Goal: Task Accomplishment & Management: Use online tool/utility

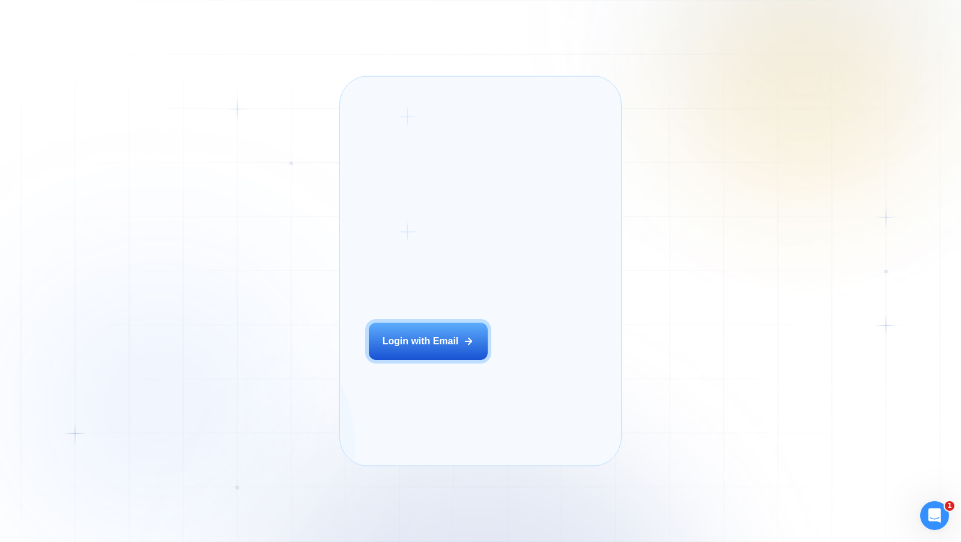
click at [454, 341] on div "Login ‍ Welcome to GigRadar. AI Business Manager for Agencies Login with Email" at bounding box center [444, 271] width 179 height 361
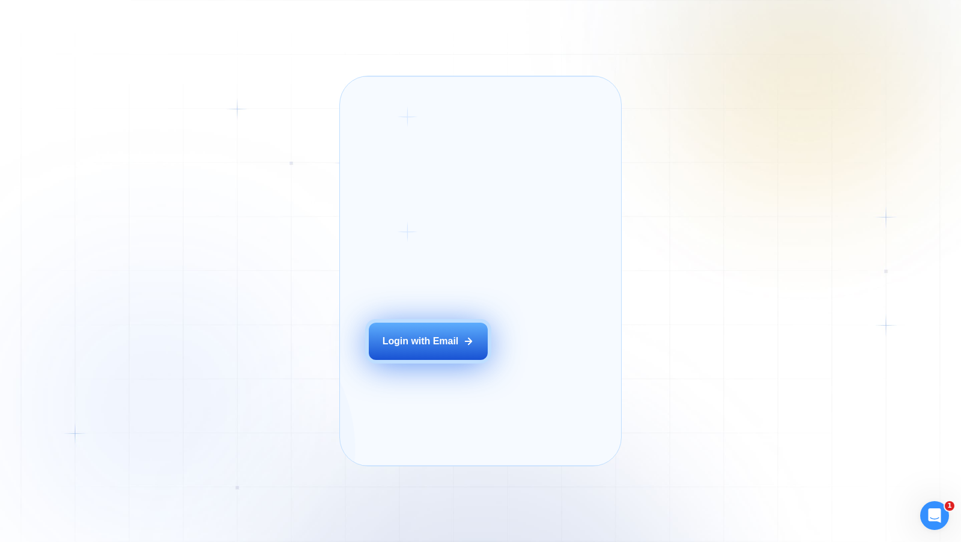
click at [424, 348] on div "Login with Email" at bounding box center [421, 341] width 76 height 13
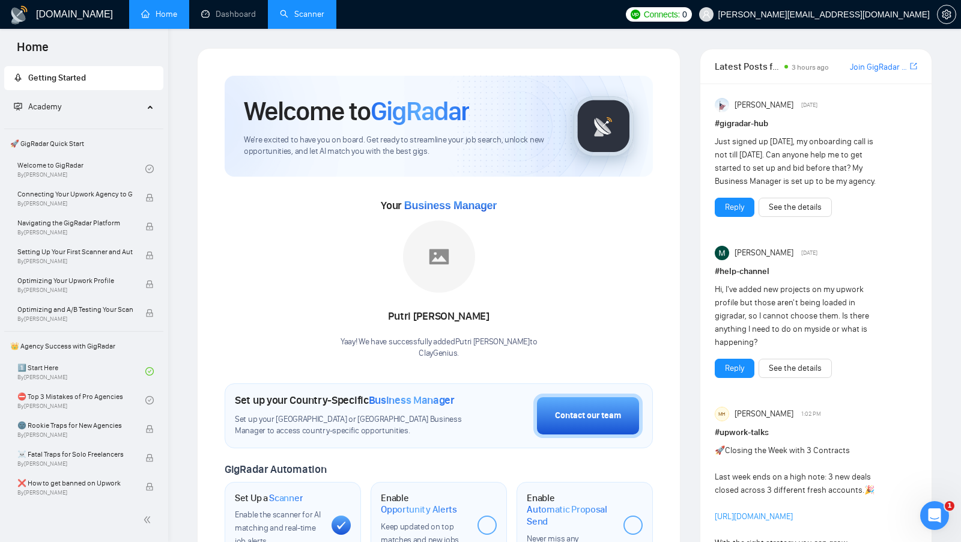
click at [288, 16] on link "Scanner" at bounding box center [302, 14] width 44 height 10
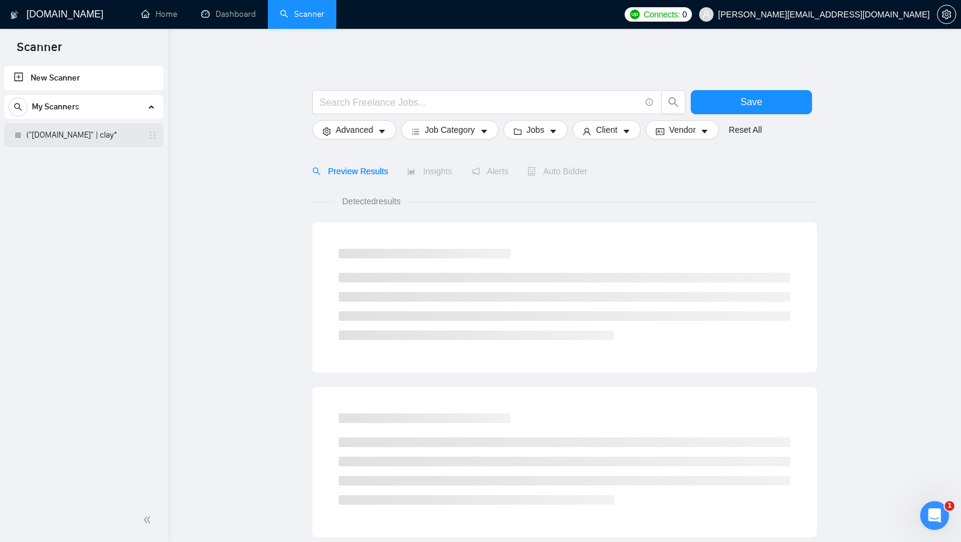
click at [92, 145] on link "("[DOMAIN_NAME]" | clay*" at bounding box center [83, 135] width 114 height 24
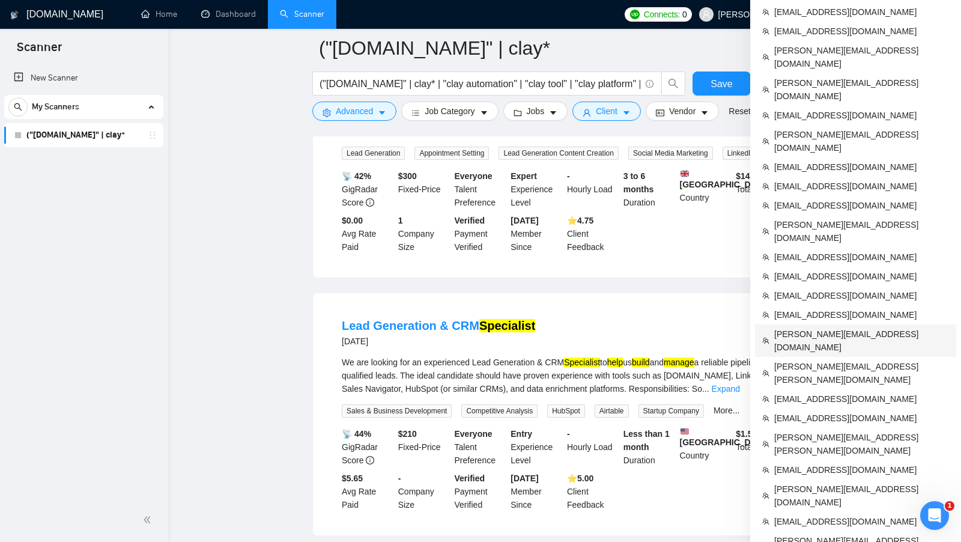
scroll to position [754, 0]
copy ul "[PERSON_NAME][EMAIL_ADDRESS][DOMAIN_NAME]"
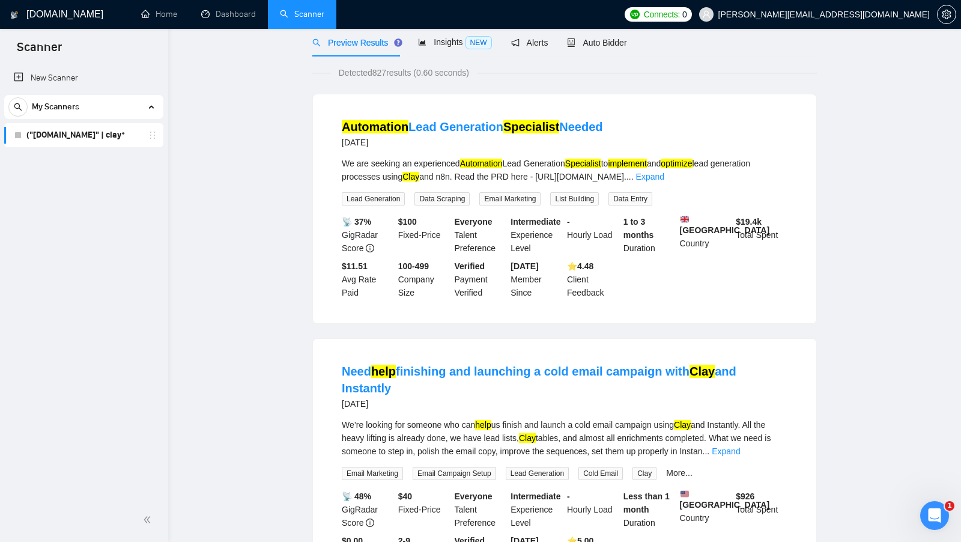
scroll to position [0, 0]
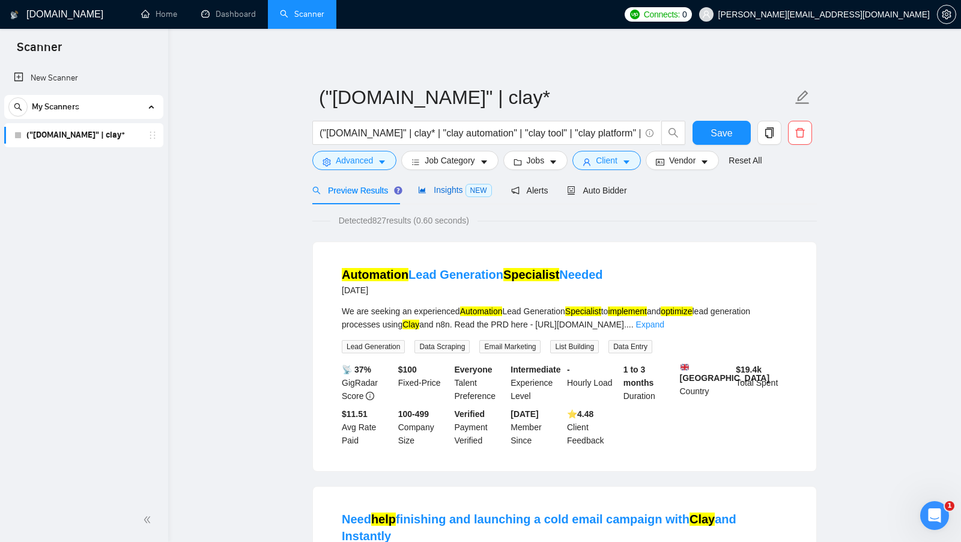
click at [430, 192] on span "Insights NEW" at bounding box center [454, 190] width 73 height 10
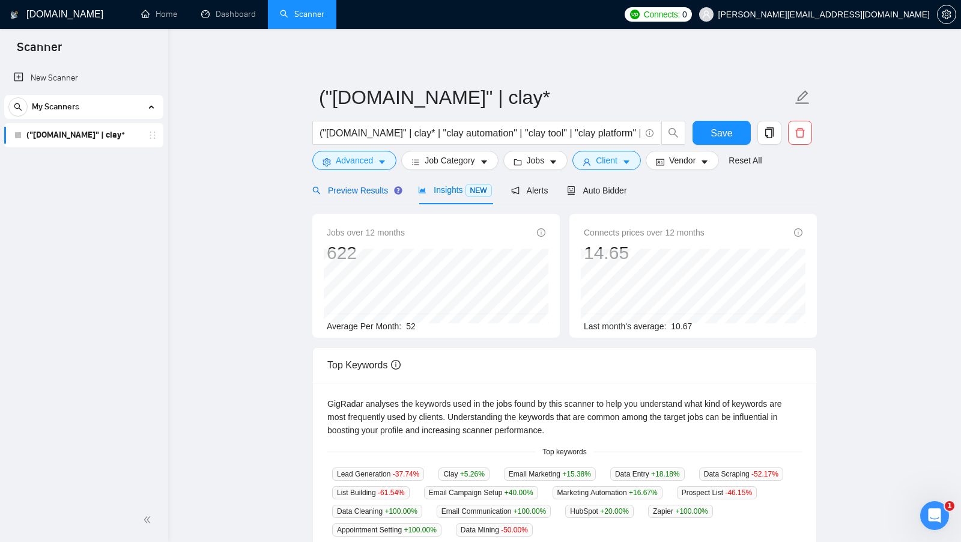
click at [338, 195] on span "Preview Results" at bounding box center [355, 191] width 87 height 10
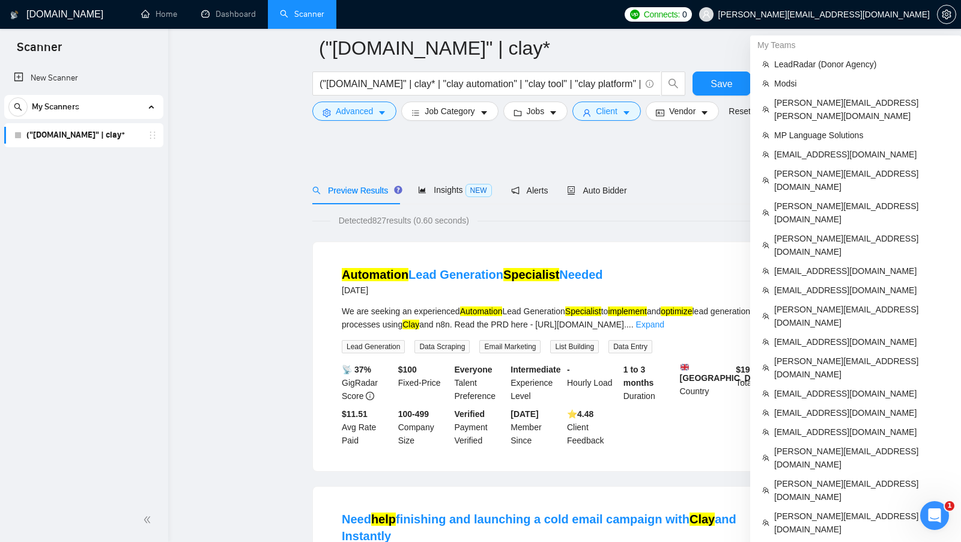
scroll to position [946, 0]
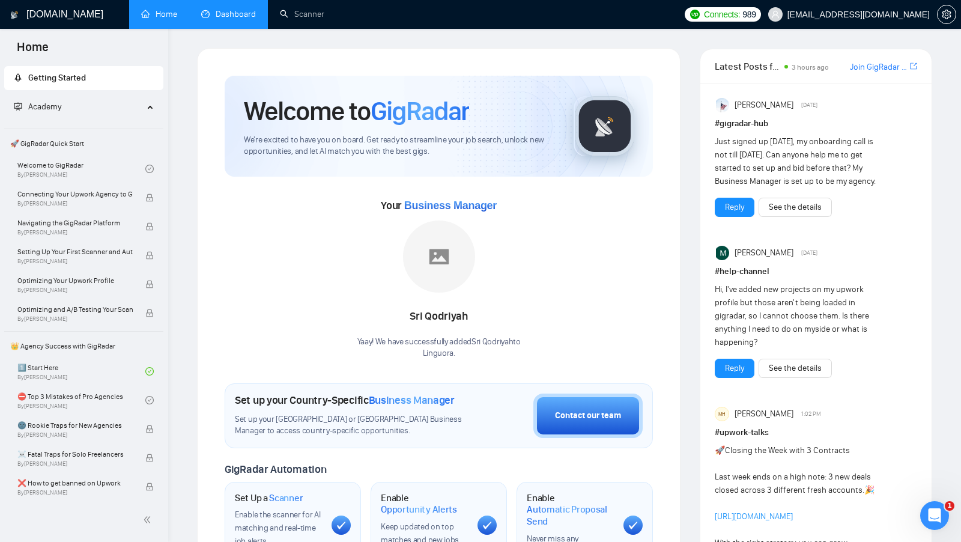
click at [208, 9] on link "Dashboard" at bounding box center [228, 14] width 55 height 10
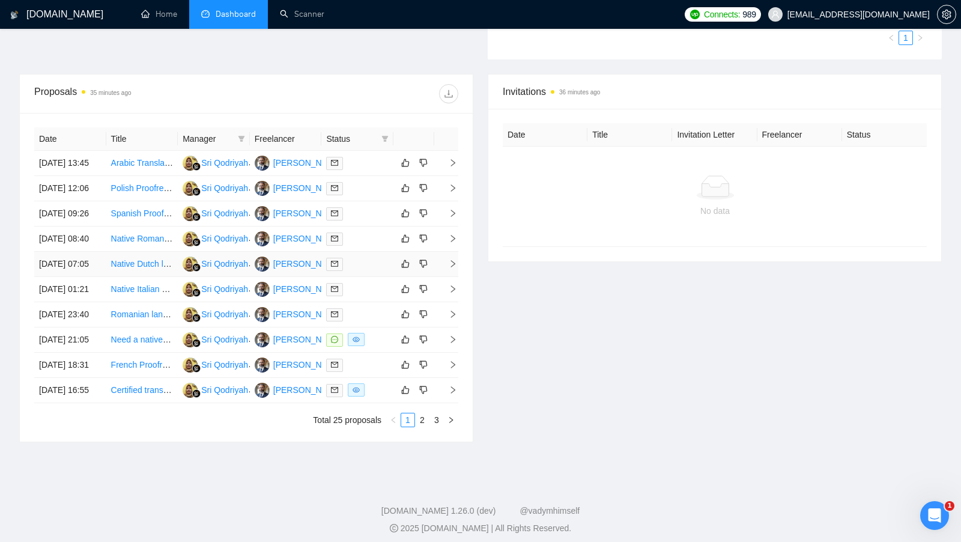
scroll to position [485, 0]
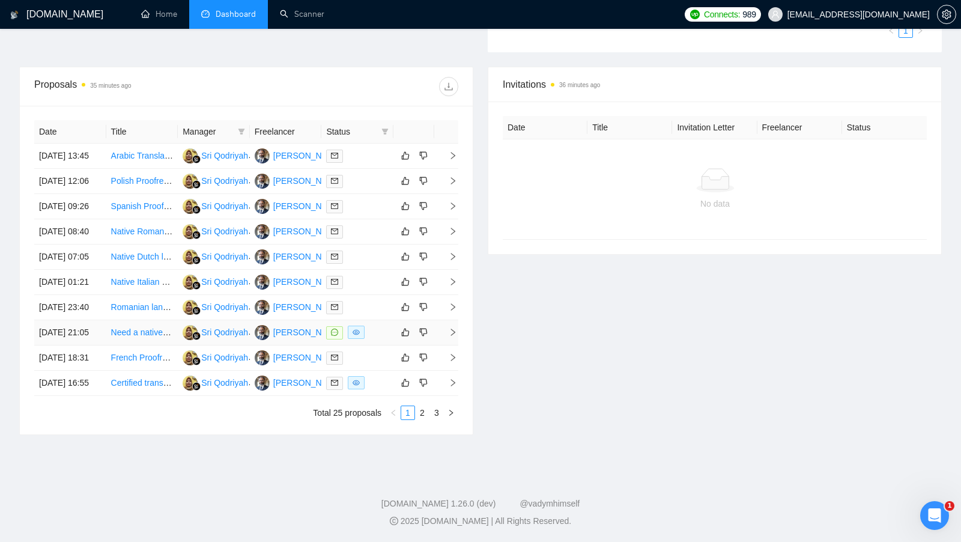
click at [371, 335] on div at bounding box center [357, 333] width 62 height 14
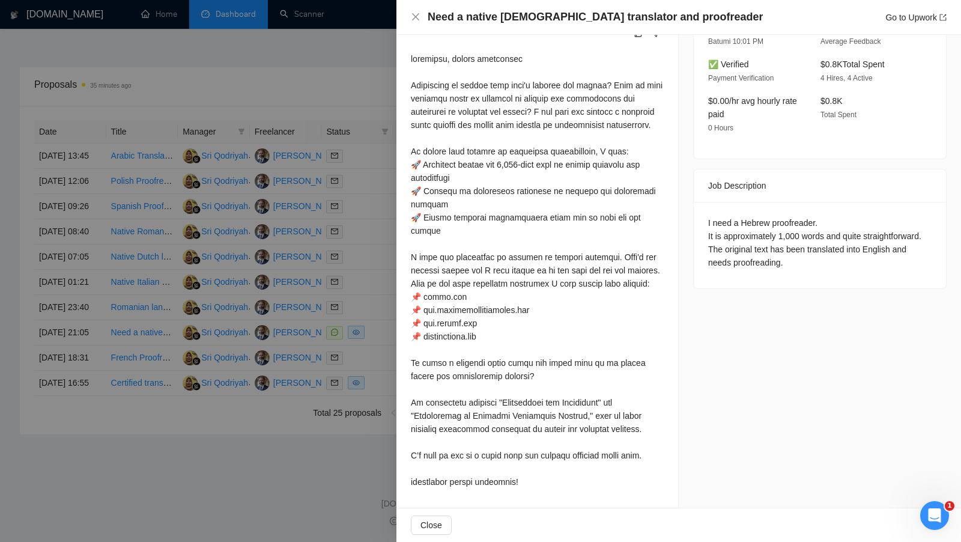
scroll to position [515, 0]
click at [359, 401] on div at bounding box center [480, 271] width 961 height 542
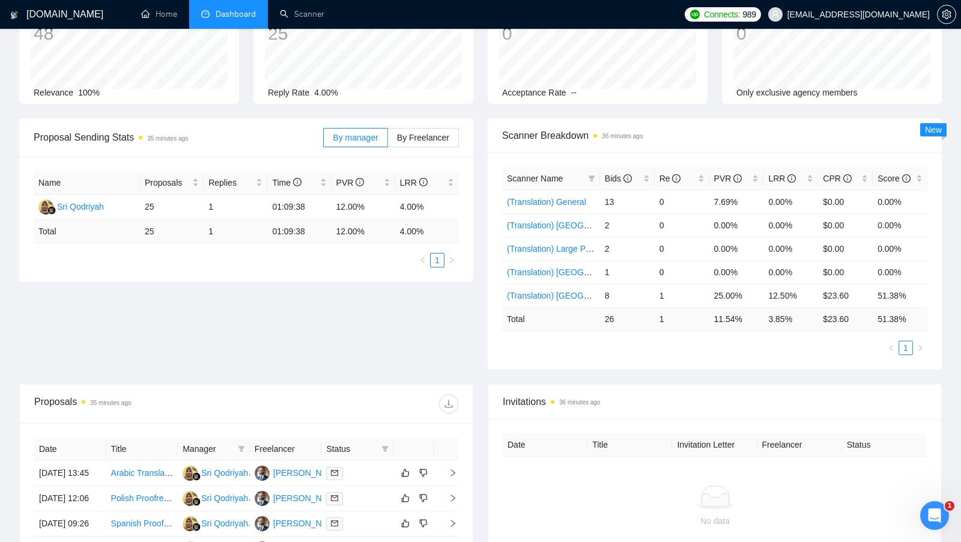
scroll to position [0, 0]
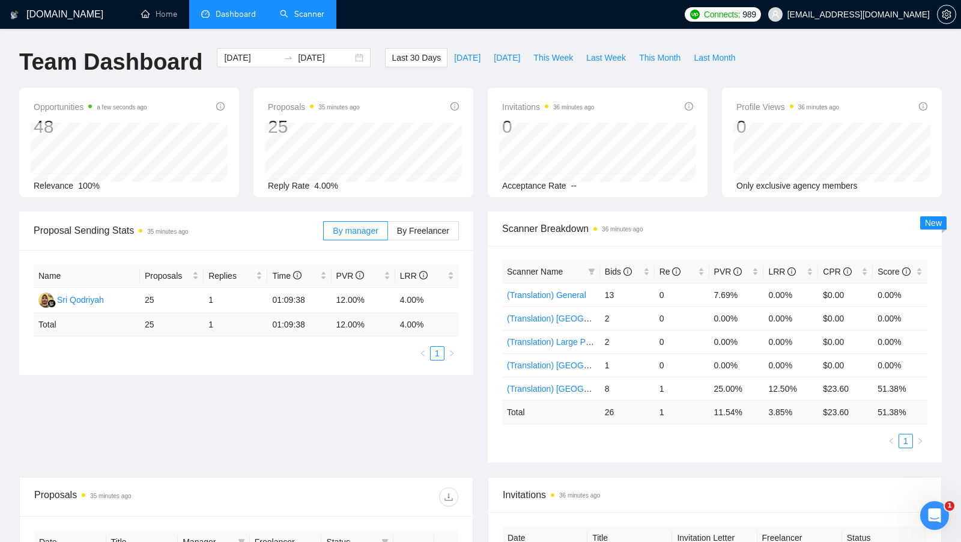
click at [305, 17] on link "Scanner" at bounding box center [302, 14] width 44 height 10
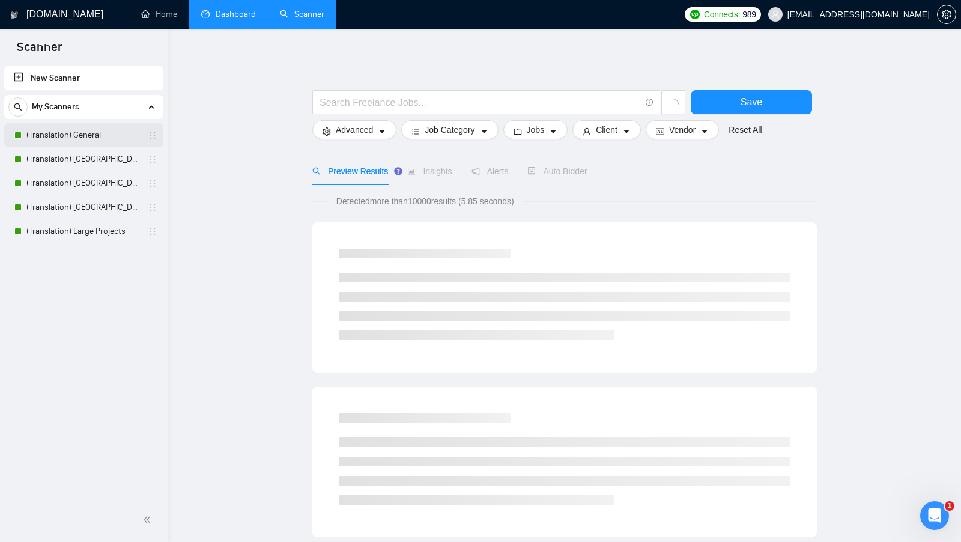
click at [94, 135] on link "(Translation) General" at bounding box center [83, 135] width 114 height 24
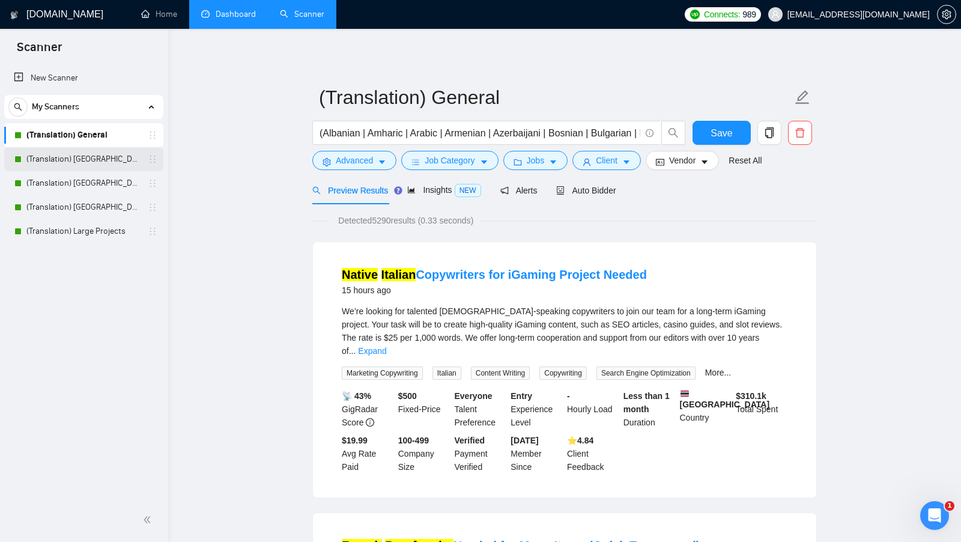
click at [88, 159] on link "(Translation) [GEOGRAPHIC_DATA]" at bounding box center [83, 159] width 114 height 24
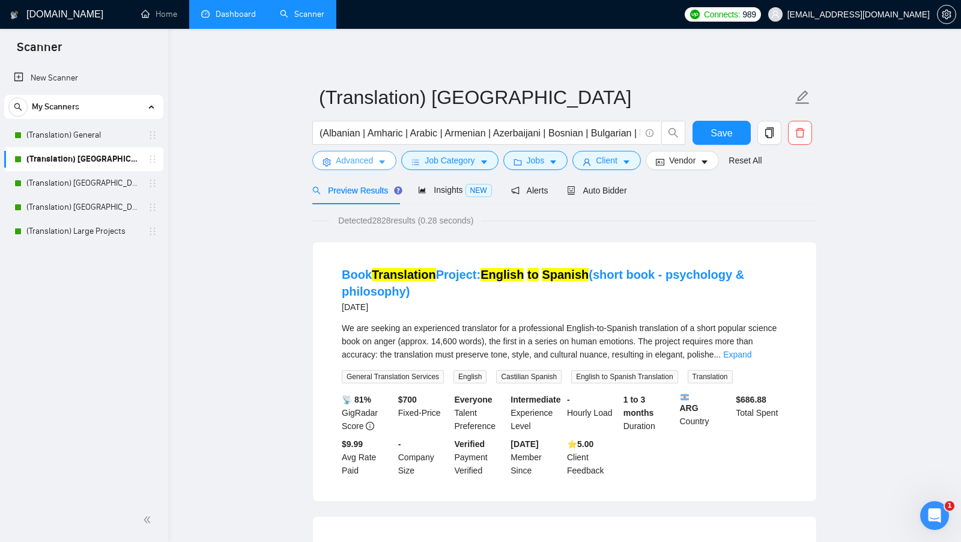
click at [373, 169] on button "Advanced" at bounding box center [354, 160] width 84 height 19
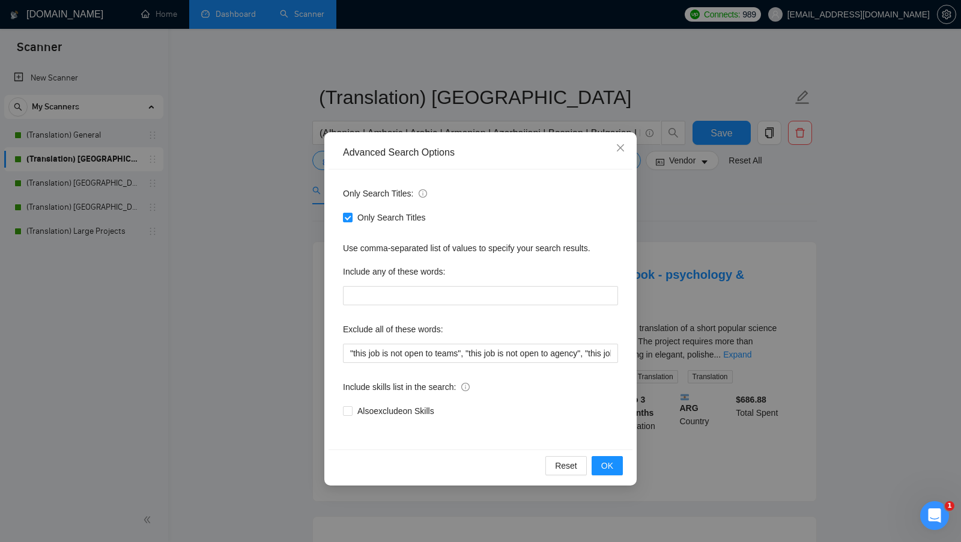
click at [271, 169] on div "Advanced Search Options Only Search Titles: Only Search Titles Use comma-separa…" at bounding box center [480, 271] width 961 height 542
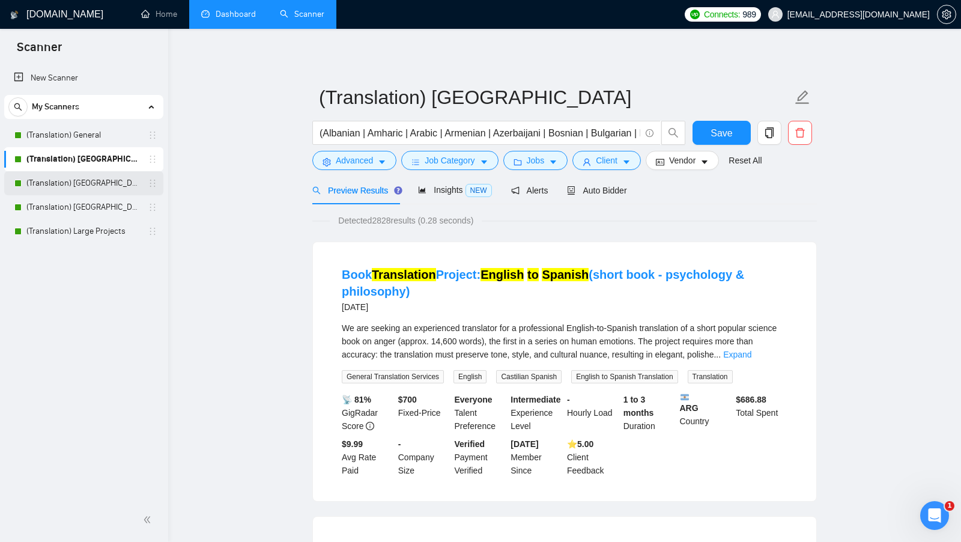
click at [105, 183] on link "(Translation) [GEOGRAPHIC_DATA]" at bounding box center [83, 183] width 114 height 24
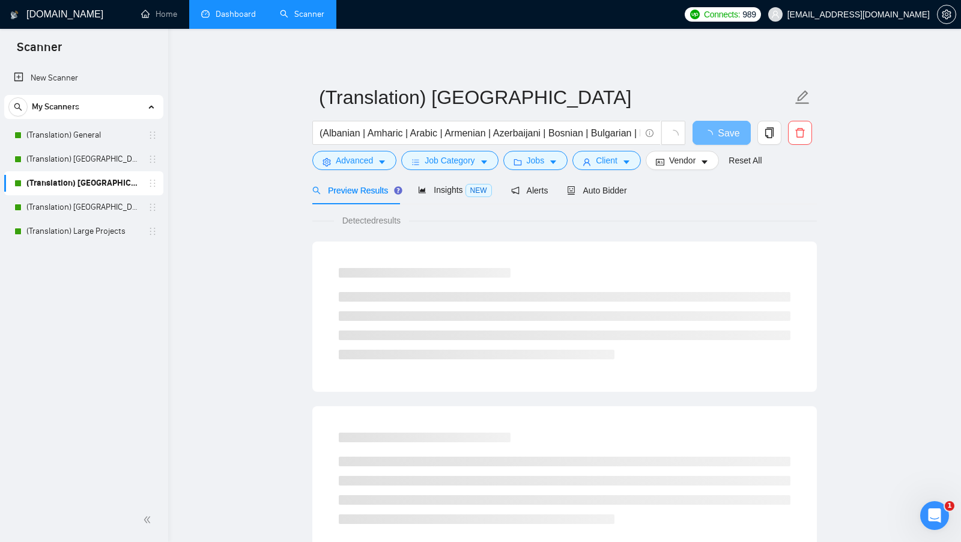
click at [234, 19] on link "Dashboard" at bounding box center [228, 14] width 55 height 10
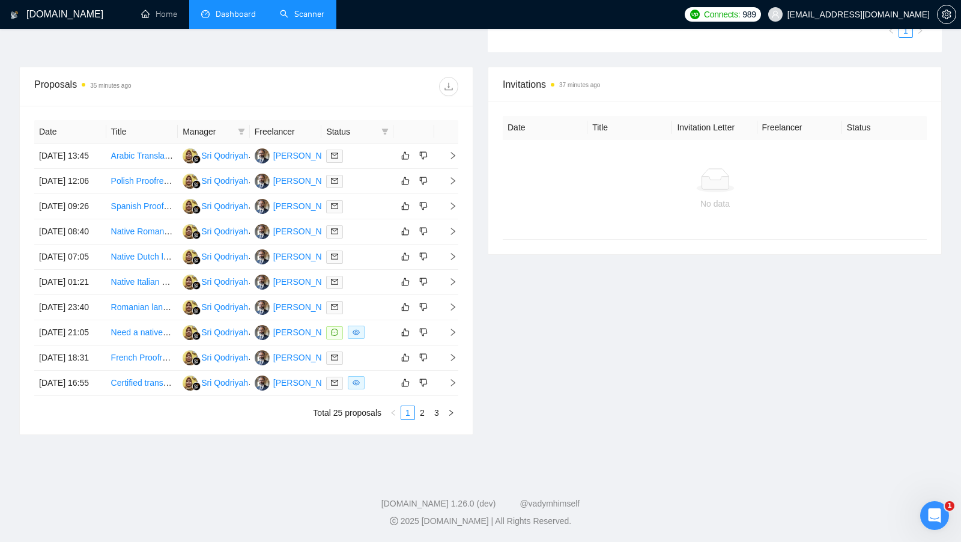
scroll to position [518, 0]
click at [374, 326] on div at bounding box center [357, 333] width 62 height 14
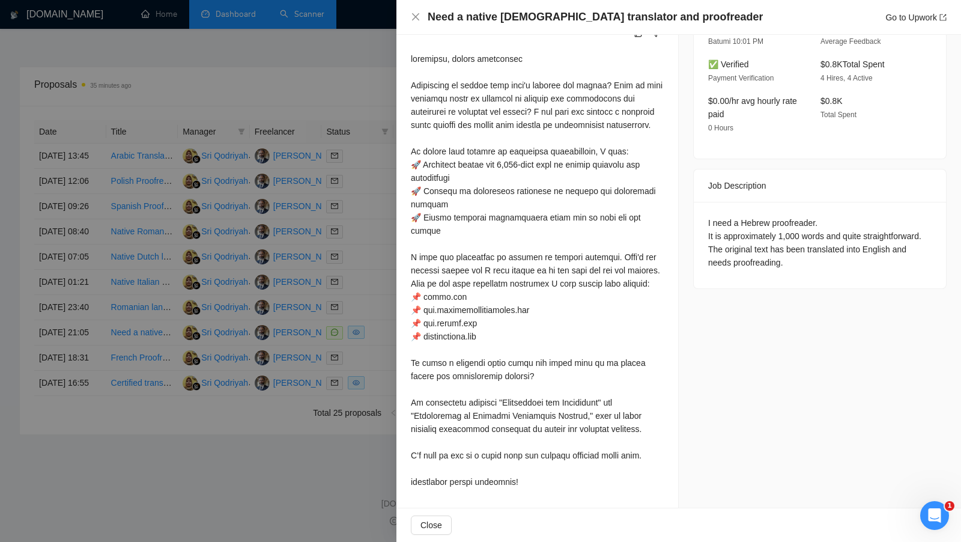
scroll to position [352, 0]
click at [309, 402] on div at bounding box center [480, 271] width 961 height 542
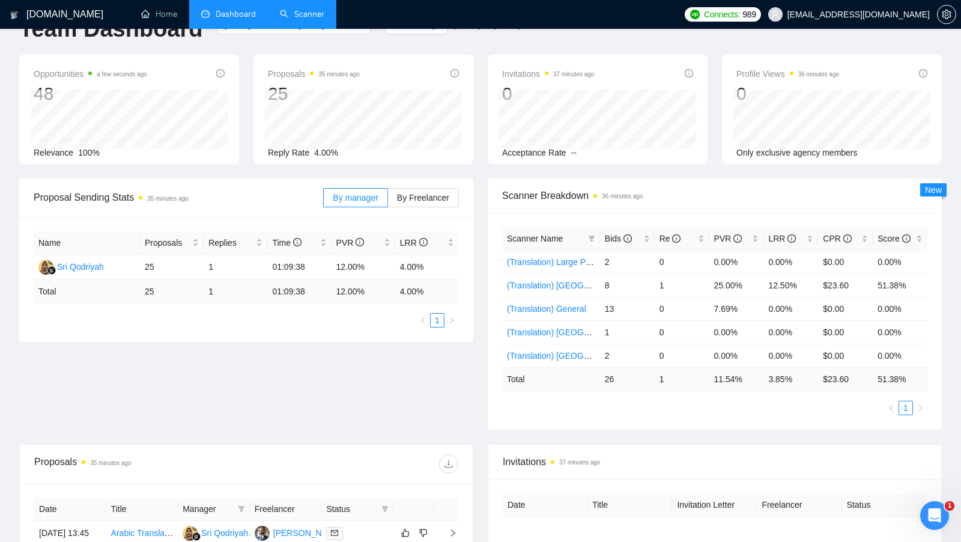
scroll to position [0, 0]
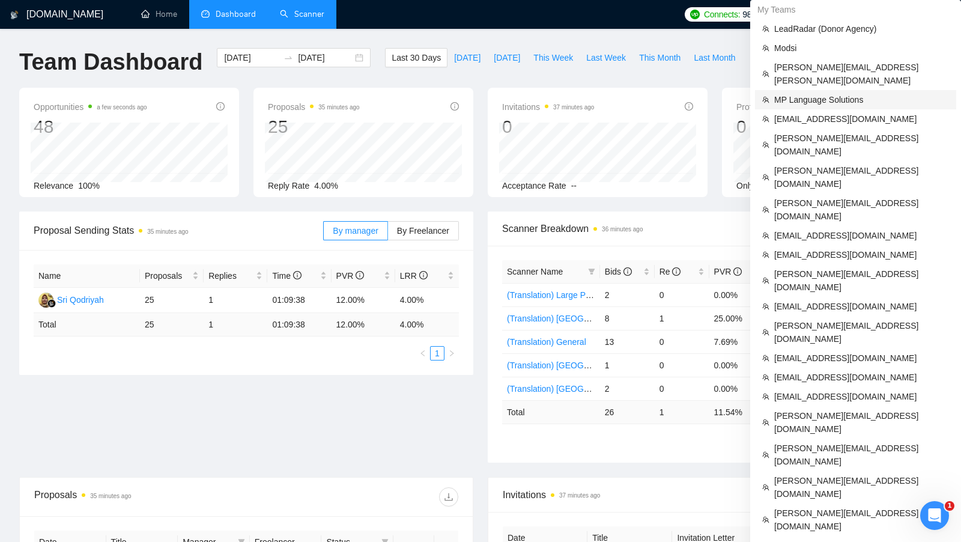
click at [844, 93] on span "MP Language Solutions" at bounding box center [862, 99] width 175 height 13
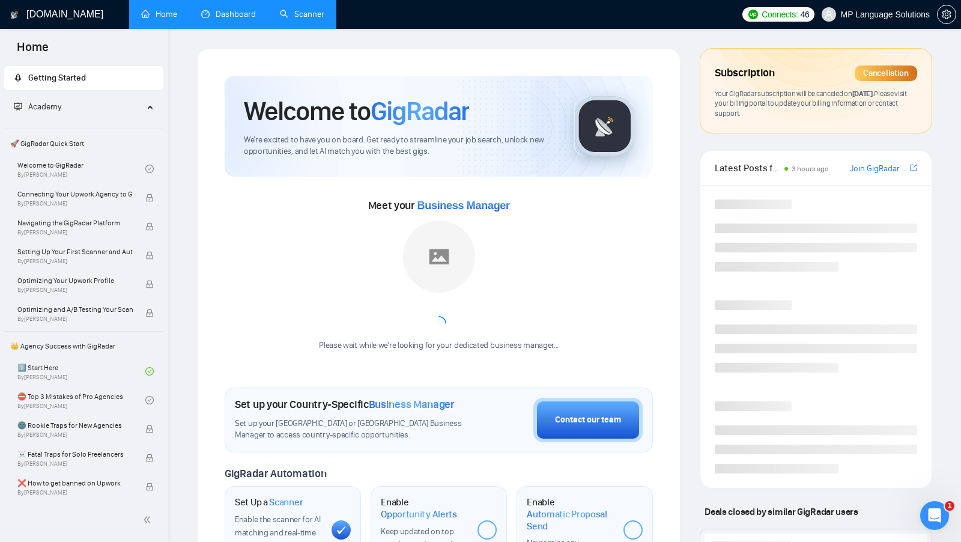
click at [239, 9] on link "Dashboard" at bounding box center [228, 14] width 55 height 10
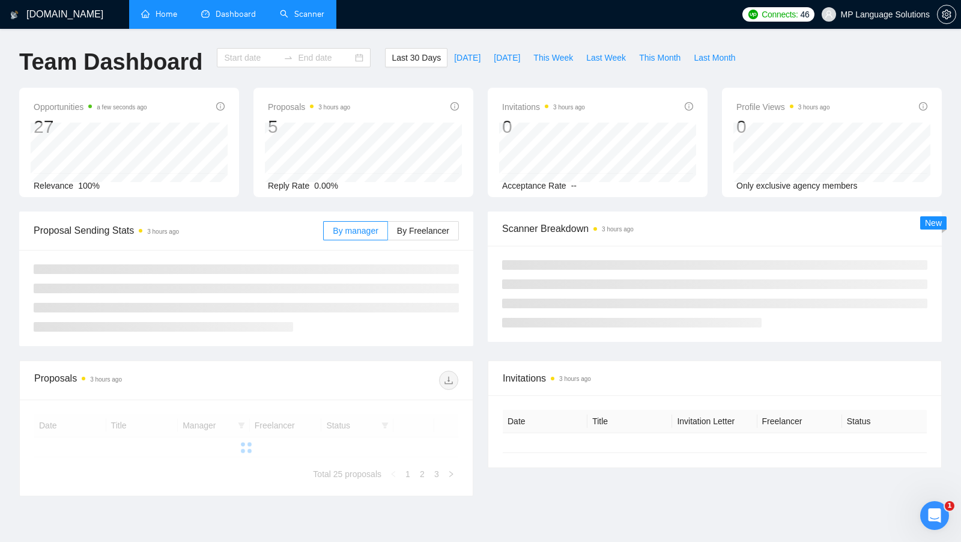
type input "[DATE]"
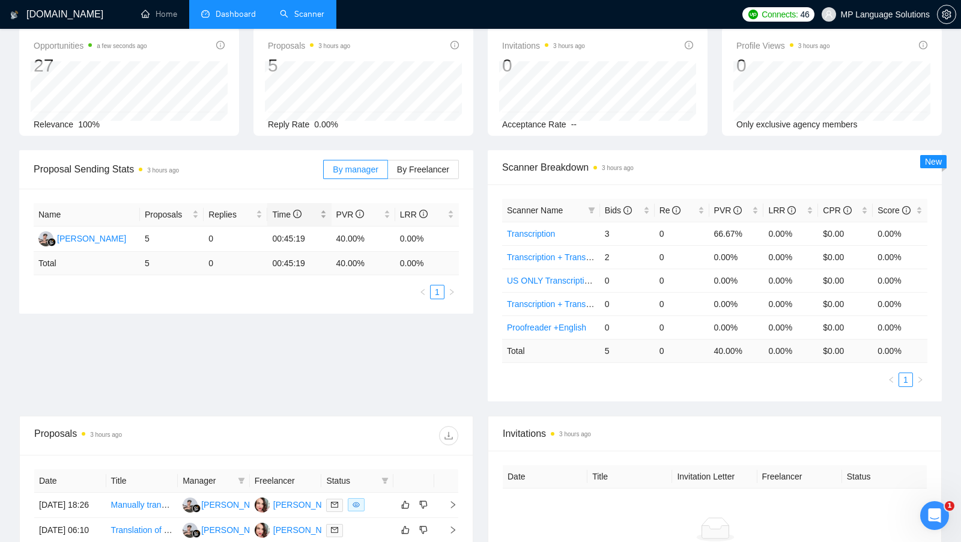
scroll to position [76, 0]
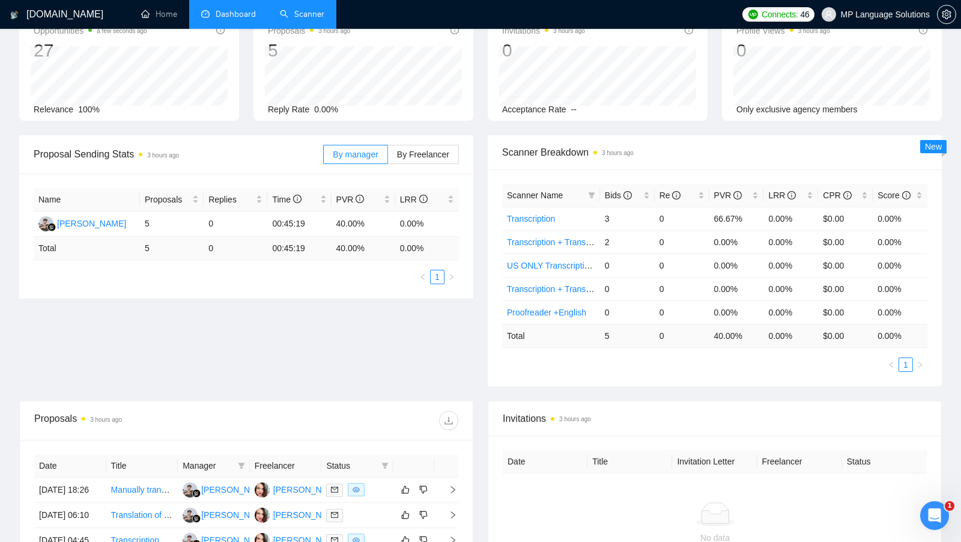
click at [302, 9] on link "Scanner" at bounding box center [302, 14] width 44 height 10
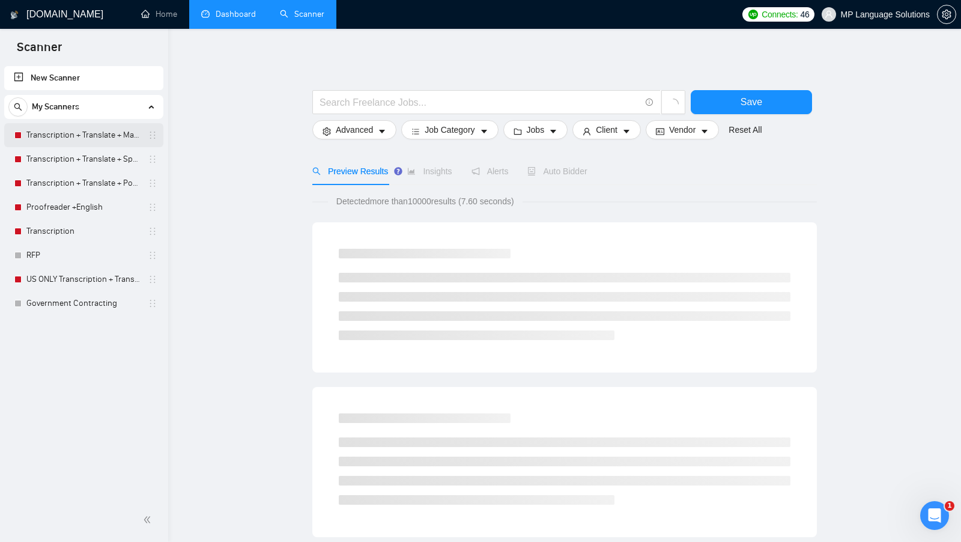
click at [72, 123] on link "Transcription + Translate + Mandarin + AI template" at bounding box center [83, 135] width 114 height 24
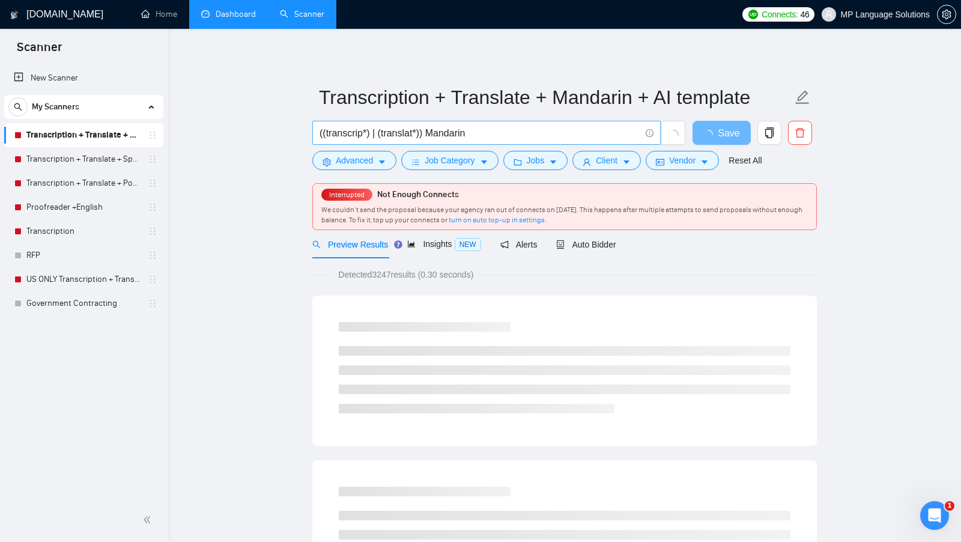
click at [428, 133] on input "((transcrip*) | (translat*)) Mandarin" at bounding box center [480, 133] width 321 height 15
click at [350, 174] on form "Transcription + Translate + Mandarin + AI template ((transcrip*) | (translat*))…" at bounding box center [564, 127] width 505 height 98
click at [362, 171] on form "Transcription + Translate + Mandarin + AI template ((transcrip*) | (translat*))…" at bounding box center [564, 127] width 505 height 98
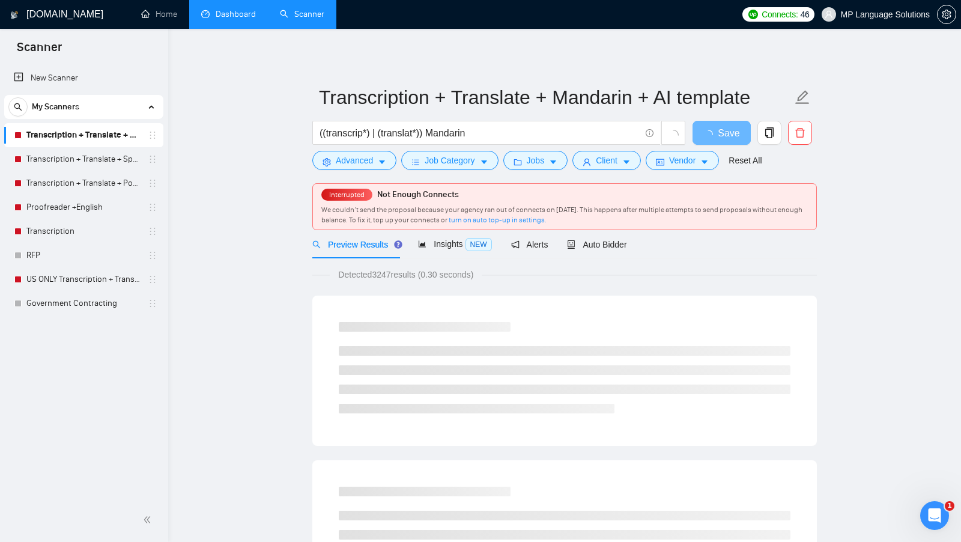
click at [364, 170] on form "Transcription + Translate + Mandarin + AI template ((transcrip*) | (translat*))…" at bounding box center [564, 127] width 505 height 98
click at [368, 168] on button "Advanced" at bounding box center [354, 160] width 84 height 19
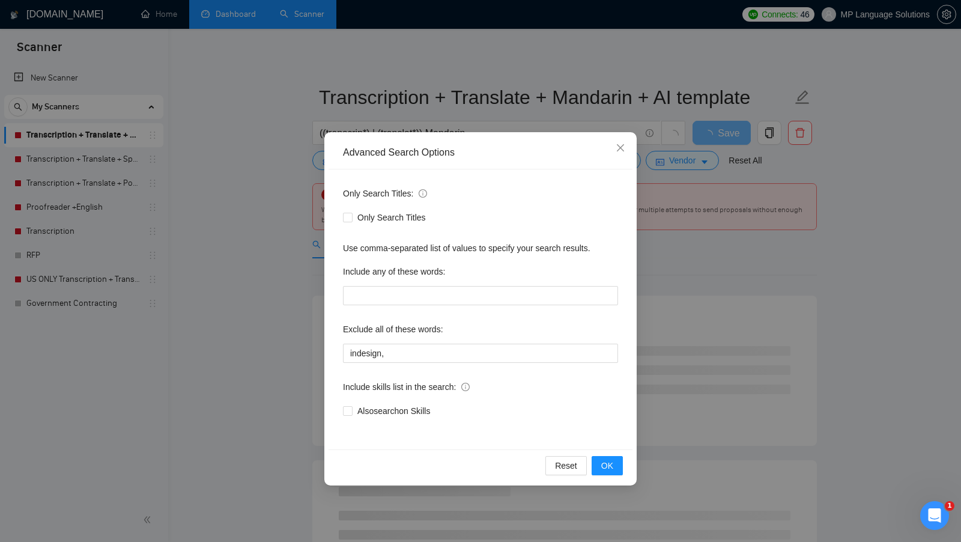
click at [233, 211] on div "Advanced Search Options Only Search Titles: Only Search Titles Use comma-separa…" at bounding box center [480, 271] width 961 height 542
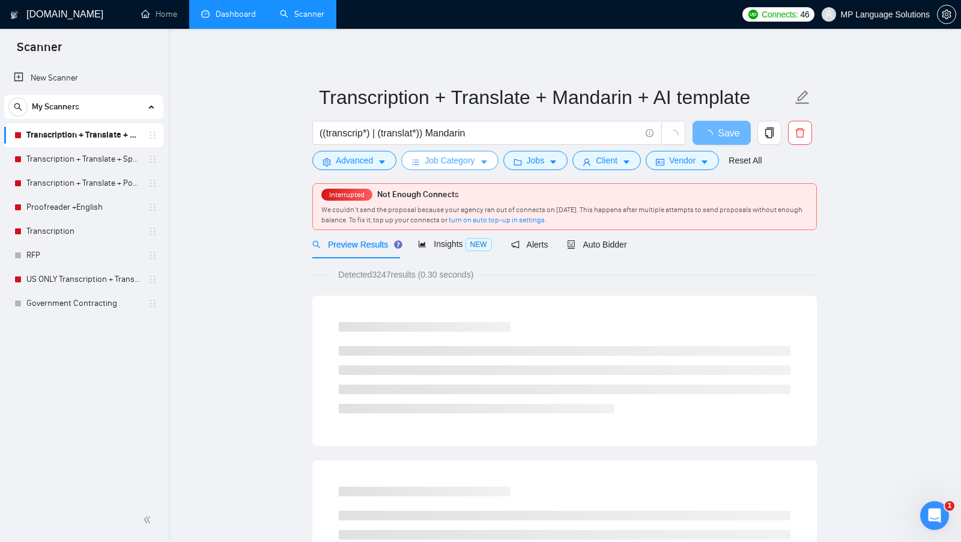
click at [440, 153] on button "Job Category" at bounding box center [449, 160] width 97 height 19
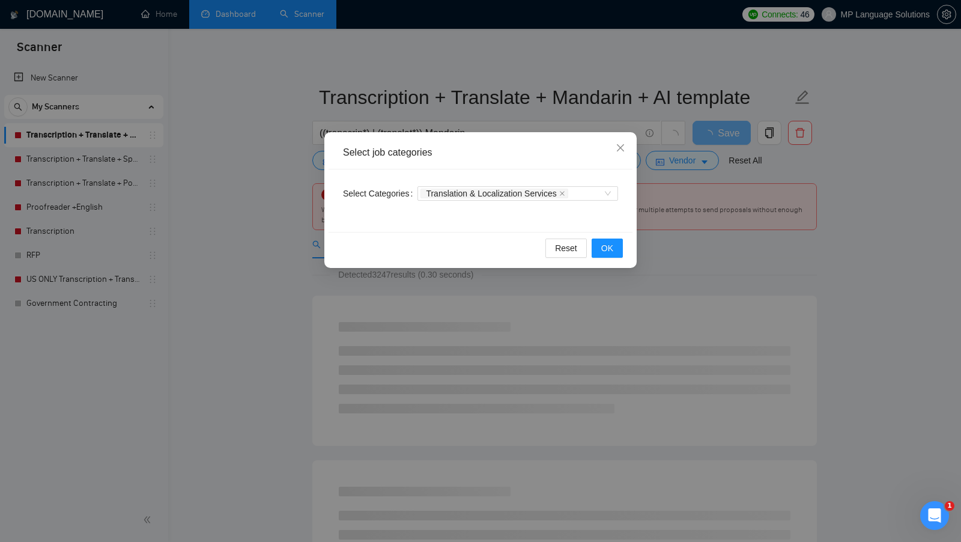
click at [653, 174] on div "Select job categories Select Categories Translation & Localization Services Res…" at bounding box center [480, 271] width 961 height 542
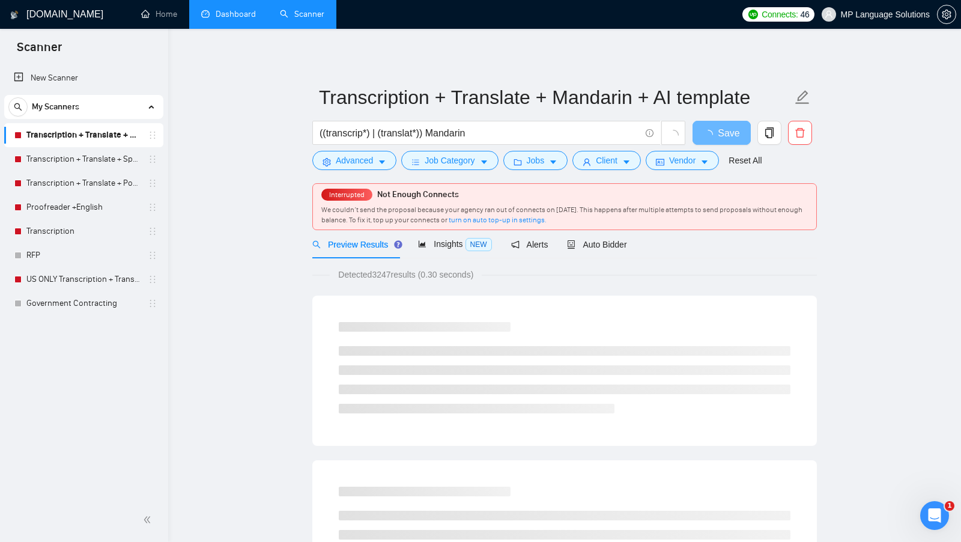
click at [573, 156] on div "Client" at bounding box center [606, 160] width 73 height 19
click at [537, 168] on button "Jobs" at bounding box center [536, 160] width 65 height 19
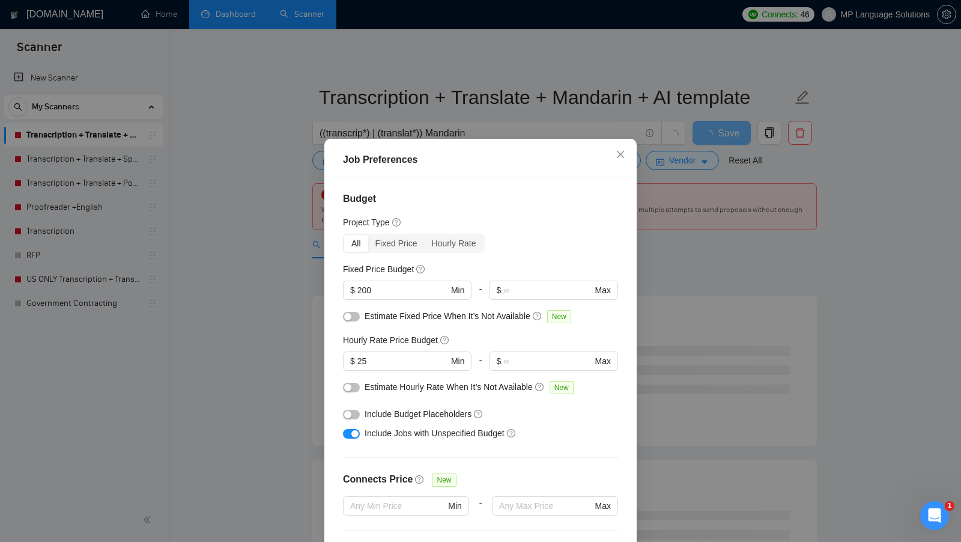
scroll to position [67, 0]
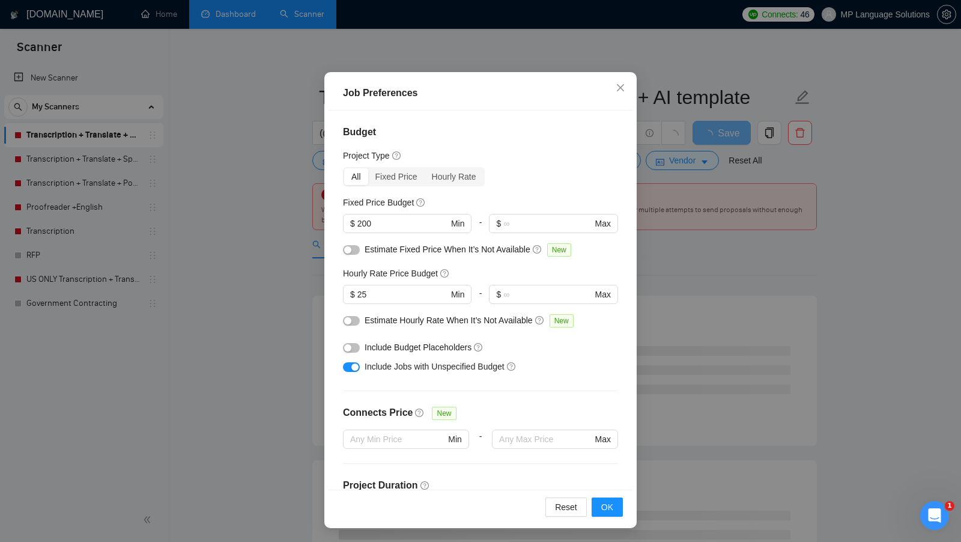
click at [714, 288] on div "Job Preferences Budget Project Type All Fixed Price Hourly Rate Fixed Price Bud…" at bounding box center [480, 271] width 961 height 542
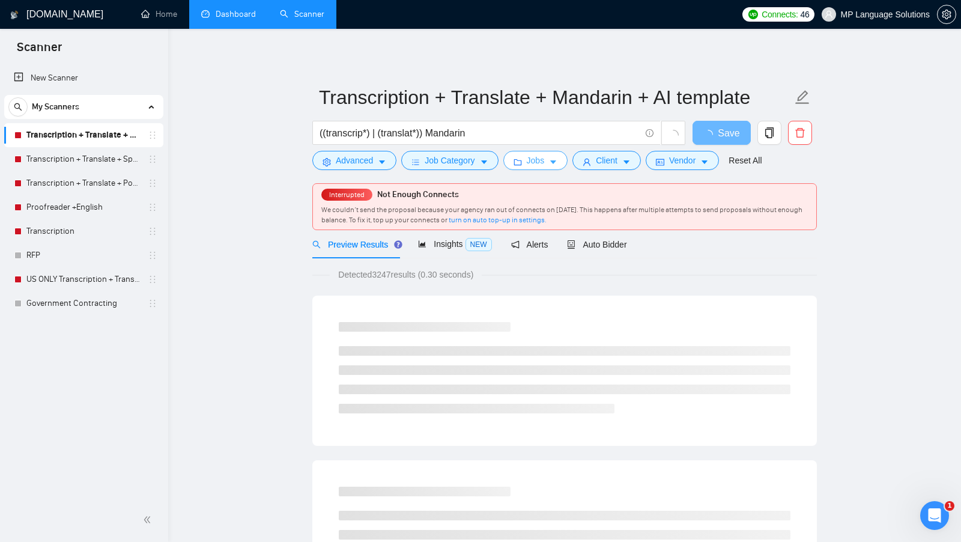
scroll to position [0, 0]
click at [625, 167] on button "Client" at bounding box center [607, 160] width 69 height 19
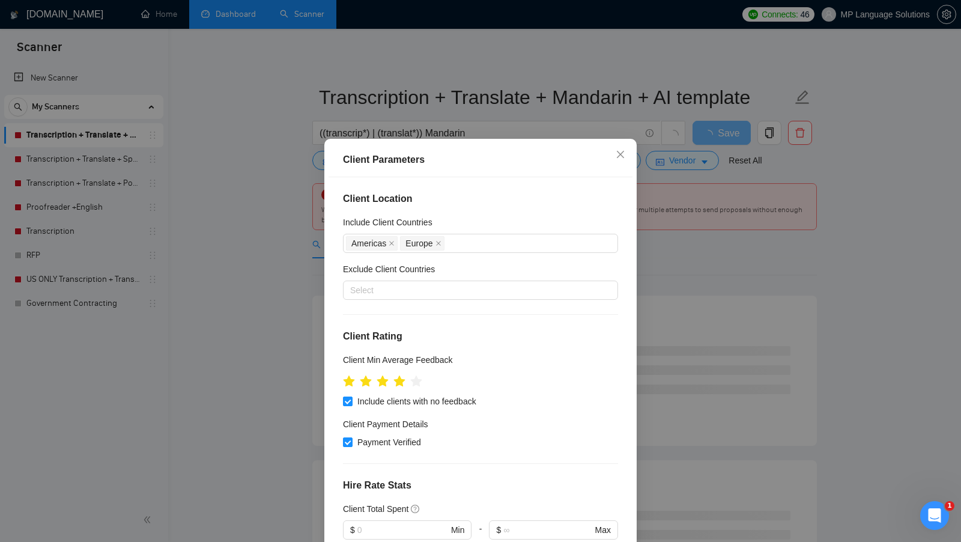
click at [713, 199] on div "Client Parameters Client Location Include Client Countries Americas Europe Excl…" at bounding box center [480, 271] width 961 height 542
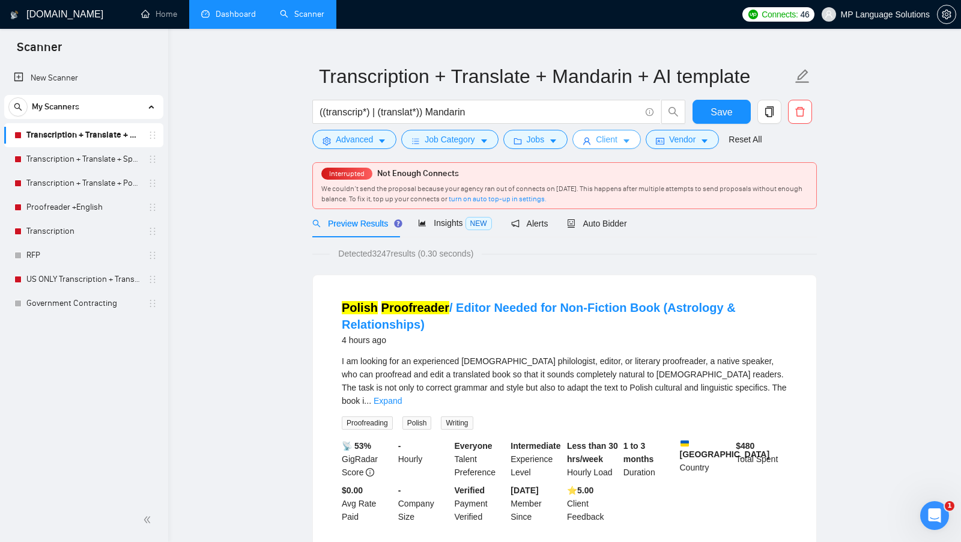
scroll to position [28, 0]
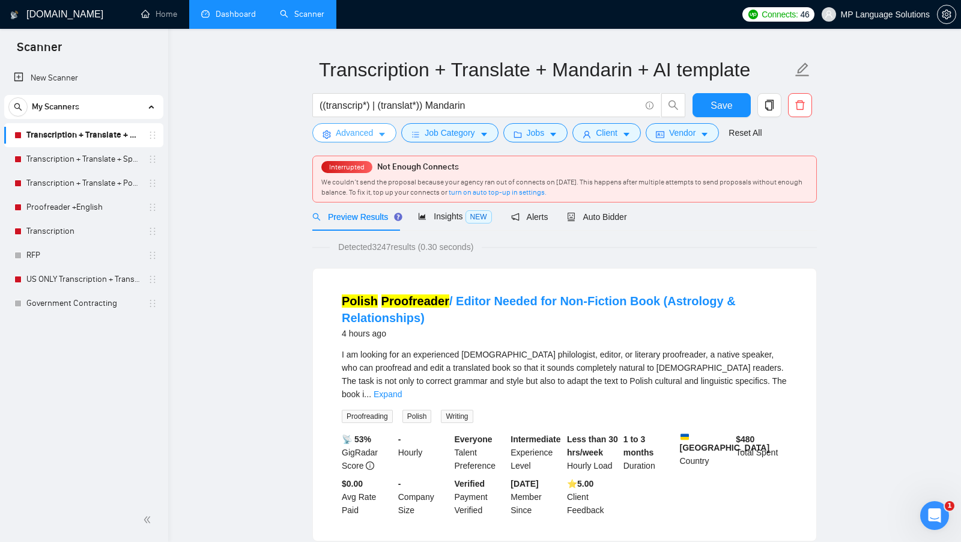
click at [338, 133] on span "Advanced" at bounding box center [354, 132] width 37 height 13
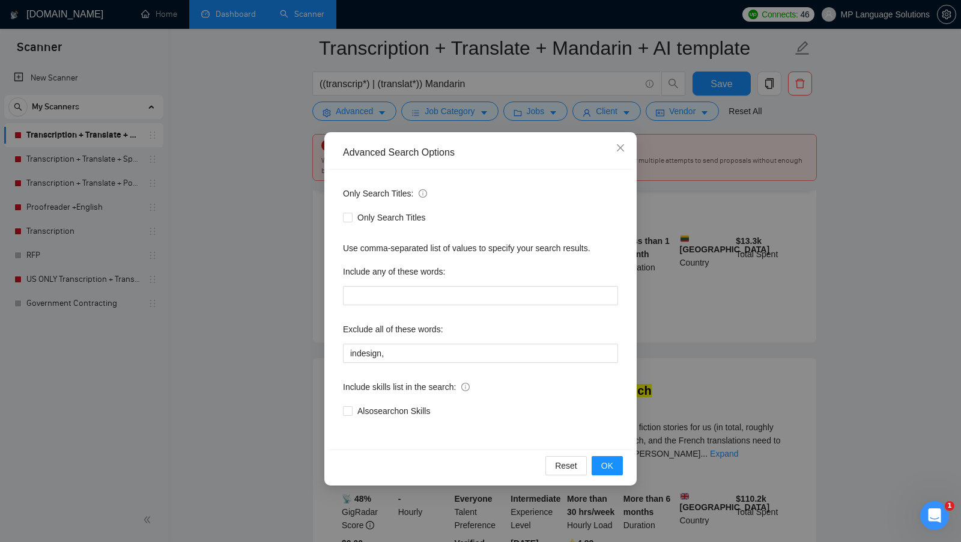
click at [931, 316] on div "Advanced Search Options Only Search Titles: Only Search Titles Use comma-separa…" at bounding box center [480, 271] width 961 height 542
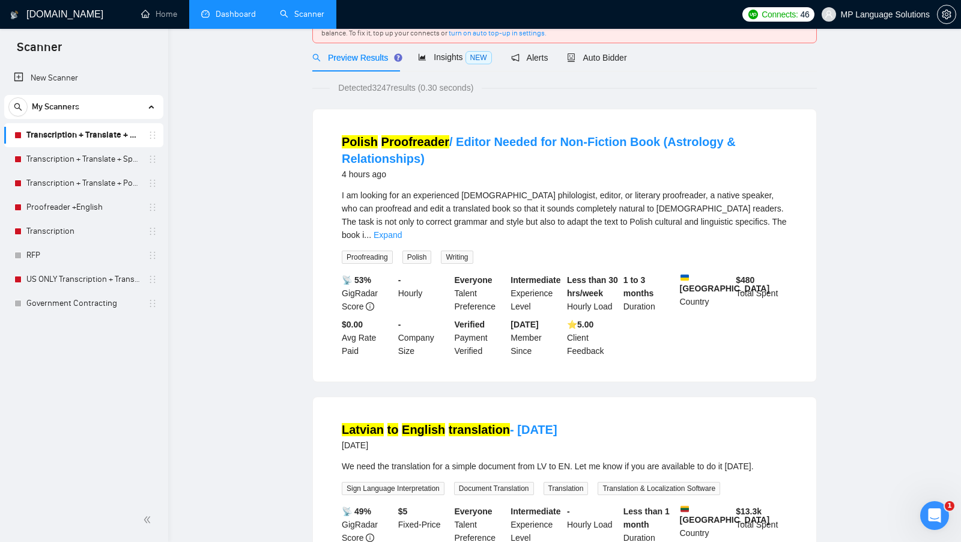
scroll to position [0, 0]
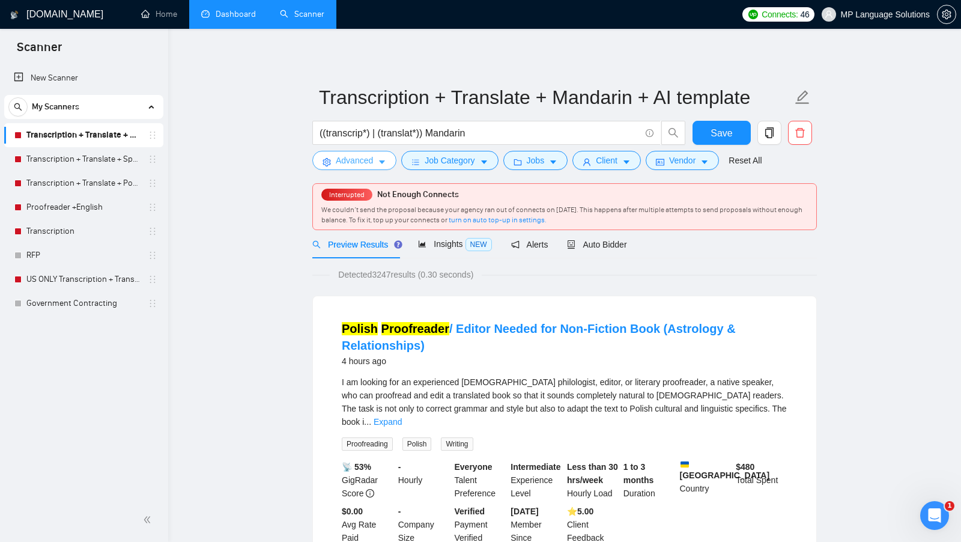
click at [384, 156] on button "Advanced" at bounding box center [354, 160] width 84 height 19
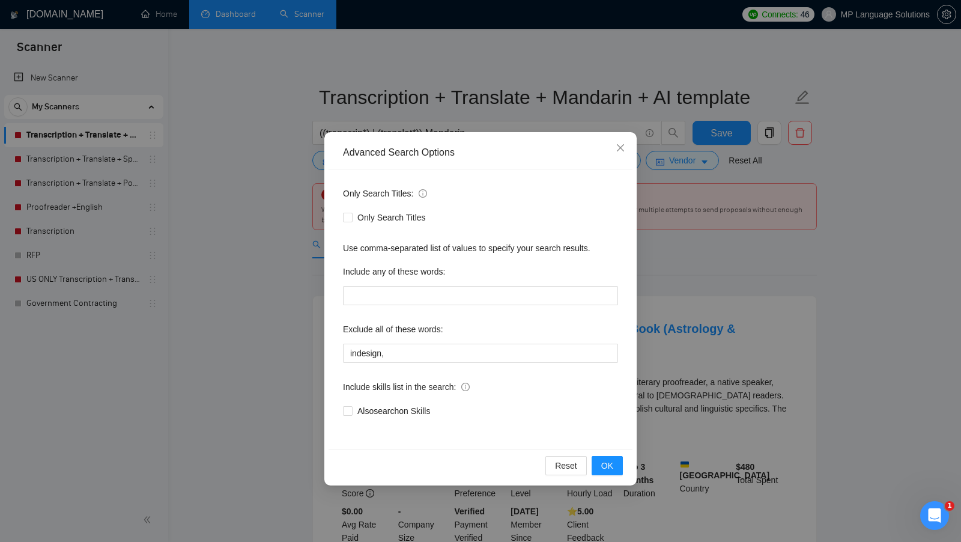
click at [846, 273] on div "Advanced Search Options Only Search Titles: Only Search Titles Use comma-separa…" at bounding box center [480, 271] width 961 height 542
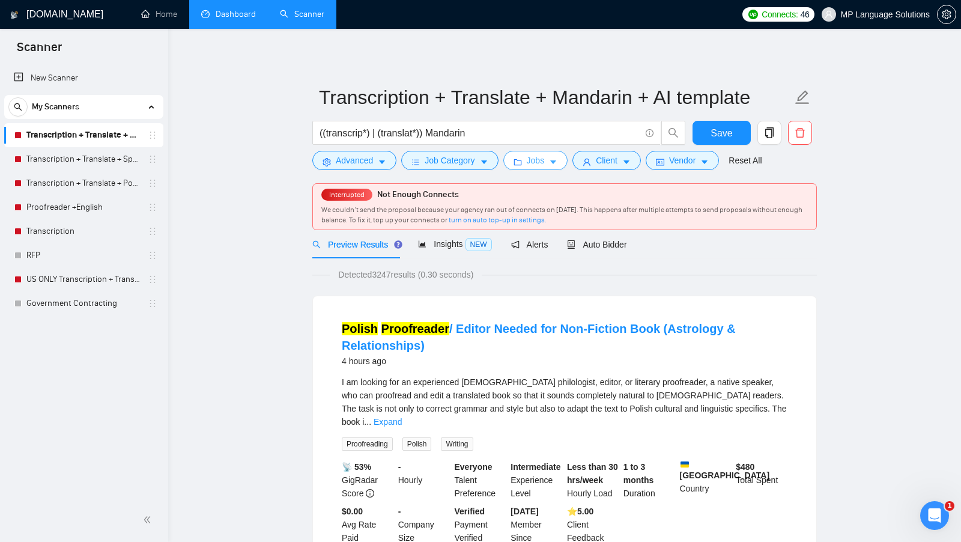
click at [552, 156] on button "Jobs" at bounding box center [536, 160] width 65 height 19
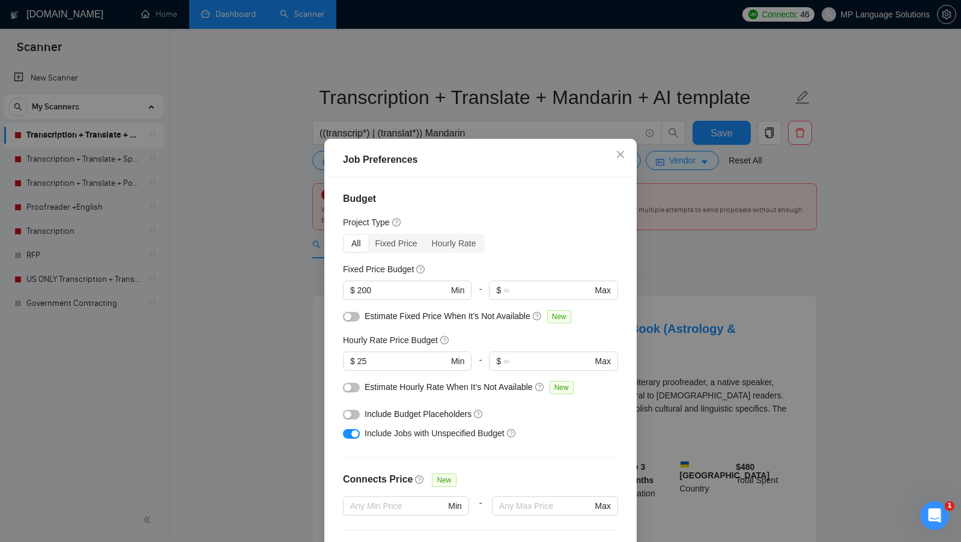
click at [742, 237] on div "Job Preferences Budget Project Type All Fixed Price Hourly Rate Fixed Price Bud…" at bounding box center [480, 271] width 961 height 542
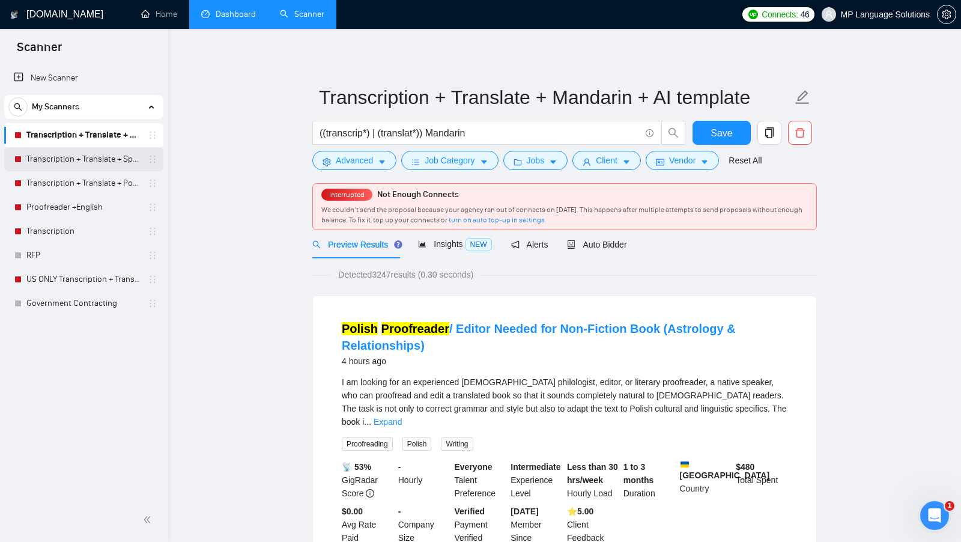
click at [62, 167] on link "Transcription + Translate + Spanish + AI template" at bounding box center [83, 159] width 114 height 24
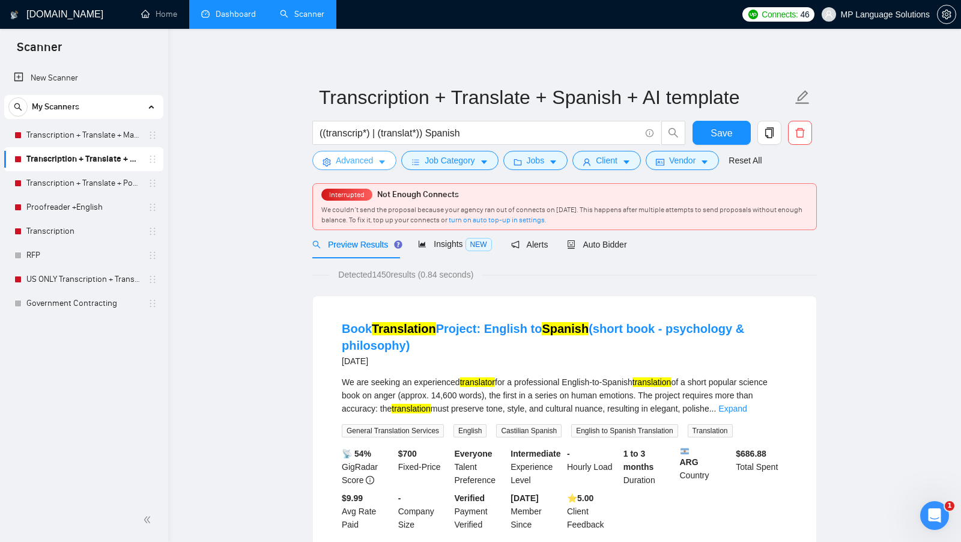
click at [362, 155] on span "Advanced" at bounding box center [354, 160] width 37 height 13
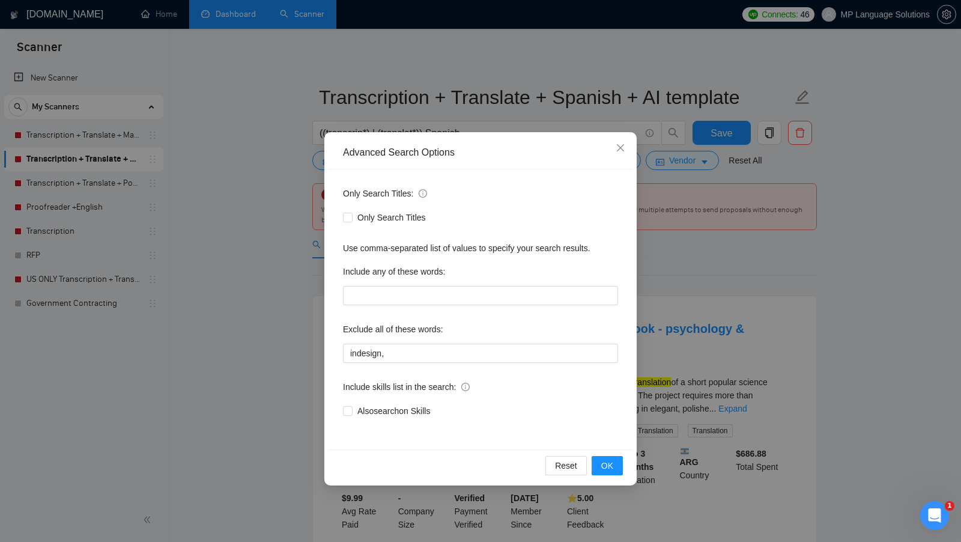
click at [297, 216] on div "Advanced Search Options Only Search Titles: Only Search Titles Use comma-separa…" at bounding box center [480, 271] width 961 height 542
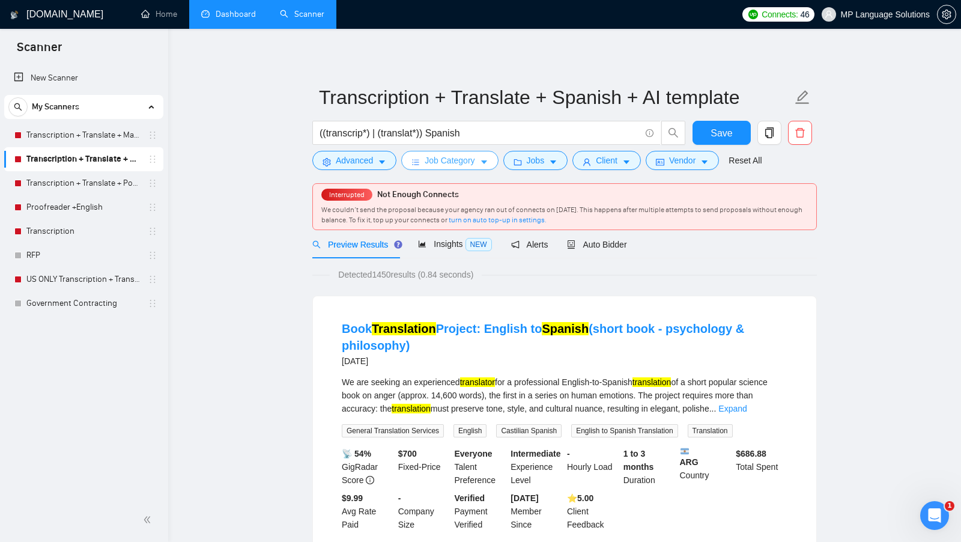
click at [445, 154] on span "Job Category" at bounding box center [450, 160] width 50 height 13
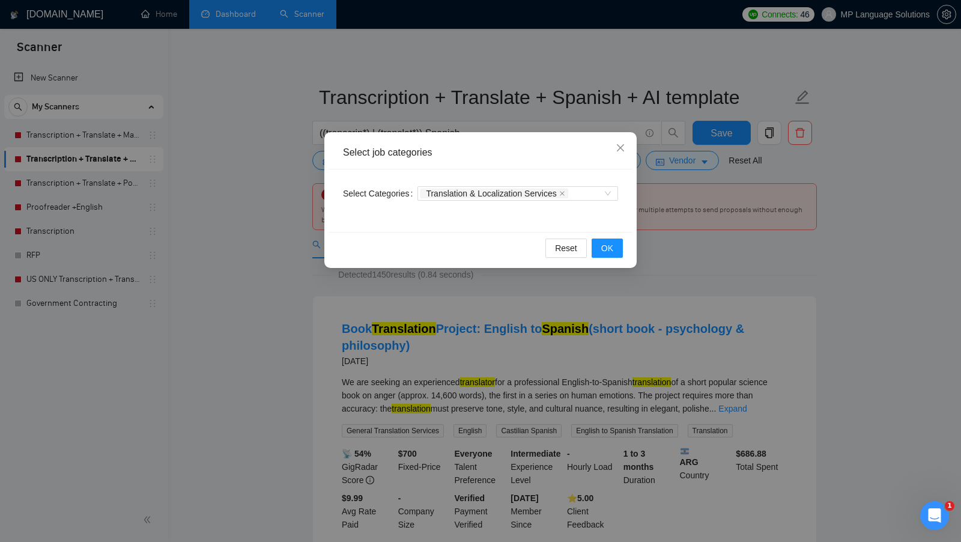
click at [691, 199] on div "Select job categories Select Categories Translation & Localization Services Res…" at bounding box center [480, 271] width 961 height 542
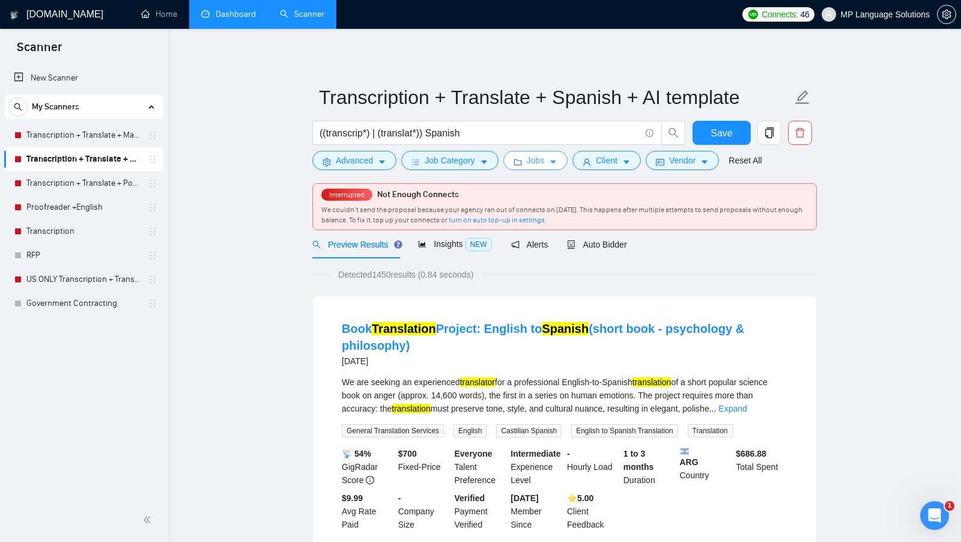
click at [529, 159] on span "Jobs" at bounding box center [536, 160] width 18 height 13
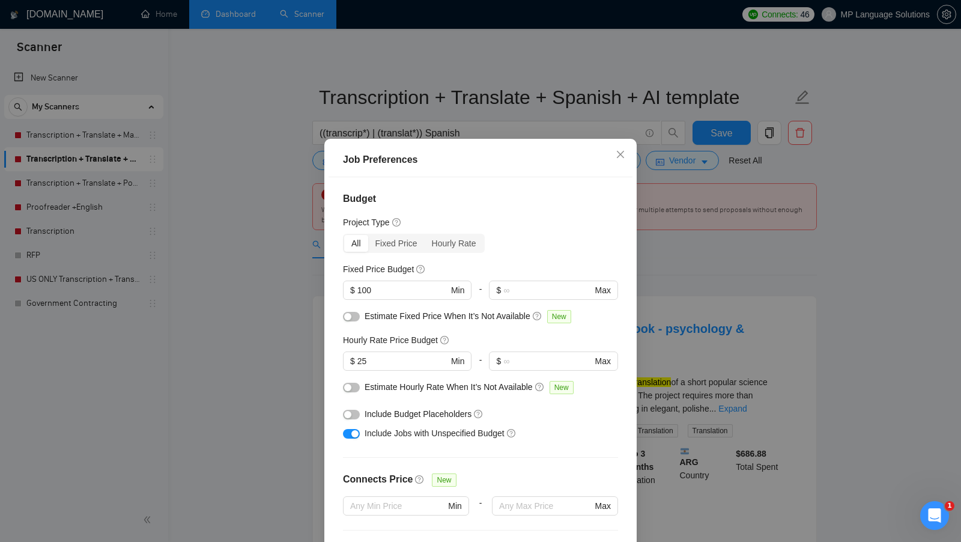
scroll to position [296, 0]
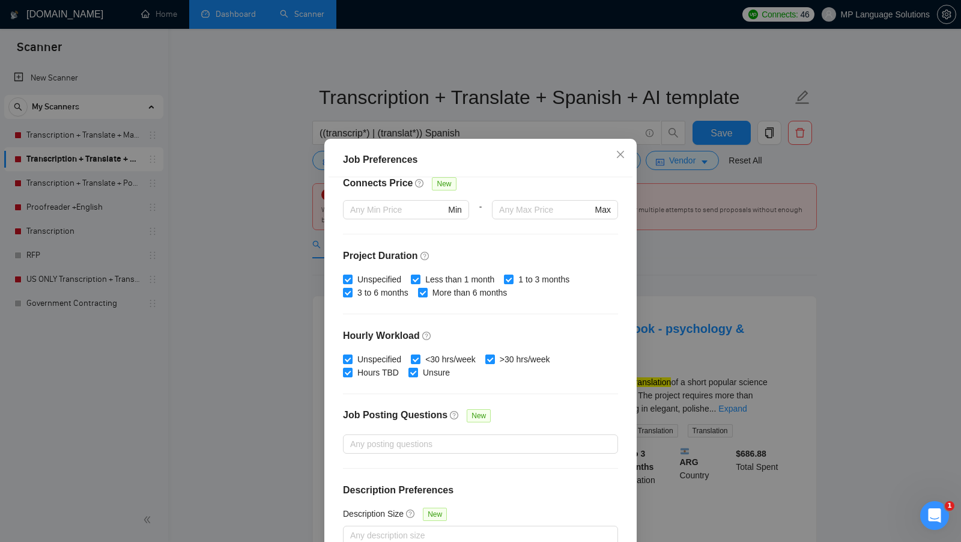
click at [723, 257] on div "Job Preferences Budget Project Type All Fixed Price Hourly Rate Fixed Price Bud…" at bounding box center [480, 271] width 961 height 542
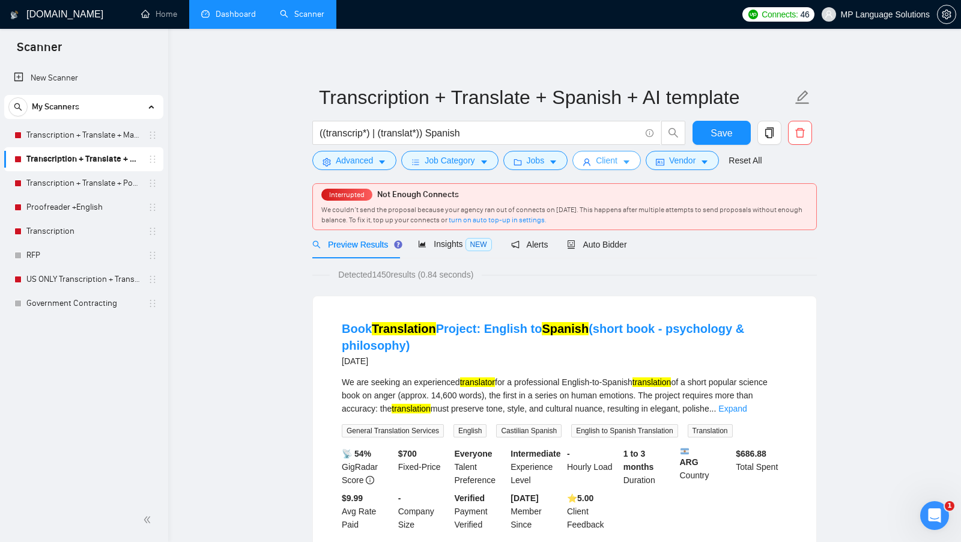
click at [624, 166] on button "Client" at bounding box center [607, 160] width 69 height 19
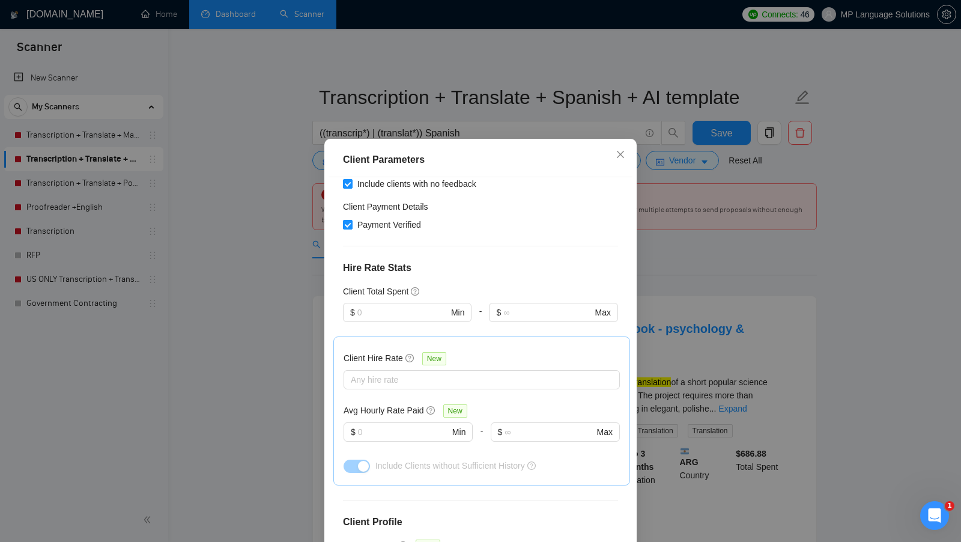
scroll to position [377, 0]
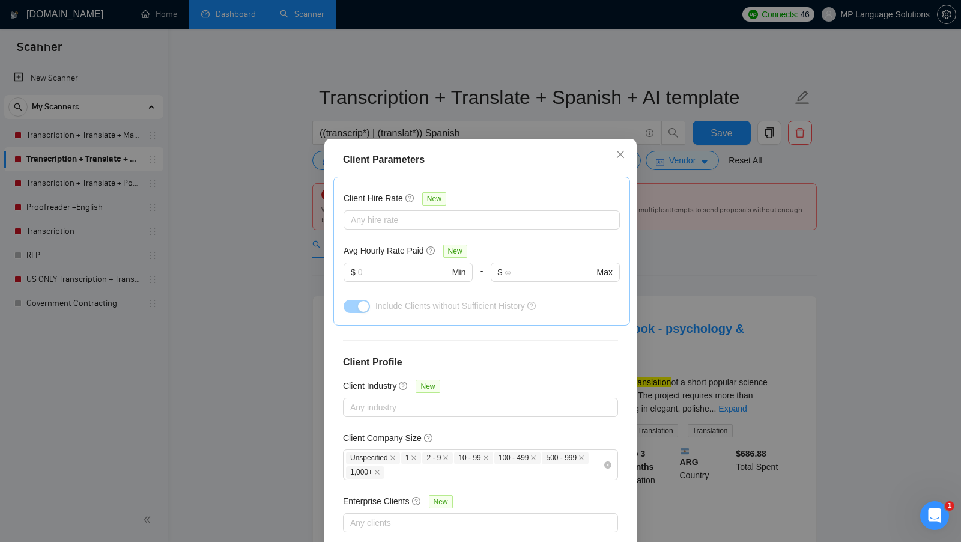
click at [691, 267] on div "Client Parameters Client Location Include Client Countries Americas Europe Excl…" at bounding box center [480, 271] width 961 height 542
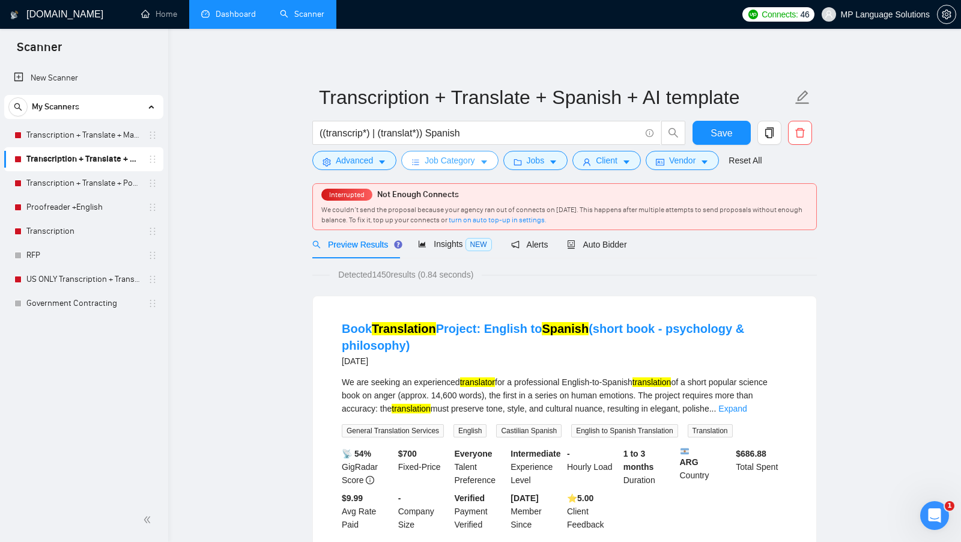
click at [467, 165] on span "Job Category" at bounding box center [450, 160] width 50 height 13
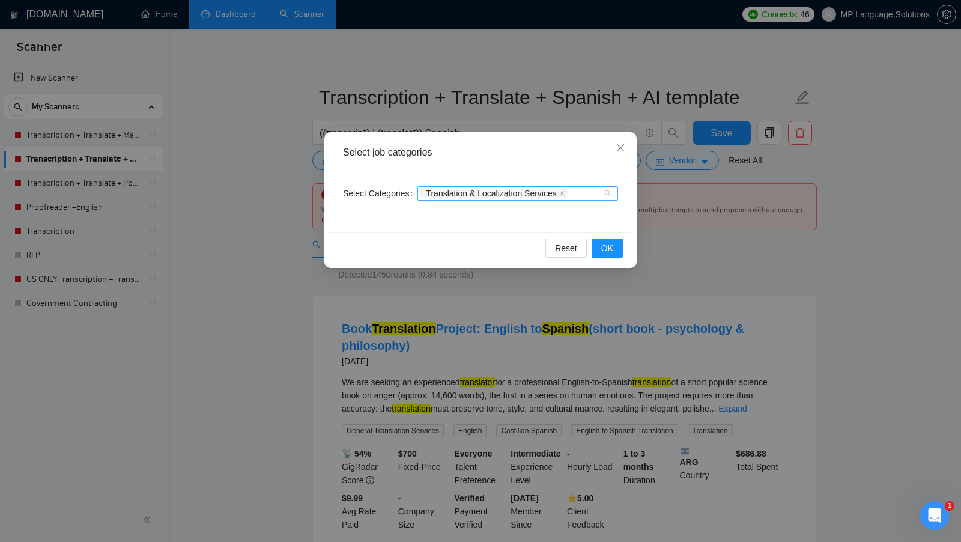
click at [478, 193] on span "Translation & Localization Services" at bounding box center [491, 193] width 130 height 8
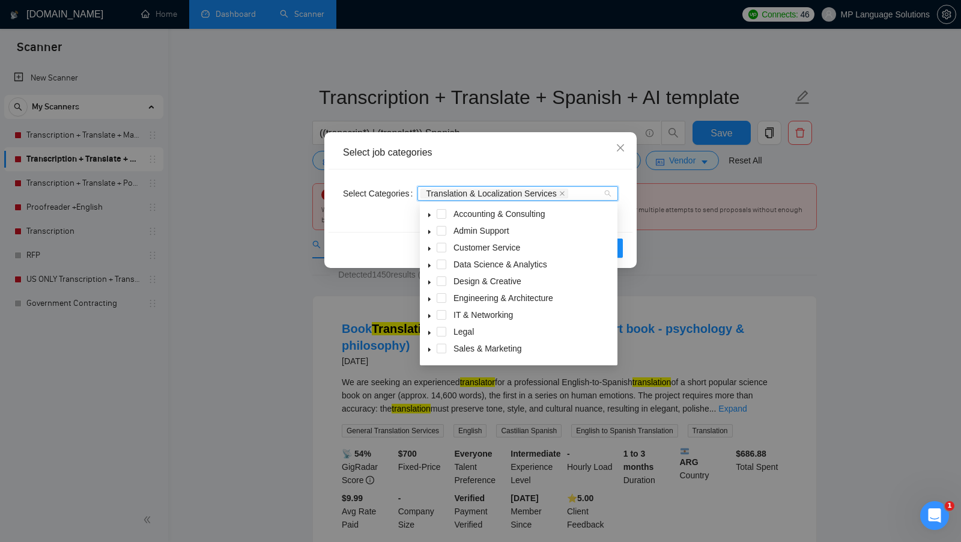
click at [478, 192] on span "Translation & Localization Services" at bounding box center [491, 193] width 130 height 8
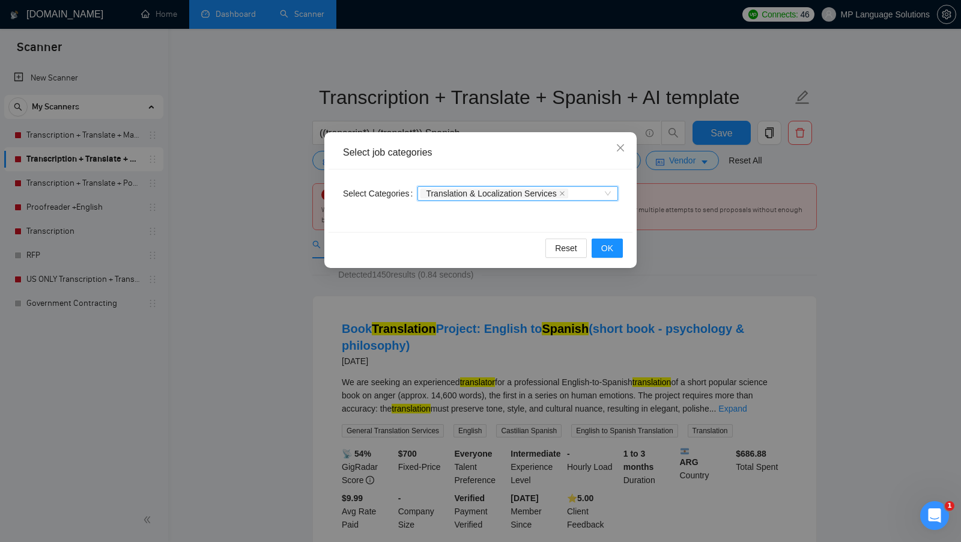
click at [478, 191] on span "Translation & Localization Services" at bounding box center [491, 193] width 130 height 8
drag, startPoint x: 478, startPoint y: 191, endPoint x: 441, endPoint y: 192, distance: 36.7
click at [441, 191] on span "Translation & Localization Services" at bounding box center [491, 193] width 130 height 8
drag, startPoint x: 418, startPoint y: 192, endPoint x: 560, endPoint y: 192, distance: 142.4
click at [558, 192] on div "Select Categories Translation & Localization Services" at bounding box center [480, 193] width 275 height 19
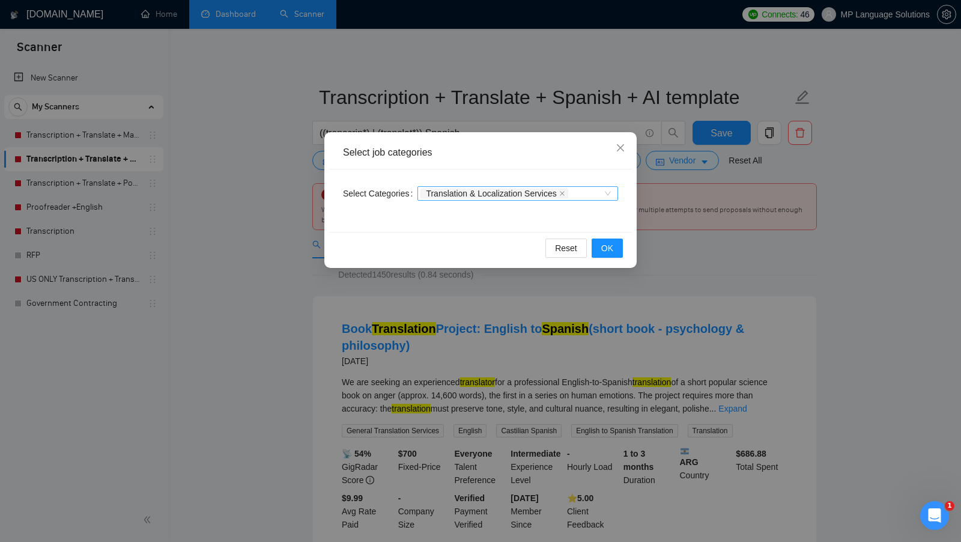
click at [556, 192] on span "Translation & Localization Services" at bounding box center [491, 193] width 130 height 8
click at [558, 177] on div "Select Categories Translation & Localization Services" at bounding box center [481, 200] width 304 height 62
click at [463, 194] on span "Translation & Localization Services" at bounding box center [491, 193] width 130 height 8
click at [463, 195] on span "Translation & Localization Services" at bounding box center [491, 193] width 130 height 8
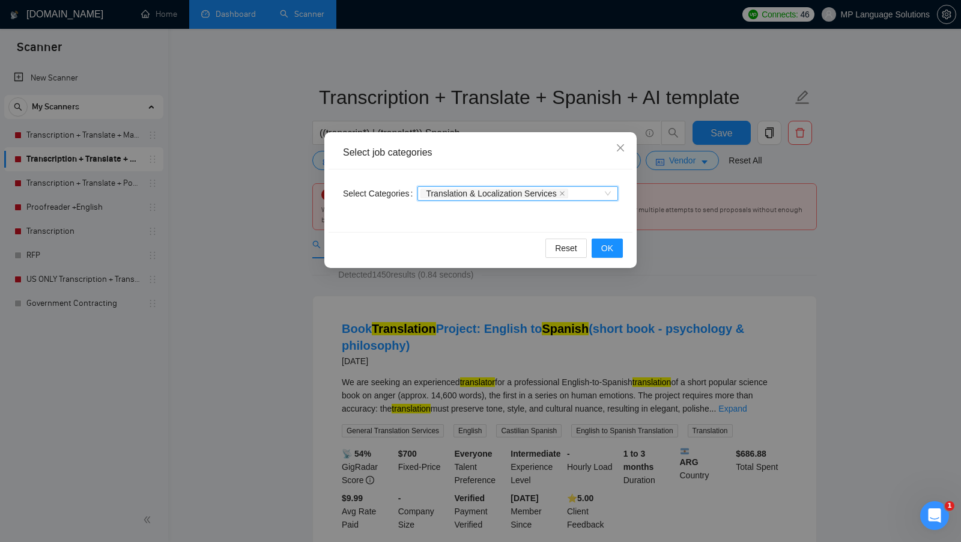
click at [463, 195] on span "Translation & Localization Services" at bounding box center [491, 193] width 130 height 8
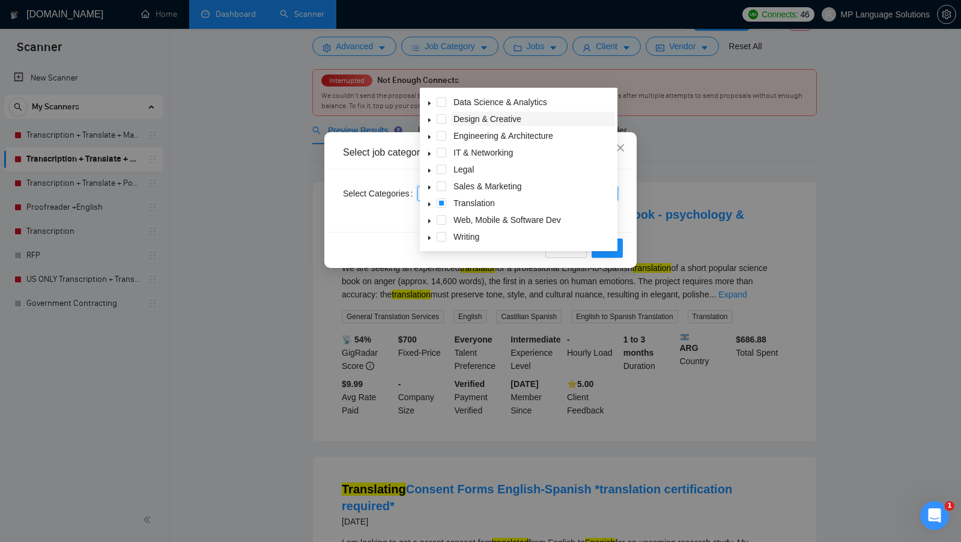
scroll to position [0, 0]
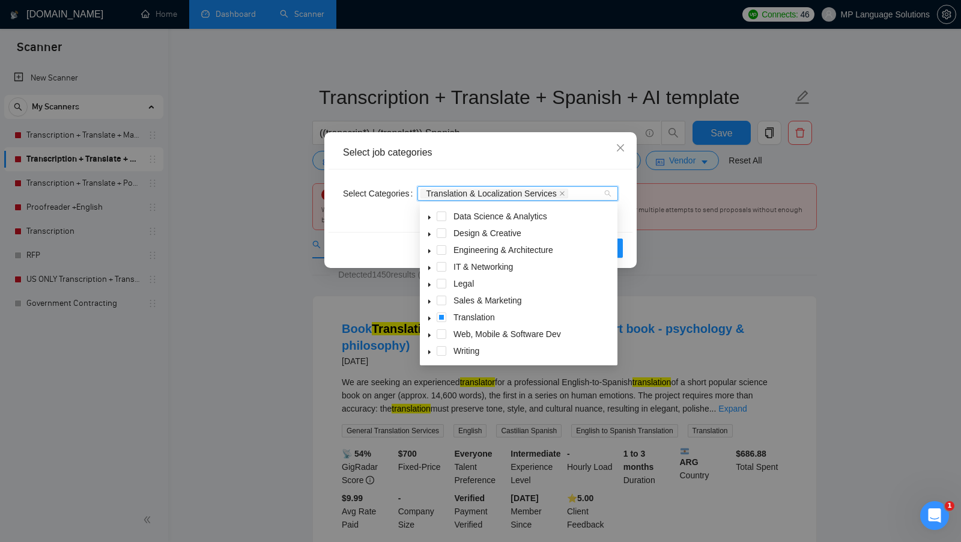
click at [428, 317] on icon "caret-down" at bounding box center [429, 319] width 2 height 4
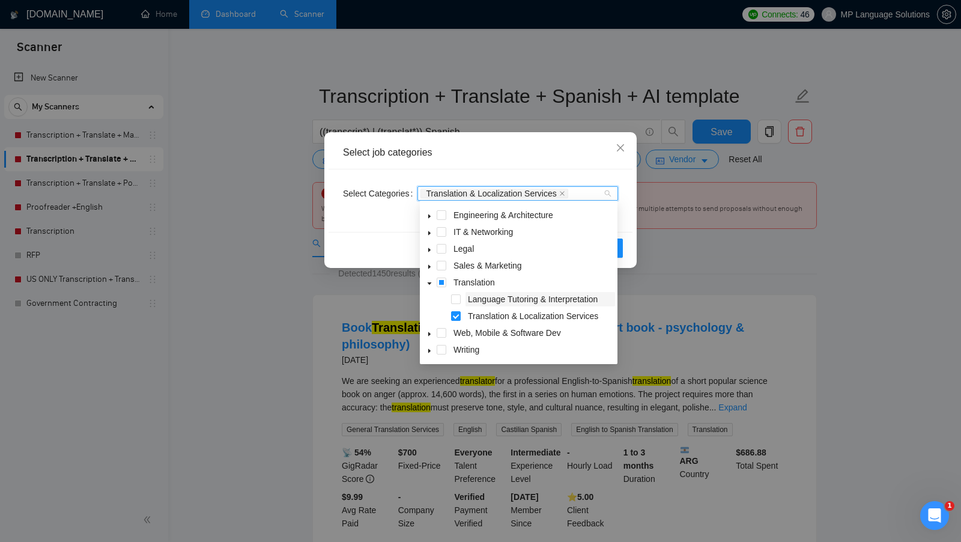
scroll to position [78, 0]
drag, startPoint x: 504, startPoint y: 288, endPoint x: 449, endPoint y: 288, distance: 54.7
click at [449, 288] on div "Translation" at bounding box center [518, 287] width 193 height 17
drag, startPoint x: 452, startPoint y: 285, endPoint x: 494, endPoint y: 287, distance: 42.1
click at [494, 287] on span "Translation" at bounding box center [533, 286] width 164 height 14
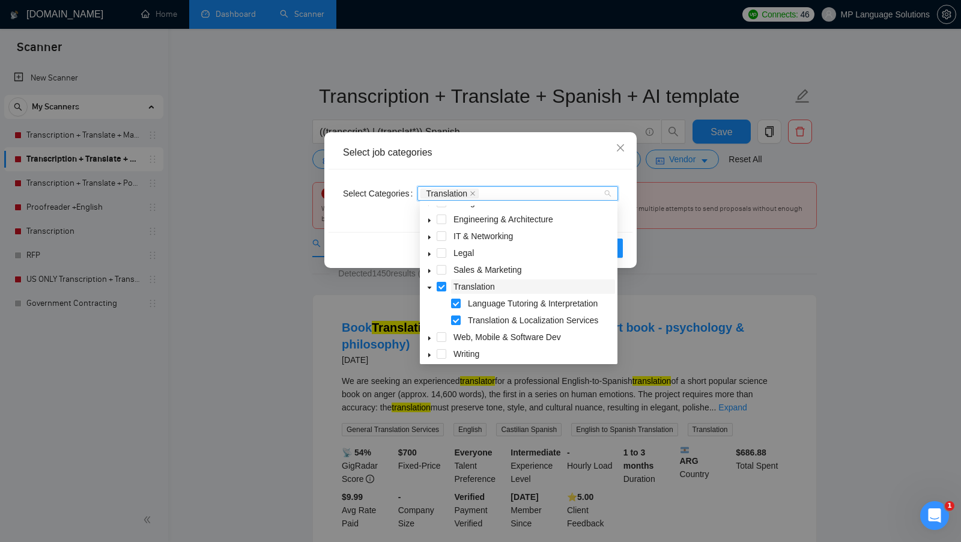
click at [494, 287] on span "Translation" at bounding box center [474, 287] width 41 height 10
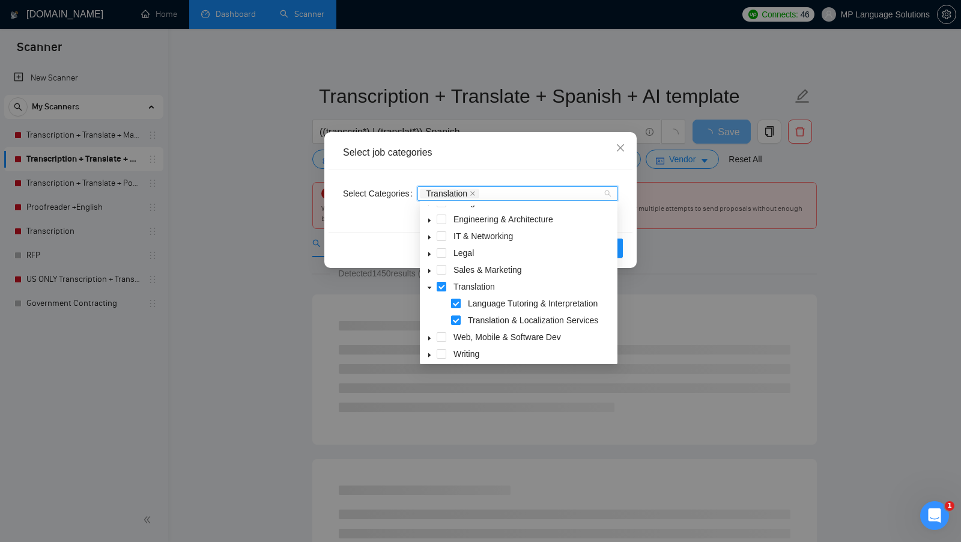
click at [458, 300] on span at bounding box center [456, 304] width 10 height 10
click at [385, 242] on div "Reset OK" at bounding box center [481, 248] width 304 height 32
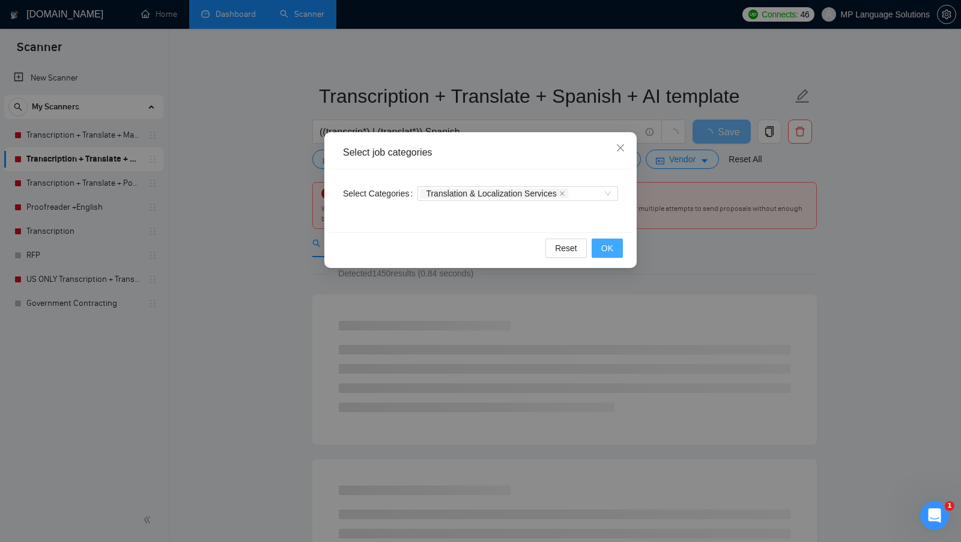
click at [607, 250] on span "OK" at bounding box center [608, 248] width 12 height 13
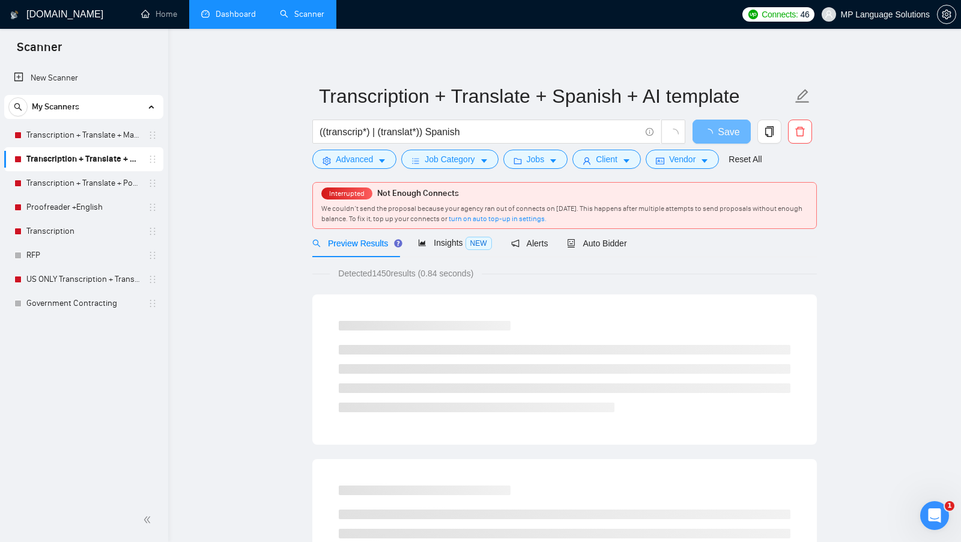
click at [57, 168] on link "Transcription + Translate + Spanish + AI template" at bounding box center [83, 159] width 114 height 24
click at [58, 178] on link "Transcription + Translate + Portuguese + AI template" at bounding box center [83, 183] width 114 height 24
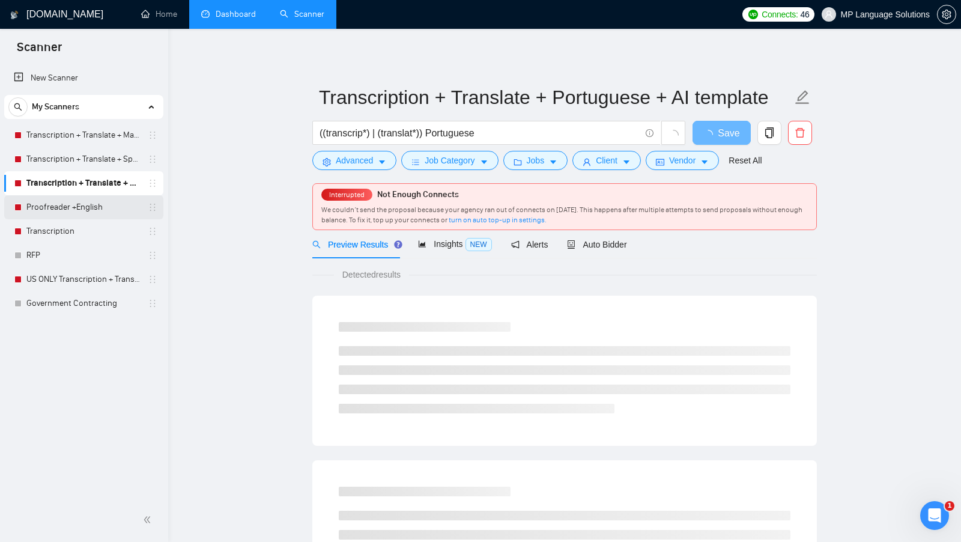
click at [62, 213] on link "Proofreader +English" at bounding box center [83, 207] width 114 height 24
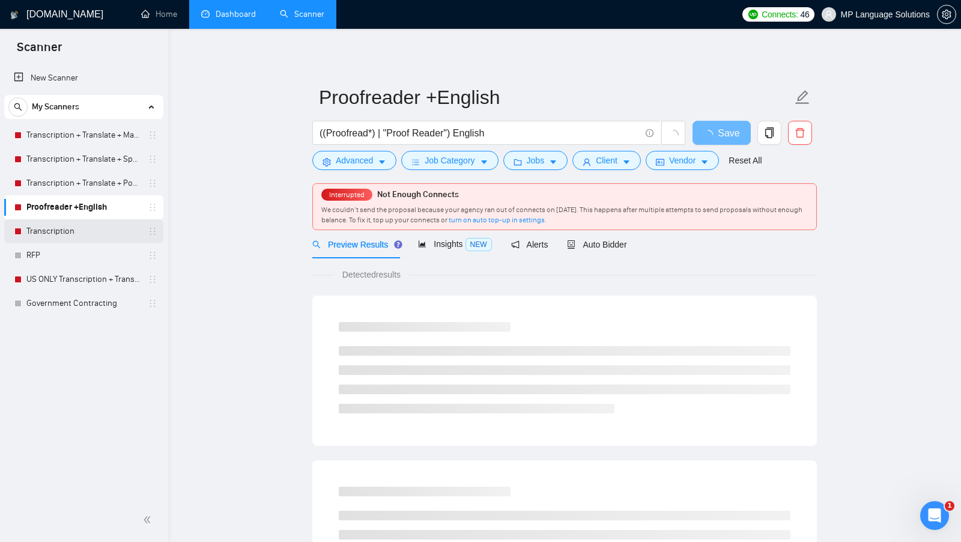
click at [87, 230] on link "Transcription" at bounding box center [83, 231] width 114 height 24
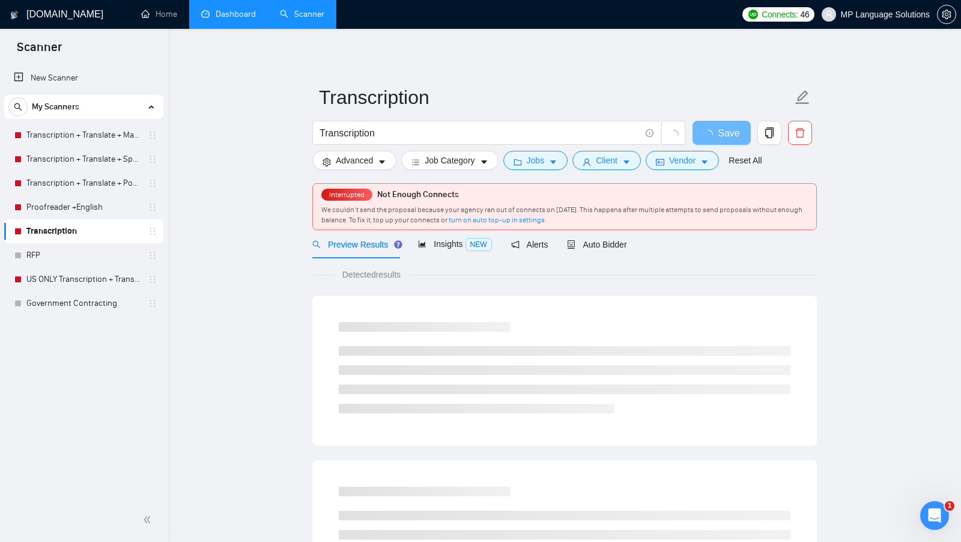
click at [87, 221] on link "Transcription" at bounding box center [83, 231] width 114 height 24
click at [87, 218] on link "Proofreader +English" at bounding box center [83, 207] width 114 height 24
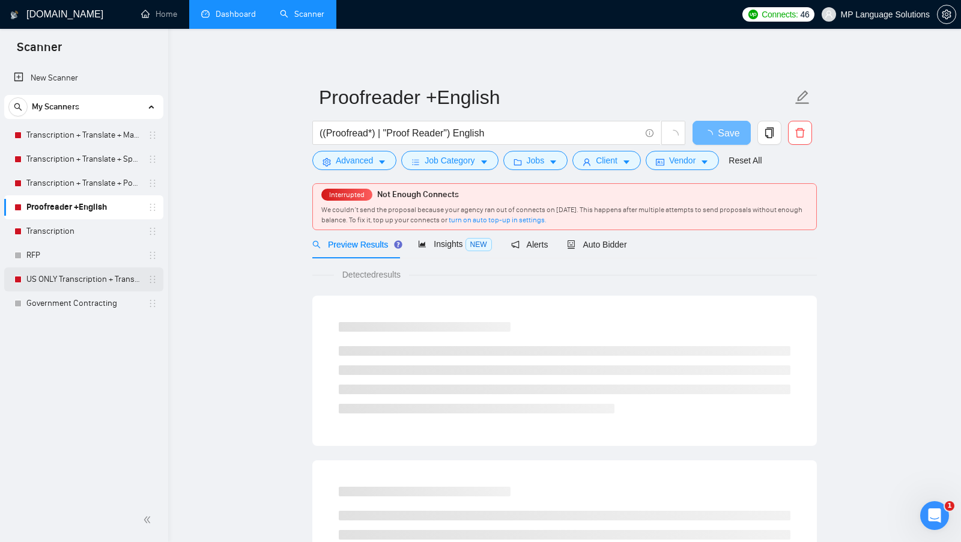
click at [90, 279] on link "US ONLY Transcription + Translate + Spanish + AI template" at bounding box center [83, 279] width 114 height 24
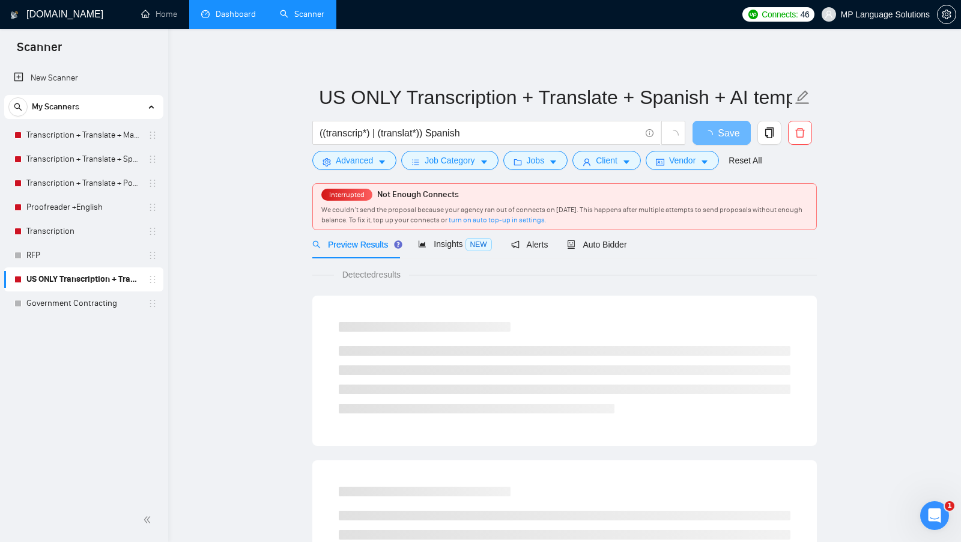
click at [239, 11] on link "Dashboard" at bounding box center [228, 14] width 55 height 10
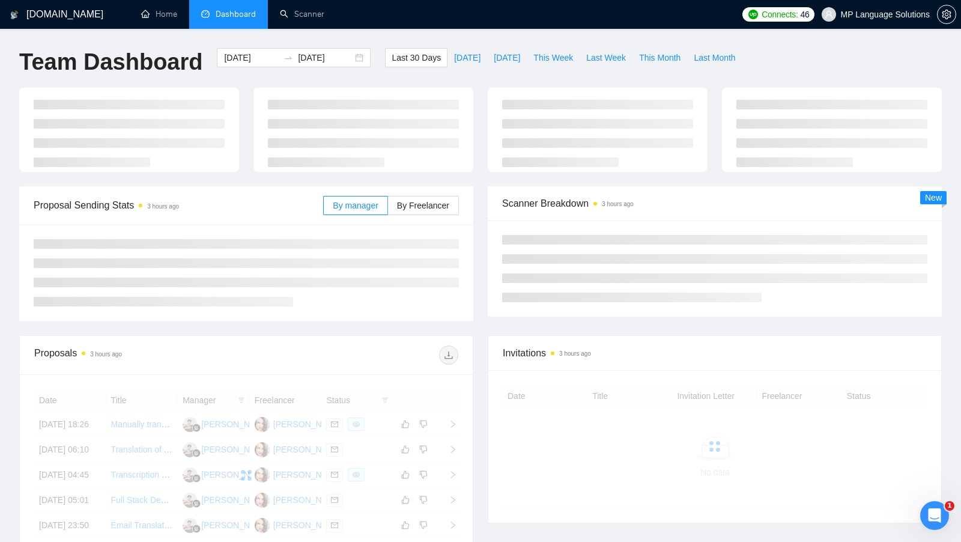
click at [239, 11] on span "Dashboard" at bounding box center [236, 14] width 40 height 10
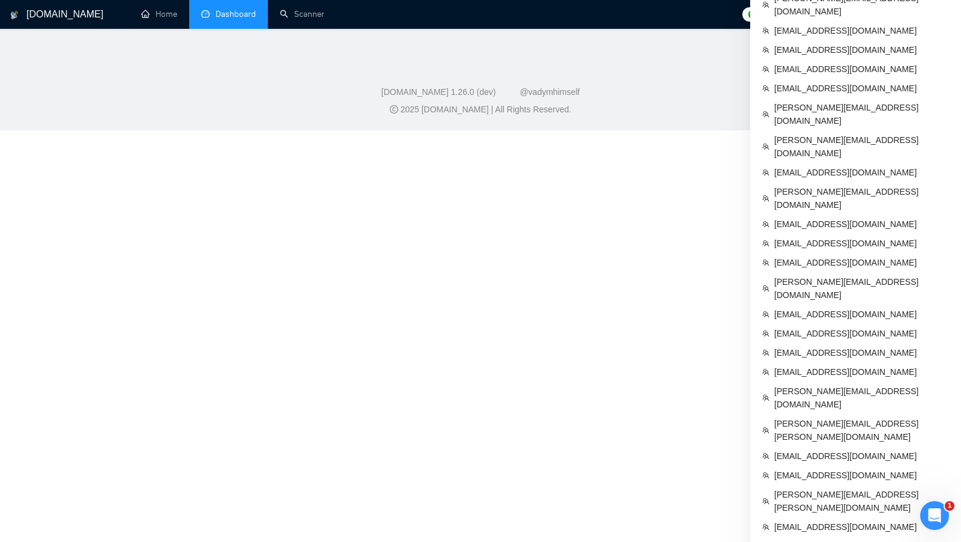
scroll to position [696, 0]
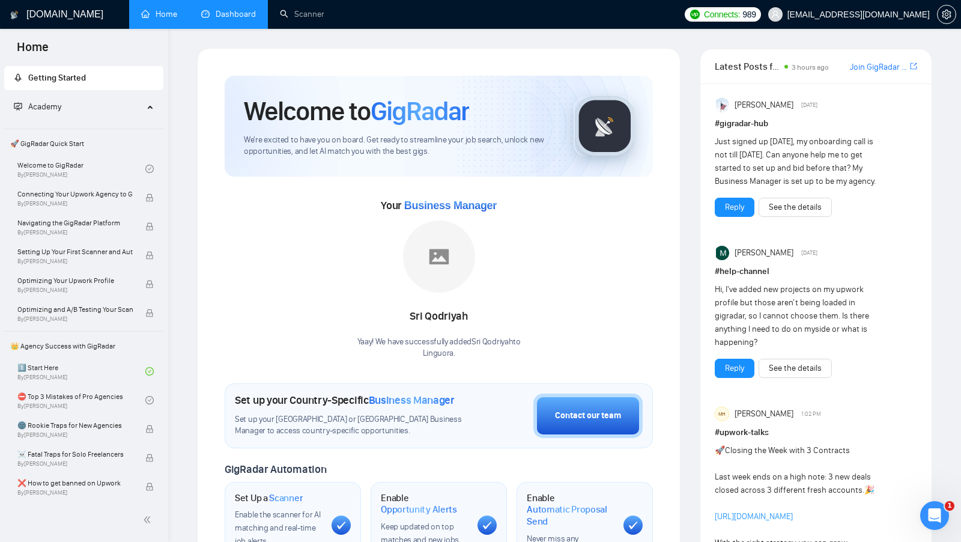
click at [247, 19] on link "Dashboard" at bounding box center [228, 14] width 55 height 10
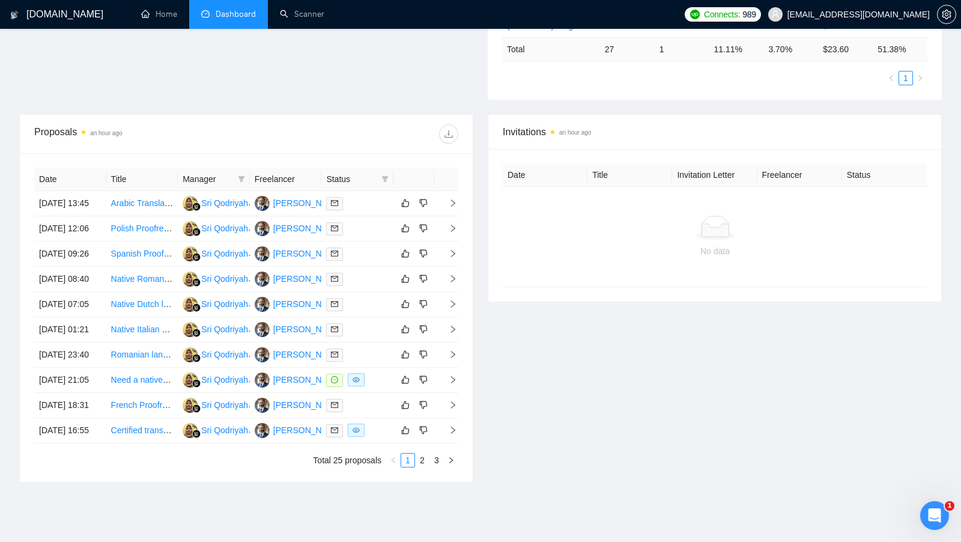
scroll to position [518, 0]
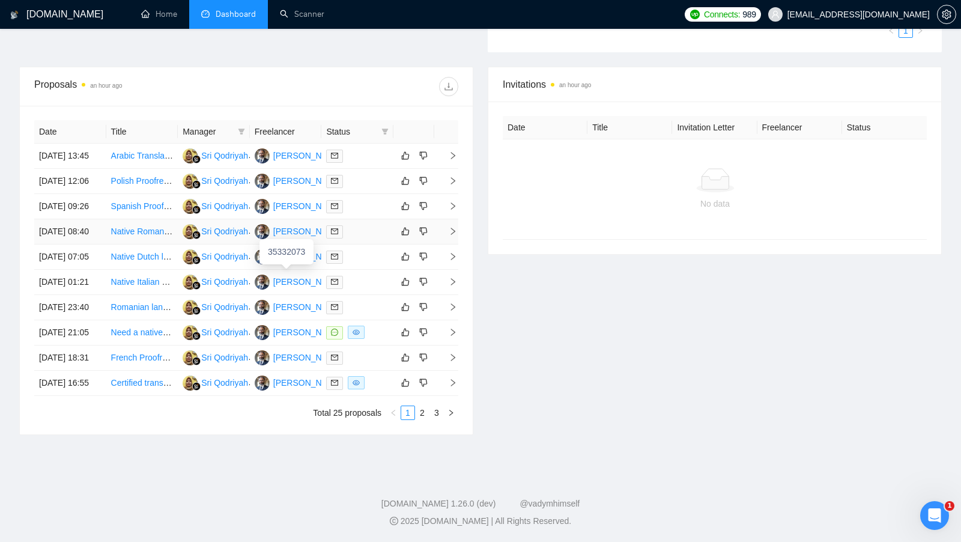
click at [305, 225] on div "[PERSON_NAME]" at bounding box center [307, 231] width 69 height 13
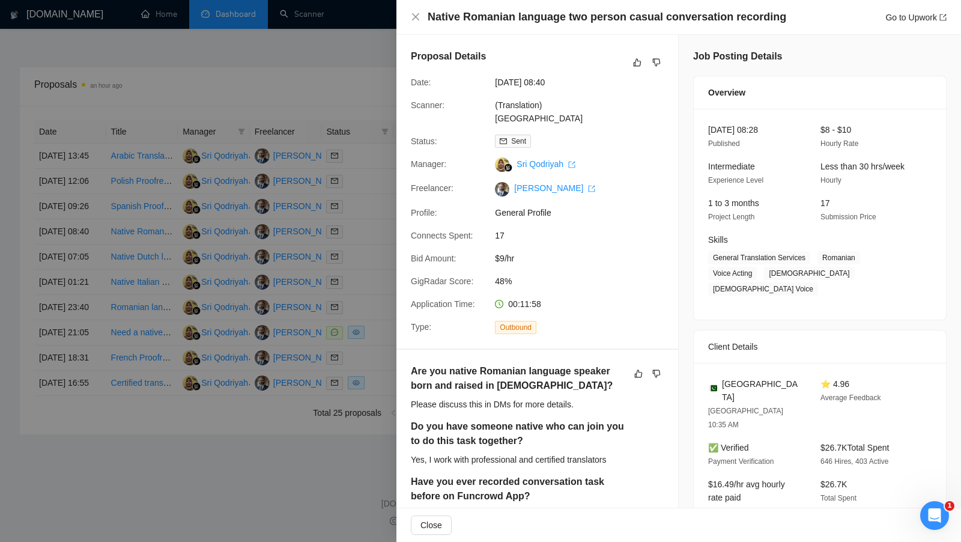
click at [385, 105] on div at bounding box center [480, 271] width 961 height 542
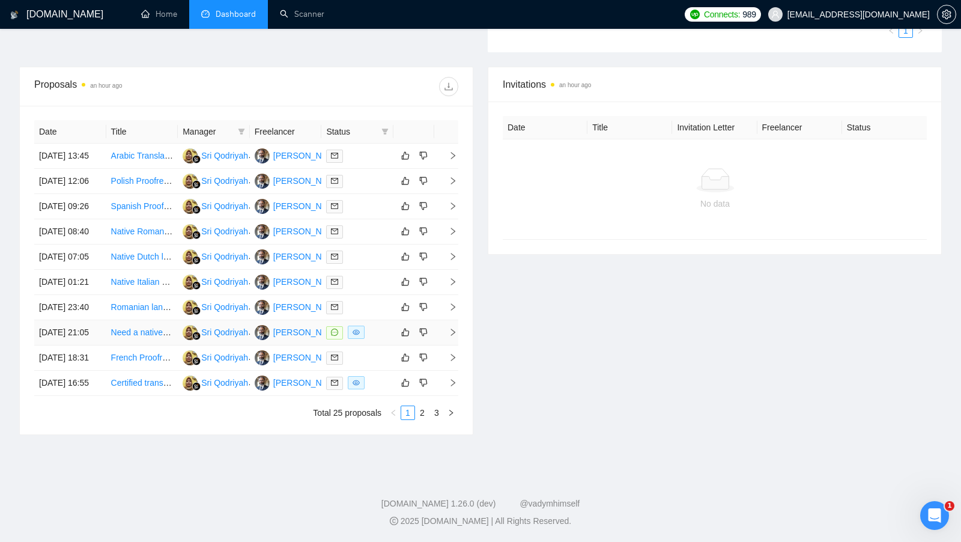
click at [396, 320] on td at bounding box center [414, 332] width 41 height 25
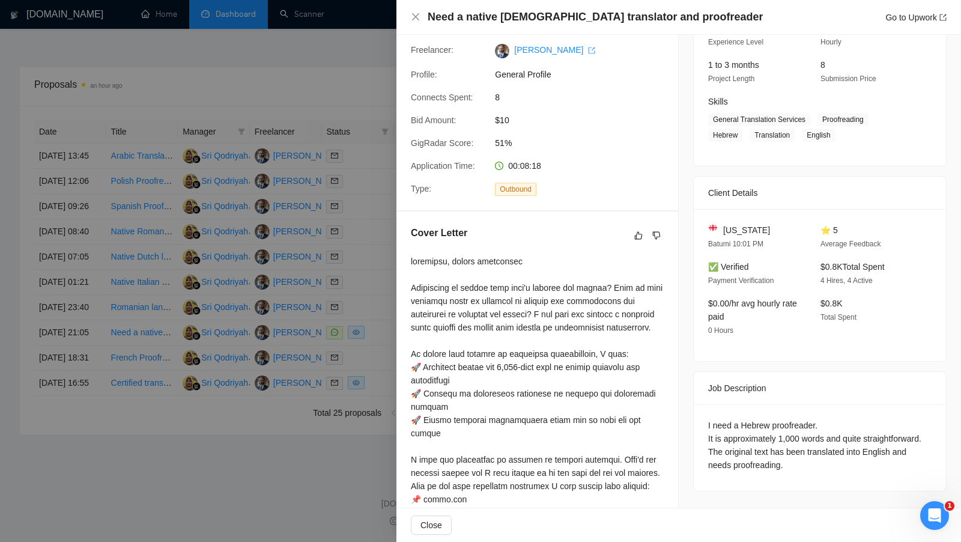
scroll to position [139, 0]
click at [386, 296] on div at bounding box center [480, 271] width 961 height 542
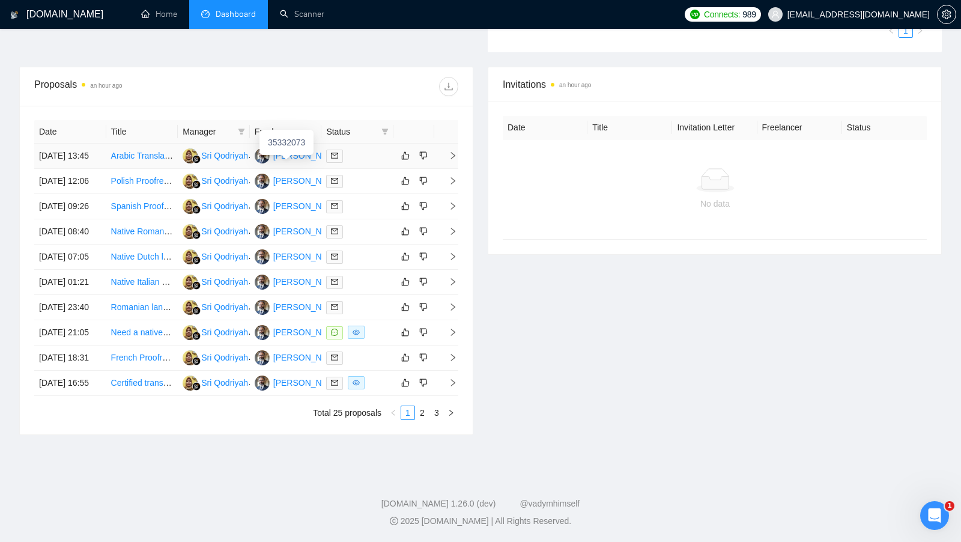
click at [298, 130] on div "35332073" at bounding box center [287, 142] width 54 height 25
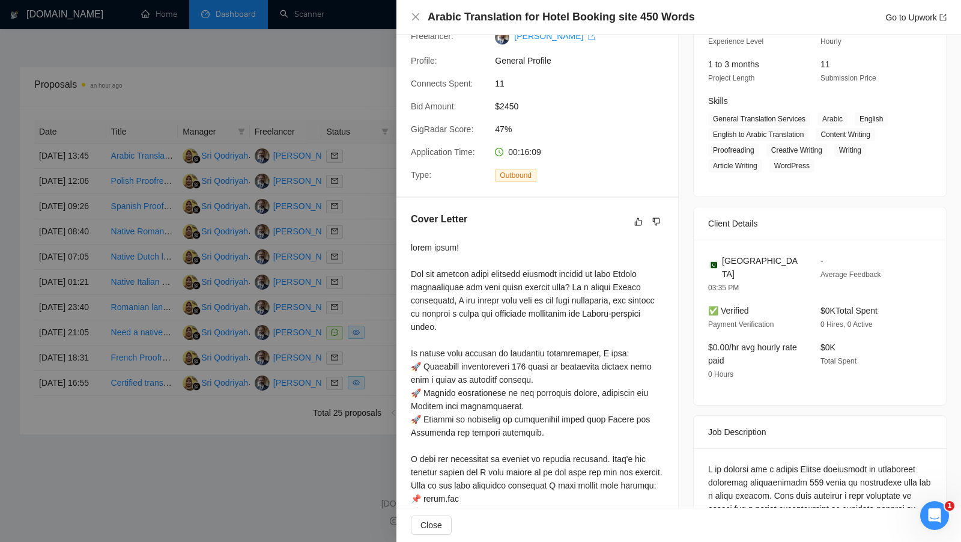
click at [305, 19] on div at bounding box center [480, 271] width 961 height 542
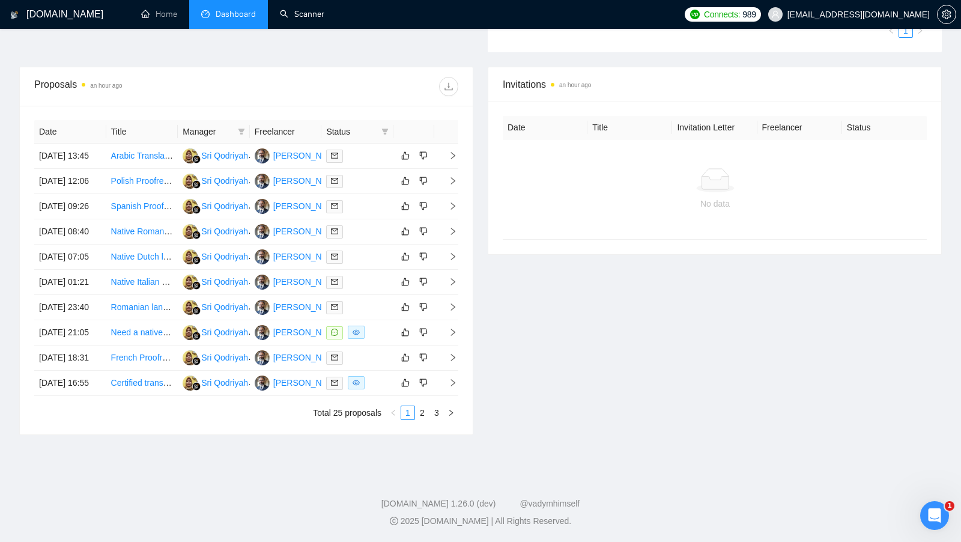
click at [305, 18] on link "Scanner" at bounding box center [302, 14] width 44 height 10
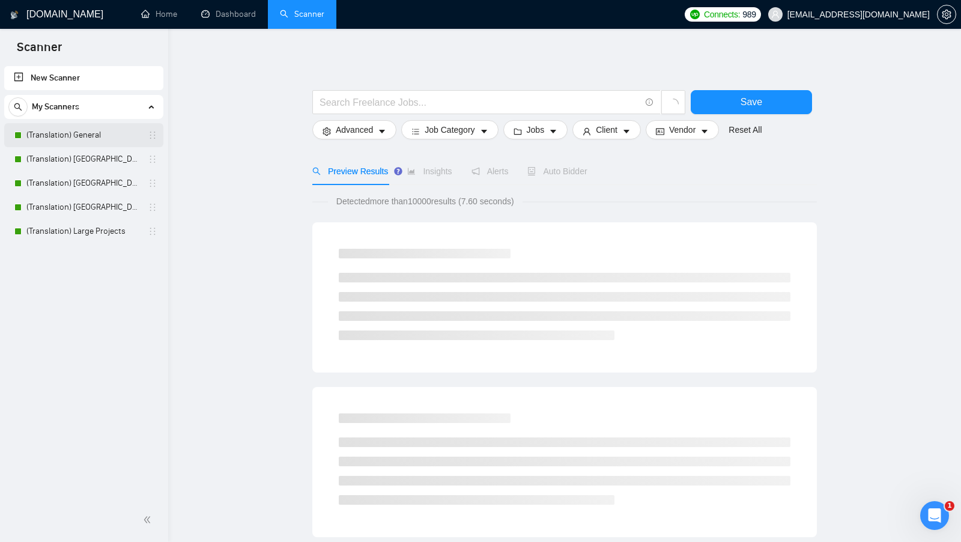
click at [93, 143] on link "(Translation) General" at bounding box center [83, 135] width 114 height 24
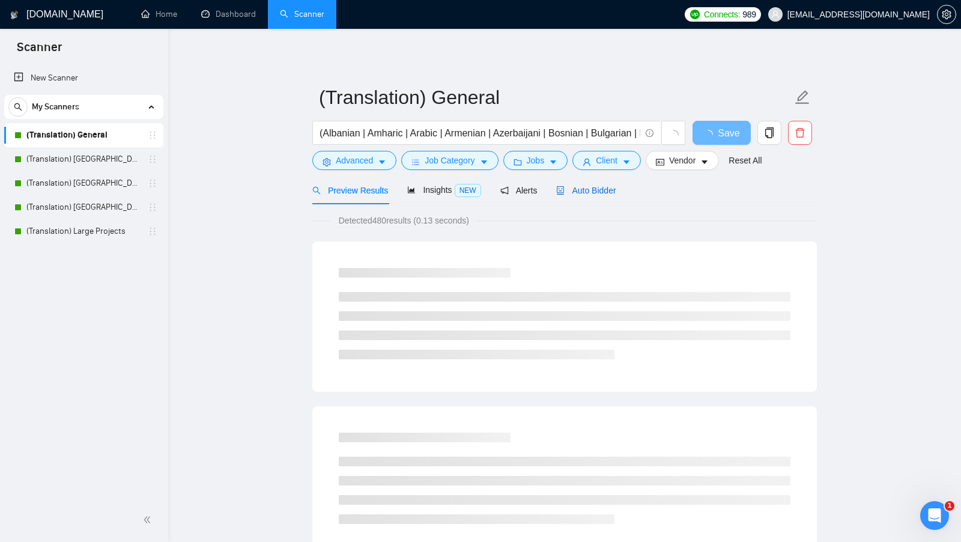
click at [564, 189] on icon "robot" at bounding box center [560, 190] width 8 height 8
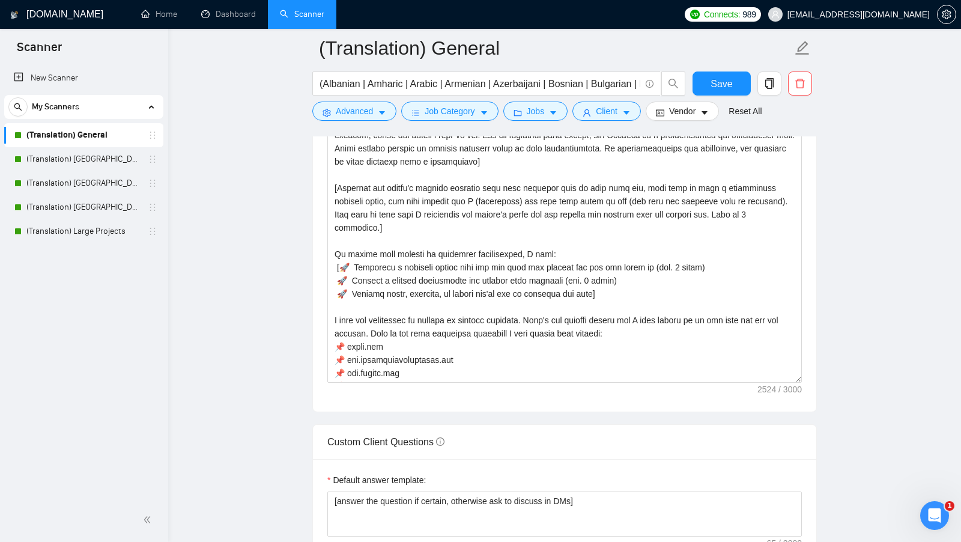
scroll to position [1282, 0]
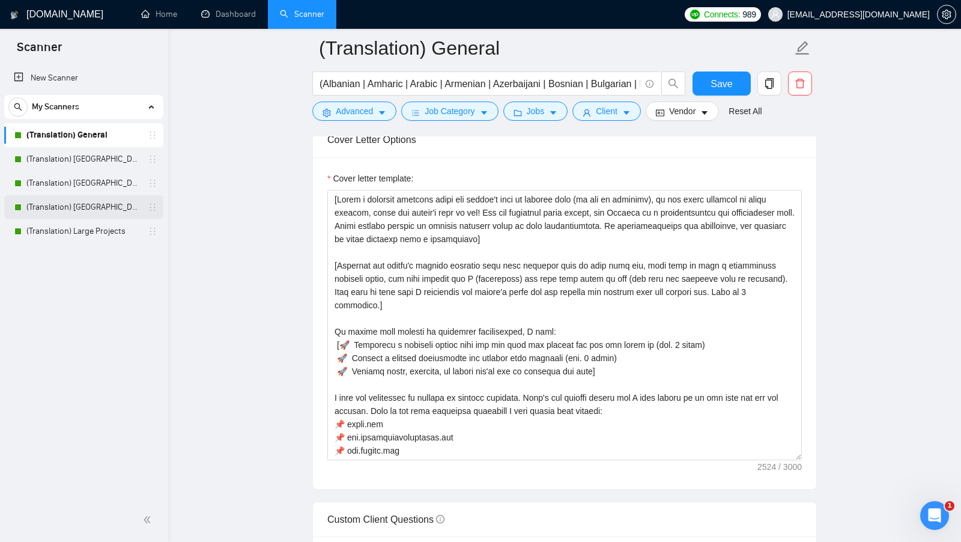
click at [87, 206] on link "(Translation) [GEOGRAPHIC_DATA]" at bounding box center [83, 207] width 114 height 24
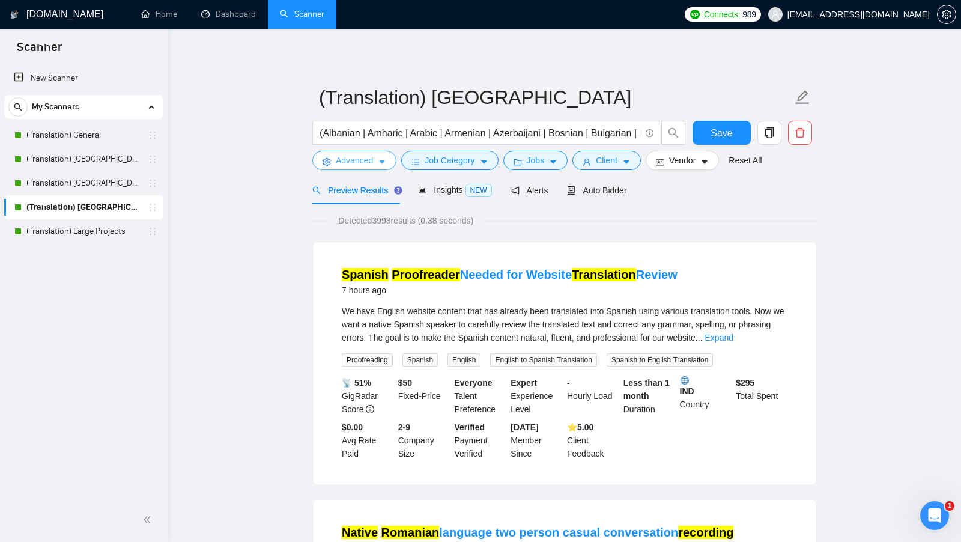
click at [334, 151] on button "Advanced" at bounding box center [354, 160] width 84 height 19
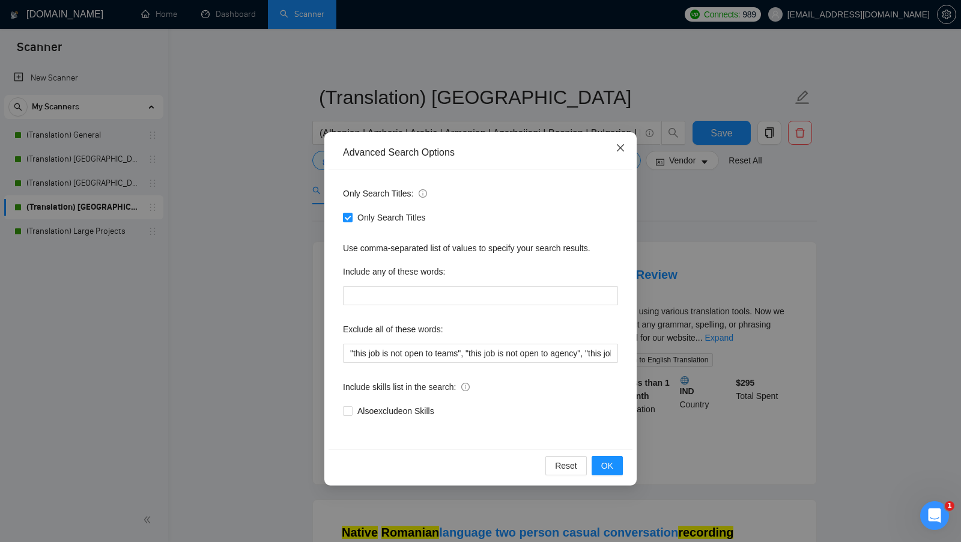
click at [620, 149] on icon "close" at bounding box center [620, 147] width 7 height 7
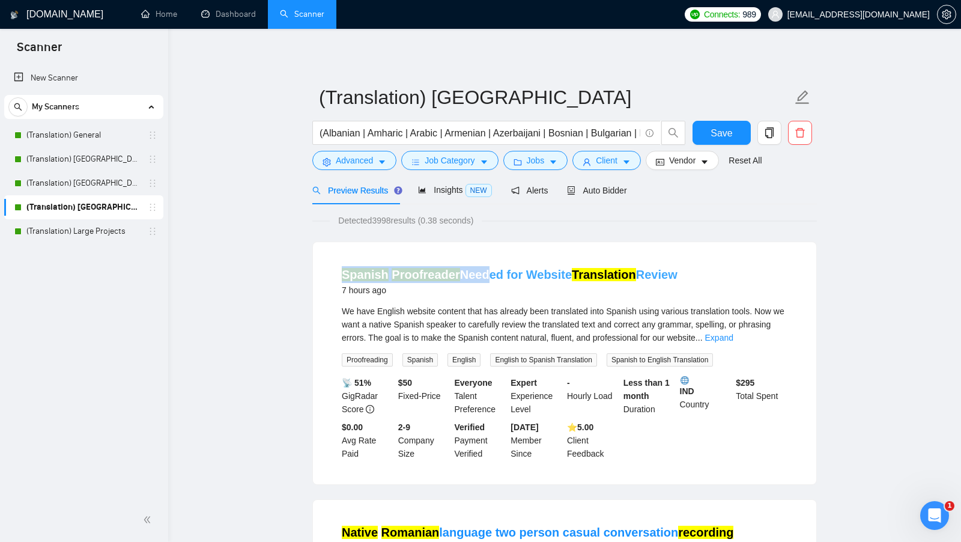
drag, startPoint x: 324, startPoint y: 273, endPoint x: 482, endPoint y: 270, distance: 157.5
click at [483, 270] on div "Spanish Proofreader Needed for Website Translation Review 7 hours ago We have E…" at bounding box center [565, 363] width 504 height 242
click at [350, 179] on div "Preview Results" at bounding box center [355, 190] width 87 height 28
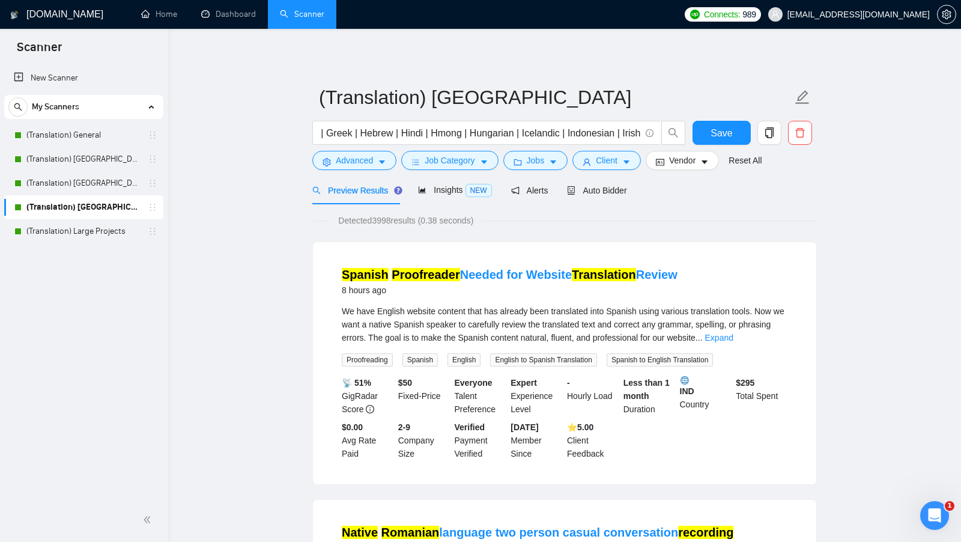
click at [353, 171] on form "(Translation) Asia (Albanian | Amharic | Arabic | Armenian | Azerbaijani | Bosn…" at bounding box center [564, 127] width 505 height 98
click at [357, 166] on span "Advanced" at bounding box center [354, 160] width 37 height 13
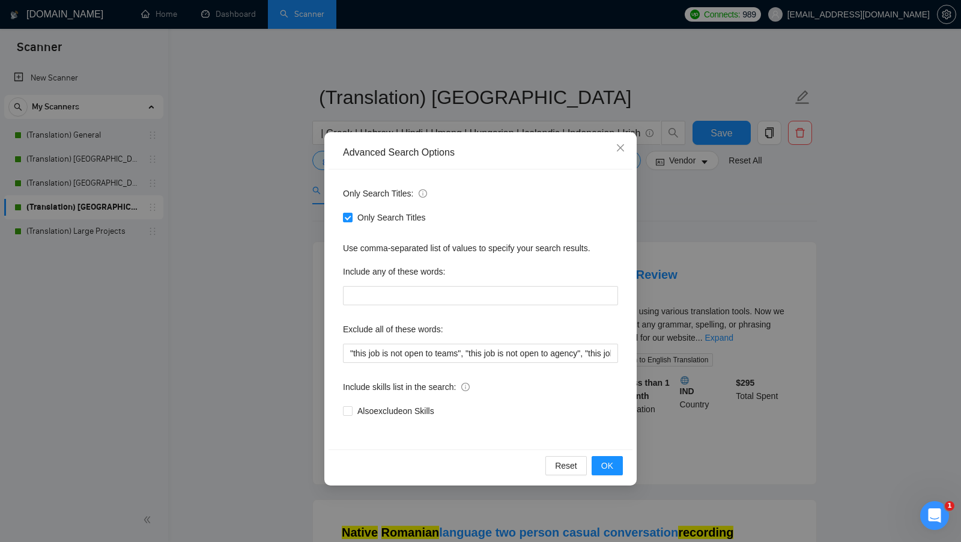
click at [285, 193] on div "Advanced Search Options Only Search Titles: Only Search Titles Use comma-separa…" at bounding box center [480, 271] width 961 height 542
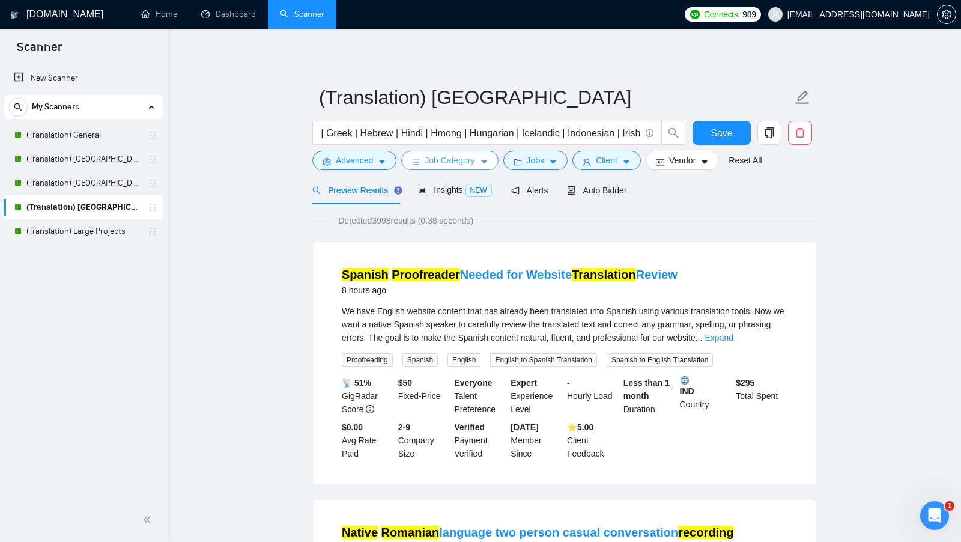
click at [454, 154] on span "Job Category" at bounding box center [450, 160] width 50 height 13
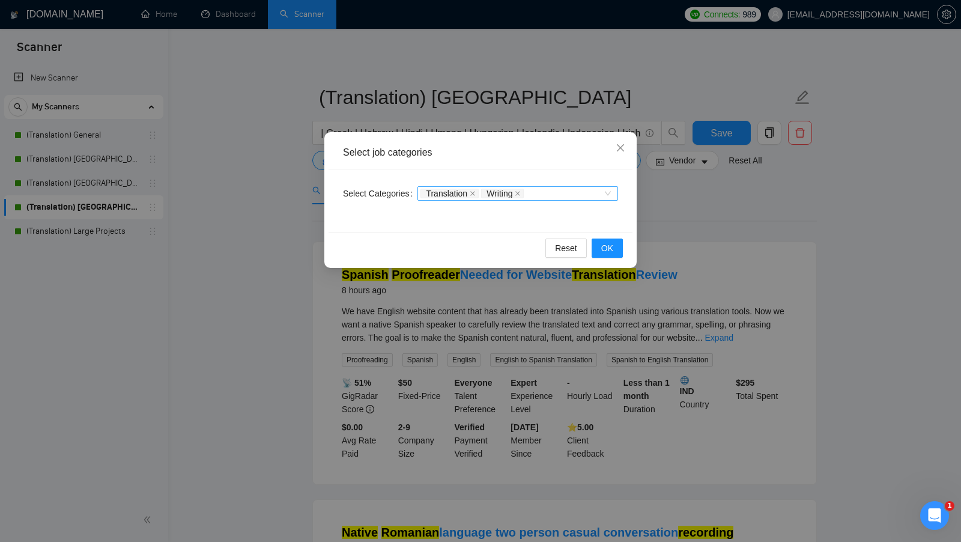
click at [562, 195] on div "Translation Writing" at bounding box center [512, 193] width 183 height 12
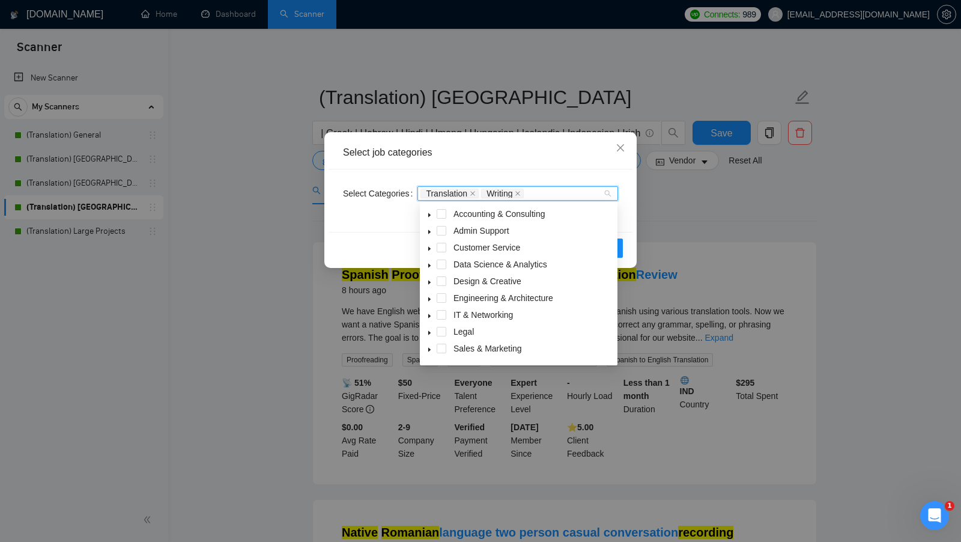
click at [705, 203] on div "Select job categories Select Categories Translation Writing Reset OK" at bounding box center [480, 271] width 961 height 542
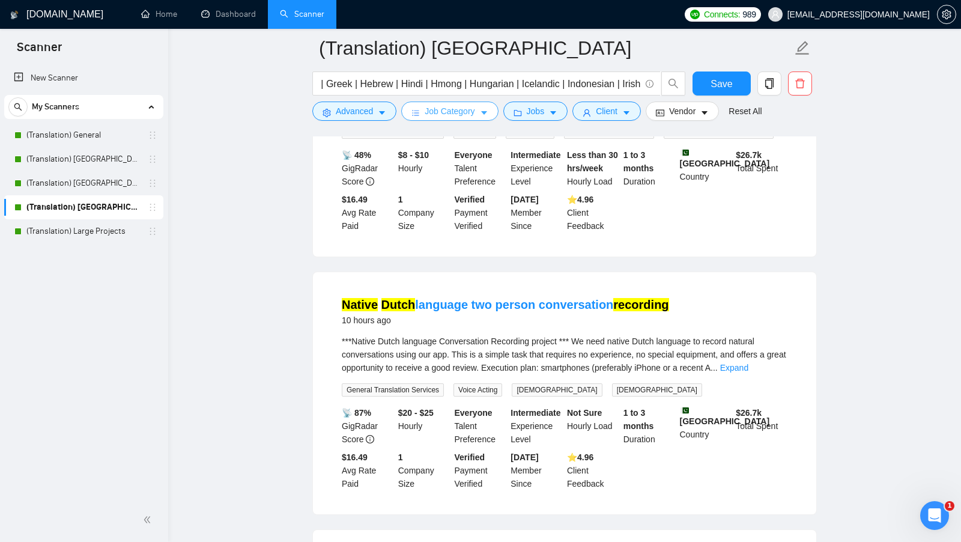
scroll to position [493, 0]
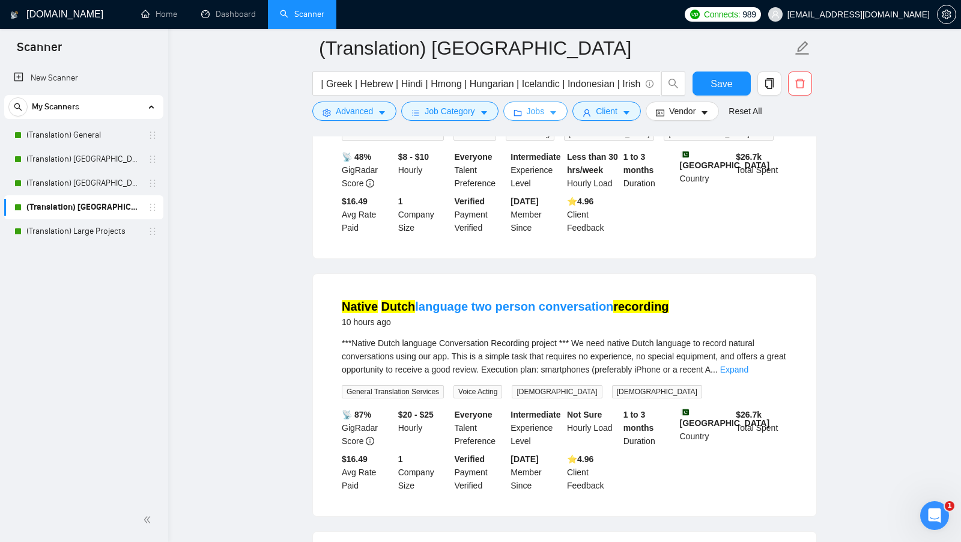
click at [551, 106] on button "Jobs" at bounding box center [536, 111] width 65 height 19
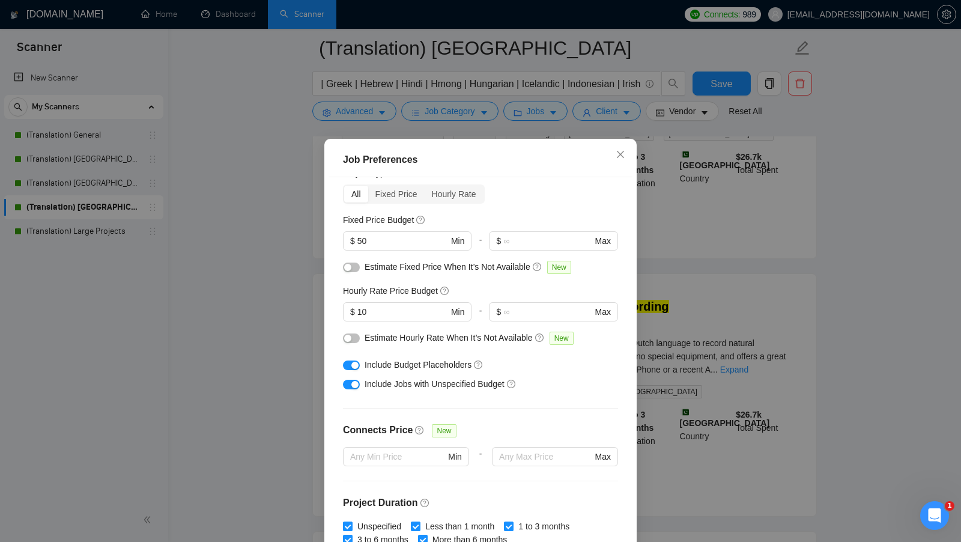
scroll to position [55, 0]
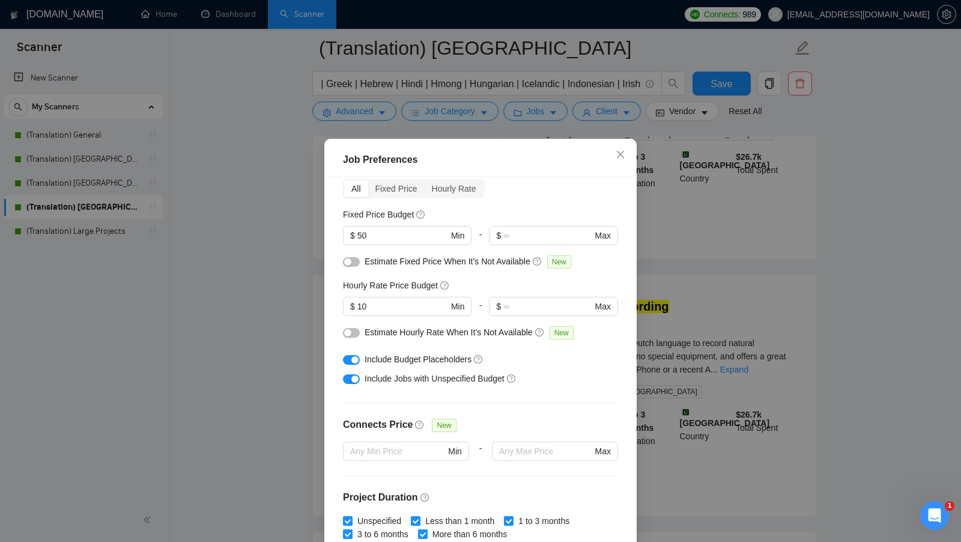
click at [672, 318] on div "Job Preferences Budget Project Type All Fixed Price Hourly Rate Fixed Price Bud…" at bounding box center [480, 271] width 961 height 542
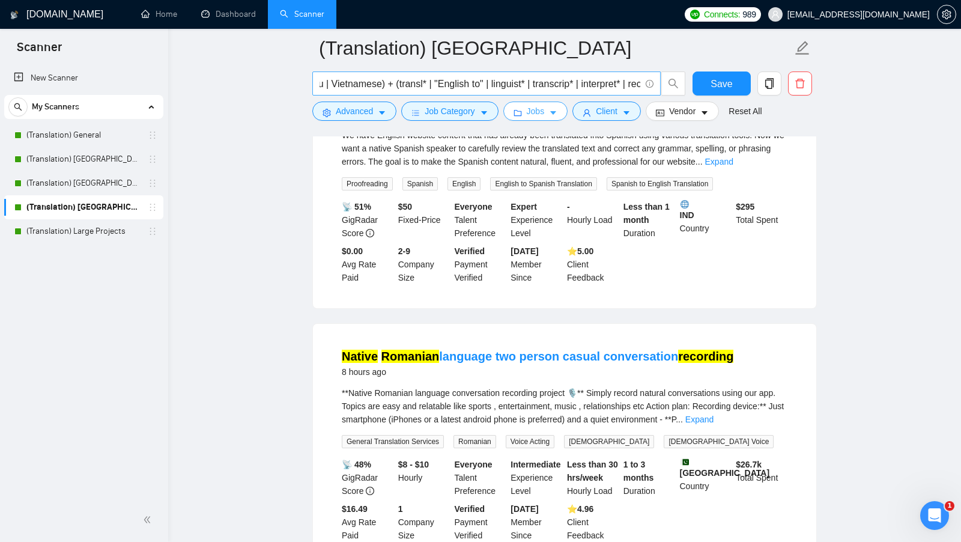
scroll to position [0, 2255]
click at [106, 123] on div "My Scanners (Translation) General (Translation) America (Translation) [GEOGRAPH…" at bounding box center [83, 169] width 159 height 148
click at [104, 129] on link "(Translation) General" at bounding box center [83, 135] width 114 height 24
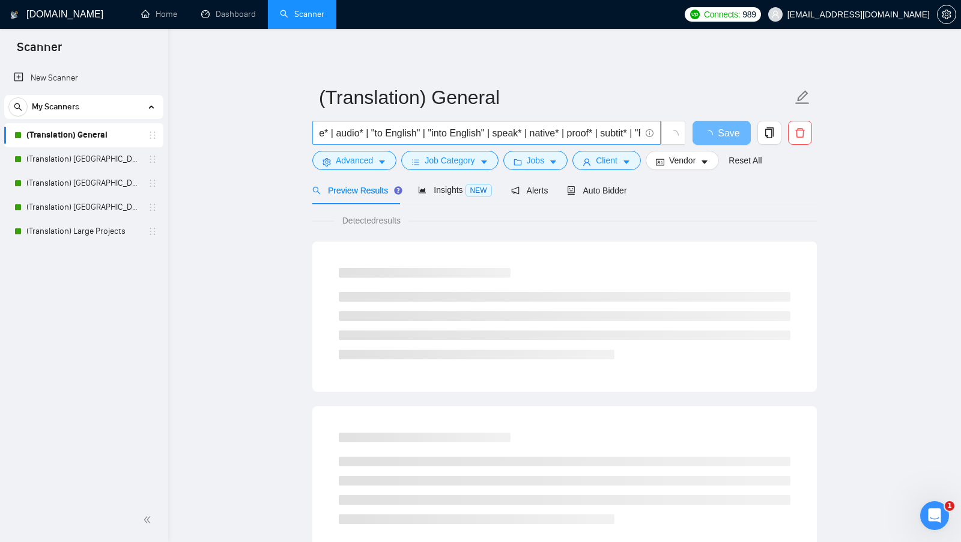
scroll to position [0, 2693]
click at [394, 158] on button "Advanced" at bounding box center [354, 160] width 84 height 19
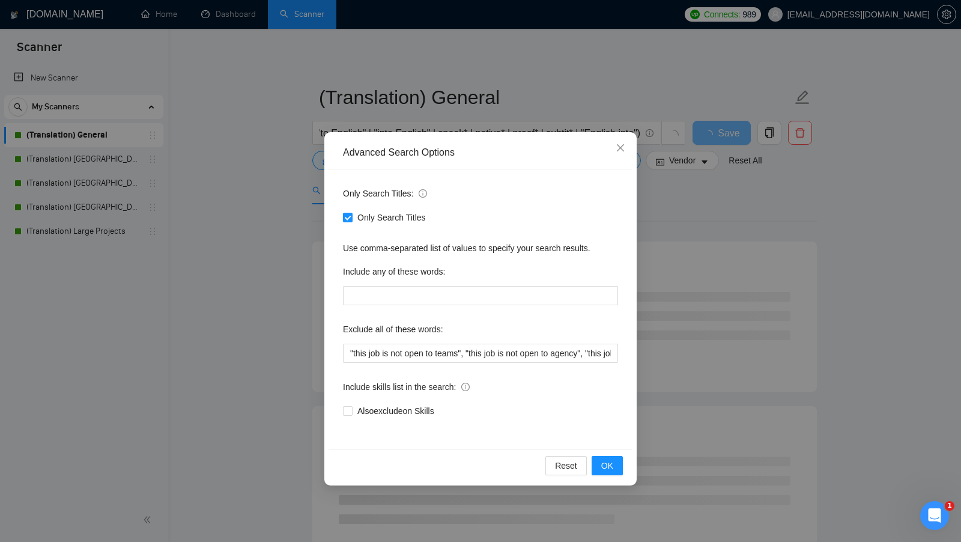
click at [247, 187] on div "Advanced Search Options Only Search Titles: Only Search Titles Use comma-separa…" at bounding box center [480, 271] width 961 height 542
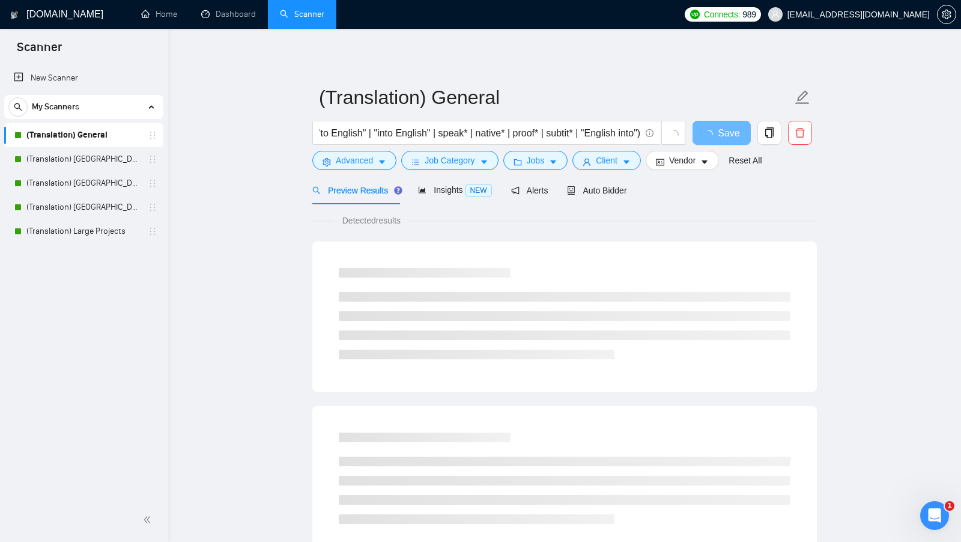
click at [99, 138] on link "(Translation) General" at bounding box center [83, 135] width 114 height 24
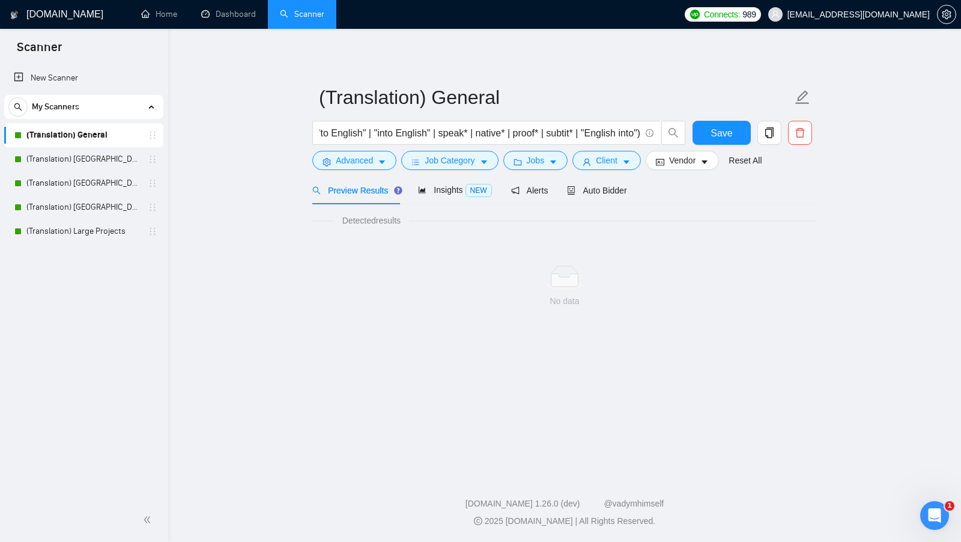
click at [116, 136] on link "(Translation) General" at bounding box center [83, 135] width 114 height 24
click at [112, 148] on link "(Translation) [GEOGRAPHIC_DATA]" at bounding box center [83, 159] width 114 height 24
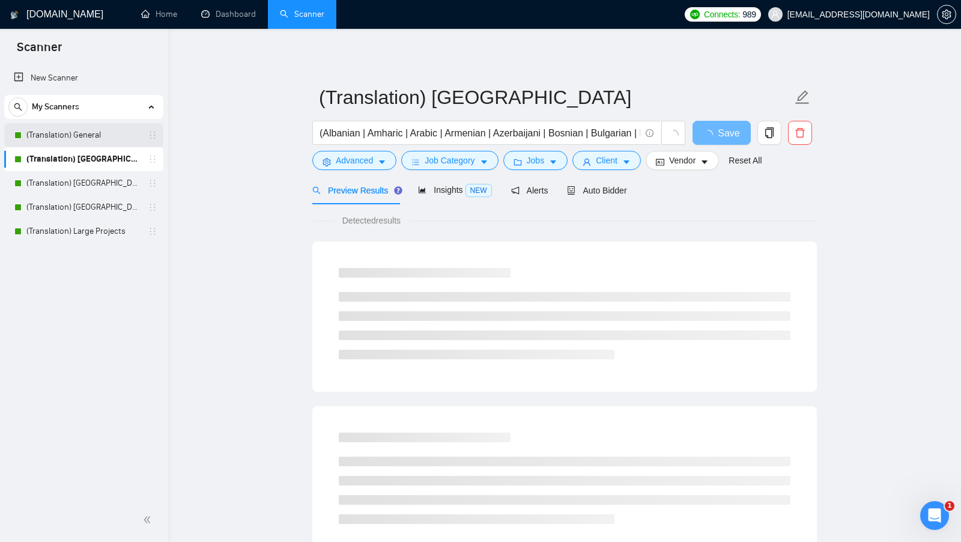
click at [112, 138] on link "(Translation) General" at bounding box center [83, 135] width 114 height 24
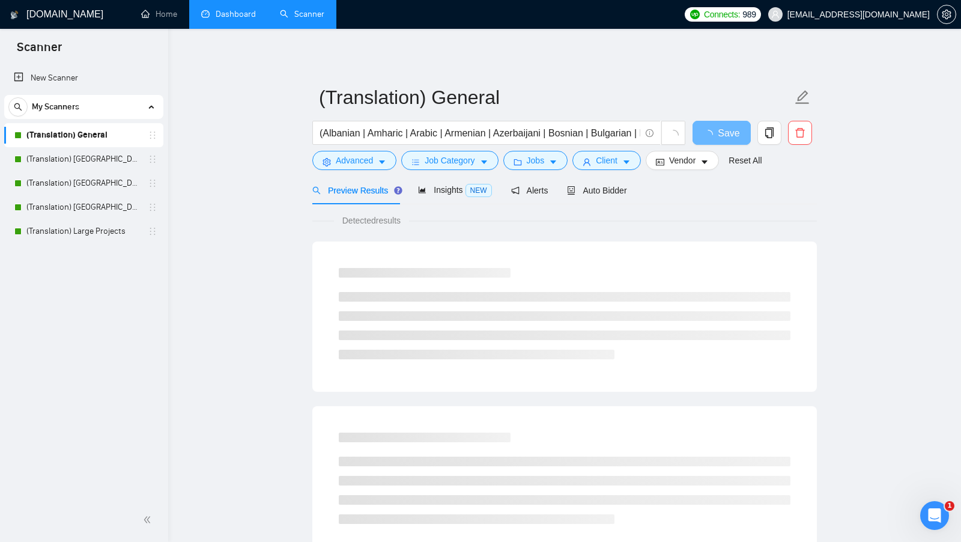
click at [251, 14] on link "Dashboard" at bounding box center [228, 14] width 55 height 10
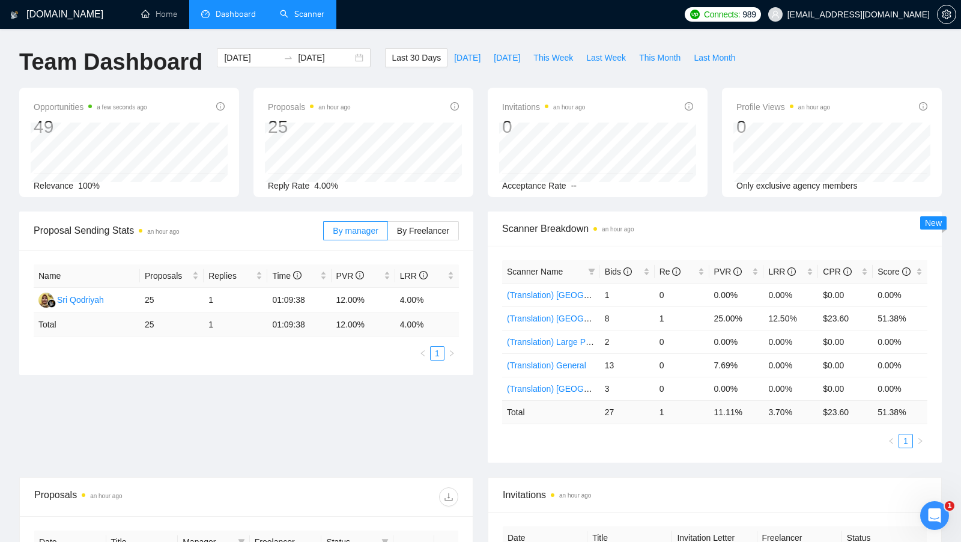
click at [301, 14] on link "Scanner" at bounding box center [302, 14] width 44 height 10
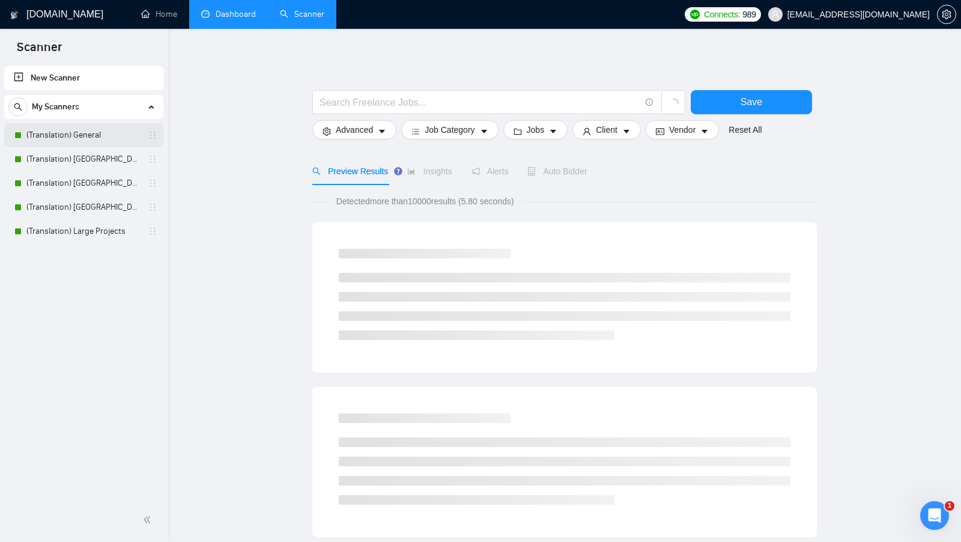
click at [78, 131] on link "(Translation) General" at bounding box center [83, 135] width 114 height 24
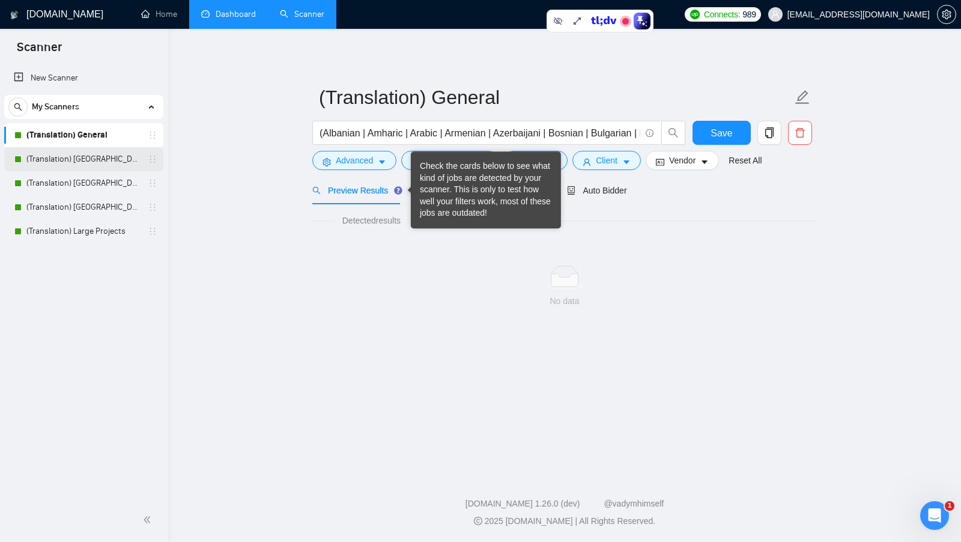
click at [124, 163] on link "(Translation) [GEOGRAPHIC_DATA]" at bounding box center [83, 159] width 114 height 24
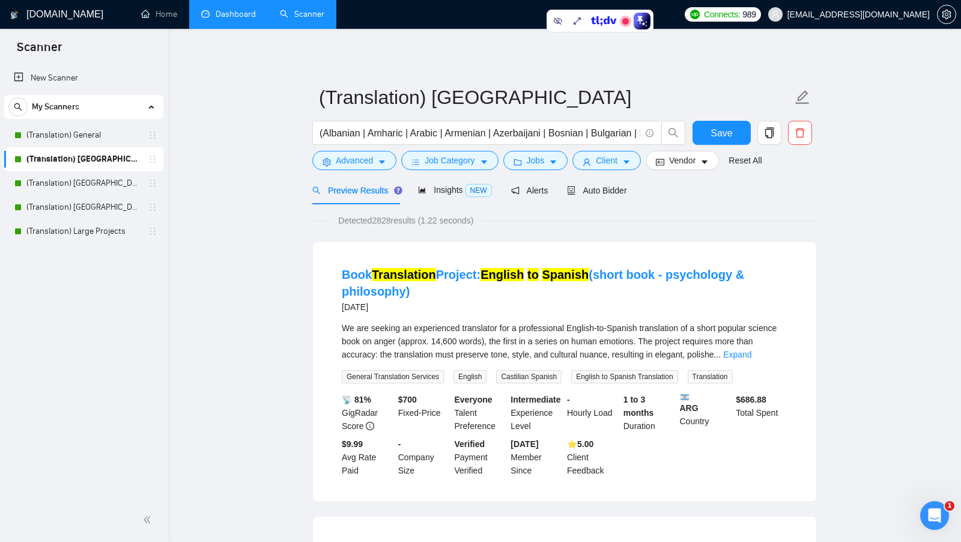
drag, startPoint x: 339, startPoint y: 272, endPoint x: 438, endPoint y: 295, distance: 101.7
click at [438, 295] on li "Book Translation Project: English to Spanish (short book - psychology & philoso…" at bounding box center [565, 372] width 475 height 230
copy link "Book Translation Project: English to Spanish (short book - psychology & philoso…"
click at [100, 137] on link "(Translation) General" at bounding box center [83, 135] width 114 height 24
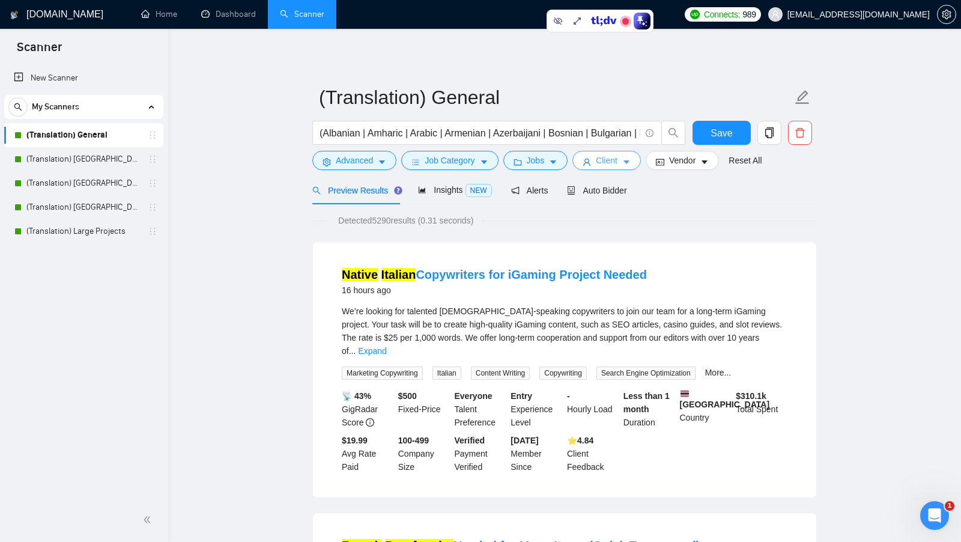
click at [523, 165] on span "Client" at bounding box center [607, 160] width 22 height 13
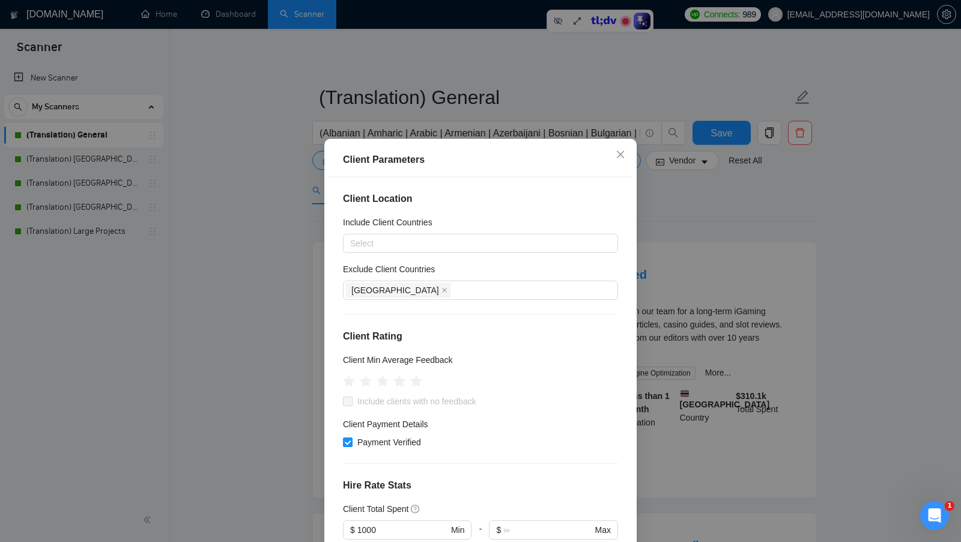
click at [523, 257] on div "Client Parameters Client Location Include Client Countries Select Exclude Clien…" at bounding box center [480, 271] width 961 height 542
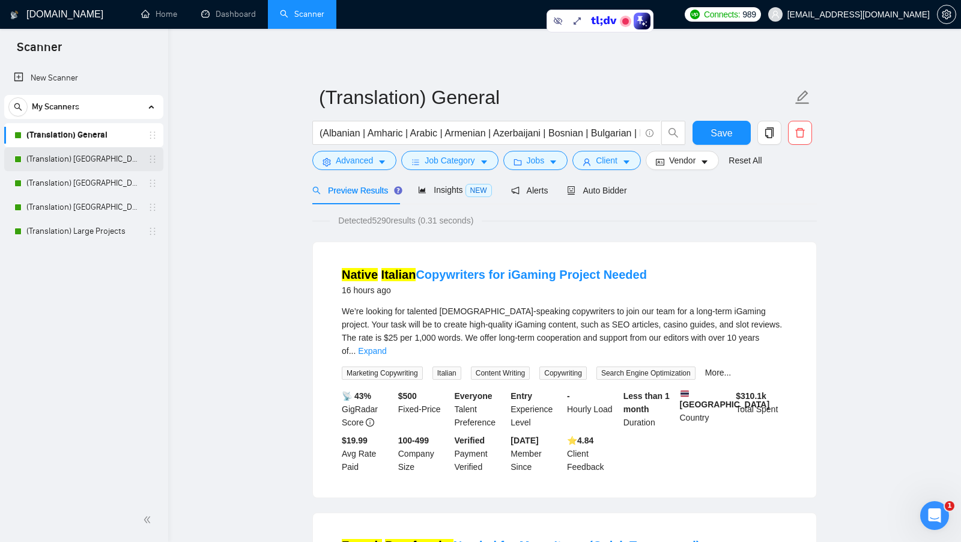
click at [112, 165] on link "(Translation) [GEOGRAPHIC_DATA]" at bounding box center [83, 159] width 114 height 24
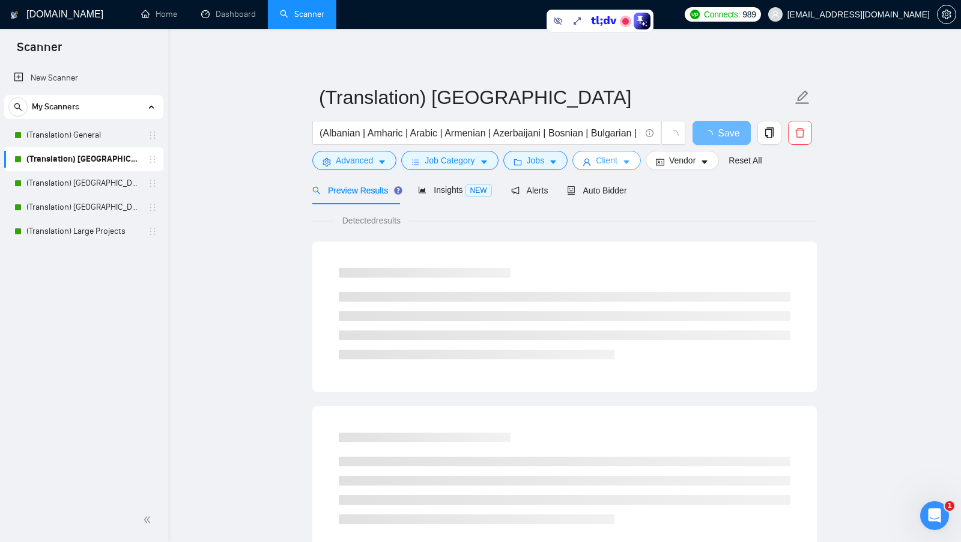
click at [523, 168] on button "Client" at bounding box center [607, 160] width 69 height 19
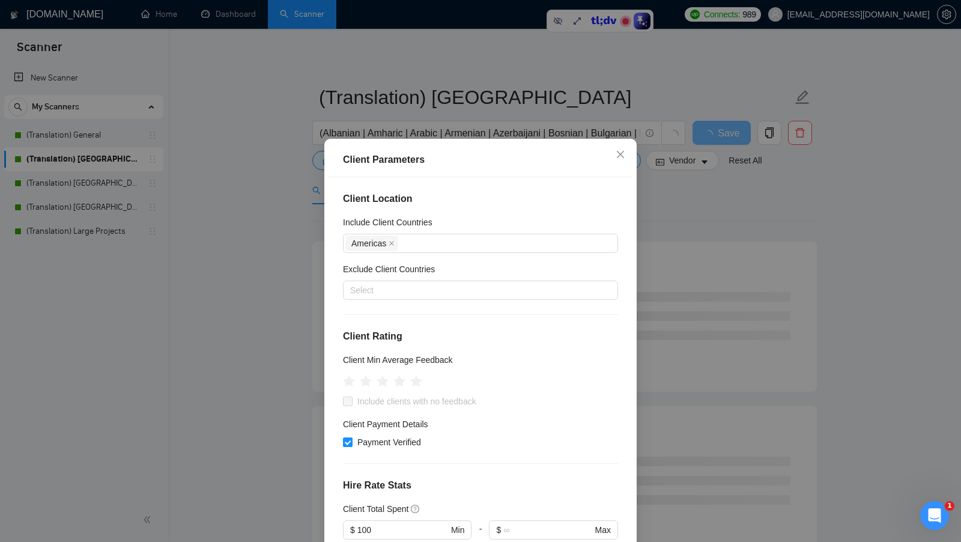
click at [523, 230] on div "Client Parameters Client Location Include Client Countries [GEOGRAPHIC_DATA] Ex…" at bounding box center [480, 271] width 961 height 542
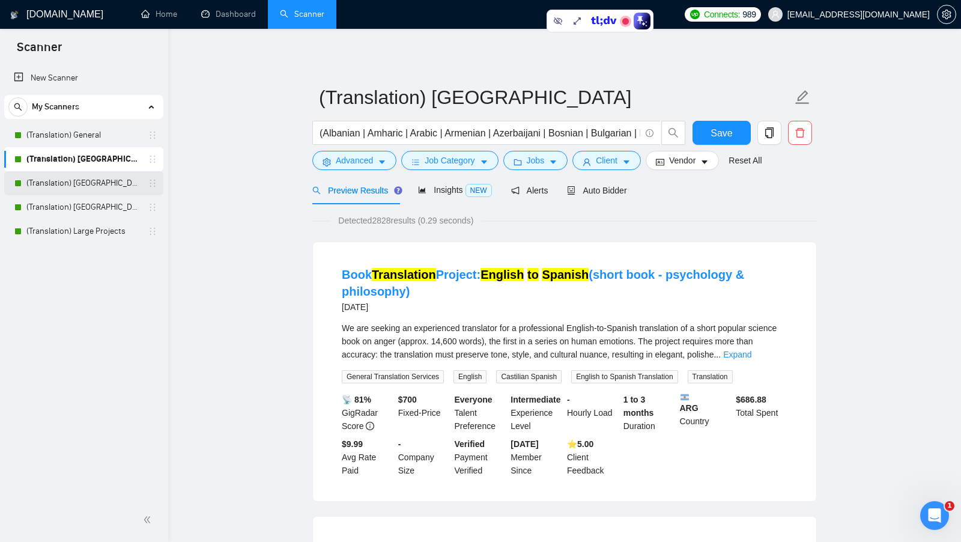
click at [112, 187] on link "(Translation) [GEOGRAPHIC_DATA]" at bounding box center [83, 183] width 114 height 24
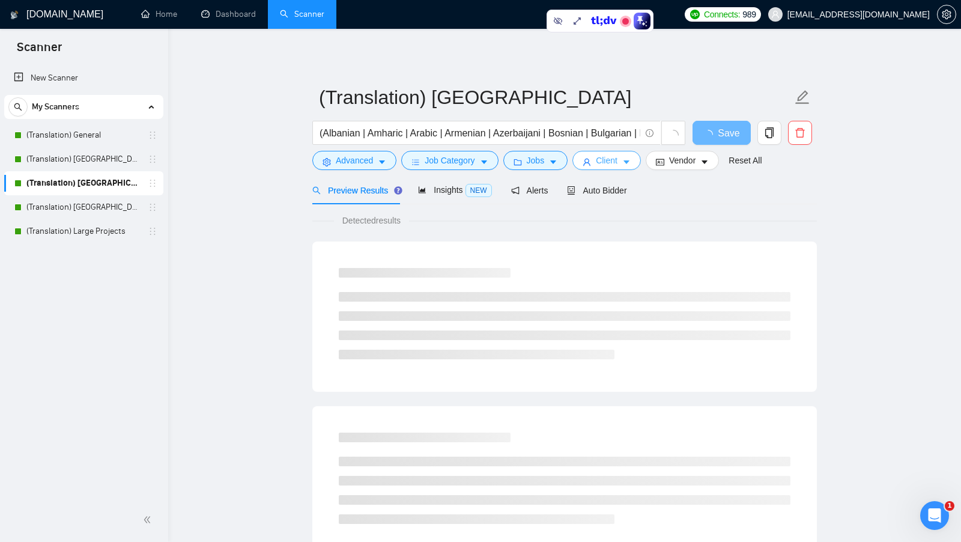
click at [523, 162] on button "Client" at bounding box center [607, 160] width 69 height 19
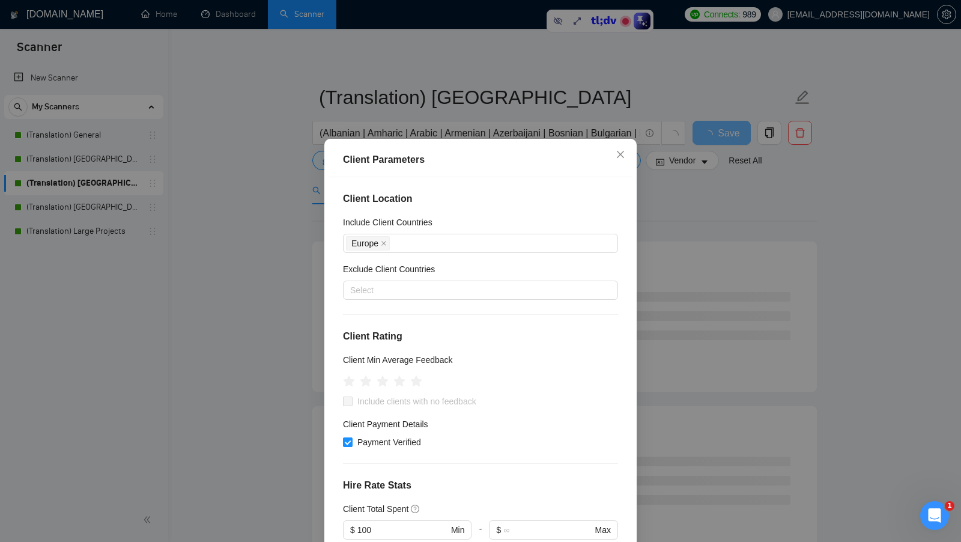
click at [523, 231] on div "Client Parameters Client Location Include Client Countries [GEOGRAPHIC_DATA] Ex…" at bounding box center [480, 271] width 961 height 542
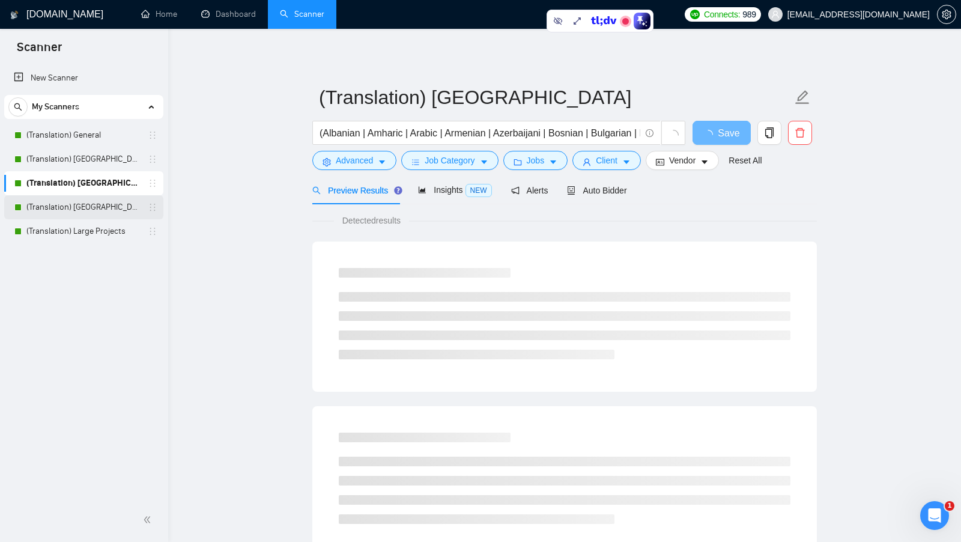
click at [104, 210] on link "(Translation) [GEOGRAPHIC_DATA]" at bounding box center [83, 207] width 114 height 24
click at [523, 150] on div "(Albanian | Amharic | Arabic | Armenian | Azerbaijani | Bosnian | Bulgarian | B…" at bounding box center [499, 136] width 379 height 30
click at [523, 169] on button "Client" at bounding box center [607, 160] width 69 height 19
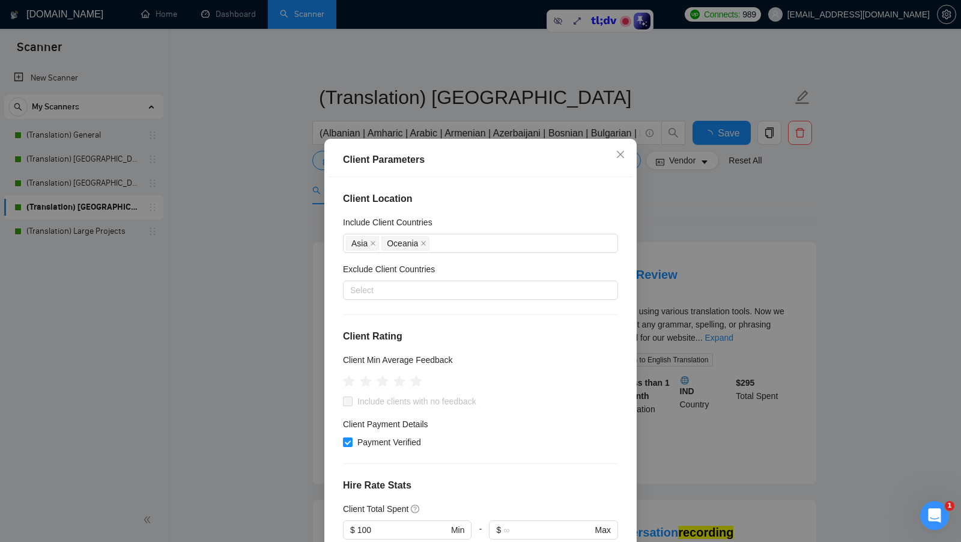
click at [523, 195] on div "Client Parameters Client Location Include Client Countries [GEOGRAPHIC_DATA] [G…" at bounding box center [480, 271] width 961 height 542
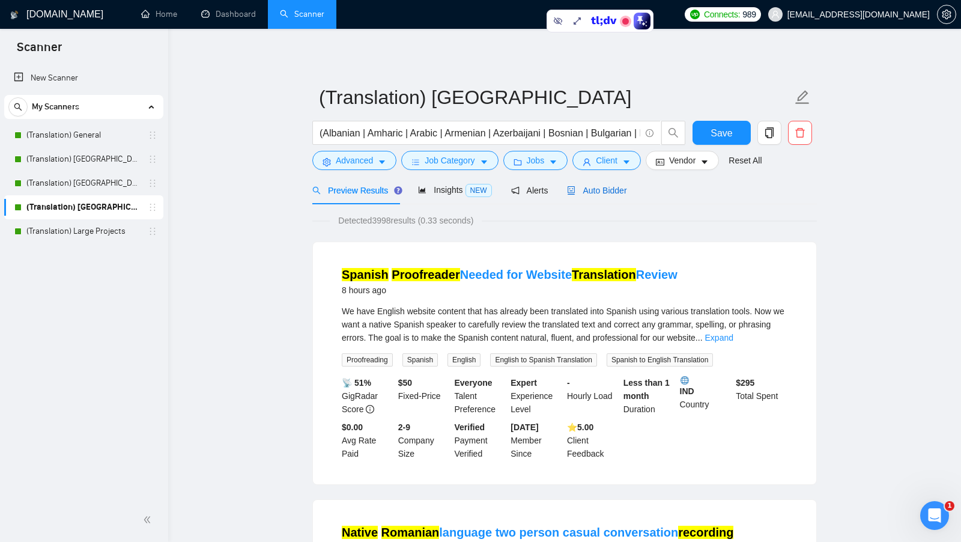
click at [523, 195] on div "Auto Bidder" at bounding box center [596, 190] width 59 height 13
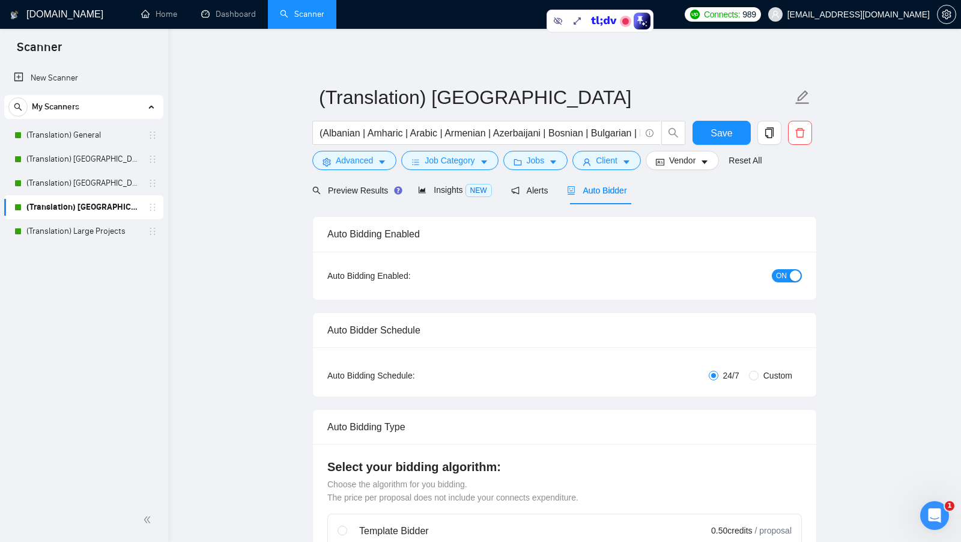
checkbox input "true"
click at [523, 168] on button "Client" at bounding box center [607, 160] width 69 height 19
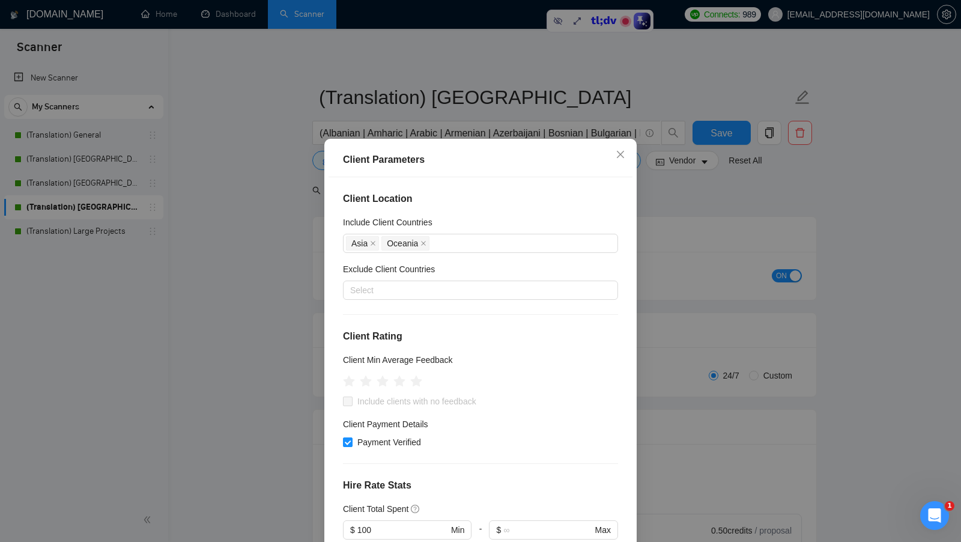
click at [523, 221] on div "Client Parameters Client Location Include Client Countries [GEOGRAPHIC_DATA] [G…" at bounding box center [480, 271] width 961 height 542
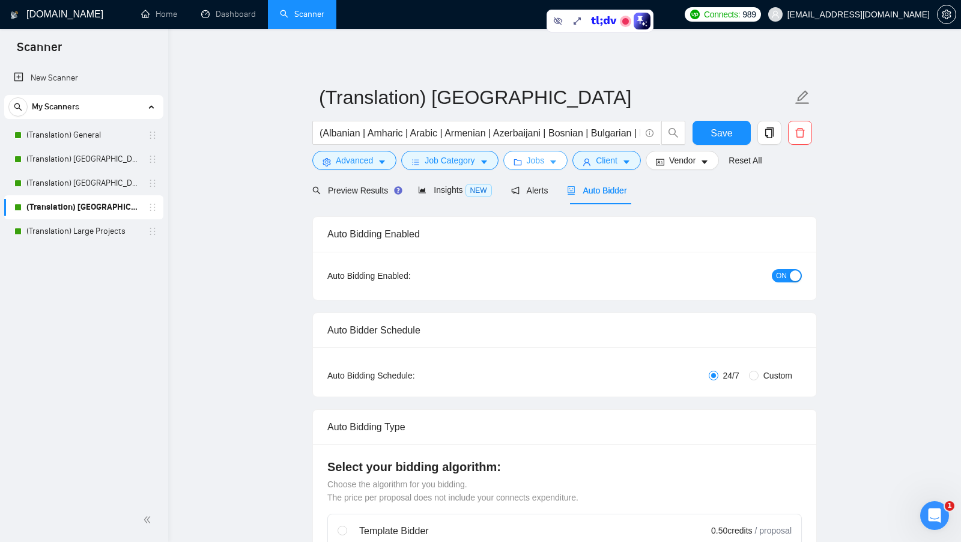
click at [523, 154] on span "Jobs" at bounding box center [536, 160] width 18 height 13
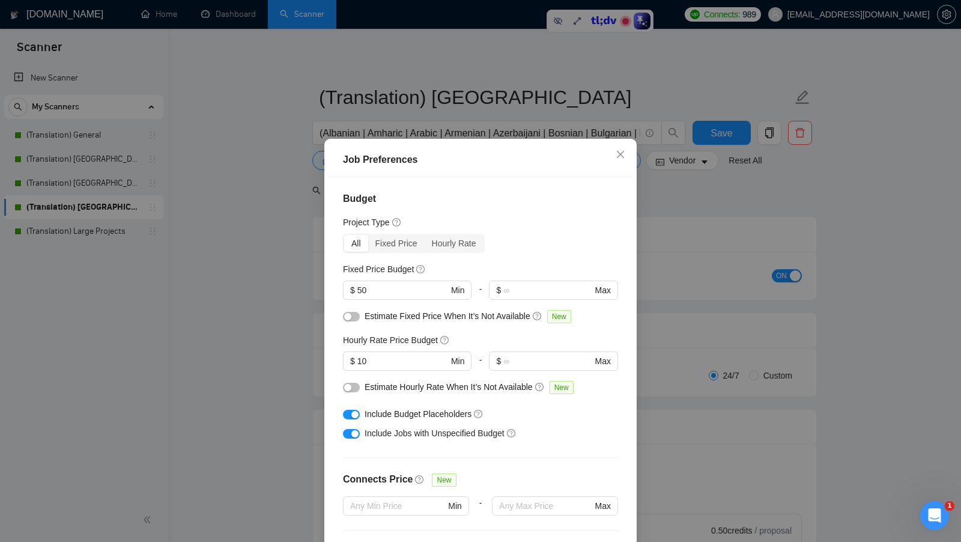
click at [523, 303] on div "Job Preferences Budget Project Type All Fixed Price Hourly Rate Fixed Price Bud…" at bounding box center [480, 271] width 961 height 542
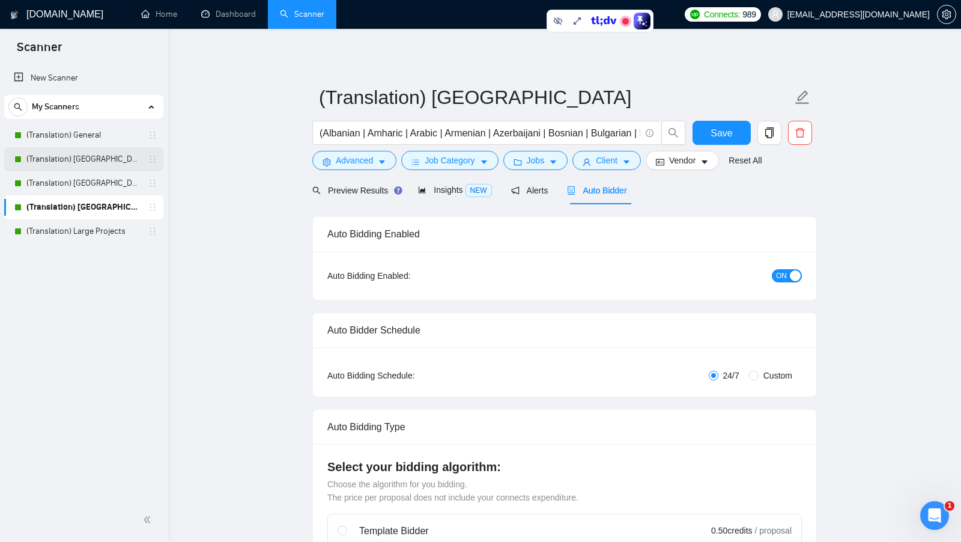
click at [82, 153] on link "(Translation) [GEOGRAPHIC_DATA]" at bounding box center [83, 159] width 114 height 24
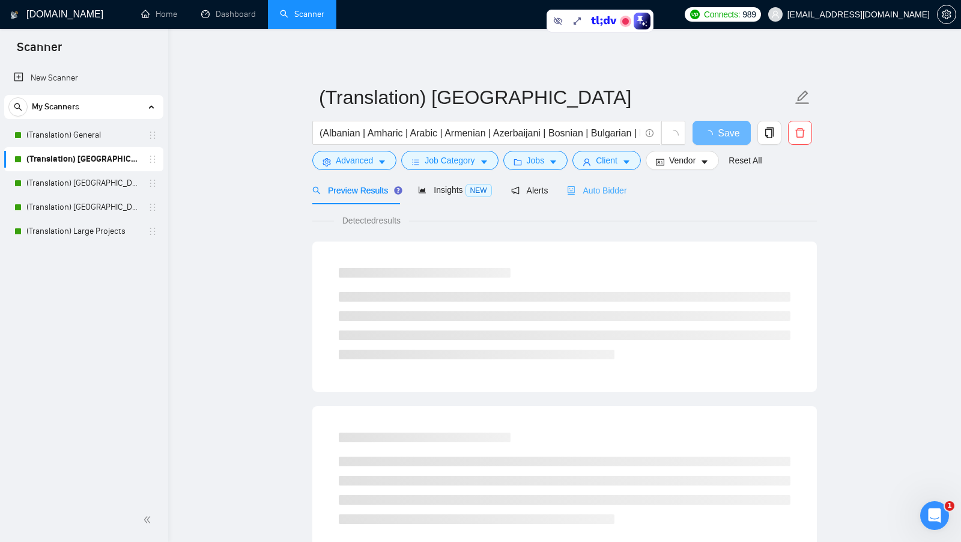
click at [523, 197] on div "Auto Bidder" at bounding box center [596, 190] width 59 height 28
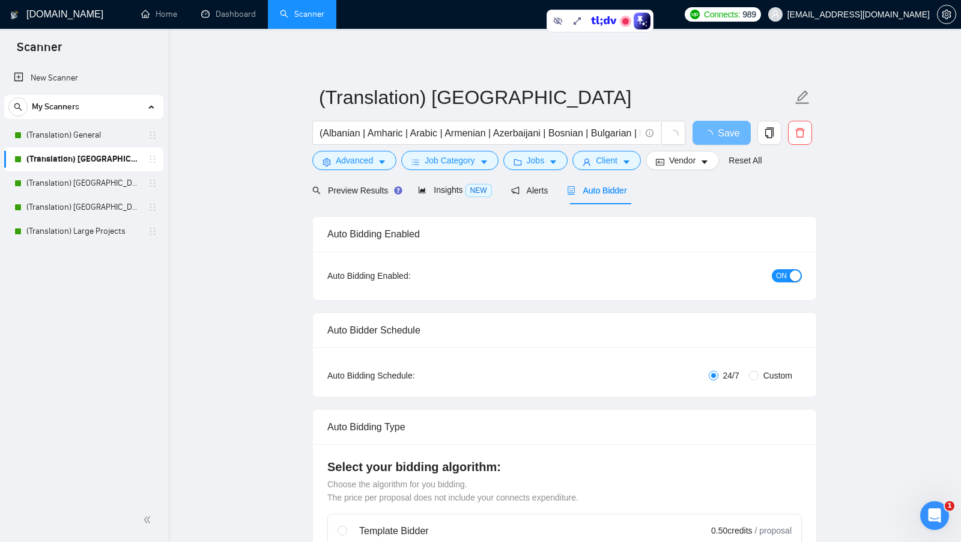
checkbox input "true"
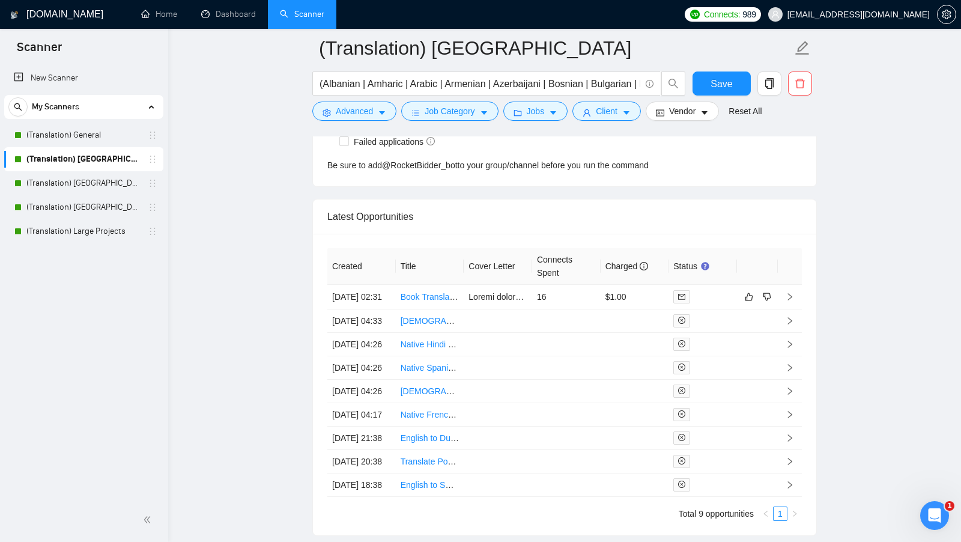
scroll to position [3042, 0]
click at [523, 318] on span at bounding box center [682, 318] width 17 height 13
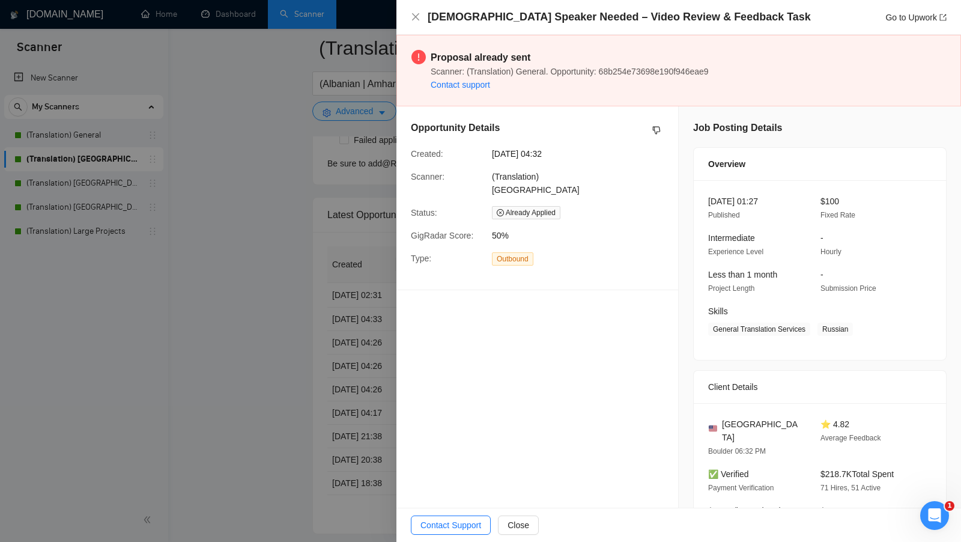
click at [187, 108] on div at bounding box center [480, 271] width 961 height 542
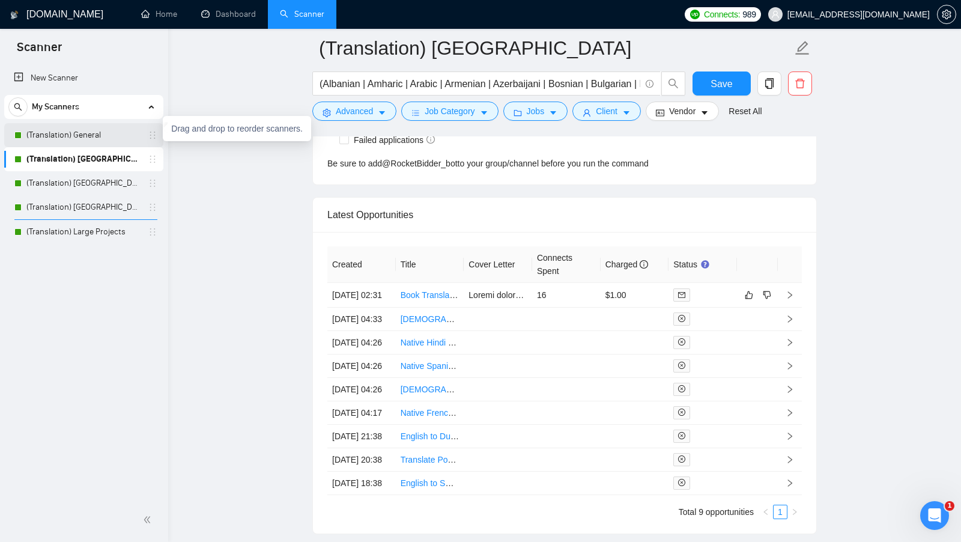
drag, startPoint x: 155, startPoint y: 136, endPoint x: 152, endPoint y: 242, distance: 106.4
drag, startPoint x: 151, startPoint y: 207, endPoint x: 161, endPoint y: 242, distance: 36.2
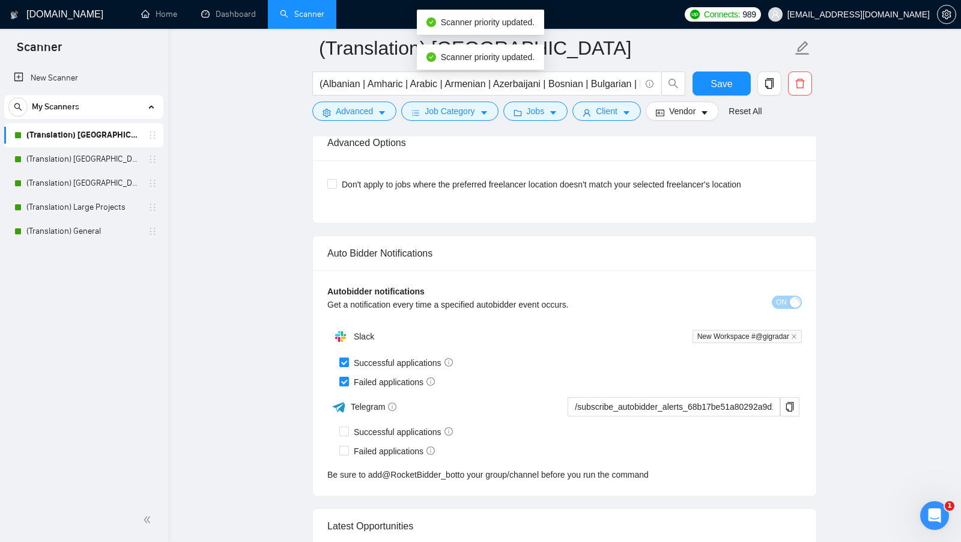
scroll to position [2660, 0]
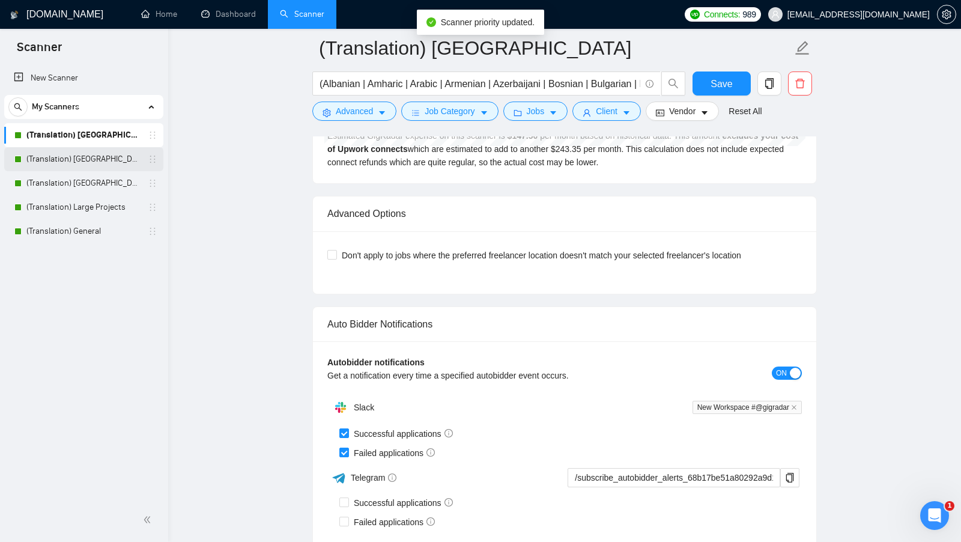
click at [104, 149] on link "(Translation) [GEOGRAPHIC_DATA]" at bounding box center [83, 159] width 114 height 24
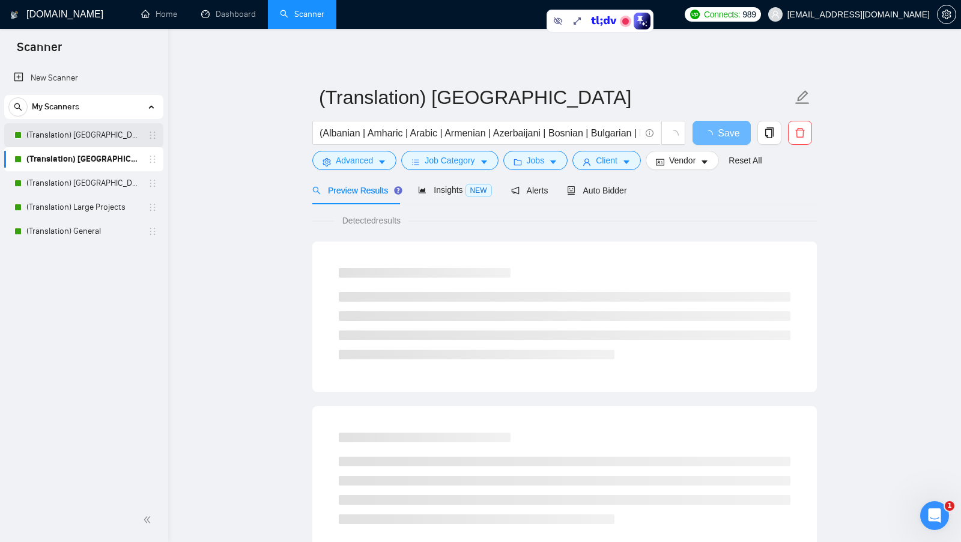
click at [114, 144] on link "(Translation) [GEOGRAPHIC_DATA]" at bounding box center [83, 135] width 114 height 24
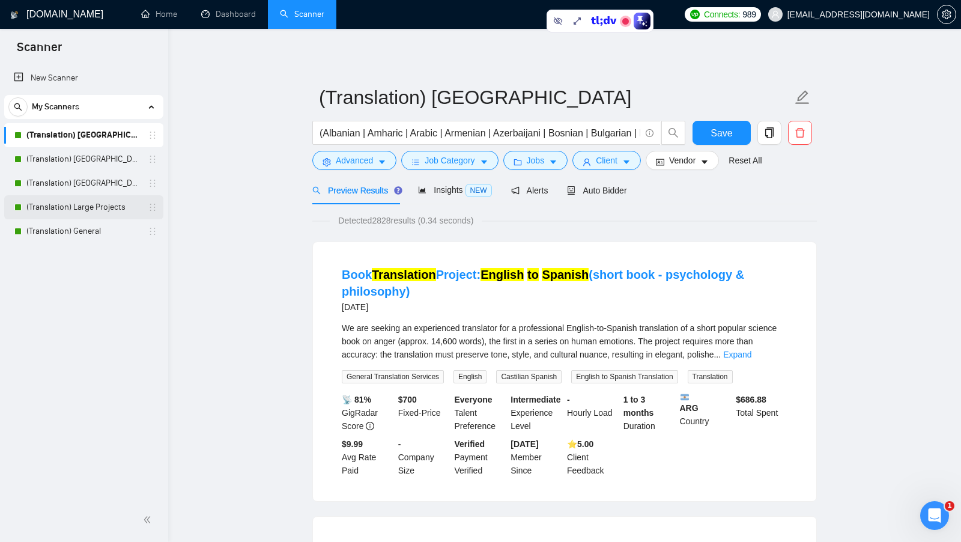
click at [134, 208] on link "(Translation) Large Projects" at bounding box center [83, 207] width 114 height 24
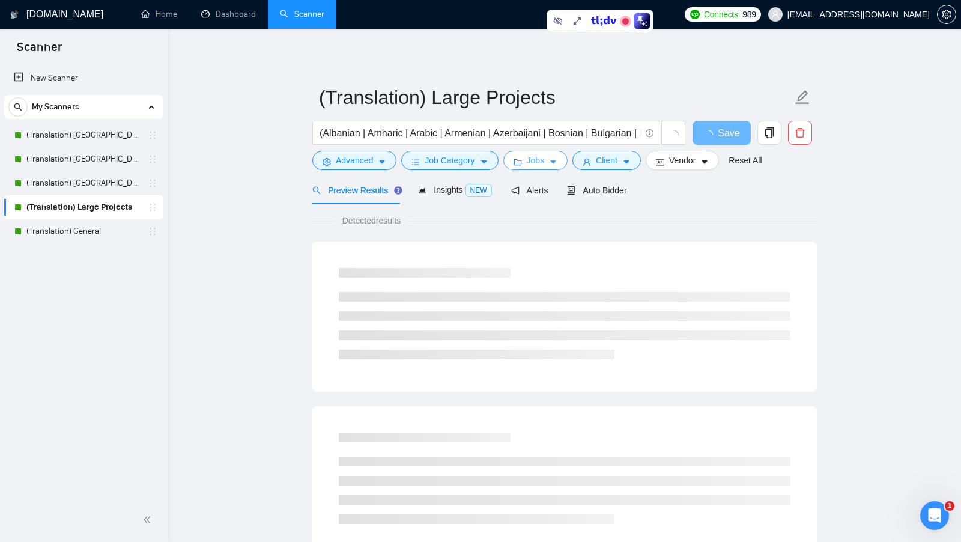
click at [523, 160] on span "Jobs" at bounding box center [536, 160] width 18 height 13
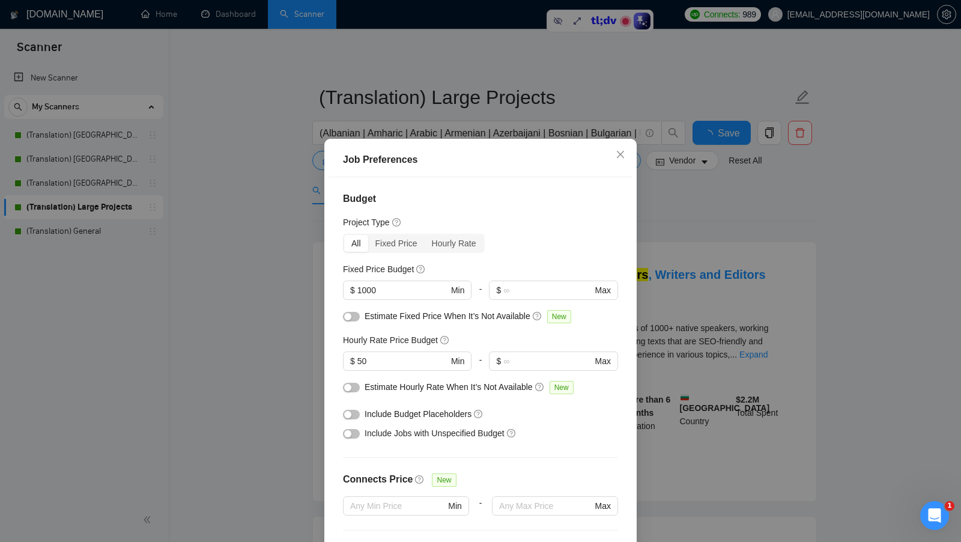
click at [523, 273] on div "Job Preferences Budget Project Type All Fixed Price Hourly Rate Fixed Price Bud…" at bounding box center [480, 271] width 961 height 542
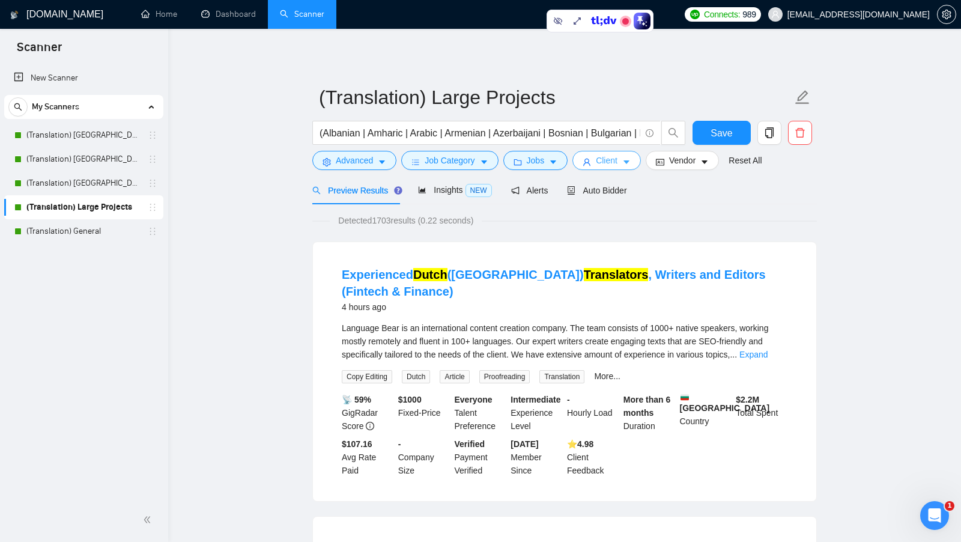
click at [523, 164] on span "Client" at bounding box center [607, 160] width 22 height 13
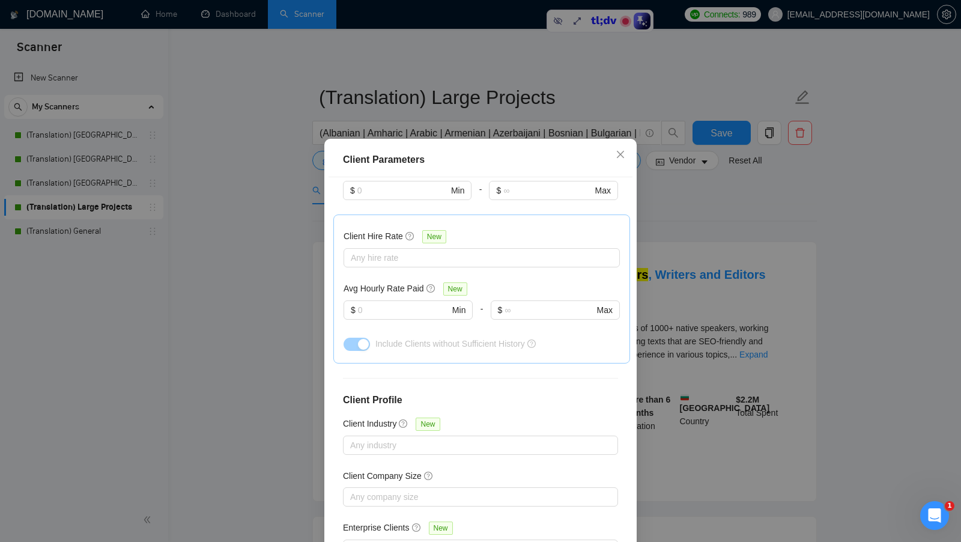
scroll to position [367, 0]
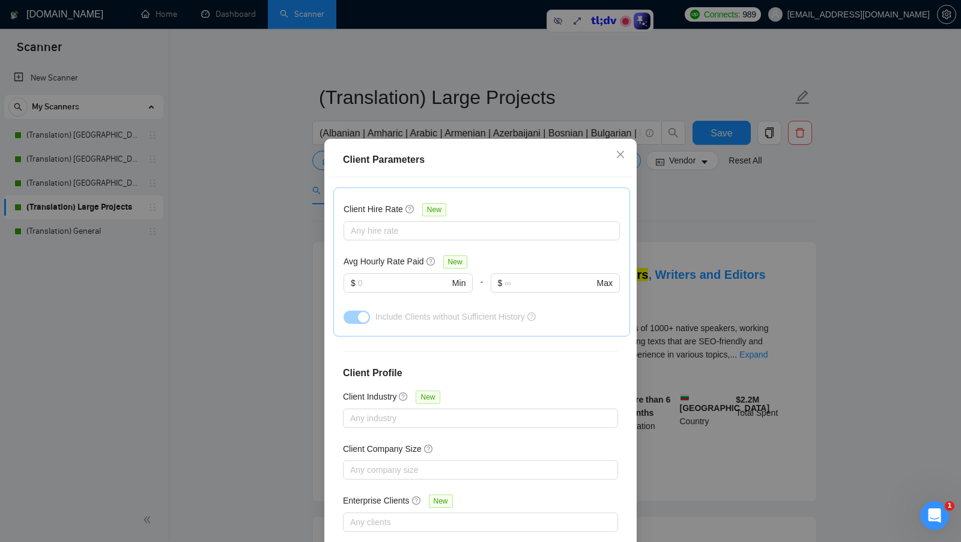
click at [523, 269] on div "Client Parameters Client Location Include Client Countries Select Exclude Clien…" at bounding box center [480, 271] width 961 height 542
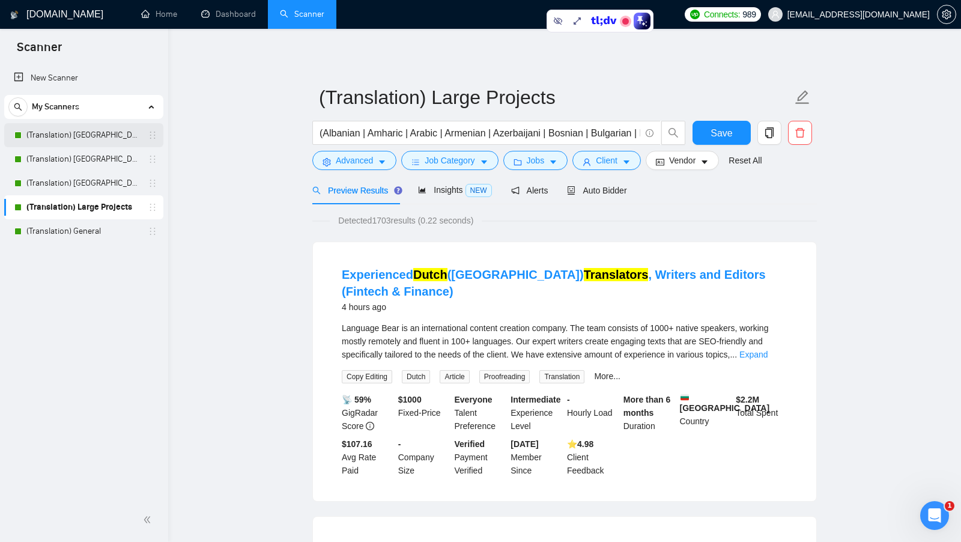
click at [81, 132] on link "(Translation) [GEOGRAPHIC_DATA]" at bounding box center [83, 135] width 114 height 24
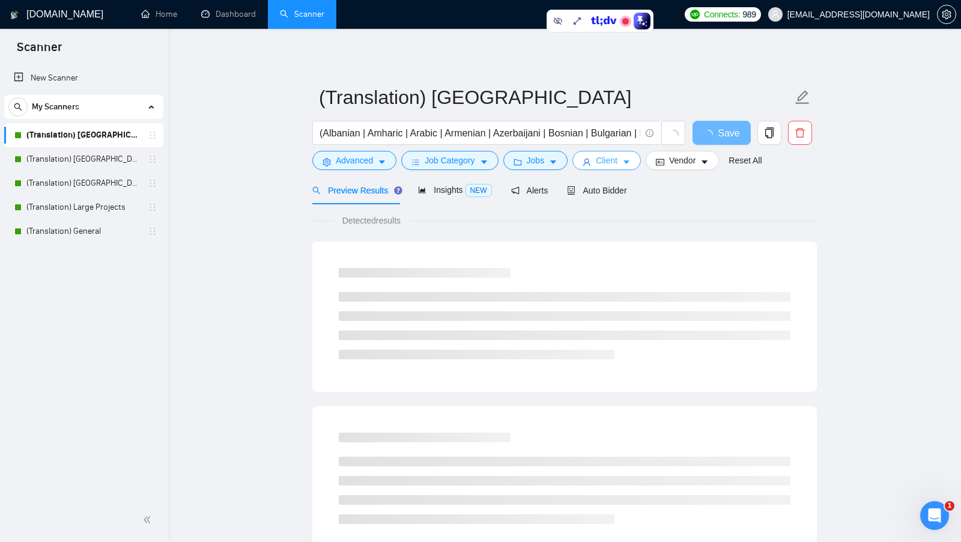
click at [523, 159] on icon "user" at bounding box center [587, 162] width 8 height 8
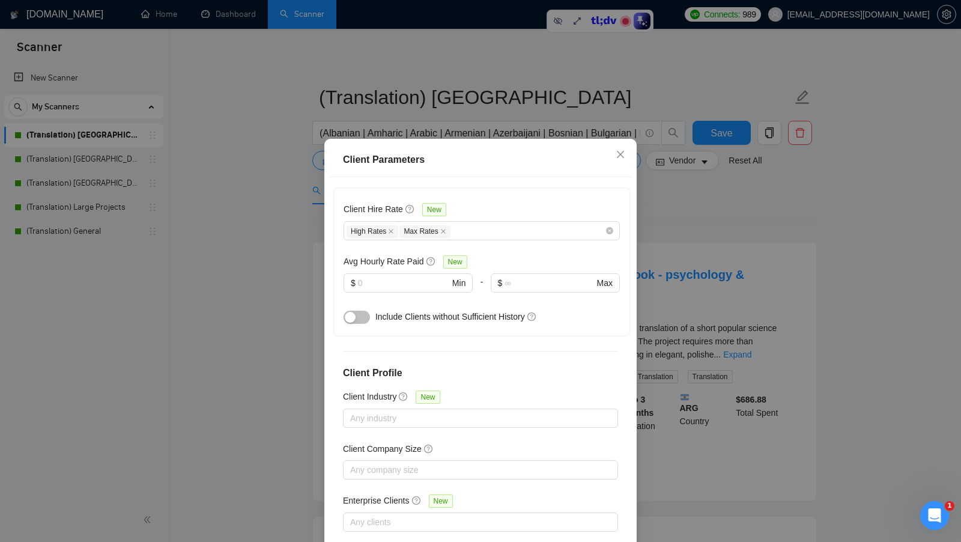
scroll to position [67, 0]
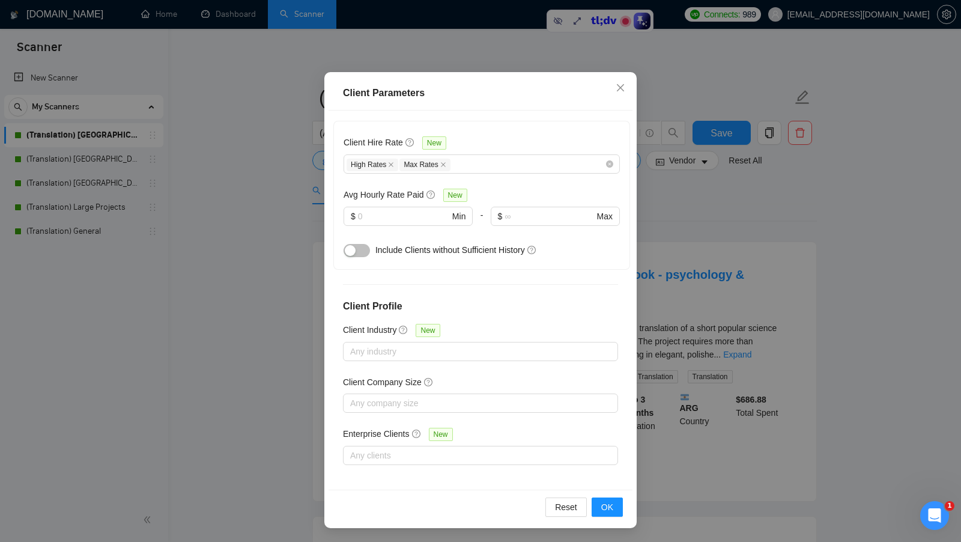
click at [523, 275] on div "Client Parameters Client Location Include Client Countries [GEOGRAPHIC_DATA] Ex…" at bounding box center [480, 271] width 961 height 542
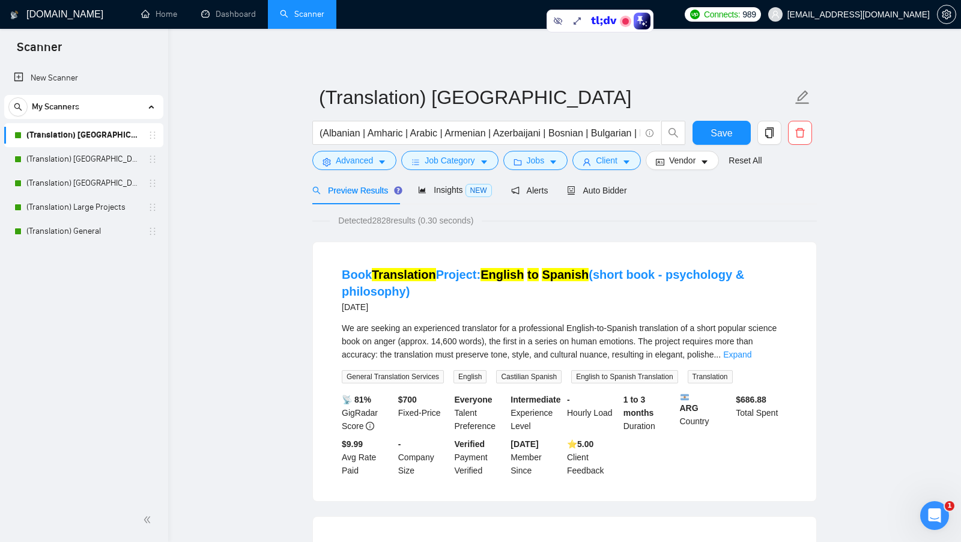
scroll to position [0, 0]
click at [523, 157] on span "caret-down" at bounding box center [553, 161] width 8 height 9
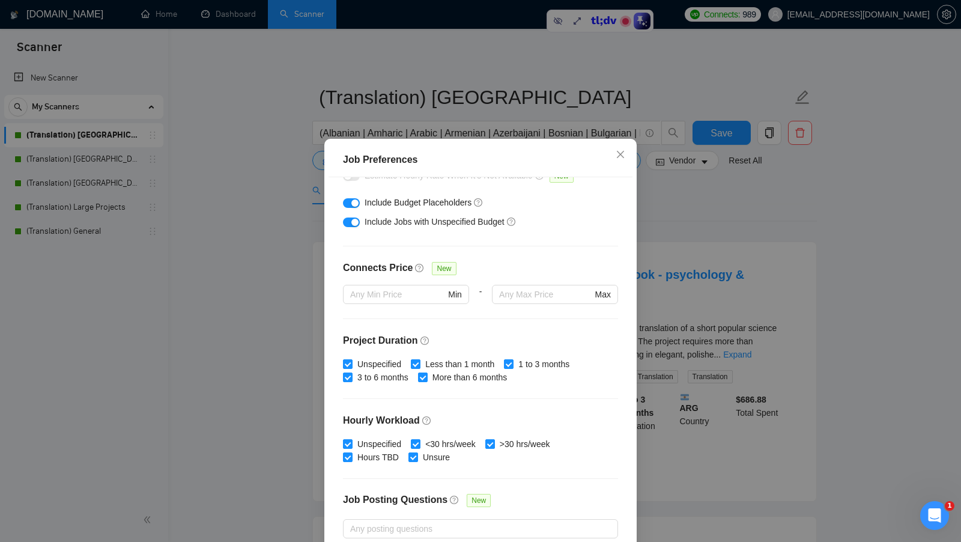
scroll to position [296, 0]
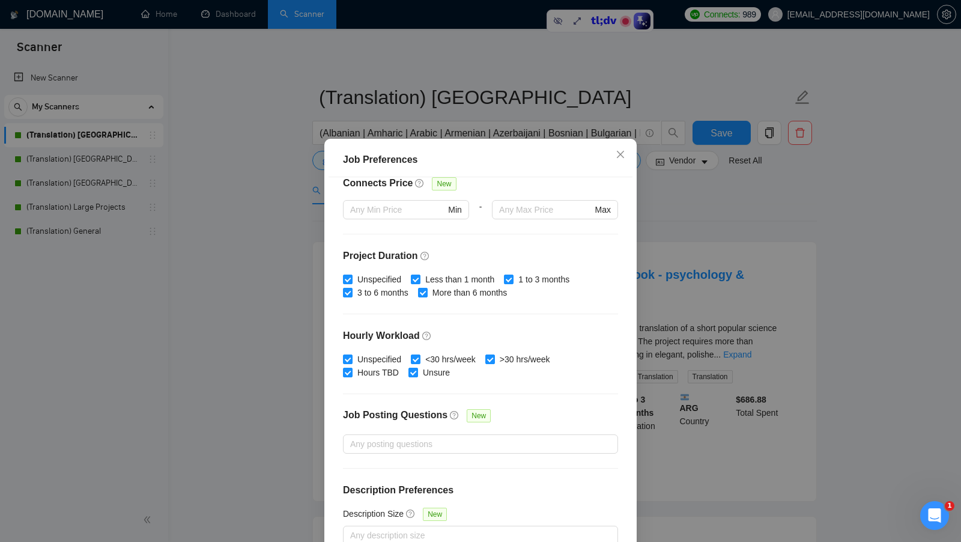
click at [523, 231] on div "Job Preferences Budget Project Type All Fixed Price Hourly Rate Fixed Price Bud…" at bounding box center [480, 271] width 961 height 542
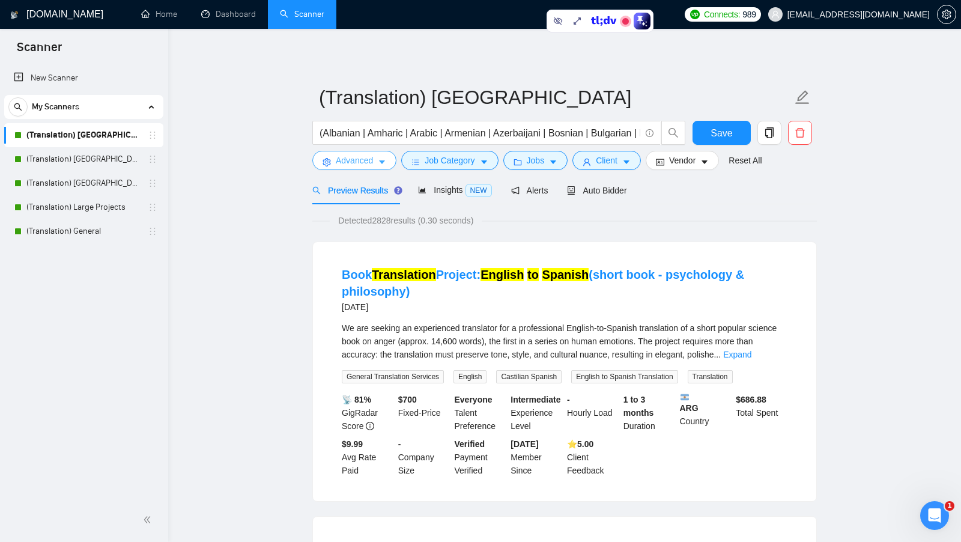
click at [387, 162] on button "Advanced" at bounding box center [354, 160] width 84 height 19
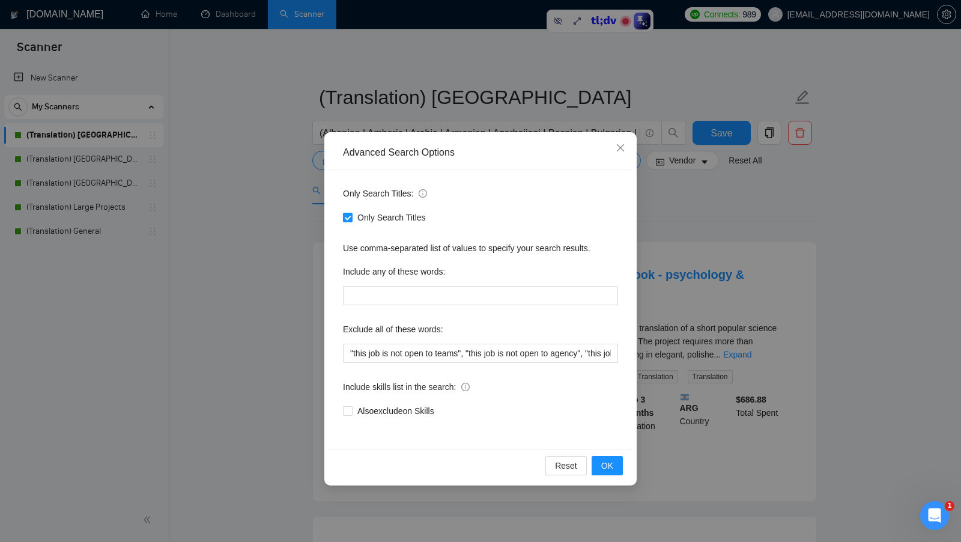
click at [523, 240] on div "Advanced Search Options Only Search Titles: Only Search Titles Use comma-separa…" at bounding box center [480, 271] width 961 height 542
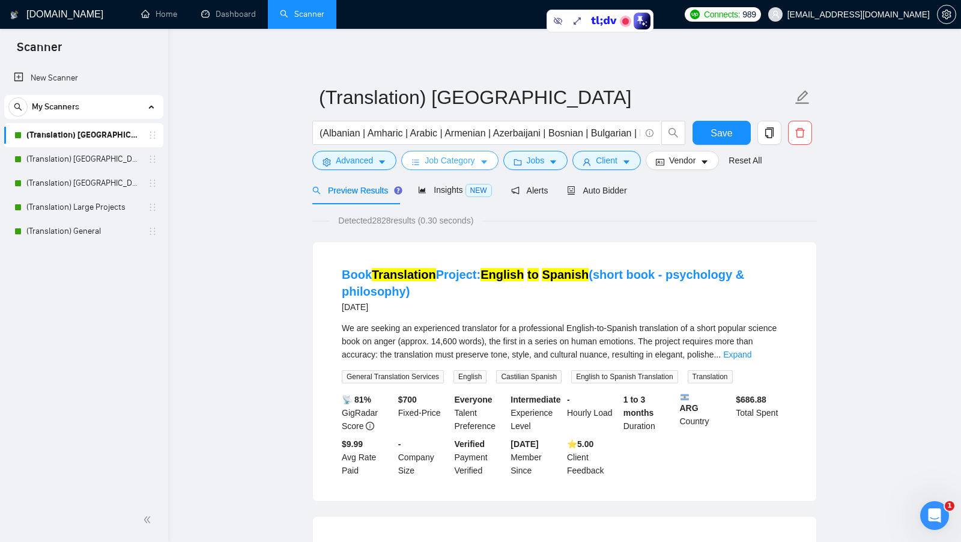
click at [475, 158] on span "Job Category" at bounding box center [450, 160] width 50 height 13
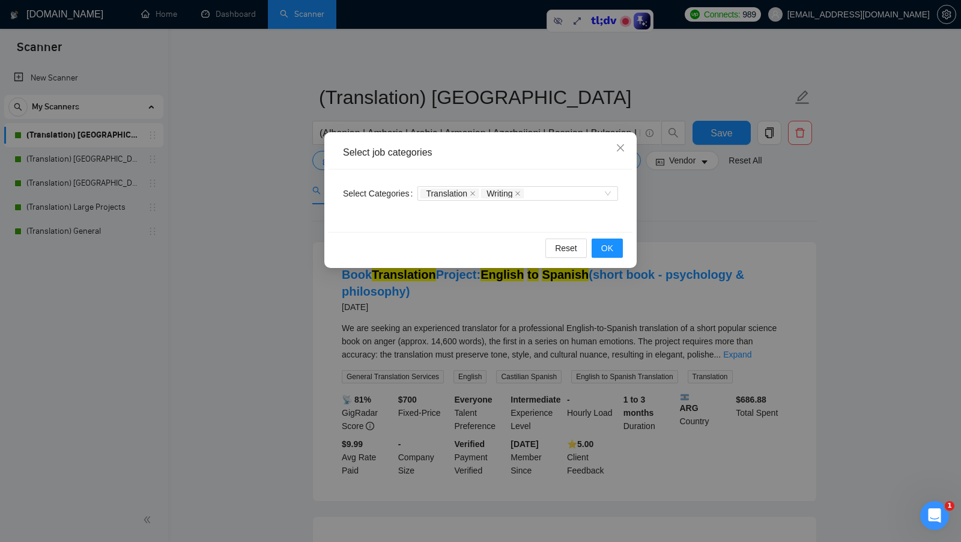
click at [523, 222] on div "Select job categories Select Categories Translation Writing Reset OK" at bounding box center [480, 271] width 961 height 542
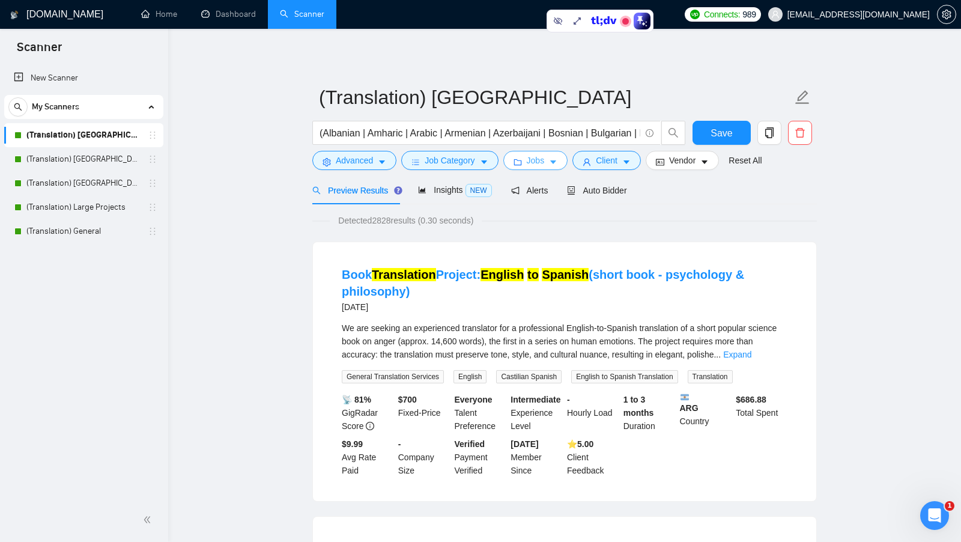
click at [523, 169] on button "Jobs" at bounding box center [536, 160] width 65 height 19
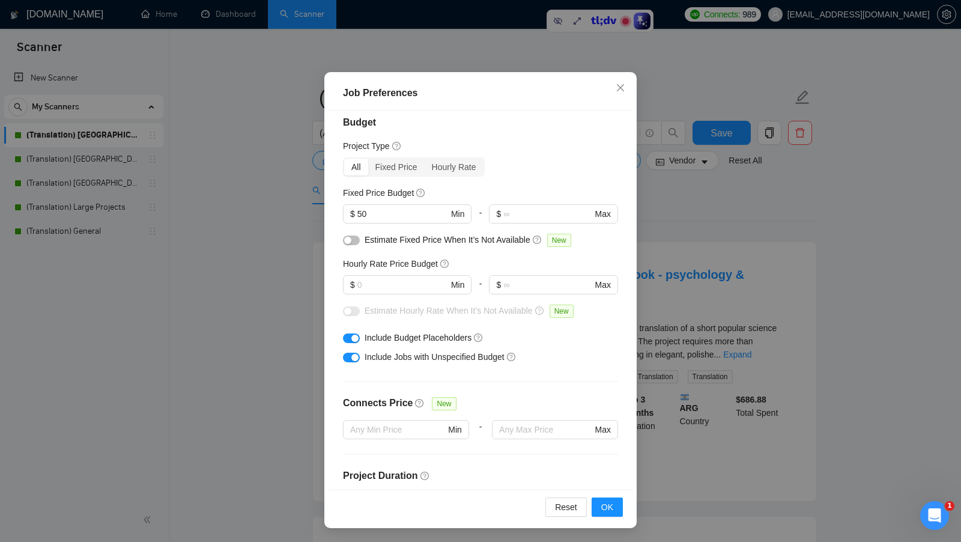
scroll to position [0, 0]
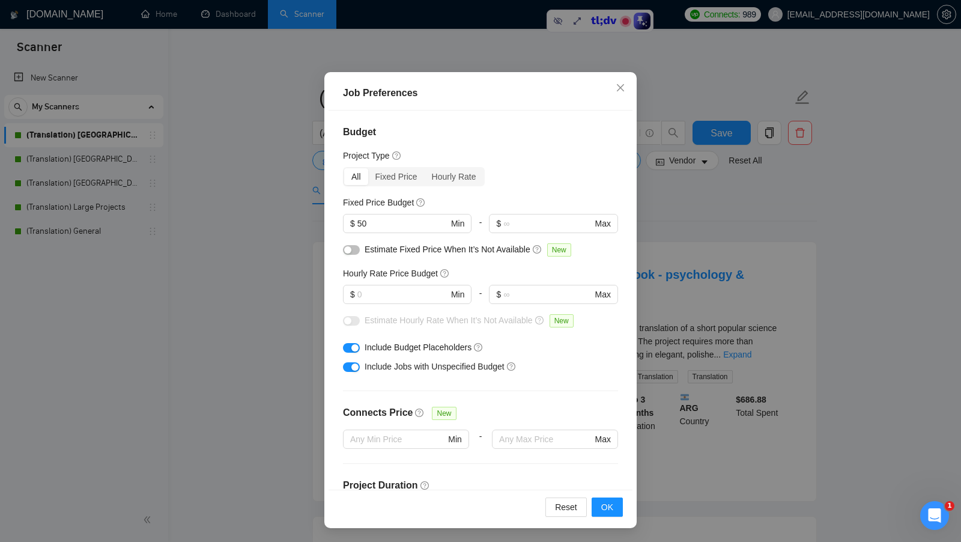
click at [523, 225] on div "Job Preferences Budget Project Type All Fixed Price Hourly Rate Fixed Price Bud…" at bounding box center [480, 271] width 961 height 542
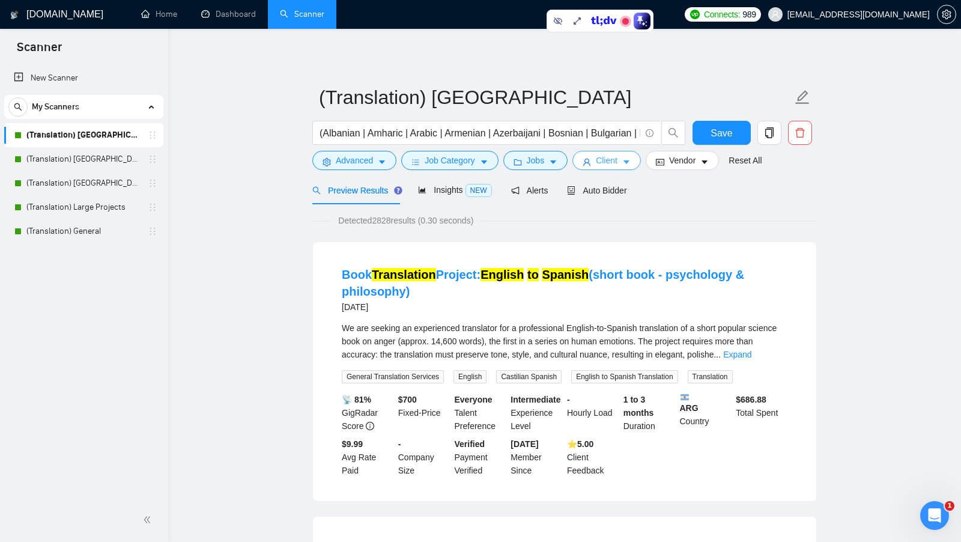
click at [523, 151] on button "Client" at bounding box center [607, 160] width 69 height 19
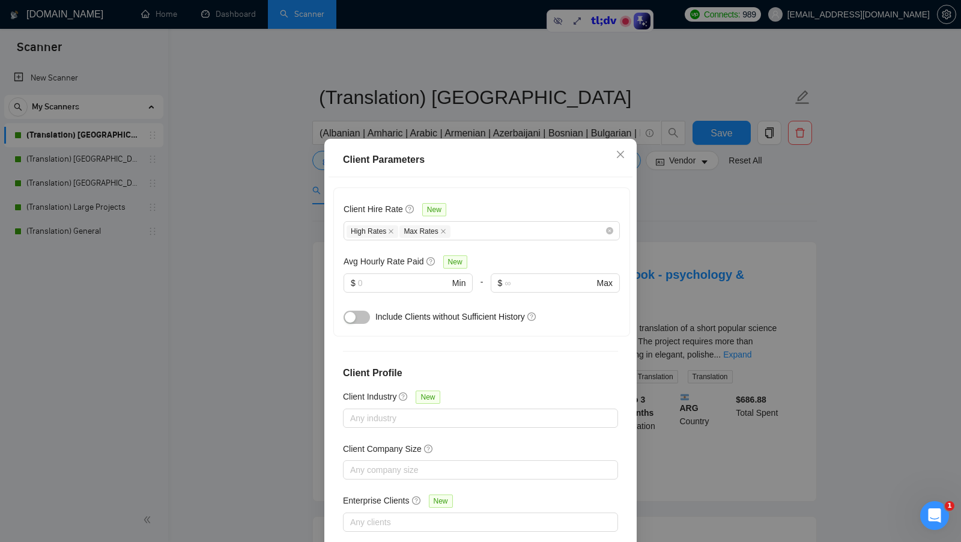
click at [523, 242] on div "Client Parameters Client Location Include Client Countries [GEOGRAPHIC_DATA] Ex…" at bounding box center [480, 271] width 961 height 542
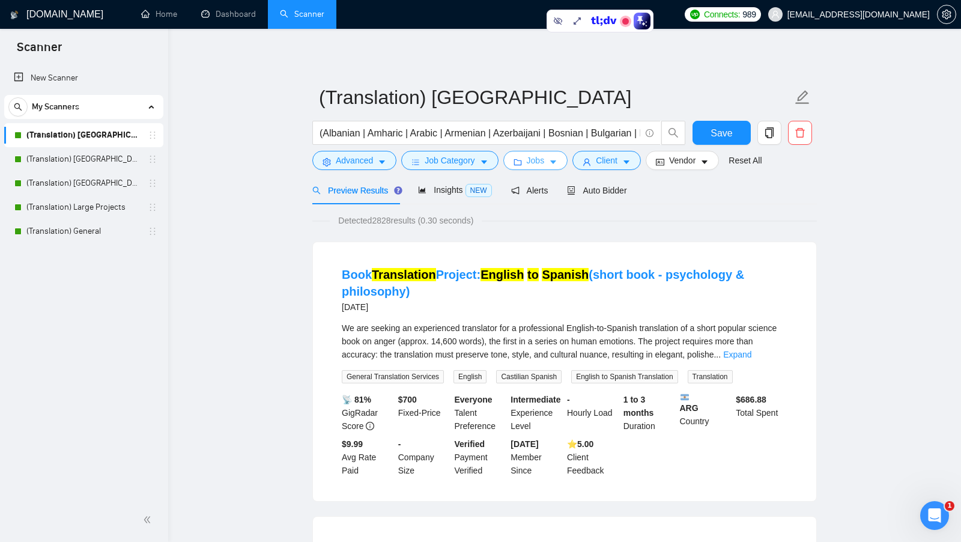
click at [523, 165] on button "Jobs" at bounding box center [536, 160] width 65 height 19
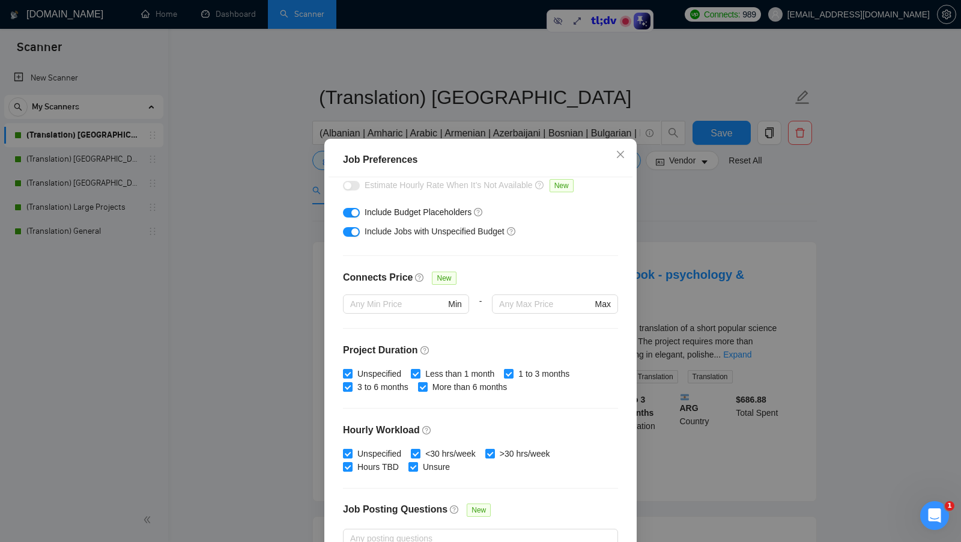
scroll to position [203, 0]
click at [523, 264] on div "Job Preferences Budget Project Type All Fixed Price Hourly Rate Fixed Price Bud…" at bounding box center [480, 271] width 961 height 542
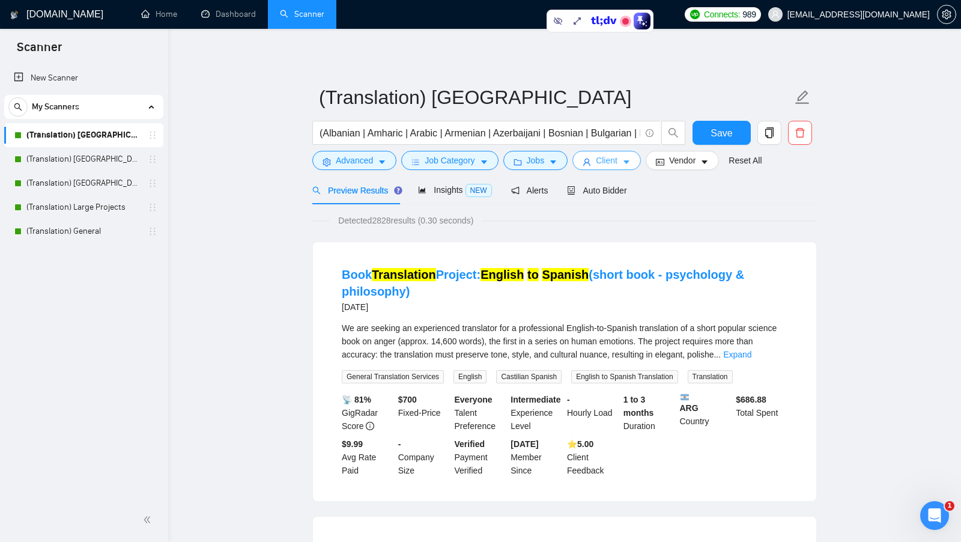
click at [523, 166] on span "Client" at bounding box center [607, 160] width 22 height 13
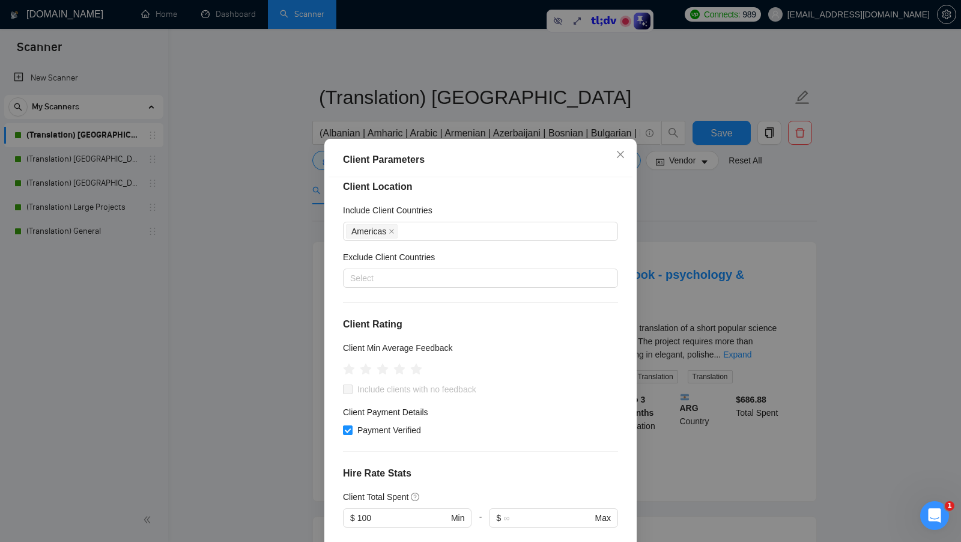
scroll to position [0, 0]
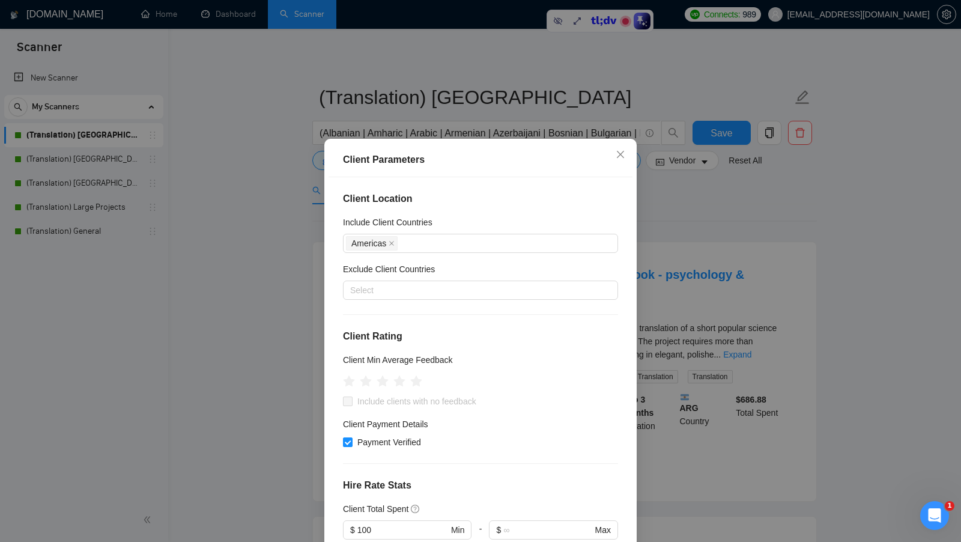
click at [523, 320] on div "Client Parameters Client Location Include Client Countries [GEOGRAPHIC_DATA] Ex…" at bounding box center [480, 271] width 961 height 542
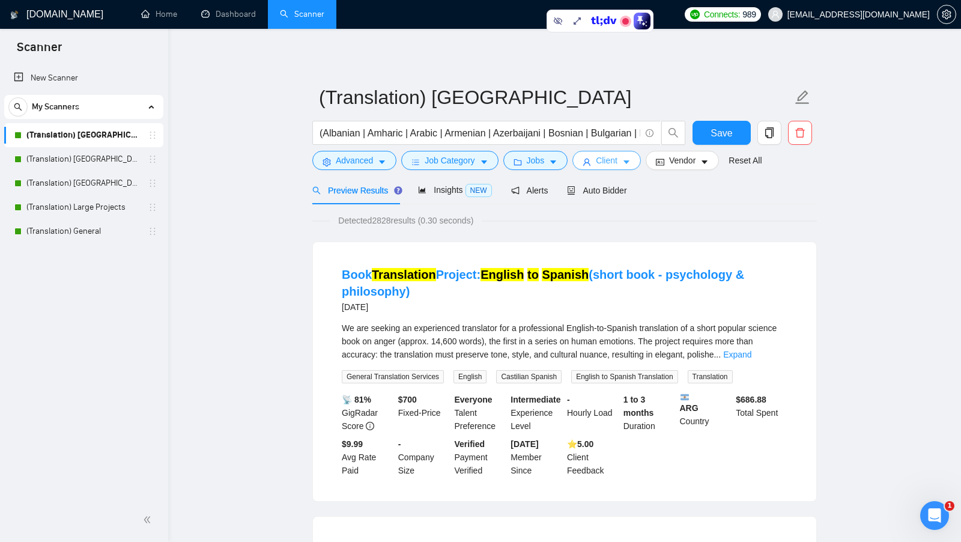
click at [523, 160] on icon "caret-down" at bounding box center [627, 162] width 8 height 8
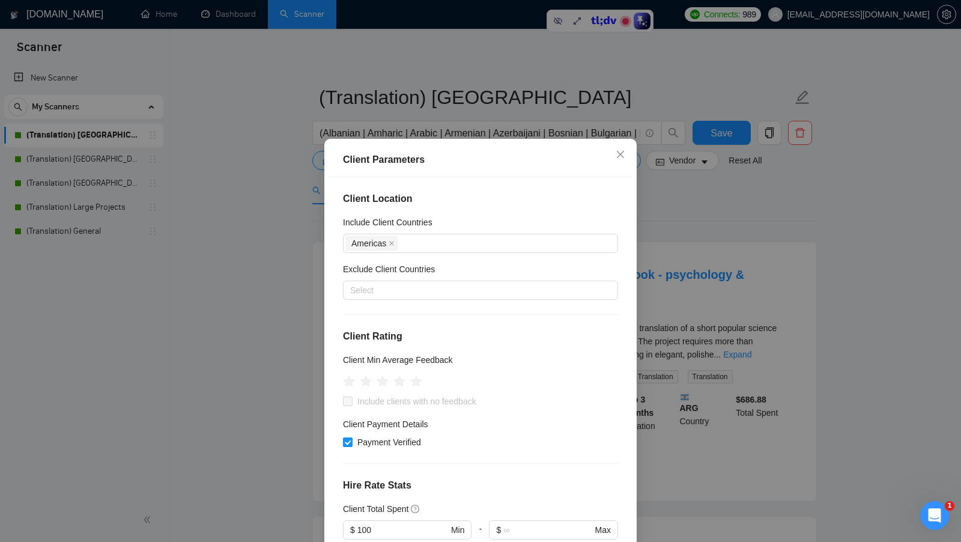
click at [523, 318] on div "Client Parameters Client Location Include Client Countries [GEOGRAPHIC_DATA] Ex…" at bounding box center [480, 271] width 961 height 542
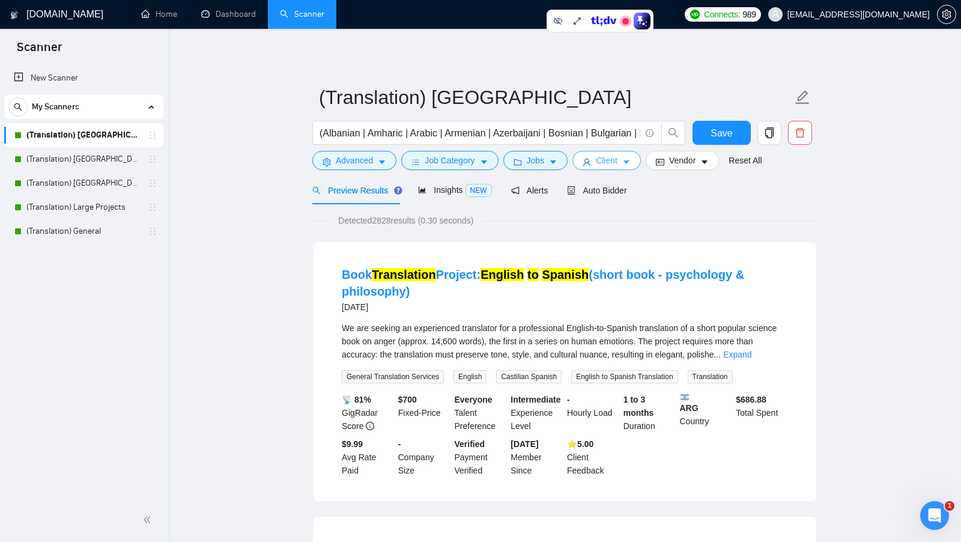
click at [523, 162] on span "Client" at bounding box center [607, 160] width 22 height 13
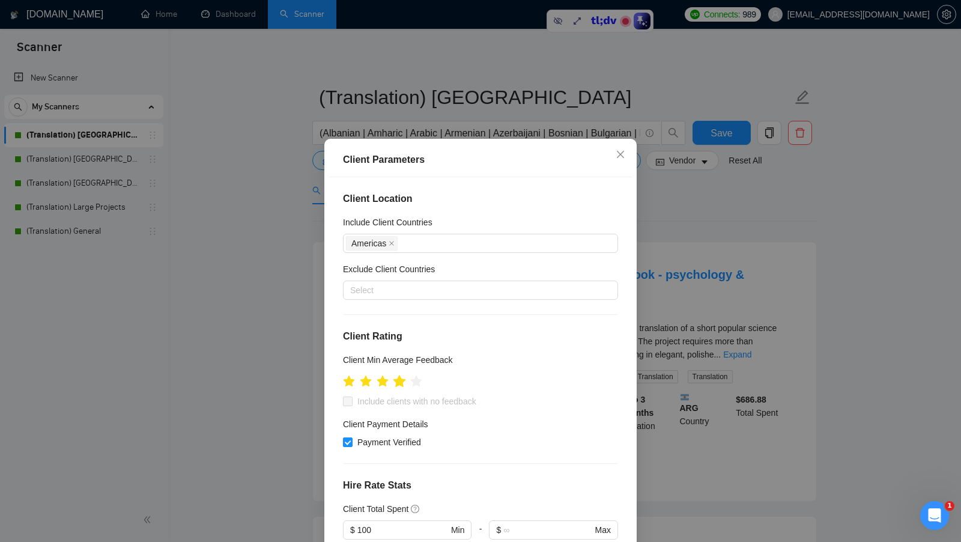
click at [402, 383] on icon "star" at bounding box center [400, 381] width 13 height 12
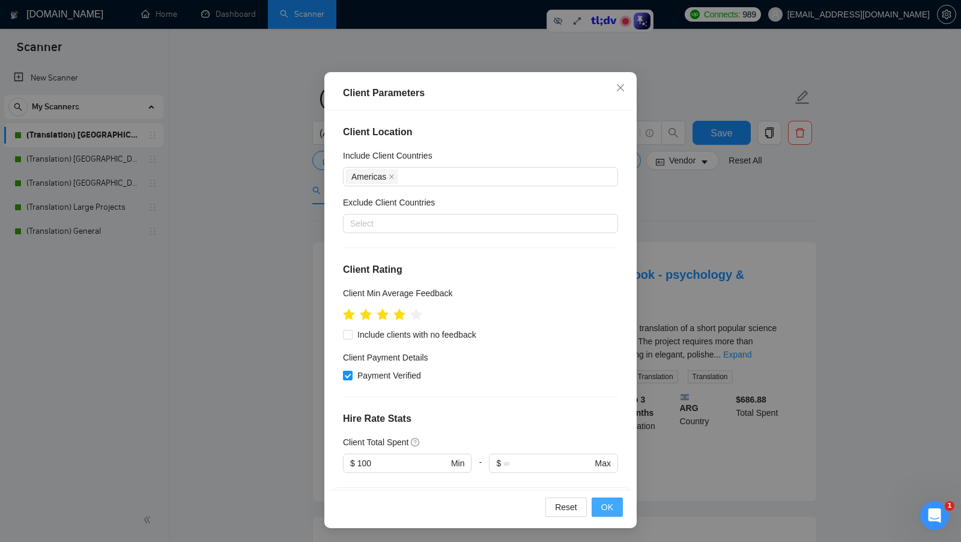
click at [523, 494] on button "OK" at bounding box center [607, 507] width 31 height 19
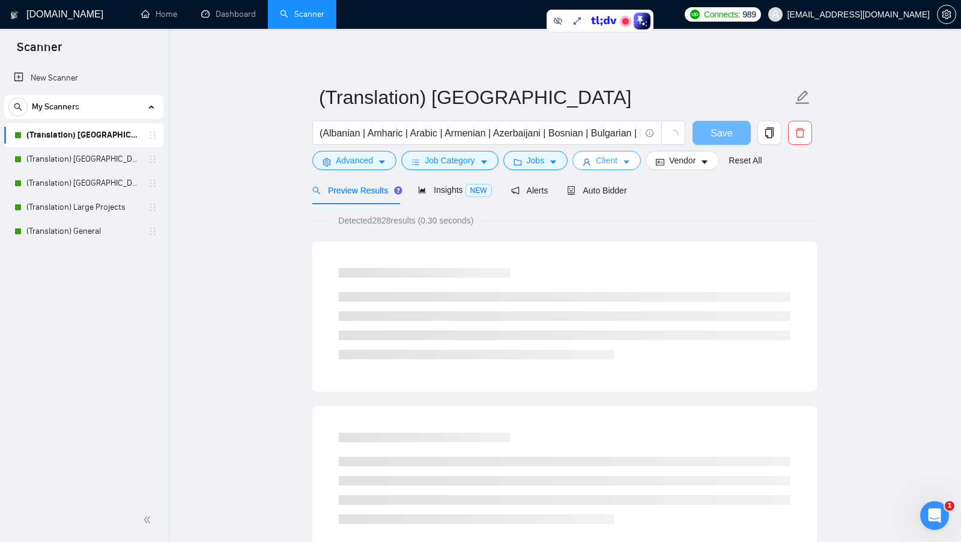
scroll to position [0, 0]
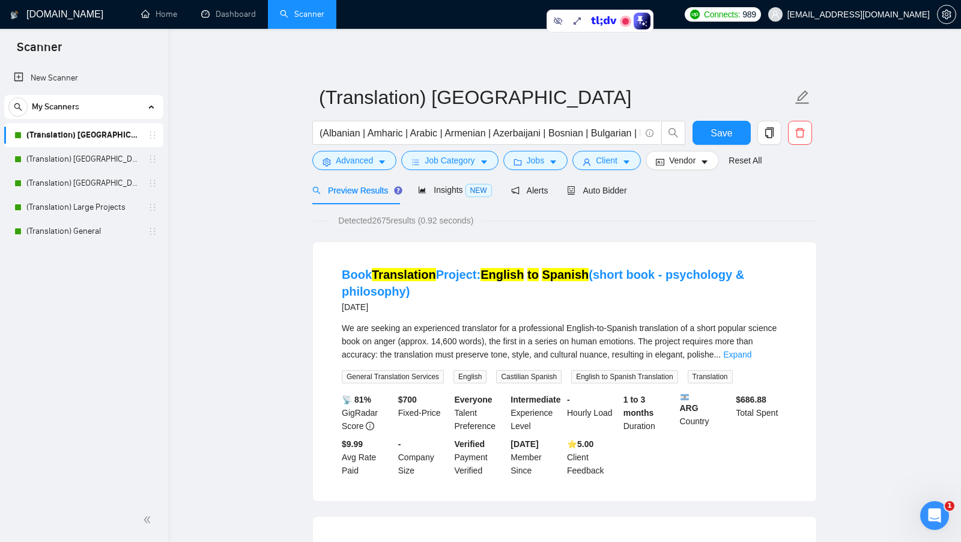
click at [382, 221] on span "Detected 2675 results (0.92 seconds)" at bounding box center [406, 220] width 152 height 13
click at [523, 216] on div "Detected 2675 results (0.92 seconds)" at bounding box center [564, 220] width 505 height 13
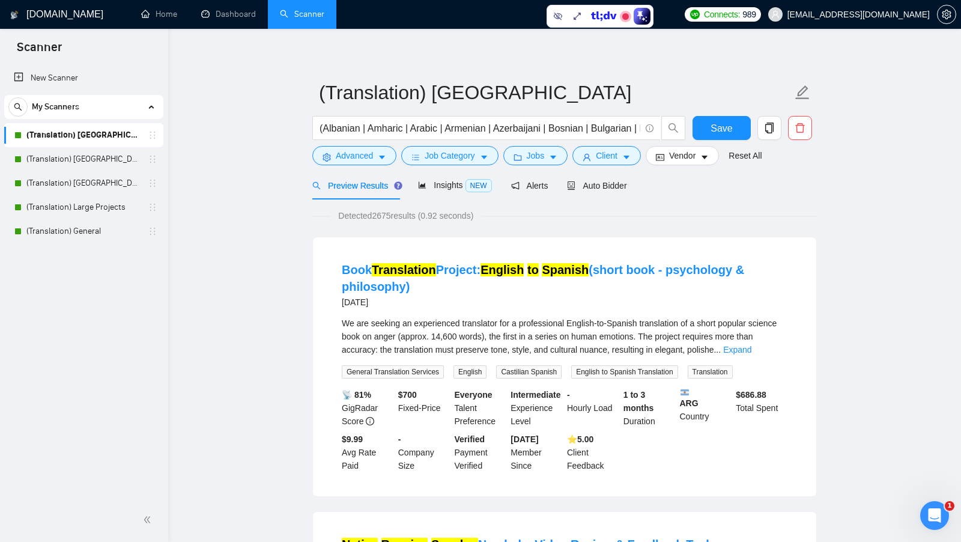
scroll to position [6, 0]
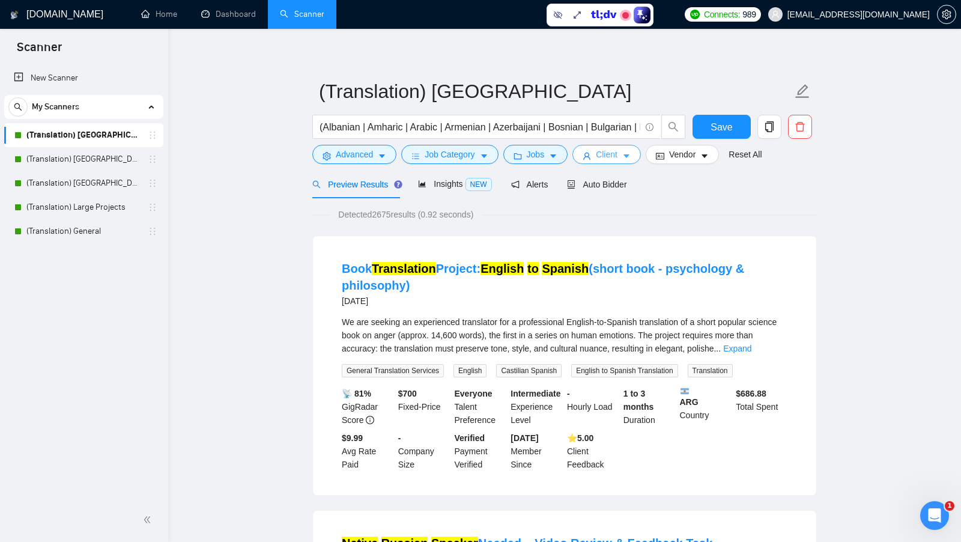
click at [523, 150] on span "Client" at bounding box center [607, 154] width 22 height 13
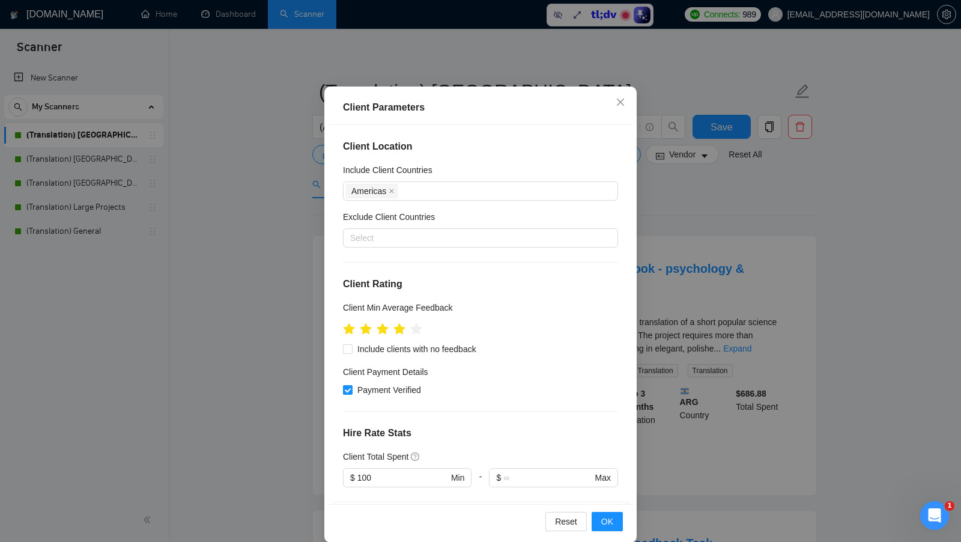
scroll to position [52, 0]
click at [347, 332] on icon "star" at bounding box center [349, 329] width 13 height 12
click at [346, 332] on icon "star" at bounding box center [349, 329] width 13 height 12
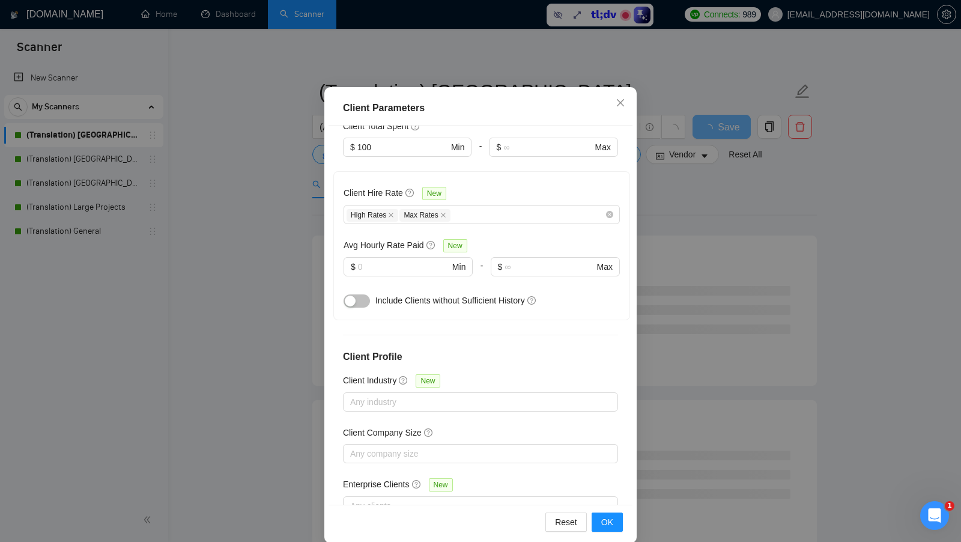
scroll to position [332, 0]
click at [392, 266] on input "text" at bounding box center [403, 265] width 91 height 13
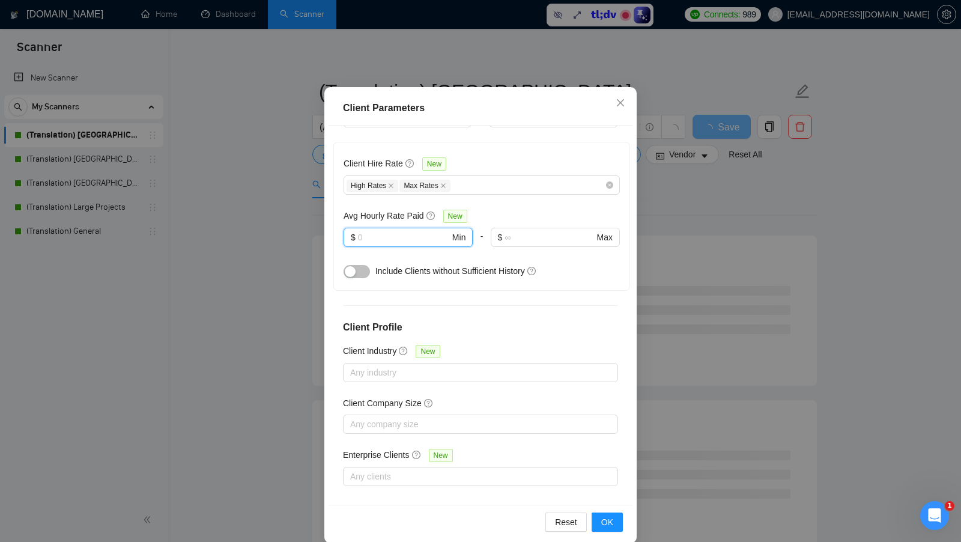
scroll to position [362, 0]
click at [520, 327] on h4 "Client Profile" at bounding box center [480, 326] width 275 height 14
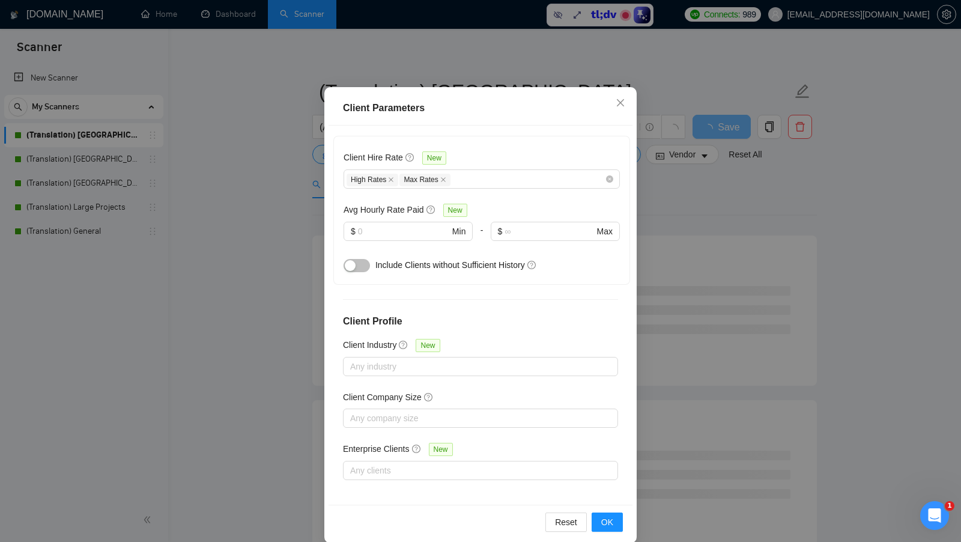
click at [523, 494] on div "Client Parameters Client Location Include Client Countries [GEOGRAPHIC_DATA] Ex…" at bounding box center [480, 315] width 312 height 456
click at [523, 494] on button "OK" at bounding box center [607, 522] width 31 height 19
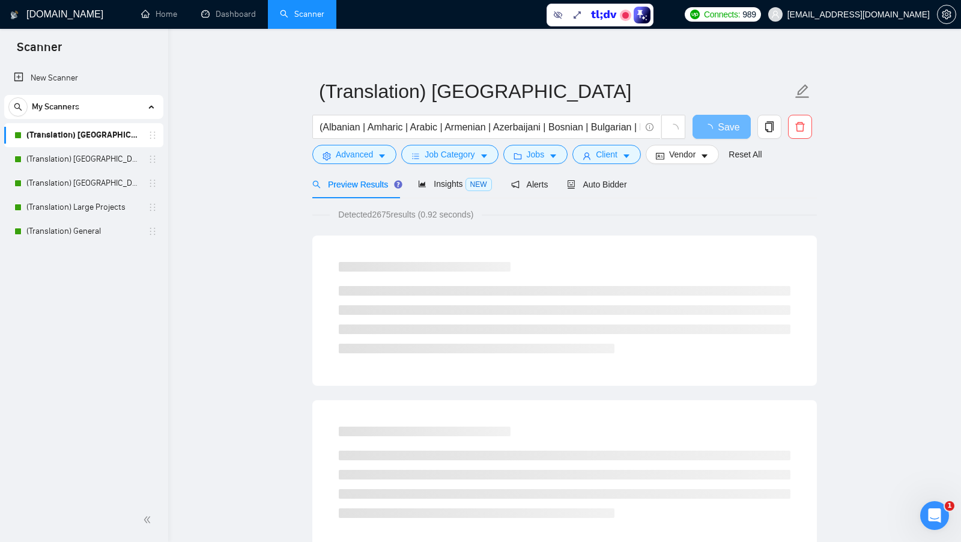
scroll to position [0, 0]
click at [523, 164] on form "(Translation) America (Albanian | Amharic | Arabic | Armenian | Azerbaijani | B…" at bounding box center [564, 121] width 505 height 98
click at [523, 160] on span "Vendor" at bounding box center [682, 154] width 26 height 13
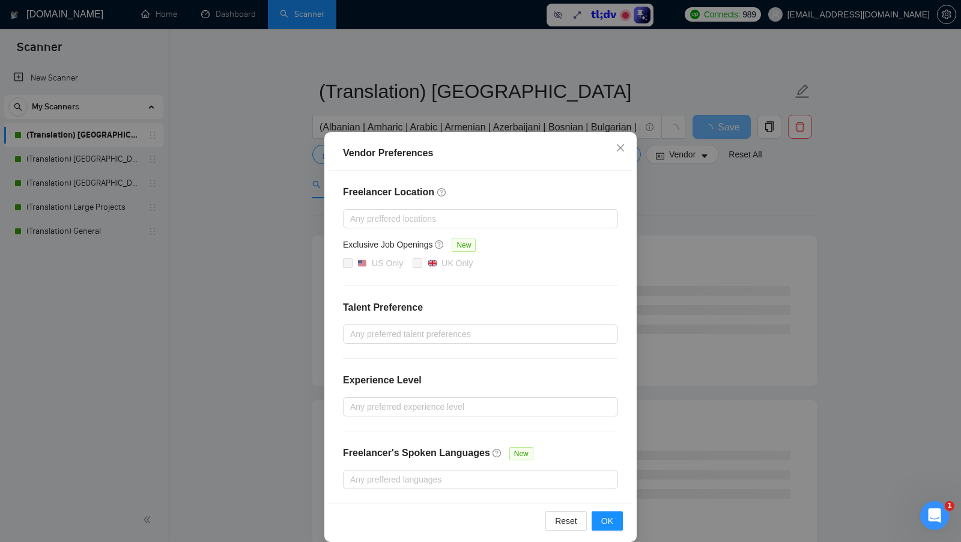
click at [523, 174] on div "Vendor Preferences Freelancer Location Any preffered locations Exclusive Job Op…" at bounding box center [480, 271] width 961 height 542
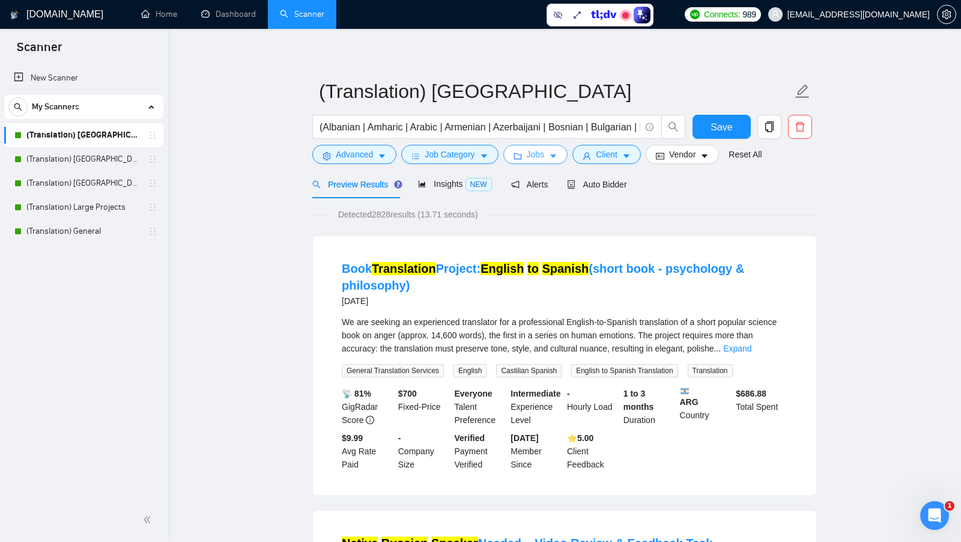
click at [523, 156] on span "Jobs" at bounding box center [536, 154] width 18 height 13
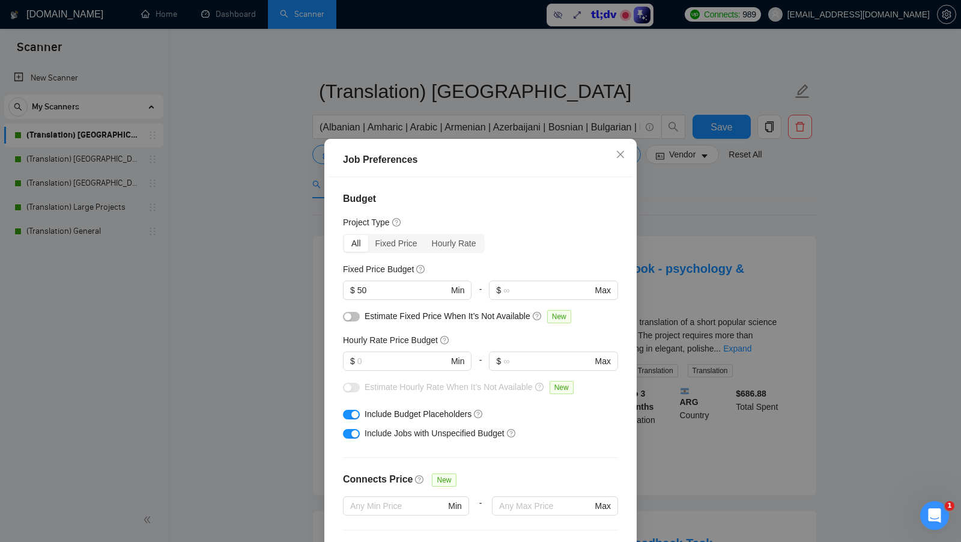
click at [523, 269] on div "Job Preferences Budget Project Type All Fixed Price Hourly Rate Fixed Price Bud…" at bounding box center [480, 271] width 961 height 542
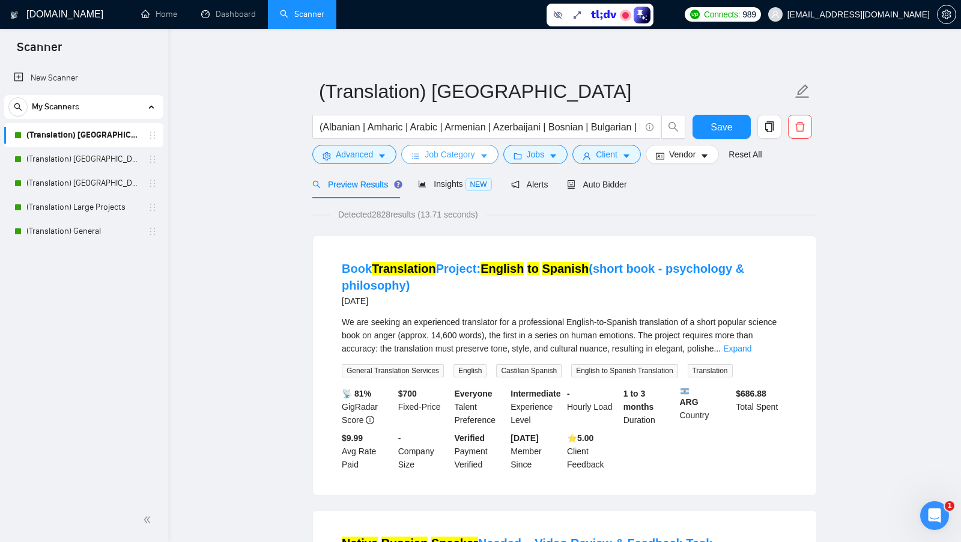
click at [472, 156] on span "Job Category" at bounding box center [450, 154] width 50 height 13
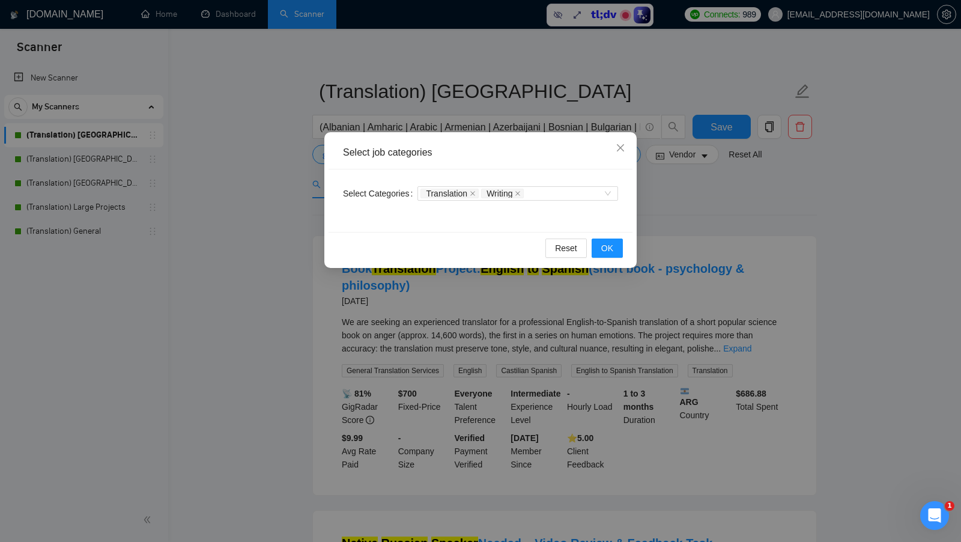
click at [523, 212] on div "Select job categories Select Categories Translation Writing Reset OK" at bounding box center [480, 271] width 961 height 542
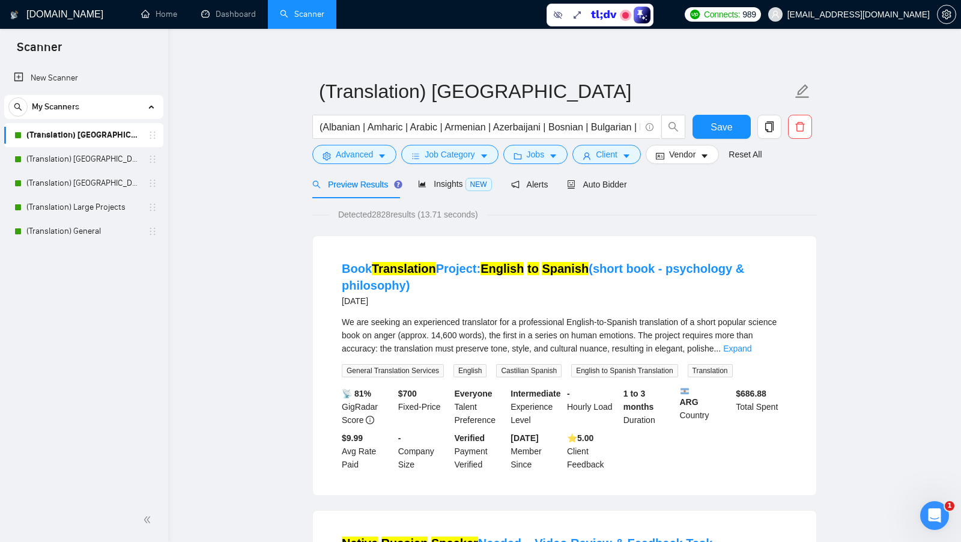
click at [235, 19] on link "Dashboard" at bounding box center [228, 14] width 55 height 10
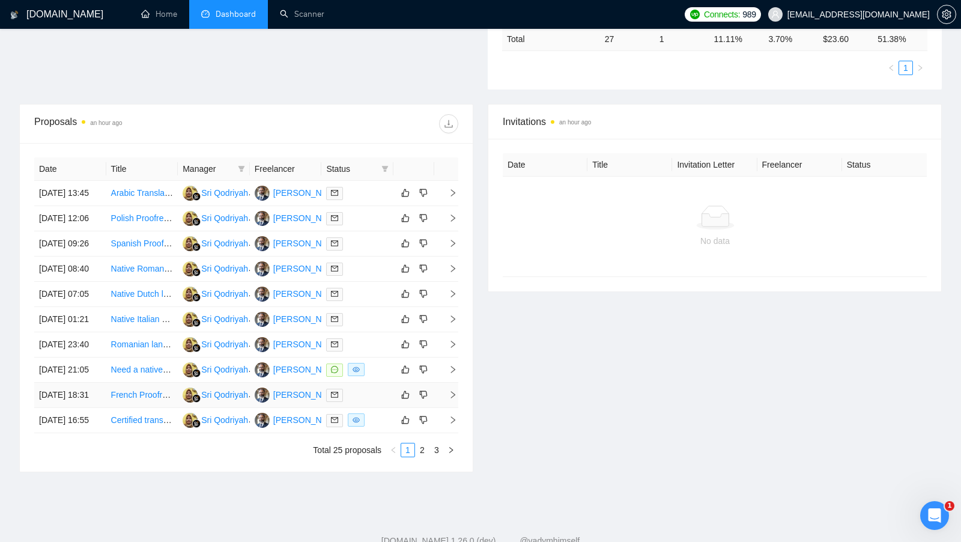
scroll to position [518, 0]
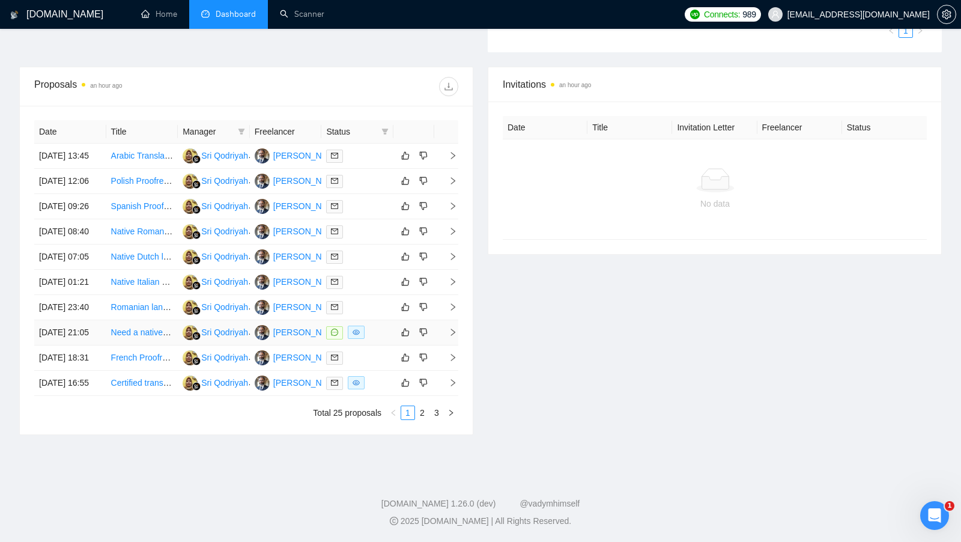
click at [372, 326] on div at bounding box center [357, 333] width 62 height 14
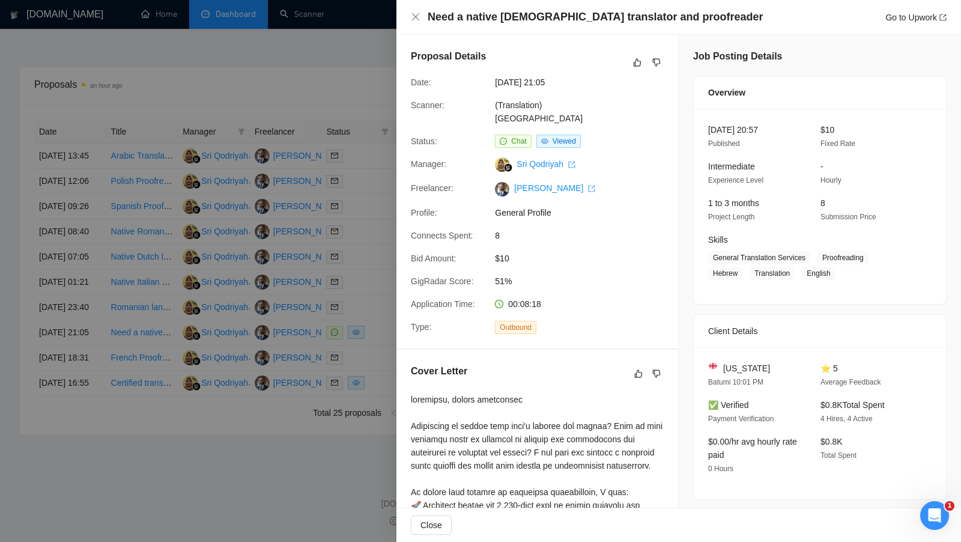
click at [368, 174] on div at bounding box center [480, 271] width 961 height 542
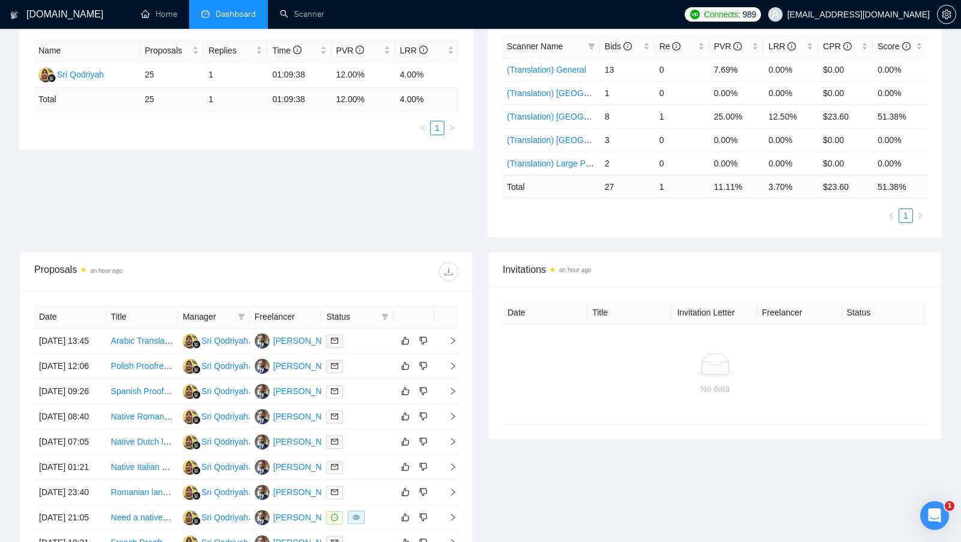
scroll to position [207, 0]
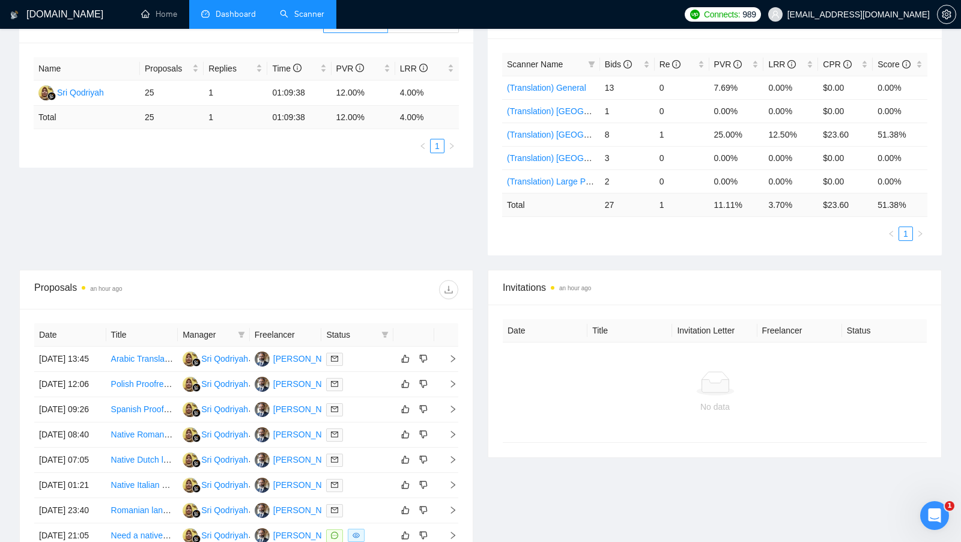
click at [308, 19] on link "Scanner" at bounding box center [302, 14] width 44 height 10
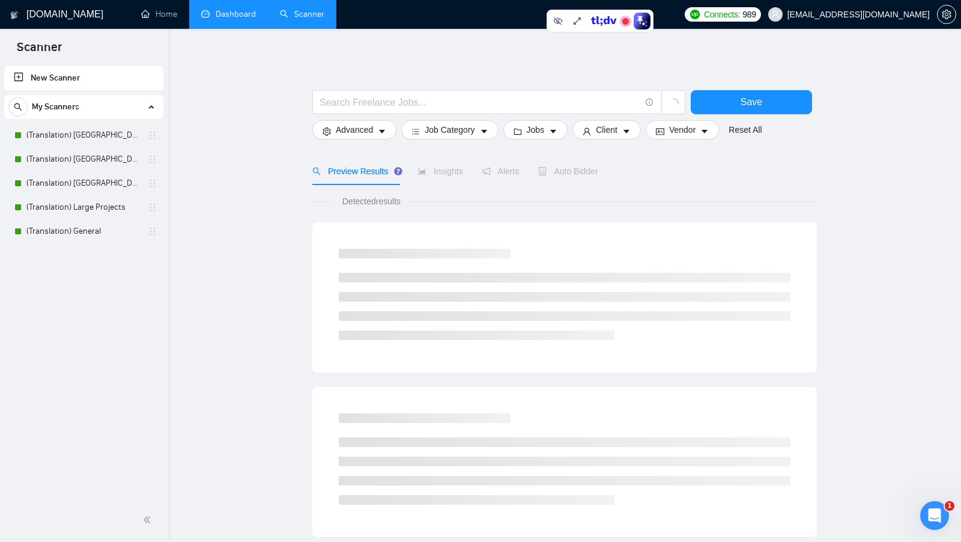
click at [254, 80] on main "Save Advanced Job Category Jobs Client Vendor Reset All Preview Results Insight…" at bounding box center [564, 539] width 755 height 983
click at [222, 27] on li "Dashboard" at bounding box center [228, 14] width 79 height 29
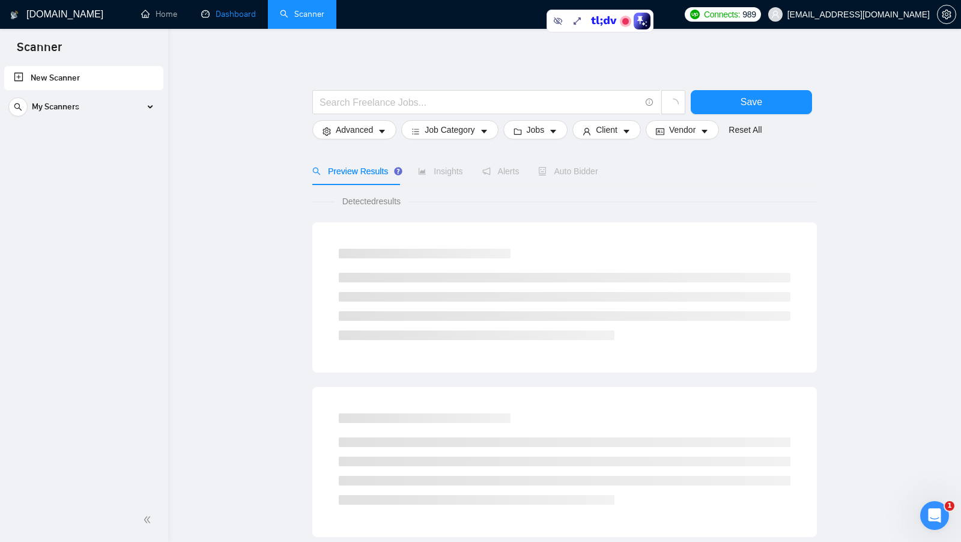
click at [234, 9] on link "Dashboard" at bounding box center [228, 14] width 55 height 10
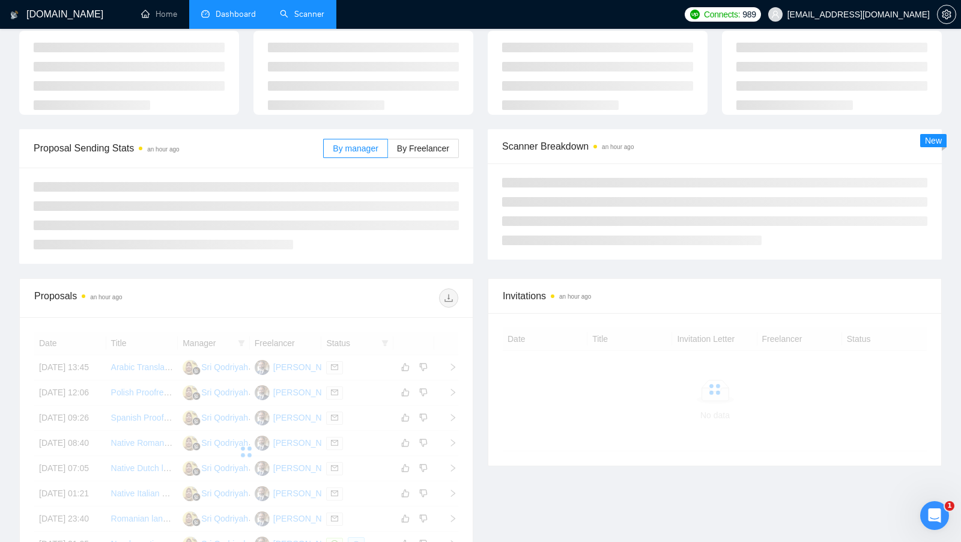
scroll to position [81, 0]
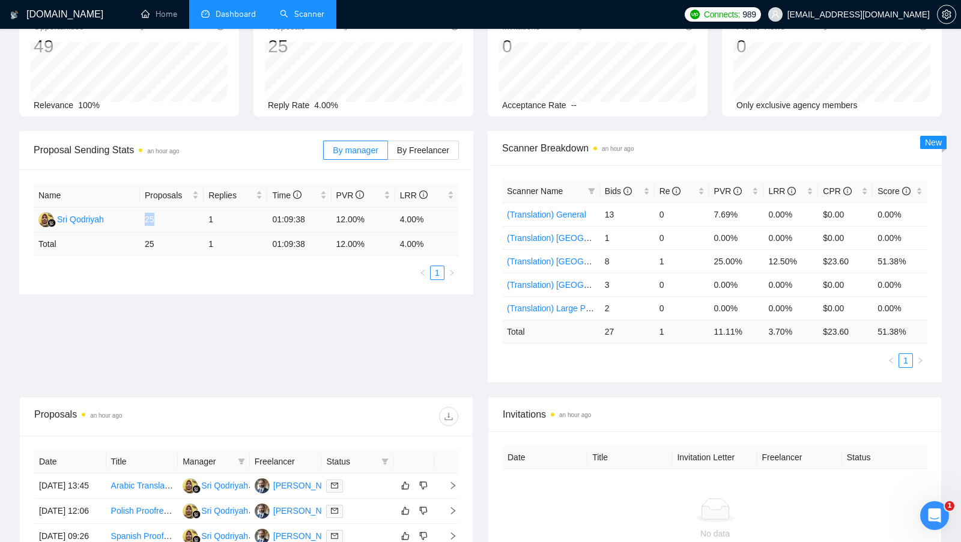
drag, startPoint x: 140, startPoint y: 215, endPoint x: 167, endPoint y: 216, distance: 27.0
click at [167, 216] on td "25" at bounding box center [172, 219] width 64 height 25
drag, startPoint x: 398, startPoint y: 213, endPoint x: 455, endPoint y: 220, distance: 58.1
click at [455, 220] on td "4.00%" at bounding box center [427, 219] width 64 height 25
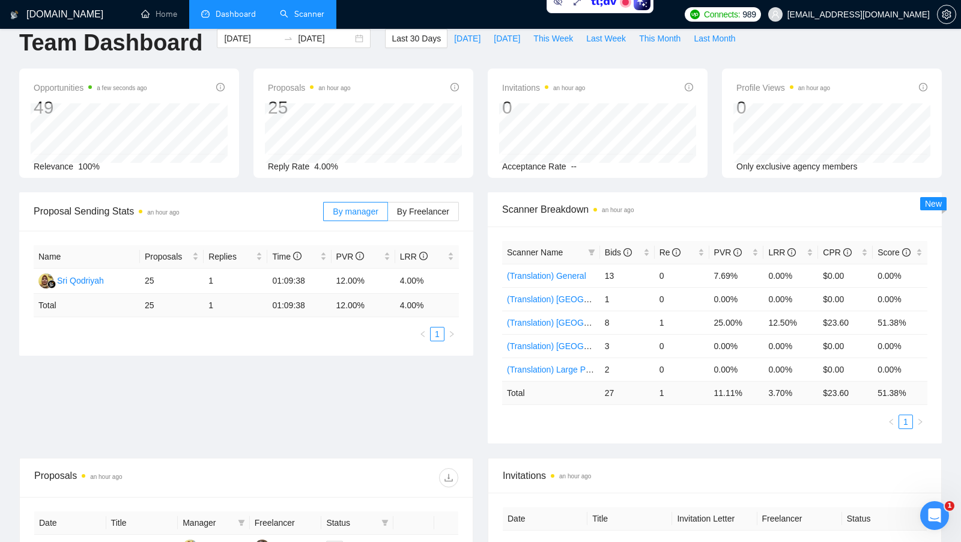
scroll to position [21, 0]
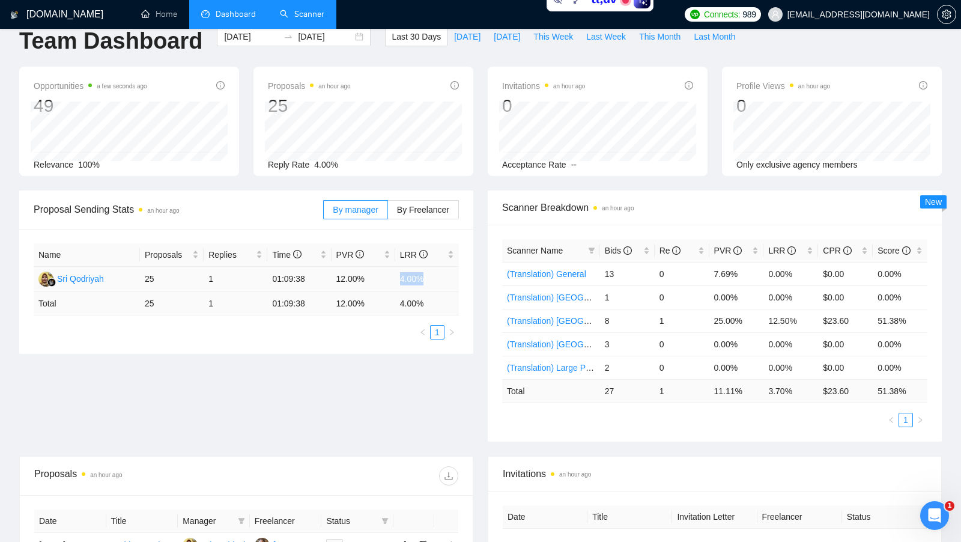
drag, startPoint x: 398, startPoint y: 278, endPoint x: 436, endPoint y: 279, distance: 37.3
click at [436, 278] on td "4.00%" at bounding box center [427, 279] width 64 height 25
drag, startPoint x: 331, startPoint y: 275, endPoint x: 368, endPoint y: 276, distance: 36.7
click at [368, 276] on td "12.00%" at bounding box center [364, 279] width 64 height 25
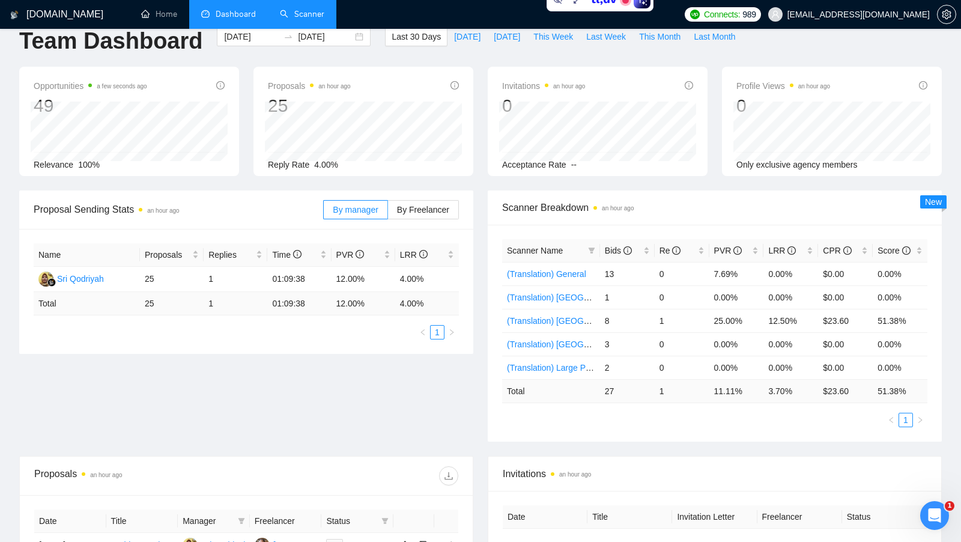
click at [314, 12] on link "Scanner" at bounding box center [302, 14] width 44 height 10
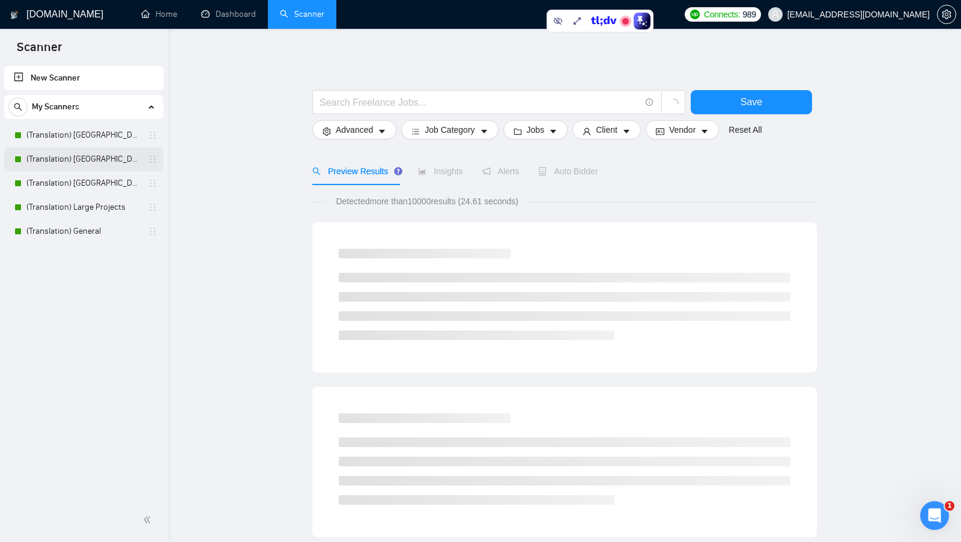
click at [99, 150] on link "(Translation) [GEOGRAPHIC_DATA]" at bounding box center [83, 159] width 114 height 24
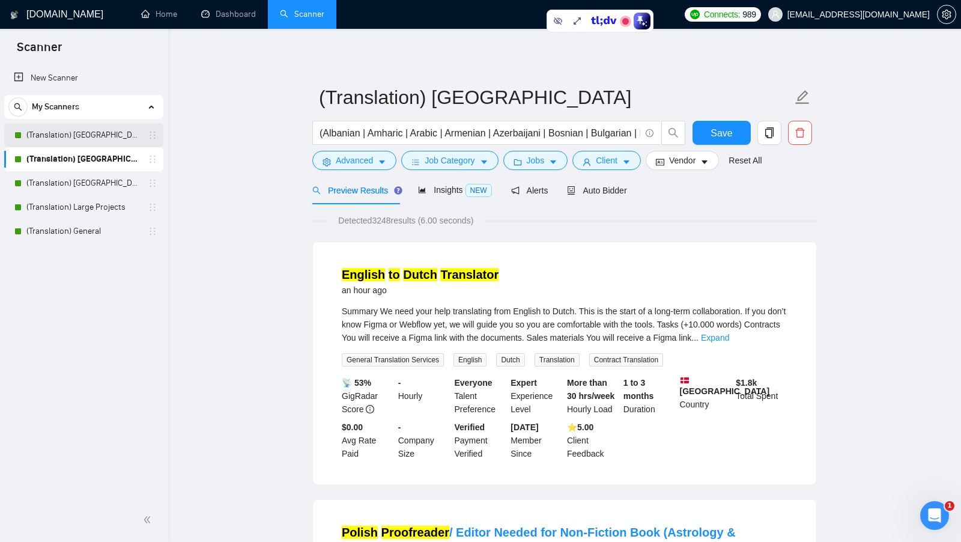
click at [107, 142] on link "(Translation) [GEOGRAPHIC_DATA]" at bounding box center [83, 135] width 114 height 24
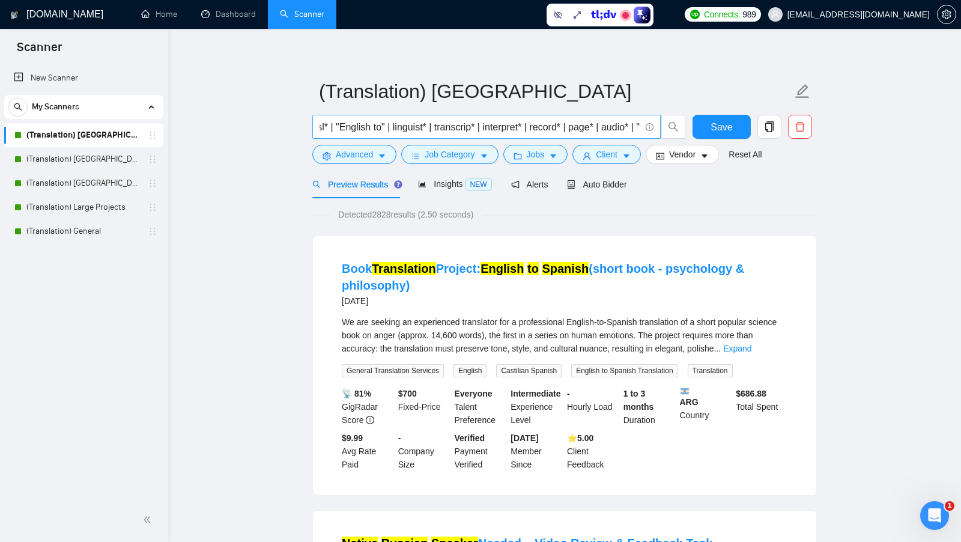
scroll to position [0, 2690]
click at [523, 130] on input "(Albanian | Amharic | Arabic | Armenian | Azerbaijani | Bosnian | Bulgarian | B…" at bounding box center [480, 127] width 321 height 15
click at [523, 127] on input "(Albanian | Amharic | Arabic | Armenian | Azerbaijani | Bosnian | Bulgarian | B…" at bounding box center [480, 127] width 321 height 15
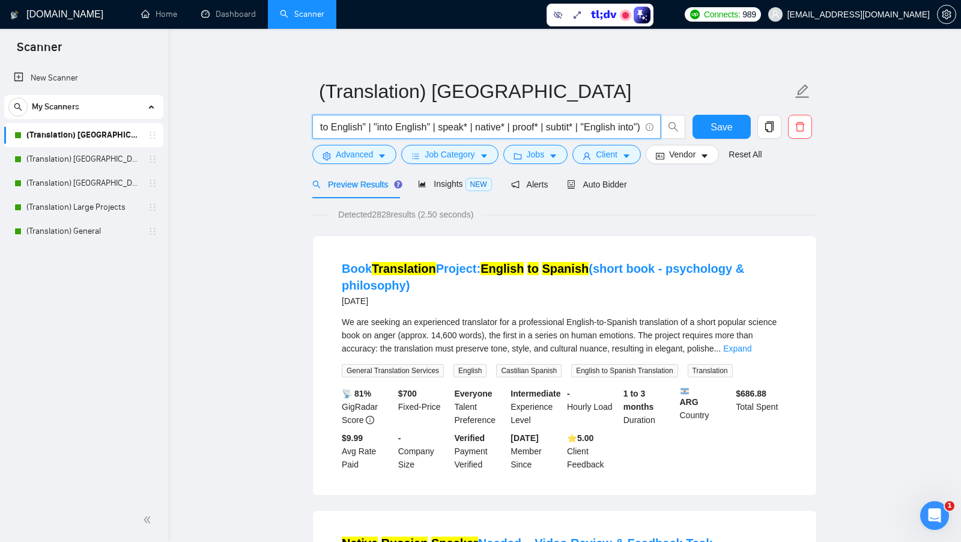
click at [479, 125] on input "(Albanian | Amharic | Arabic | Armenian | Azerbaijani | Bosnian | Bulgarian | B…" at bounding box center [480, 127] width 321 height 15
click at [450, 127] on input "(Albanian | Amharic | Arabic | Armenian | Azerbaijani | Bosnian | Bulgarian | B…" at bounding box center [480, 127] width 321 height 15
click at [449, 127] on input "(Albanian | Amharic | Arabic | Armenian | Azerbaijani | Bosnian | Bulgarian | B…" at bounding box center [480, 127] width 321 height 15
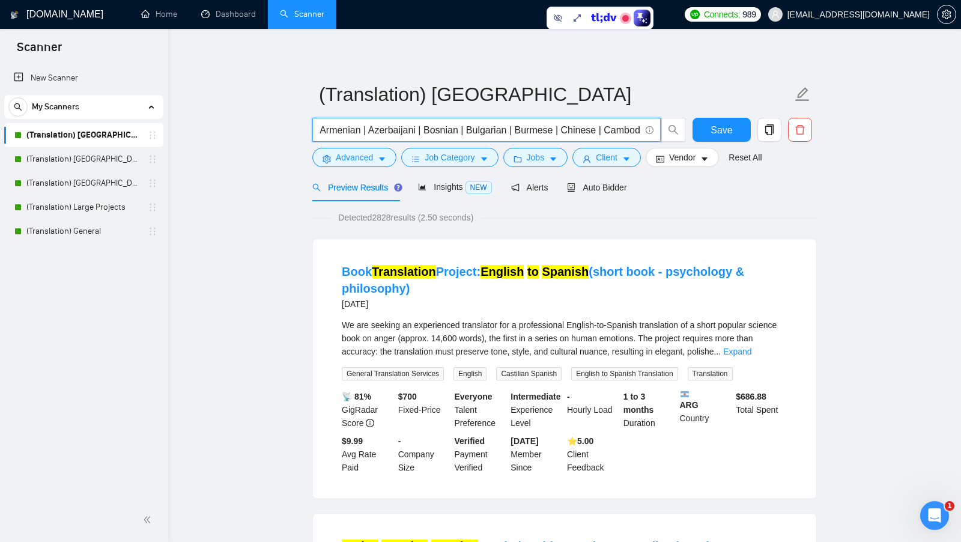
scroll to position [0, 113]
click at [354, 159] on span "Advanced" at bounding box center [354, 157] width 37 height 13
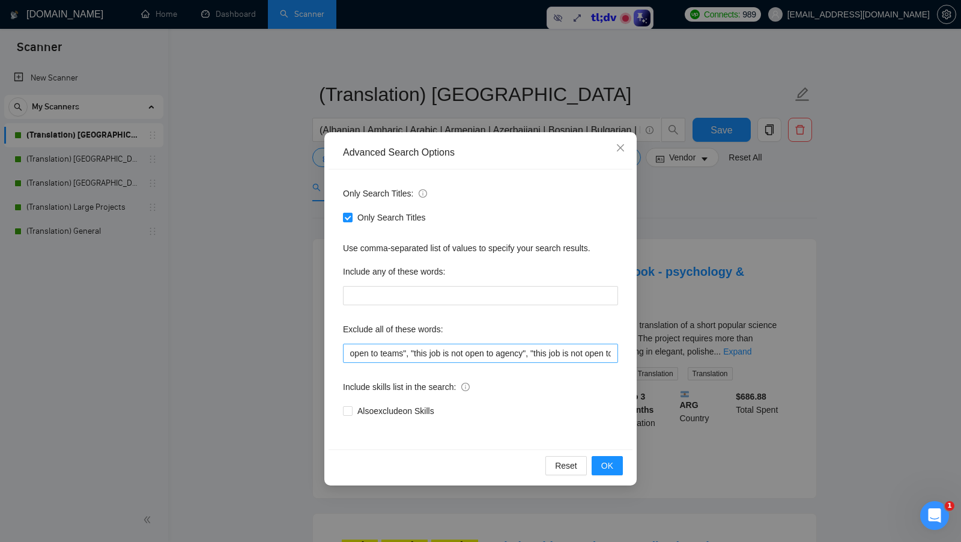
scroll to position [0, 0]
click at [523, 463] on button "OK" at bounding box center [607, 465] width 31 height 19
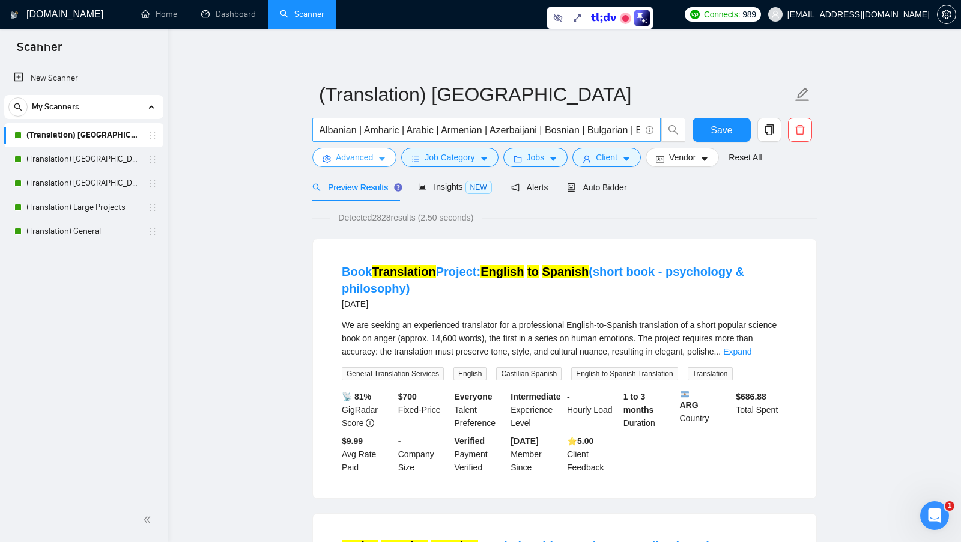
scroll to position [0, 1]
click at [381, 153] on button "Advanced" at bounding box center [354, 157] width 84 height 19
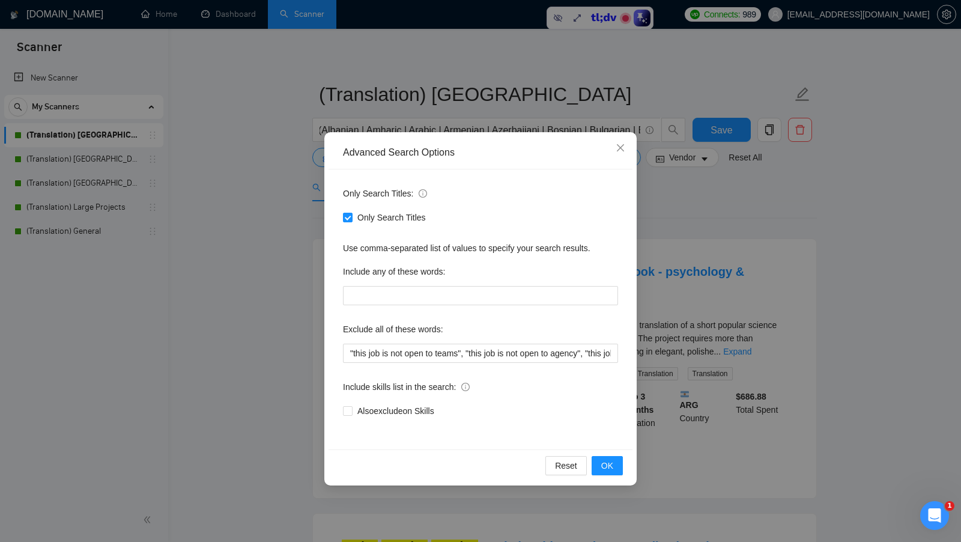
click at [309, 174] on div "Advanced Search Options Only Search Titles: Only Search Titles Use comma-separa…" at bounding box center [480, 271] width 961 height 542
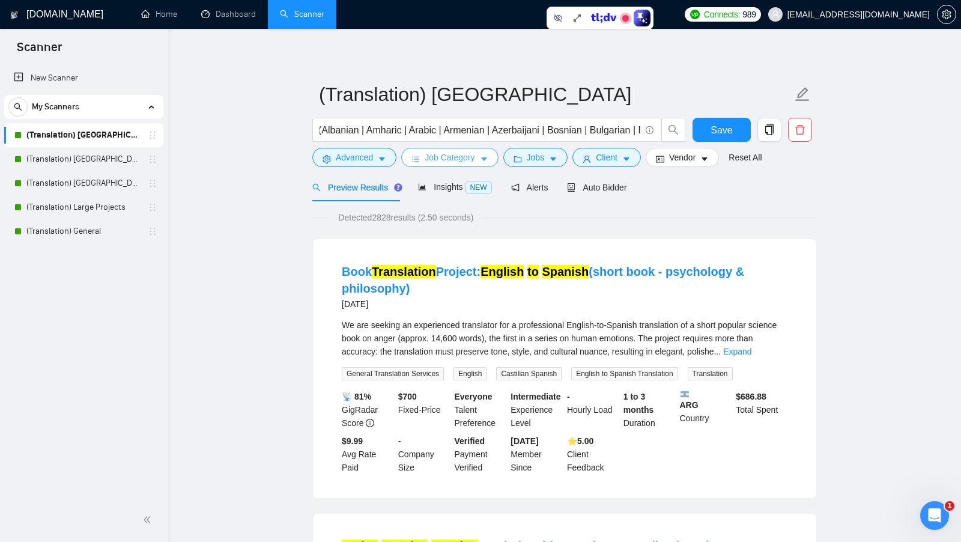
click at [463, 159] on span "Job Category" at bounding box center [450, 157] width 50 height 13
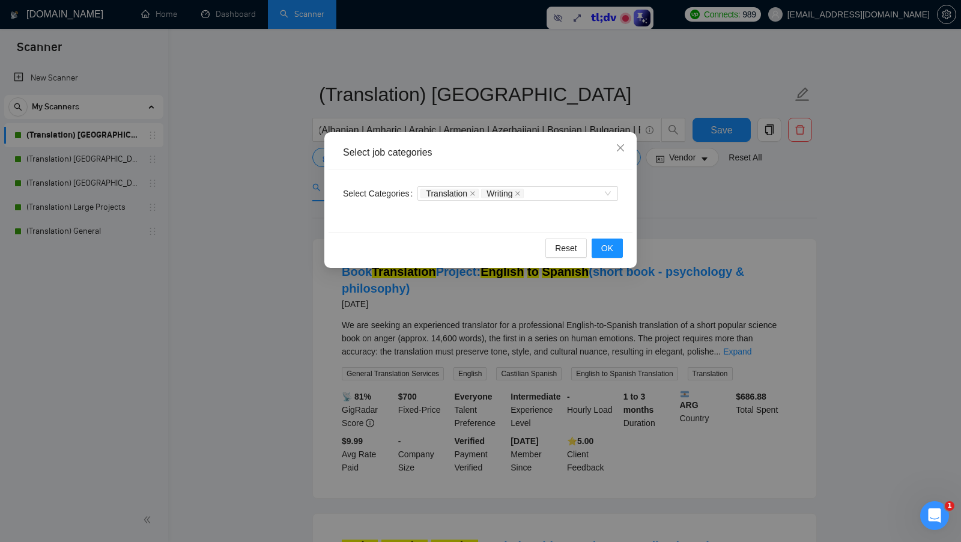
click at [523, 192] on div "Select job categories Select Categories Translation Writing Reset OK" at bounding box center [480, 200] width 312 height 136
click at [523, 191] on div "Select job categories Select Categories Translation Writing Reset OK" at bounding box center [480, 271] width 961 height 542
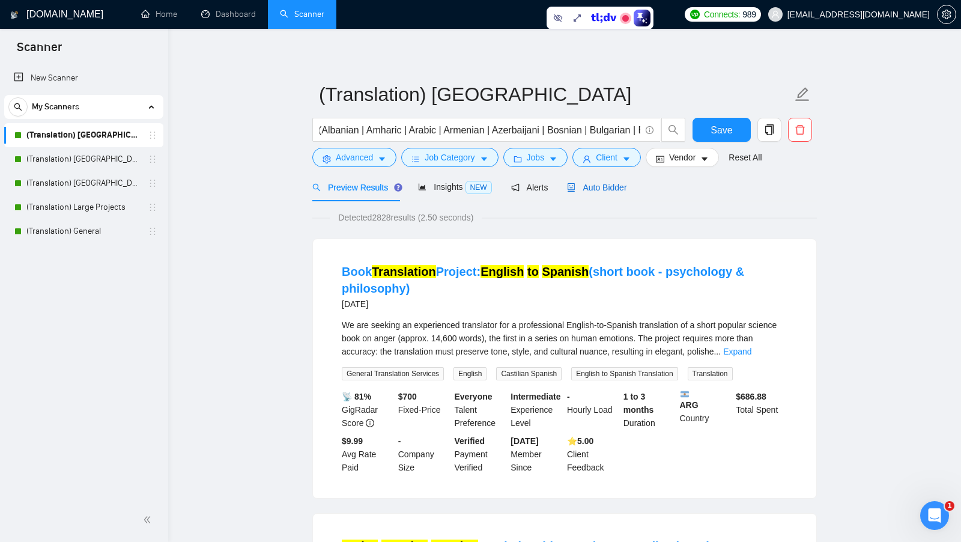
click at [523, 192] on div "Auto Bidder" at bounding box center [596, 187] width 59 height 13
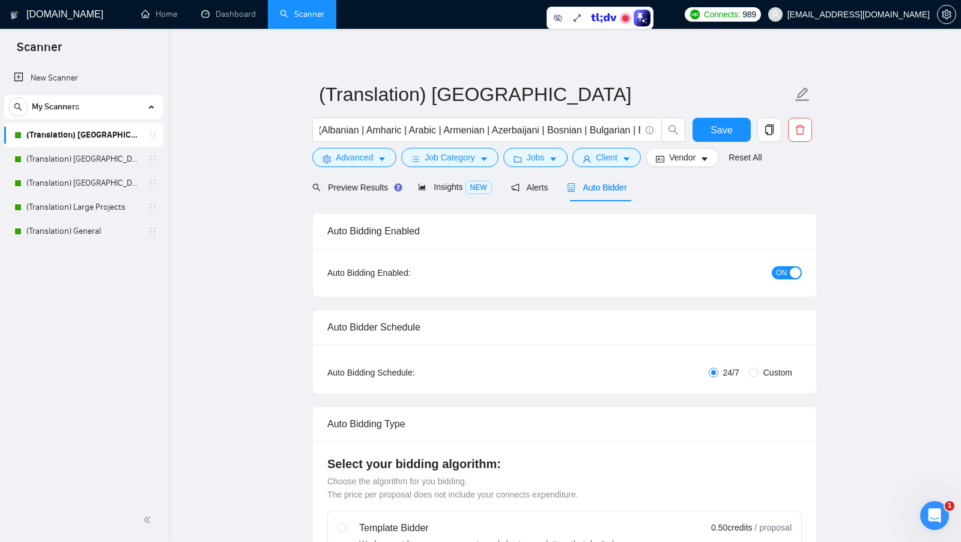
checkbox input "true"
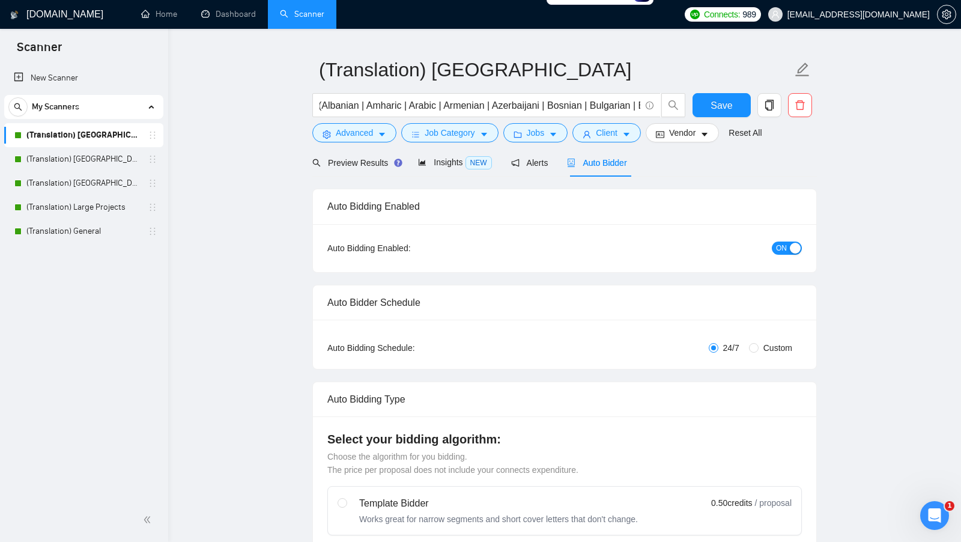
scroll to position [25, 0]
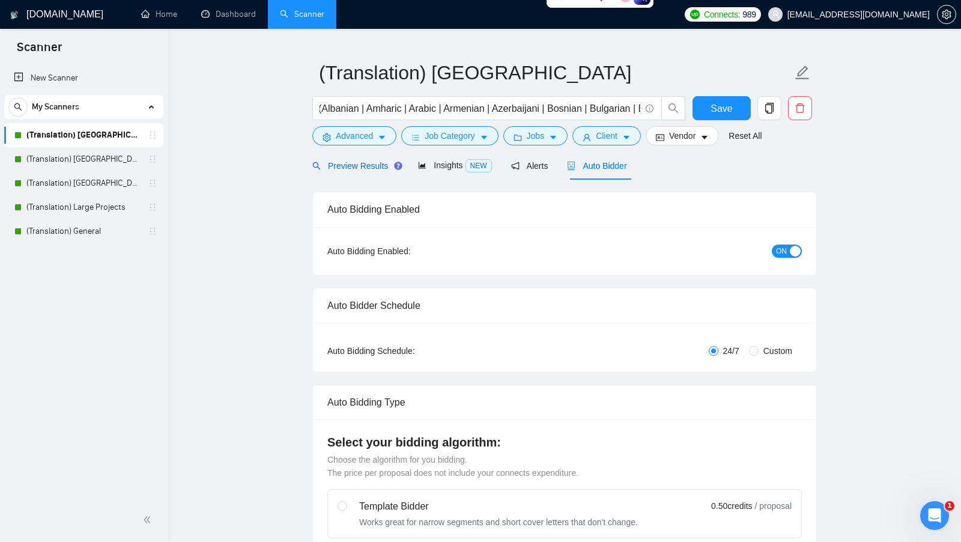
click at [349, 165] on span "Preview Results" at bounding box center [355, 166] width 87 height 10
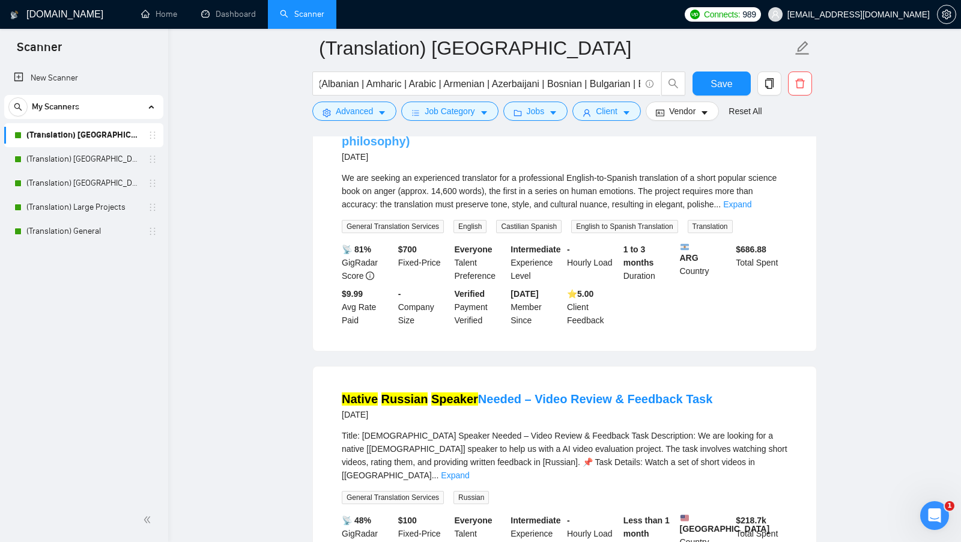
scroll to position [163, 0]
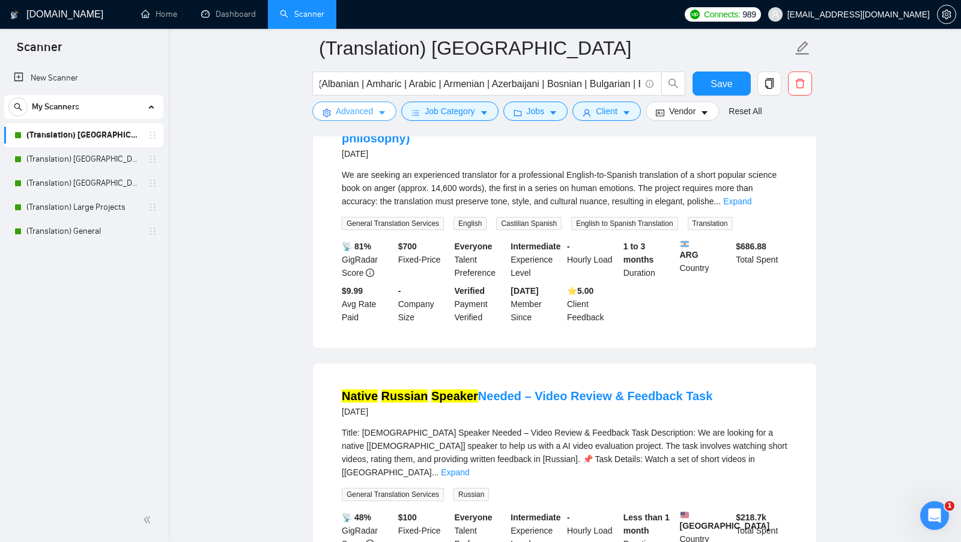
click at [353, 119] on button "Advanced" at bounding box center [354, 111] width 84 height 19
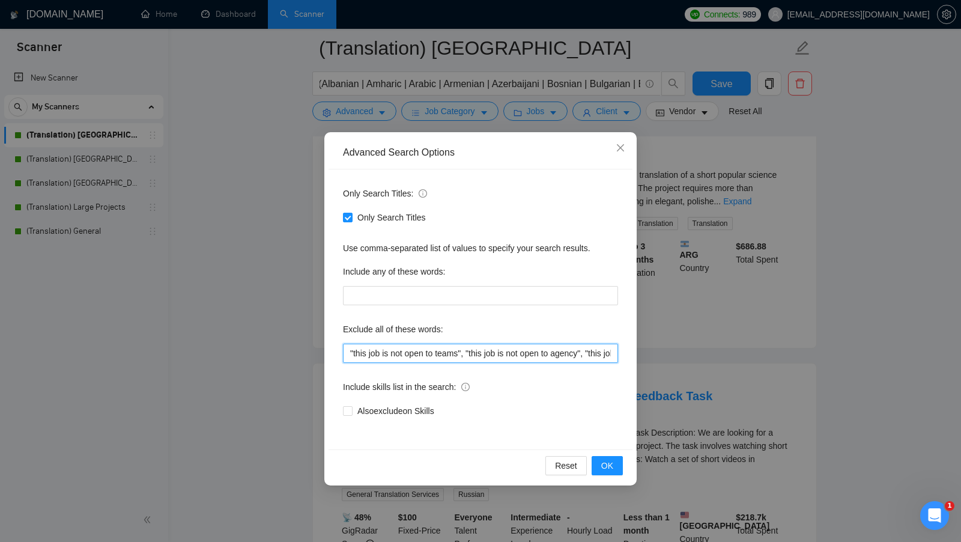
click at [350, 352] on input ""this job is not open to teams", "this job is not open to agency", "this job is…" at bounding box center [480, 353] width 275 height 19
type input ""this job is not open to teams", "this job is not open to agency", "this job is…"
click at [523, 459] on span "OK" at bounding box center [608, 465] width 12 height 13
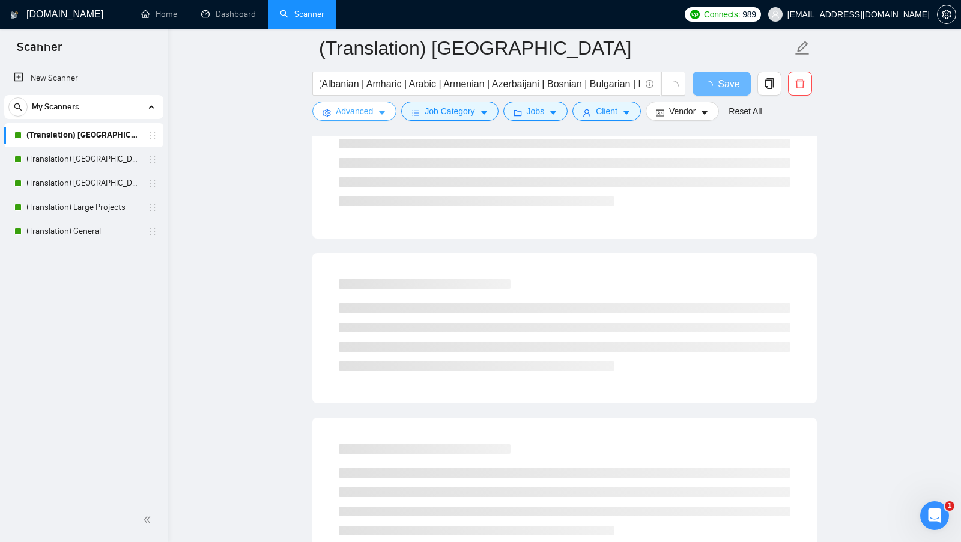
scroll to position [0, 0]
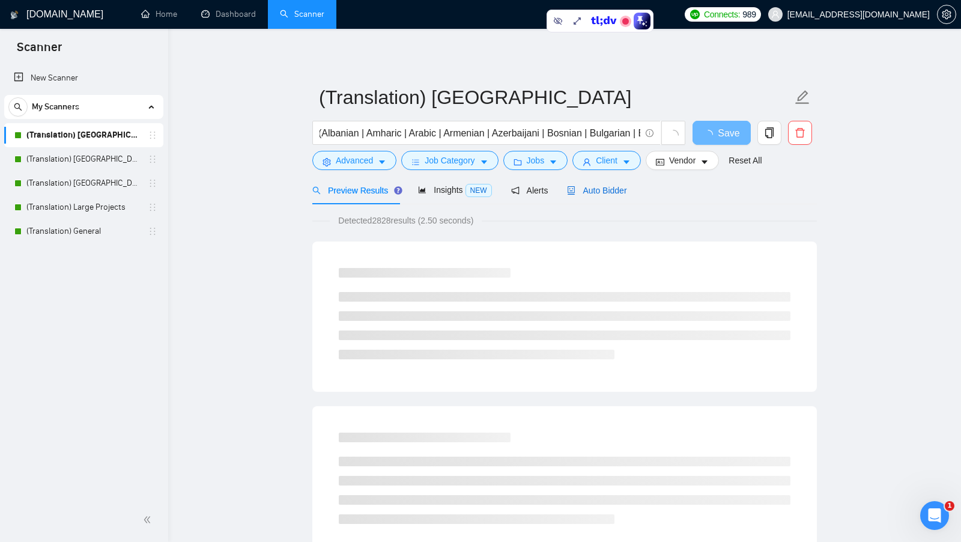
click at [523, 191] on span "Auto Bidder" at bounding box center [596, 191] width 59 height 10
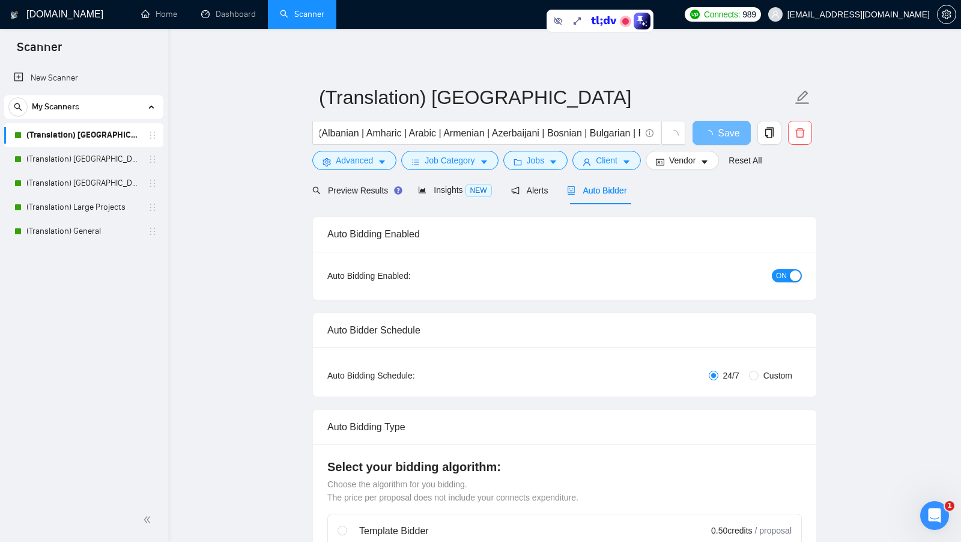
checkbox input "true"
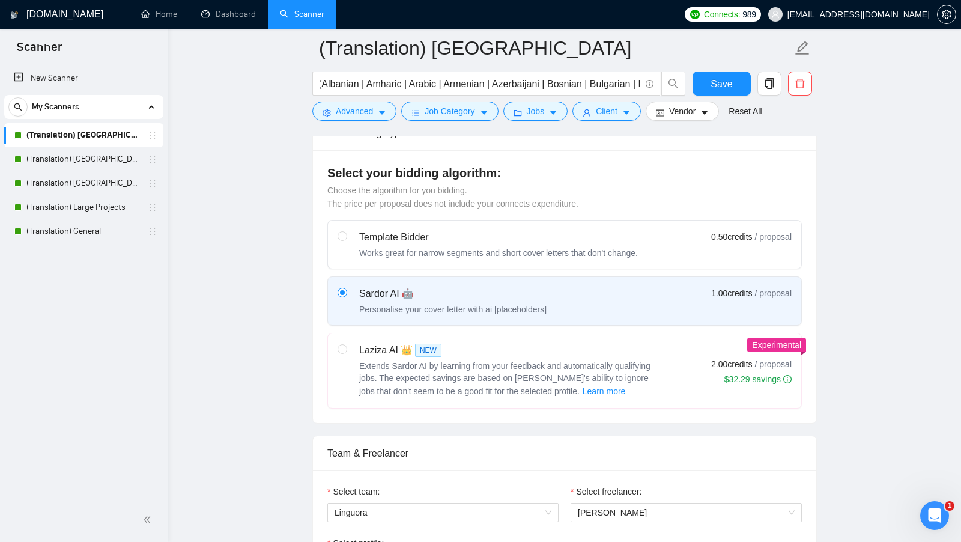
scroll to position [291, 0]
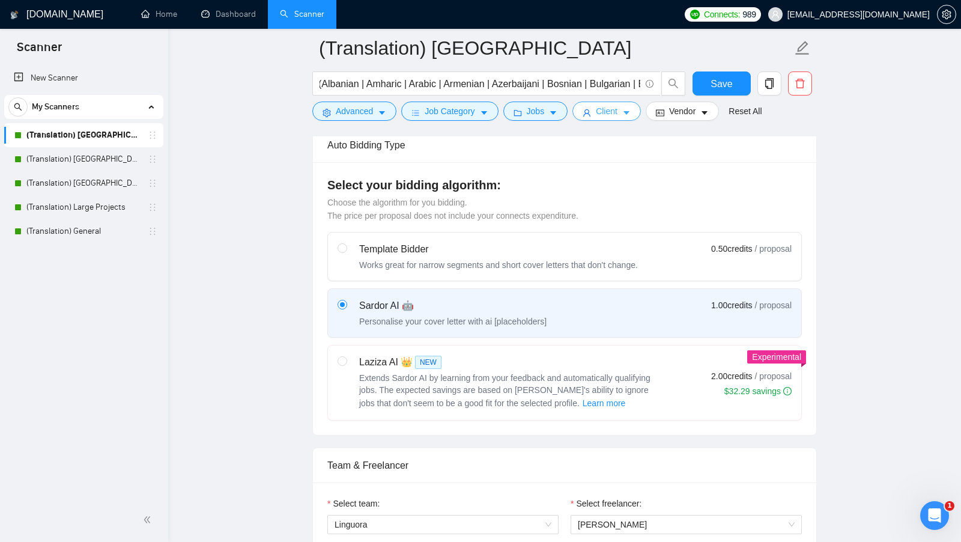
click at [523, 109] on icon "caret-down" at bounding box center [627, 113] width 8 height 8
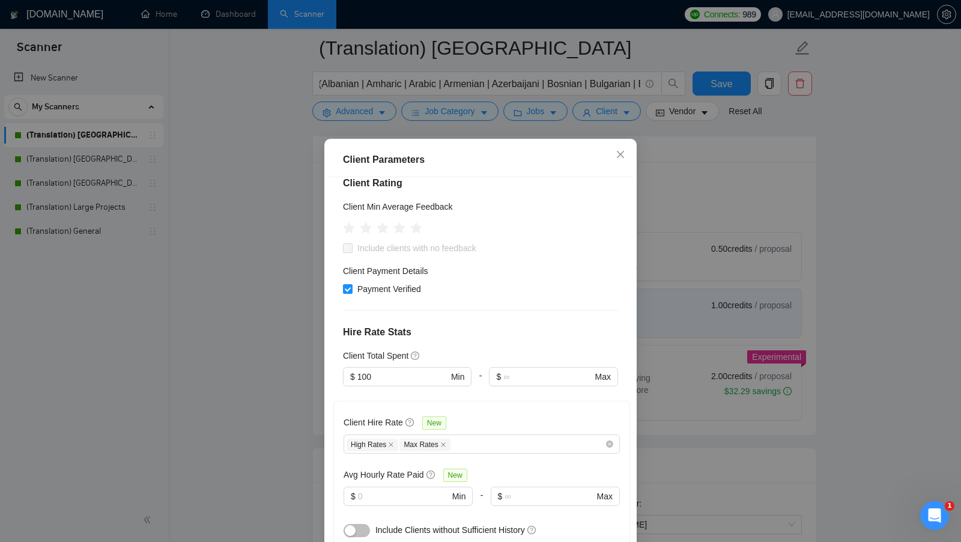
scroll to position [148, 0]
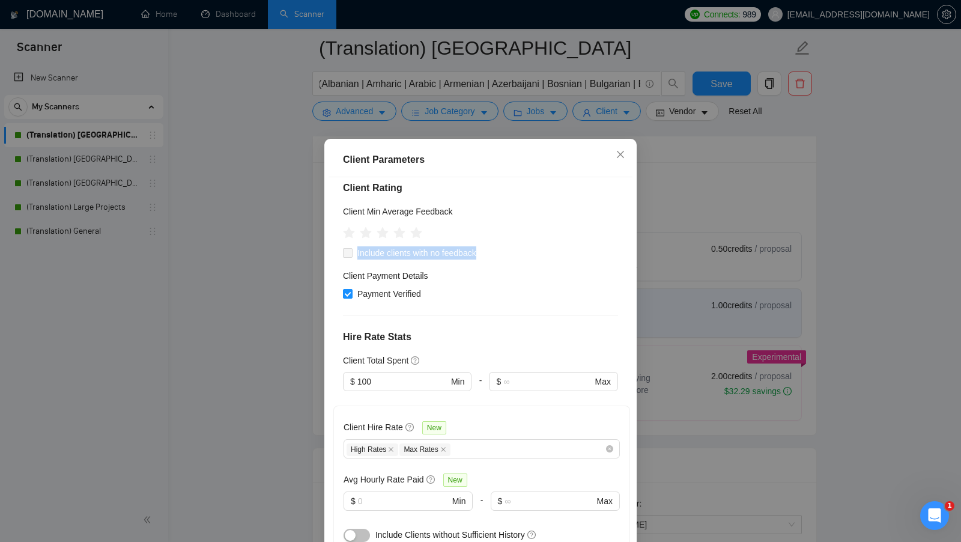
drag, startPoint x: 352, startPoint y: 254, endPoint x: 537, endPoint y: 254, distance: 185.1
click at [523, 254] on div "Include clients with no feedback" at bounding box center [480, 252] width 275 height 13
click at [523, 250] on div "Client Parameters Client Location Include Client Countries [GEOGRAPHIC_DATA] Ex…" at bounding box center [480, 271] width 961 height 542
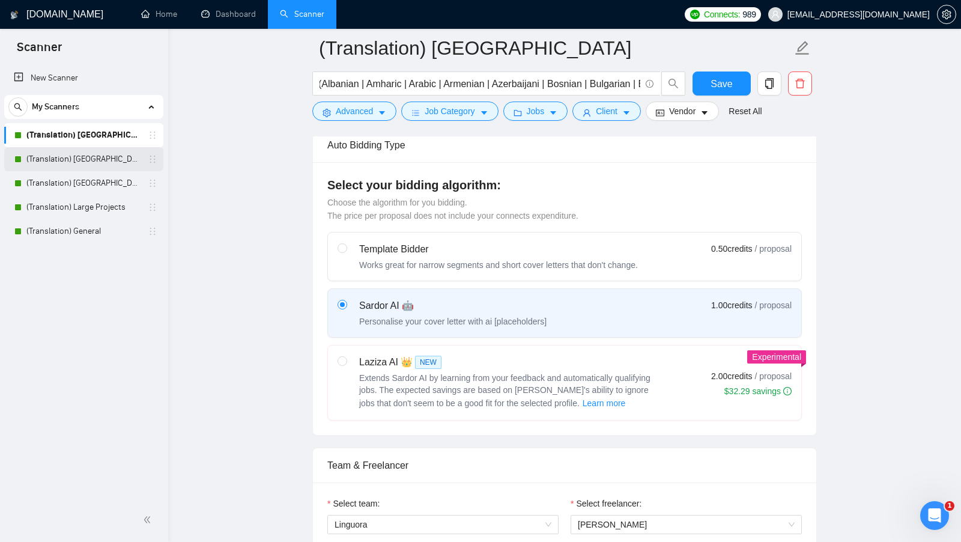
click at [114, 159] on link "(Translation) [GEOGRAPHIC_DATA]" at bounding box center [83, 159] width 114 height 24
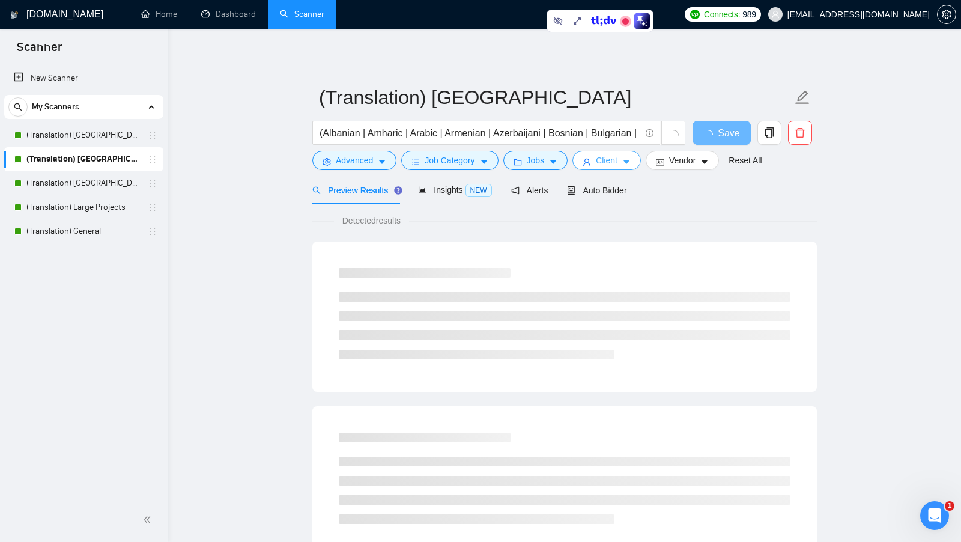
click at [523, 165] on span "Client" at bounding box center [607, 160] width 22 height 13
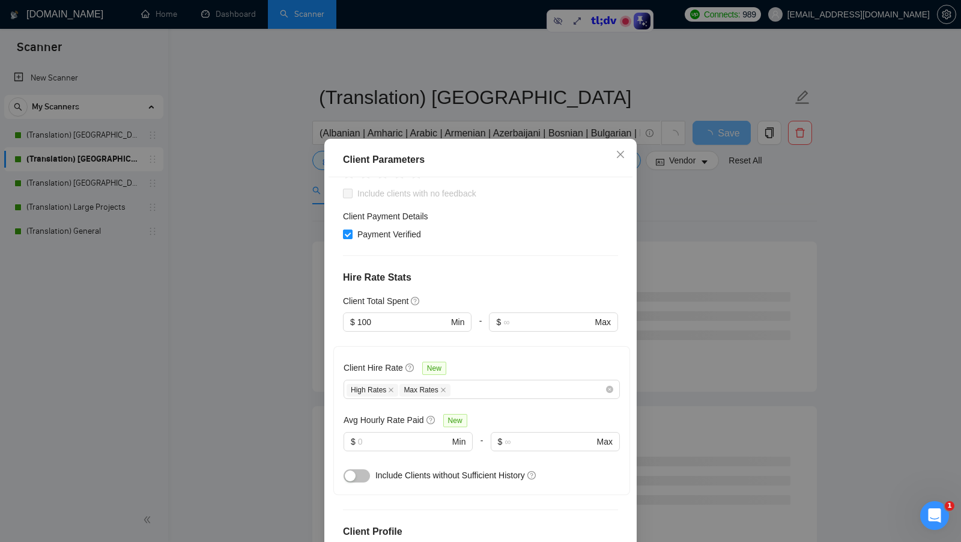
scroll to position [367, 0]
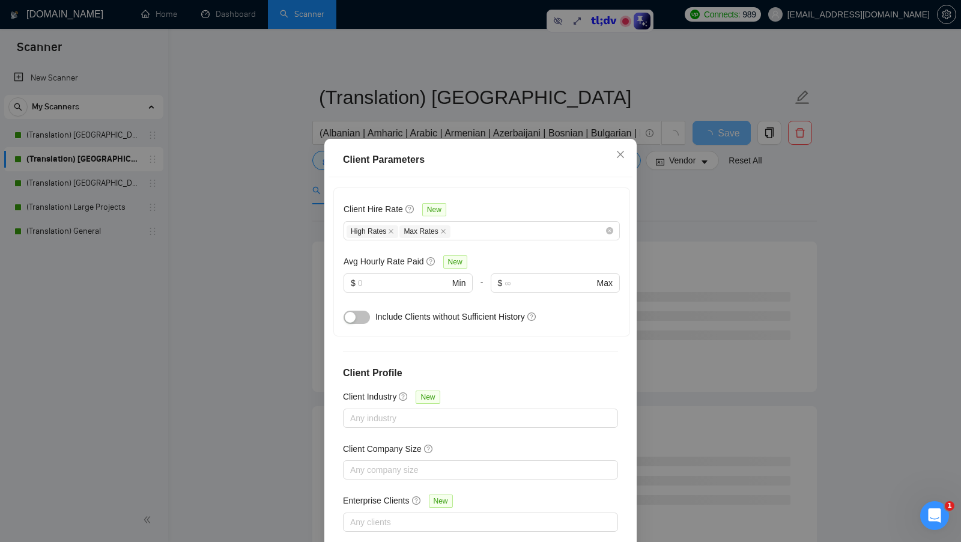
click at [523, 302] on div "Client Parameters Client Location Include Client Countries [GEOGRAPHIC_DATA] Ex…" at bounding box center [480, 271] width 961 height 542
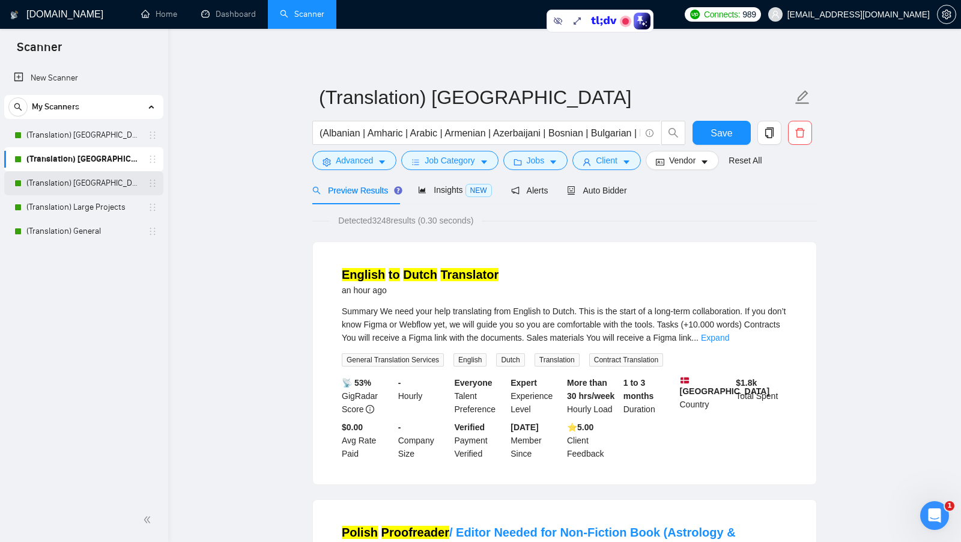
click at [88, 192] on link "(Translation) [GEOGRAPHIC_DATA]" at bounding box center [83, 183] width 114 height 24
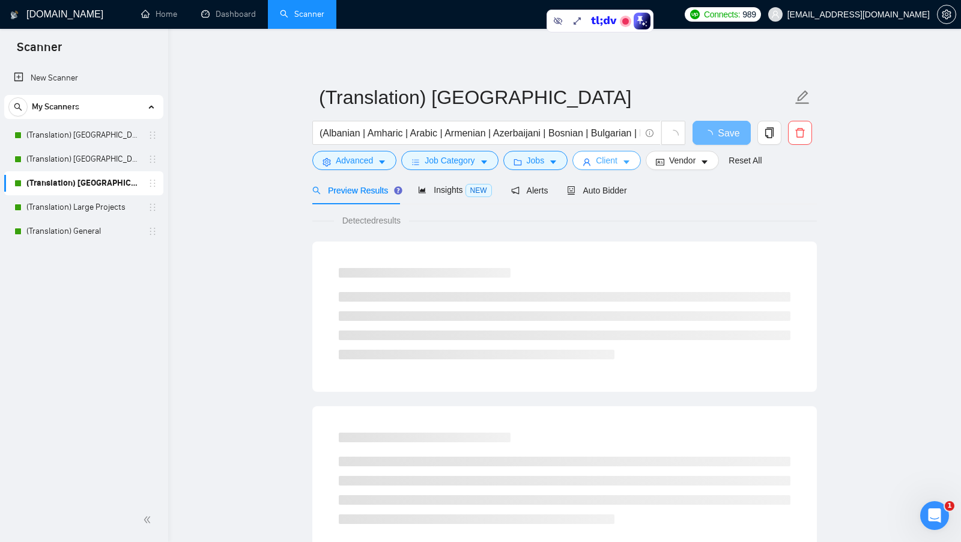
click at [523, 160] on span "Client" at bounding box center [607, 160] width 22 height 13
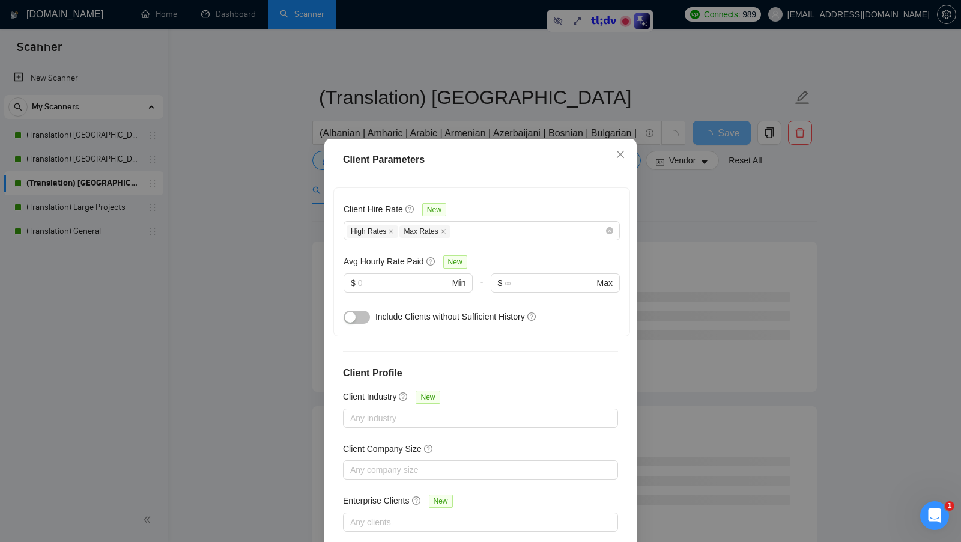
click at [523, 302] on div "Client Parameters Client Location Include Client Countries [GEOGRAPHIC_DATA] [G…" at bounding box center [480, 271] width 961 height 542
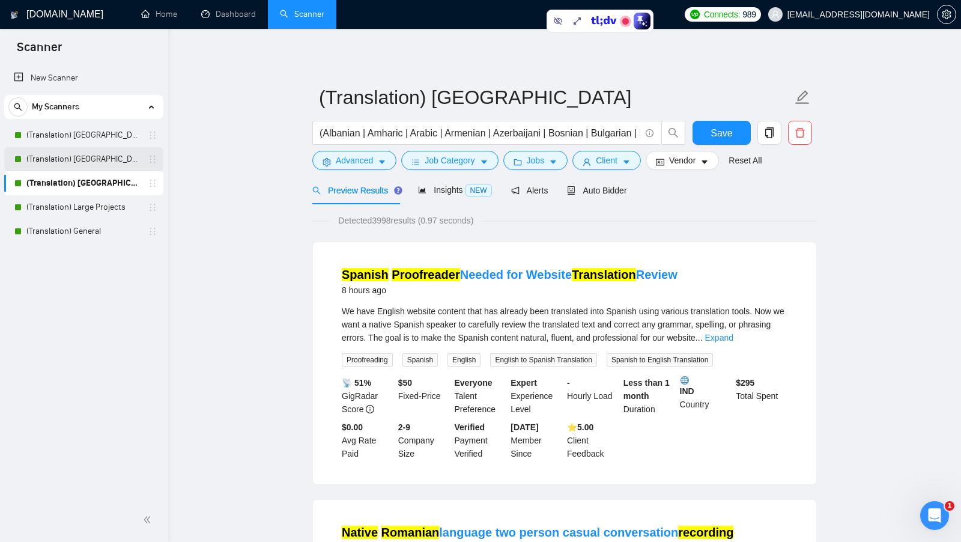
click at [96, 162] on link "(Translation) [GEOGRAPHIC_DATA]" at bounding box center [83, 159] width 114 height 24
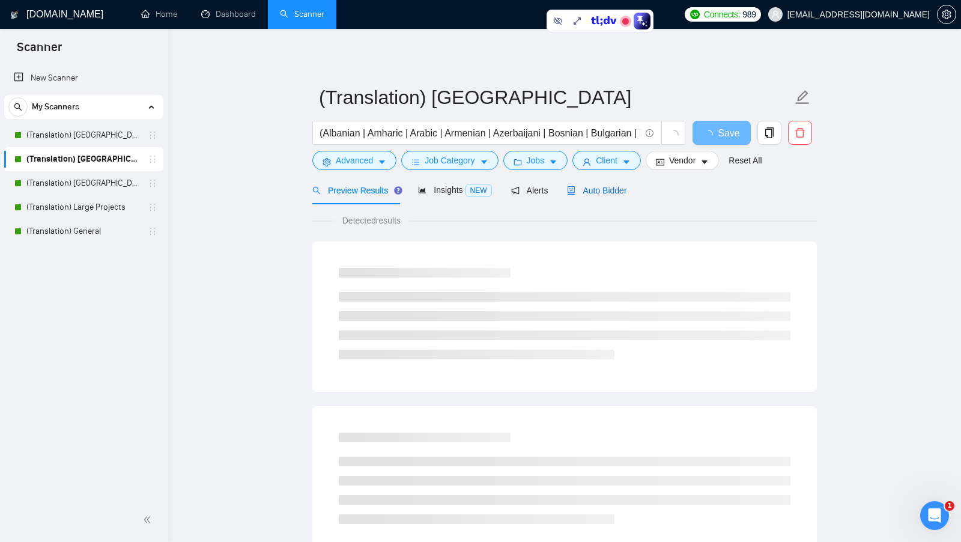
click at [523, 184] on div "Auto Bidder" at bounding box center [596, 190] width 59 height 13
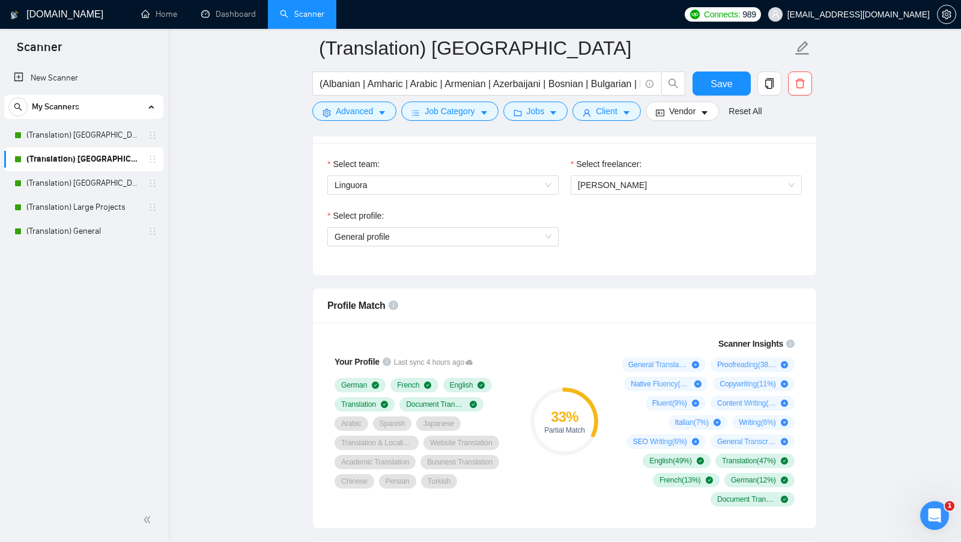
scroll to position [675, 0]
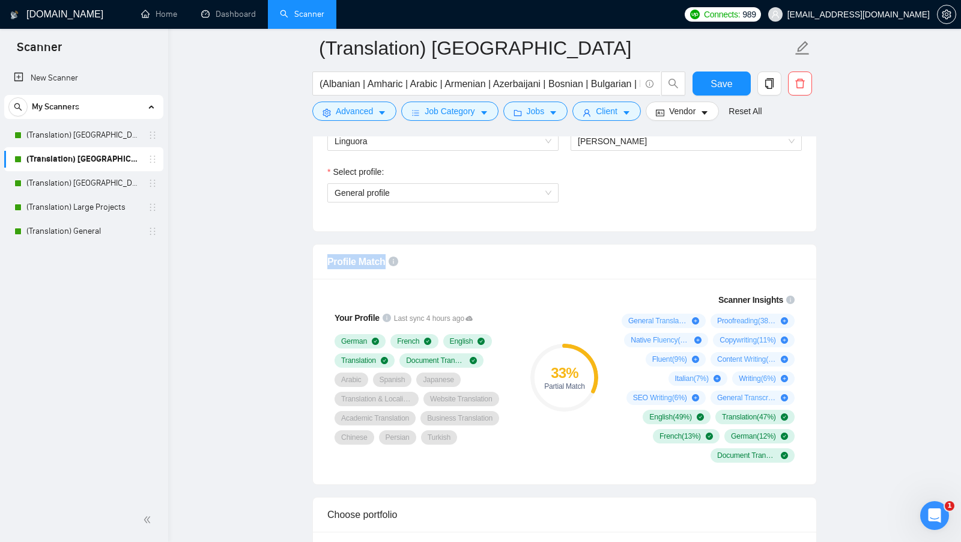
drag, startPoint x: 321, startPoint y: 254, endPoint x: 398, endPoint y: 254, distance: 76.9
click at [398, 254] on div "Profile Match" at bounding box center [565, 262] width 504 height 35
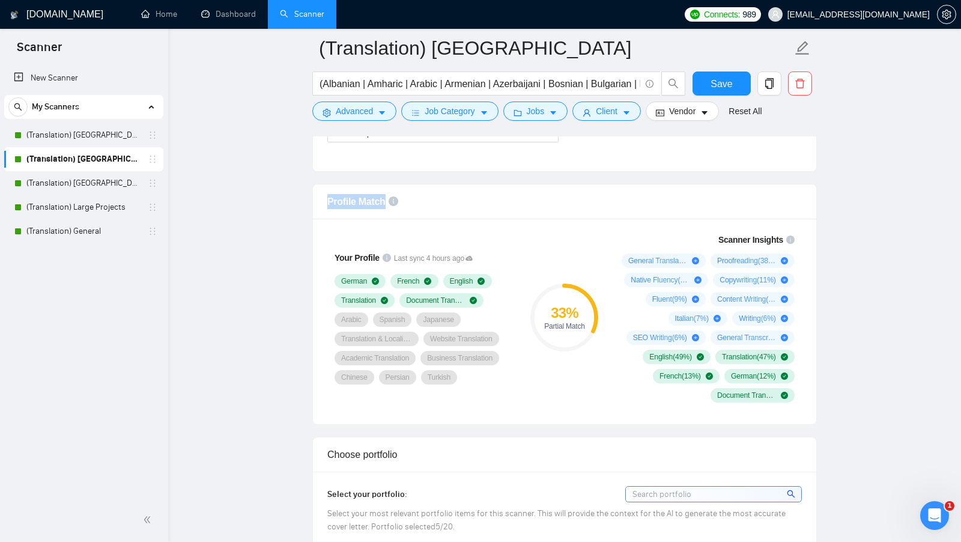
scroll to position [736, 0]
click at [523, 376] on div "33 % Partial Match" at bounding box center [565, 317] width 81 height 184
click at [489, 315] on div "German French English Translation Document Translation Arabic Spanish Japanese …" at bounding box center [424, 328] width 178 height 111
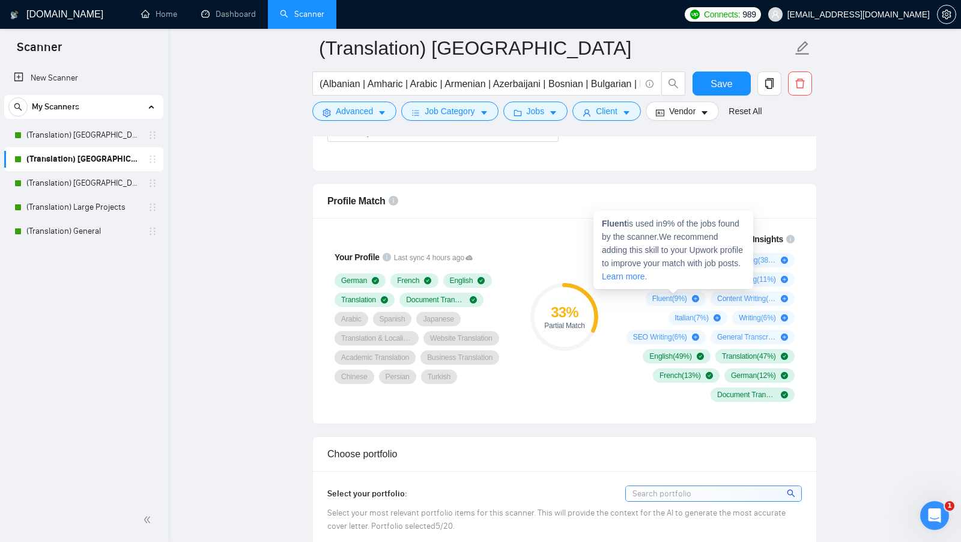
click at [523, 297] on div "General Translation Services ( 71 %) Proofreading ( 38 %) [DEMOGRAPHIC_DATA] ( …" at bounding box center [706, 327] width 178 height 149
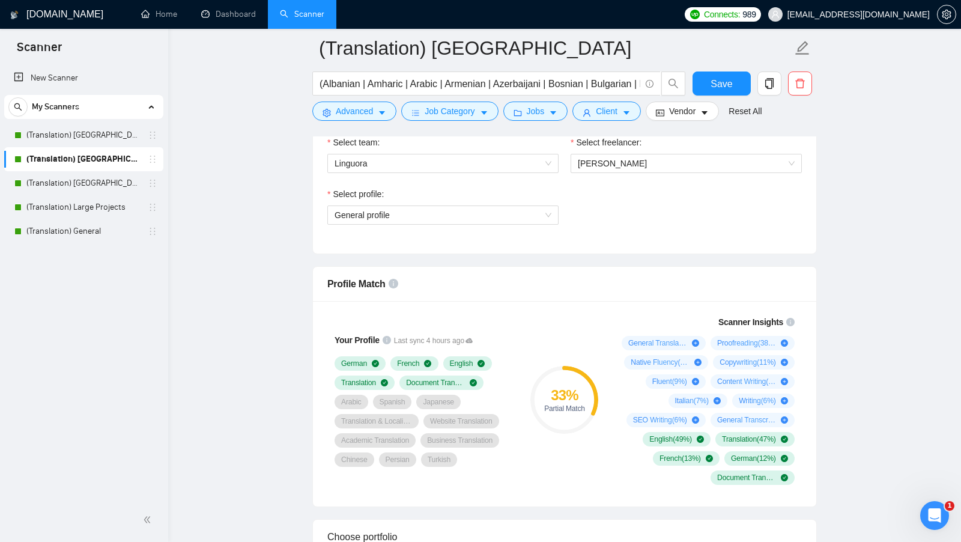
scroll to position [506, 0]
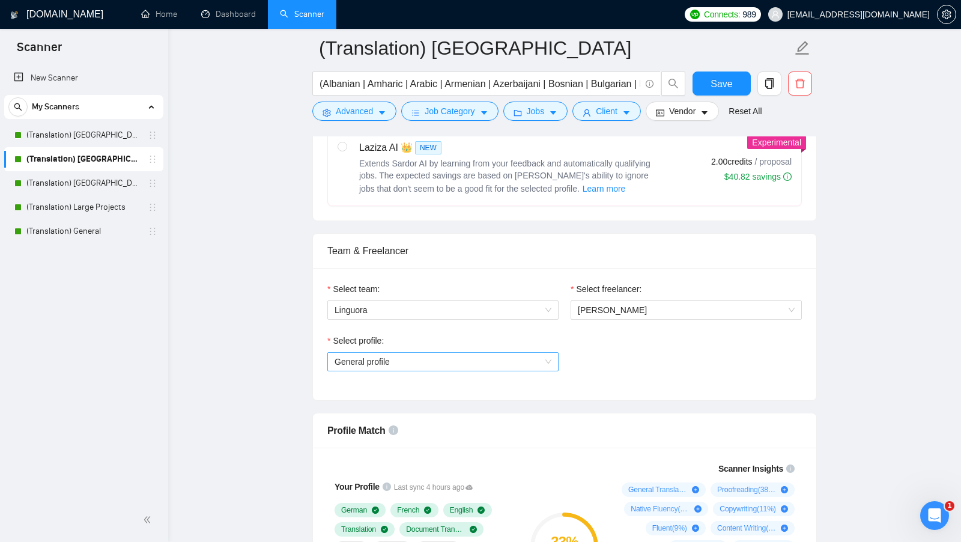
click at [446, 361] on span "General profile" at bounding box center [443, 362] width 217 height 18
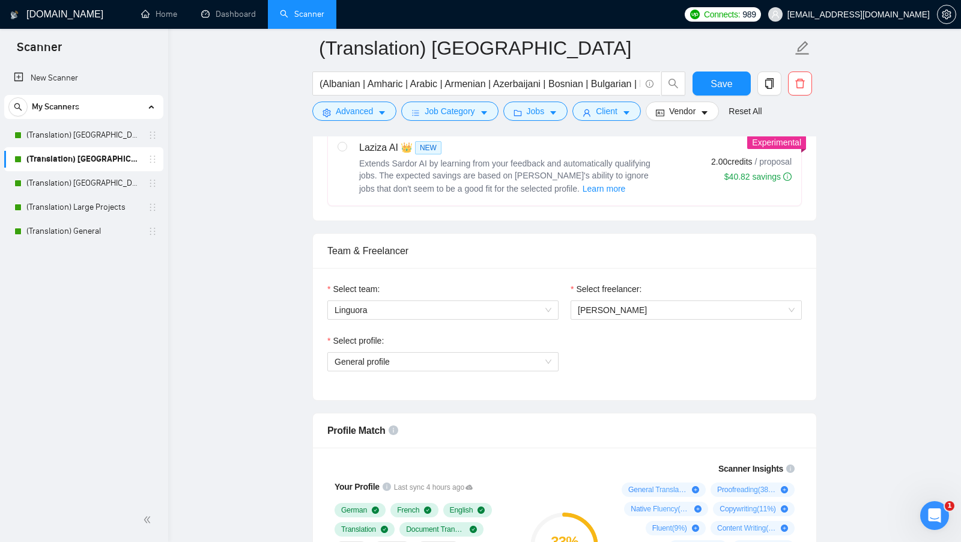
click at [523, 356] on div "Select profile: General profile" at bounding box center [564, 360] width 487 height 52
click at [434, 356] on span "General profile" at bounding box center [443, 362] width 217 height 18
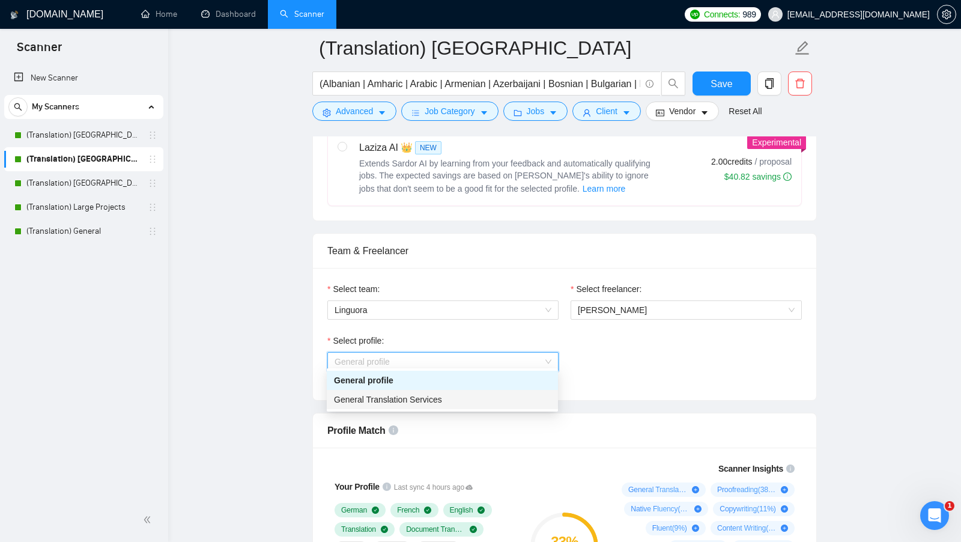
click at [413, 400] on span "General Translation Services" at bounding box center [388, 400] width 108 height 10
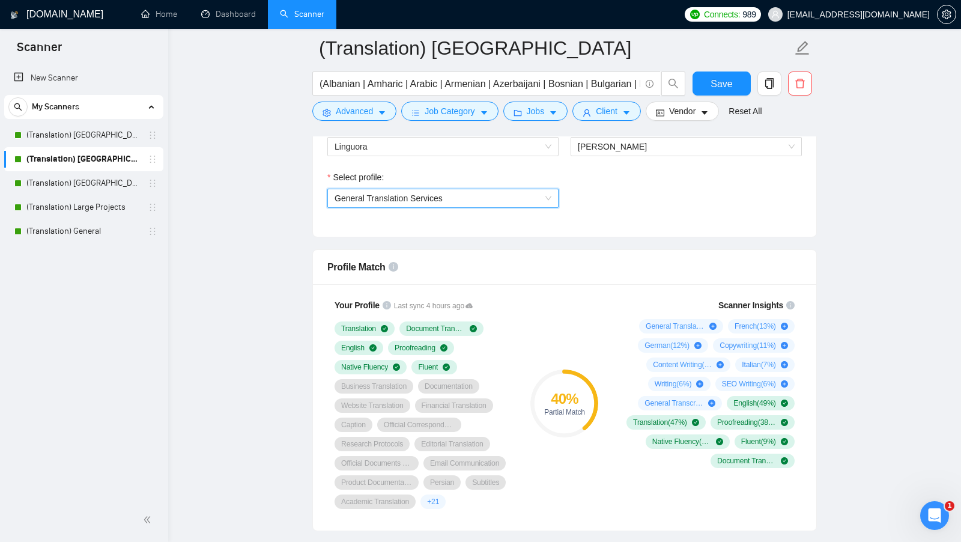
scroll to position [692, 0]
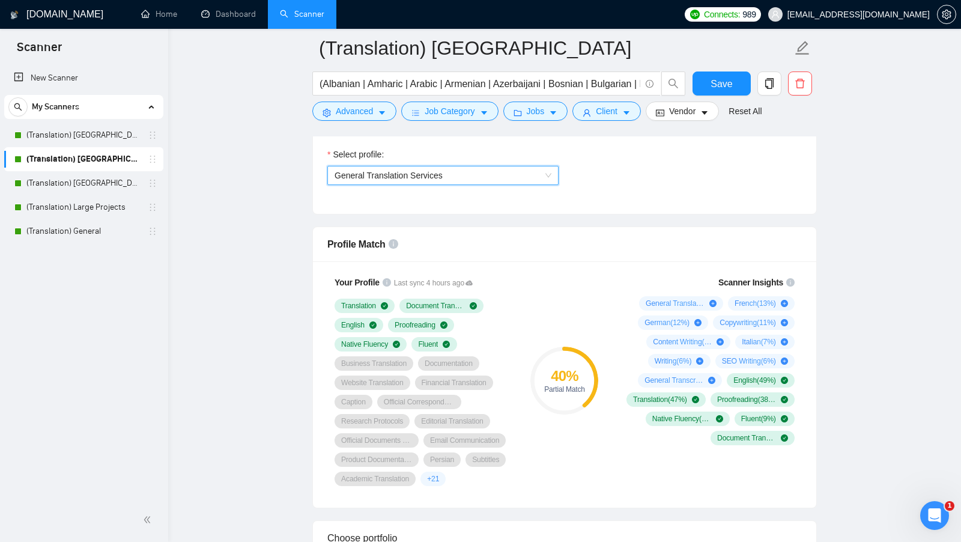
click at [523, 389] on div "General Translation Services ( 71 %) [DEMOGRAPHIC_DATA] ( 13 %) [DEMOGRAPHIC_DA…" at bounding box center [706, 370] width 178 height 149
click at [523, 294] on div "40 % Partial Match" at bounding box center [565, 381] width 81 height 225
click at [523, 81] on span "Save" at bounding box center [722, 83] width 22 height 15
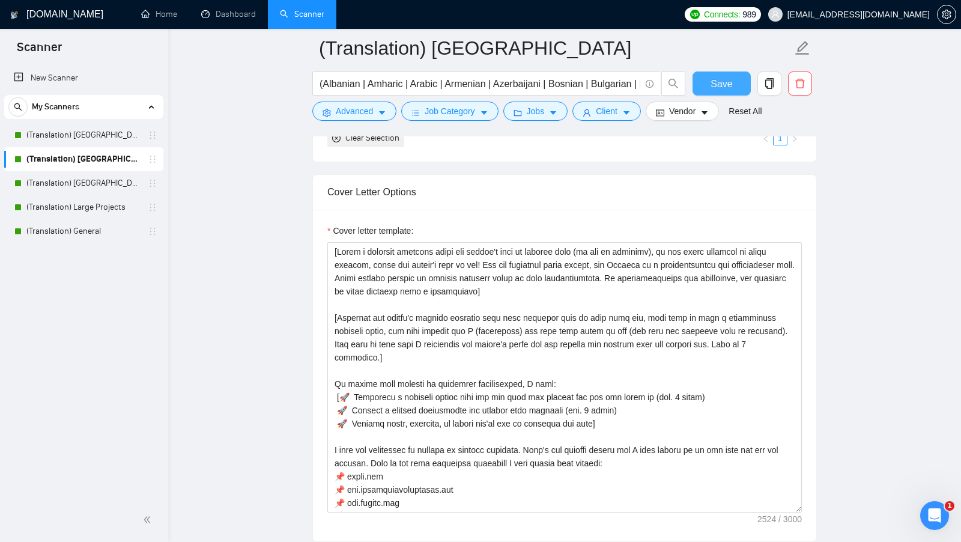
scroll to position [1282, 0]
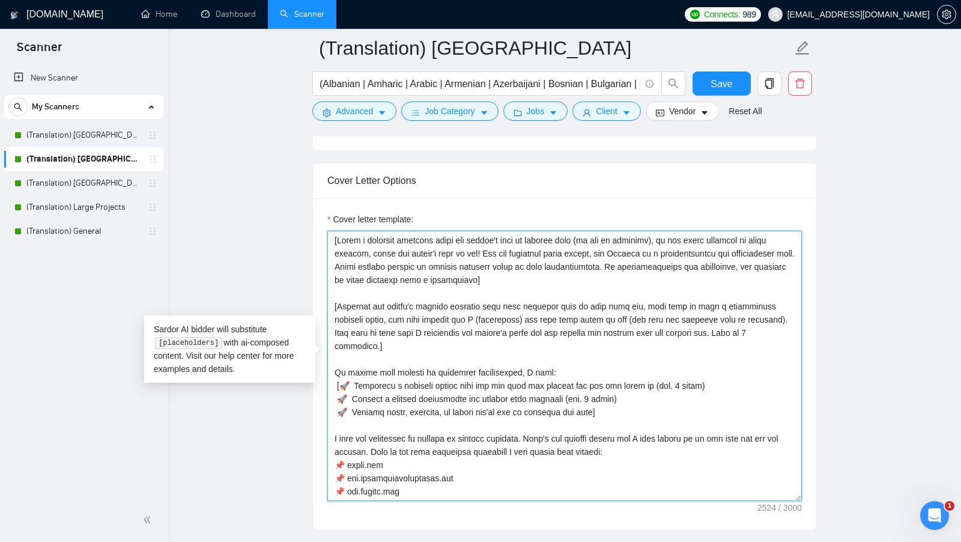
drag, startPoint x: 568, startPoint y: 270, endPoint x: 272, endPoint y: 228, distance: 299.3
click at [272, 228] on main "(Translation) Europe (Albanian | Amharic | Arabic | Armenian | Azerbaijani | Bo…" at bounding box center [564, 481] width 755 height 3431
click at [512, 276] on textarea "Cover letter template:" at bounding box center [565, 366] width 475 height 270
click at [523, 234] on textarea "Cover letter template:" at bounding box center [565, 366] width 475 height 270
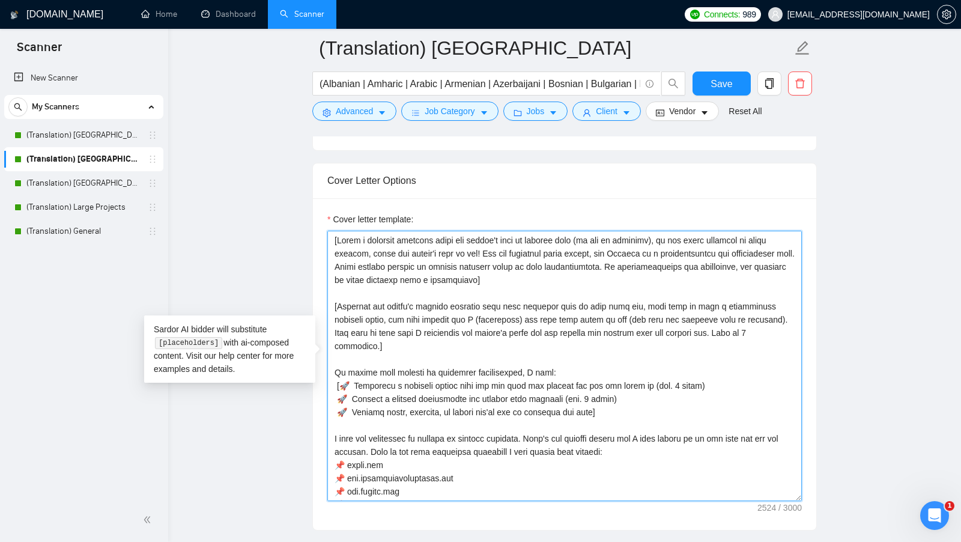
click at [523, 234] on textarea "Cover letter template:" at bounding box center [565, 366] width 475 height 270
click at [523, 306] on main "(Translation) Europe (Albanian | Amharic | Arabic | Armenian | Azerbaijani | Bo…" at bounding box center [564, 481] width 755 height 3431
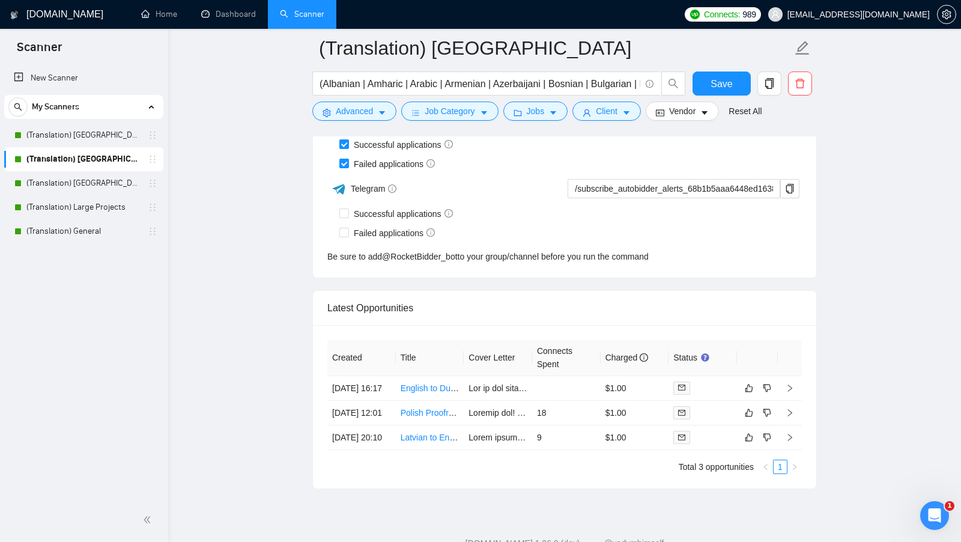
scroll to position [3050, 0]
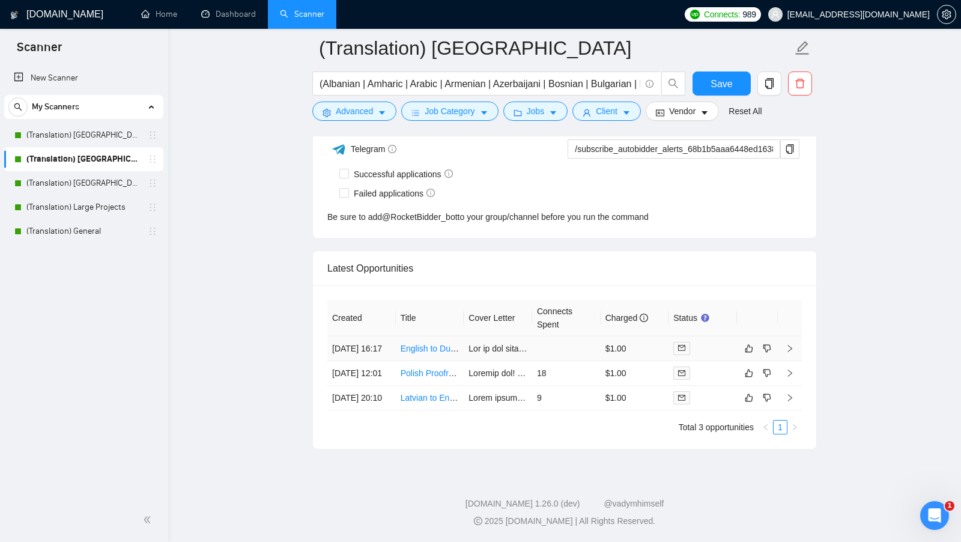
click at [523, 337] on td at bounding box center [703, 349] width 69 height 25
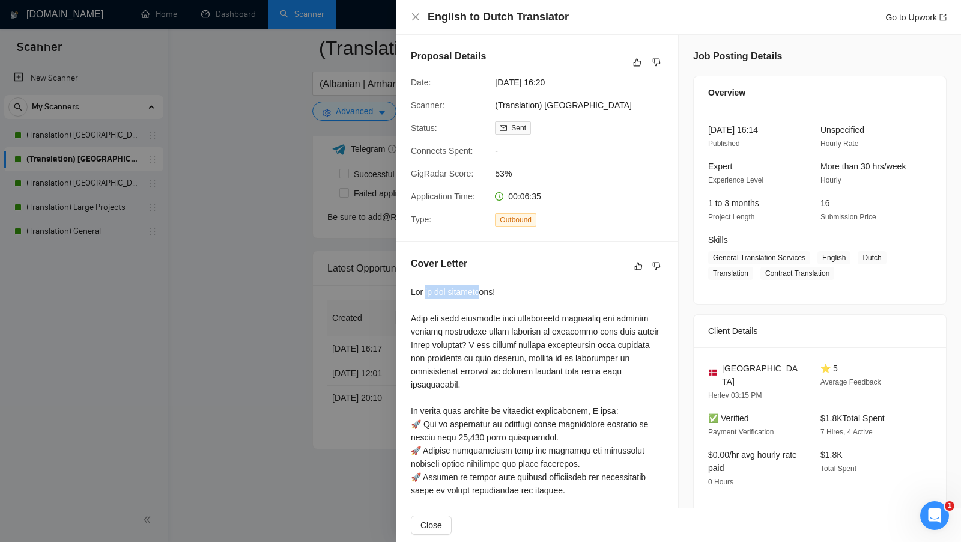
drag, startPoint x: 425, startPoint y: 296, endPoint x: 492, endPoint y: 296, distance: 66.1
click at [491, 296] on div at bounding box center [537, 523] width 253 height 476
click at [523, 296] on div at bounding box center [537, 523] width 253 height 476
click at [280, 299] on div at bounding box center [480, 271] width 961 height 542
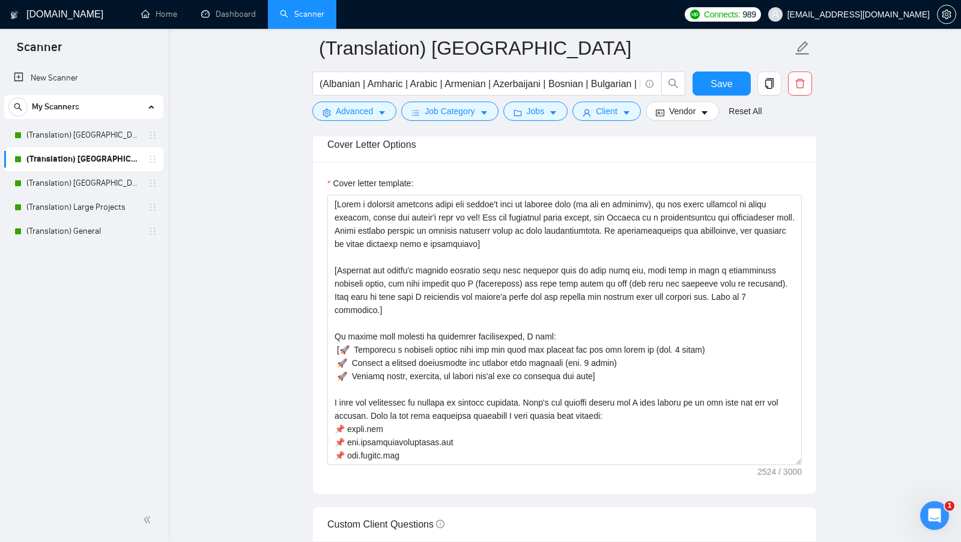
scroll to position [1309, 0]
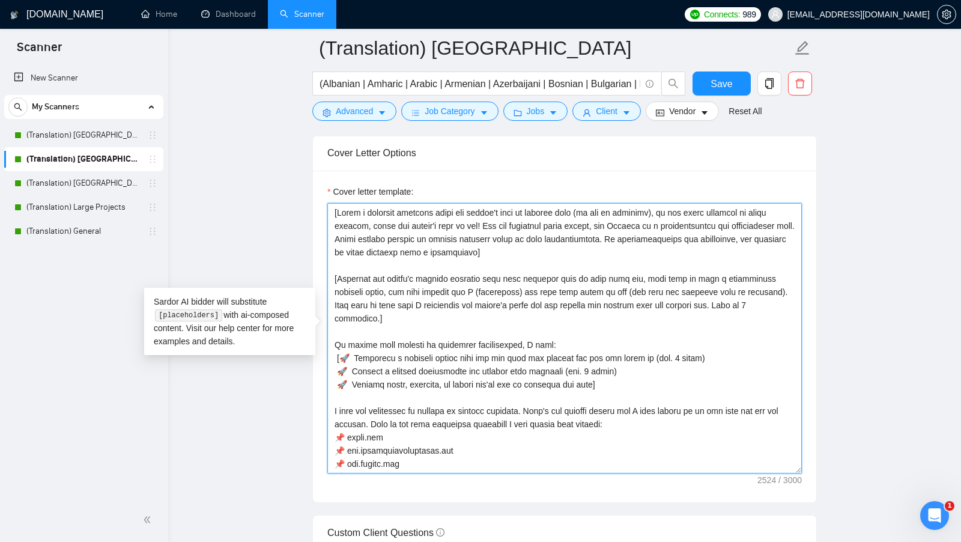
drag, startPoint x: 772, startPoint y: 296, endPoint x: 333, endPoint y: 265, distance: 439.8
click at [333, 266] on textarea "Cover letter template:" at bounding box center [565, 338] width 475 height 270
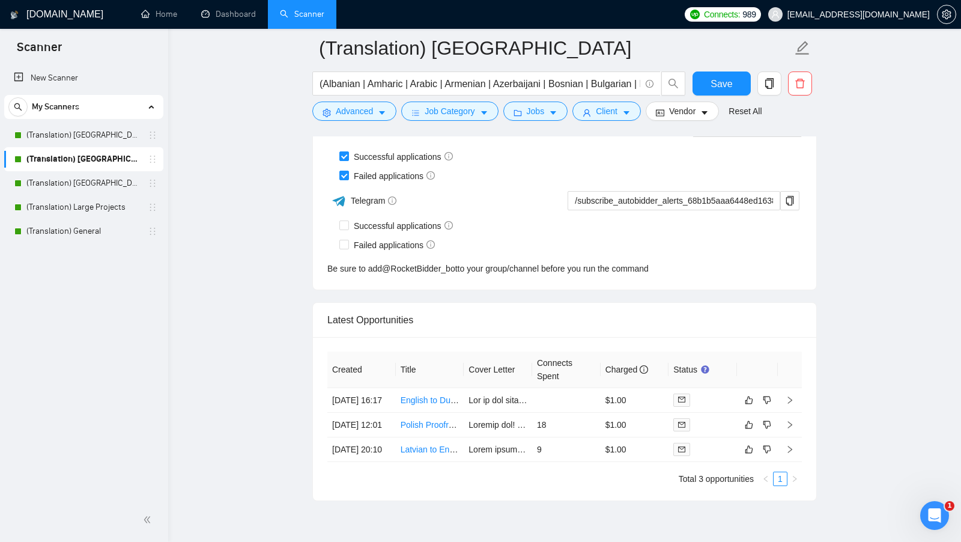
scroll to position [2982, 0]
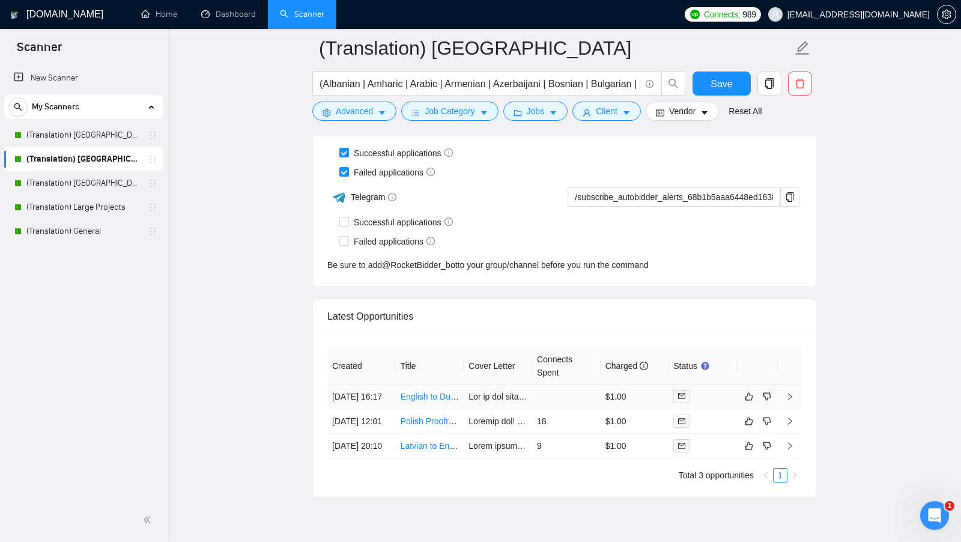
click at [523, 403] on td at bounding box center [703, 397] width 69 height 25
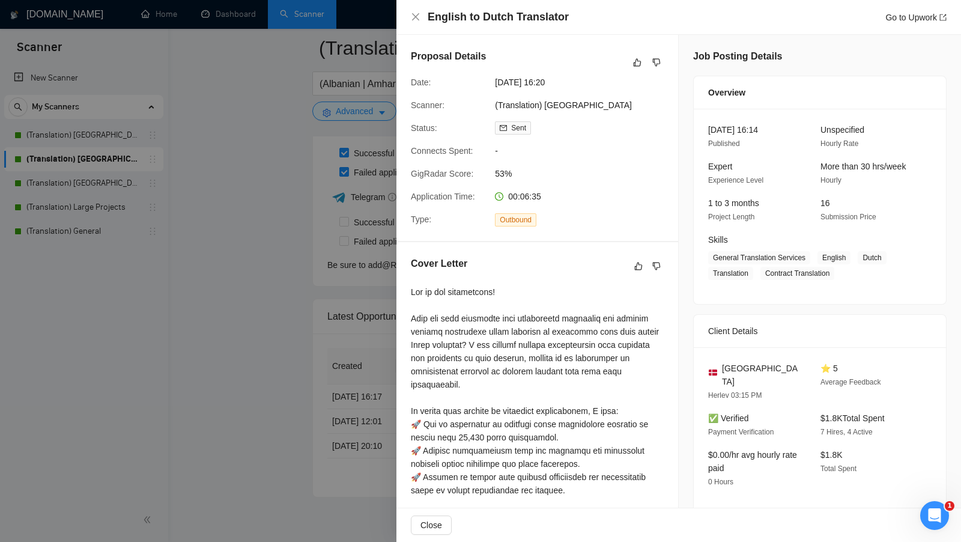
scroll to position [50, 0]
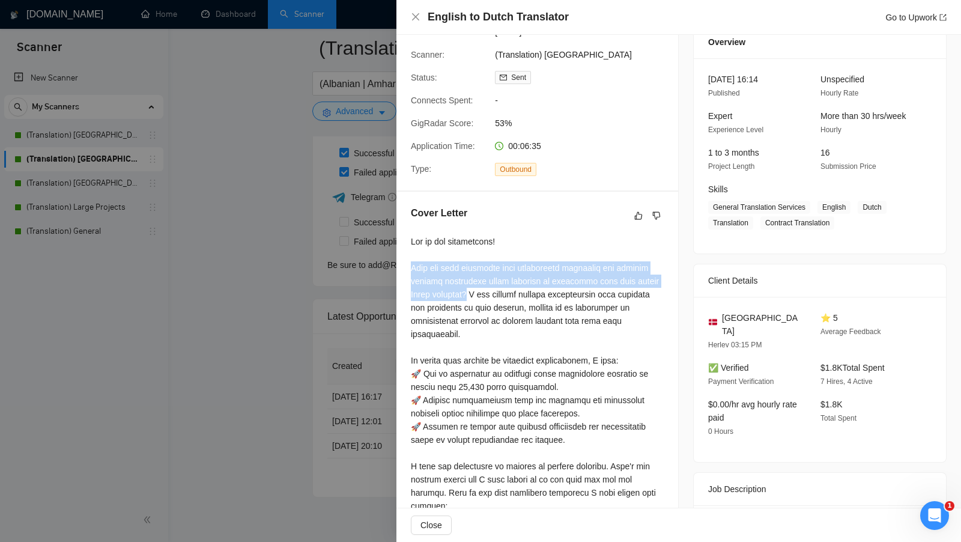
drag, startPoint x: 410, startPoint y: 263, endPoint x: 476, endPoint y: 293, distance: 72.1
click at [476, 293] on div at bounding box center [537, 473] width 253 height 476
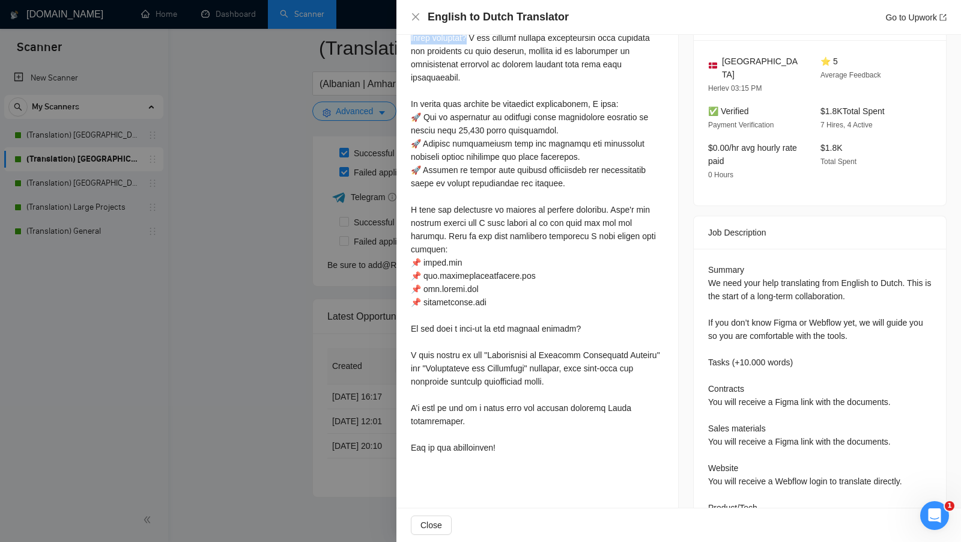
scroll to position [345, 0]
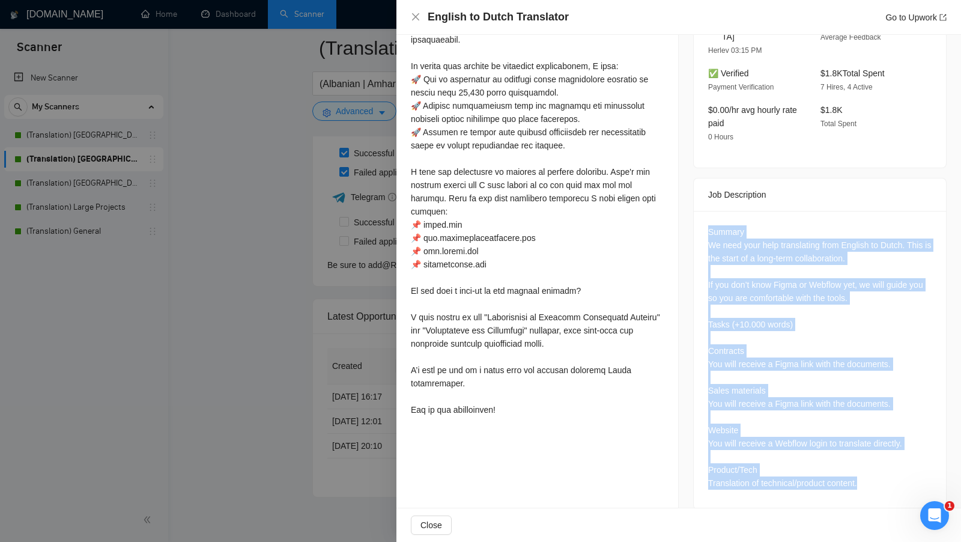
drag, startPoint x: 893, startPoint y: 475, endPoint x: 706, endPoint y: 212, distance: 322.8
click at [523, 212] on div "Summary We need your help translating from English to Dutch. This is the start …" at bounding box center [820, 360] width 252 height 298
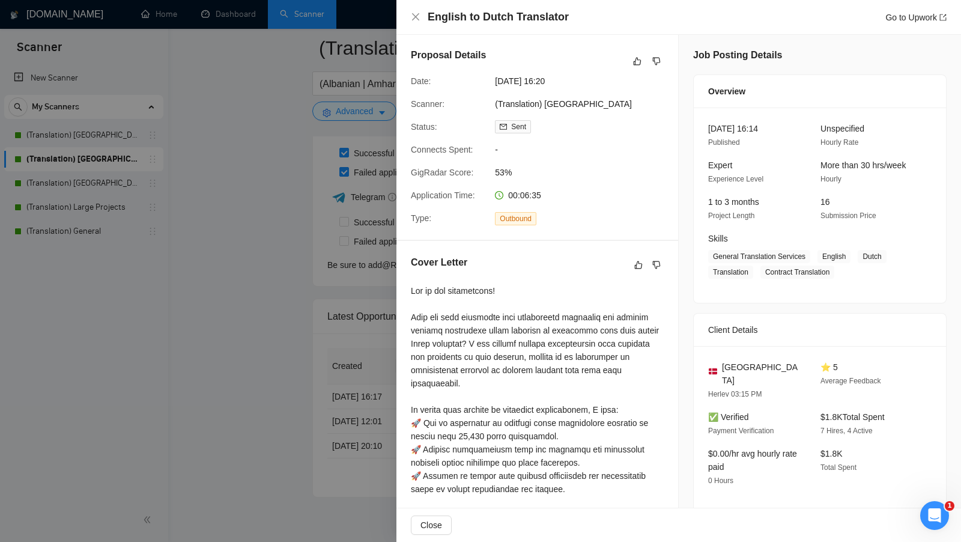
scroll to position [0, 0]
drag, startPoint x: 556, startPoint y: 198, endPoint x: 525, endPoint y: 197, distance: 31.9
click at [523, 197] on div "00:06:35" at bounding box center [553, 196] width 127 height 13
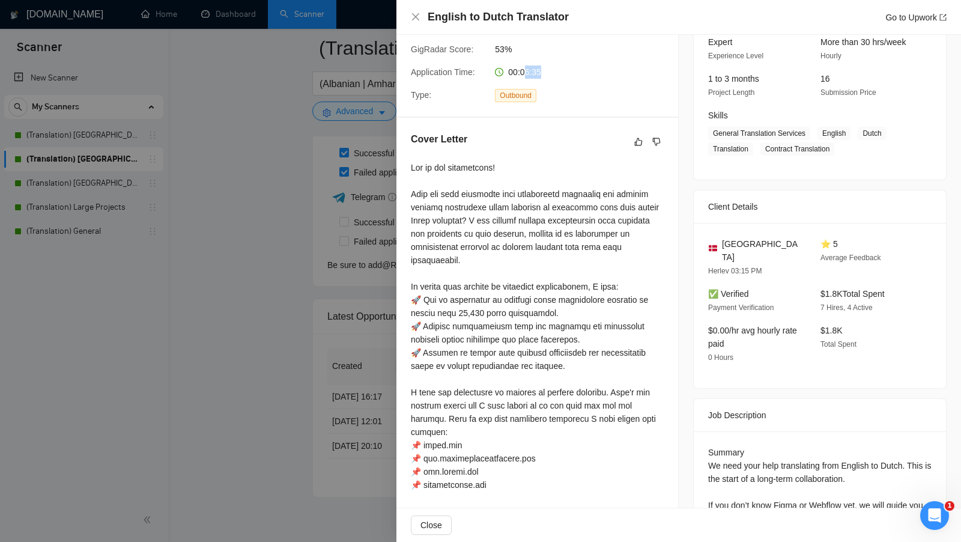
scroll to position [175, 0]
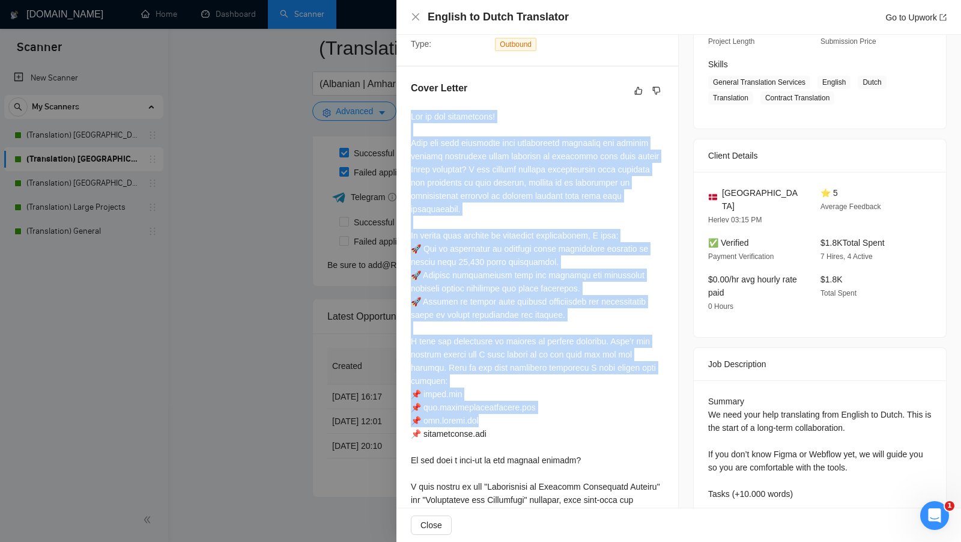
drag, startPoint x: 409, startPoint y: 114, endPoint x: 555, endPoint y: 421, distance: 340.3
click at [523, 421] on div "Cover Letter" at bounding box center [538, 336] width 282 height 538
click at [523, 421] on div at bounding box center [537, 348] width 253 height 476
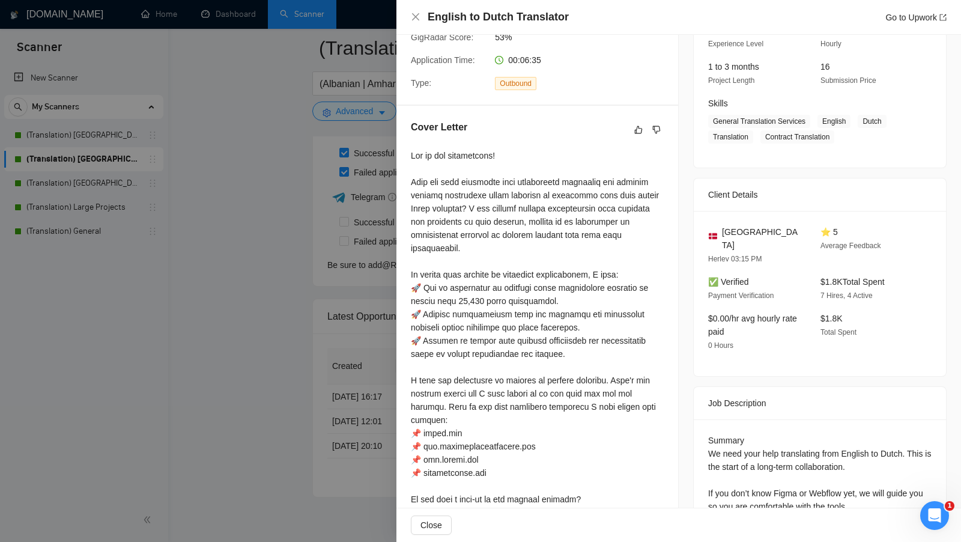
scroll to position [129, 0]
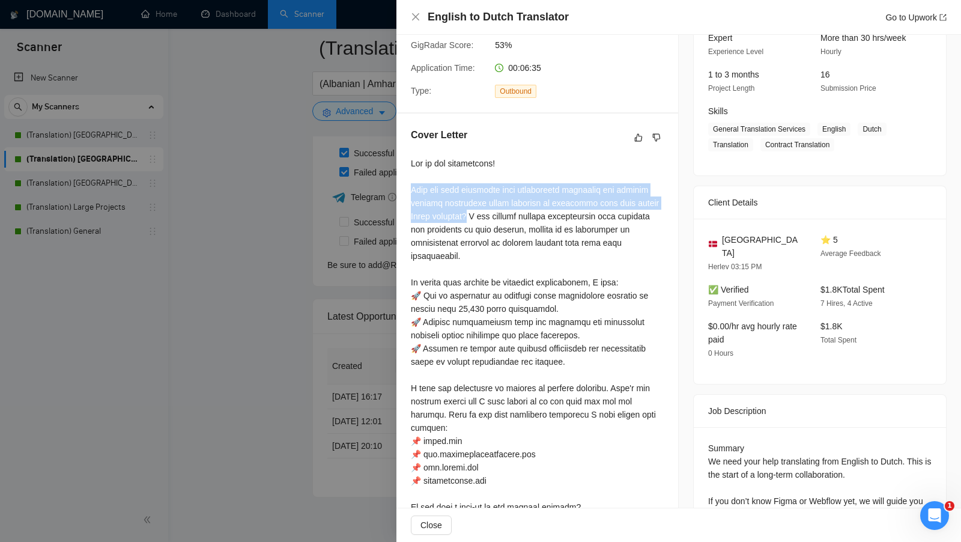
drag, startPoint x: 413, startPoint y: 189, endPoint x: 475, endPoint y: 218, distance: 68.3
click at [475, 218] on div at bounding box center [537, 395] width 253 height 476
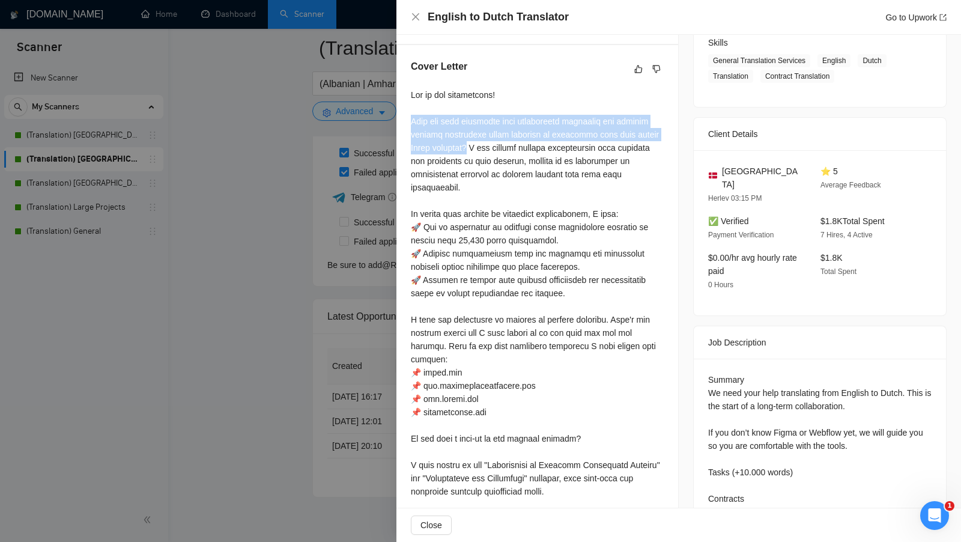
scroll to position [190, 0]
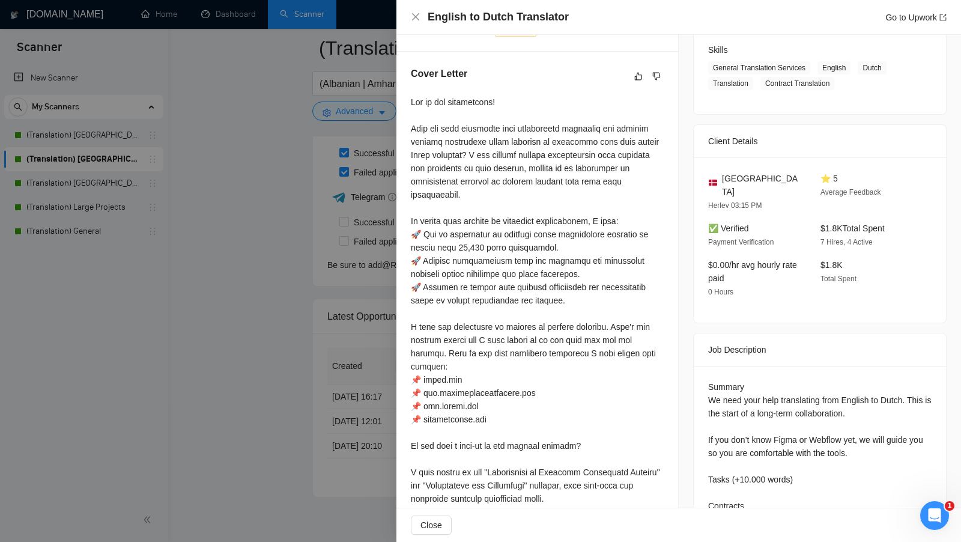
click at [507, 201] on div at bounding box center [537, 334] width 253 height 476
click at [486, 200] on div at bounding box center [537, 334] width 253 height 476
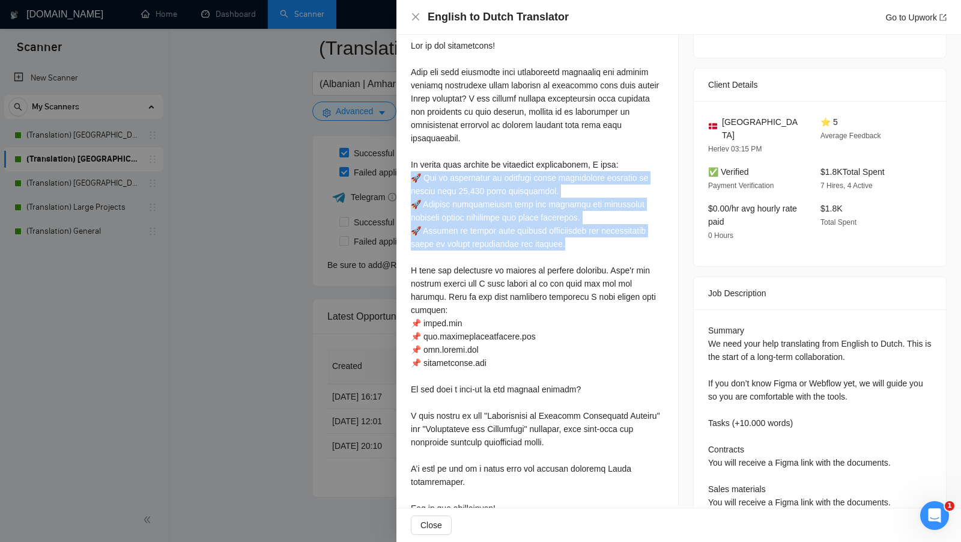
drag, startPoint x: 413, startPoint y: 175, endPoint x: 579, endPoint y: 244, distance: 179.1
click at [523, 244] on div at bounding box center [537, 277] width 253 height 476
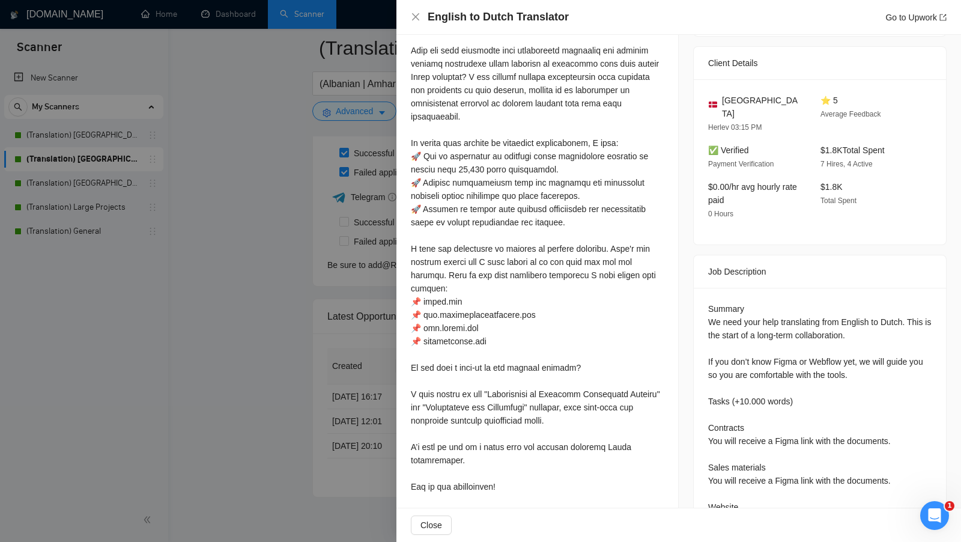
scroll to position [269, 0]
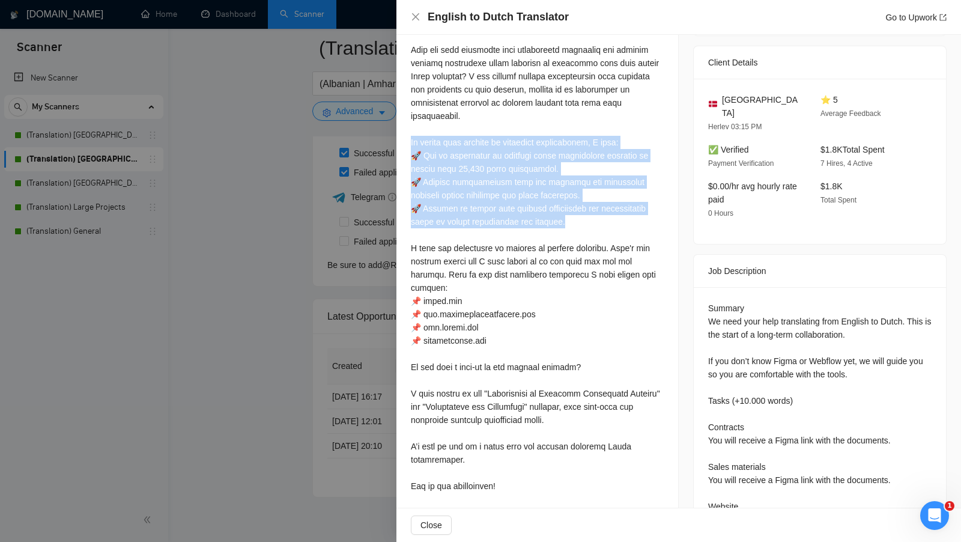
drag, startPoint x: 550, startPoint y: 217, endPoint x: 398, endPoint y: 138, distance: 171.5
click at [398, 137] on div "Cover Letter" at bounding box center [538, 243] width 282 height 538
click at [505, 150] on div at bounding box center [537, 255] width 253 height 476
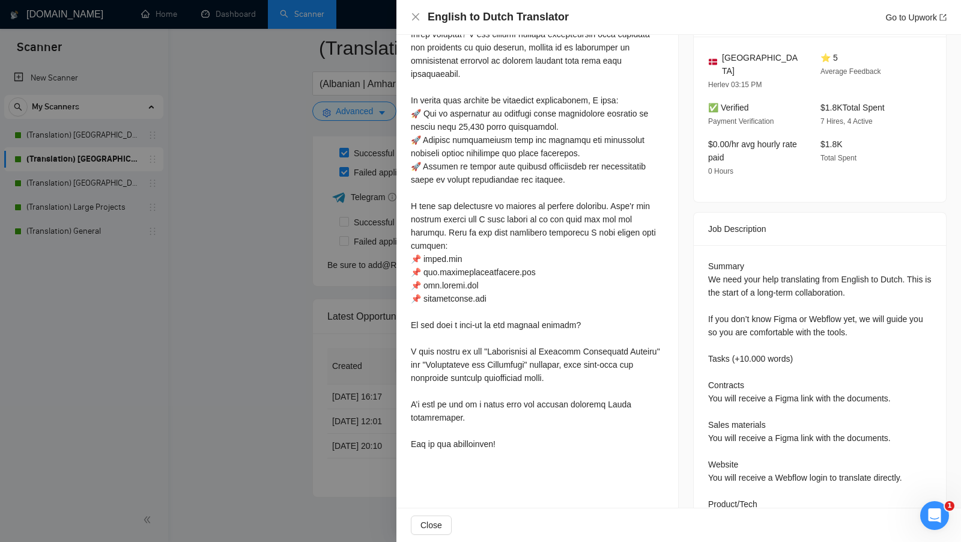
scroll to position [311, 0]
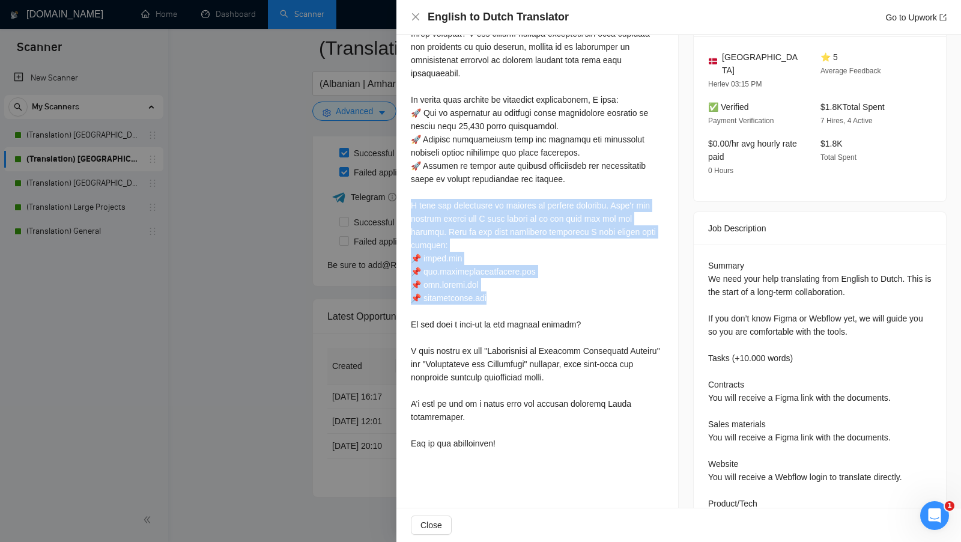
drag, startPoint x: 410, startPoint y: 208, endPoint x: 523, endPoint y: 296, distance: 143.0
click at [523, 296] on div "Cover Letter" at bounding box center [538, 200] width 282 height 538
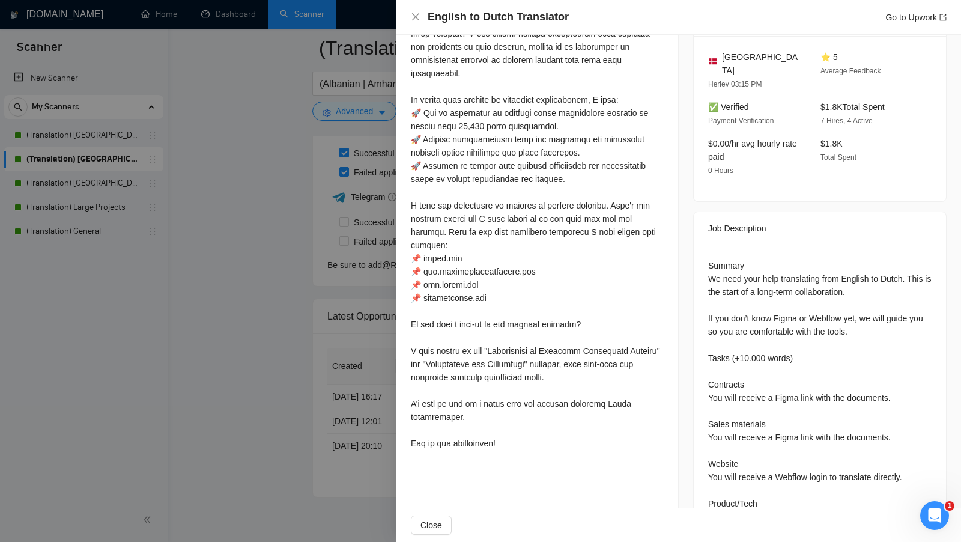
click at [513, 297] on div at bounding box center [537, 212] width 253 height 476
drag, startPoint x: 503, startPoint y: 300, endPoint x: 404, endPoint y: 260, distance: 106.5
click at [404, 260] on div "Cover Letter" at bounding box center [538, 200] width 282 height 538
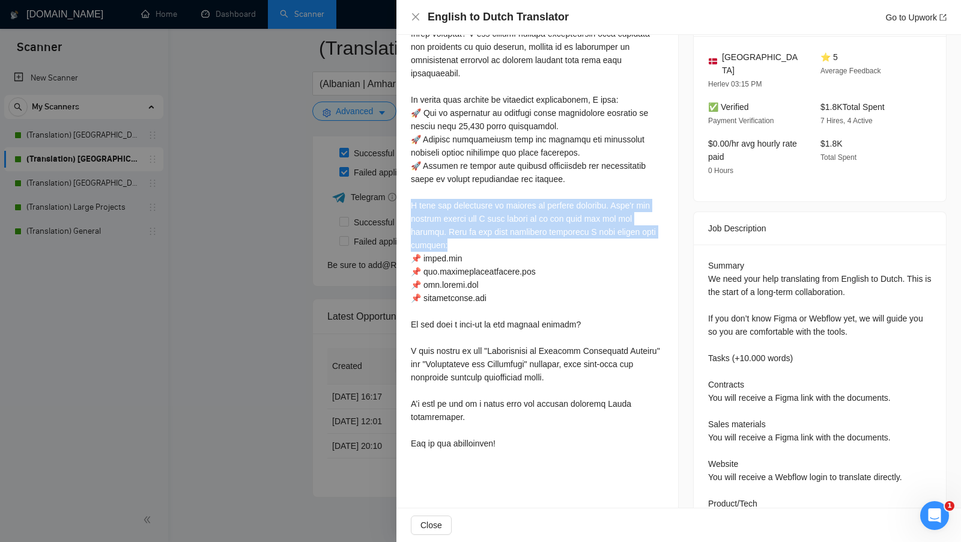
drag, startPoint x: 460, startPoint y: 240, endPoint x: 408, endPoint y: 206, distance: 61.7
click at [409, 205] on div "Cover Letter" at bounding box center [538, 200] width 282 height 538
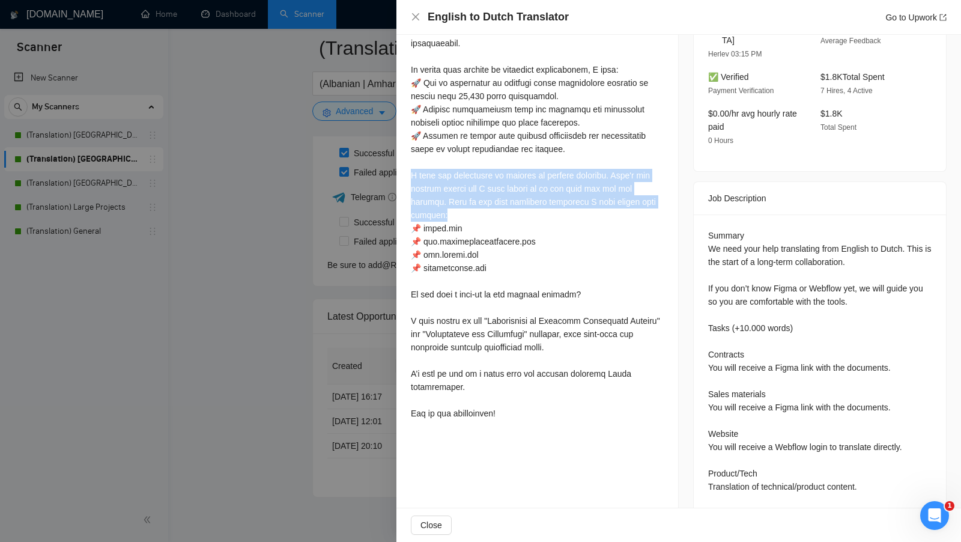
scroll to position [345, 0]
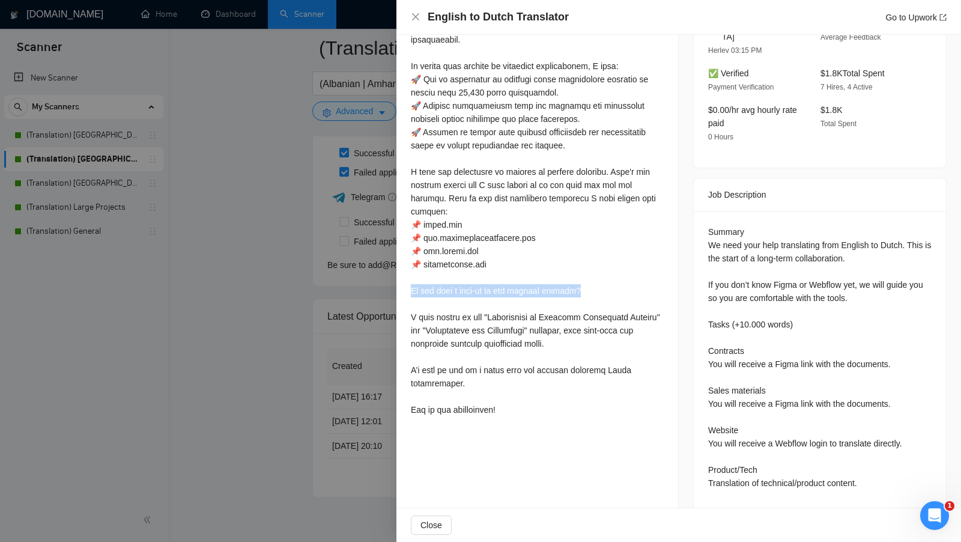
drag, startPoint x: 404, startPoint y: 287, endPoint x: 602, endPoint y: 287, distance: 197.7
click at [523, 287] on div "Cover Letter" at bounding box center [538, 166] width 282 height 538
click at [523, 287] on div at bounding box center [537, 179] width 253 height 476
drag, startPoint x: 602, startPoint y: 287, endPoint x: 399, endPoint y: 292, distance: 202.6
click at [399, 292] on div "Cover Letter" at bounding box center [538, 166] width 282 height 538
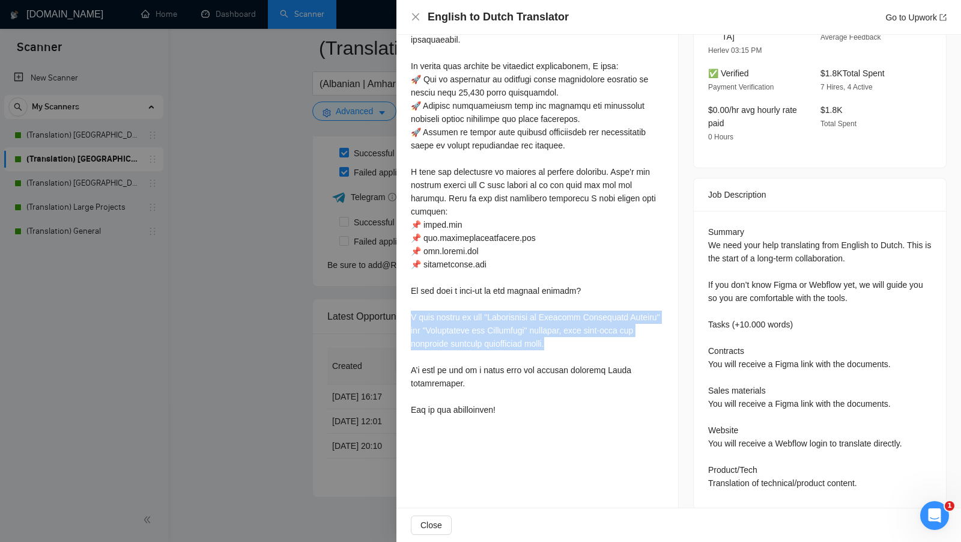
drag, startPoint x: 608, startPoint y: 340, endPoint x: 408, endPoint y: 313, distance: 201.8
click at [408, 313] on div "Cover Letter" at bounding box center [538, 166] width 282 height 538
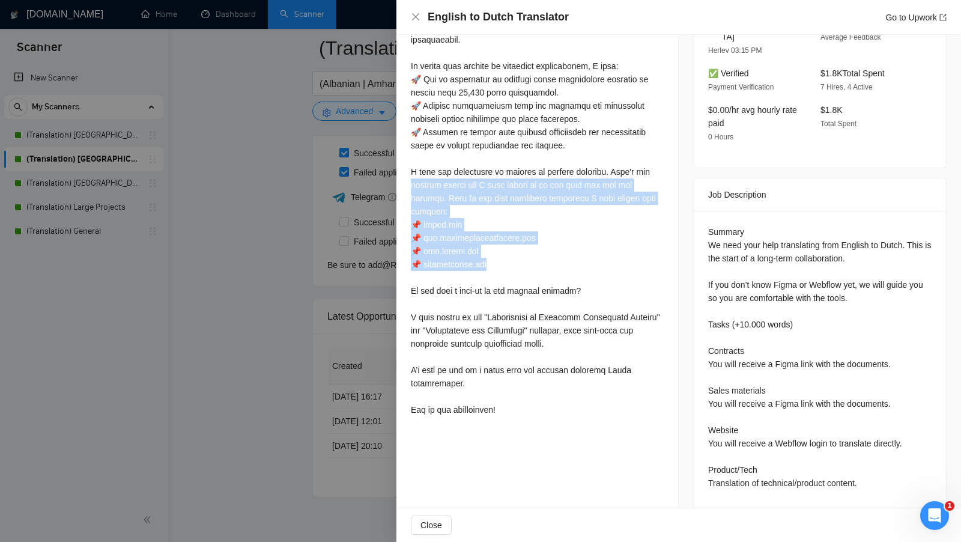
drag, startPoint x: 495, startPoint y: 267, endPoint x: 404, endPoint y: 178, distance: 126.6
click at [405, 178] on div "Cover Letter" at bounding box center [538, 166] width 282 height 538
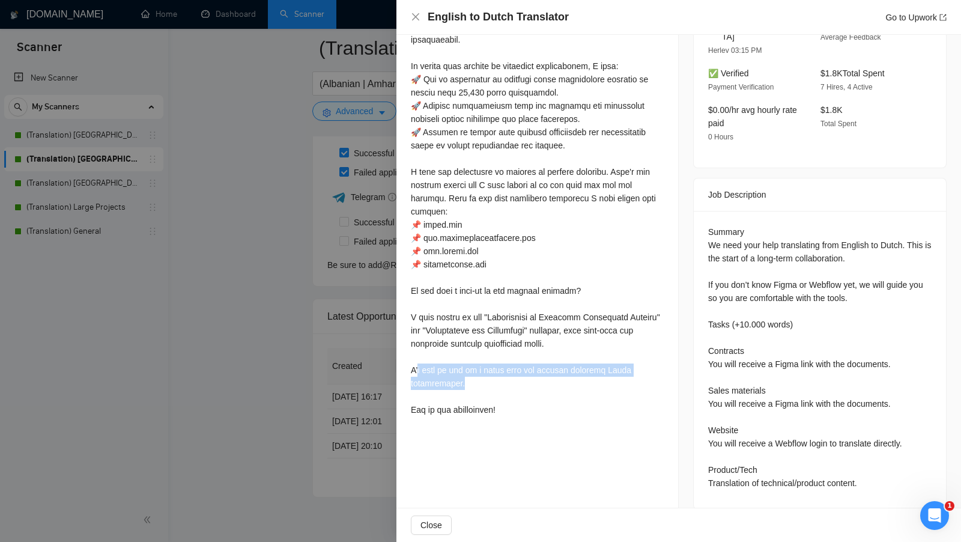
drag, startPoint x: 469, startPoint y: 379, endPoint x: 415, endPoint y: 367, distance: 55.4
click at [415, 367] on div at bounding box center [537, 179] width 253 height 476
click at [475, 374] on div at bounding box center [537, 179] width 253 height 476
drag, startPoint x: 558, startPoint y: 377, endPoint x: 409, endPoint y: 367, distance: 149.4
click at [409, 366] on div "Cover Letter" at bounding box center [538, 166] width 282 height 538
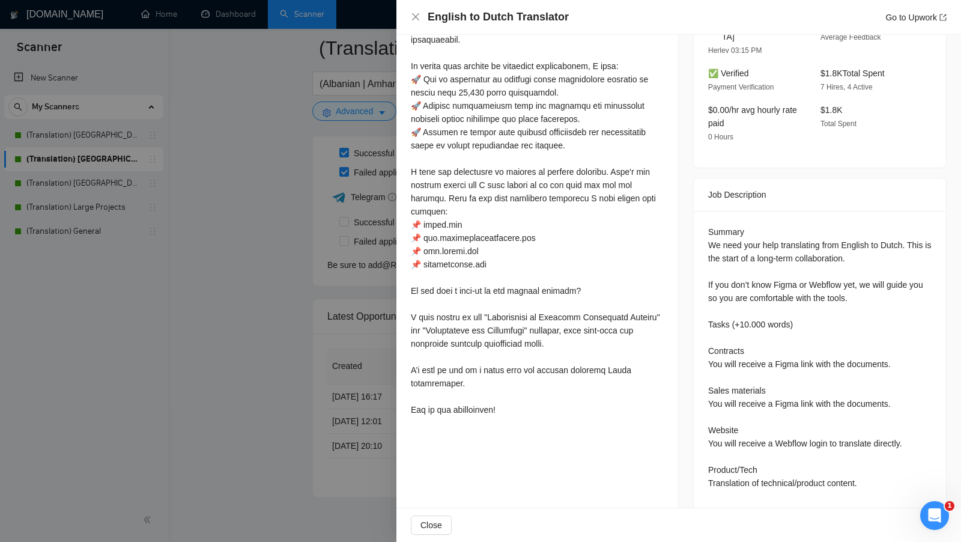
click at [471, 374] on div at bounding box center [537, 179] width 253 height 476
drag, startPoint x: 573, startPoint y: 370, endPoint x: 580, endPoint y: 379, distance: 11.1
click at [523, 379] on div at bounding box center [537, 179] width 253 height 476
click at [291, 324] on div at bounding box center [480, 271] width 961 height 542
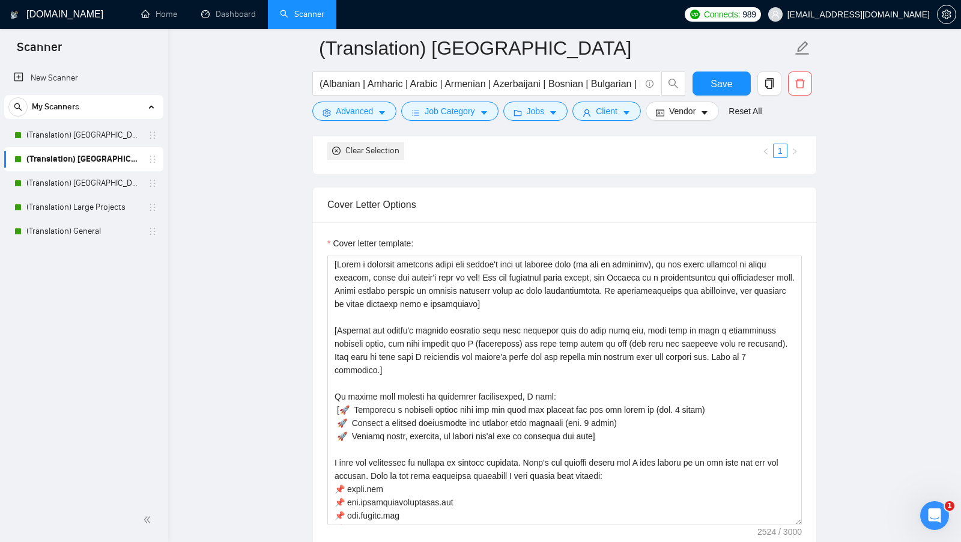
scroll to position [1257, 0]
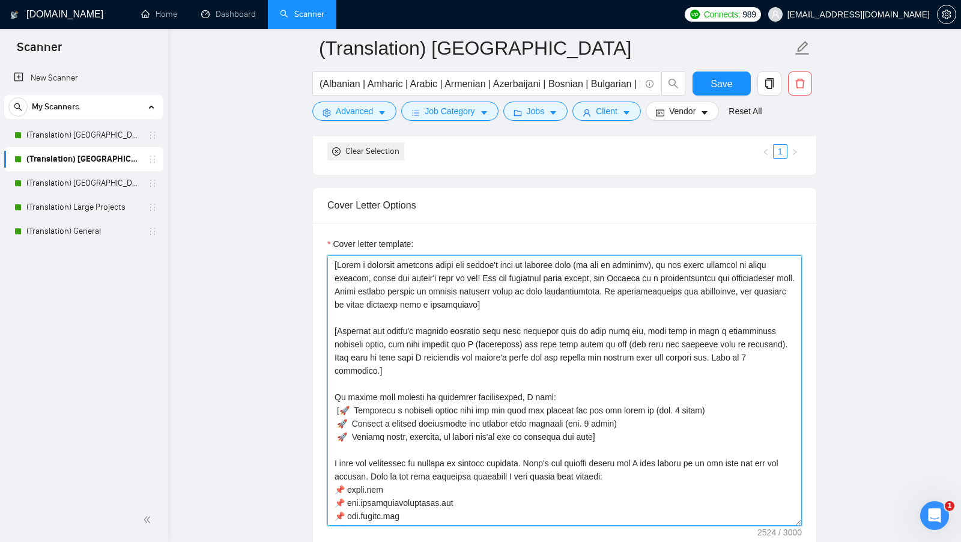
click at [523, 297] on textarea "Cover letter template:" at bounding box center [565, 390] width 475 height 270
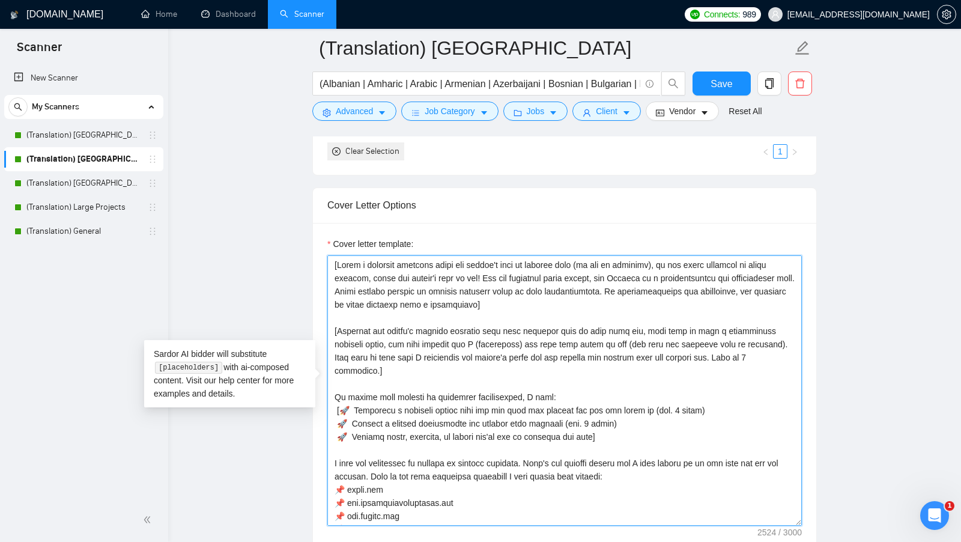
drag, startPoint x: 580, startPoint y: 297, endPoint x: 303, endPoint y: 255, distance: 280.2
click at [303, 255] on main "(Translation) Europe (Albanian | Amharic | Arabic | Armenian | Azerbaijani | Bo…" at bounding box center [564, 506] width 755 height 3431
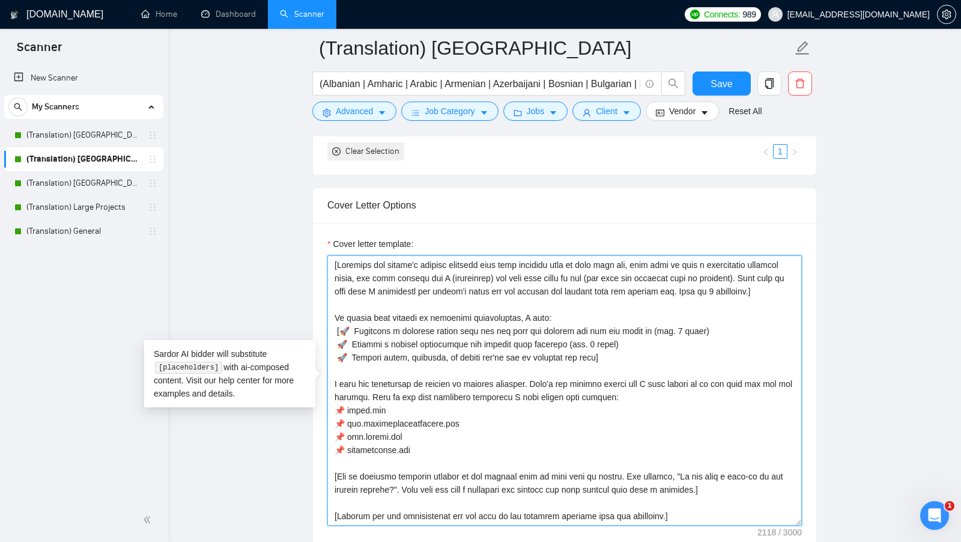
drag, startPoint x: 774, startPoint y: 297, endPoint x: 172, endPoint y: 222, distance: 606.1
click at [172, 222] on div "[DOMAIN_NAME] Home Dashboard Scanner Connects: 989 [EMAIL_ADDRESS][DOMAIN_NAME]…" at bounding box center [564, 529] width 793 height 3572
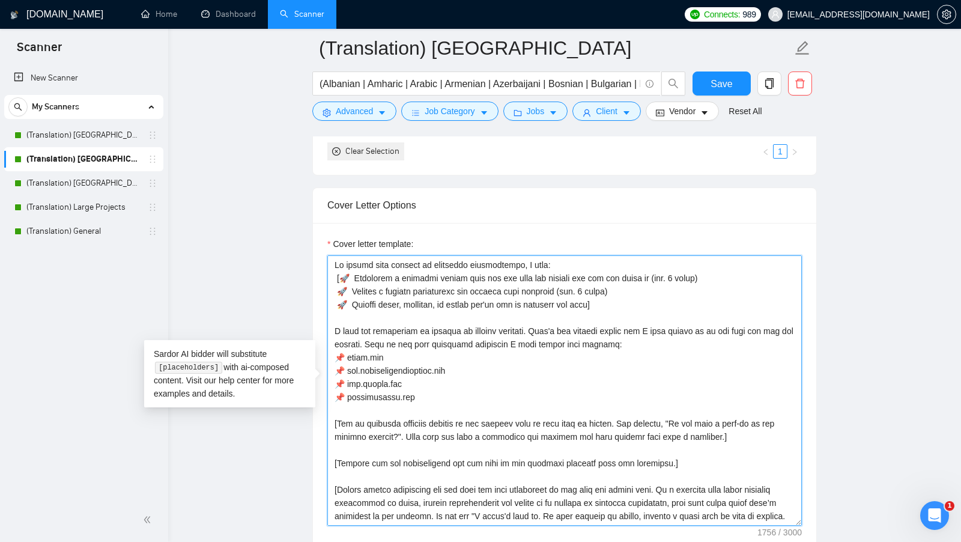
paste textarea "[Say "Hi" and add a name if there is such, if not - leave just "Hi"]"
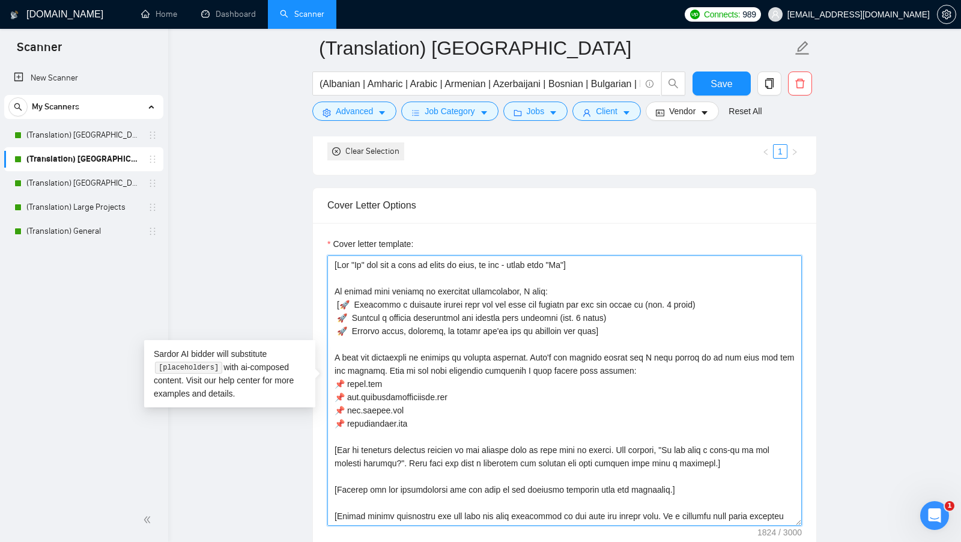
drag, startPoint x: 618, startPoint y: 326, endPoint x: 317, endPoint y: 285, distance: 304.4
click at [317, 284] on div "Cover letter template:" at bounding box center [565, 389] width 504 height 332
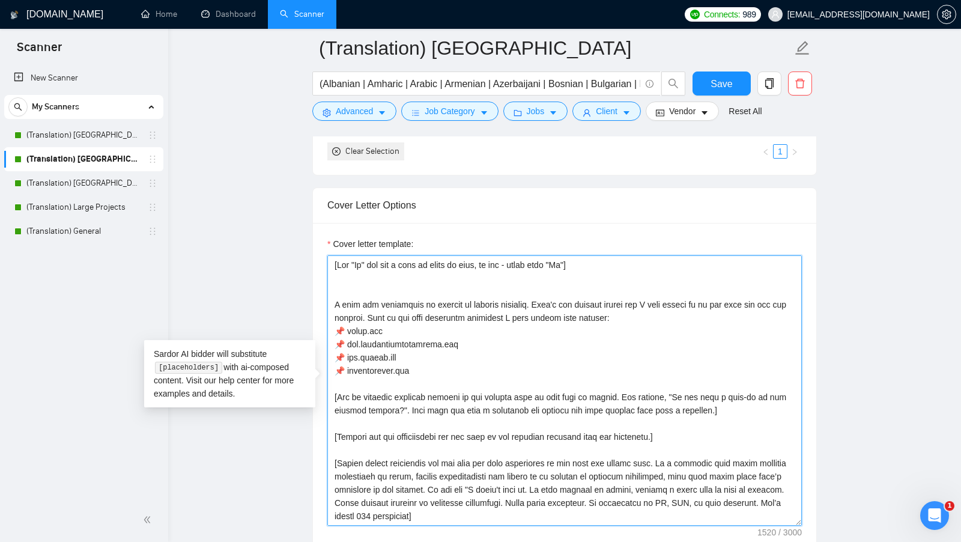
paste textarea "I’ve done [the main task from the job post in 3–4 words] for [mention a similar…"
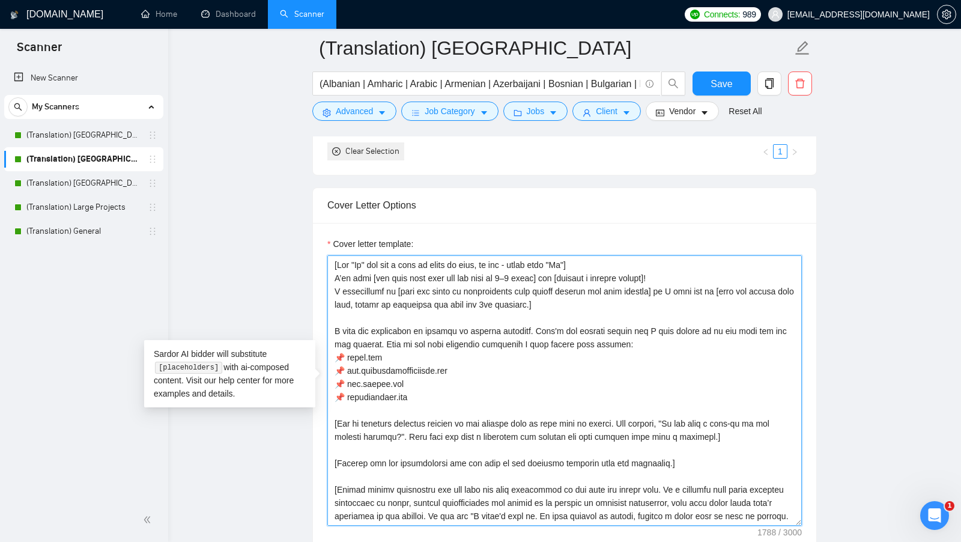
click at [523, 255] on textarea "Cover letter template:" at bounding box center [565, 390] width 475 height 270
drag, startPoint x: 370, startPoint y: 269, endPoint x: 543, endPoint y: 269, distance: 172.5
click at [523, 269] on textarea "Cover letter template:" at bounding box center [565, 390] width 475 height 270
drag, startPoint x: 564, startPoint y: 270, endPoint x: 647, endPoint y: 268, distance: 82.9
click at [523, 268] on textarea "Cover letter template:" at bounding box center [565, 390] width 475 height 270
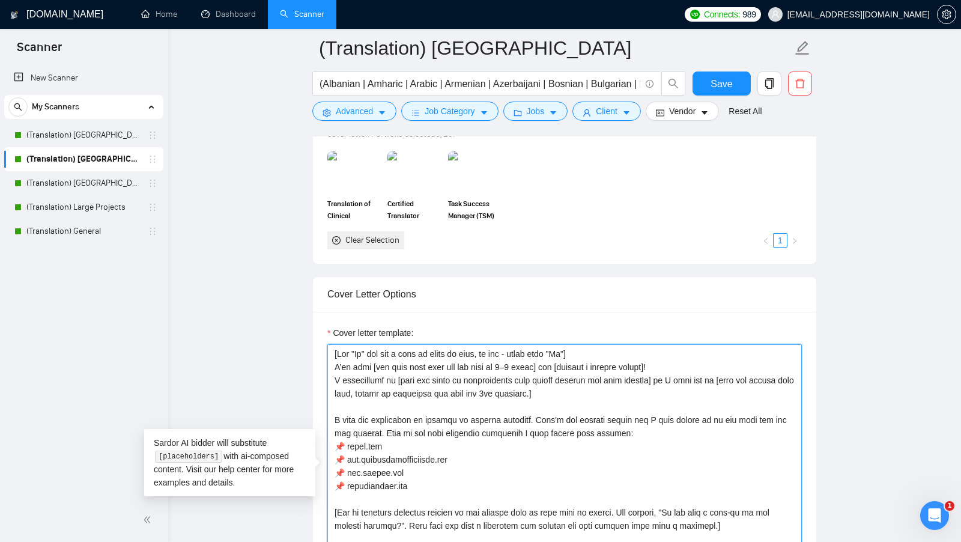
scroll to position [1120, 0]
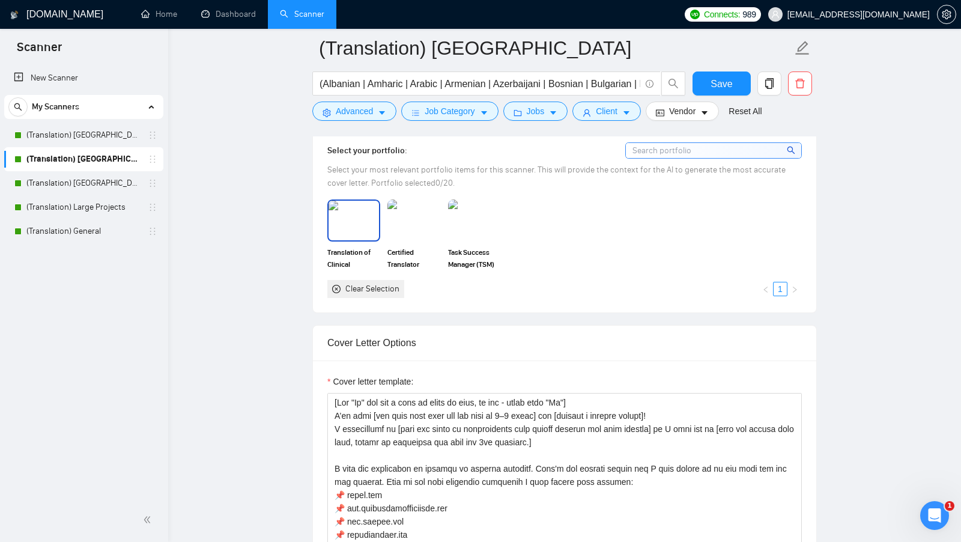
click at [350, 220] on img at bounding box center [354, 221] width 50 height 40
click at [457, 220] on img at bounding box center [474, 221] width 53 height 42
click at [436, 217] on img at bounding box center [414, 221] width 53 height 42
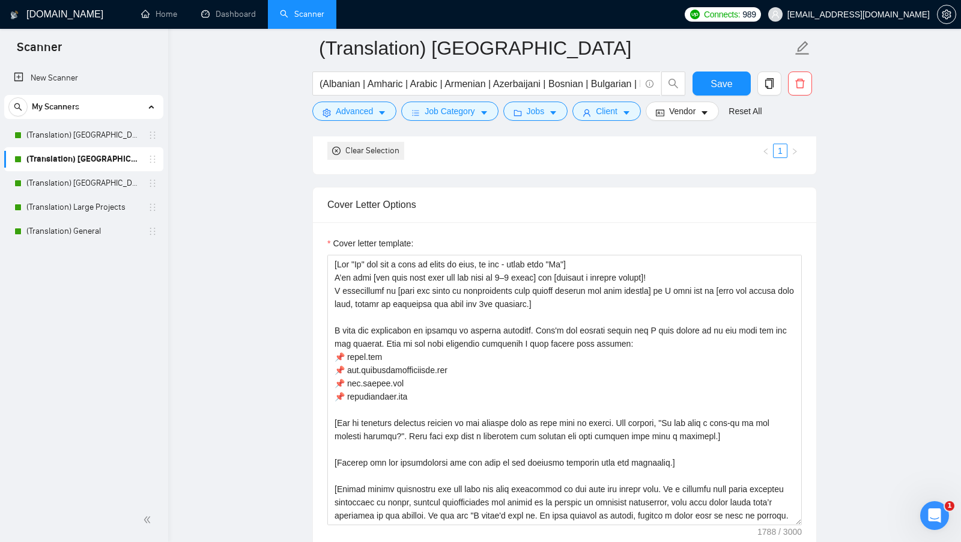
scroll to position [1261, 0]
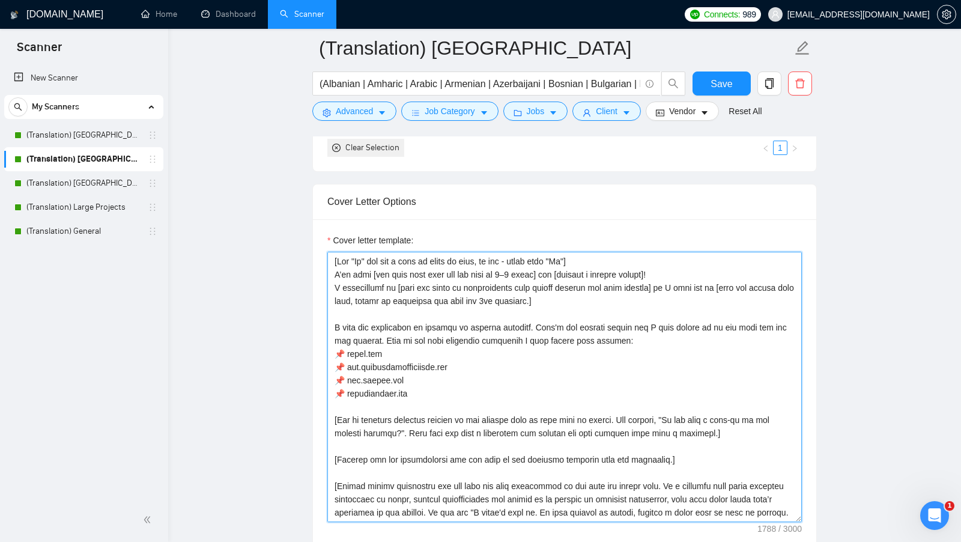
click at [335, 281] on textarea "Cover letter template:" at bounding box center [565, 387] width 475 height 270
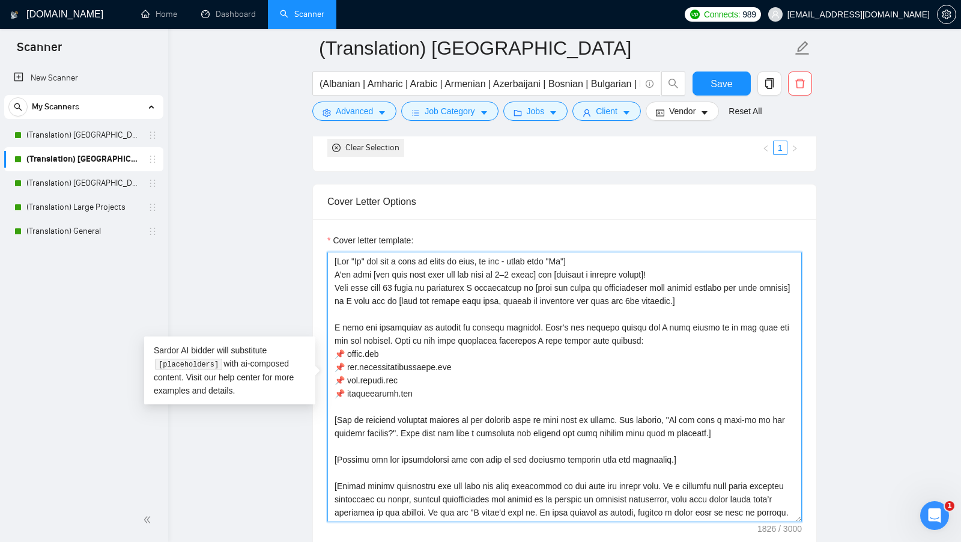
click at [523, 304] on textarea "Cover letter template:" at bounding box center [565, 387] width 475 height 270
drag, startPoint x: 741, startPoint y: 294, endPoint x: 549, endPoint y: 281, distance: 192.2
click at [523, 281] on textarea "Cover letter template:" at bounding box center [565, 387] width 475 height 270
drag, startPoint x: 549, startPoint y: 281, endPoint x: 611, endPoint y: 285, distance: 62.0
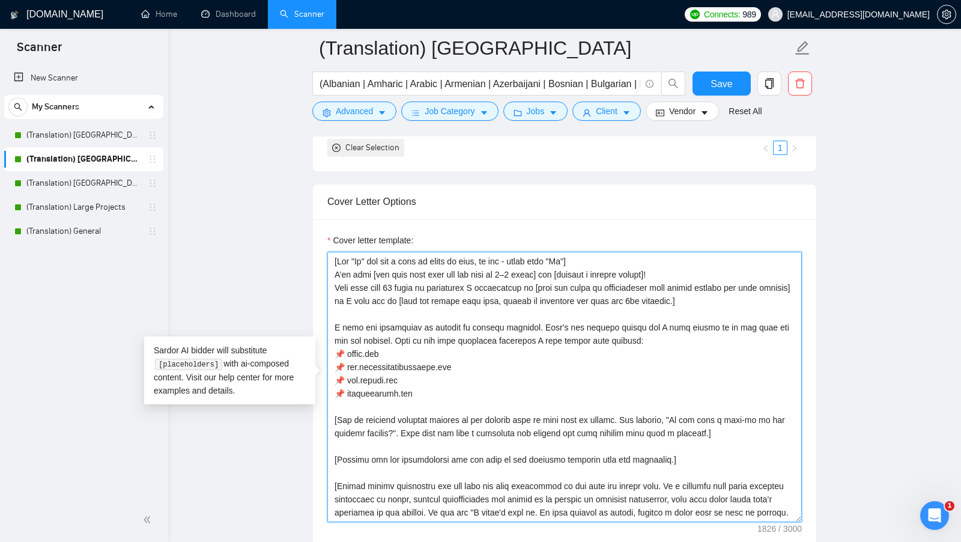
click at [523, 284] on textarea "Cover letter template:" at bounding box center [565, 387] width 475 height 270
click at [523, 285] on textarea "Cover letter template:" at bounding box center [565, 387] width 475 height 270
drag, startPoint x: 491, startPoint y: 281, endPoint x: 727, endPoint y: 294, distance: 236.0
click at [523, 294] on textarea "Cover letter template:" at bounding box center [565, 387] width 475 height 270
click at [523, 256] on textarea "Cover letter template:" at bounding box center [565, 387] width 475 height 270
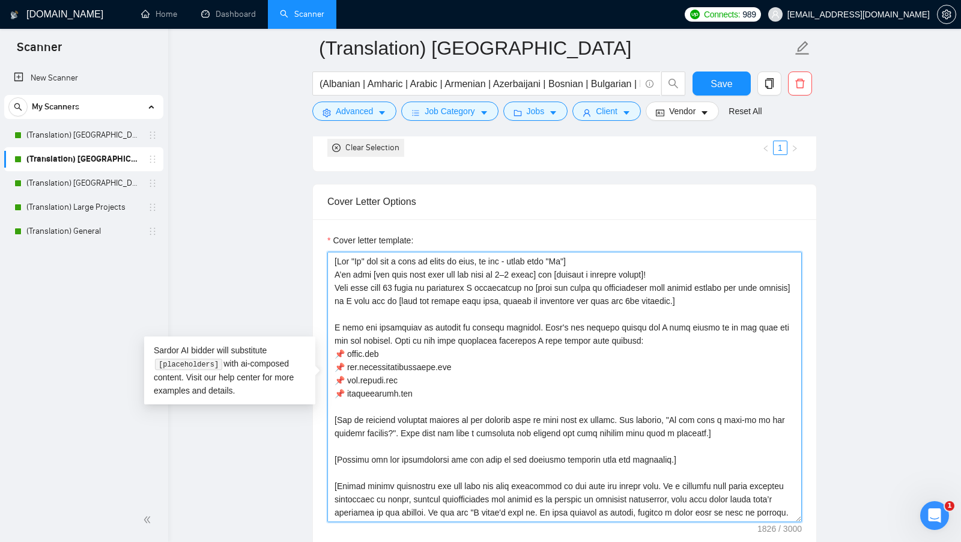
click at [523, 265] on textarea "Cover letter template:" at bounding box center [565, 387] width 475 height 270
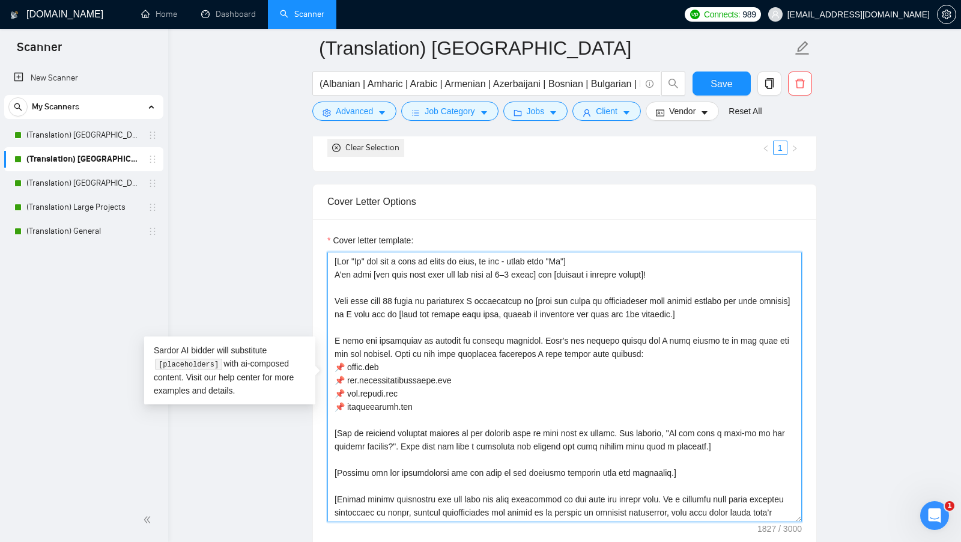
click at [523, 294] on textarea "Cover letter template:" at bounding box center [565, 387] width 475 height 270
drag, startPoint x: 717, startPoint y: 311, endPoint x: 547, endPoint y: 291, distance: 171.1
click at [523, 291] on textarea "Cover letter template:" at bounding box center [565, 387] width 475 height 270
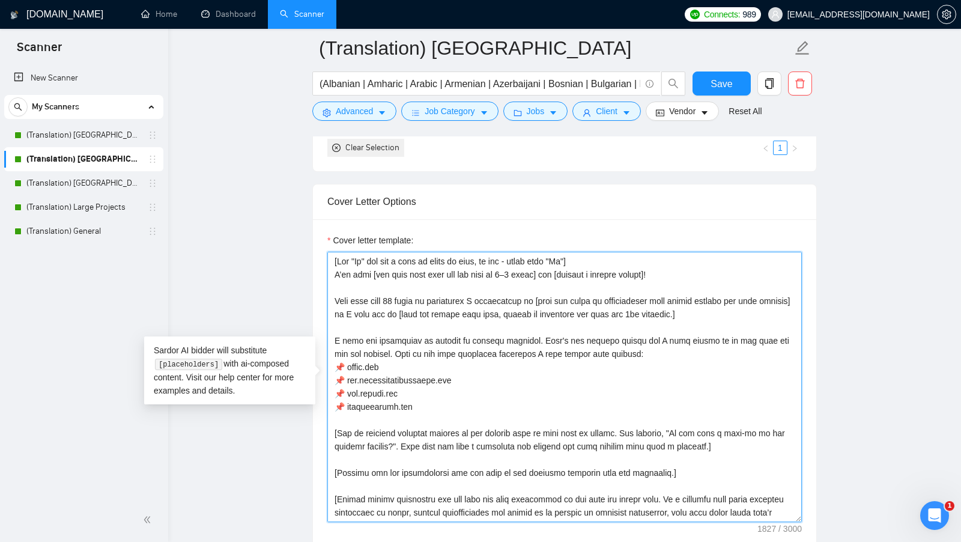
click at [523, 309] on textarea "Cover letter template:" at bounding box center [565, 387] width 475 height 270
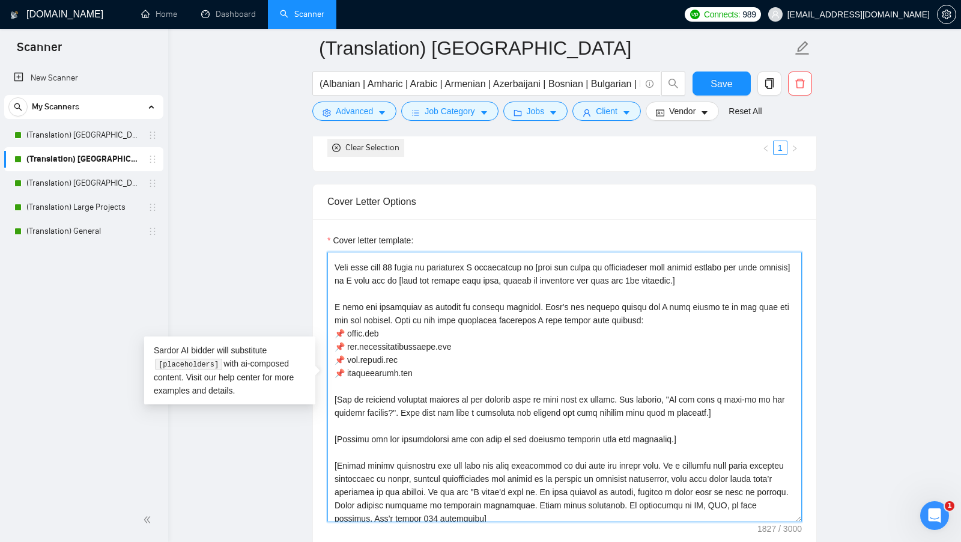
scroll to position [0, 0]
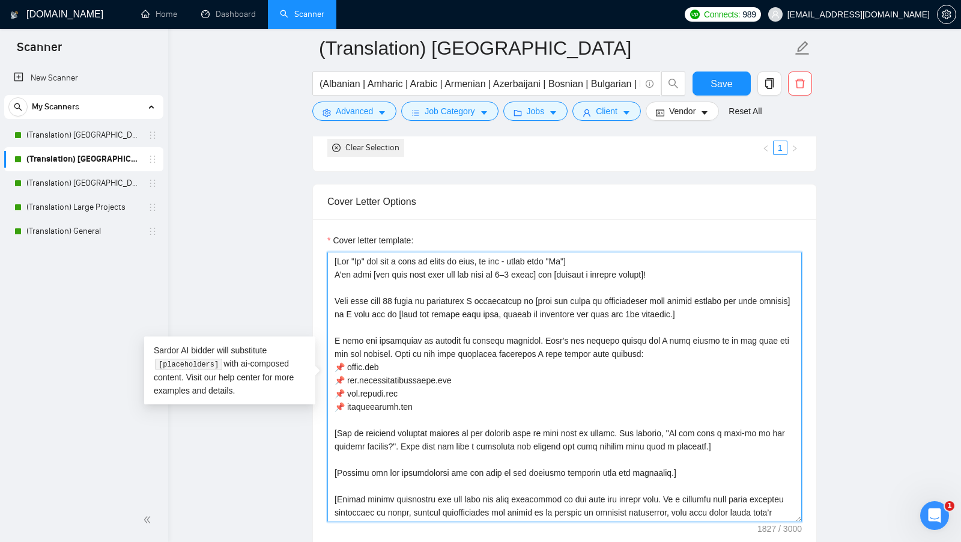
click at [386, 290] on textarea "Cover letter template:" at bounding box center [565, 387] width 475 height 270
click at [382, 286] on textarea "Cover letter template:" at bounding box center [565, 387] width 475 height 270
click at [420, 285] on textarea "Cover letter template:" at bounding box center [565, 387] width 475 height 270
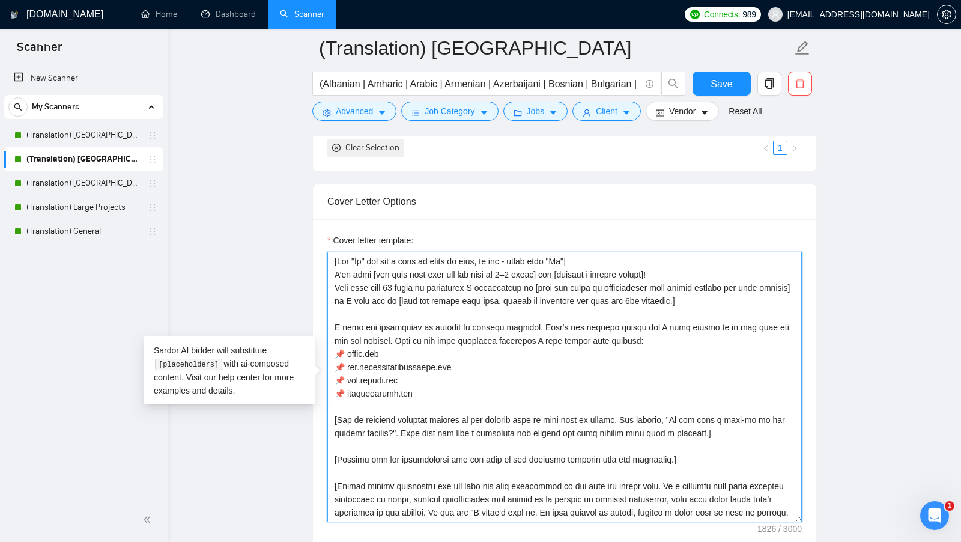
scroll to position [53, 0]
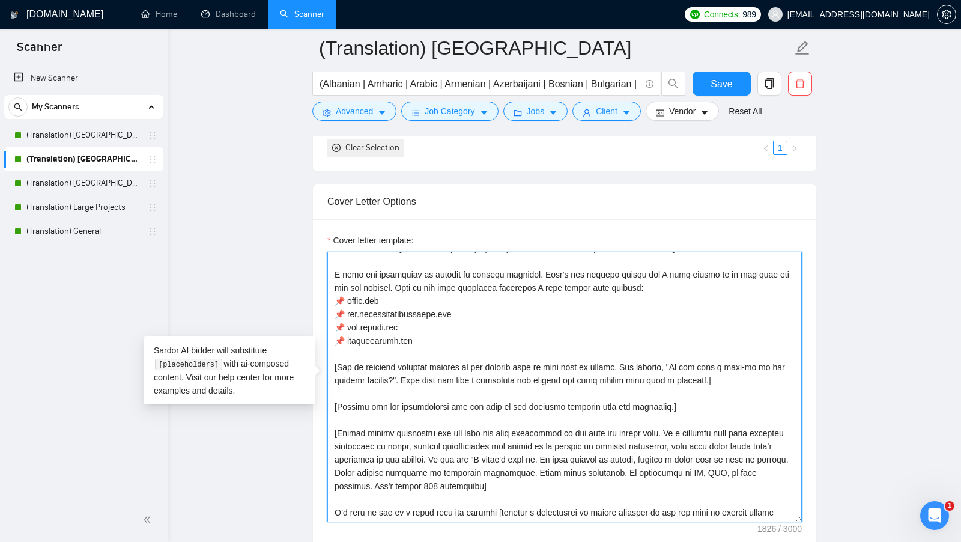
click at [523, 266] on textarea "Cover letter template:" at bounding box center [565, 387] width 475 height 270
click at [523, 265] on textarea "Cover letter template:" at bounding box center [565, 387] width 475 height 270
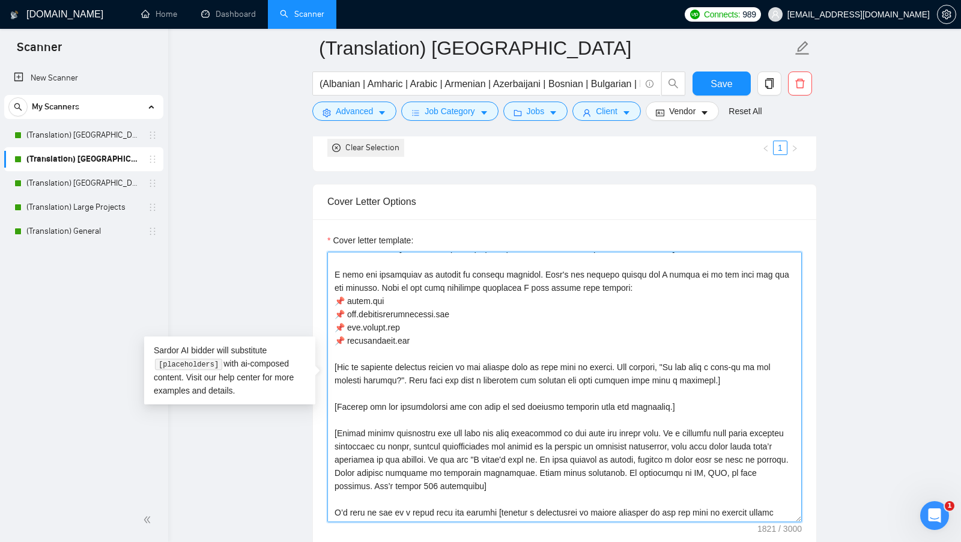
drag, startPoint x: 653, startPoint y: 276, endPoint x: 535, endPoint y: 268, distance: 118.0
click at [523, 268] on textarea "Cover letter template:" at bounding box center [565, 387] width 475 height 270
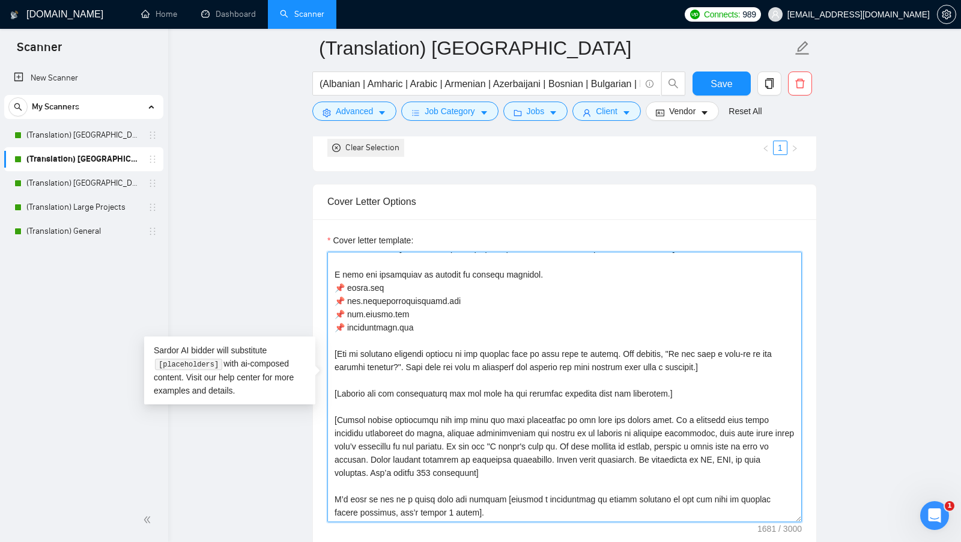
drag, startPoint x: 541, startPoint y: 270, endPoint x: 323, endPoint y: 270, distance: 218.7
click at [323, 270] on div "Cover letter template:" at bounding box center [565, 385] width 504 height 332
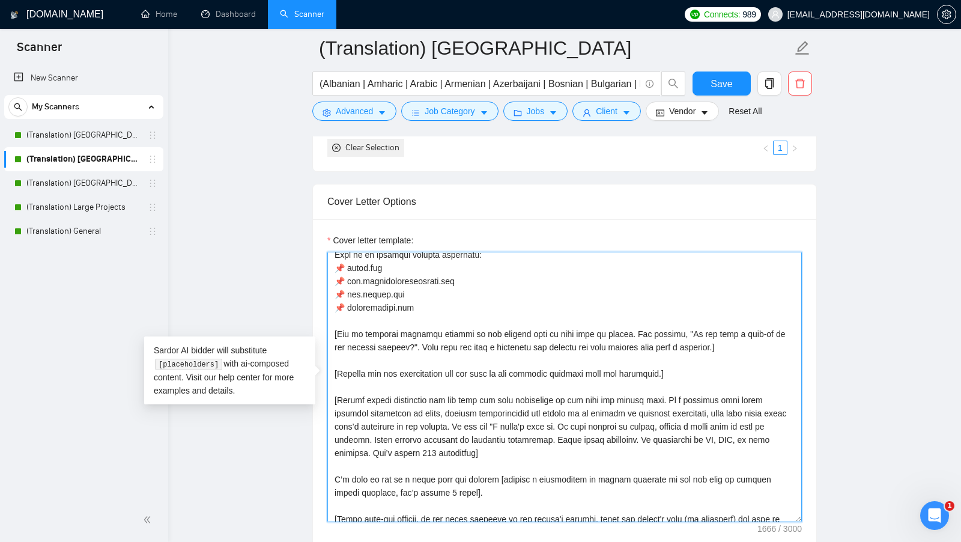
scroll to position [92, 0]
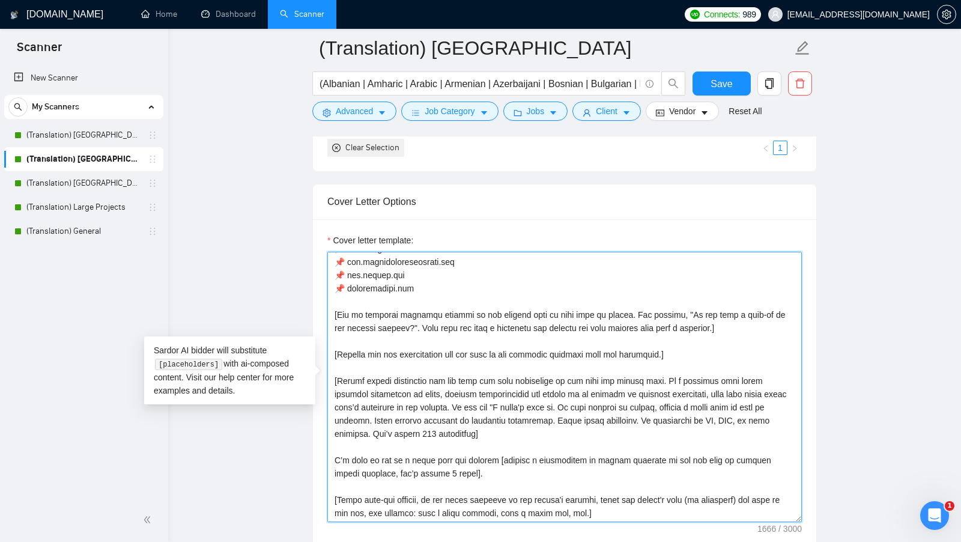
drag, startPoint x: 332, startPoint y: 308, endPoint x: 954, endPoint y: 322, distance: 622.7
click at [523, 322] on div "[DOMAIN_NAME] Home Dashboard Scanner Connects: 989 [EMAIL_ADDRESS][DOMAIN_NAME]…" at bounding box center [564, 525] width 793 height 3572
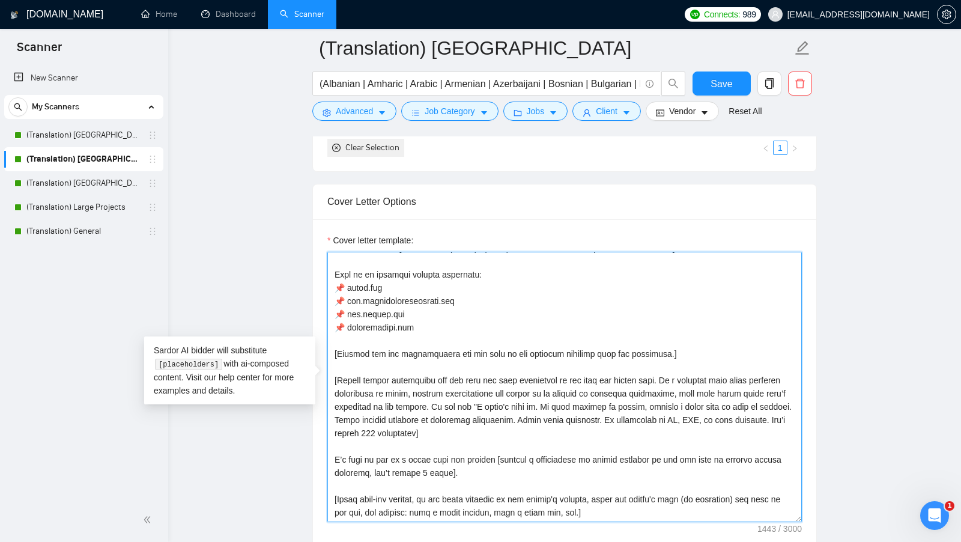
scroll to position [53, 0]
click at [523, 348] on textarea "Cover letter template:" at bounding box center [565, 387] width 475 height 270
drag, startPoint x: 698, startPoint y: 348, endPoint x: 306, endPoint y: 347, distance: 391.8
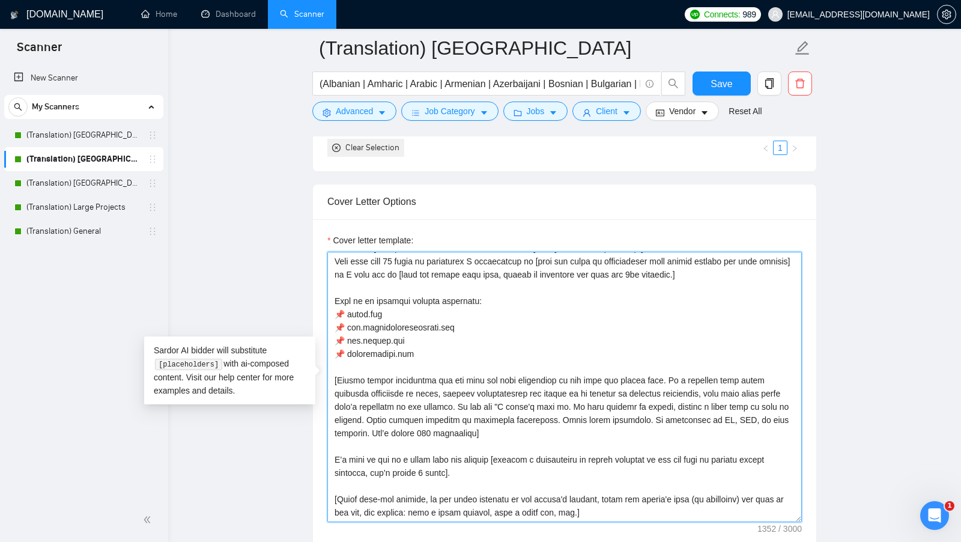
scroll to position [26, 0]
click at [433, 351] on textarea "Cover letter template:" at bounding box center [565, 387] width 475 height 270
drag, startPoint x: 431, startPoint y: 347, endPoint x: 328, endPoint y: 318, distance: 107.5
click at [328, 318] on textarea "Cover letter template:" at bounding box center [565, 387] width 475 height 270
click at [503, 410] on textarea "Cover letter template:" at bounding box center [565, 387] width 475 height 270
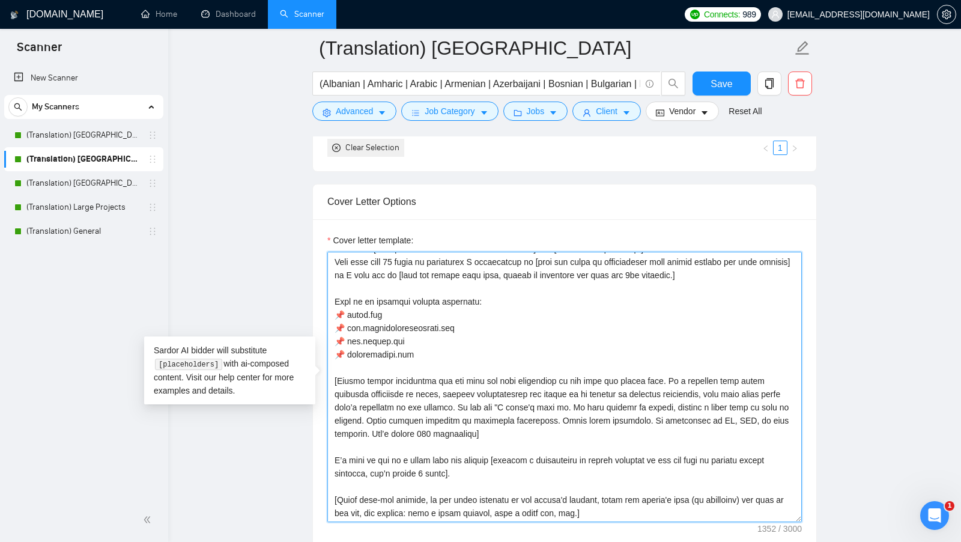
drag, startPoint x: 469, startPoint y: 430, endPoint x: 324, endPoint y: 367, distance: 158.2
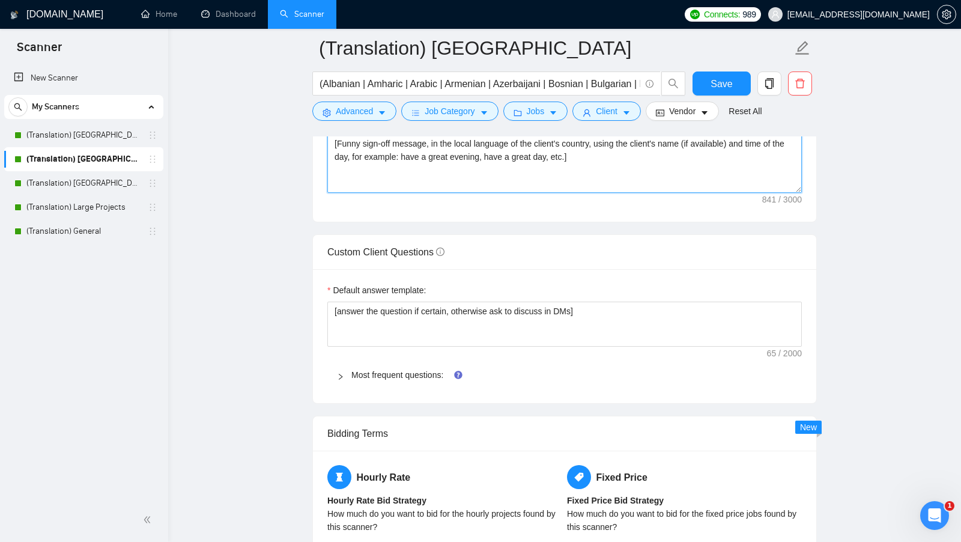
scroll to position [1595, 0]
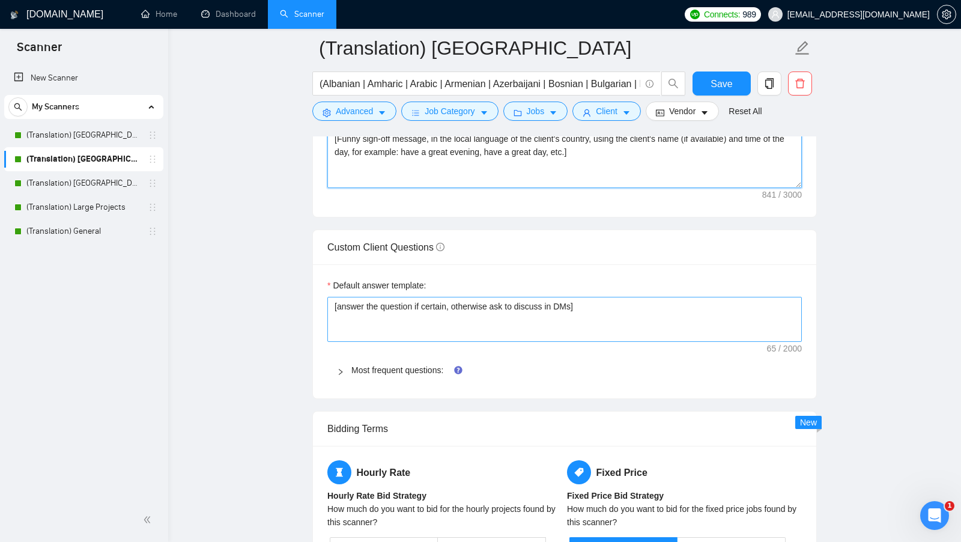
type textarea "[Say "Hi" and add a name if there is such, if not - leave just "Hi"] I’ve done …"
click at [523, 312] on textarea "[answer the question if certain, otherwise ask to discuss in DMs]" at bounding box center [565, 319] width 475 height 45
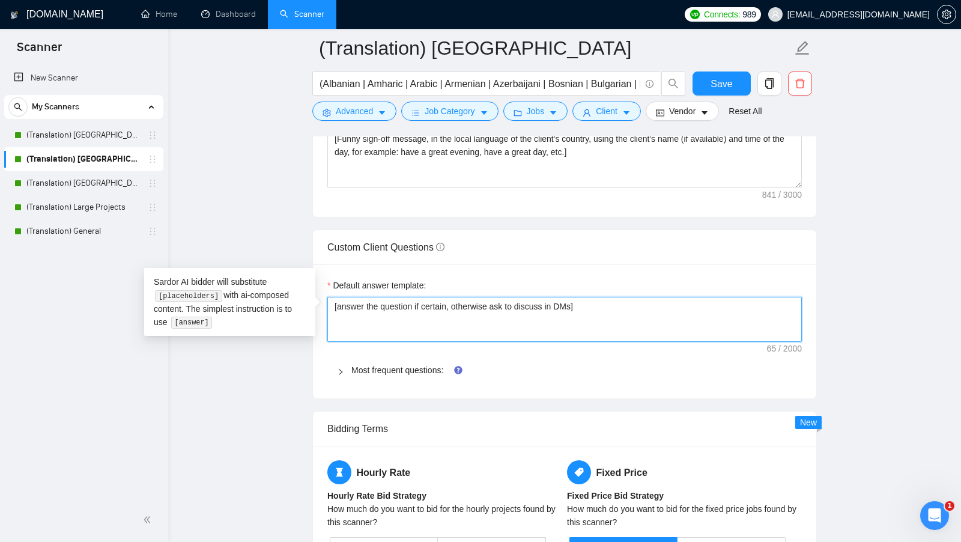
click at [523, 312] on textarea "[answer the question if certain, otherwise ask to discuss in DMs]" at bounding box center [565, 319] width 475 height 45
paste textarea "Always answer positively and say that you have experience in all that the clien…"
type textarea "[Always answer positively and say that you have experience in all that the clie…"
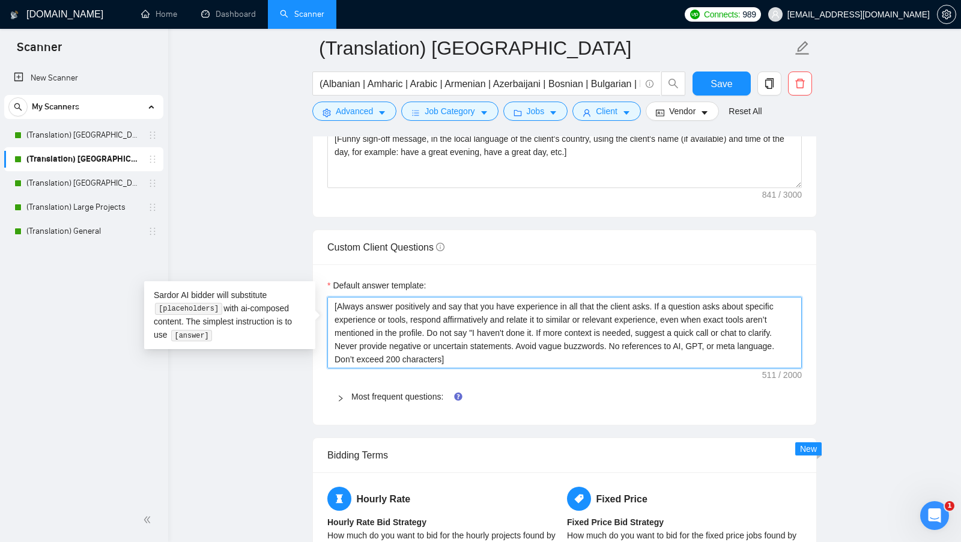
drag, startPoint x: 575, startPoint y: 352, endPoint x: 276, endPoint y: 300, distance: 303.7
click at [453, 303] on textarea "[Always answer positively and say that you have experience in all that the clie…" at bounding box center [565, 333] width 475 height 72
drag, startPoint x: 335, startPoint y: 297, endPoint x: 588, endPoint y: 300, distance: 253.0
click at [523, 300] on textarea "[Always answer positively and say that you have experience in all that the clie…" at bounding box center [565, 333] width 475 height 72
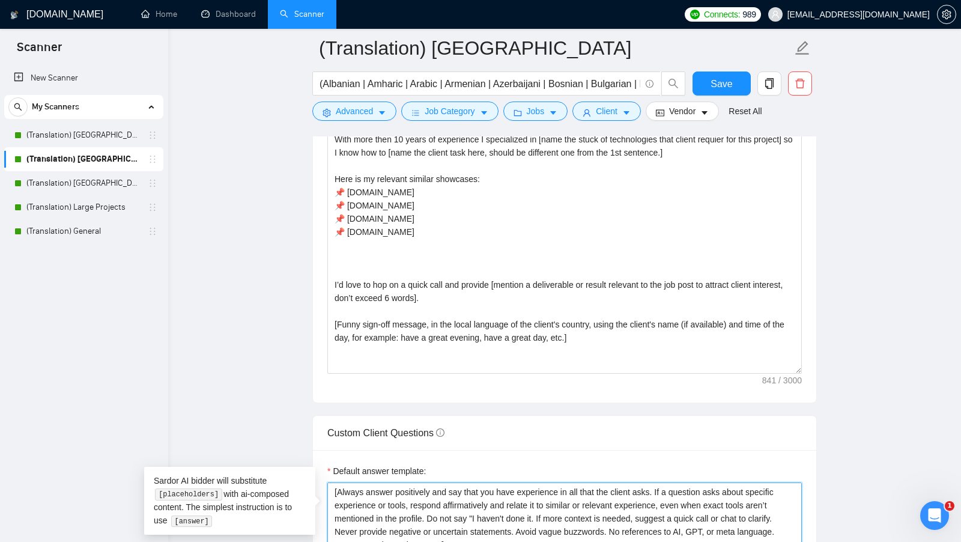
scroll to position [1397, 0]
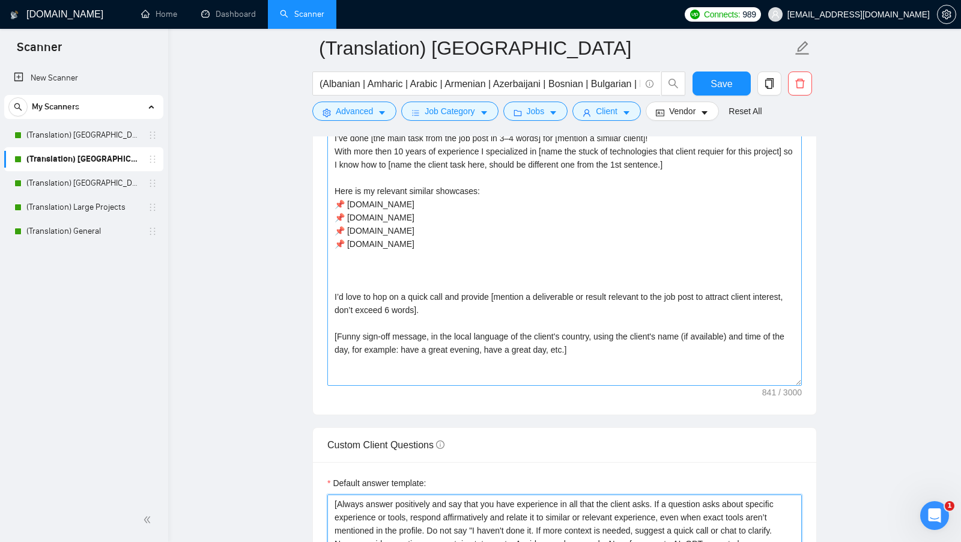
type textarea "[Always answer positively and say that you have experience in all that the clie…"
click at [429, 265] on textarea "[Say "Hi" and add a name if there is such, if not - leave just "Hi"] I’ve done …" at bounding box center [565, 250] width 475 height 270
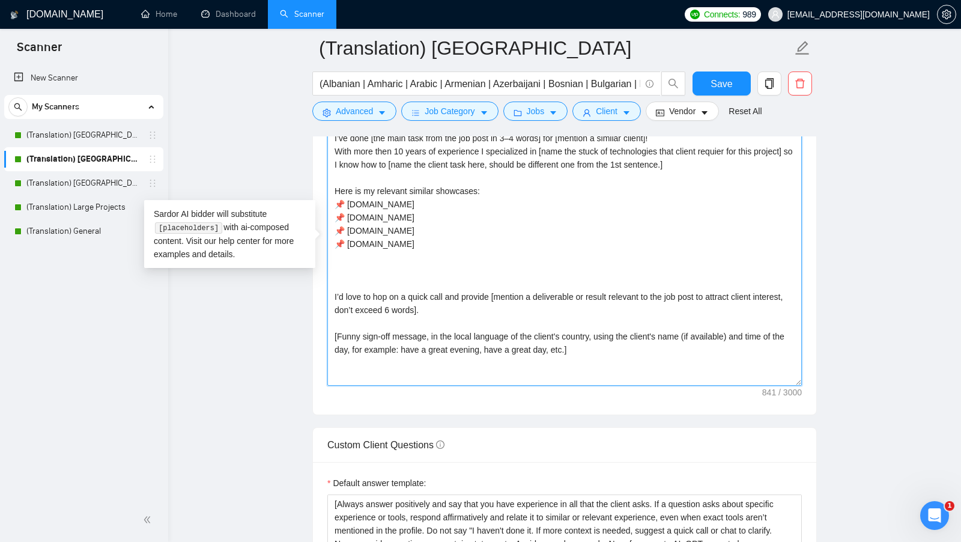
click at [402, 261] on textarea "[Say "Hi" and add a name if there is such, if not - leave just "Hi"] I’ve done …" at bounding box center [565, 250] width 475 height 270
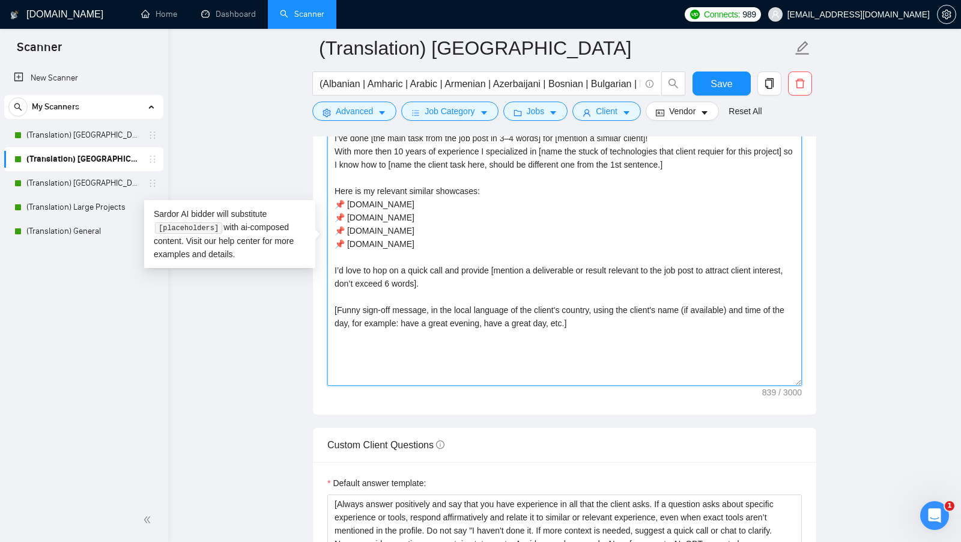
click at [486, 270] on textarea "[Say "Hi" and add a name if there is such, if not - leave just "Hi"] I’ve done …" at bounding box center [565, 250] width 475 height 270
drag, startPoint x: 619, startPoint y: 319, endPoint x: 321, endPoint y: 300, distance: 298.6
click at [321, 301] on div "Cover letter template: [Say "Hi" and add a name if there is such, if not - leav…" at bounding box center [565, 249] width 504 height 332
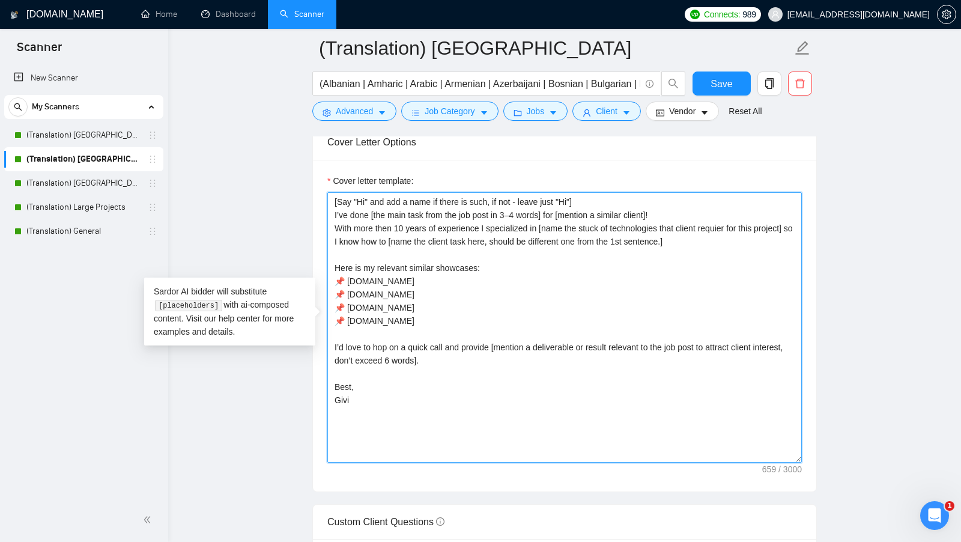
scroll to position [1321, 0]
click at [523, 192] on textarea "[Say "Hi" and add a name if there is such, if not - leave just "Hi"] I’ve done …" at bounding box center [565, 327] width 475 height 270
click at [523, 208] on textarea "[Say "Hi" and add a name if there is such, if not - leave just "Hi"] I’ve done …" at bounding box center [565, 327] width 475 height 270
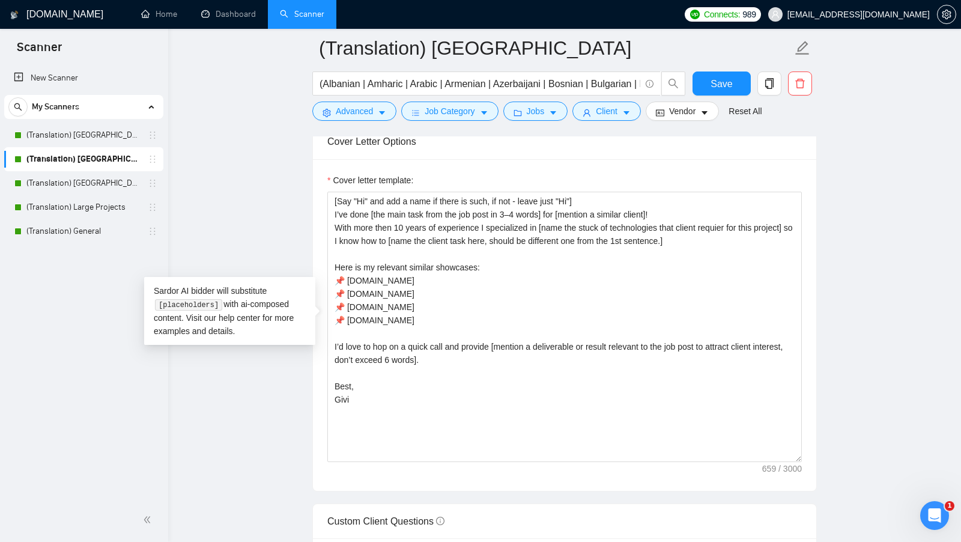
click at [523, 345] on main "(Translation) Europe (Albanian | Amharic | Arabic | Armenian | Azerbaijani | Bo…" at bounding box center [564, 456] width 755 height 3458
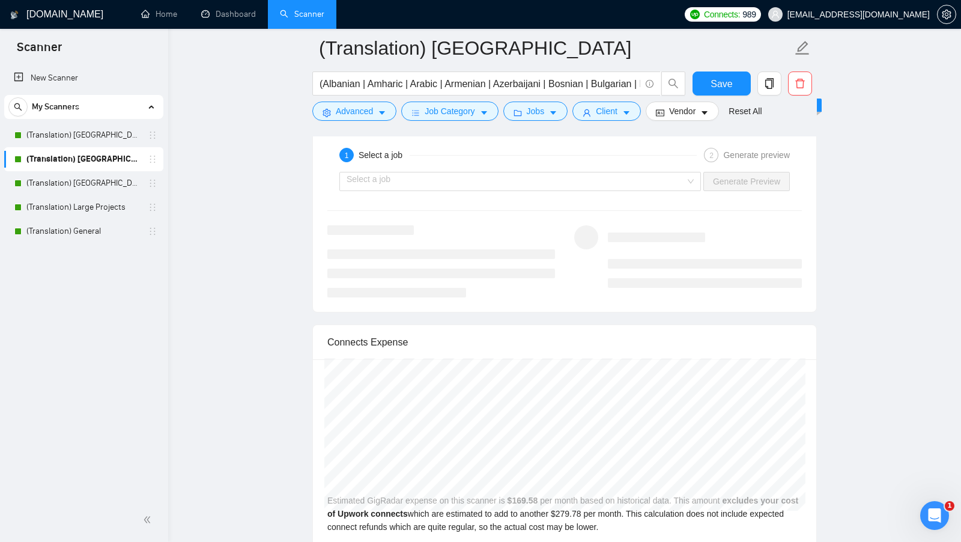
scroll to position [2342, 0]
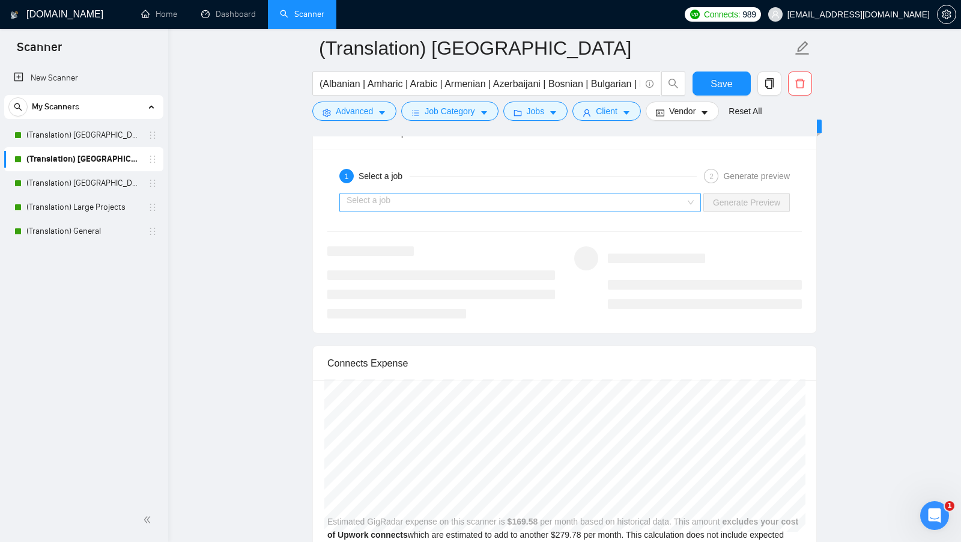
click at [523, 195] on input "search" at bounding box center [516, 202] width 339 height 18
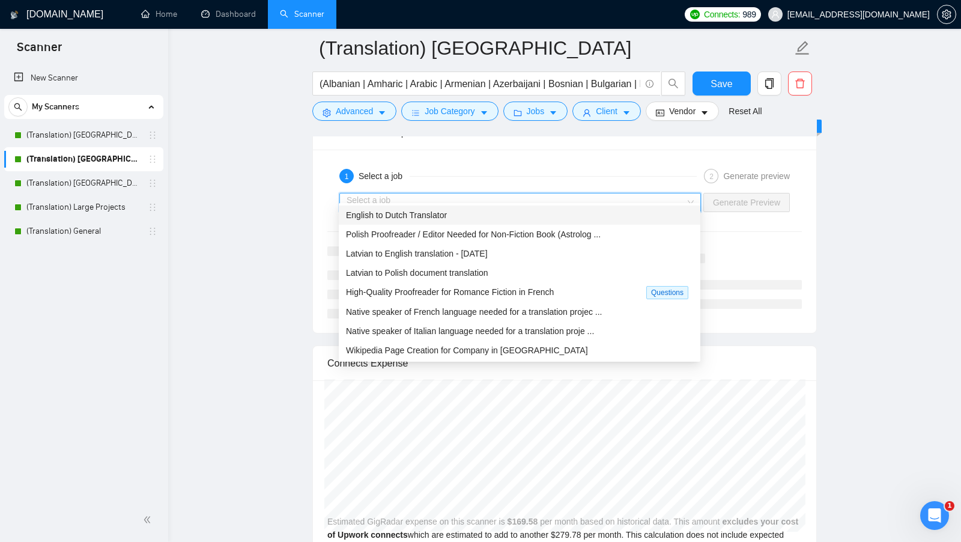
click at [498, 218] on div "English to Dutch Translator" at bounding box center [519, 215] width 347 height 13
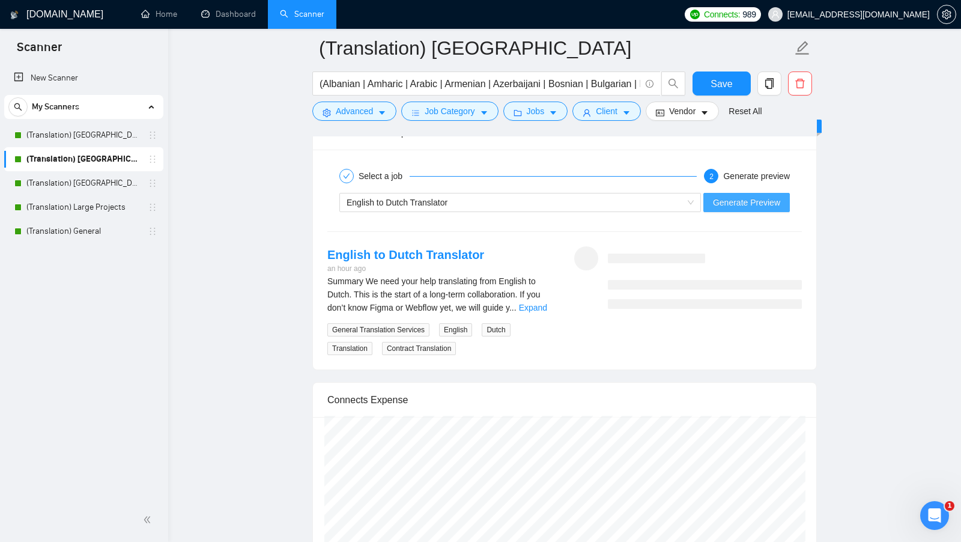
click at [523, 200] on button "Generate Preview" at bounding box center [747, 202] width 87 height 19
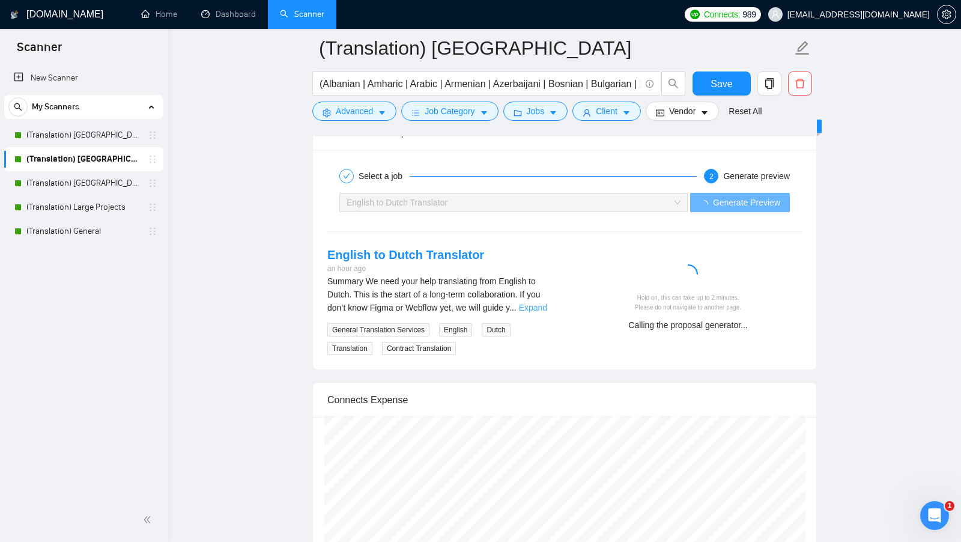
click at [523, 303] on link "Expand" at bounding box center [533, 308] width 28 height 10
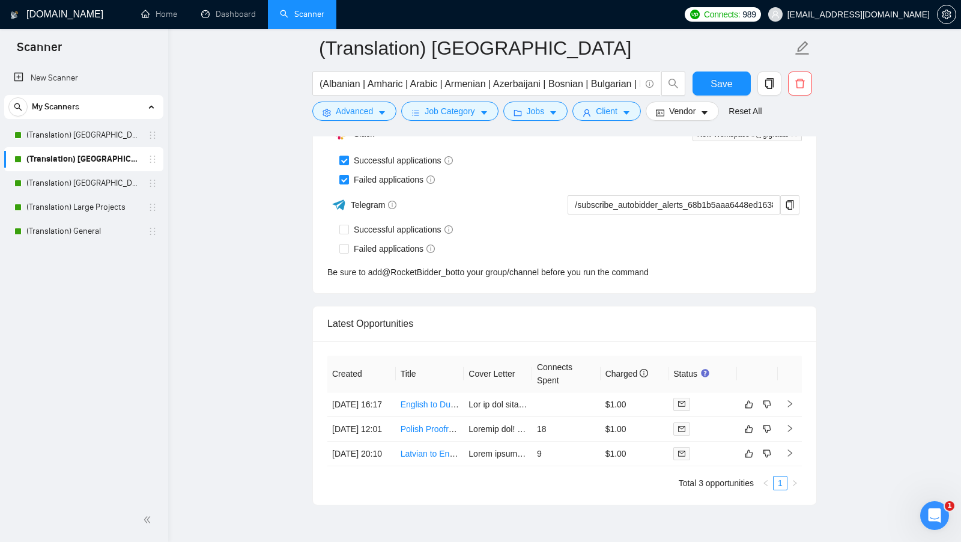
scroll to position [3319, 0]
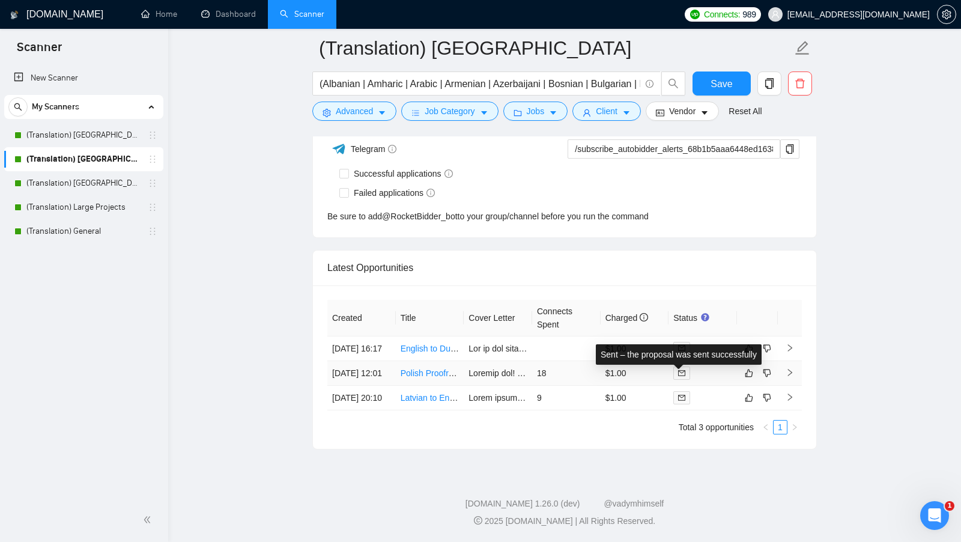
click at [523, 344] on div "Sent – the proposal was sent successfully" at bounding box center [679, 354] width 166 height 20
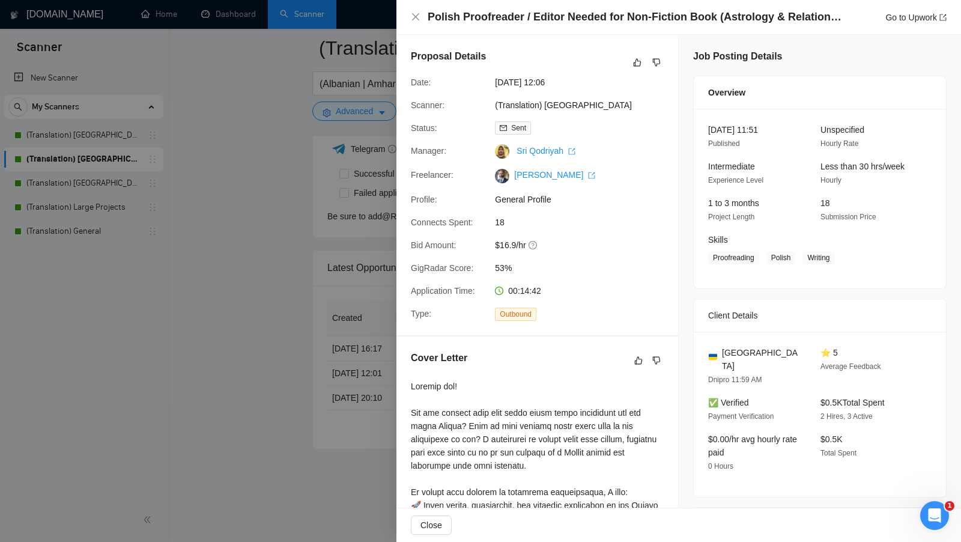
click at [255, 279] on div at bounding box center [480, 271] width 961 height 542
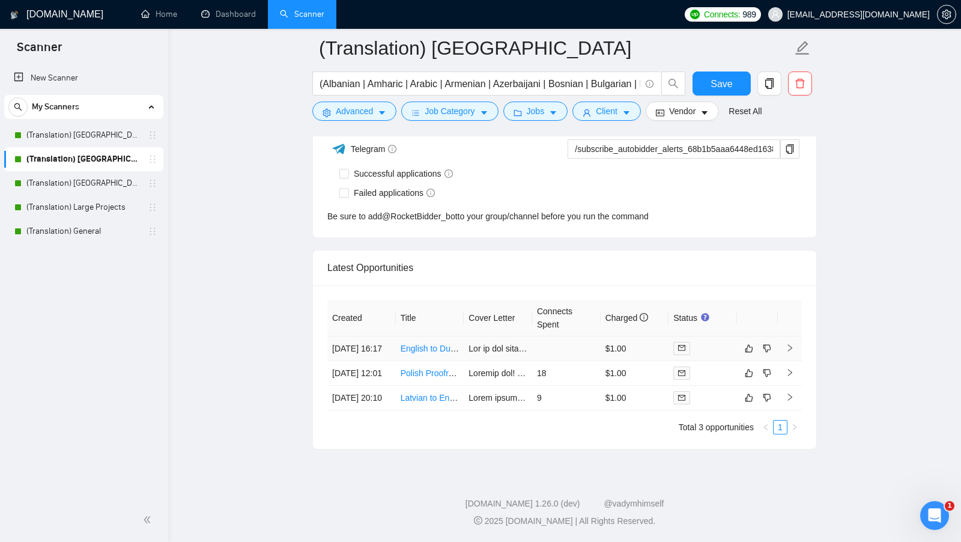
click at [523, 337] on td at bounding box center [566, 349] width 69 height 25
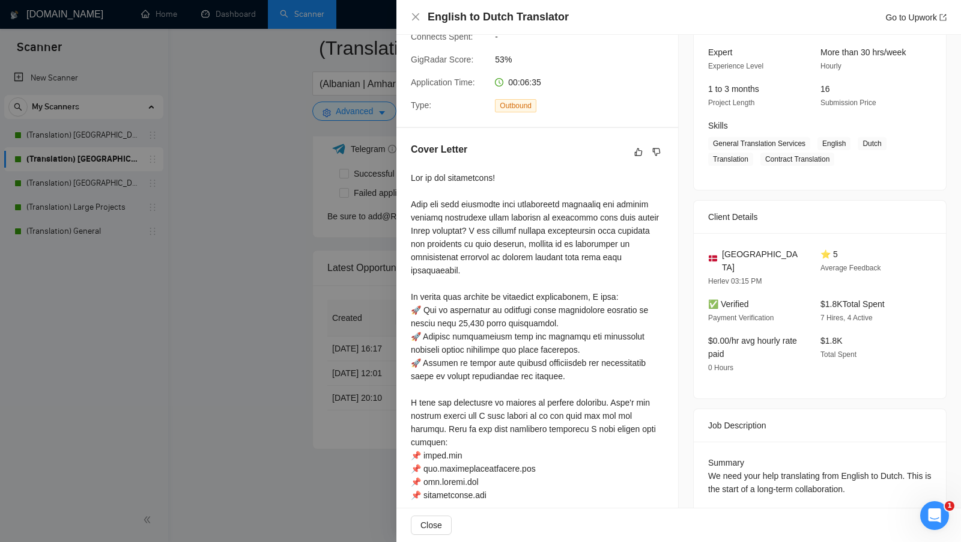
scroll to position [138, 0]
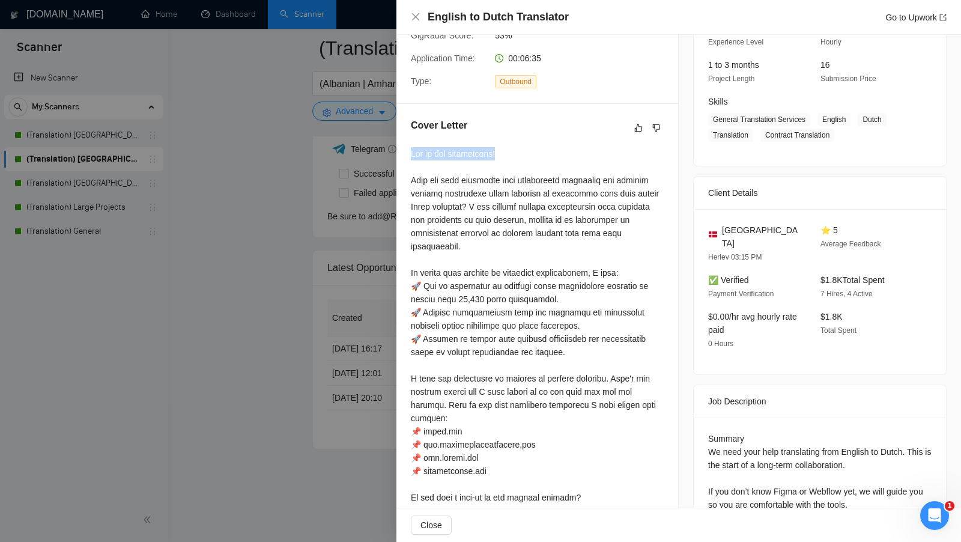
drag, startPoint x: 411, startPoint y: 150, endPoint x: 519, endPoint y: 153, distance: 108.2
click at [519, 153] on div at bounding box center [537, 385] width 253 height 476
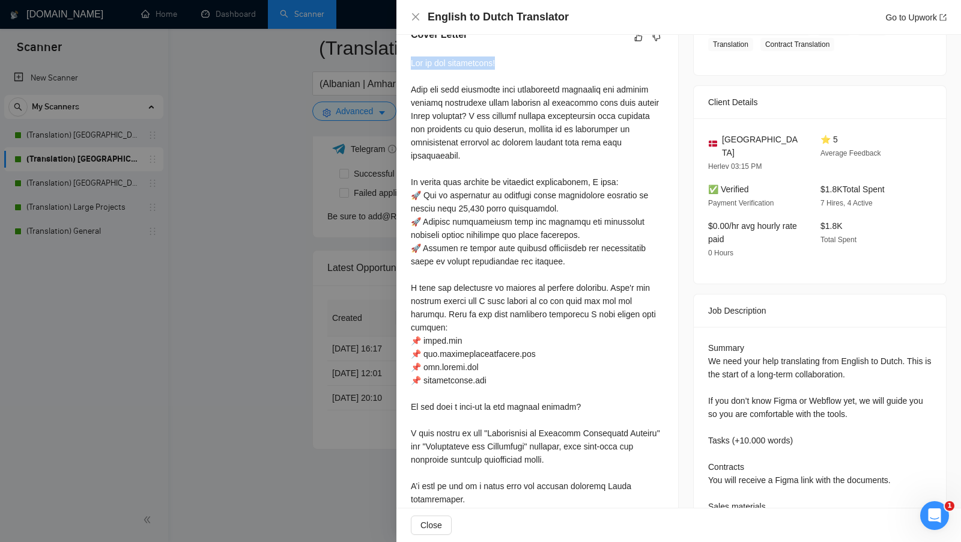
scroll to position [230, 0]
drag, startPoint x: 414, startPoint y: 87, endPoint x: 486, endPoint y: 108, distance: 74.4
click at [486, 108] on div at bounding box center [537, 294] width 253 height 476
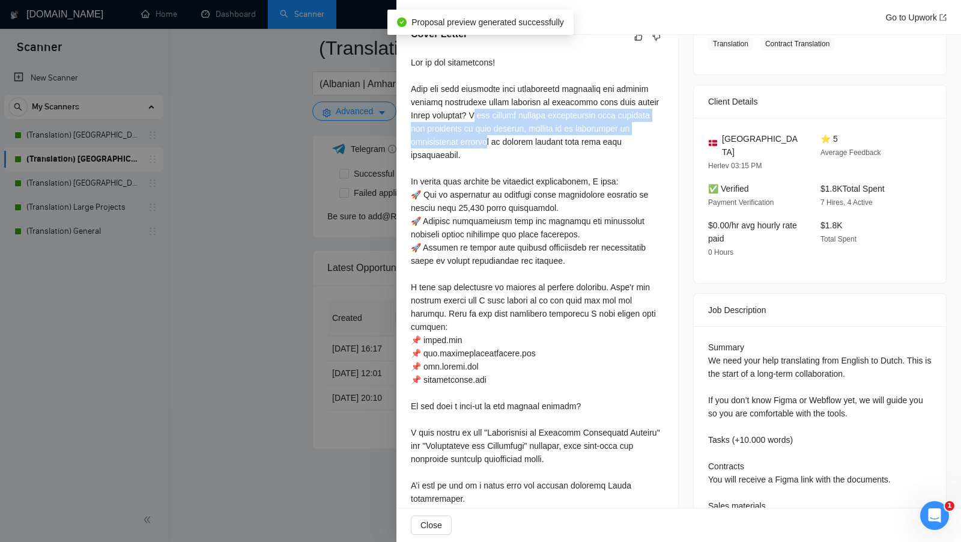
drag, startPoint x: 480, startPoint y: 114, endPoint x: 484, endPoint y: 144, distance: 30.9
click at [484, 144] on div at bounding box center [537, 294] width 253 height 476
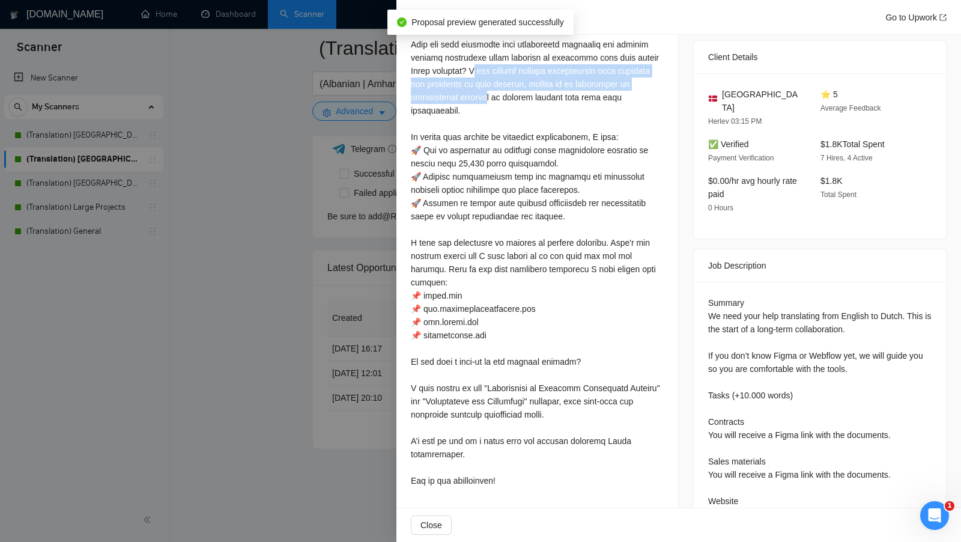
scroll to position [277, 0]
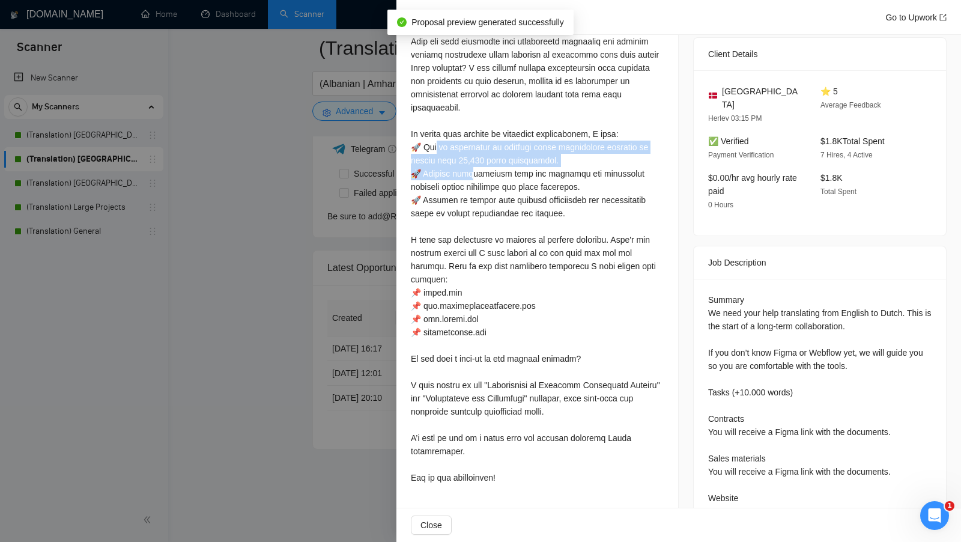
drag, startPoint x: 434, startPoint y: 147, endPoint x: 483, endPoint y: 192, distance: 66.3
click at [483, 192] on div at bounding box center [537, 246] width 253 height 476
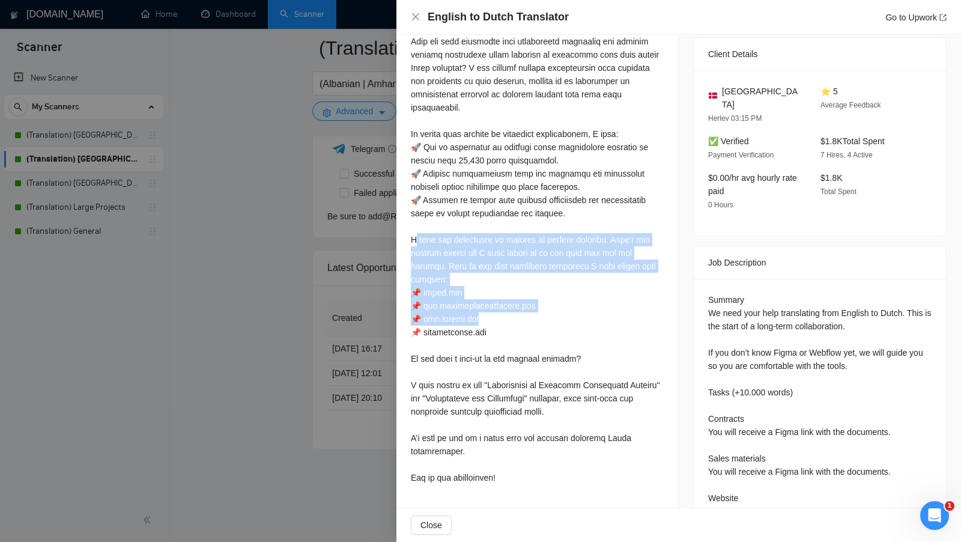
drag, startPoint x: 413, startPoint y: 242, endPoint x: 505, endPoint y: 317, distance: 118.3
click at [505, 317] on div at bounding box center [537, 246] width 253 height 476
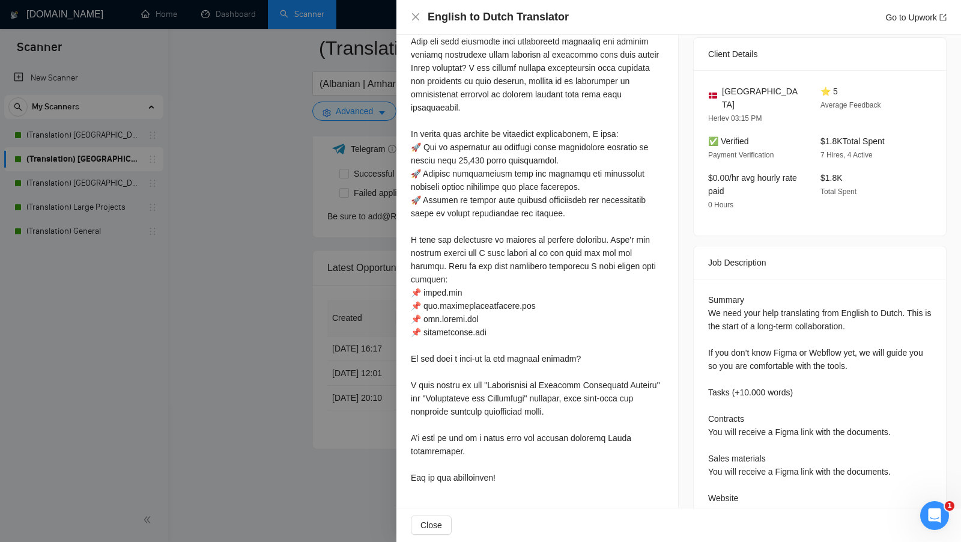
click at [493, 346] on div at bounding box center [537, 246] width 253 height 476
click at [492, 346] on div at bounding box center [537, 246] width 253 height 476
click at [469, 364] on div at bounding box center [537, 246] width 253 height 476
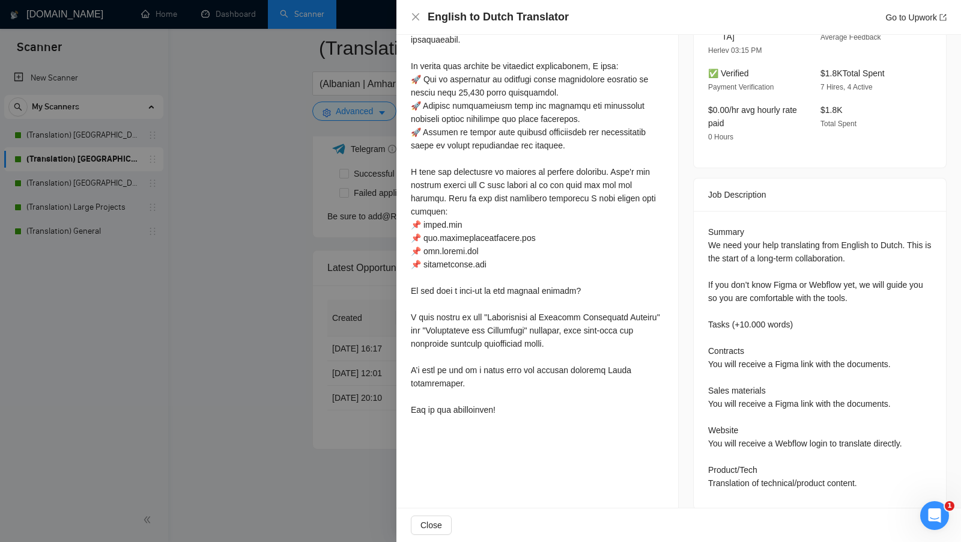
click at [484, 323] on div at bounding box center [537, 179] width 253 height 476
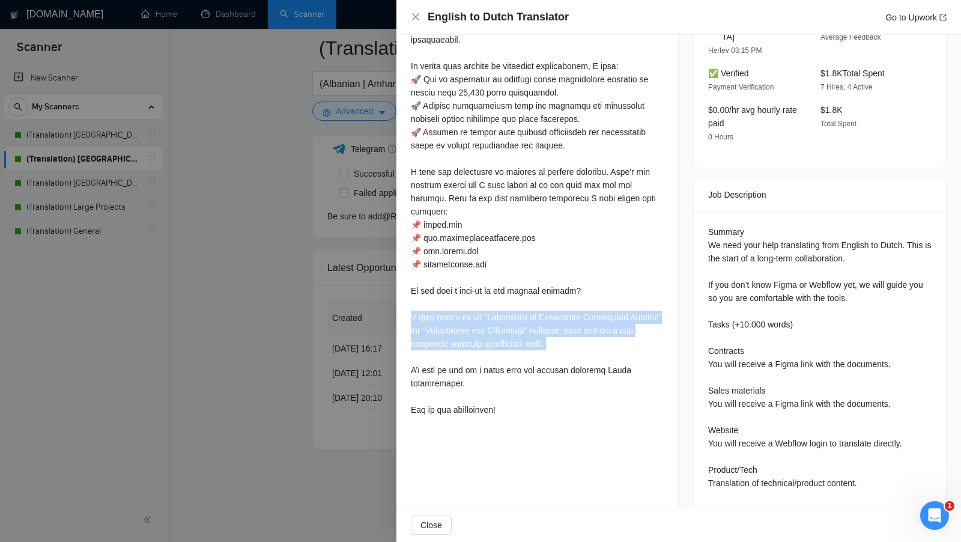
click at [484, 323] on div at bounding box center [537, 179] width 253 height 476
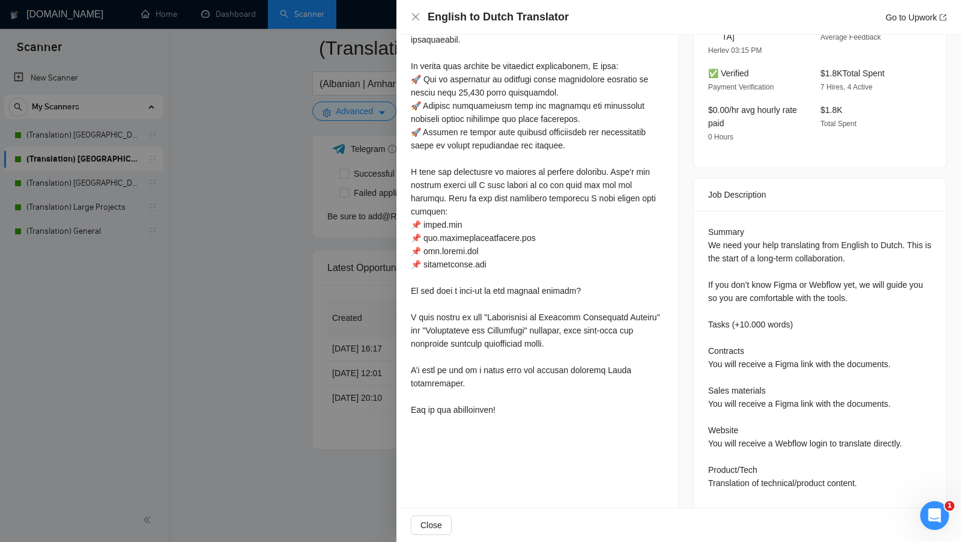
click at [463, 371] on div at bounding box center [537, 179] width 253 height 476
click at [356, 302] on div at bounding box center [480, 271] width 961 height 542
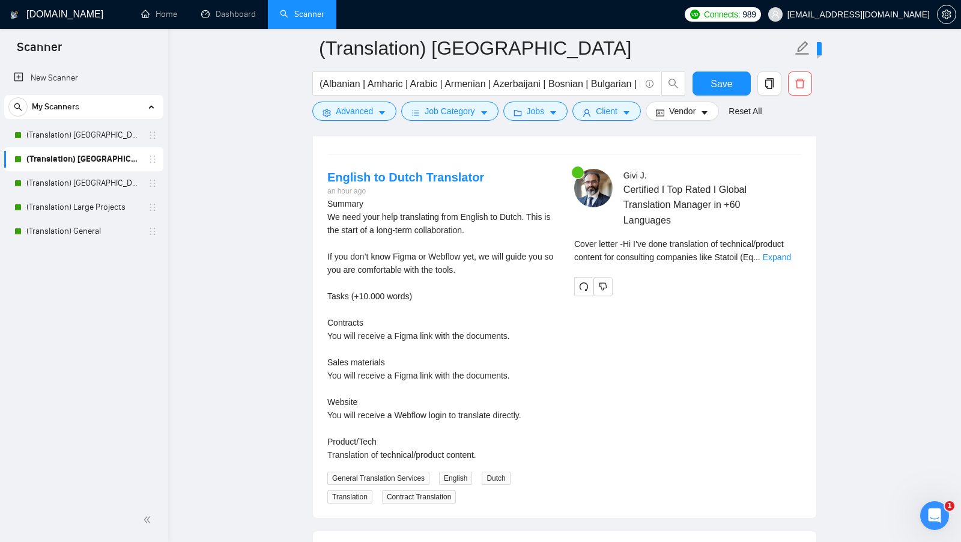
scroll to position [2393, 0]
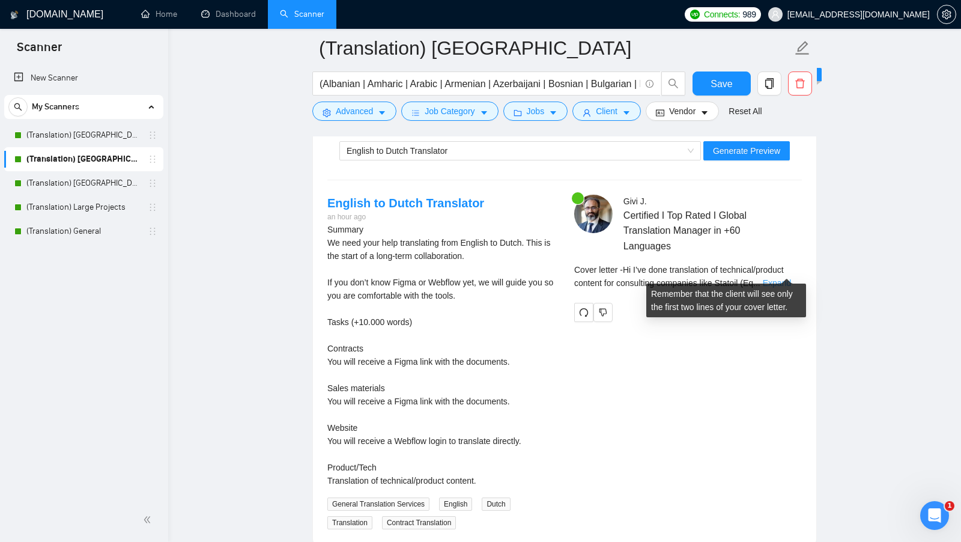
click at [523, 278] on link "Expand" at bounding box center [777, 283] width 28 height 10
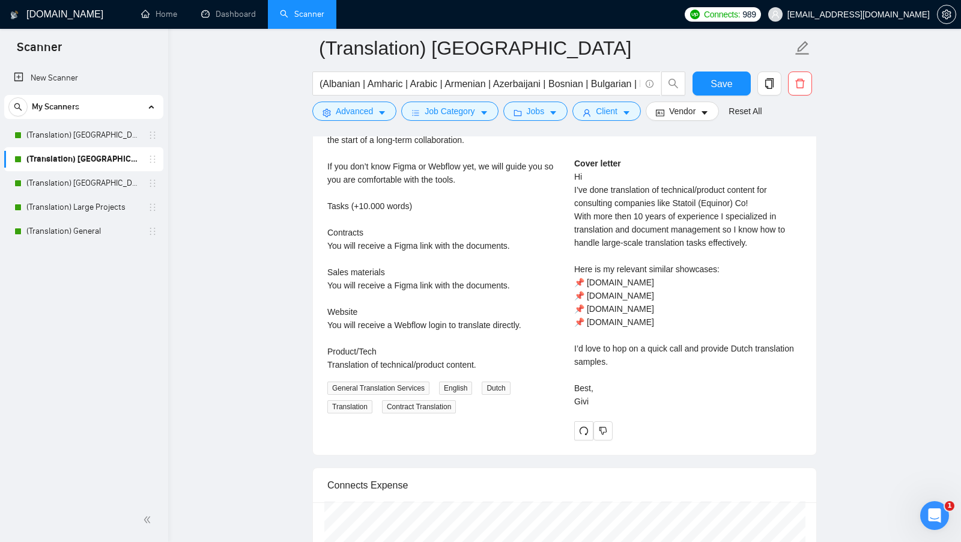
scroll to position [2503, 0]
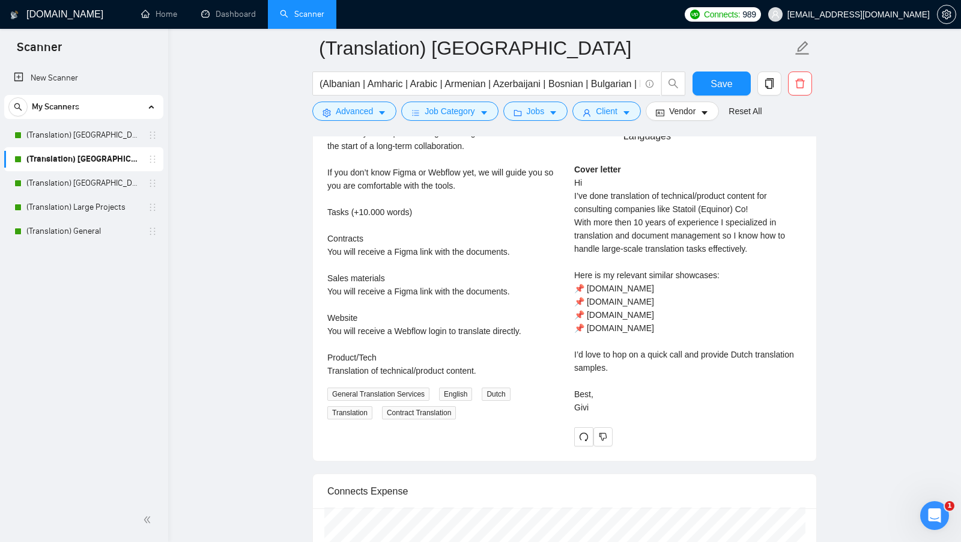
click at [523, 202] on div "Cover letter Hi I’ve done translation of technical/product content for consulti…" at bounding box center [688, 288] width 228 height 251
drag, startPoint x: 758, startPoint y: 200, endPoint x: 573, endPoint y: 186, distance: 186.2
click at [523, 186] on div "[PERSON_NAME] Certified I Top Rated I Global Translation Manager in +60 Languag…" at bounding box center [688, 265] width 247 height 361
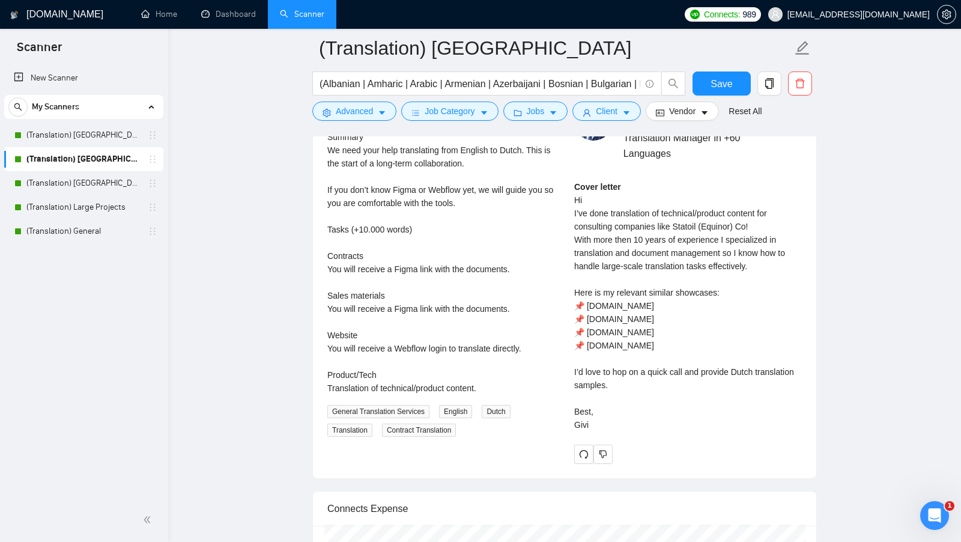
scroll to position [2482, 0]
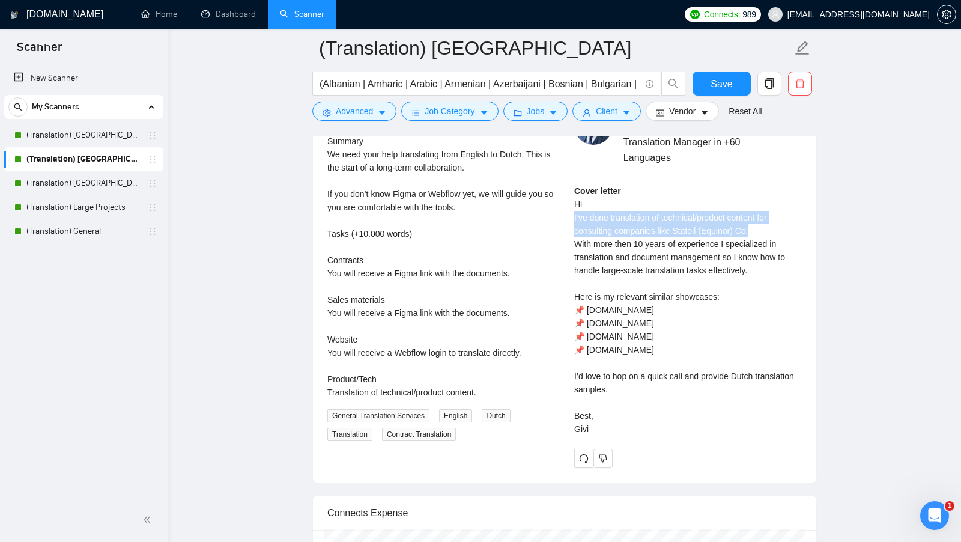
drag, startPoint x: 770, startPoint y: 219, endPoint x: 572, endPoint y: 207, distance: 198.1
click at [523, 207] on div "[PERSON_NAME] Certified I Top Rated I Global Translation Manager in +60 Languag…" at bounding box center [688, 286] width 247 height 361
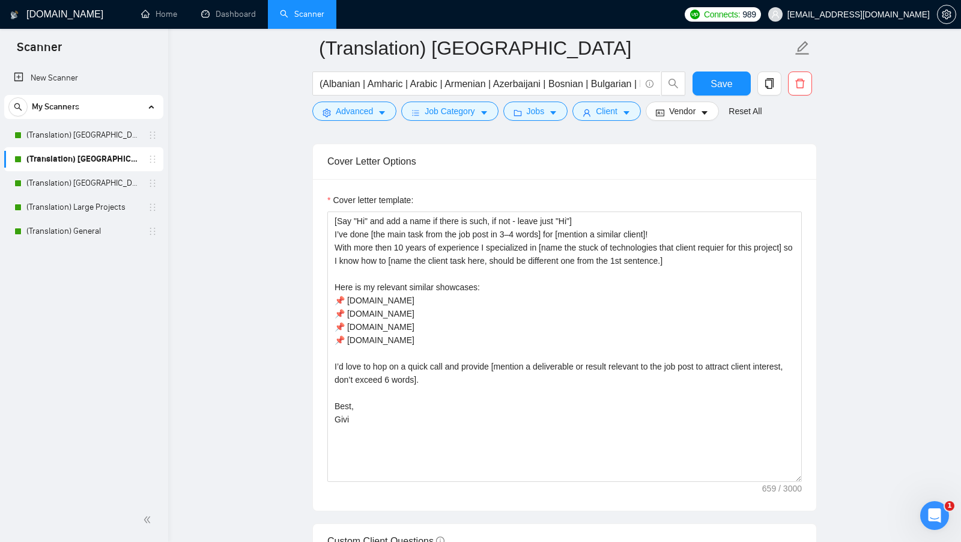
scroll to position [1300, 0]
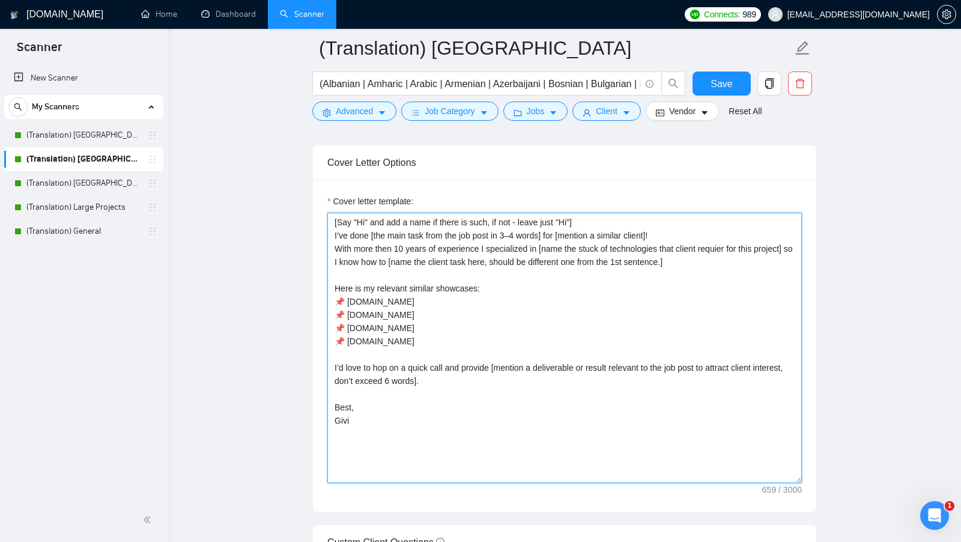
click at [523, 230] on textarea "[Say "Hi" and add a name if there is such, if not - leave just "Hi"] I’ve done …" at bounding box center [565, 348] width 475 height 270
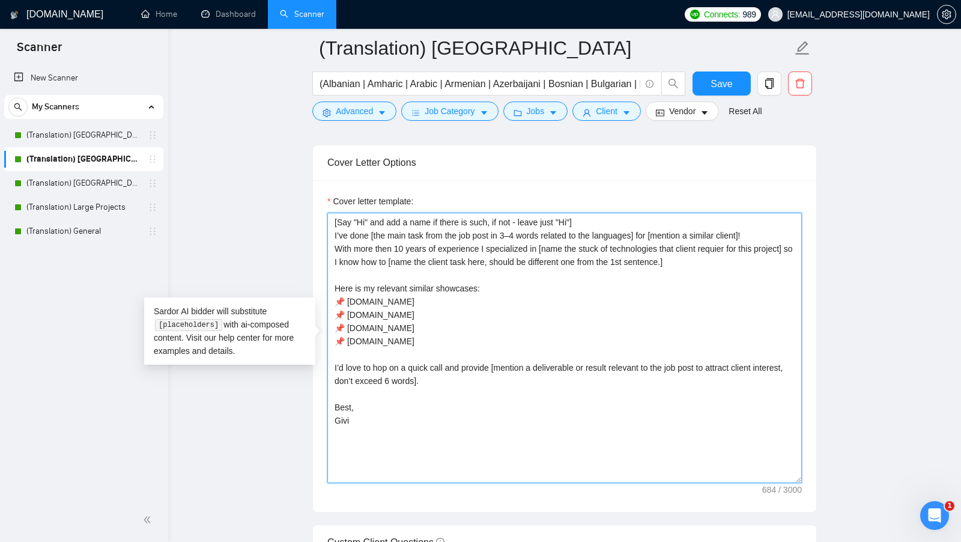
drag, startPoint x: 662, startPoint y: 230, endPoint x: 758, endPoint y: 230, distance: 96.1
click at [523, 230] on textarea "[Say "Hi" and add a name if there is such, if not - leave just "Hi"] I’ve done …" at bounding box center [565, 348] width 475 height 270
click at [523, 231] on textarea "[Say "Hi" and add a name if there is such, if not - leave just "Hi"] I’ve done …" at bounding box center [565, 348] width 475 height 270
drag, startPoint x: 674, startPoint y: 234, endPoint x: 275, endPoint y: 225, distance: 399.1
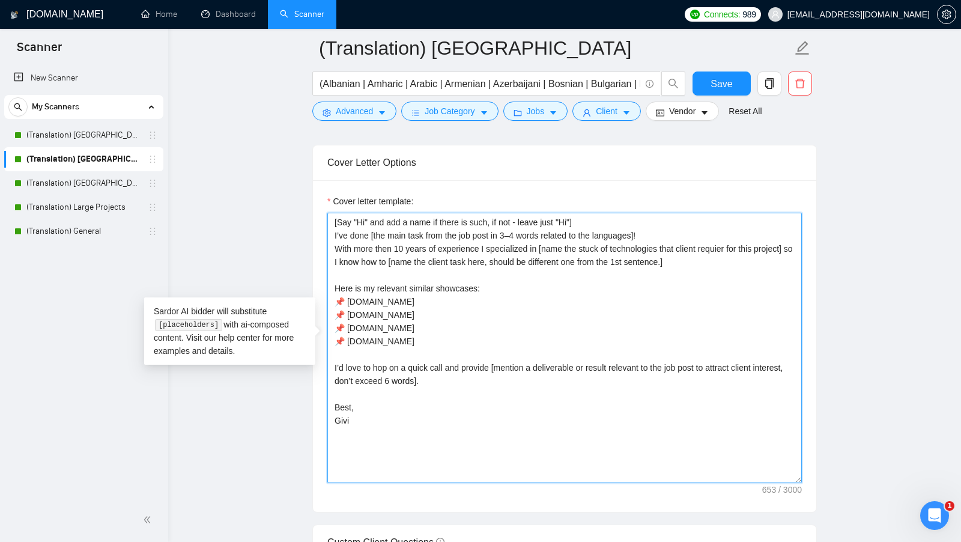
drag, startPoint x: 698, startPoint y: 224, endPoint x: 320, endPoint y: 223, distance: 378.6
click at [321, 223] on div "Cover letter template: [Say "Hi" and add a name if there is such, if not - leav…" at bounding box center [565, 346] width 504 height 332
click at [523, 236] on textarea "[Say "Hi" and add a name if there is such, if not - leave just "Hi"] I’ve done …" at bounding box center [565, 348] width 475 height 270
click at [523, 230] on textarea "[Say "Hi" and add a name if there is such, if not - leave just "Hi"] I’ve done …" at bounding box center [565, 348] width 475 height 270
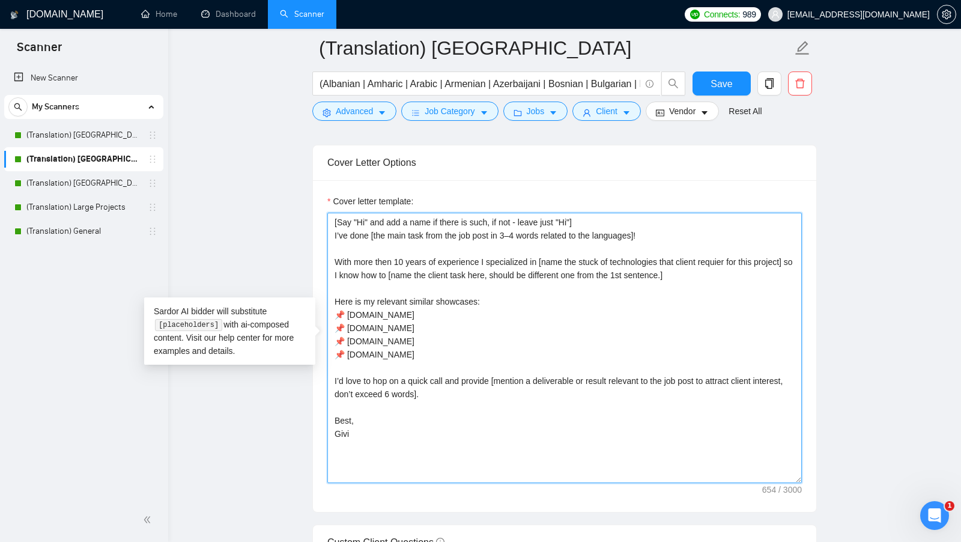
click at [490, 350] on textarea "[Say "Hi" and add a name if there is such, if not - leave just "Hi"] I’ve done …" at bounding box center [565, 348] width 475 height 270
click at [523, 248] on textarea "[Say "Hi" and add a name if there is such, if not - leave just "Hi"] I’ve done …" at bounding box center [565, 348] width 475 height 270
click at [523, 251] on textarea "[Say "Hi" and add a name if there is such, if not - leave just "Hi"] I’ve done …" at bounding box center [565, 348] width 475 height 270
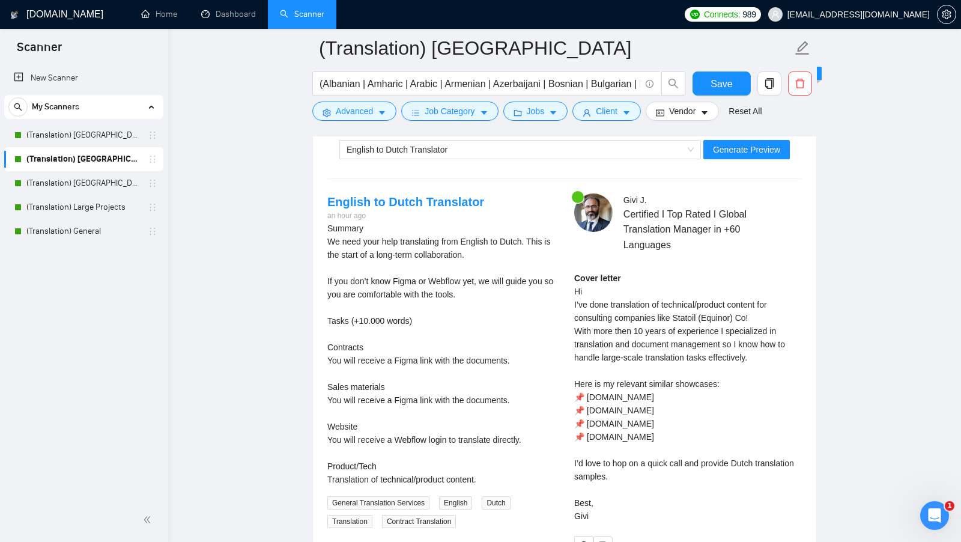
scroll to position [2448, 0]
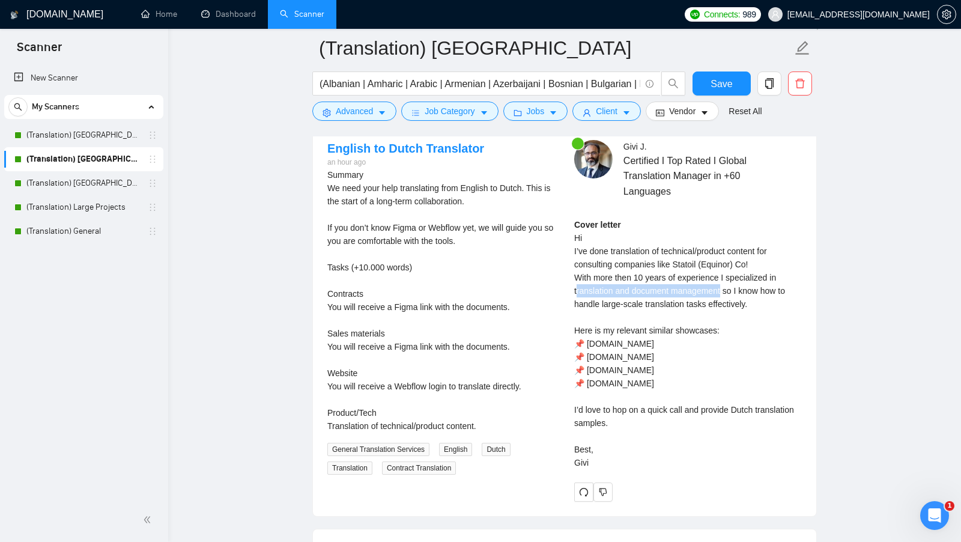
drag, startPoint x: 577, startPoint y: 277, endPoint x: 727, endPoint y: 284, distance: 149.8
click at [523, 284] on div "Cover letter Hi I’ve done translation of technical/product content for consulti…" at bounding box center [688, 343] width 228 height 251
click at [523, 289] on div "Cover letter Hi I’ve done translation of technical/product content for consulti…" at bounding box center [688, 343] width 228 height 251
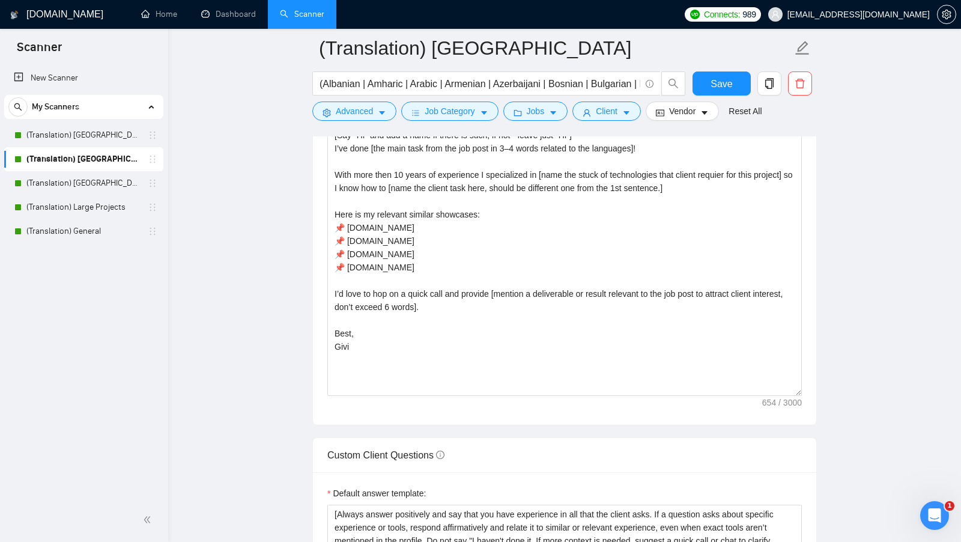
scroll to position [1376, 0]
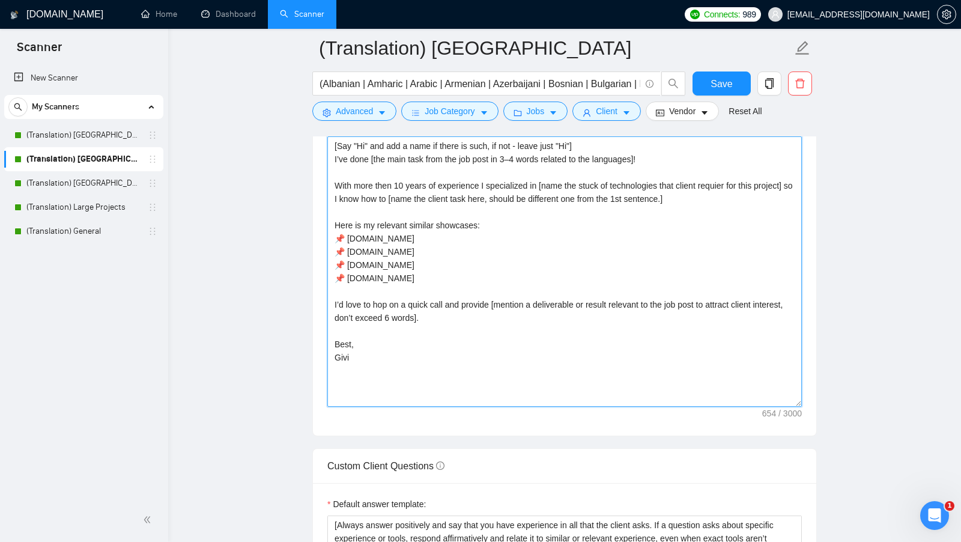
click at [489, 272] on textarea "[Say "Hi" and add a name if there is such, if not - leave just "Hi"] I’ve done …" at bounding box center [565, 271] width 475 height 270
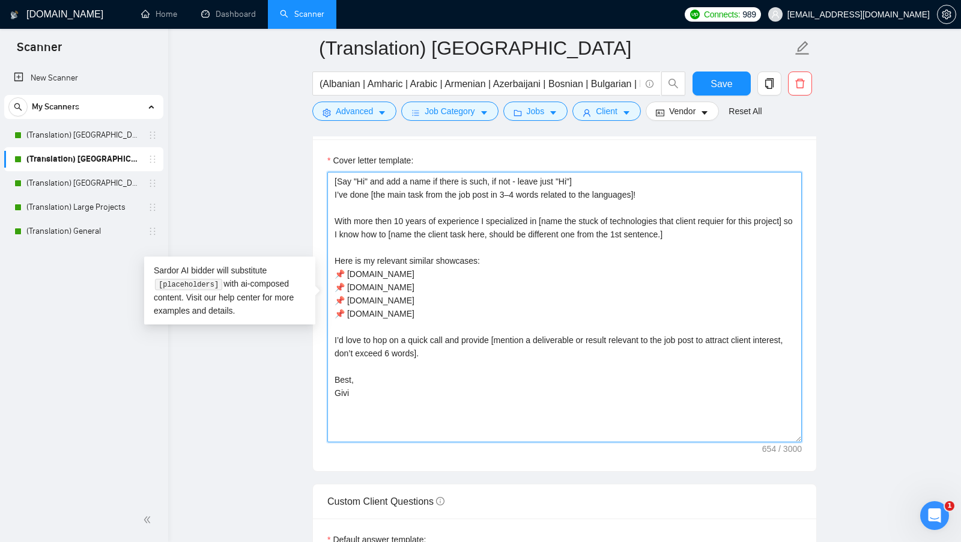
scroll to position [1341, 0]
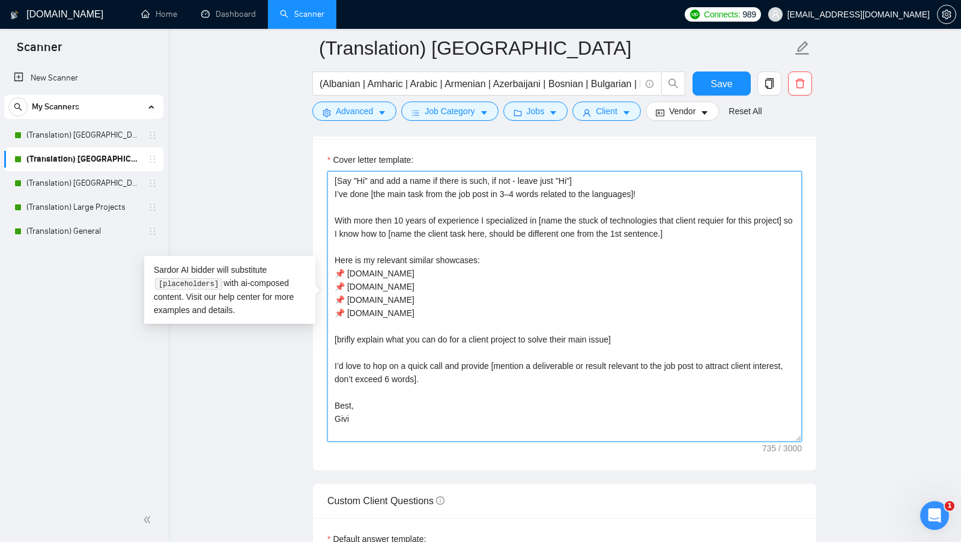
click at [523, 333] on textarea "[Say "Hi" and add a name if there is such, if not - leave just "Hi"] I’ve done …" at bounding box center [565, 306] width 475 height 270
click at [514, 371] on textarea "[Say "Hi" and add a name if there is such, if not - leave just "Hi"] I’ve done …" at bounding box center [565, 306] width 475 height 270
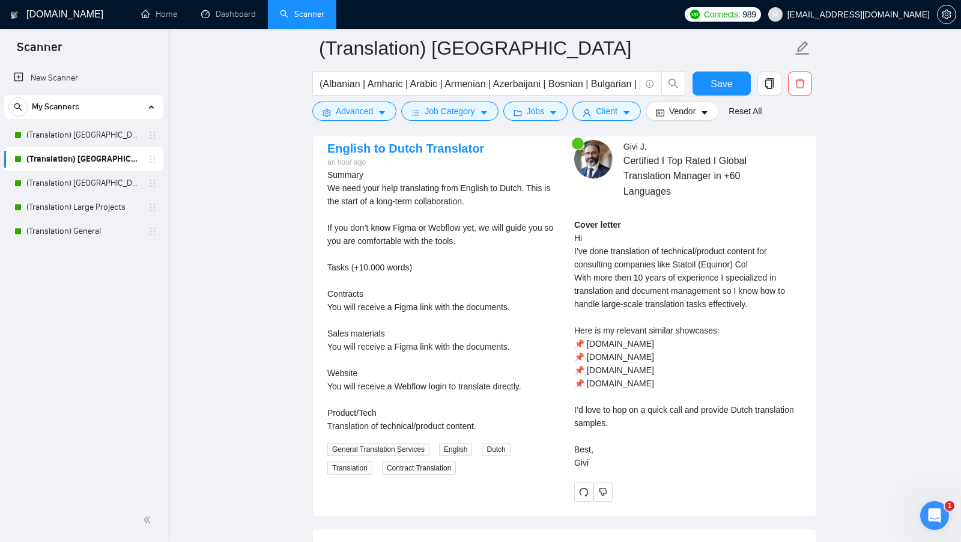
scroll to position [2264, 0]
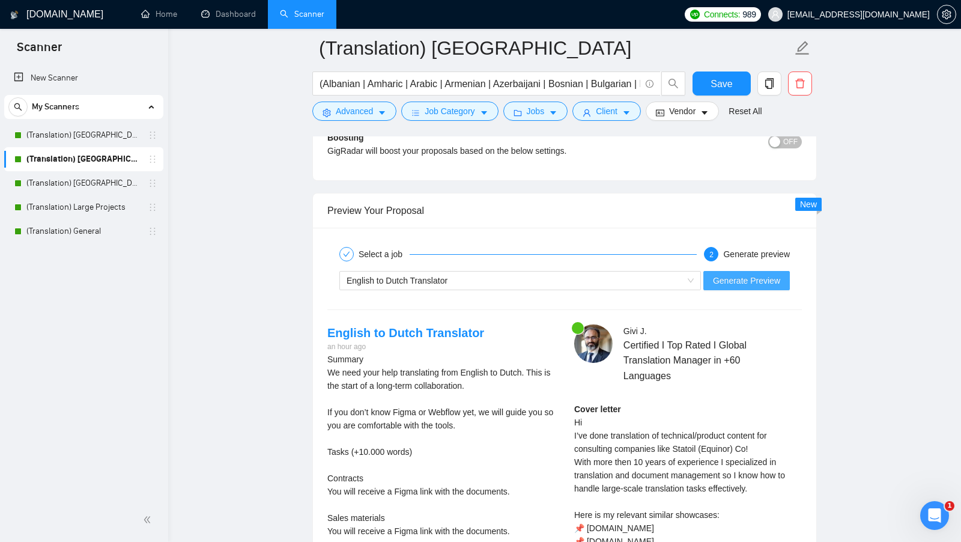
click at [523, 274] on span "Generate Preview" at bounding box center [746, 280] width 67 height 13
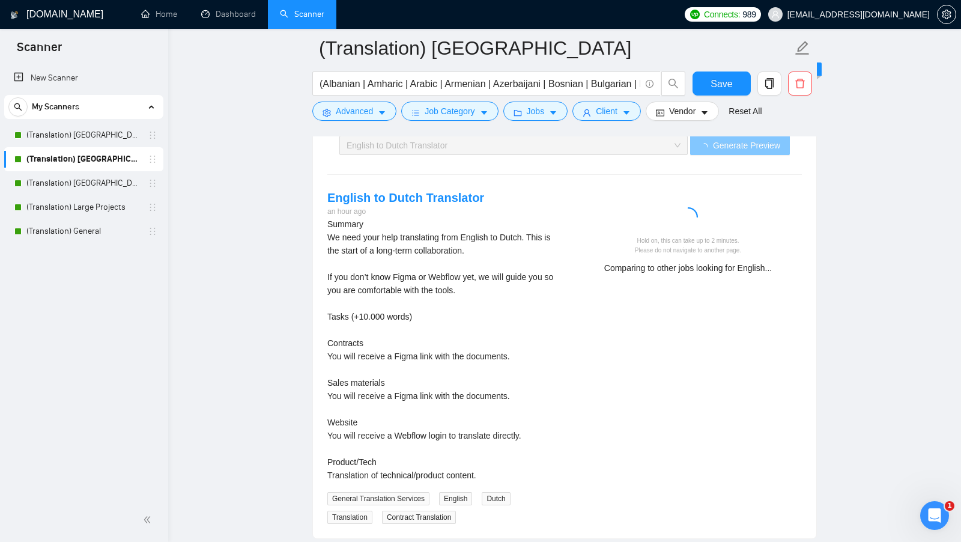
scroll to position [2401, 0]
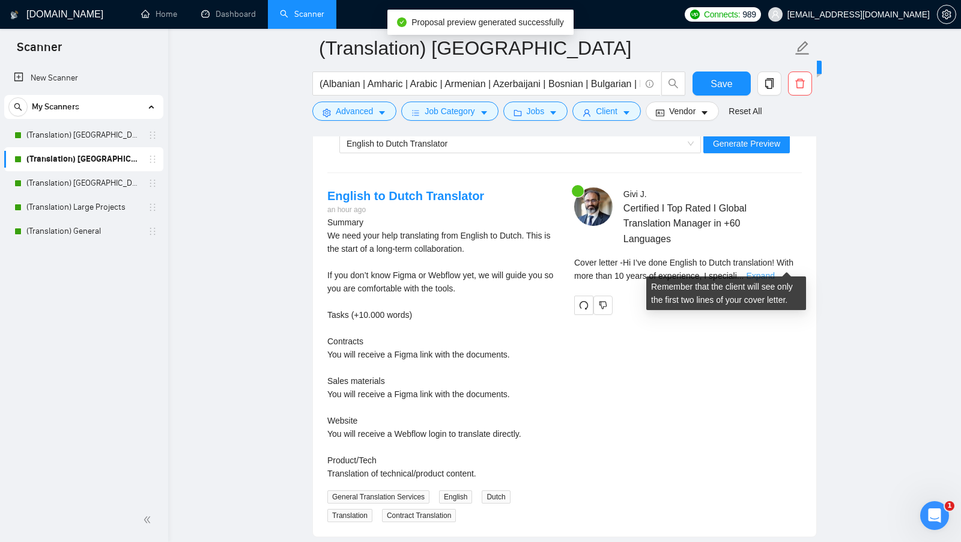
click at [523, 271] on link "Expand" at bounding box center [760, 276] width 28 height 10
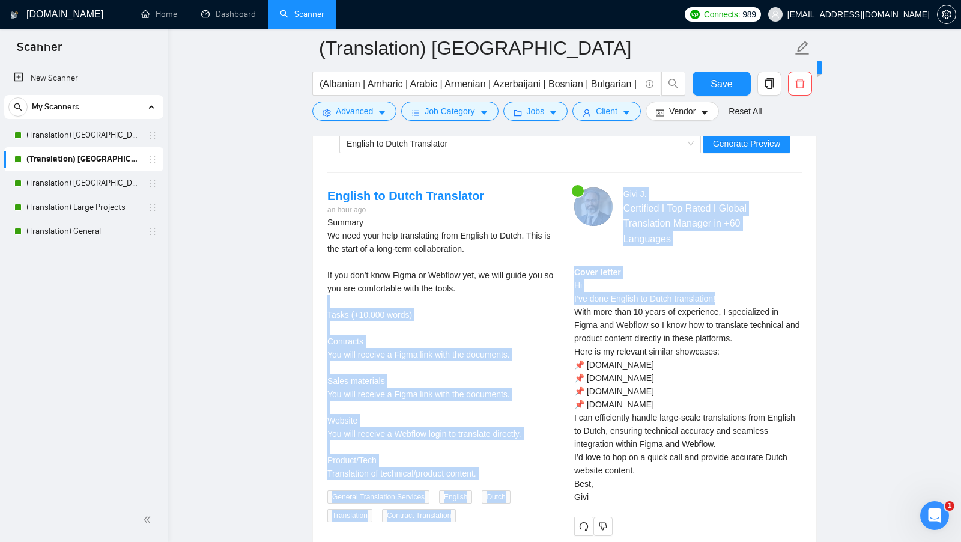
drag, startPoint x: 725, startPoint y: 290, endPoint x: 561, endPoint y: 286, distance: 164.1
click at [523, 286] on div "English to Dutch Translator an hour ago Summary We need your help translating f…" at bounding box center [565, 361] width 494 height 348
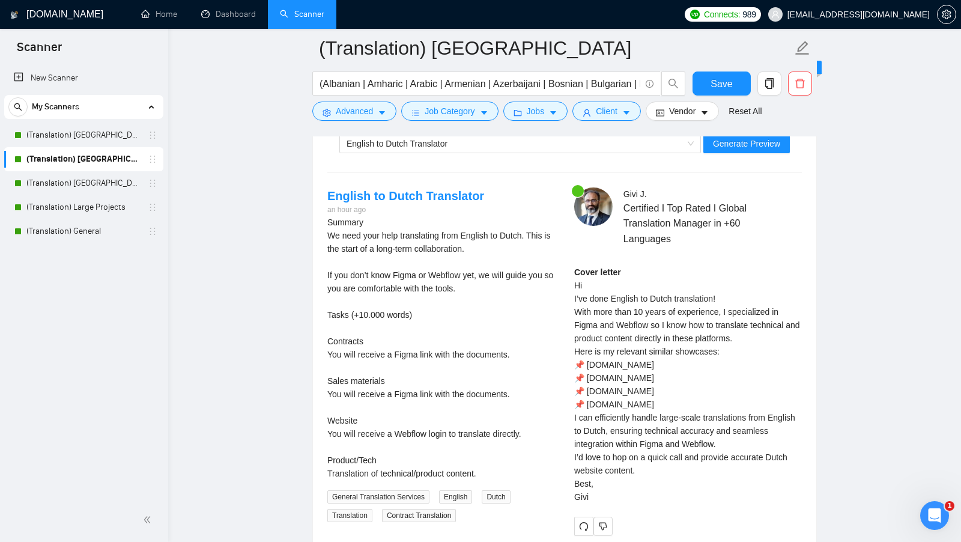
click at [523, 286] on div "Cover letter Hi I’ve done English to Dutch translation! With more than 10 years…" at bounding box center [688, 385] width 228 height 238
drag, startPoint x: 572, startPoint y: 286, endPoint x: 781, endPoint y: 286, distance: 208.5
click at [523, 286] on div "[PERSON_NAME] Certified I Top Rated I Global Translation Manager in +60 Languag…" at bounding box center [688, 361] width 247 height 348
click at [523, 307] on div "Cover letter Hi I’ve done English to Dutch translation! With more than 10 years…" at bounding box center [688, 385] width 228 height 238
drag, startPoint x: 571, startPoint y: 311, endPoint x: 650, endPoint y: 314, distance: 78.2
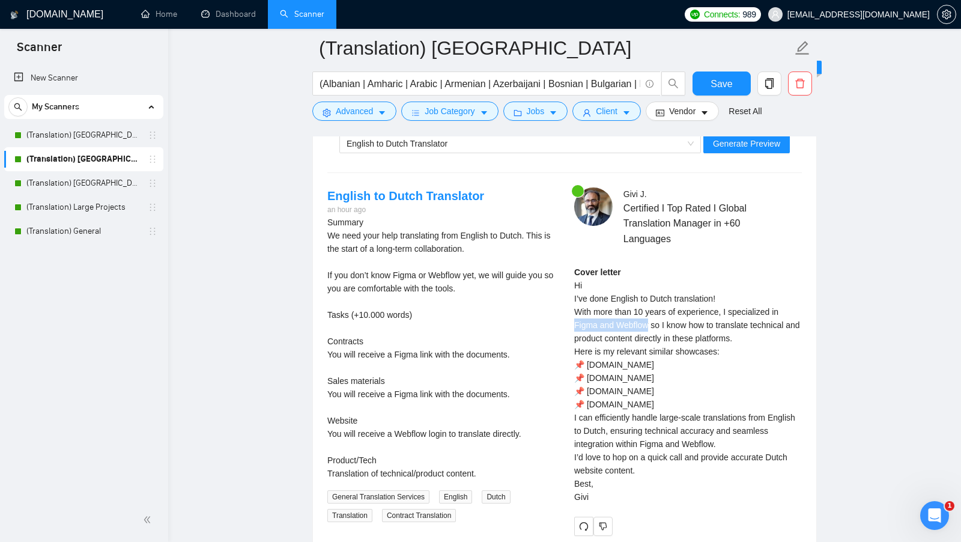
click at [523, 314] on div "[PERSON_NAME] Certified I Top Rated I Global Translation Manager in +60 Languag…" at bounding box center [688, 361] width 247 height 348
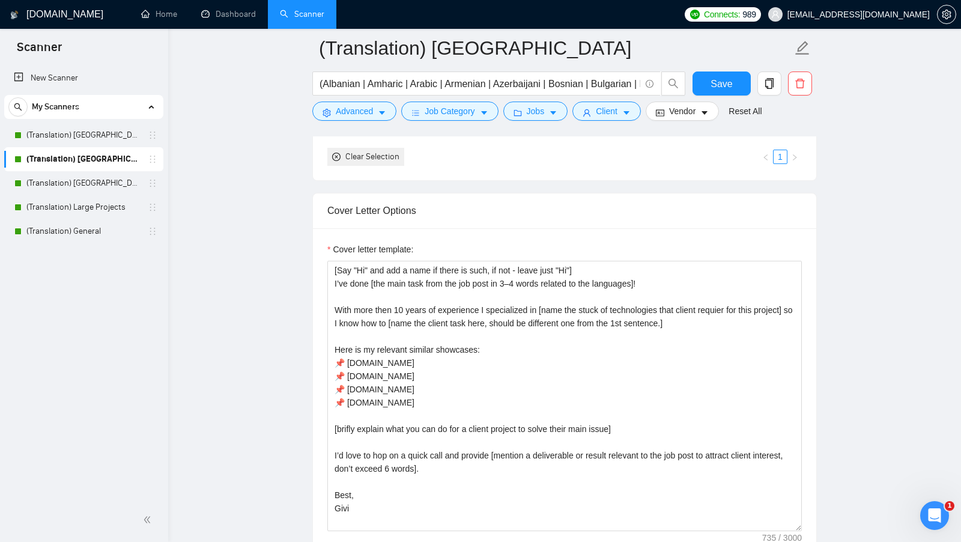
scroll to position [1170, 0]
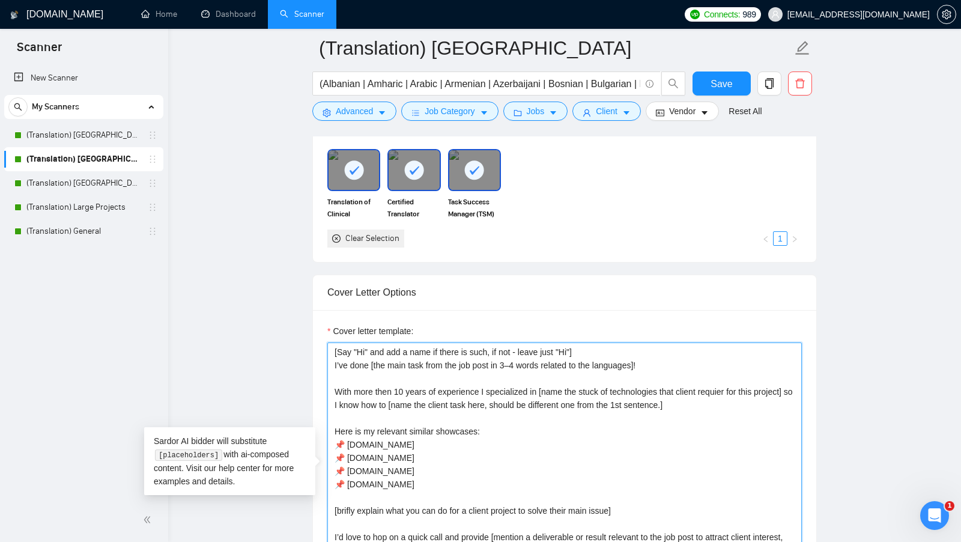
click at [329, 343] on textarea "[Say "Hi" and add a name if there is such, if not - leave just "Hi"] I’ve done …" at bounding box center [565, 478] width 475 height 270
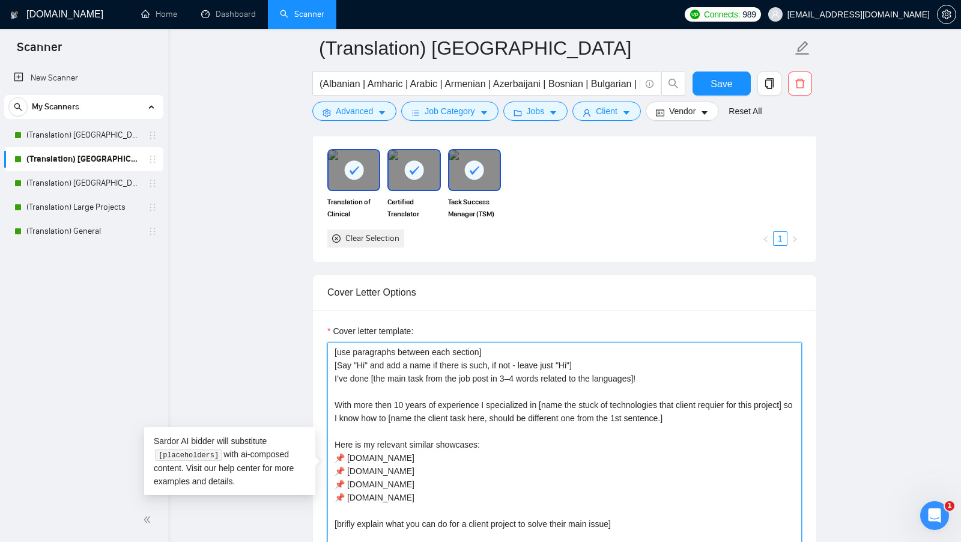
drag, startPoint x: 573, startPoint y: 398, endPoint x: 362, endPoint y: 414, distance: 210.9
click at [362, 414] on textarea "[use paragraphs between each section] [Say "Hi" and add a name if there is such…" at bounding box center [565, 478] width 475 height 270
drag, startPoint x: 775, startPoint y: 397, endPoint x: 550, endPoint y: 397, distance: 224.1
click at [523, 396] on textarea "[use paragraphs between each section] [Say "Hi" and add a name if there is such…" at bounding box center [565, 478] width 475 height 270
click at [523, 409] on textarea "[use paragraphs between each section] [Say "Hi" and add a name if there is such…" at bounding box center [565, 478] width 475 height 270
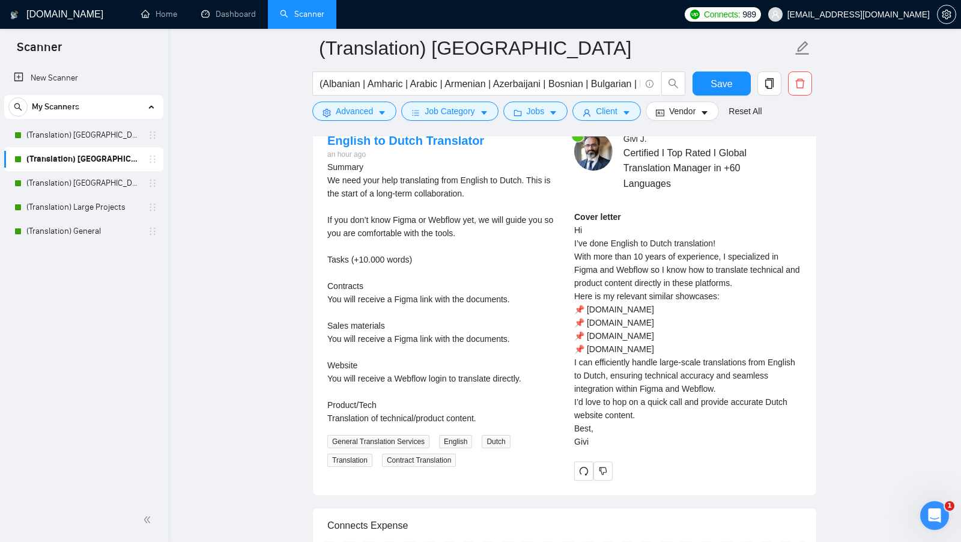
scroll to position [2454, 0]
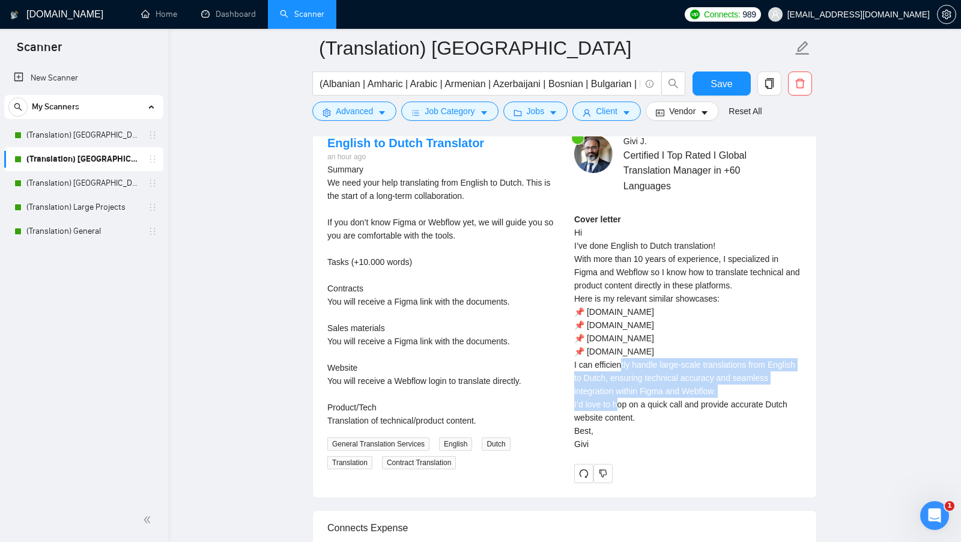
drag, startPoint x: 571, startPoint y: 354, endPoint x: 776, endPoint y: 379, distance: 207.0
click at [523, 379] on div "[PERSON_NAME] Certified I Top Rated I Global Translation Manager in +60 Languag…" at bounding box center [688, 309] width 247 height 348
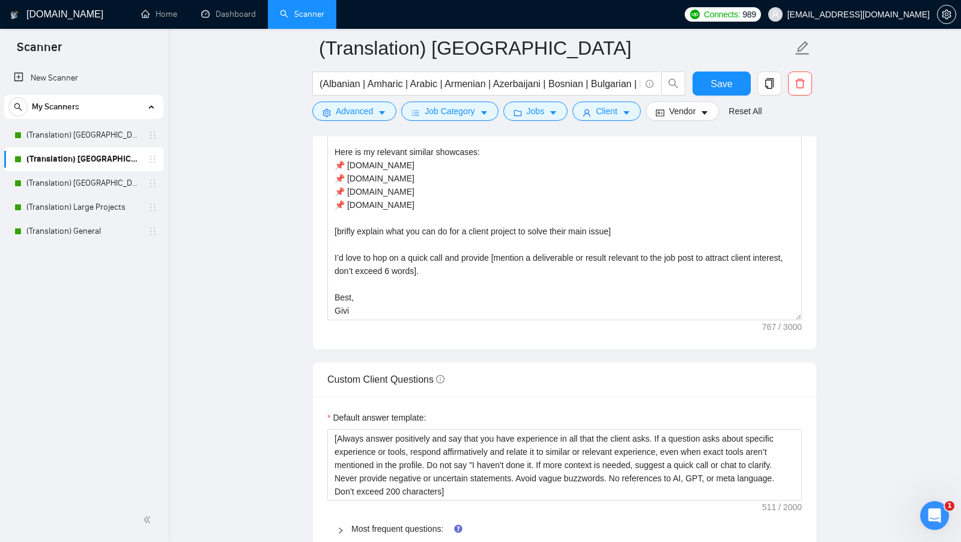
scroll to position [1458, 0]
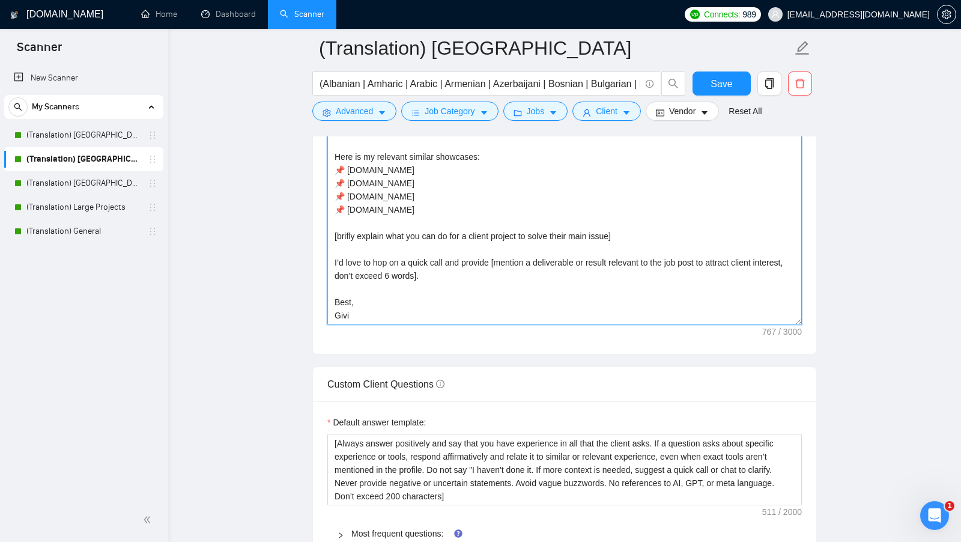
click at [390, 230] on textarea "[use paragraphs between each section] [Say "Hi" and add a name if there is such…" at bounding box center [565, 190] width 475 height 270
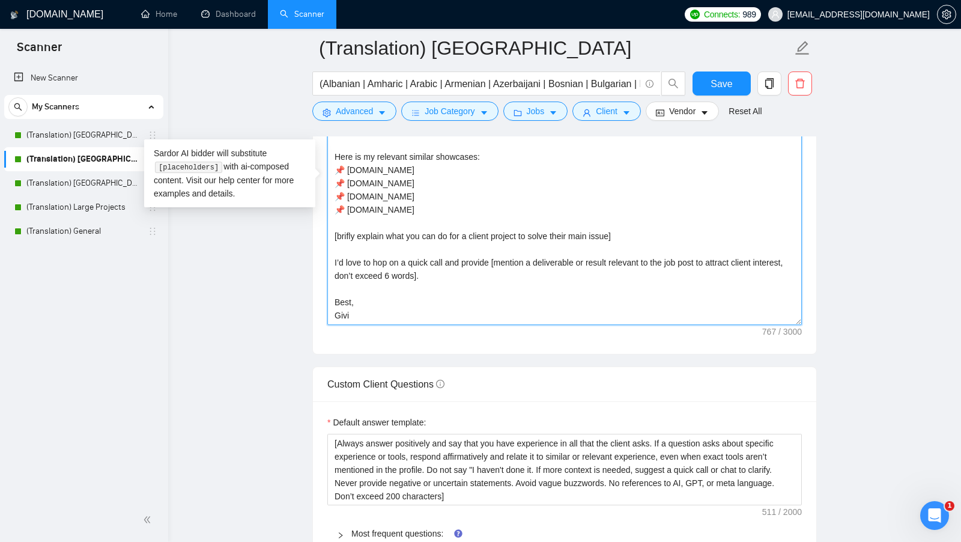
drag, startPoint x: 389, startPoint y: 230, endPoint x: 532, endPoint y: 234, distance: 142.5
click at [523, 234] on textarea "[use paragraphs between each section] [Say "Hi" and add a name if there is such…" at bounding box center [565, 190] width 475 height 270
click at [471, 229] on textarea "[use paragraphs between each section] [Say "Hi" and add a name if there is such…" at bounding box center [565, 190] width 475 height 270
click at [523, 225] on textarea "[use paragraphs between each section] [Say "Hi" and add a name if there is such…" at bounding box center [565, 190] width 475 height 270
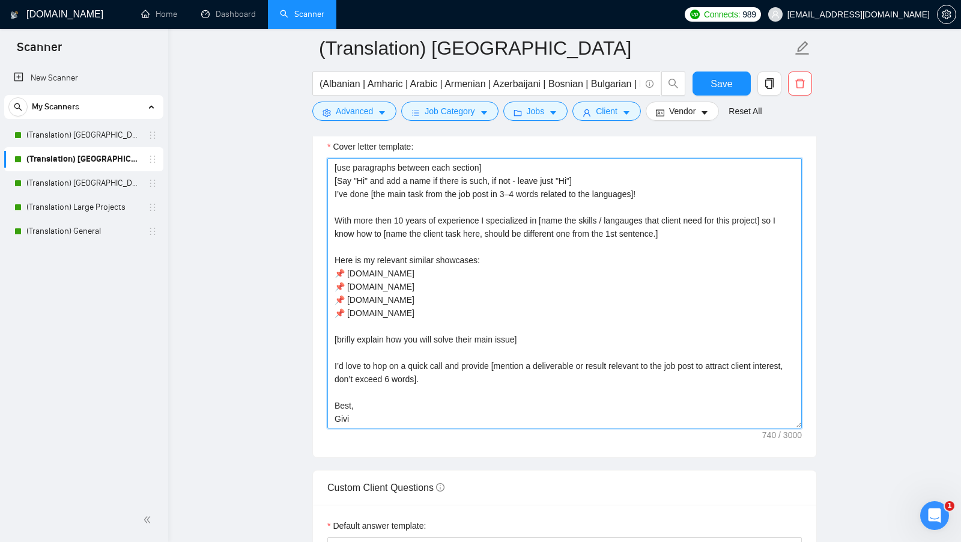
scroll to position [1341, 0]
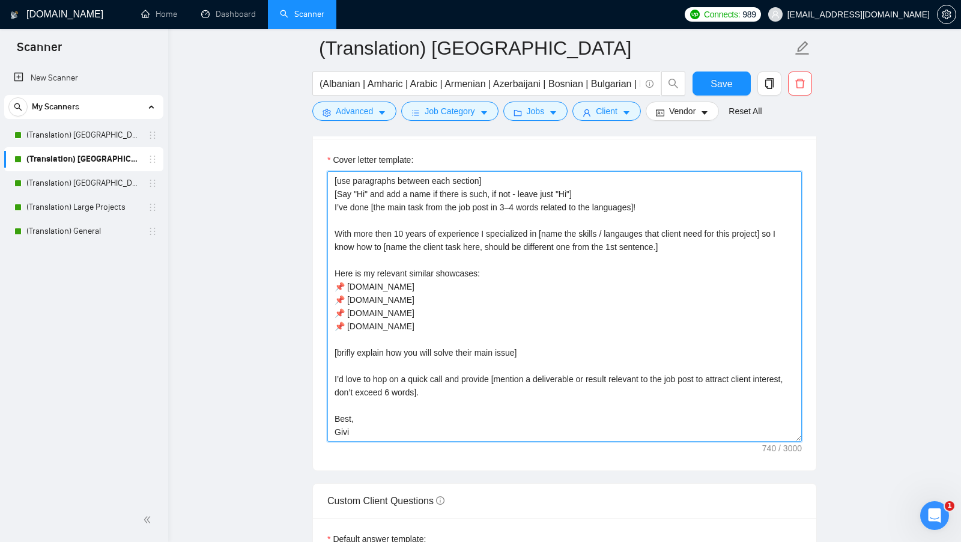
click at [521, 348] on textarea "[use paragraphs between each section] [Say "Hi" and add a name if there is such…" at bounding box center [565, 306] width 475 height 270
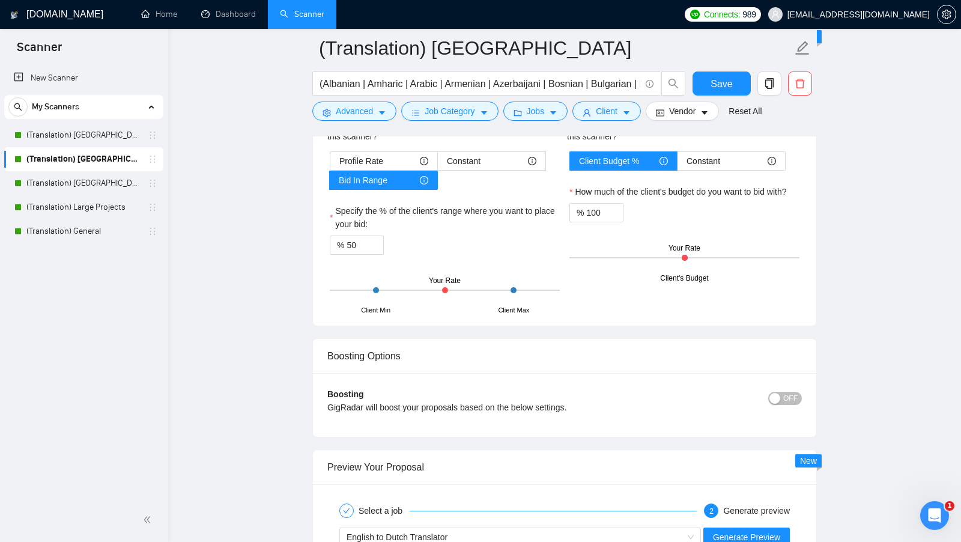
scroll to position [2286, 0]
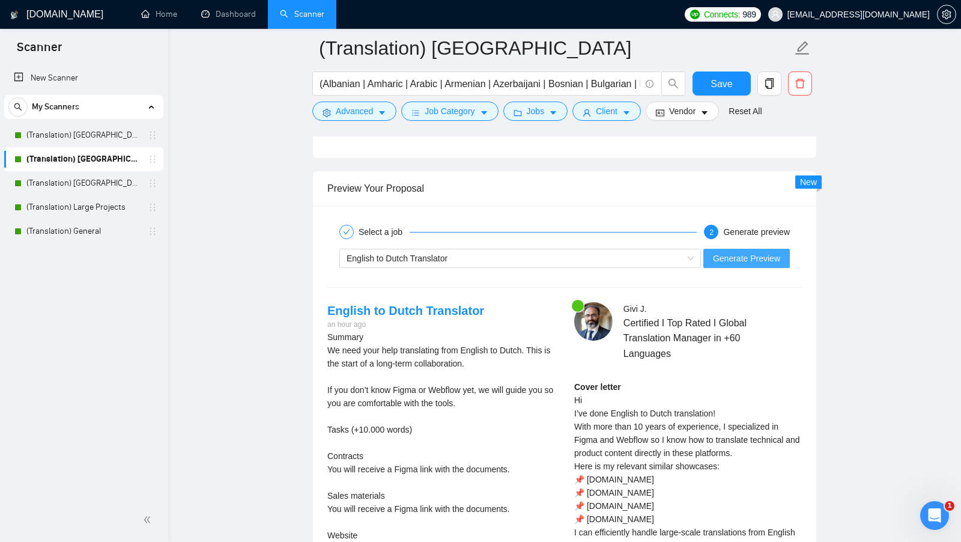
type textarea "[use paragraphs between each section] [Say "Hi" and add a name if there is such…"
click at [523, 257] on div "English to Dutch Translator Generate Preview" at bounding box center [564, 258] width 477 height 29
click at [523, 252] on span "Generate Preview" at bounding box center [746, 258] width 67 height 13
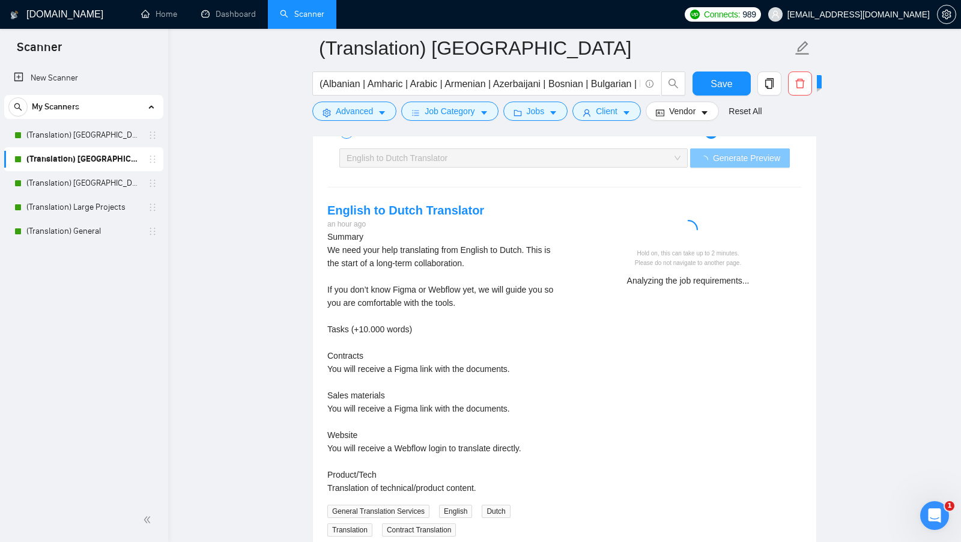
scroll to position [2388, 0]
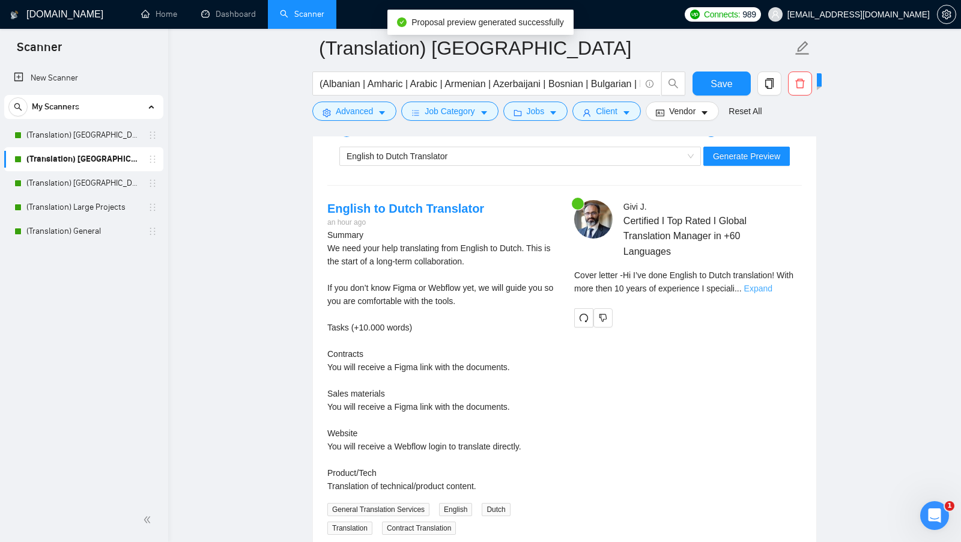
click at [523, 284] on link "Expand" at bounding box center [759, 289] width 28 height 10
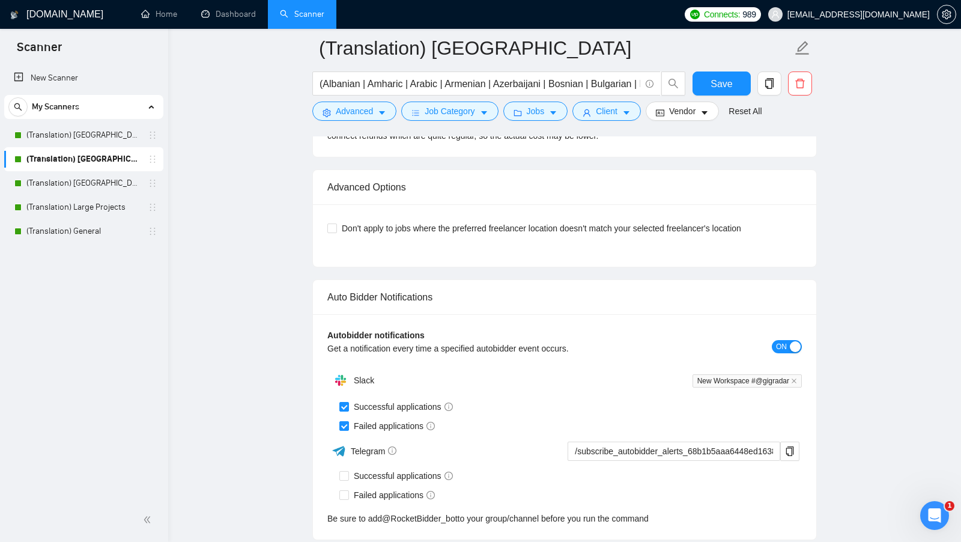
scroll to position [3079, 0]
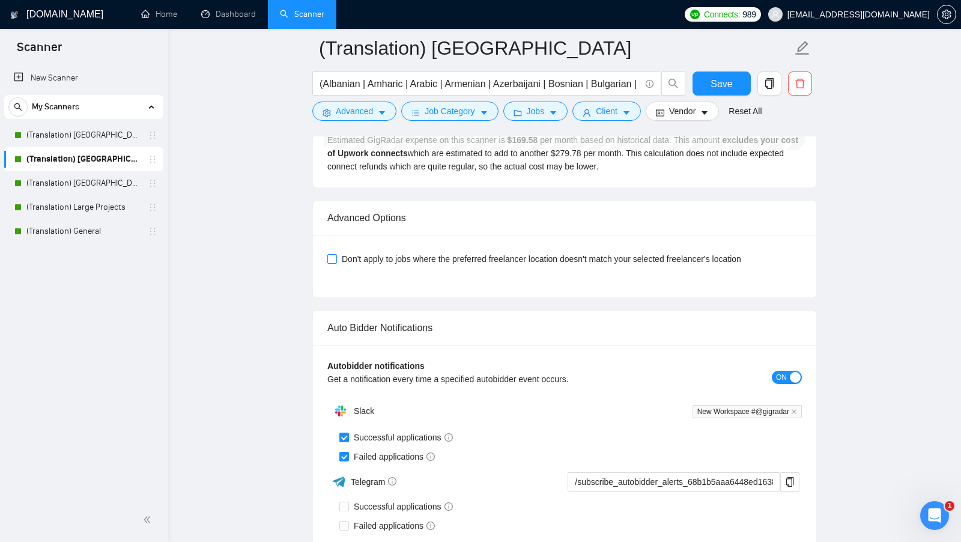
click at [332, 254] on input "Don't apply to jobs where the preferred freelancer location doesn't match your …" at bounding box center [332, 258] width 8 height 8
checkbox input "true"
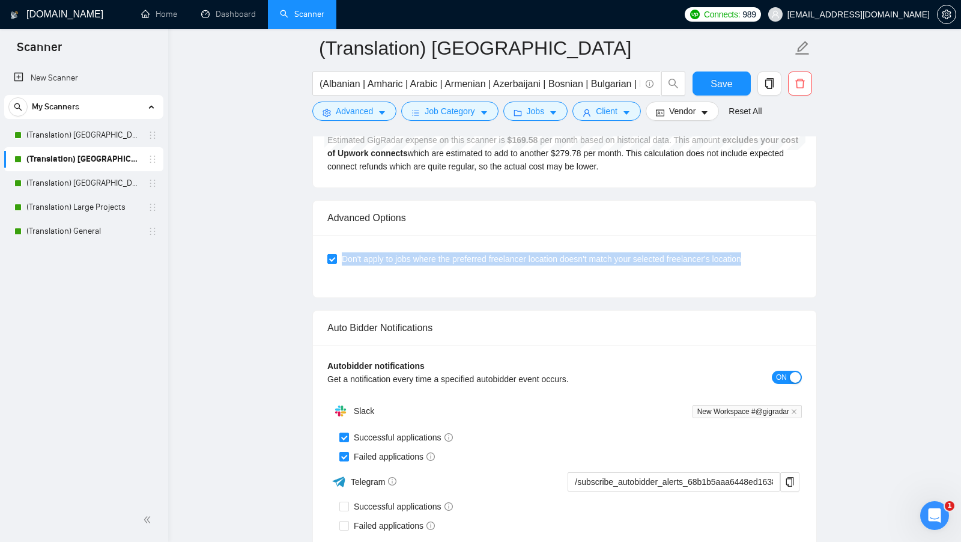
drag, startPoint x: 782, startPoint y: 249, endPoint x: 338, endPoint y: 243, distance: 443.5
click at [338, 252] on div "Don't apply to jobs where the preferred freelancer location doesn't match your …" at bounding box center [565, 258] width 475 height 13
click at [410, 265] on div "Don't apply to jobs where the preferred freelancer location doesn't match your …" at bounding box center [565, 266] width 475 height 34
drag, startPoint x: 773, startPoint y: 250, endPoint x: 341, endPoint y: 248, distance: 432.7
click at [341, 252] on div "Don't apply to jobs where the preferred freelancer location doesn't match your …" at bounding box center [565, 258] width 475 height 13
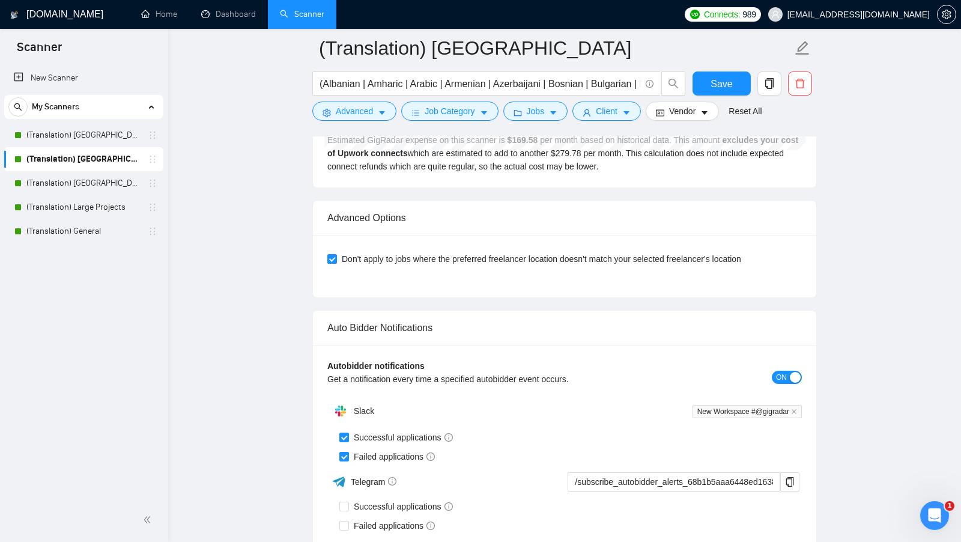
click at [394, 267] on div "Don't apply to jobs where the preferred freelancer location doesn't match your …" at bounding box center [565, 266] width 475 height 34
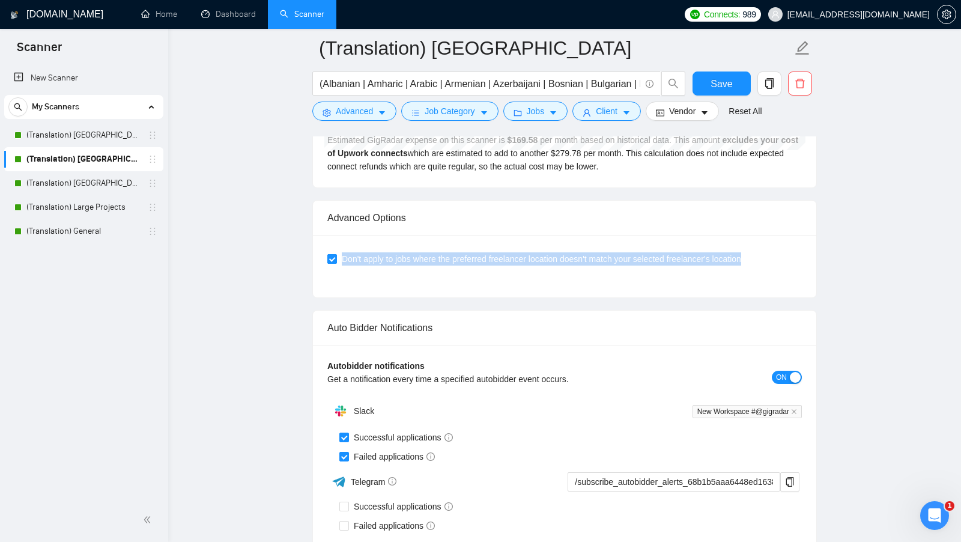
drag, startPoint x: 777, startPoint y: 245, endPoint x: 339, endPoint y: 247, distance: 438.1
click at [339, 252] on div "Don't apply to jobs where the preferred freelancer location doesn't match your …" at bounding box center [565, 258] width 475 height 13
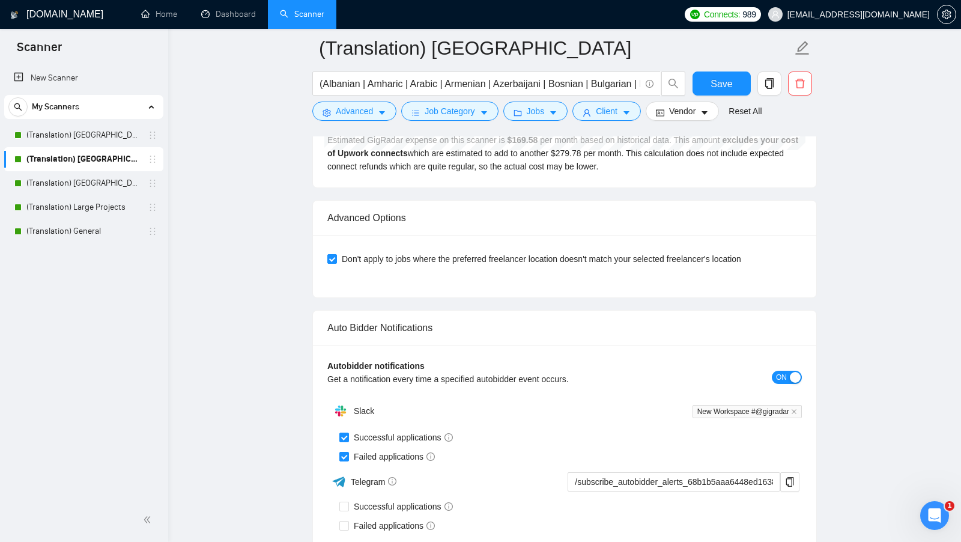
click at [401, 279] on div "Don't apply to jobs where the preferred freelancer location doesn't match your …" at bounding box center [565, 266] width 504 height 62
click at [523, 84] on button "Save" at bounding box center [722, 84] width 58 height 24
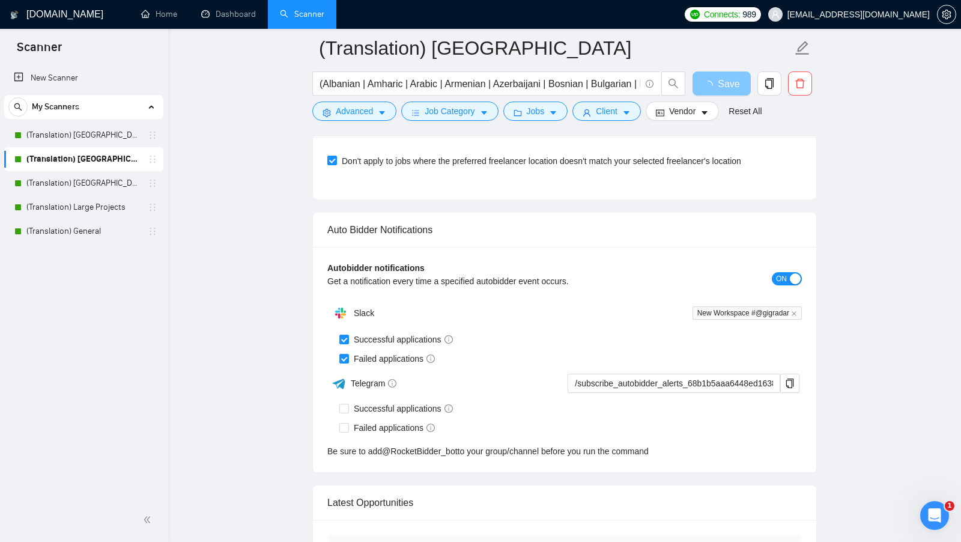
scroll to position [3042, 0]
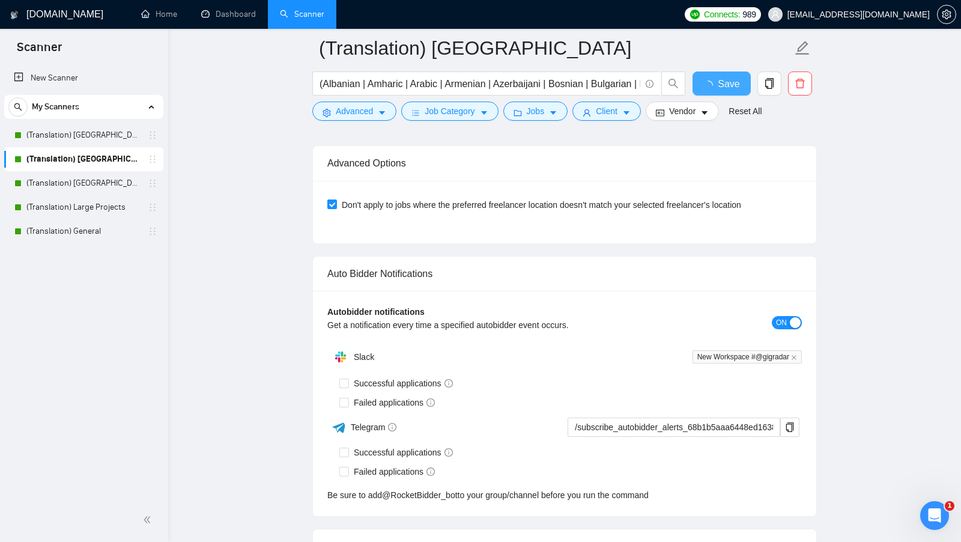
checkbox input "true"
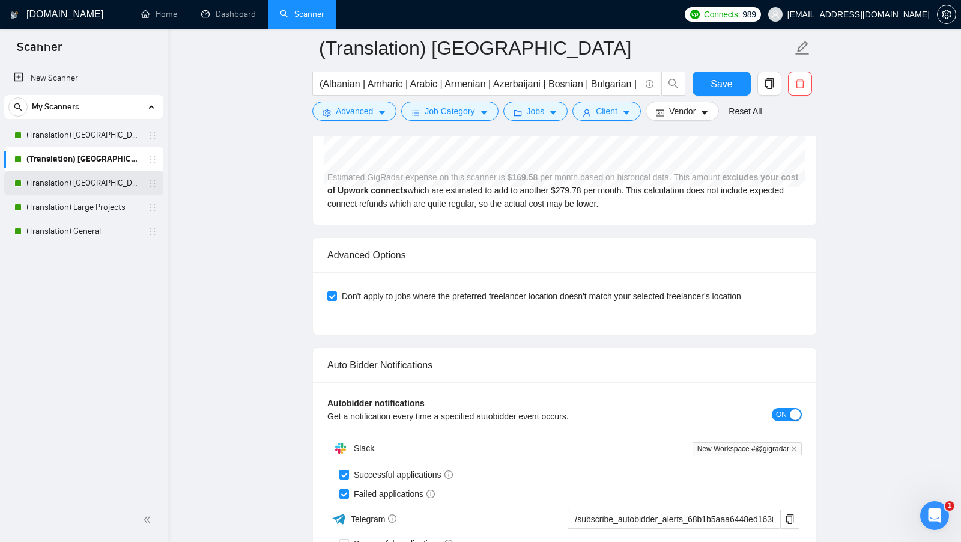
click at [102, 186] on link "(Translation) [GEOGRAPHIC_DATA]" at bounding box center [83, 183] width 114 height 24
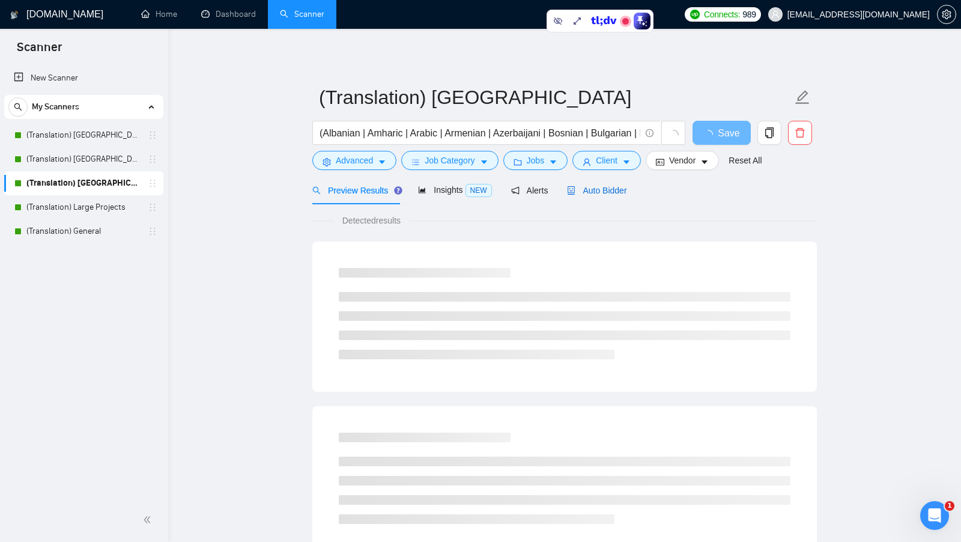
click at [523, 189] on span "Auto Bidder" at bounding box center [596, 191] width 59 height 10
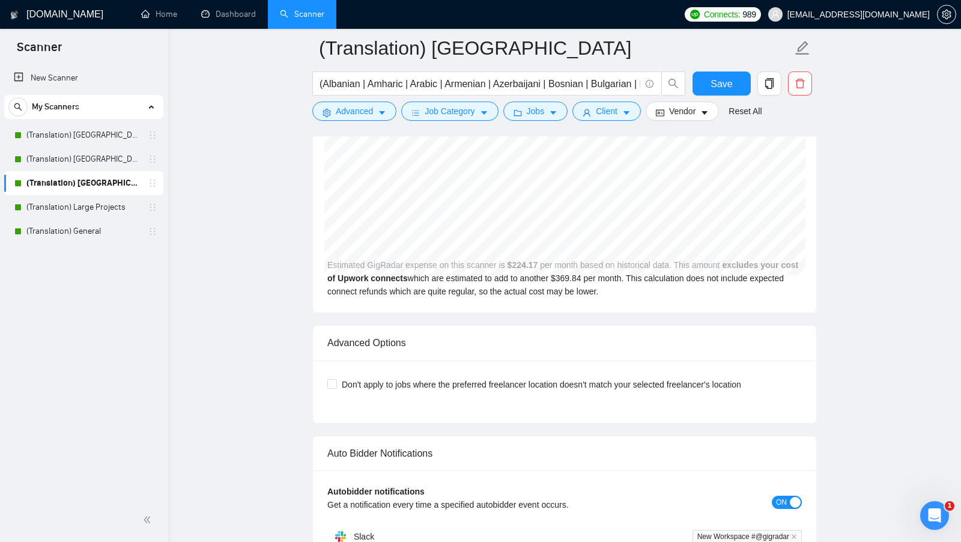
scroll to position [2538, 0]
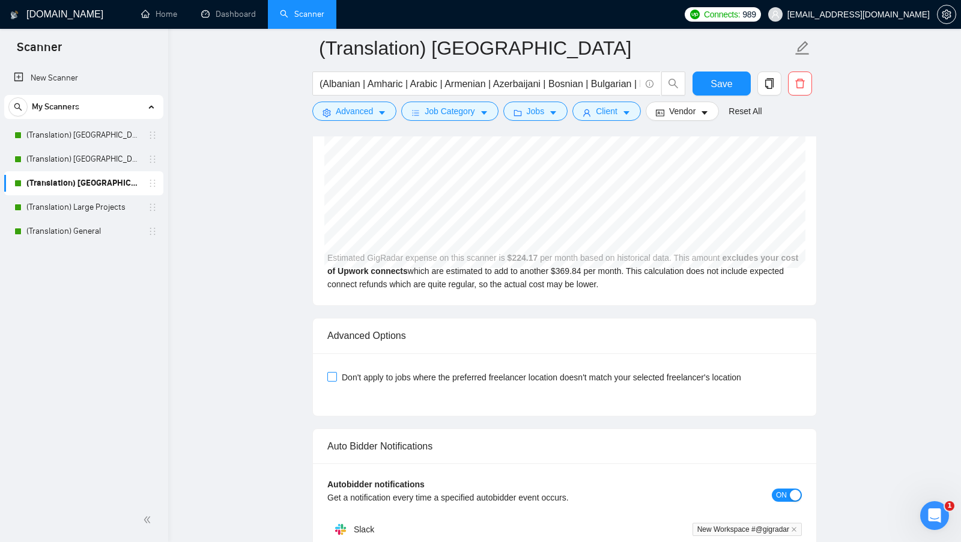
click at [335, 372] on input "Don't apply to jobs where the preferred freelancer location doesn't match your …" at bounding box center [332, 376] width 8 height 8
click at [332, 372] on input "Don't apply to jobs where the preferred freelancer location doesn't match your …" at bounding box center [332, 376] width 8 height 8
checkbox input "true"
click at [523, 80] on button "Save" at bounding box center [722, 84] width 58 height 24
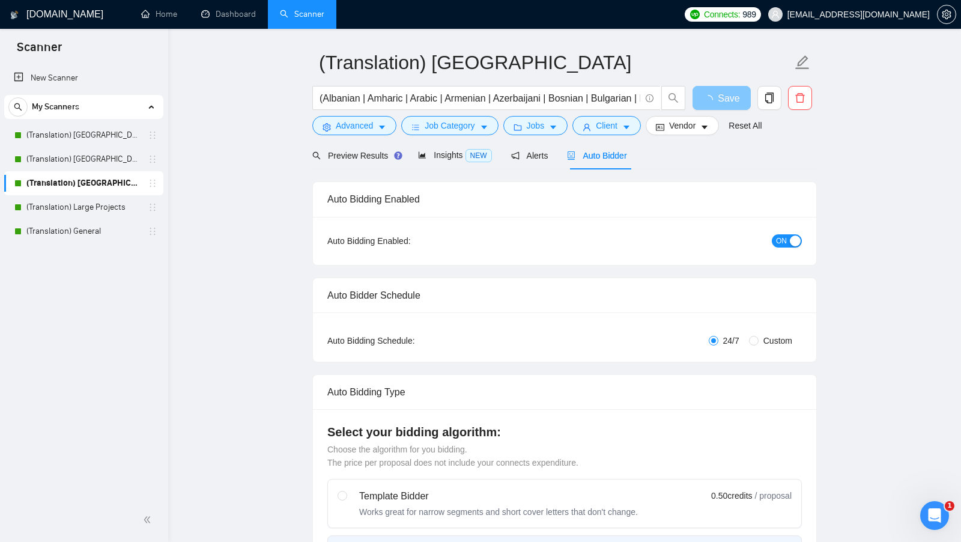
scroll to position [0, 0]
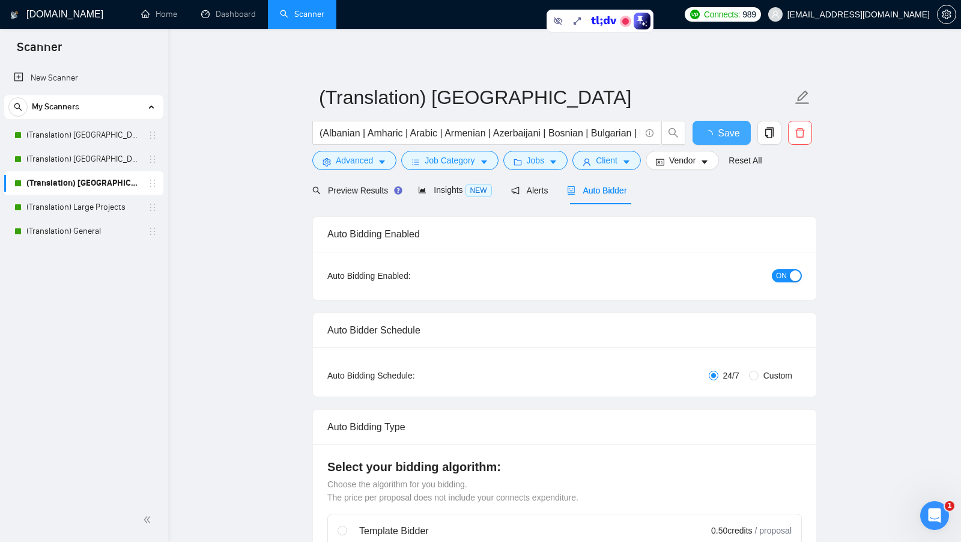
checkbox input "true"
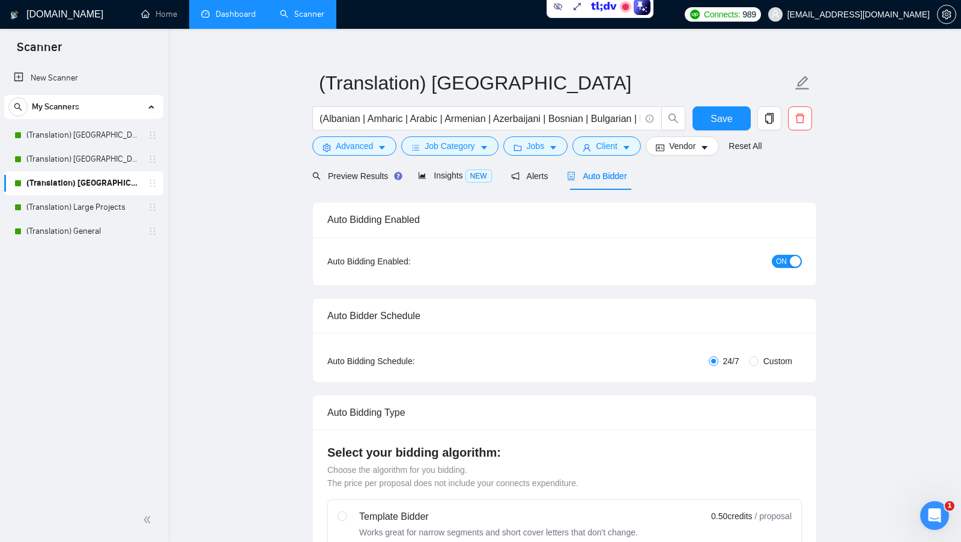
click at [233, 19] on link "Dashboard" at bounding box center [228, 14] width 55 height 10
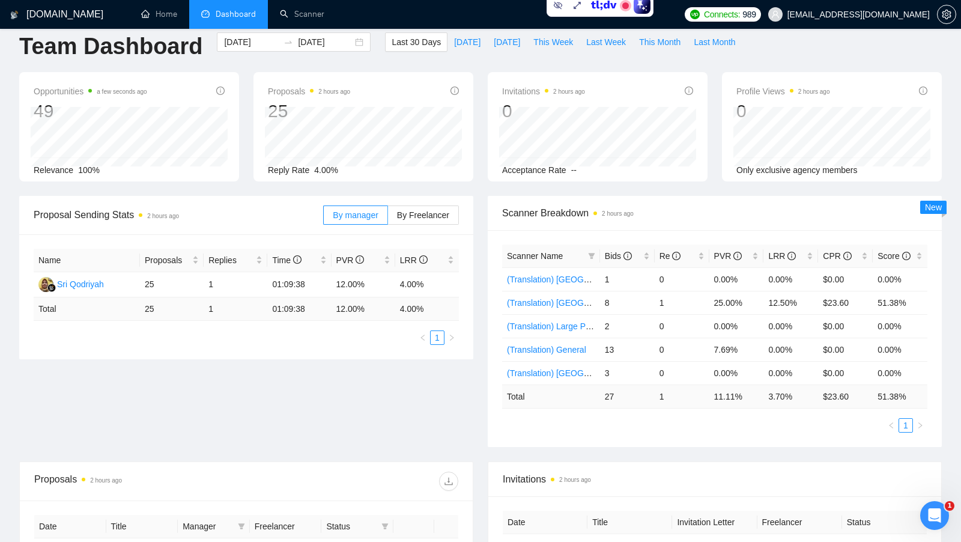
scroll to position [15, 0]
click at [305, 14] on link "Scanner" at bounding box center [302, 14] width 44 height 10
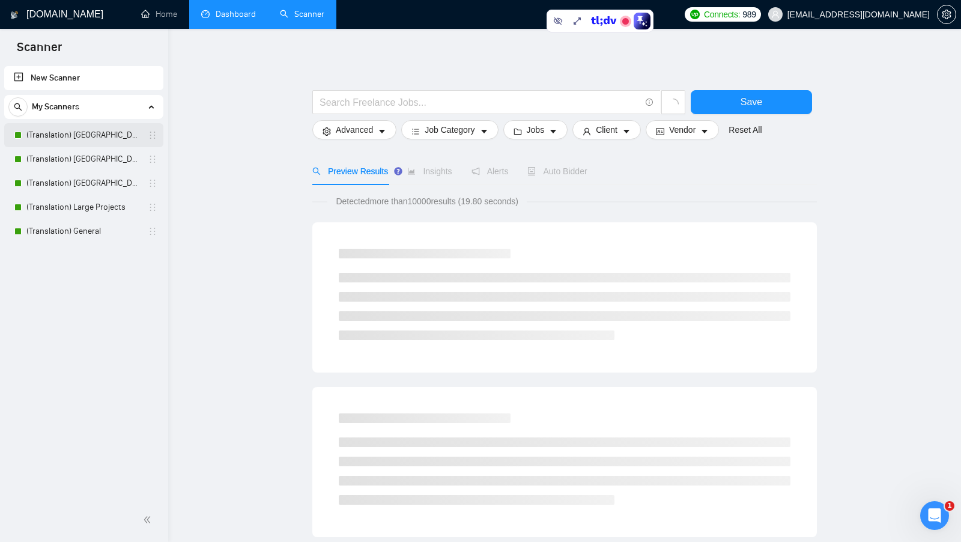
click at [86, 132] on link "(Translation) [GEOGRAPHIC_DATA]" at bounding box center [83, 135] width 114 height 24
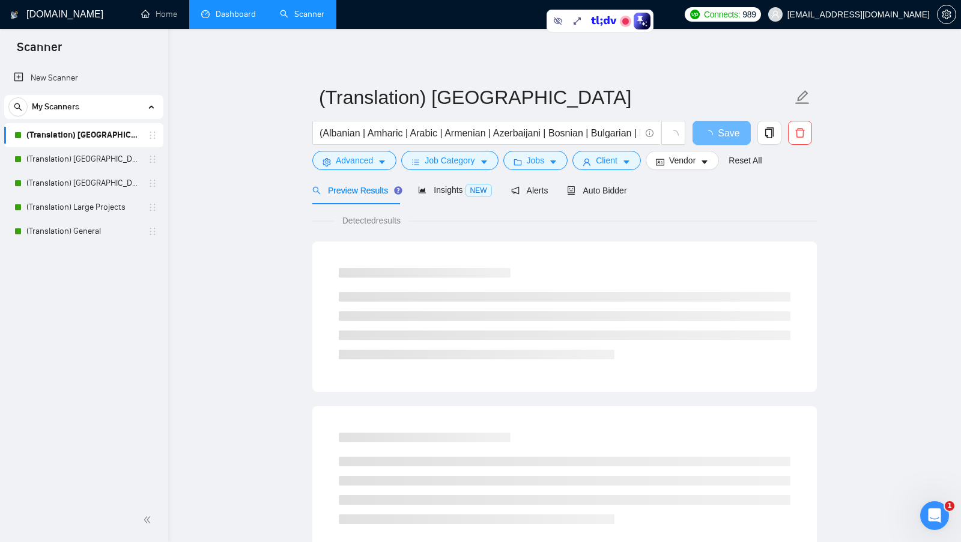
click at [457, 196] on div "Insights NEW" at bounding box center [454, 190] width 73 height 14
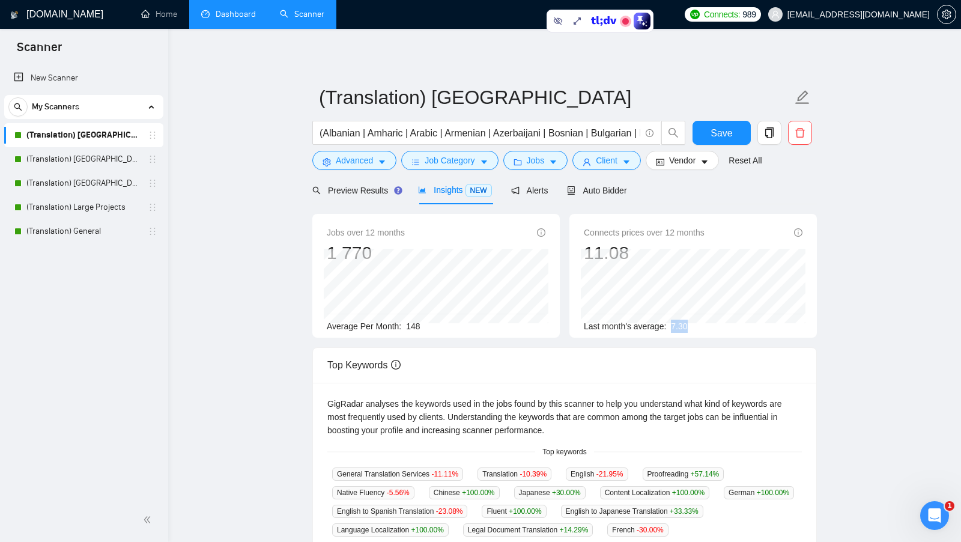
drag, startPoint x: 713, startPoint y: 326, endPoint x: 671, endPoint y: 328, distance: 42.7
click at [523, 328] on div "Last month's average: 7.30" at bounding box center [693, 326] width 219 height 13
click at [523, 339] on div "Jobs over 12 months 1 770 Average Per Month: 148 Connects prices over 12 months…" at bounding box center [565, 280] width 514 height 133
click at [243, 19] on link "Dashboard" at bounding box center [228, 14] width 55 height 10
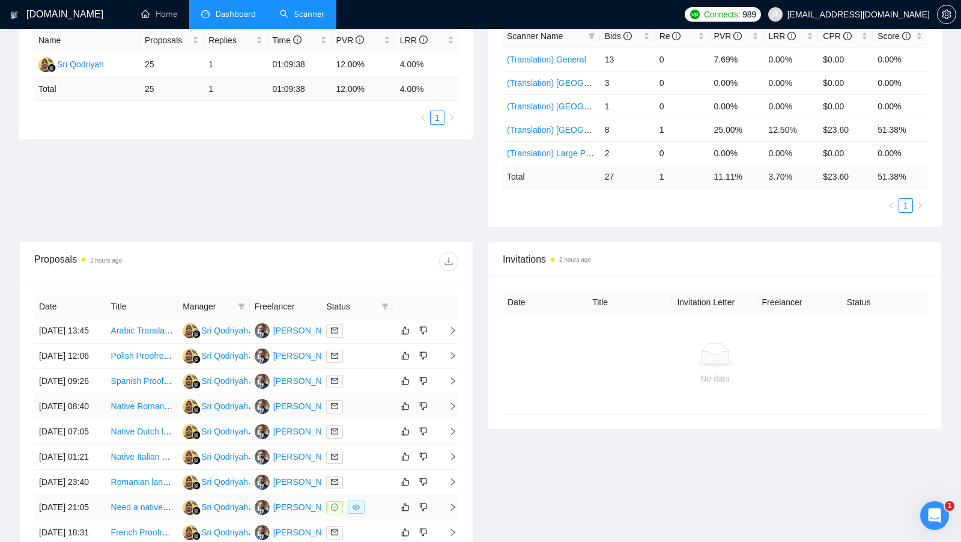
scroll to position [227, 0]
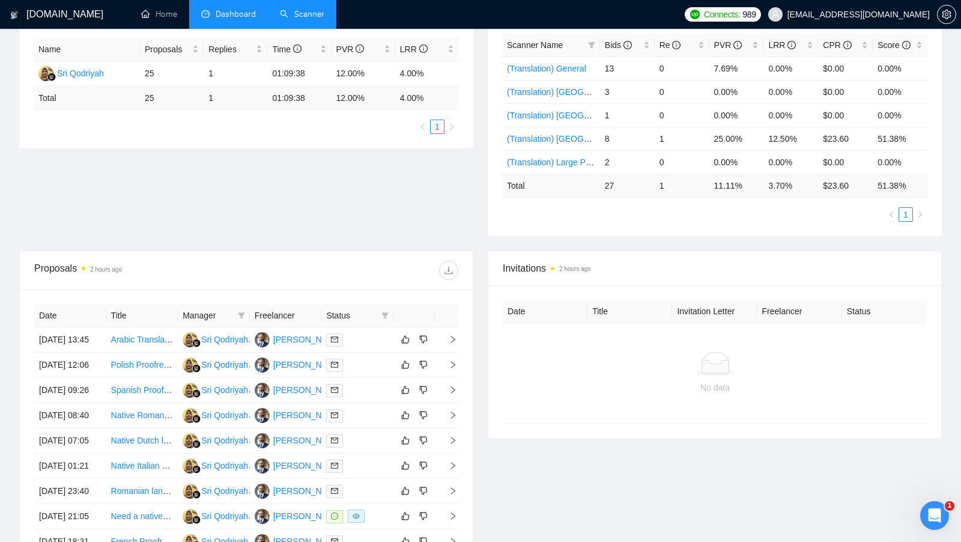
click at [412, 266] on div at bounding box center [352, 270] width 212 height 19
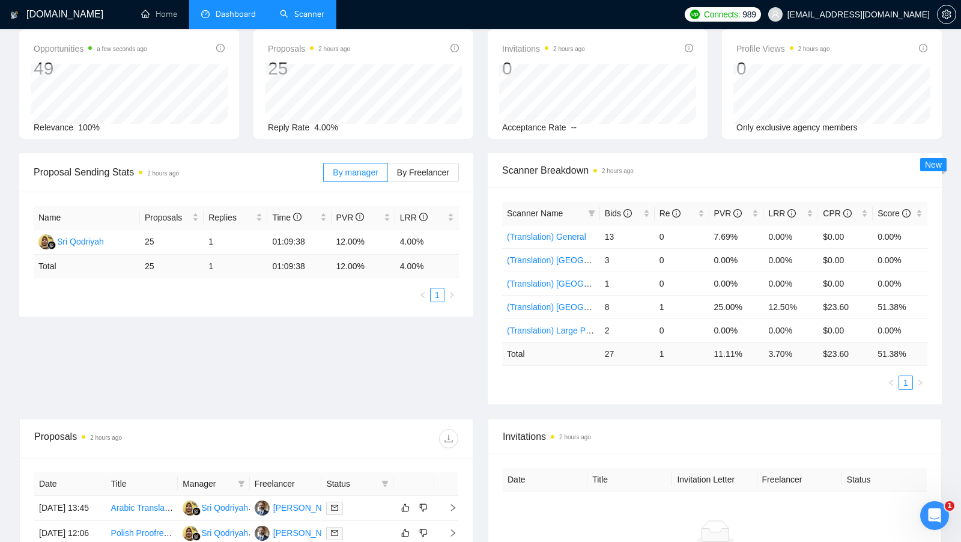
scroll to position [60, 0]
drag, startPoint x: 394, startPoint y: 239, endPoint x: 431, endPoint y: 239, distance: 37.3
click at [431, 239] on tr "Sri Qodriyah 25 1 01:09:38 12.00% 4.00%" at bounding box center [246, 240] width 425 height 25
drag, startPoint x: 338, startPoint y: 237, endPoint x: 372, endPoint y: 237, distance: 34.3
click at [372, 237] on td "12.00%" at bounding box center [364, 240] width 64 height 25
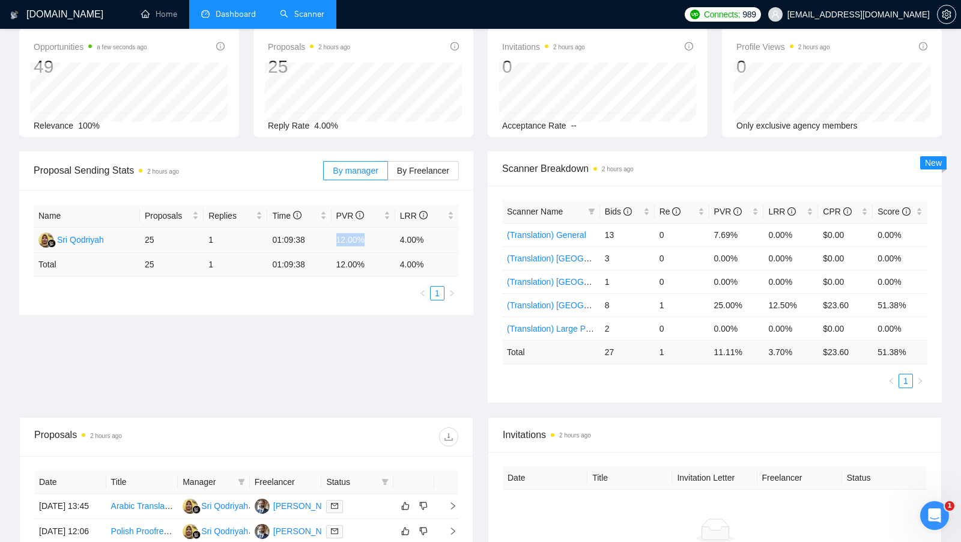
click at [372, 237] on td "12.00%" at bounding box center [364, 240] width 64 height 25
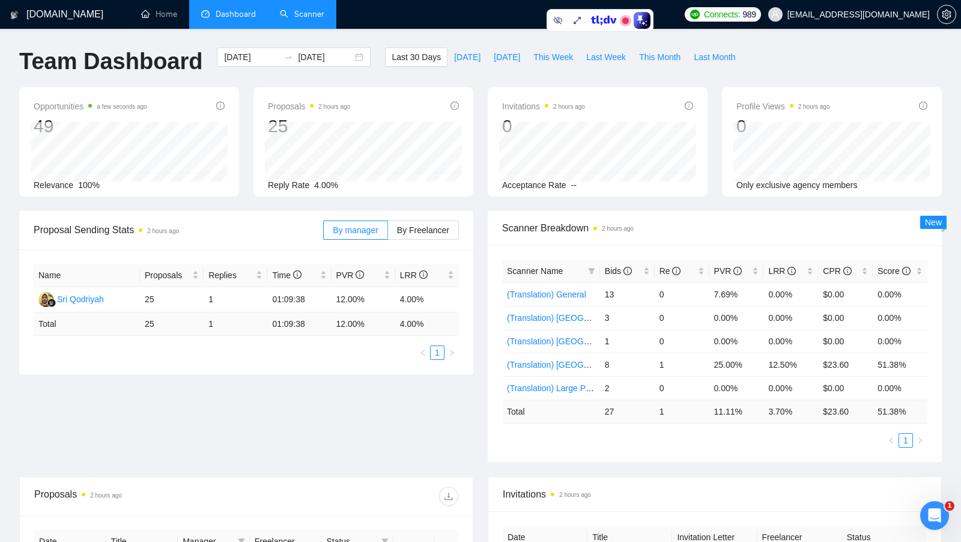
scroll to position [0, 0]
drag, startPoint x: 335, startPoint y: 299, endPoint x: 373, endPoint y: 300, distance: 37.3
click at [373, 300] on td "12.00%" at bounding box center [364, 300] width 64 height 25
drag, startPoint x: 397, startPoint y: 296, endPoint x: 442, endPoint y: 300, distance: 44.6
click at [442, 300] on td "4.00%" at bounding box center [427, 300] width 64 height 25
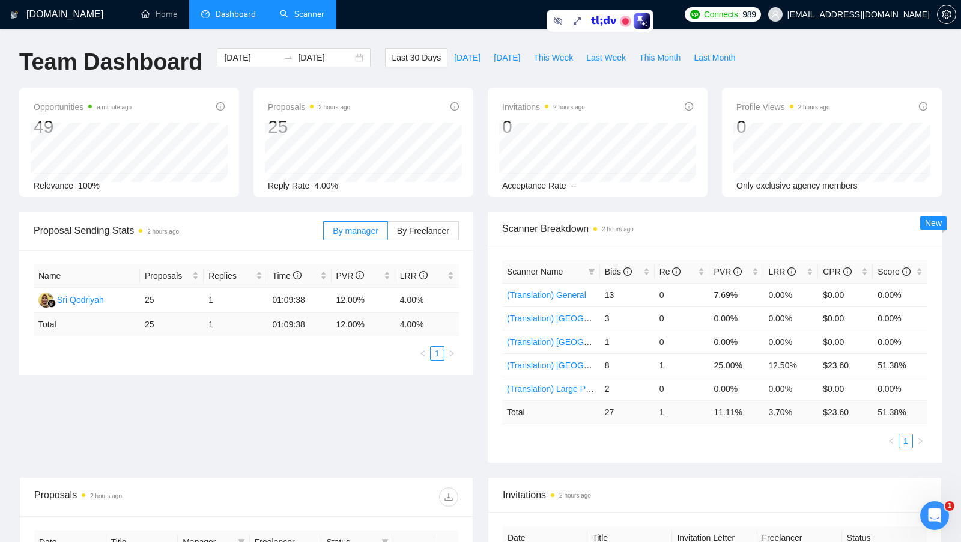
click at [380, 392] on div "Proposal Sending Stats 2 hours ago By manager By Freelancer Name Proposals Repl…" at bounding box center [480, 345] width 937 height 266
drag, startPoint x: 337, startPoint y: 302, endPoint x: 369, endPoint y: 302, distance: 32.5
click at [369, 302] on td "12.00%" at bounding box center [364, 300] width 64 height 25
click at [309, 374] on div "Proposal Sending Stats 2 hours ago By manager By Freelancer Name Proposals Repl…" at bounding box center [480, 345] width 937 height 266
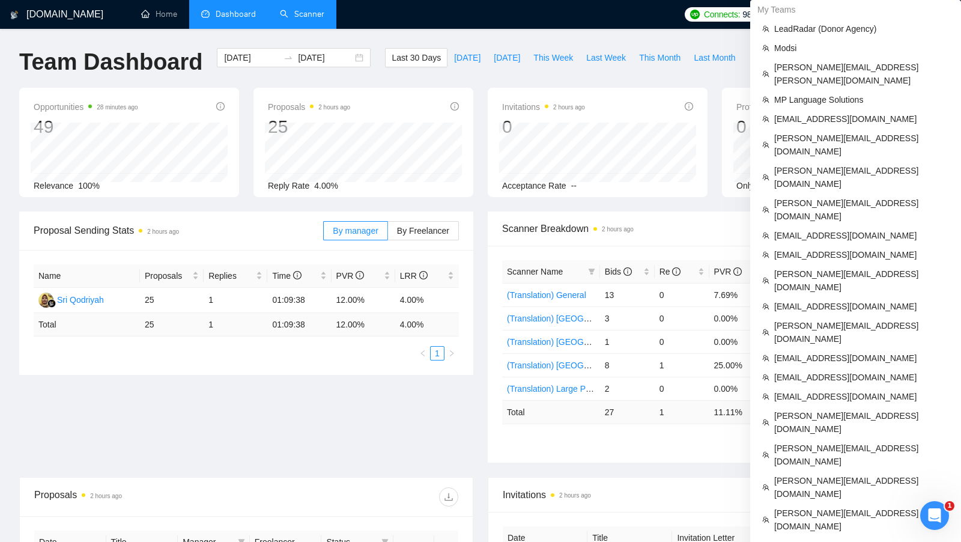
scroll to position [696, 0]
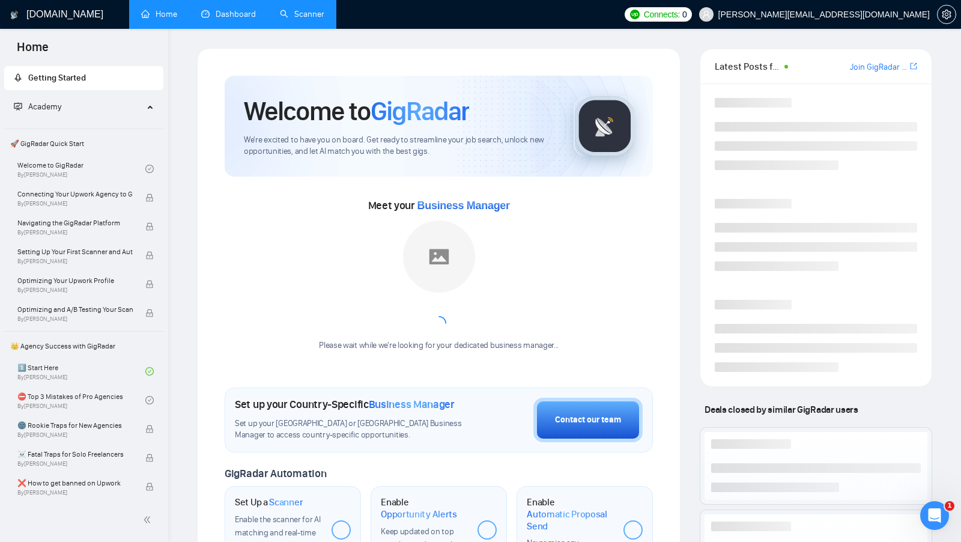
click at [218, 10] on link "Dashboard" at bounding box center [228, 14] width 55 height 10
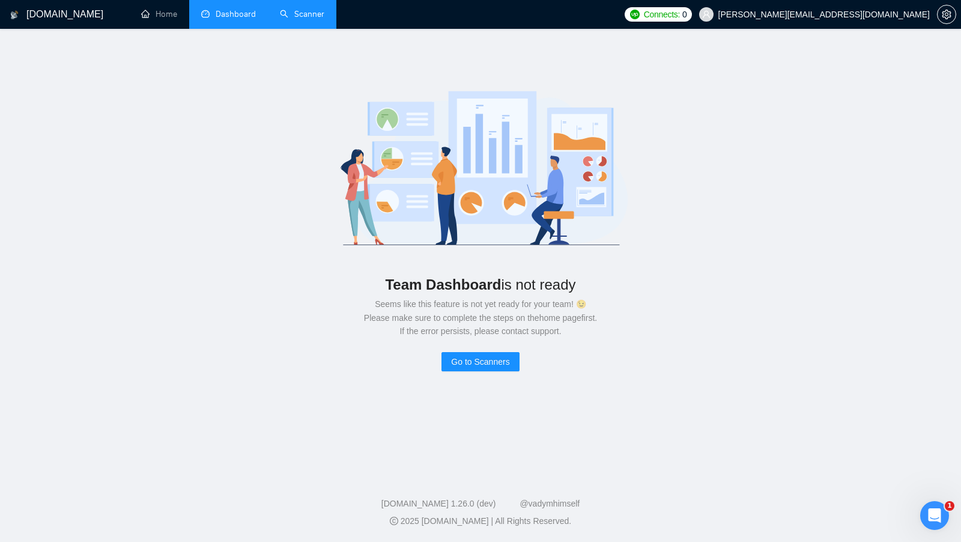
click at [289, 19] on link "Scanner" at bounding box center [302, 14] width 44 height 10
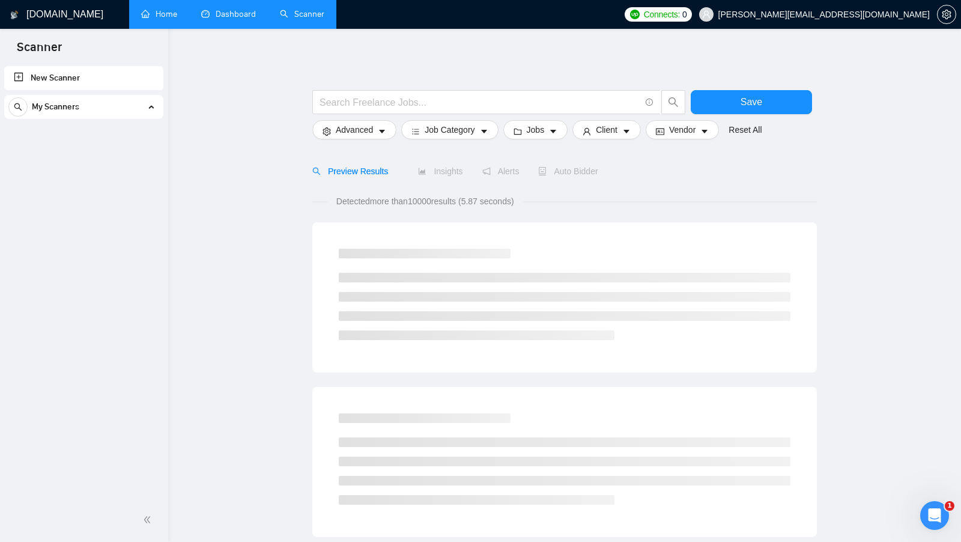
click at [177, 19] on link "Home" at bounding box center [159, 14] width 36 height 10
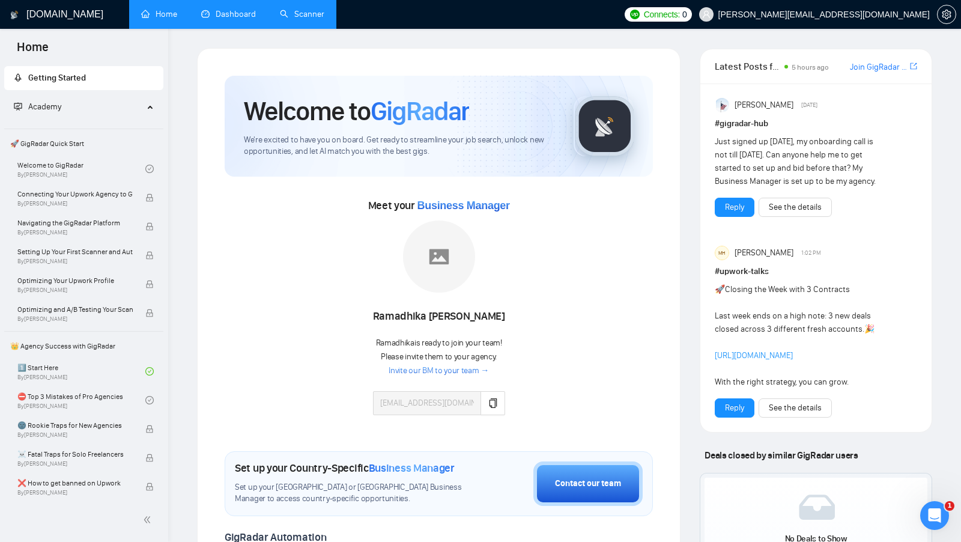
click at [309, 19] on link "Scanner" at bounding box center [302, 14] width 44 height 10
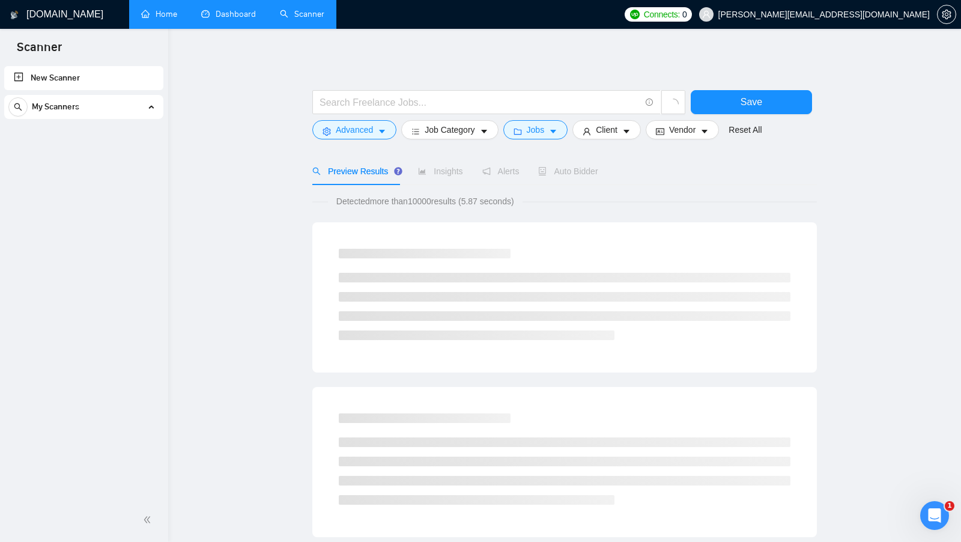
click at [168, 16] on link "Home" at bounding box center [159, 14] width 36 height 10
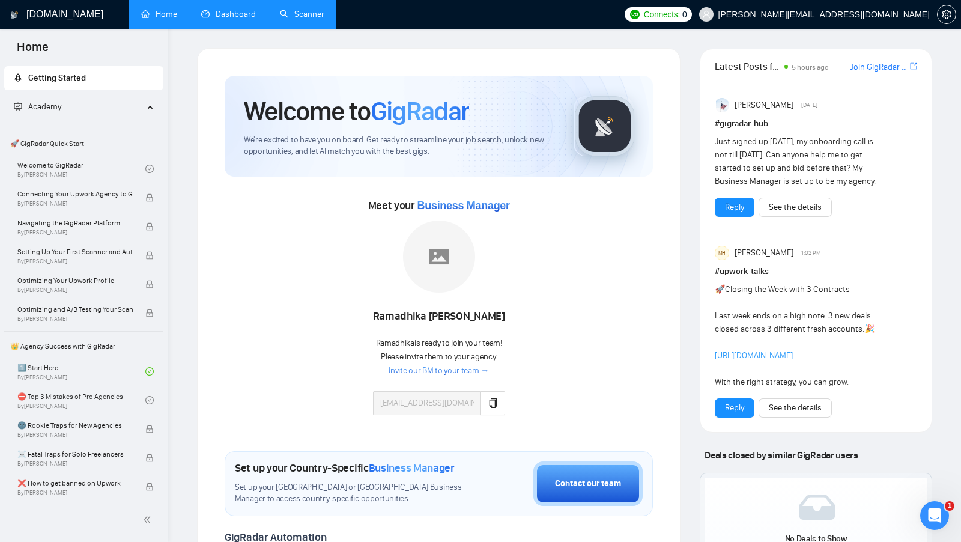
click at [523, 135] on div "Welcome to GigRadar We're excited to have you on board. Get ready to streamline…" at bounding box center [439, 126] width 428 height 101
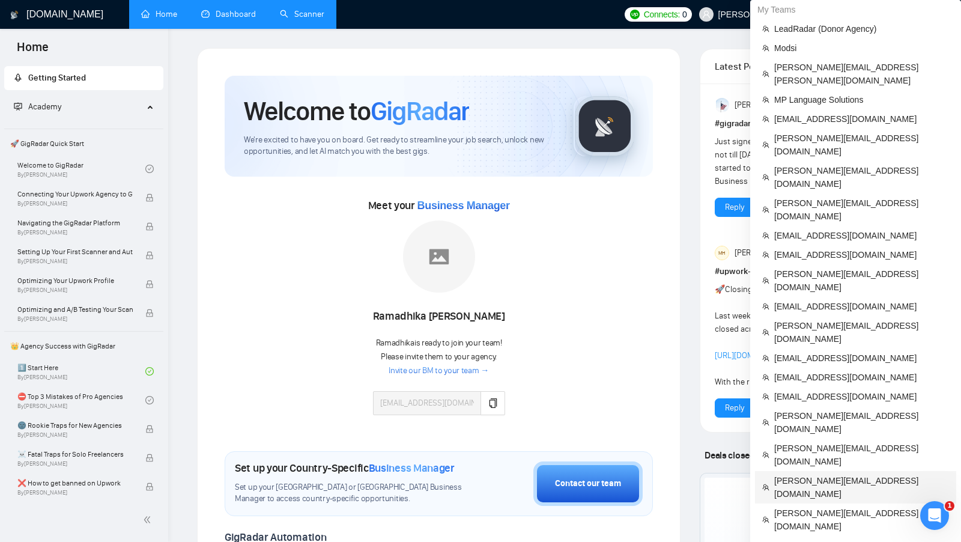
click at [523, 474] on span "[PERSON_NAME][EMAIL_ADDRESS][DOMAIN_NAME]" at bounding box center [862, 487] width 175 height 26
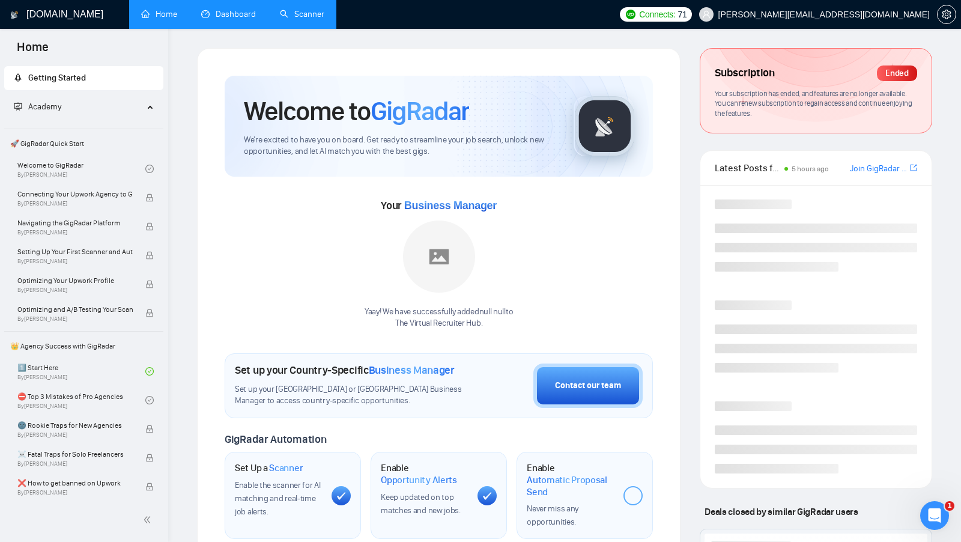
click at [294, 28] on li "Scanner" at bounding box center [302, 14] width 69 height 29
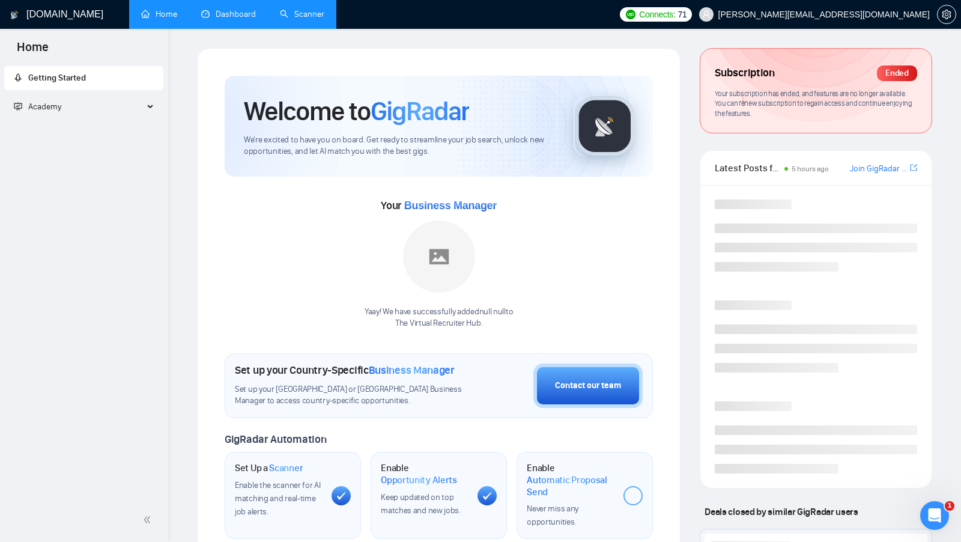
click at [294, 28] on li "Scanner" at bounding box center [302, 14] width 69 height 29
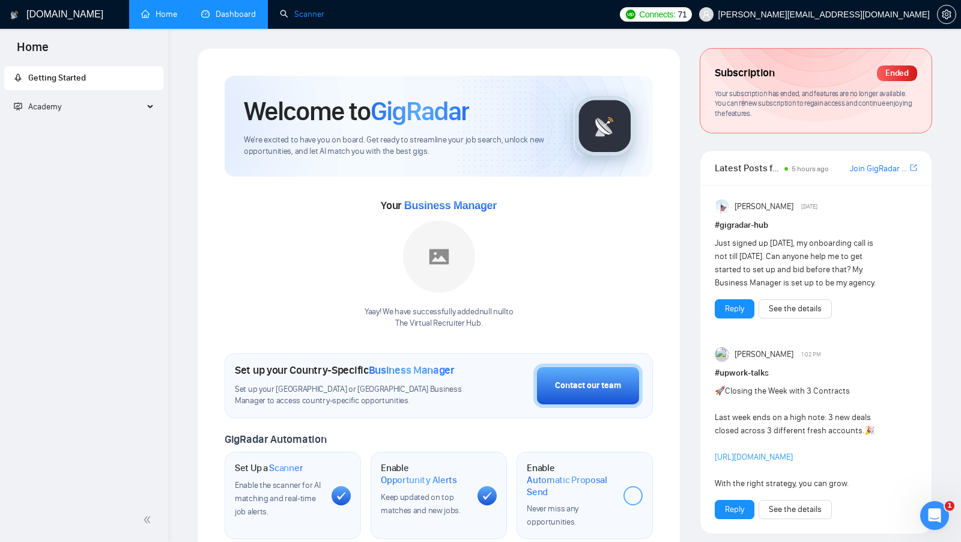
click at [298, 13] on link "Scanner" at bounding box center [302, 14] width 44 height 10
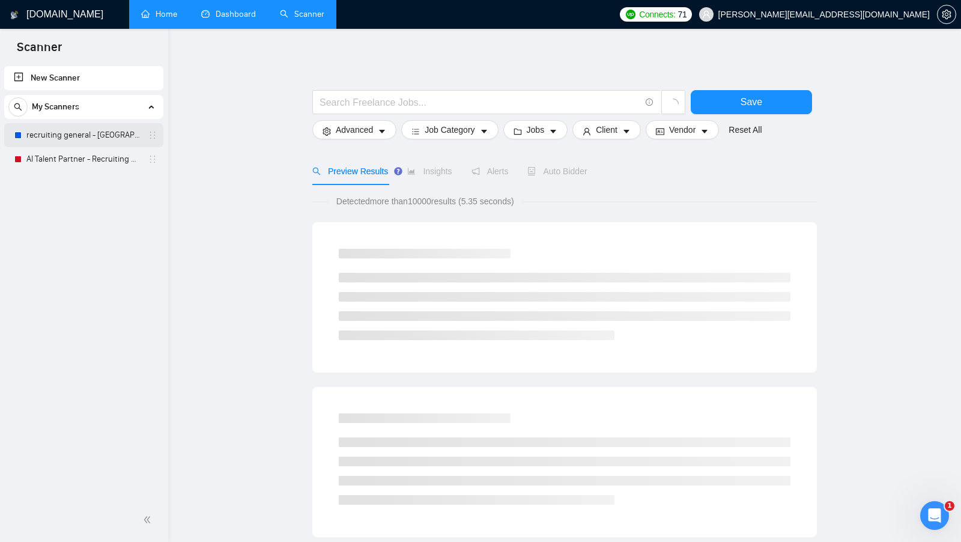
click at [76, 141] on link "recruiting general - [GEOGRAPHIC_DATA], [GEOGRAPHIC_DATA], [GEOGRAPHIC_DATA]" at bounding box center [83, 135] width 114 height 24
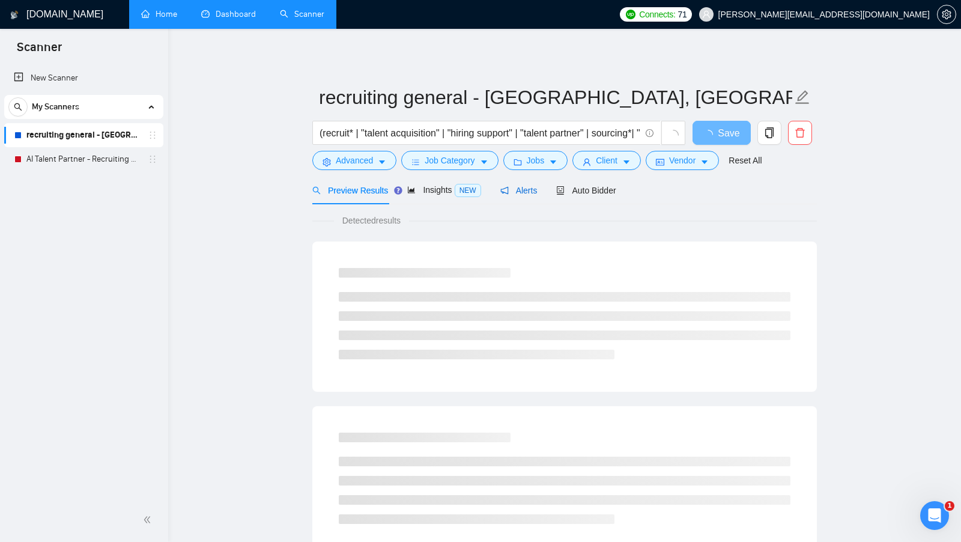
click at [523, 188] on span "Alerts" at bounding box center [519, 191] width 37 height 10
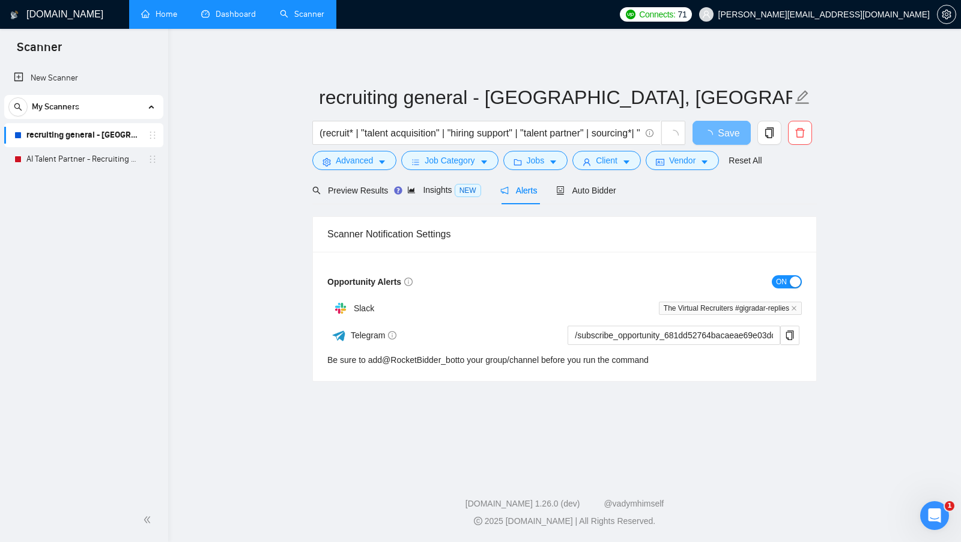
click at [523, 277] on span "ON" at bounding box center [781, 281] width 11 height 13
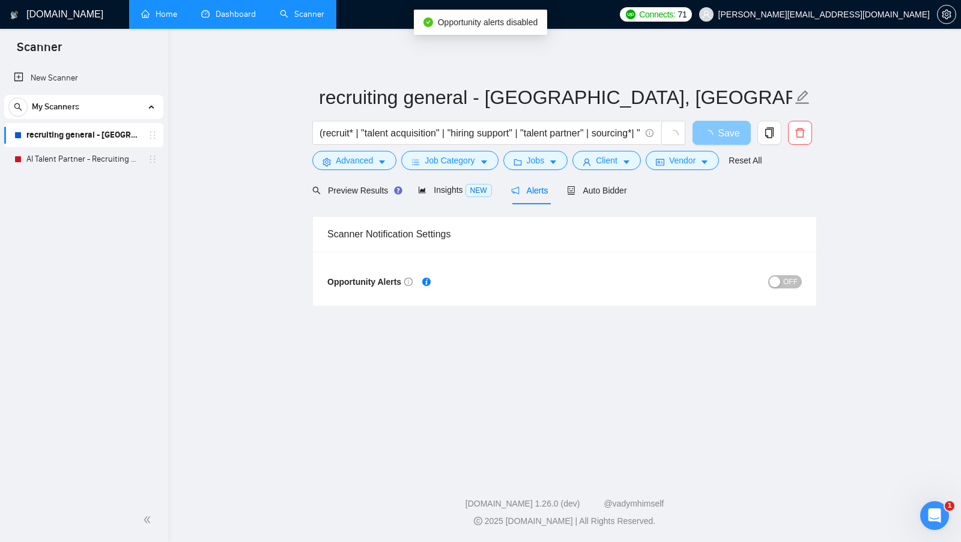
click at [523, 133] on span "Save" at bounding box center [729, 133] width 22 height 15
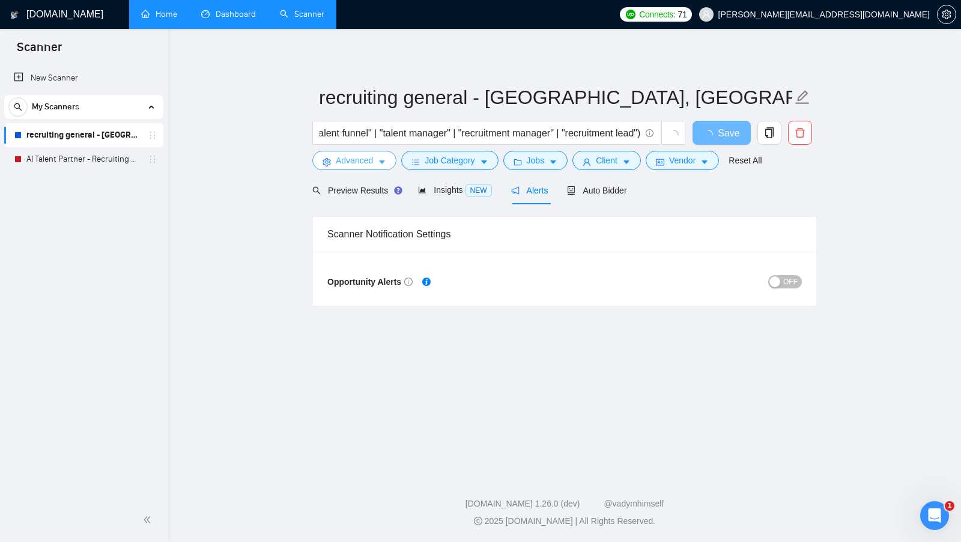
click at [383, 162] on icon "caret-down" at bounding box center [382, 163] width 6 height 4
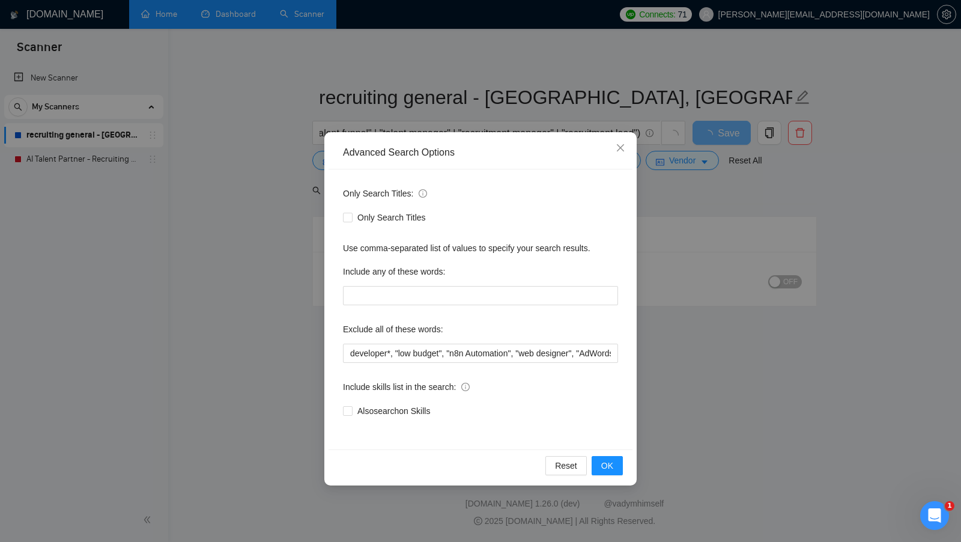
click at [523, 210] on div "Advanced Search Options Only Search Titles: Only Search Titles Use comma-separa…" at bounding box center [480, 271] width 961 height 542
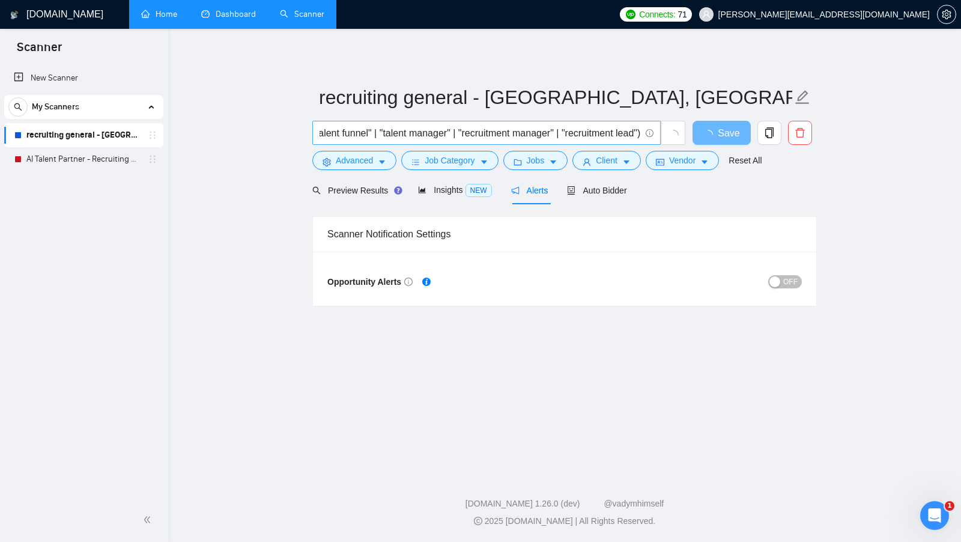
click at [523, 129] on input "(recruit* | "talent acquisition" | "hiring support" | "talent partner" | sourci…" at bounding box center [480, 133] width 321 height 15
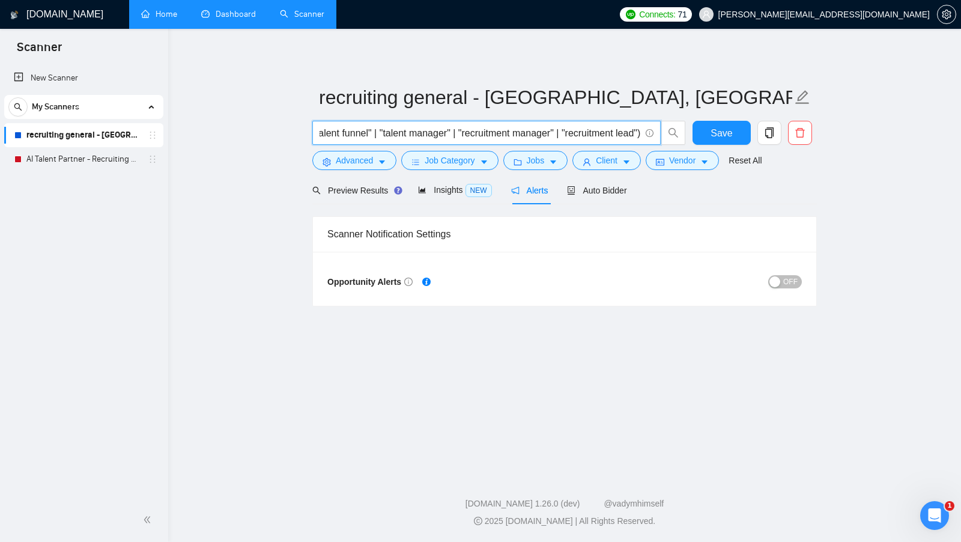
click at [523, 129] on input "(recruit* | "talent acquisition" | "hiring support" | "talent partner" | sourci…" at bounding box center [480, 133] width 321 height 15
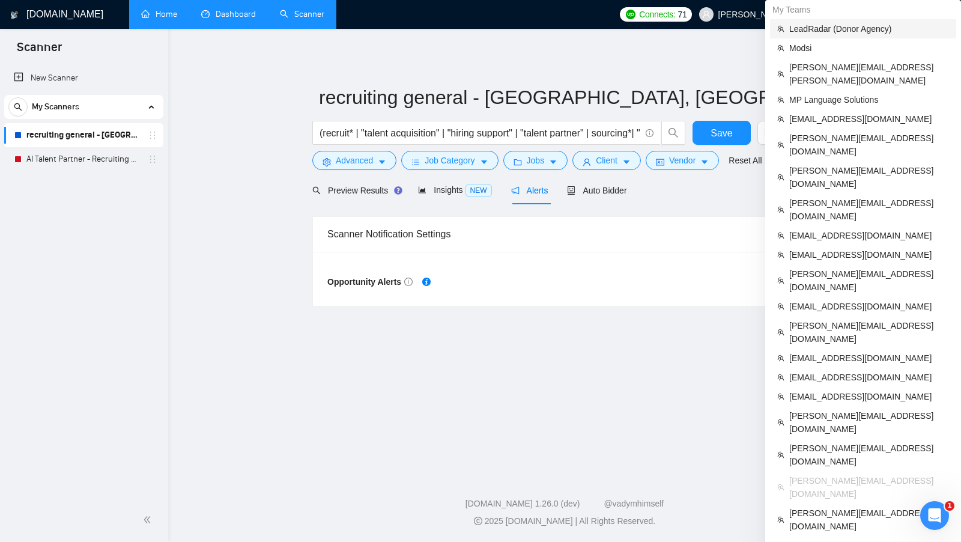
scroll to position [696, 0]
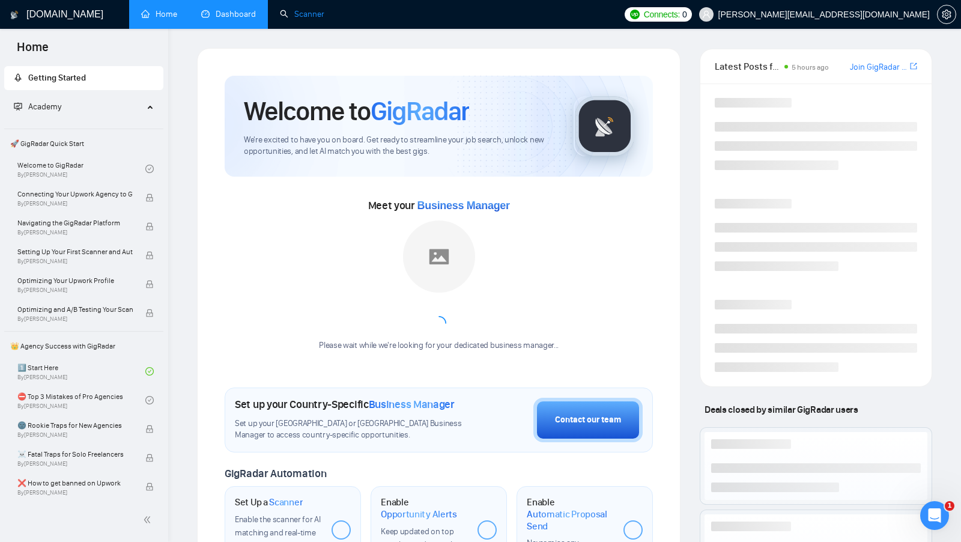
click at [303, 9] on link "Scanner" at bounding box center [302, 14] width 44 height 10
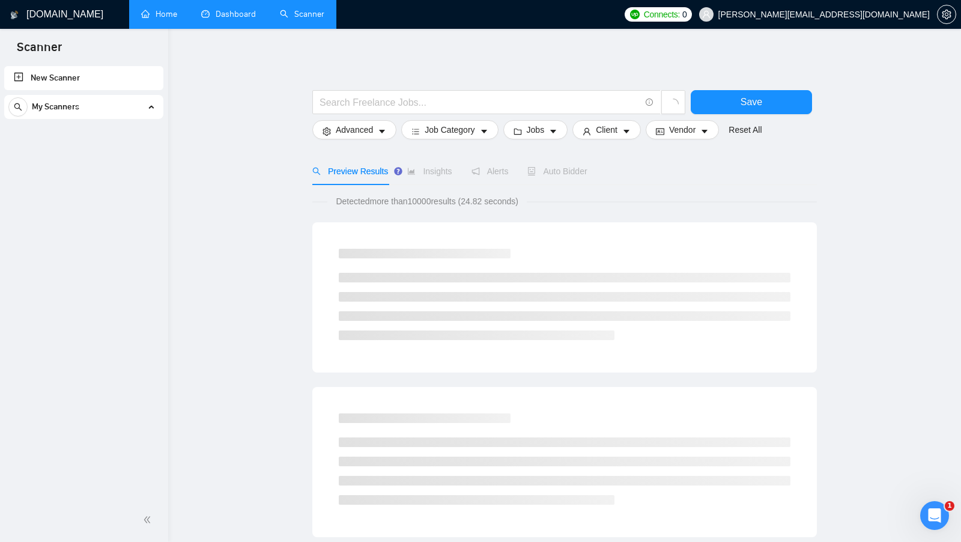
click at [85, 118] on div "My Scanners" at bounding box center [83, 107] width 151 height 24
click at [91, 115] on div "My Scanners" at bounding box center [83, 107] width 151 height 24
click at [118, 79] on link "New Scanner" at bounding box center [84, 78] width 140 height 24
click at [382, 97] on input "text" at bounding box center [480, 102] width 321 height 15
paste input "(recruit* | "talent acquisition" | "hiring support" | "talent partner" | sourci…"
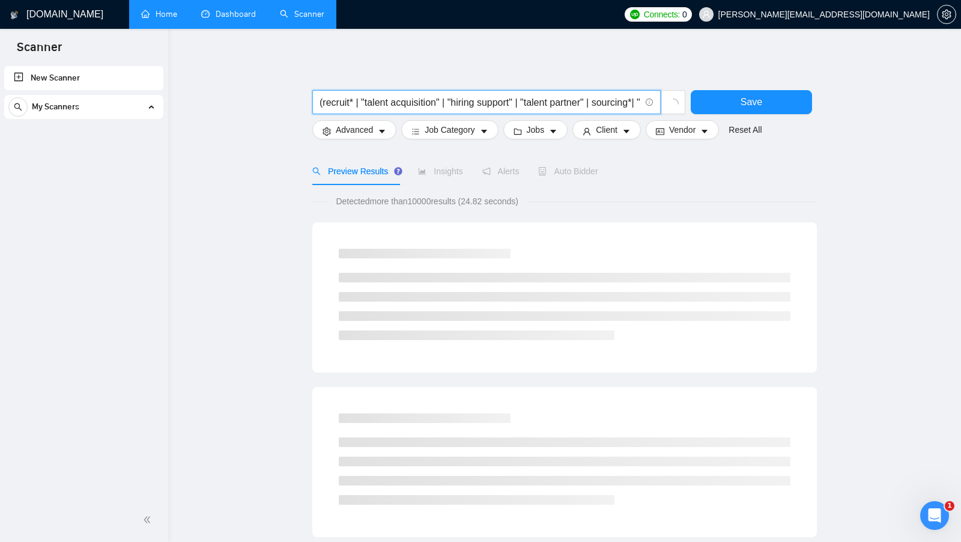
scroll to position [0, 413]
drag, startPoint x: 446, startPoint y: 102, endPoint x: 652, endPoint y: 104, distance: 205.5
click at [523, 104] on span "(recruit* | "talent acquisition" | "hiring support" | "talent partner" | sourci…" at bounding box center [486, 102] width 349 height 24
type input "(recruit* | "talent acquisition" | "hiring support" | "talent partner" | sourci…"
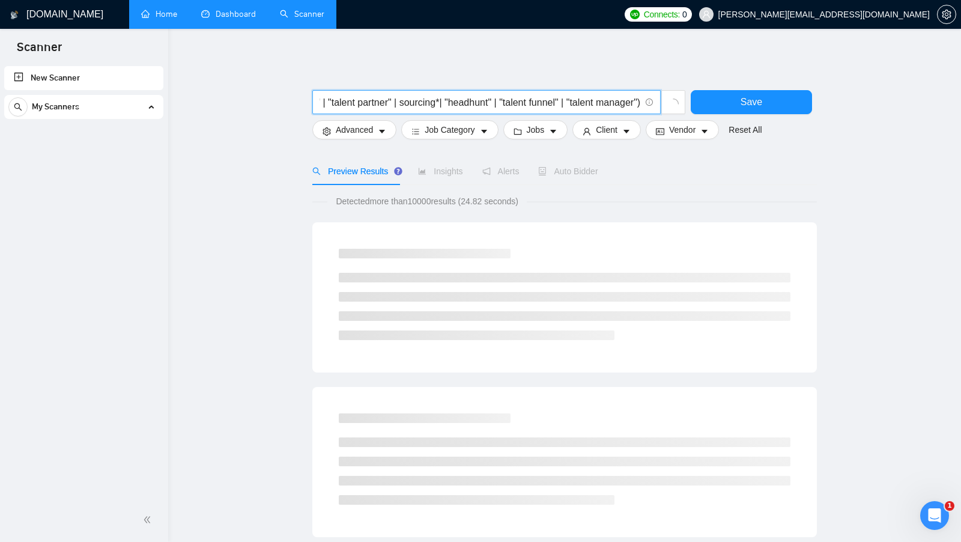
scroll to position [0, 0]
click at [469, 92] on span "(recruit* | "talent acquisition" | "hiring support" | "talent partner" | sourci…" at bounding box center [486, 102] width 349 height 24
click at [457, 99] on input "(recruit* | "talent acquisition" | "hiring support" | "talent partner" | sourci…" at bounding box center [480, 102] width 321 height 15
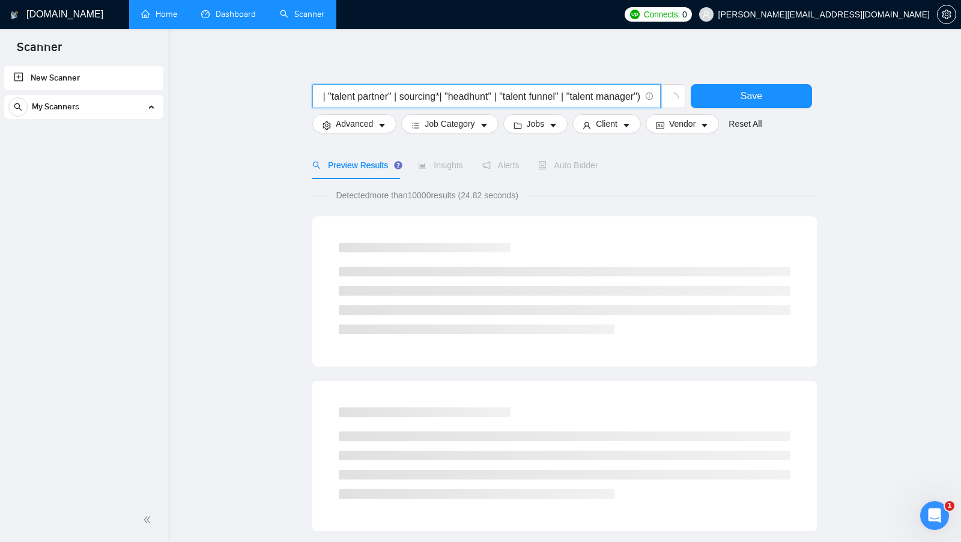
scroll to position [0, 0]
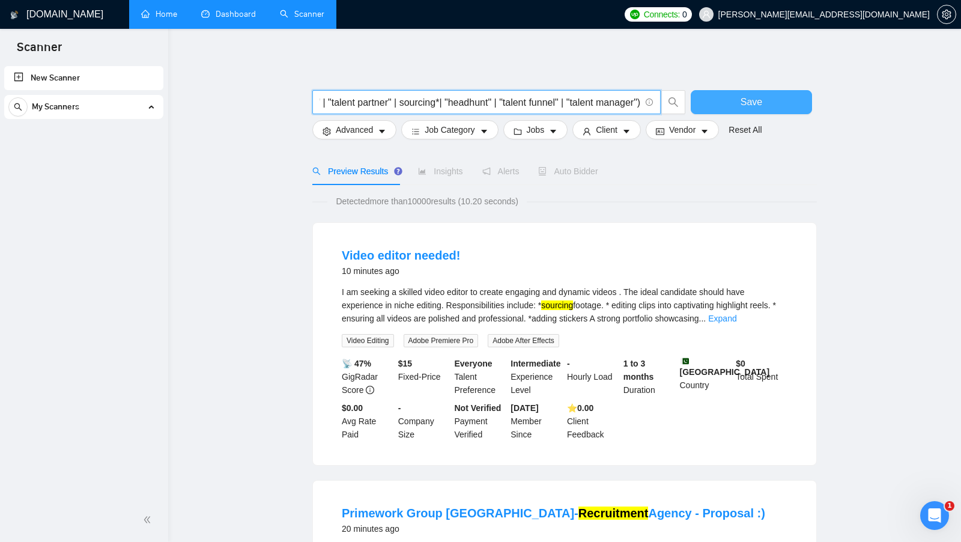
click at [523, 95] on button "Save" at bounding box center [751, 102] width 121 height 24
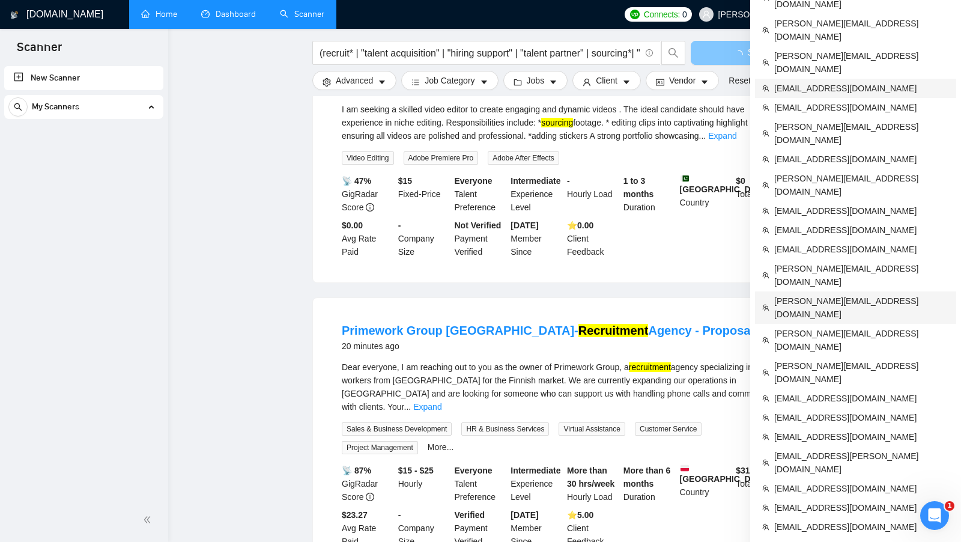
scroll to position [184, 0]
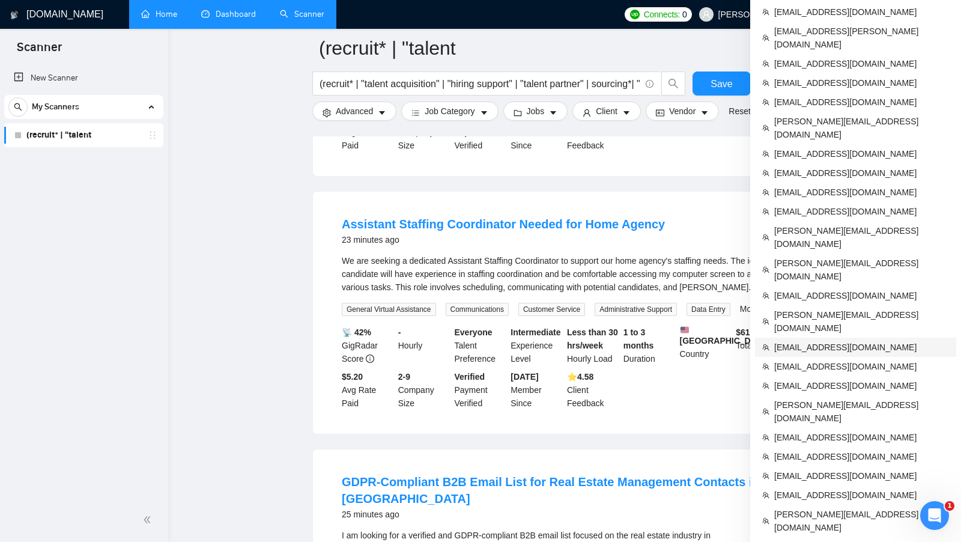
scroll to position [139, 0]
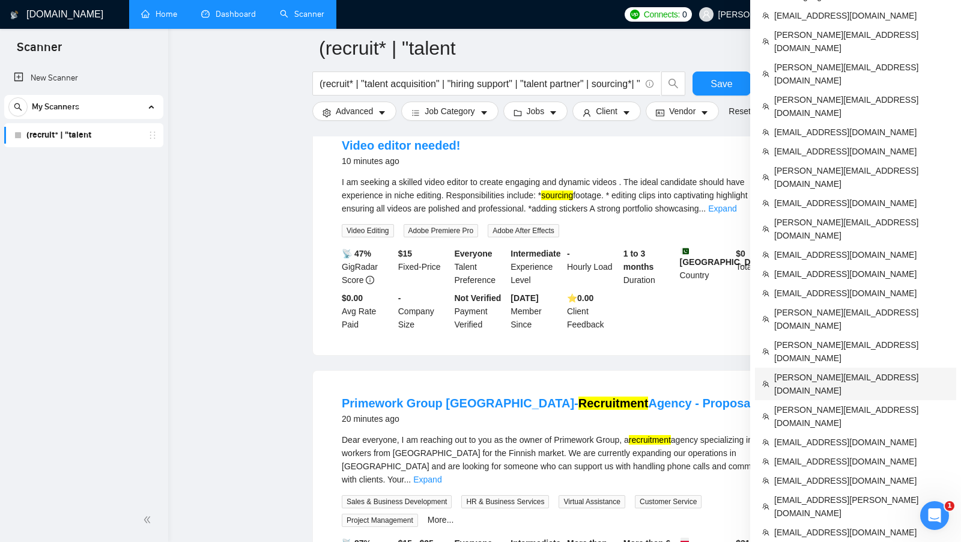
click at [523, 371] on span "[PERSON_NAME][EMAIL_ADDRESS][DOMAIN_NAME]" at bounding box center [862, 384] width 175 height 26
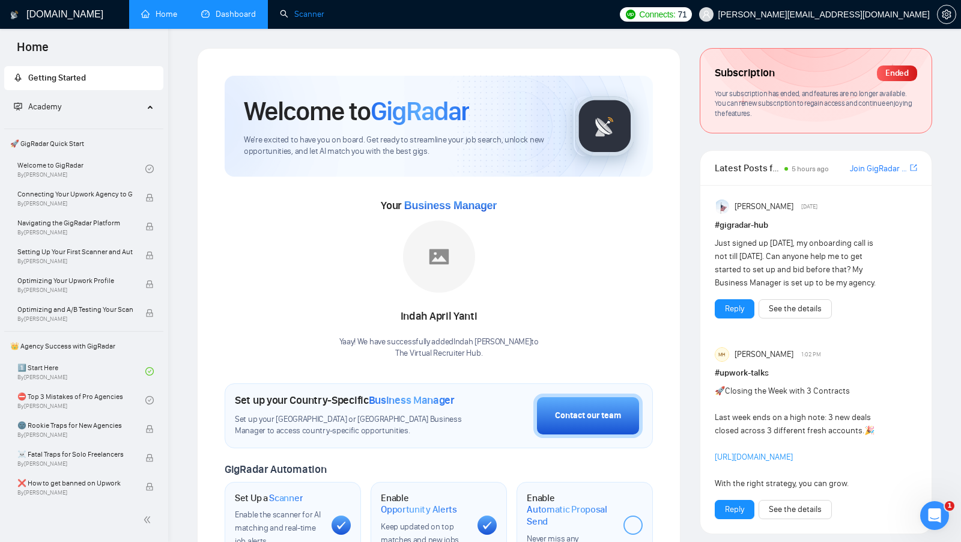
click at [290, 9] on link "Scanner" at bounding box center [302, 14] width 44 height 10
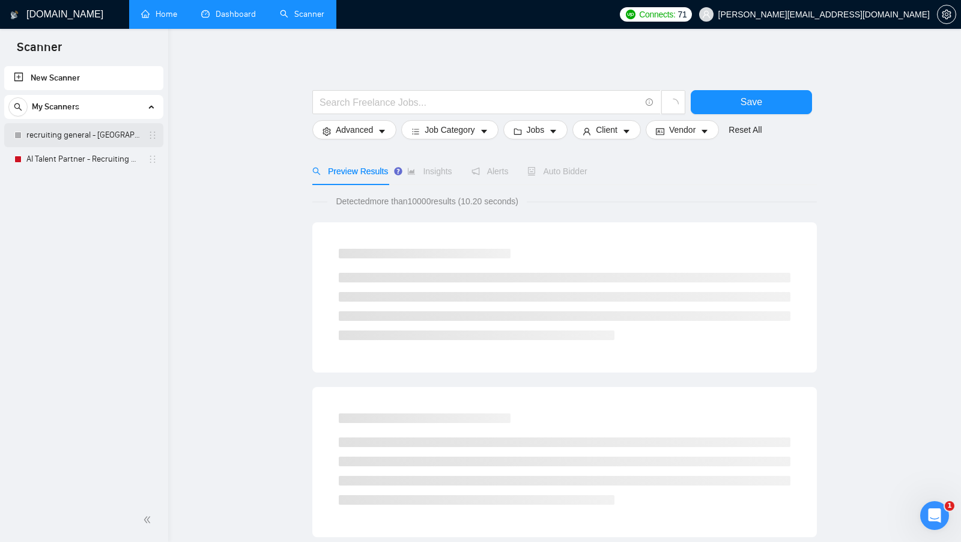
click at [72, 134] on link "recruiting general - [GEOGRAPHIC_DATA], [GEOGRAPHIC_DATA], [GEOGRAPHIC_DATA]" at bounding box center [83, 135] width 114 height 24
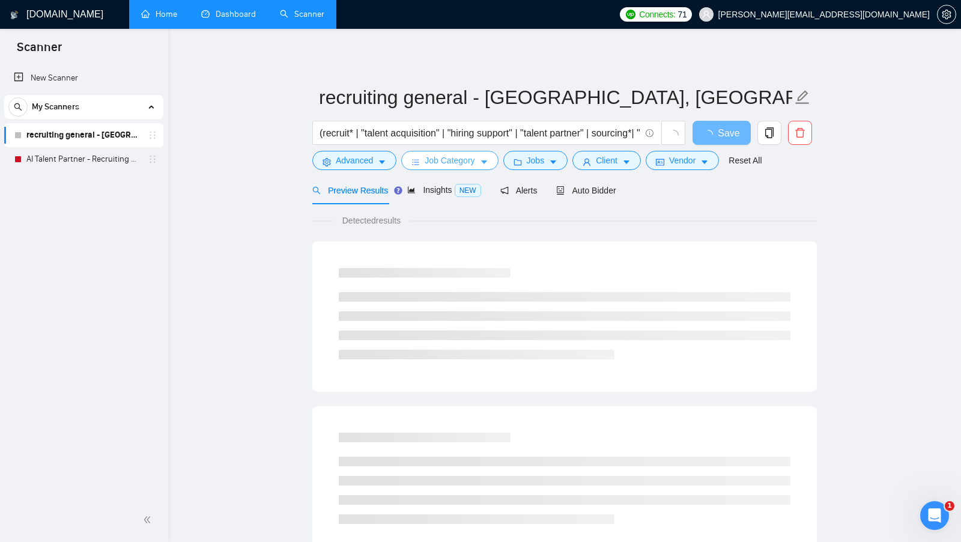
click at [484, 158] on icon "caret-down" at bounding box center [484, 162] width 8 height 8
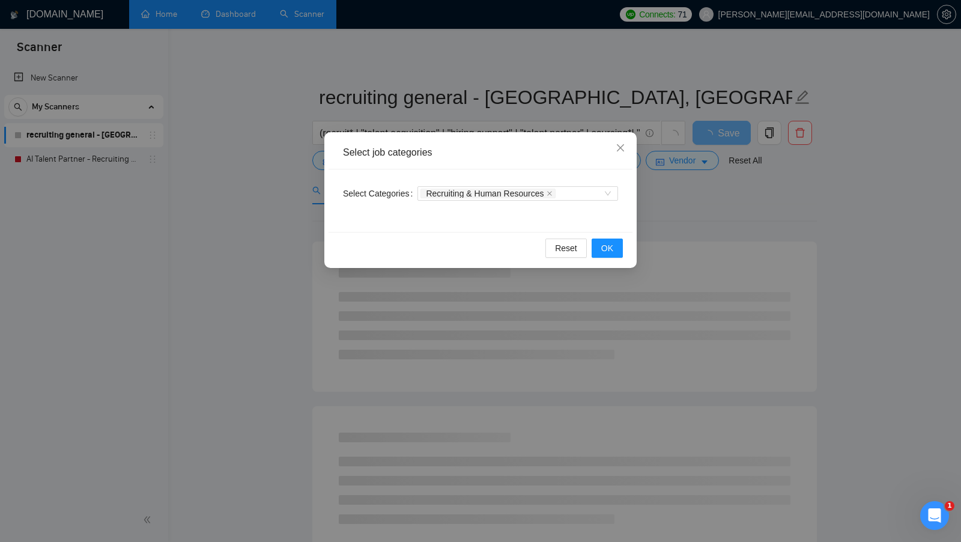
click at [523, 225] on div "Select job categories Select Categories Recruiting & Human Resources Reset OK" at bounding box center [480, 271] width 961 height 542
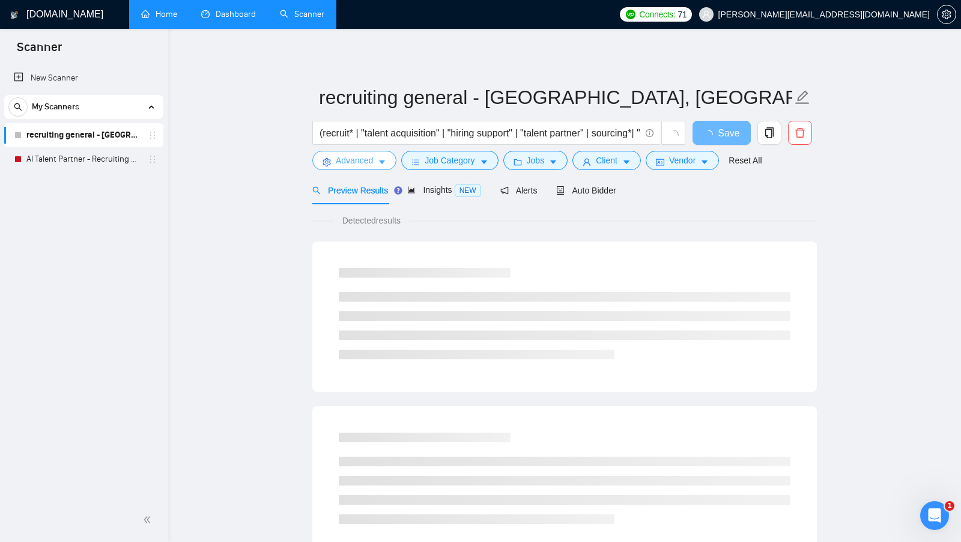
click at [359, 154] on span "Advanced" at bounding box center [354, 160] width 37 height 13
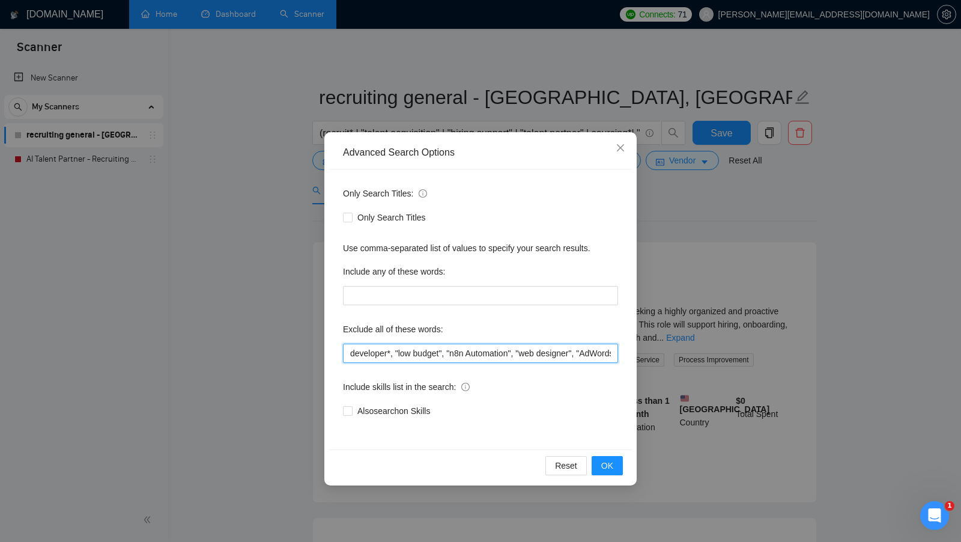
click at [523, 349] on input "developer*, "low budget", "n8n Automation", "web designer", "AdWords", "recruit…" at bounding box center [480, 353] width 275 height 19
click at [523, 134] on div "Advanced Search Options Only Search Titles: Only Search Titles Use comma-separa…" at bounding box center [480, 271] width 961 height 542
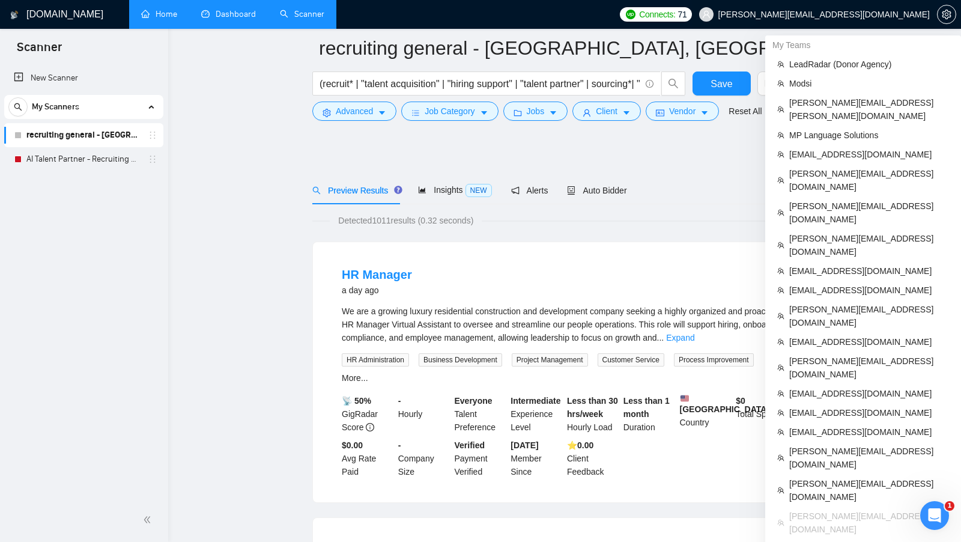
scroll to position [889, 0]
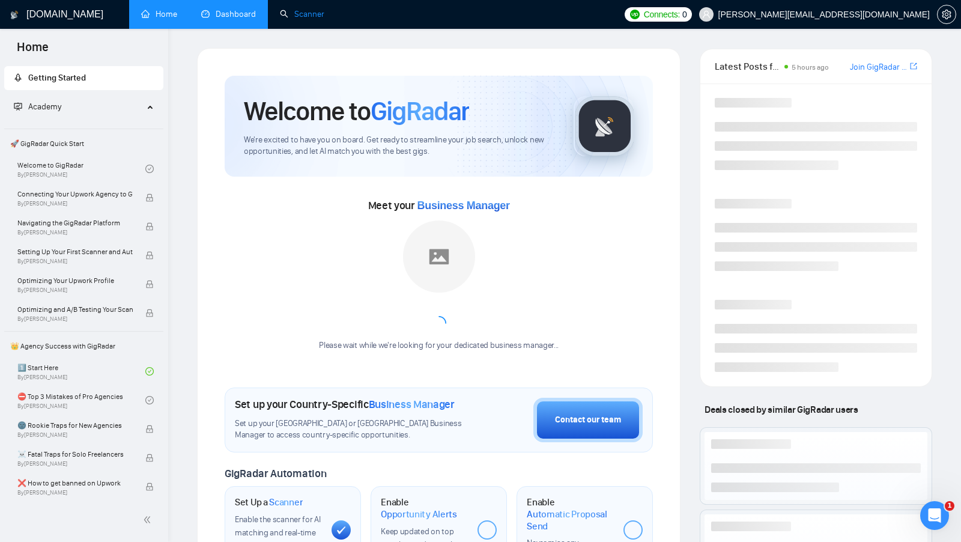
click at [307, 28] on li "Scanner" at bounding box center [302, 14] width 69 height 29
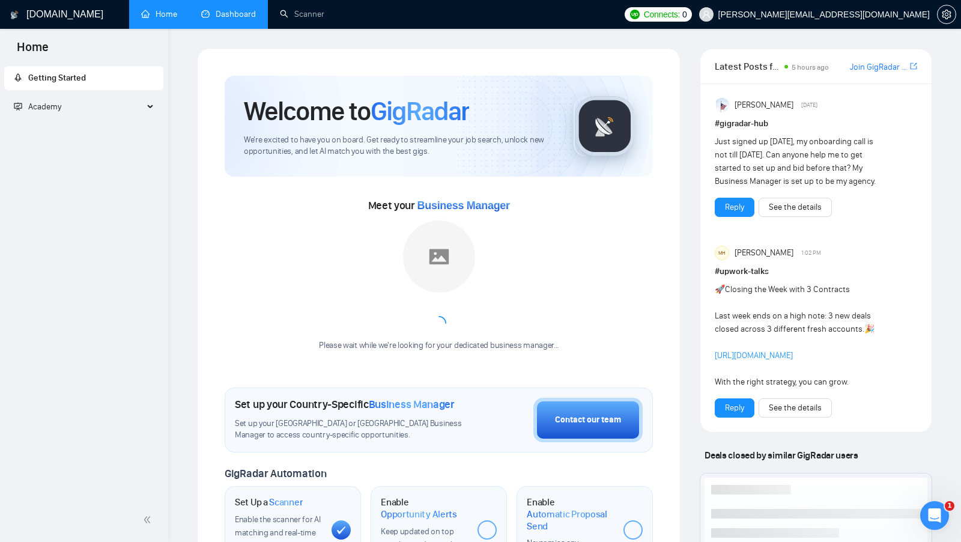
click at [305, 42] on div "[DOMAIN_NAME] Home Dashboard Scanner Connects: 0 [PERSON_NAME][EMAIL_ADDRESS][D…" at bounding box center [564, 485] width 793 height 971
click at [315, 19] on link "Scanner" at bounding box center [302, 14] width 44 height 10
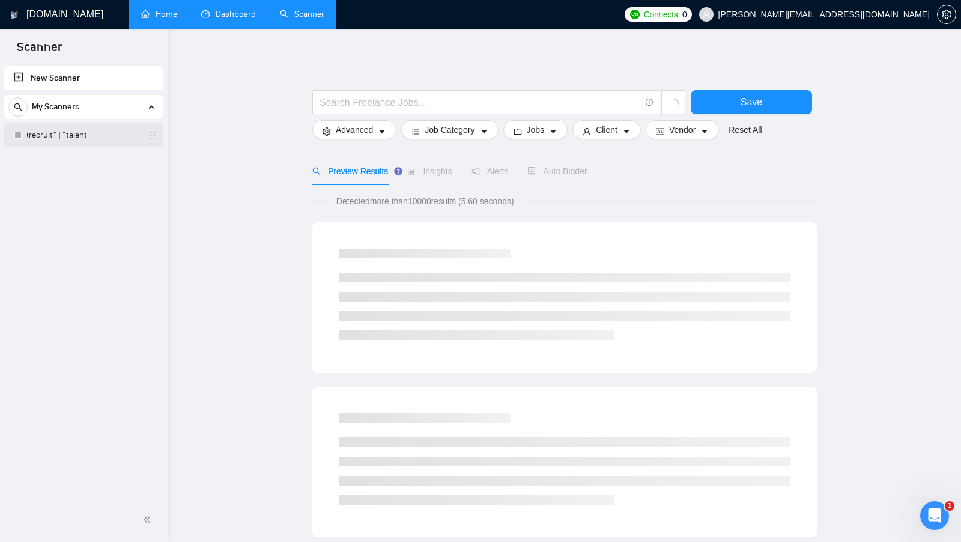
drag, startPoint x: 77, startPoint y: 132, endPoint x: 90, endPoint y: 132, distance: 13.2
click at [77, 132] on link "(recruit* | "talent" at bounding box center [83, 135] width 114 height 24
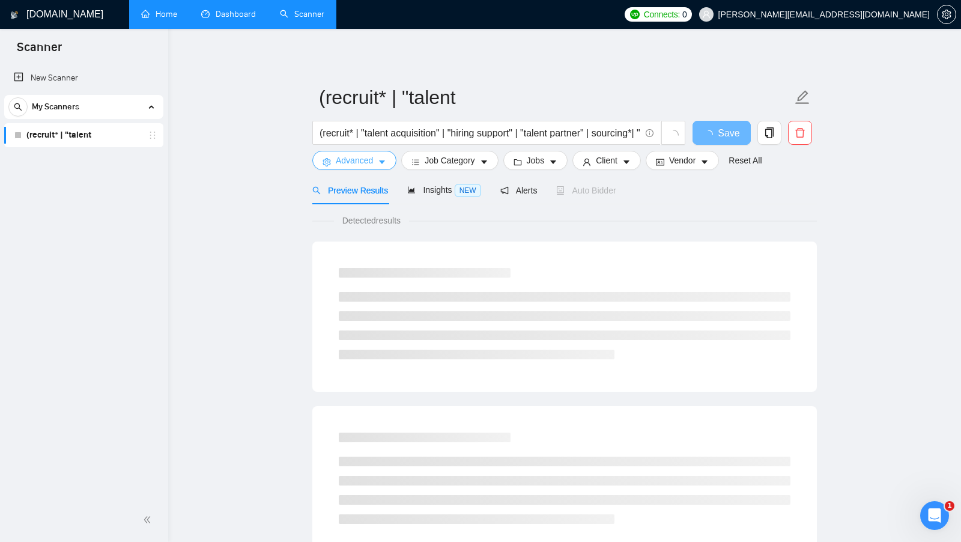
click at [333, 159] on button "Advanced" at bounding box center [354, 160] width 84 height 19
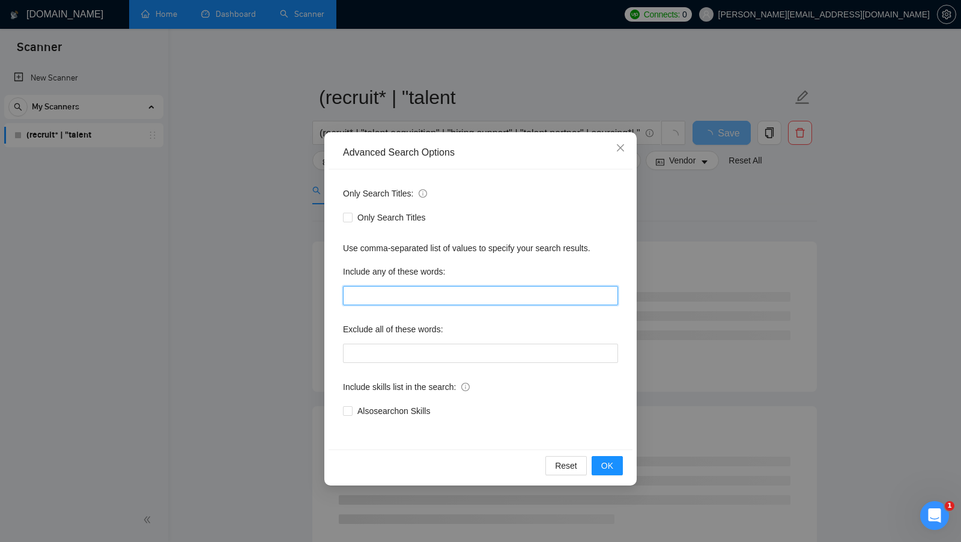
click at [453, 287] on input "text" at bounding box center [480, 295] width 275 height 19
paste input "developer*, "low budget", "n8n Automation", "web designer", "AdWords", "recruit…"
type input "developer*, "low budget", "n8n Automation", "web designer", "AdWords", "recruit…"
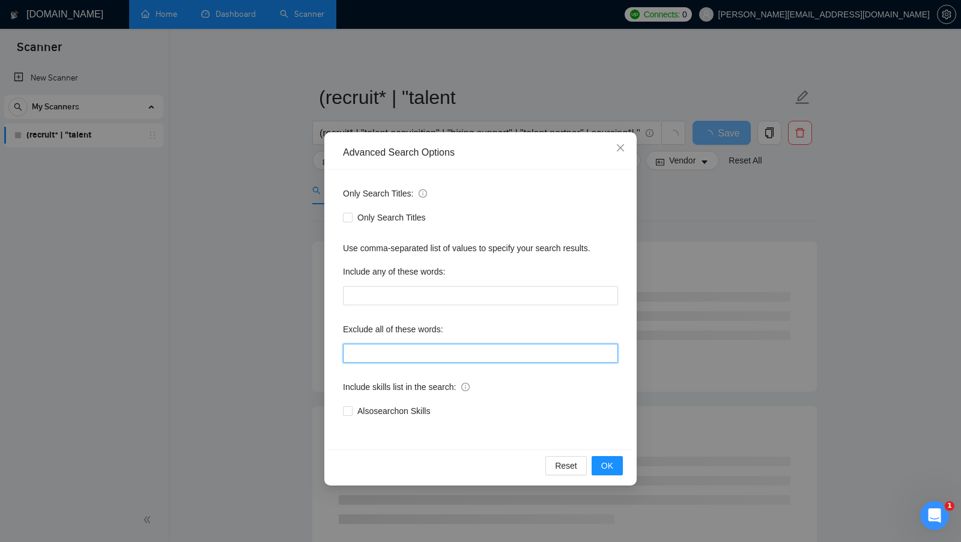
click at [413, 346] on input "text" at bounding box center [480, 353] width 275 height 19
paste input "developer*, "low budget", "n8n Automation", "web designer", "AdWords", "recruit…"
type input "developer*, "low budget", "n8n Automation", "web designer", "AdWords", "recruit…"
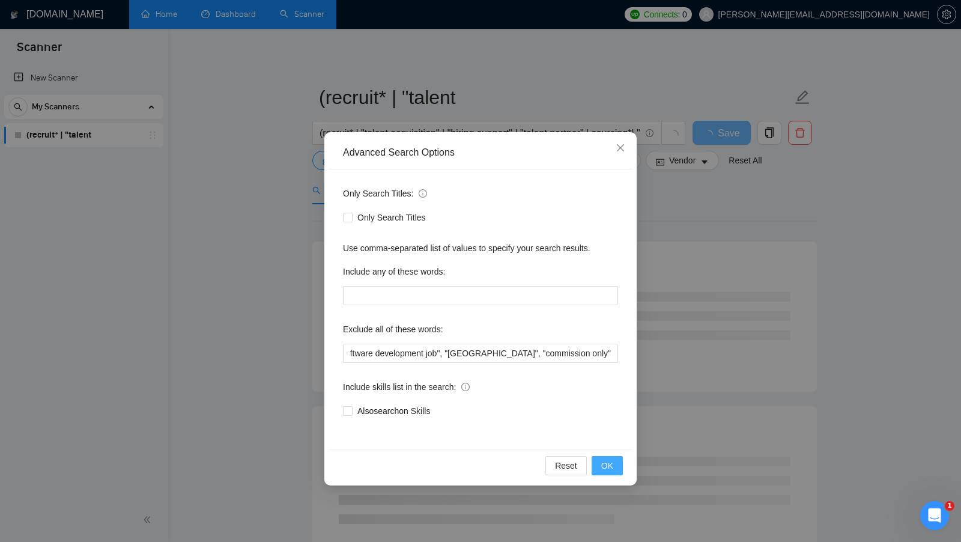
scroll to position [0, 0]
click at [523, 464] on span "OK" at bounding box center [608, 465] width 12 height 13
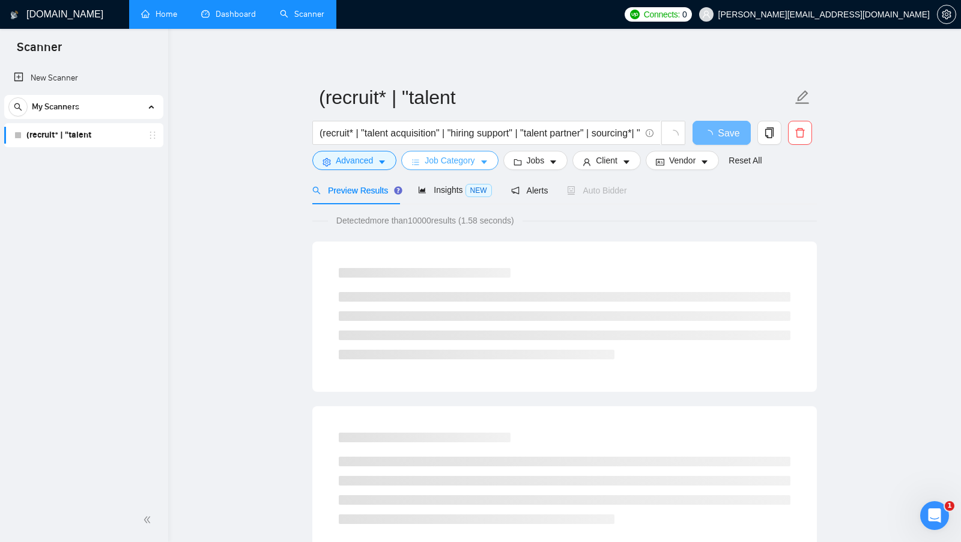
click at [413, 162] on icon "bars" at bounding box center [416, 162] width 7 height 5
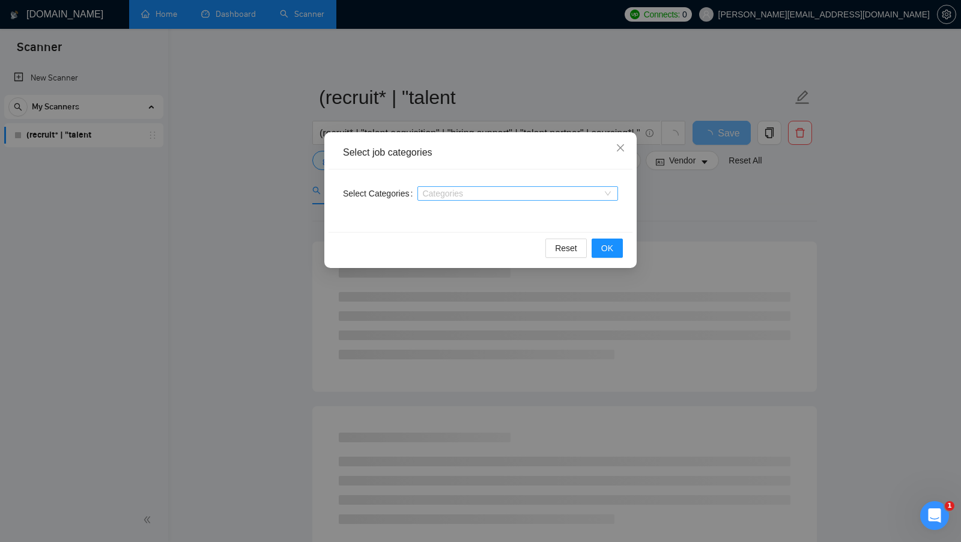
click at [517, 198] on div "Categories" at bounding box center [518, 193] width 201 height 14
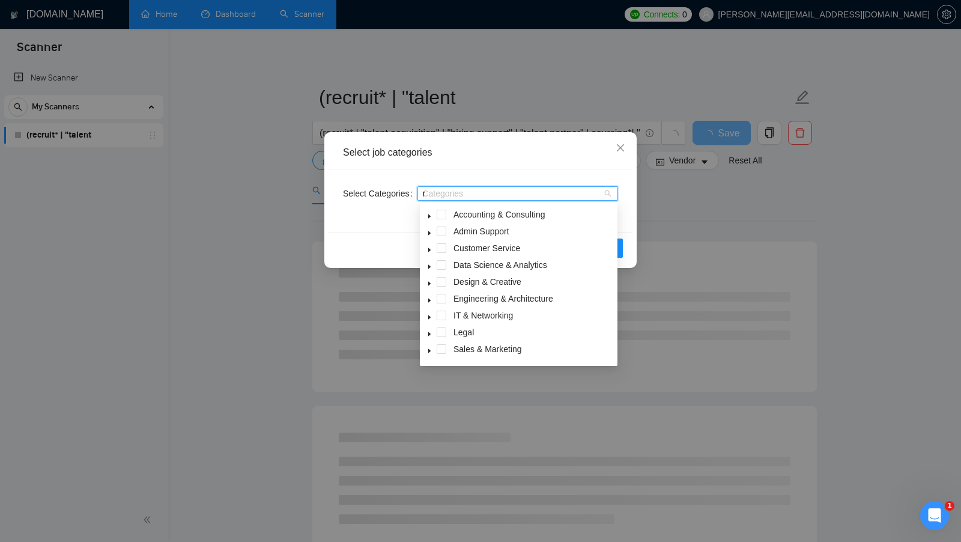
type input "re"
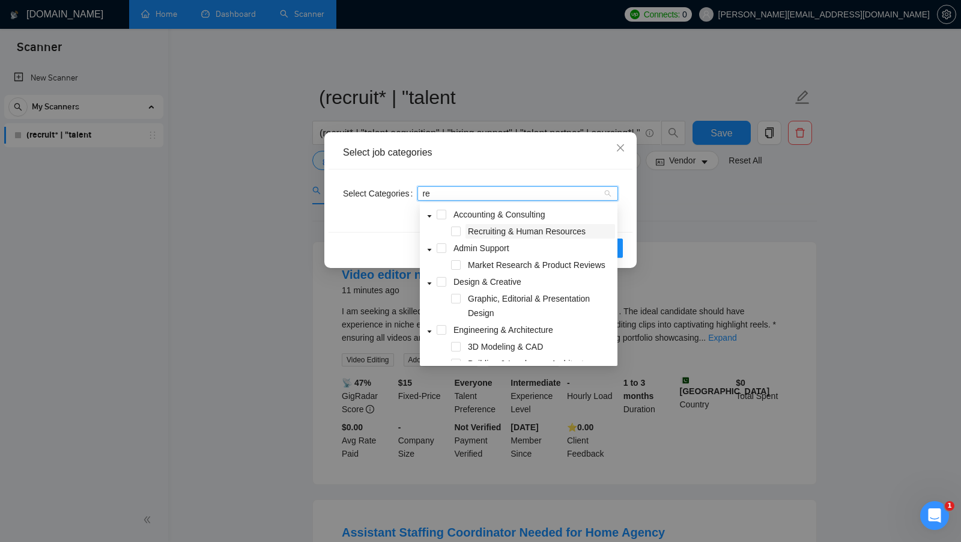
click at [523, 234] on span "Recruiting & Human Resources" at bounding box center [527, 232] width 118 height 10
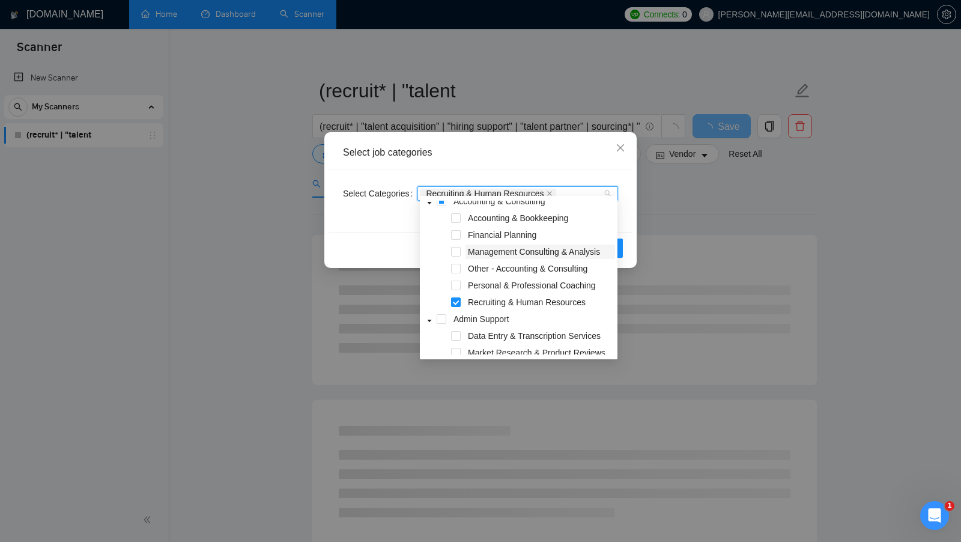
scroll to position [5, 0]
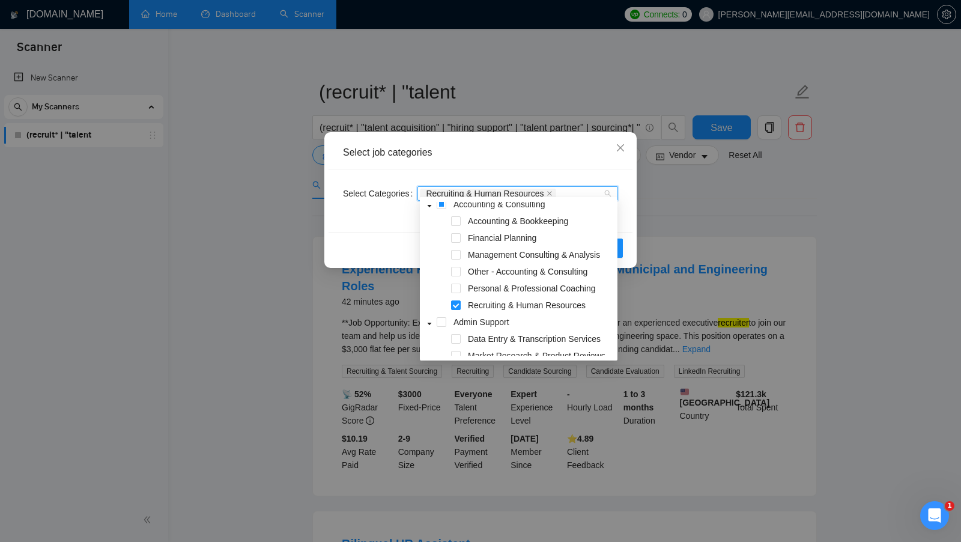
click at [523, 223] on div "Select Categories Recruiting & Human Resources" at bounding box center [481, 200] width 304 height 62
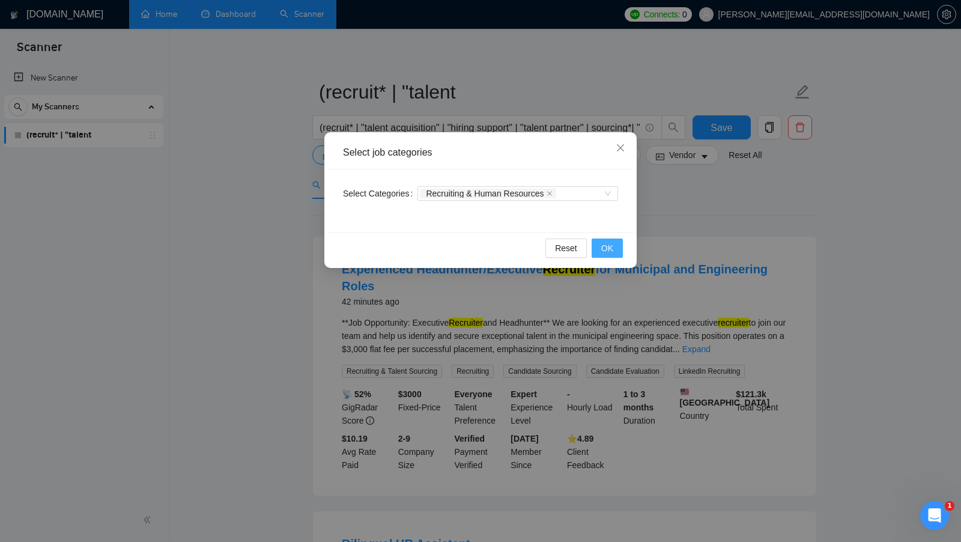
click at [523, 242] on button "OK" at bounding box center [607, 248] width 31 height 19
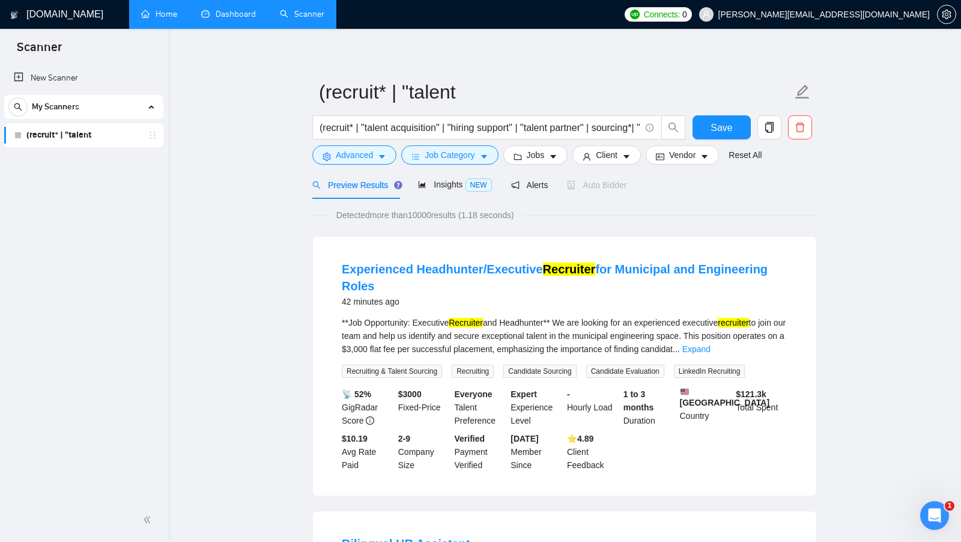
click at [454, 213] on span "Detected more than 10000 results (1.18 seconds)" at bounding box center [425, 215] width 195 height 13
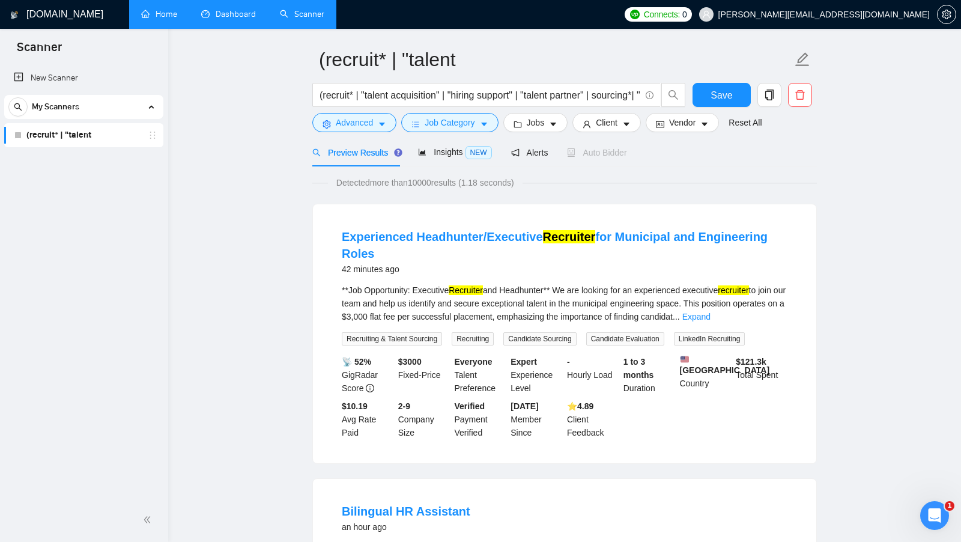
scroll to position [37, 0]
click at [523, 93] on span "Save" at bounding box center [722, 95] width 22 height 15
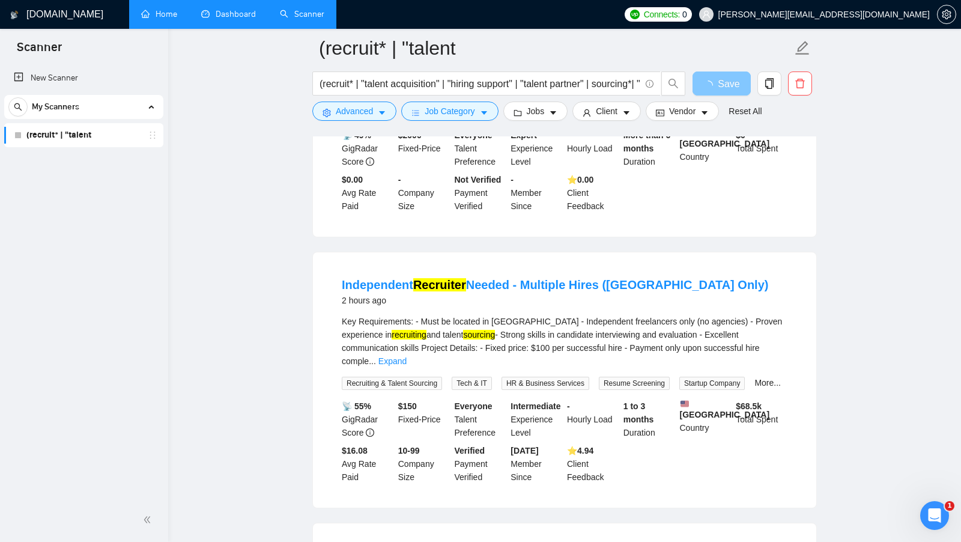
scroll to position [816, 0]
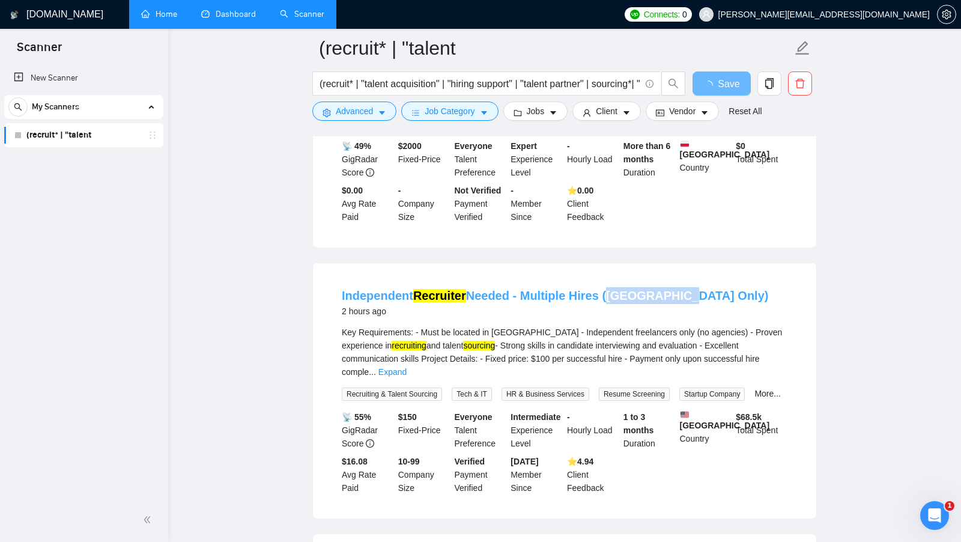
drag, startPoint x: 682, startPoint y: 310, endPoint x: 600, endPoint y: 311, distance: 81.7
click at [523, 311] on div "Independent Recruiter Needed - Multiple Hires ([GEOGRAPHIC_DATA] Only) 2 hours …" at bounding box center [565, 302] width 446 height 31
click at [523, 106] on button "Vendor" at bounding box center [682, 111] width 73 height 19
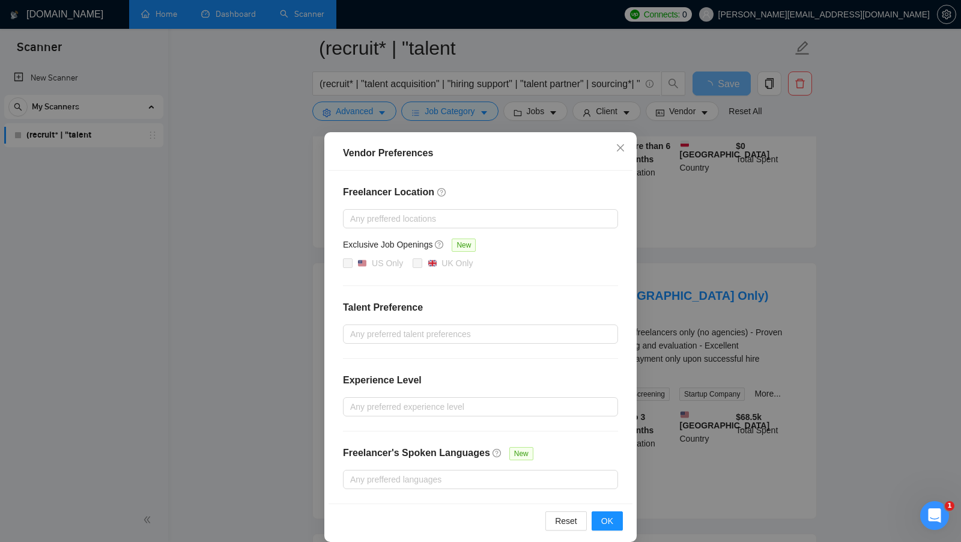
click at [447, 231] on div "Freelancer Location Any preffered locations Exclusive Job Openings New US Only …" at bounding box center [481, 337] width 304 height 333
click at [411, 219] on div at bounding box center [474, 219] width 257 height 14
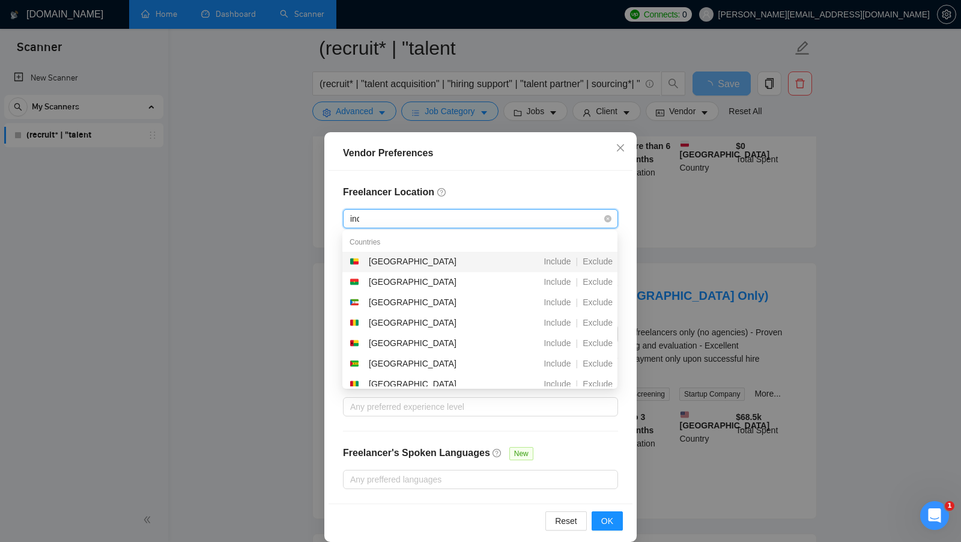
type input "indi"
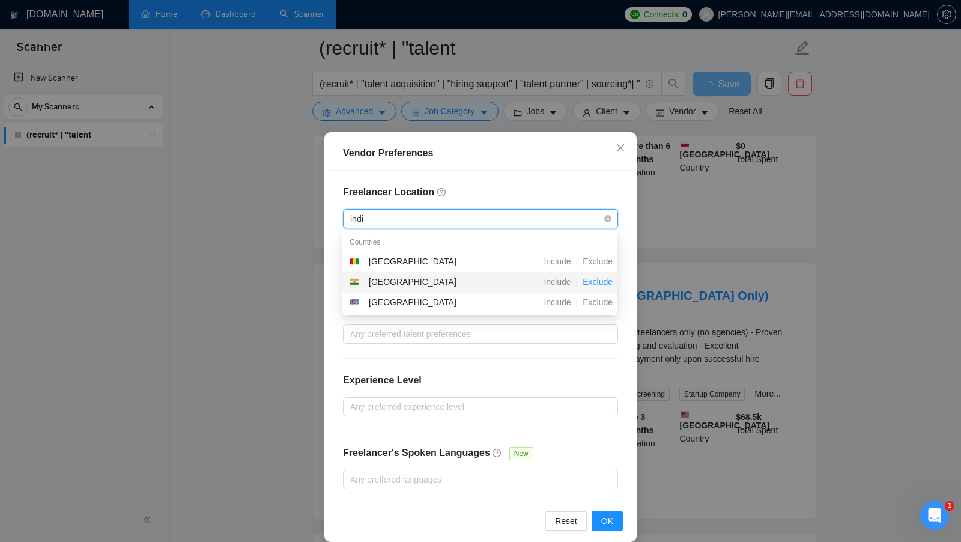
click at [523, 279] on span "Exclude" at bounding box center [598, 282] width 40 height 10
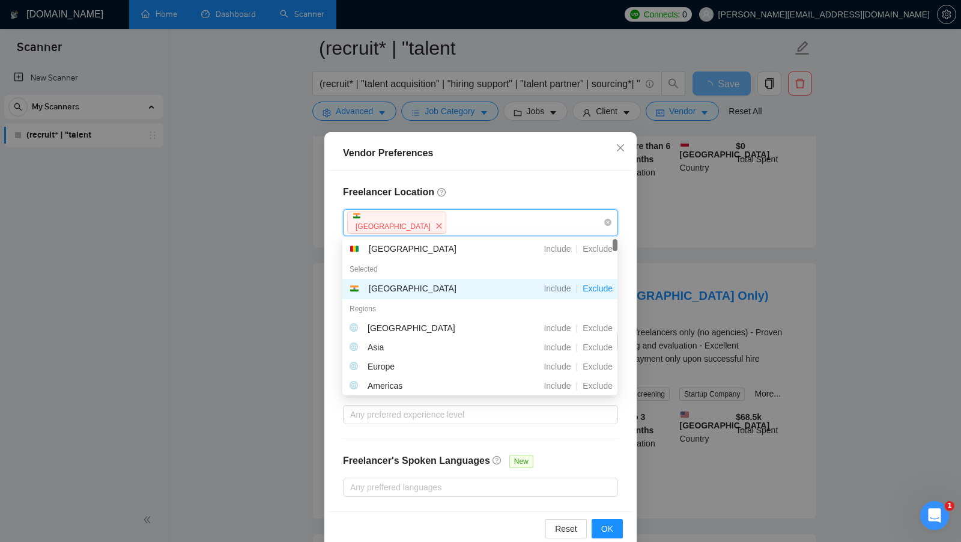
click at [523, 288] on div "Vendor Preferences Freelancer Location [GEOGRAPHIC_DATA] Exclusive Job Openings…" at bounding box center [480, 271] width 961 height 542
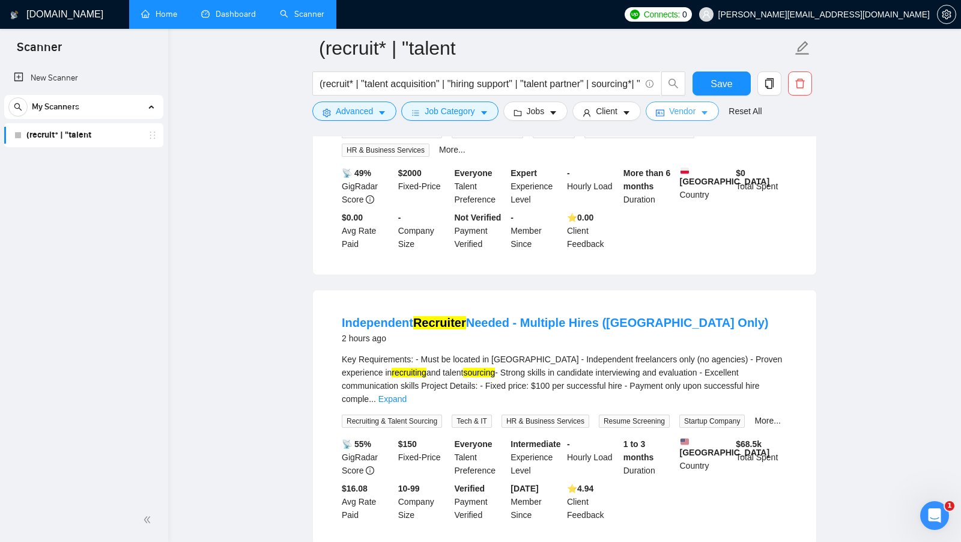
scroll to position [791, 0]
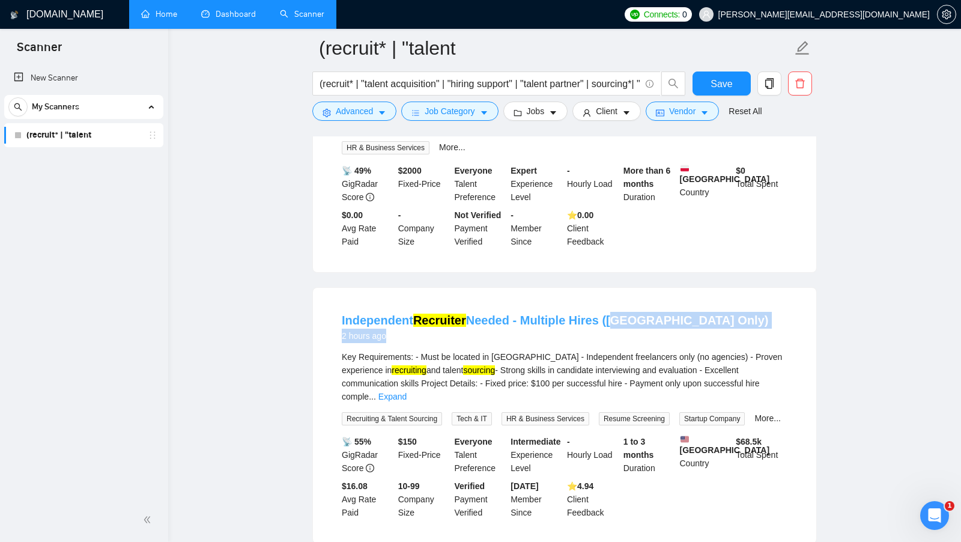
drag, startPoint x: 689, startPoint y: 341, endPoint x: 604, endPoint y: 338, distance: 84.8
click at [523, 338] on div "Independent Recruiter Needed - Multiple Hires ([GEOGRAPHIC_DATA] Only) 2 hours …" at bounding box center [565, 327] width 446 height 31
click at [523, 336] on div "Independent Recruiter Needed - Multiple Hires ([GEOGRAPHIC_DATA] Only) 2 hours …" at bounding box center [565, 327] width 446 height 31
drag, startPoint x: 684, startPoint y: 335, endPoint x: 599, endPoint y: 337, distance: 84.7
click at [523, 337] on div "Independent Recruiter Needed - Multiple Hires ([GEOGRAPHIC_DATA] Only) 2 hours …" at bounding box center [565, 327] width 446 height 31
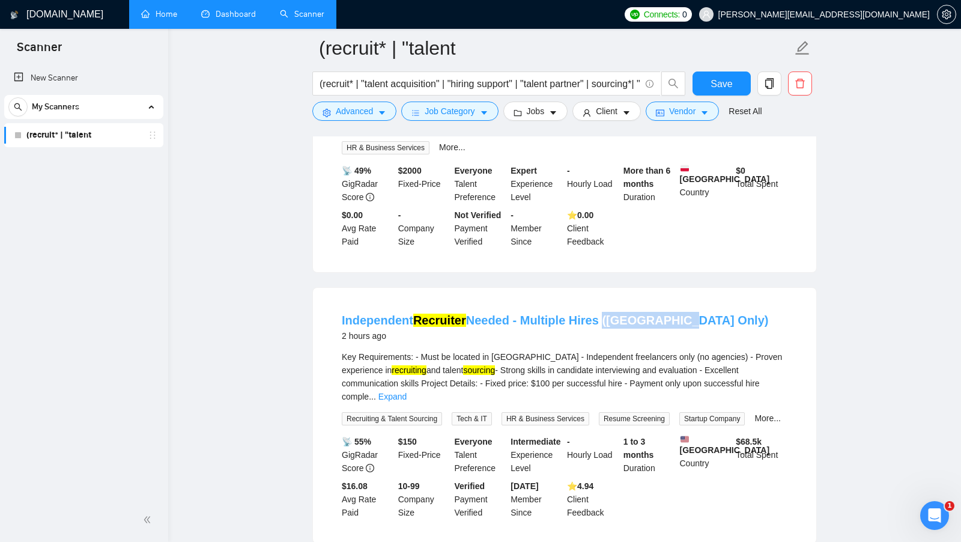
copy link "([GEOGRAPHIC_DATA] Only)"
click at [523, 113] on span "Vendor" at bounding box center [682, 111] width 26 height 13
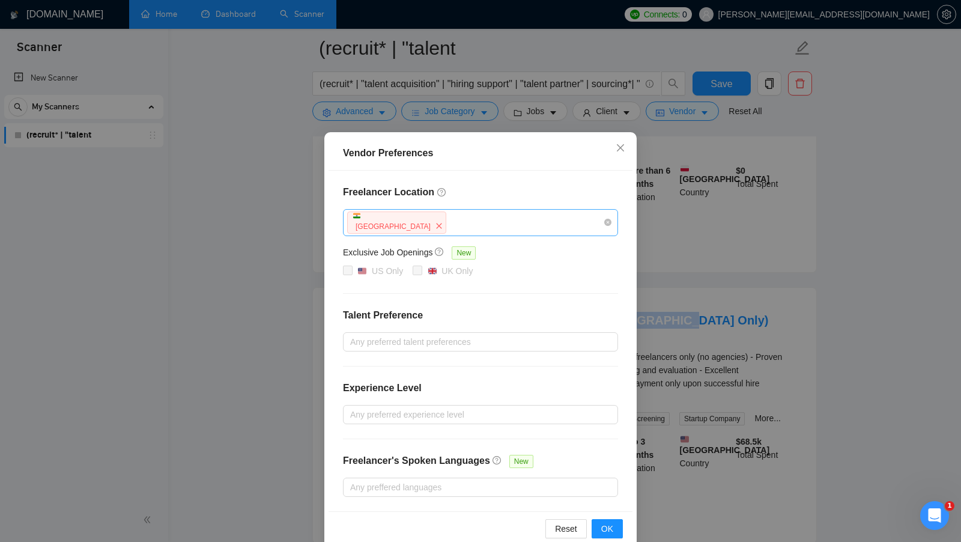
click at [391, 227] on div "[GEOGRAPHIC_DATA]" at bounding box center [474, 222] width 257 height 25
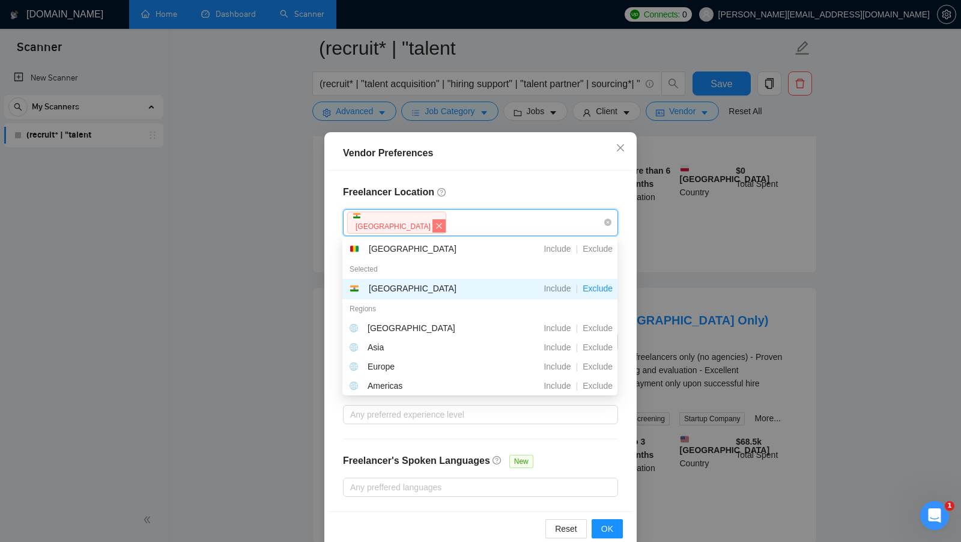
click at [433, 227] on span "close" at bounding box center [439, 225] width 13 height 13
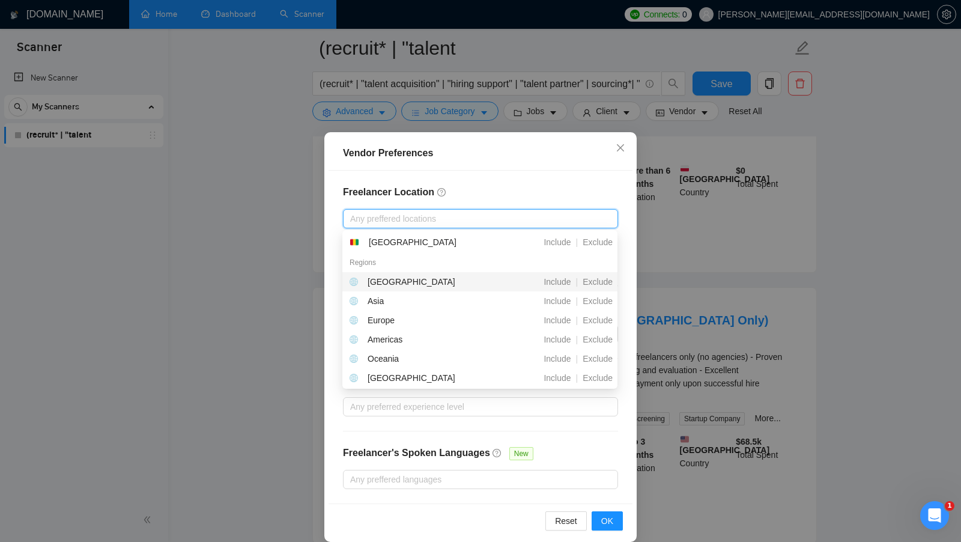
click at [523, 178] on div "Vendor Preferences Freelancer Location Any preffered locations Exclusive Job Op…" at bounding box center [480, 271] width 961 height 542
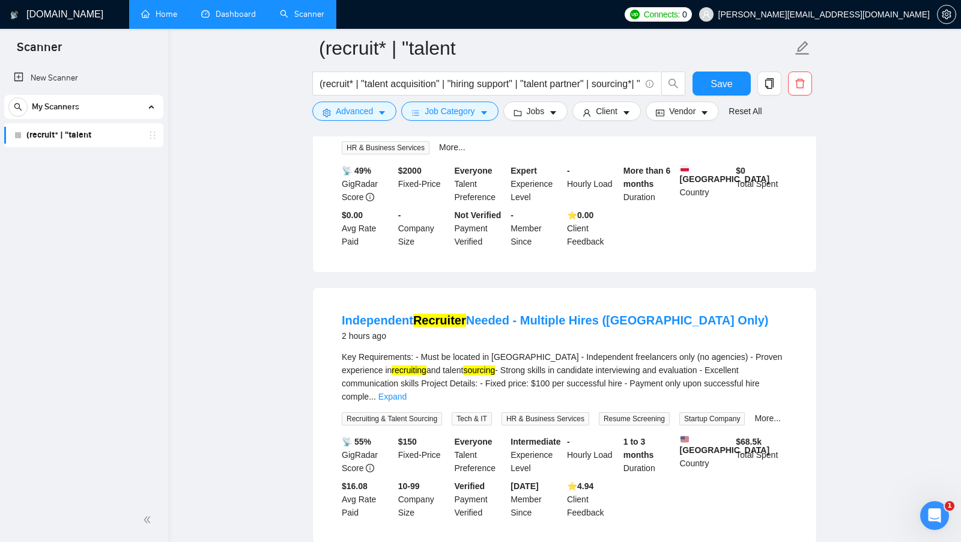
click at [373, 100] on div "(recruit* | "talent acquisition" | "hiring support" | "talent partner" | sourci…" at bounding box center [499, 87] width 379 height 30
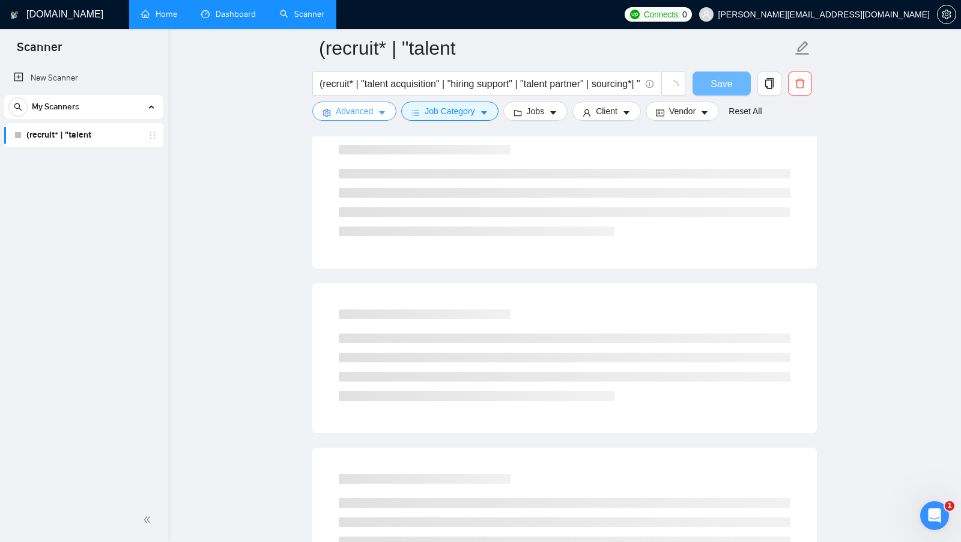
click at [372, 103] on button "Advanced" at bounding box center [354, 111] width 84 height 19
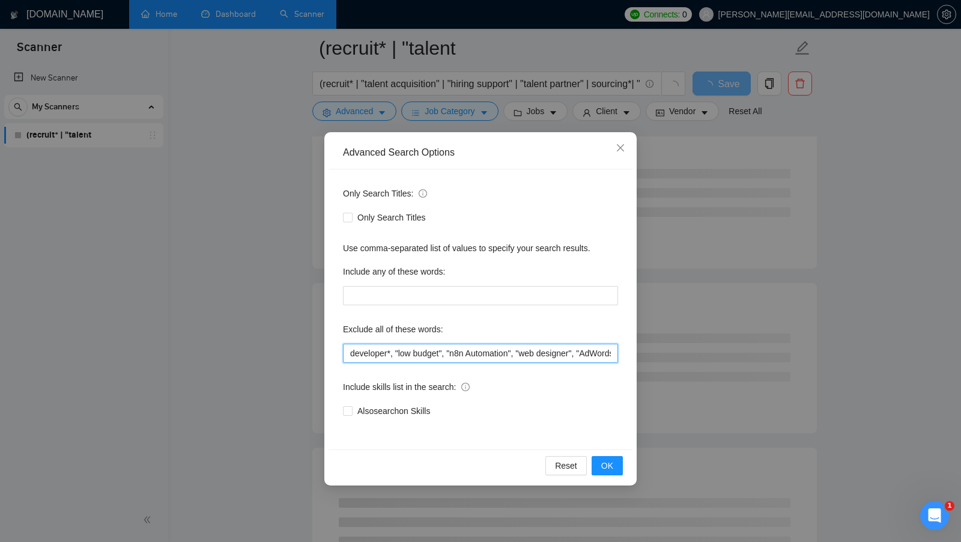
click at [347, 353] on input "developer*, "low budget", "n8n Automation", "web designer", "AdWords", "recruit…" at bounding box center [480, 353] width 275 height 19
paste input "([GEOGRAPHIC_DATA] Only)"
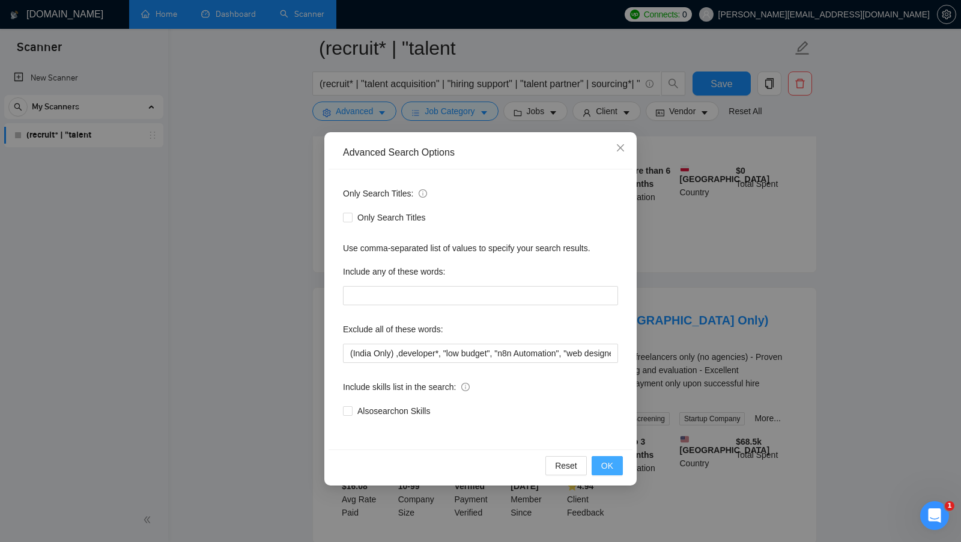
click at [523, 458] on button "OK" at bounding box center [607, 465] width 31 height 19
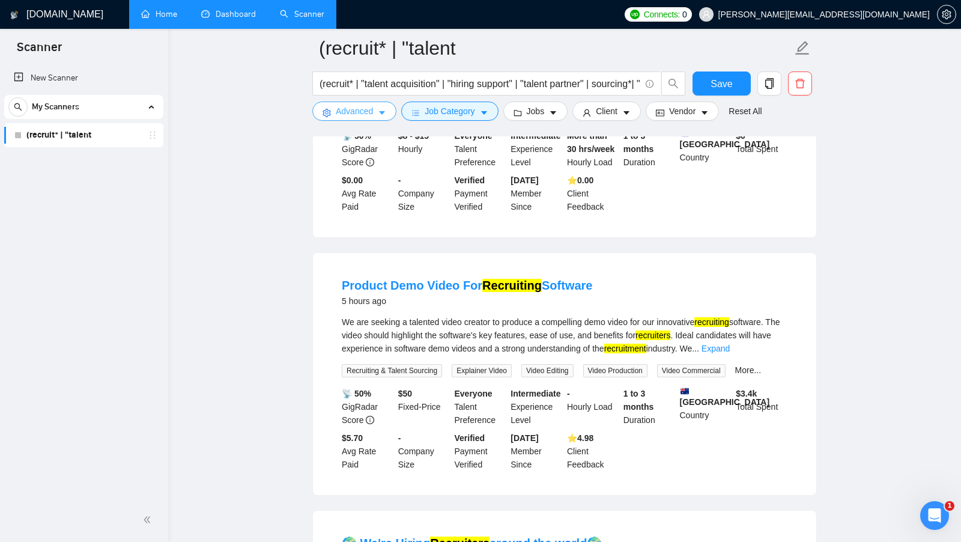
scroll to position [1495, 0]
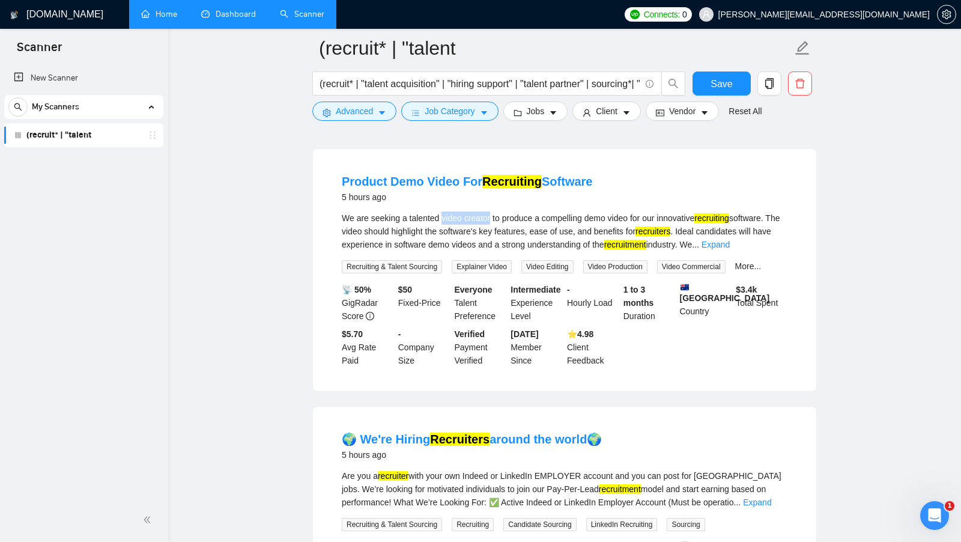
drag, startPoint x: 445, startPoint y: 215, endPoint x: 495, endPoint y: 216, distance: 49.9
click at [495, 216] on div "We are seeking a talented video creator to produce a compelling demo video for …" at bounding box center [565, 232] width 446 height 40
copy div "video creator"
click at [372, 111] on span "Advanced" at bounding box center [354, 111] width 37 height 13
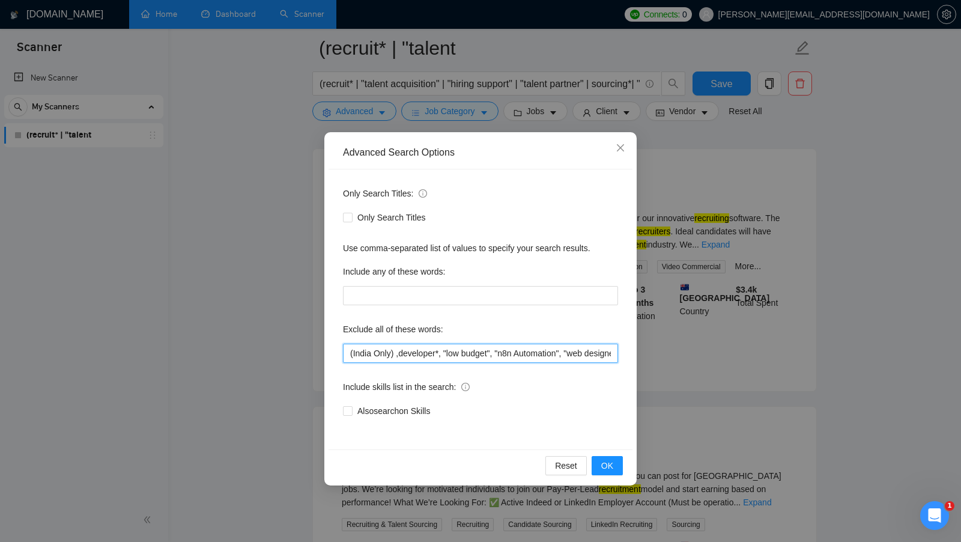
click at [352, 347] on input "(India Only) ,developer*, "low budget", "n8n Automation", "web designer", "AdWo…" at bounding box center [480, 353] width 275 height 19
paste input "video creator"
type input "video creator ,([GEOGRAPHIC_DATA] Only) ,developer*, "low budget", "n8n Automat…"
click at [523, 468] on span "OK" at bounding box center [608, 465] width 12 height 13
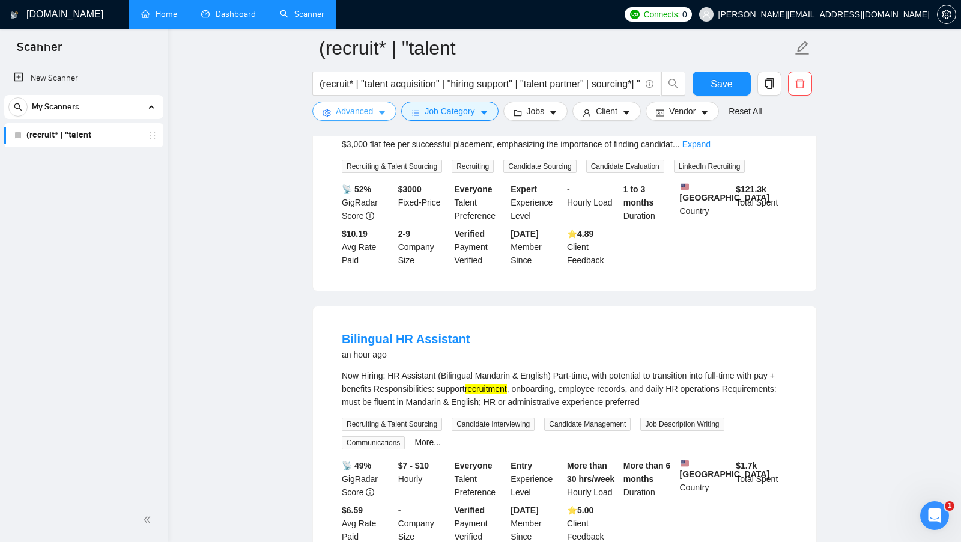
scroll to position [0, 0]
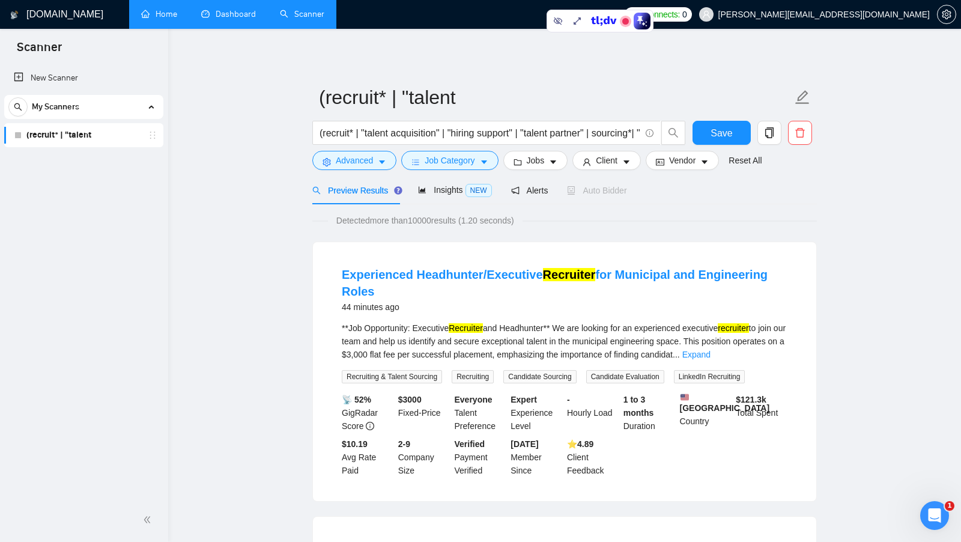
click at [158, 14] on link "Home" at bounding box center [159, 14] width 36 height 10
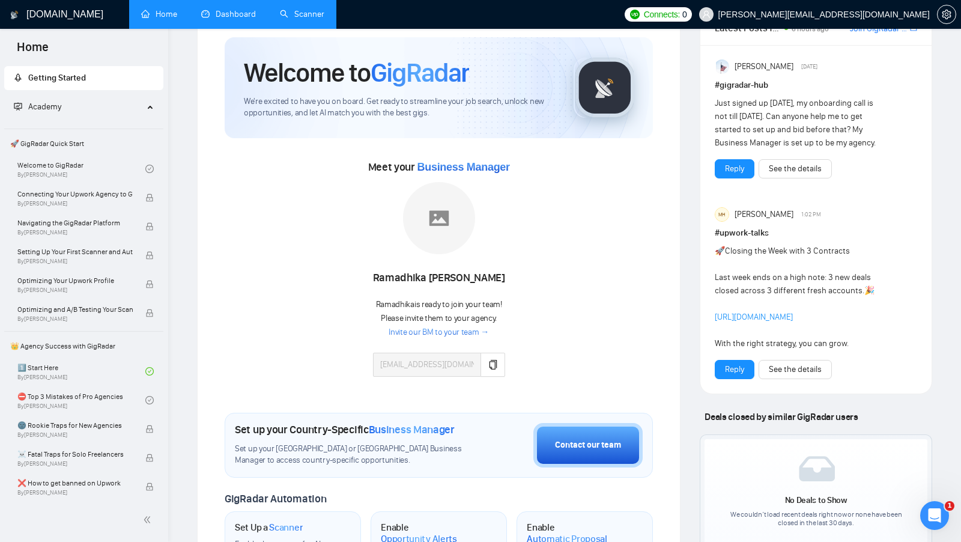
scroll to position [41, 0]
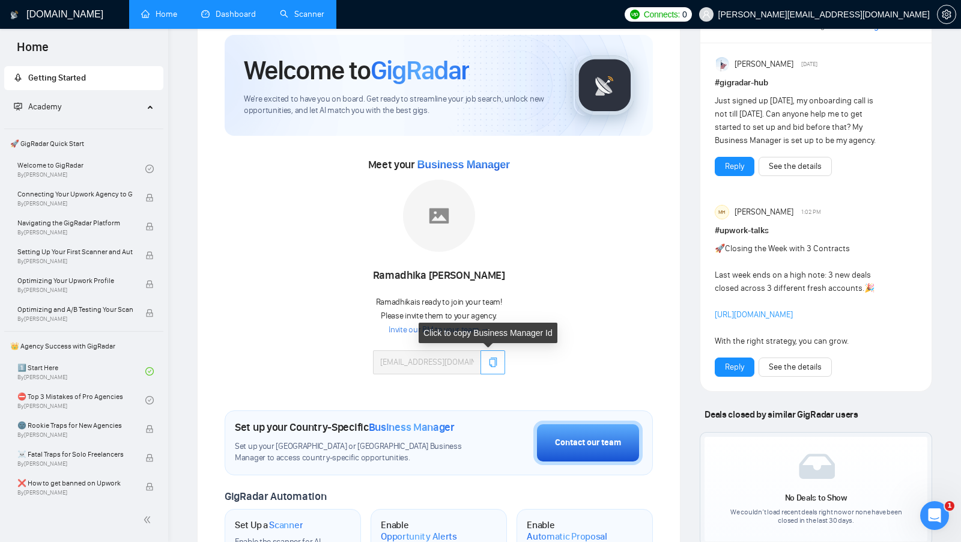
click at [489, 359] on icon "copy" at bounding box center [494, 363] width 10 height 10
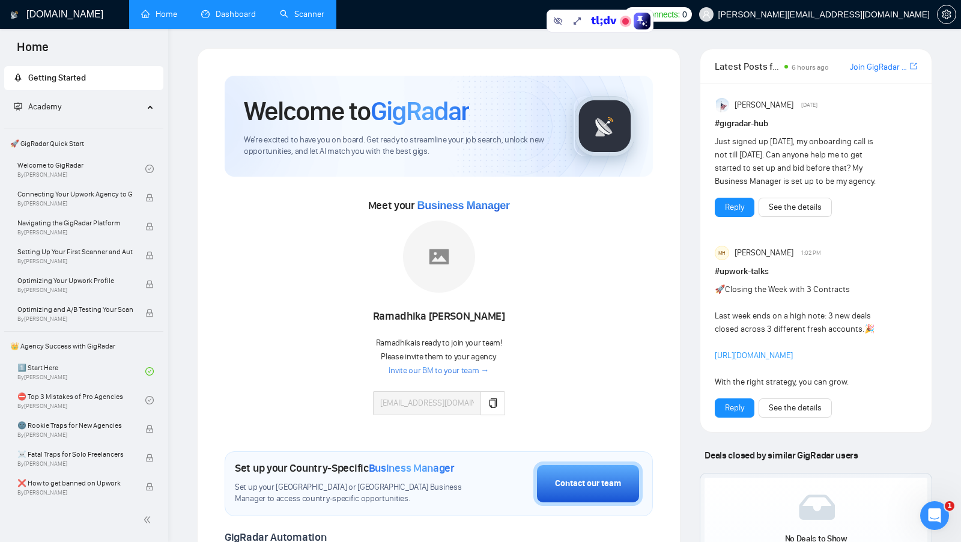
click at [233, 9] on link "Dashboard" at bounding box center [228, 14] width 55 height 10
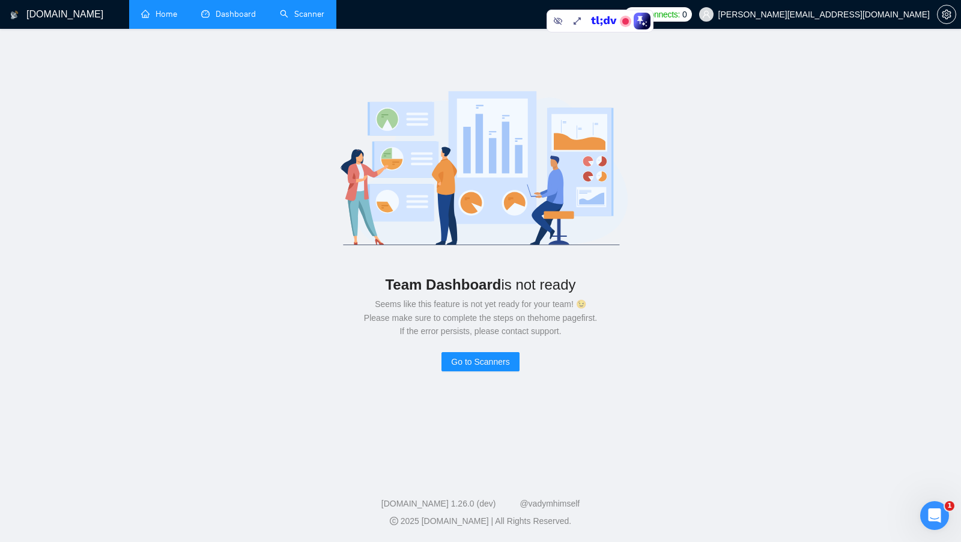
click at [141, 16] on link "Home" at bounding box center [159, 14] width 36 height 10
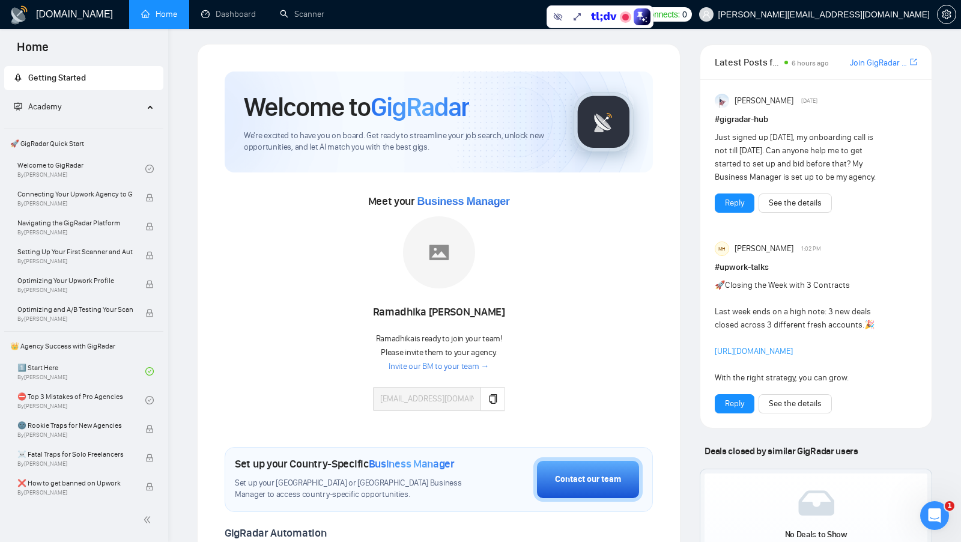
scroll to position [5, 0]
click at [574, 394] on div "Meet your Business Manager [PERSON_NAME] is ready to join your team! Please inv…" at bounding box center [439, 306] width 428 height 231
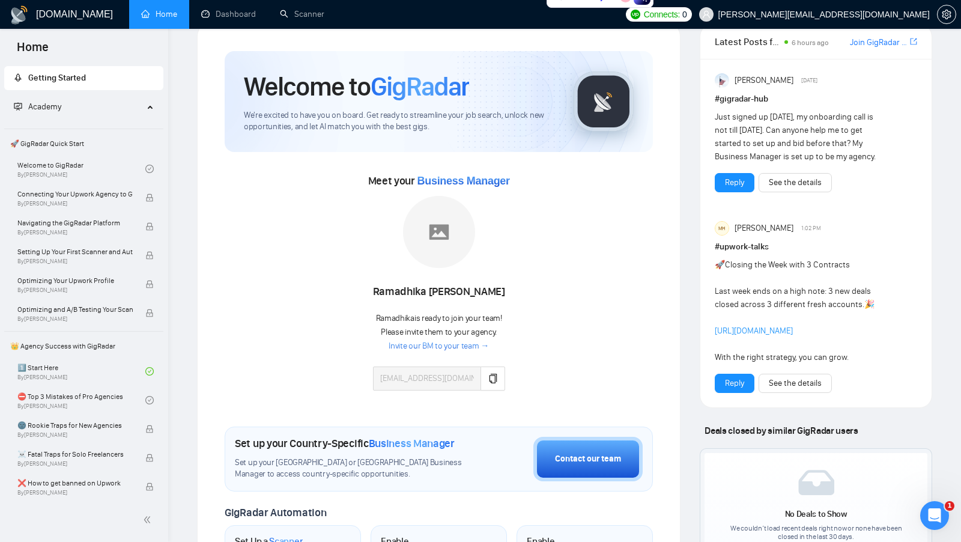
scroll to position [0, 0]
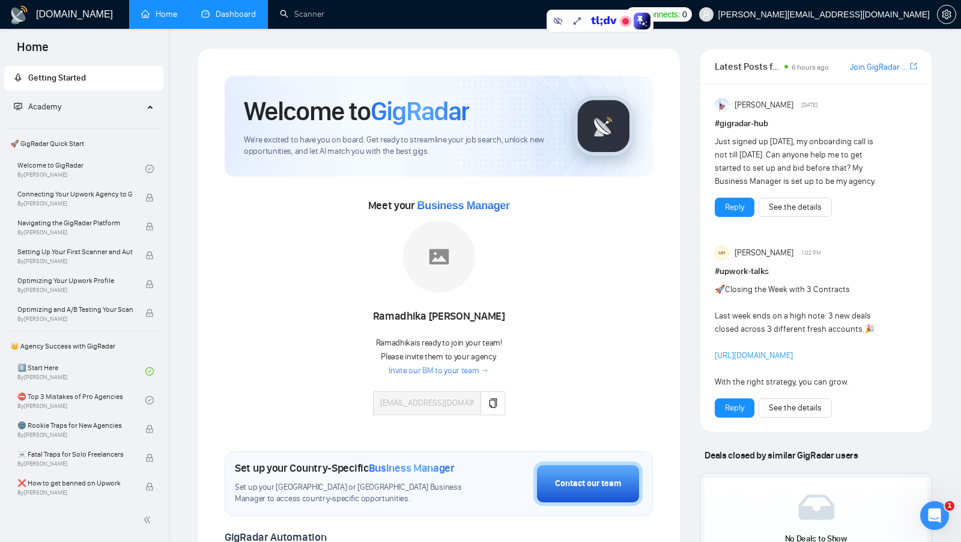
click at [217, 19] on link "Dashboard" at bounding box center [228, 14] width 55 height 10
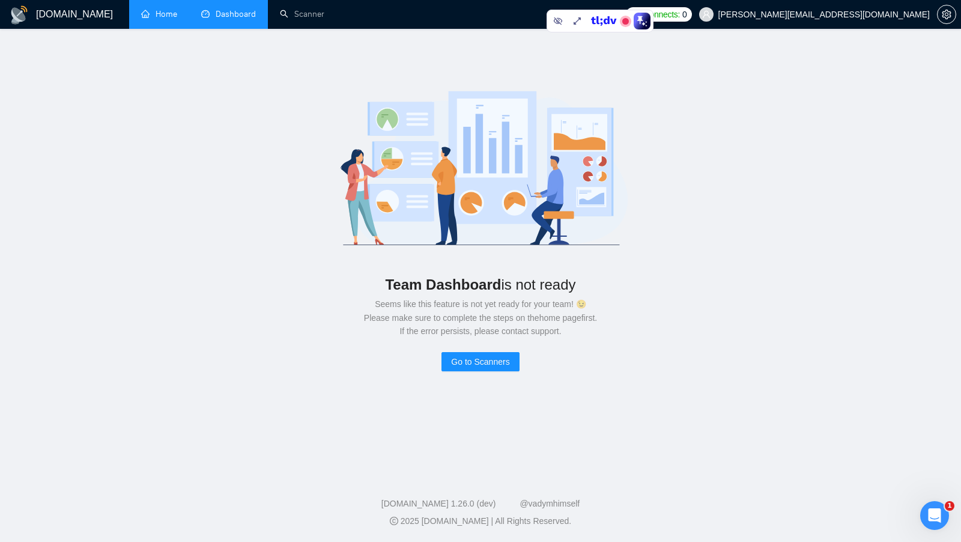
click at [153, 19] on link "Home" at bounding box center [159, 14] width 36 height 10
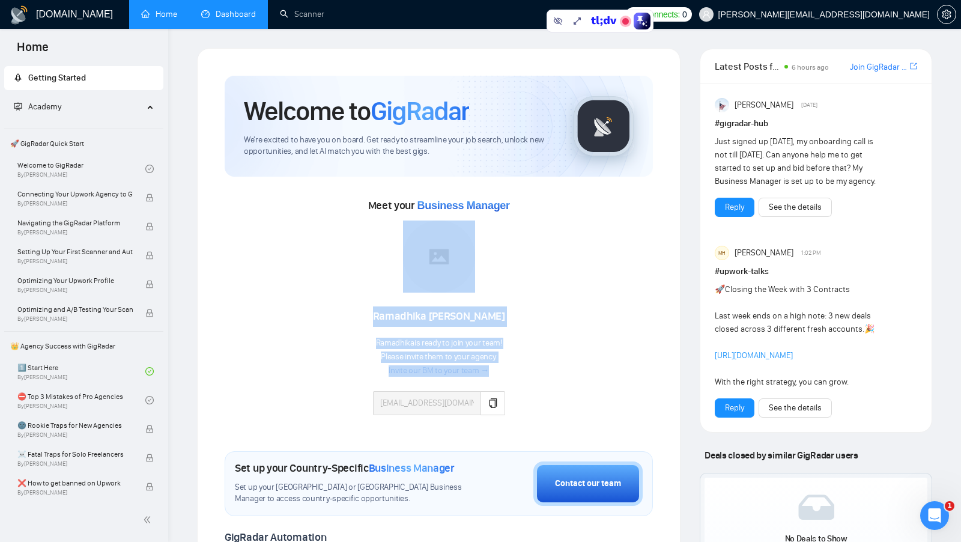
drag, startPoint x: 373, startPoint y: 318, endPoint x: 555, endPoint y: 317, distance: 182.1
click at [555, 317] on div "Meet your Business Manager Ramadhika Tegar Pratama Ramadhika is ready to join y…" at bounding box center [439, 311] width 428 height 231
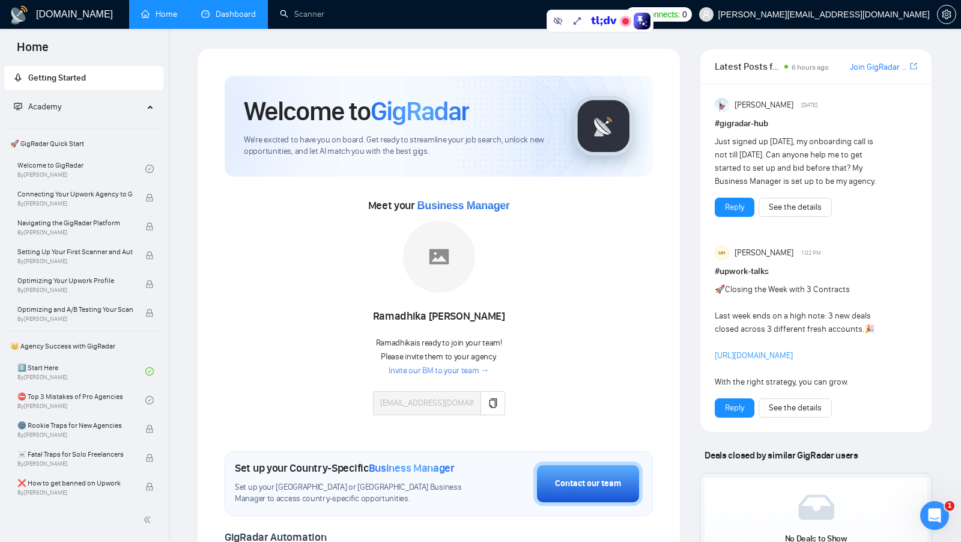
click at [555, 317] on div "Meet your Business Manager Ramadhika Tegar Pratama Ramadhika is ready to join y…" at bounding box center [439, 311] width 428 height 231
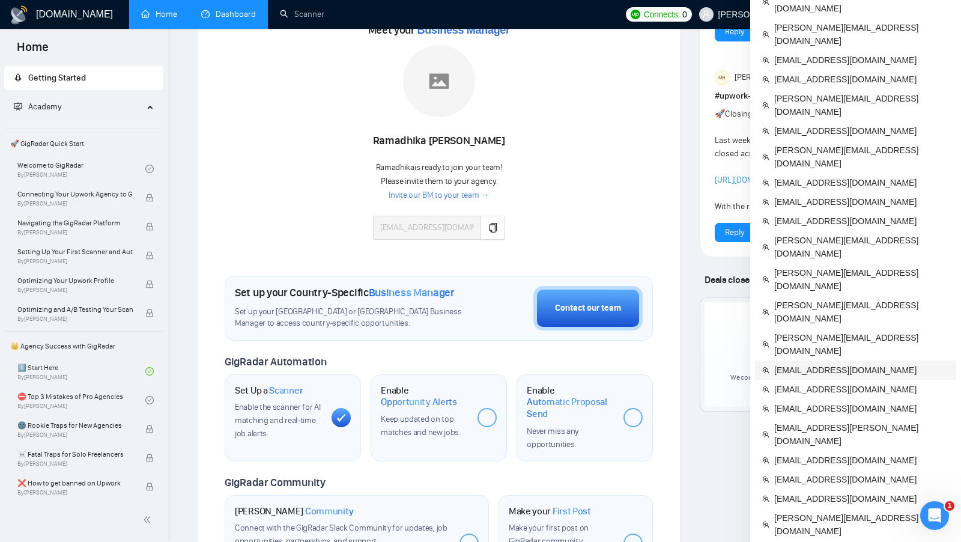
scroll to position [177, 0]
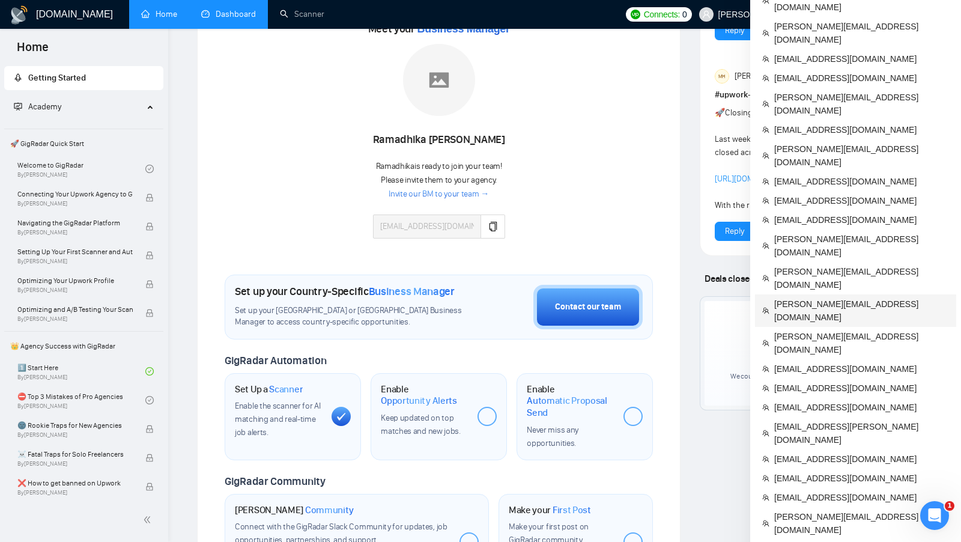
click at [852, 297] on span "[PERSON_NAME][EMAIL_ADDRESS][DOMAIN_NAME]" at bounding box center [862, 310] width 175 height 26
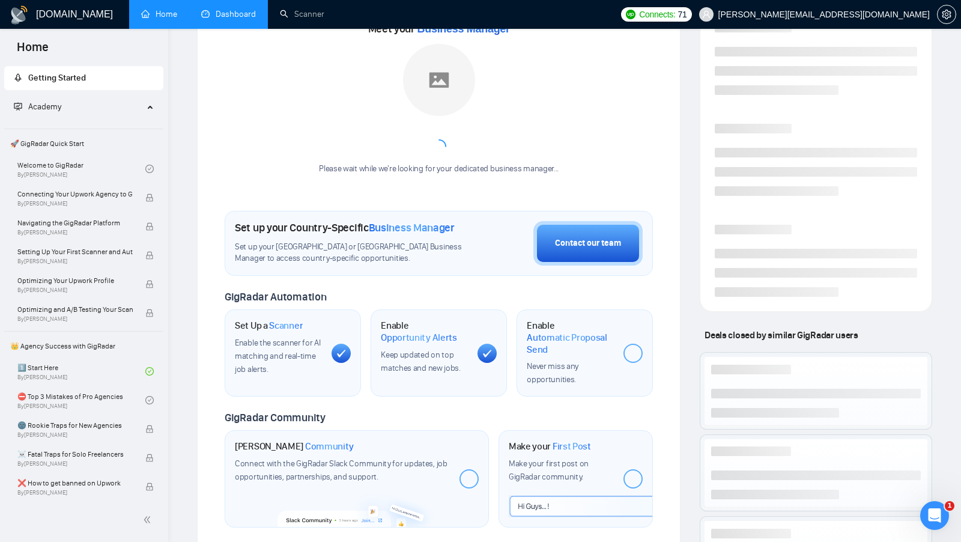
click at [237, 18] on link "Dashboard" at bounding box center [228, 14] width 55 height 10
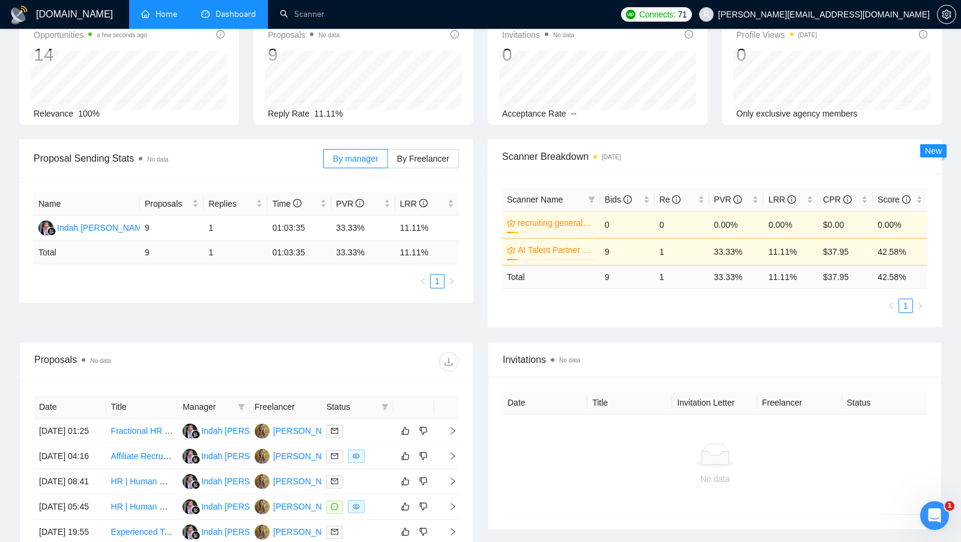
scroll to position [79, 0]
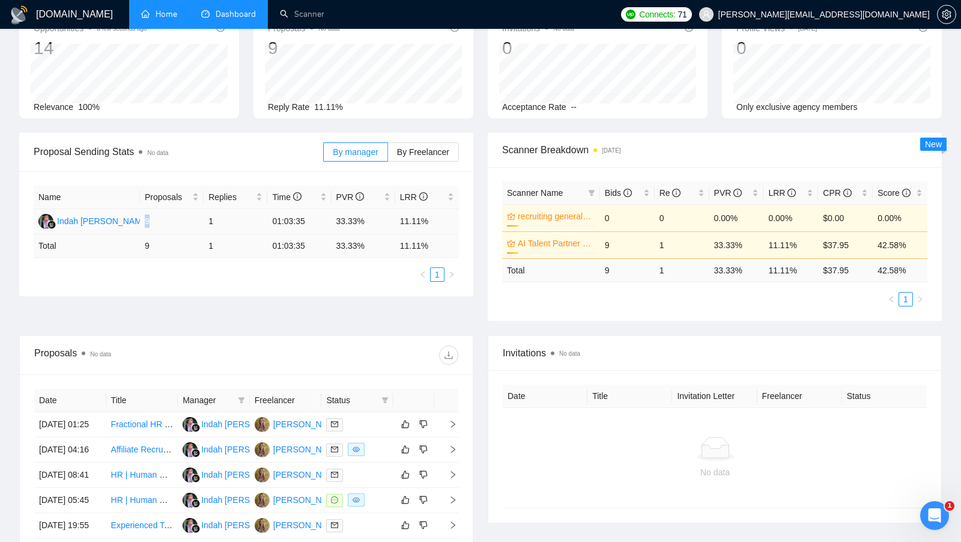
drag, startPoint x: 140, startPoint y: 218, endPoint x: 155, endPoint y: 219, distance: 15.0
click at [155, 219] on td "9" at bounding box center [172, 221] width 64 height 25
drag, startPoint x: 206, startPoint y: 219, endPoint x: 230, endPoint y: 219, distance: 24.0
click at [230, 219] on td "1" at bounding box center [236, 221] width 64 height 25
drag, startPoint x: 334, startPoint y: 218, endPoint x: 376, endPoint y: 218, distance: 42.1
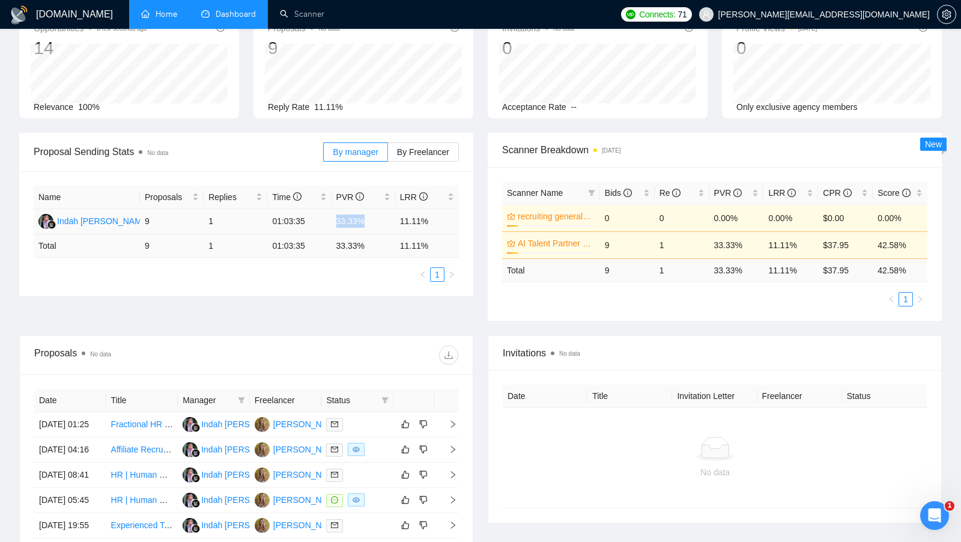
click at [376, 218] on td "33.33%" at bounding box center [364, 221] width 64 height 25
drag, startPoint x: 402, startPoint y: 218, endPoint x: 455, endPoint y: 218, distance: 53.5
click at [455, 218] on td "11.11%" at bounding box center [427, 221] width 64 height 25
drag, startPoint x: 602, startPoint y: 246, endPoint x: 629, endPoint y: 248, distance: 27.1
click at [629, 248] on td "9" at bounding box center [627, 244] width 55 height 27
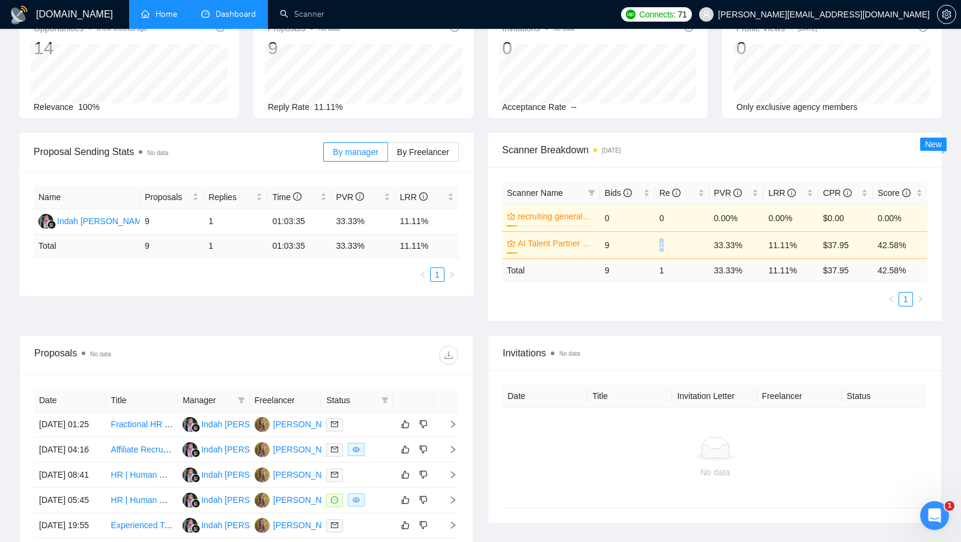
drag, startPoint x: 656, startPoint y: 246, endPoint x: 686, endPoint y: 246, distance: 30.0
click at [686, 246] on td "1" at bounding box center [682, 244] width 55 height 27
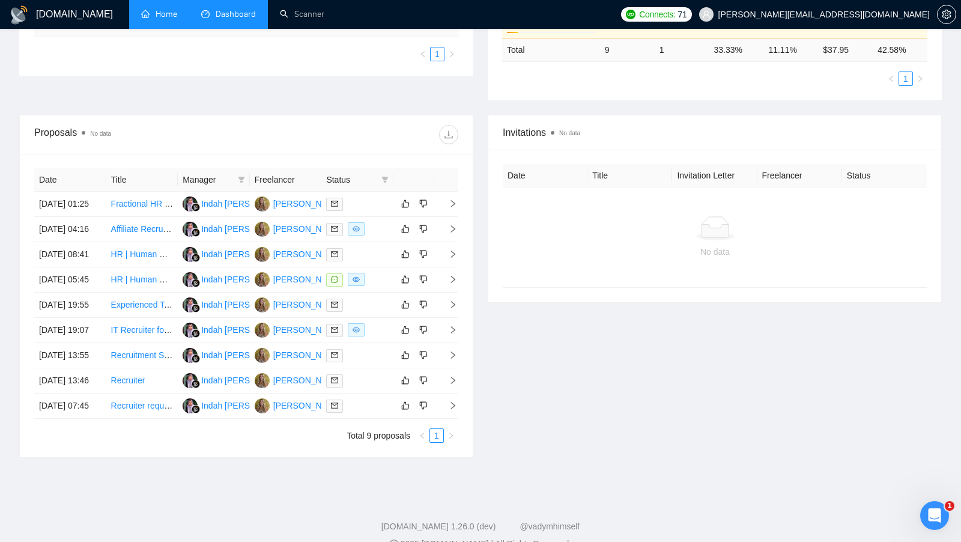
scroll to position [337, 0]
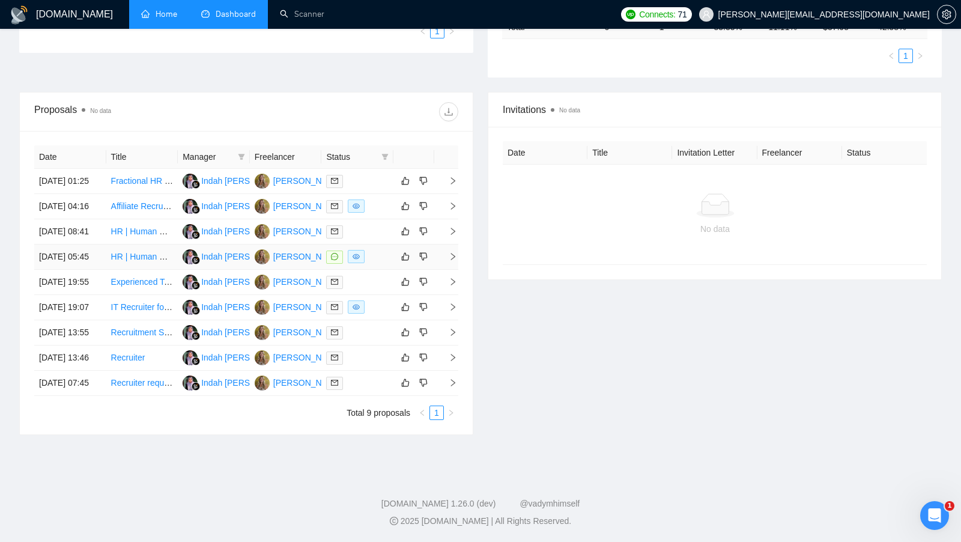
click at [383, 264] on div at bounding box center [357, 257] width 62 height 14
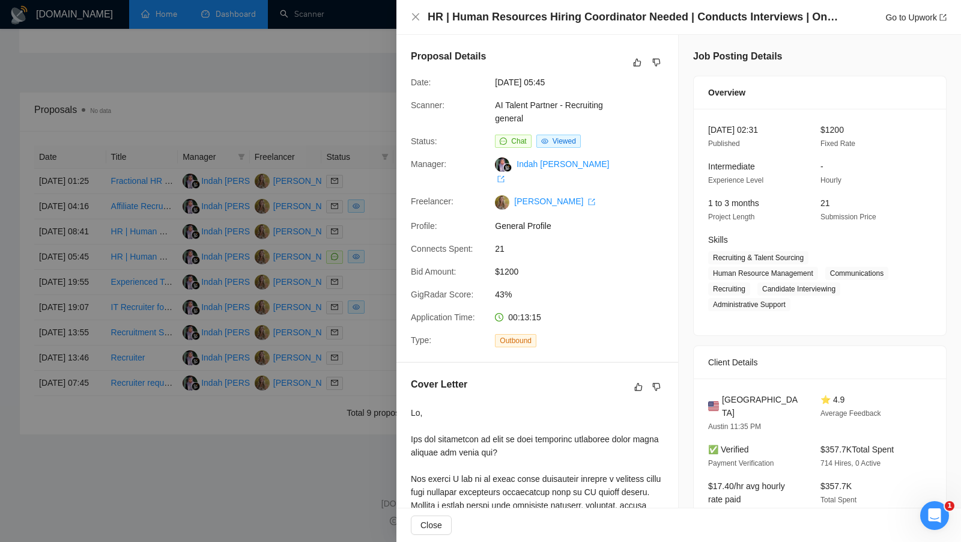
scroll to position [344, 0]
click at [327, 263] on div at bounding box center [480, 271] width 961 height 542
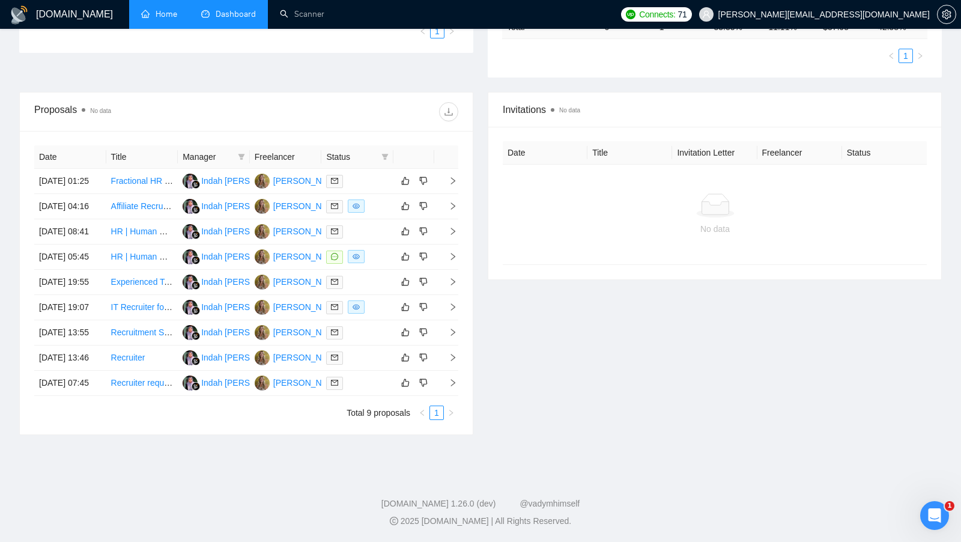
scroll to position [419, 0]
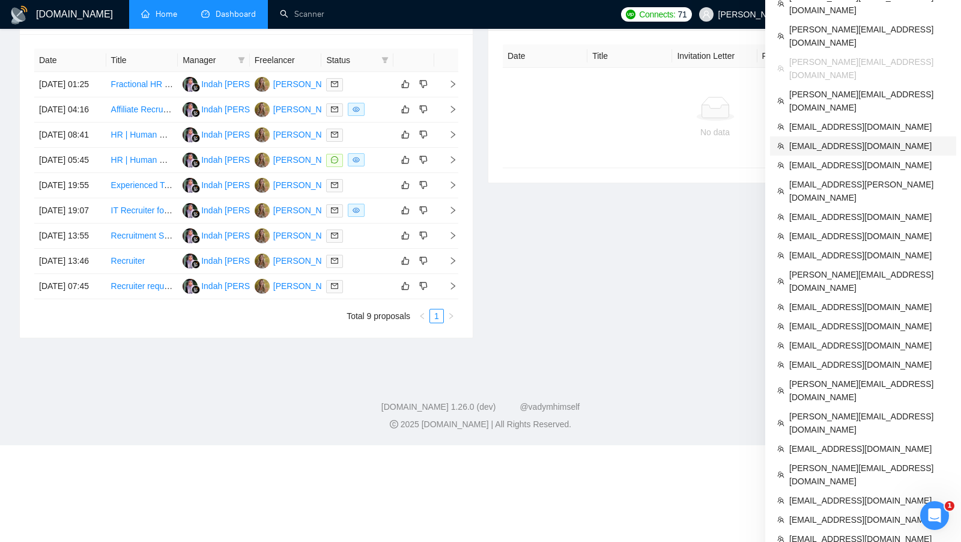
click at [892, 139] on span "[EMAIL_ADDRESS][DOMAIN_NAME]" at bounding box center [870, 145] width 160 height 13
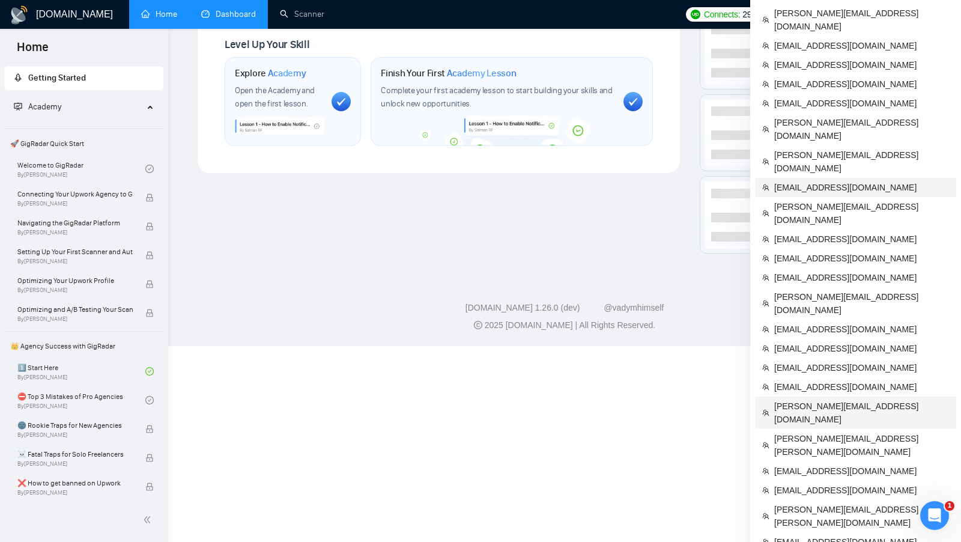
scroll to position [696, 0]
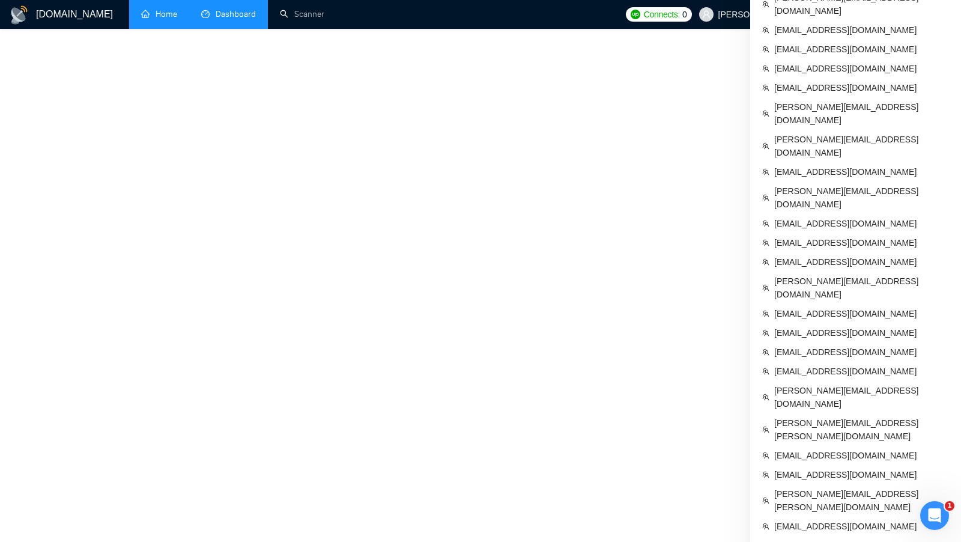
scroll to position [400, 0]
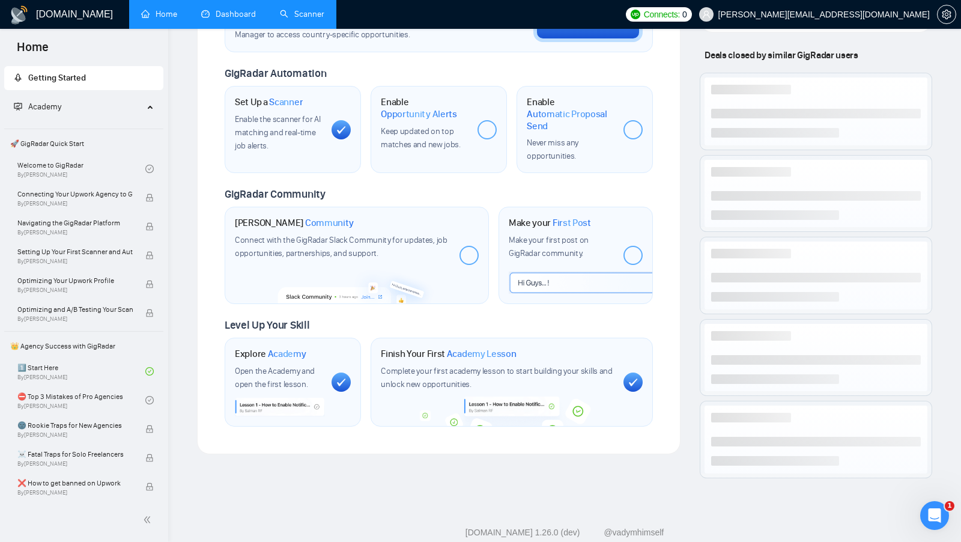
click at [312, 10] on link "Scanner" at bounding box center [302, 14] width 44 height 10
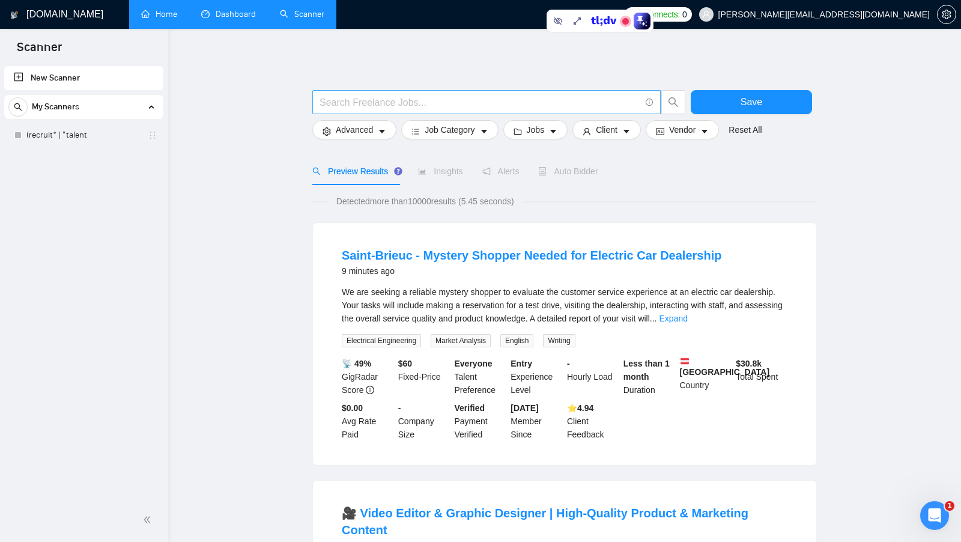
click at [350, 103] on input "text" at bounding box center [480, 102] width 321 height 15
click at [389, 106] on input "text" at bounding box center [480, 102] width 321 height 15
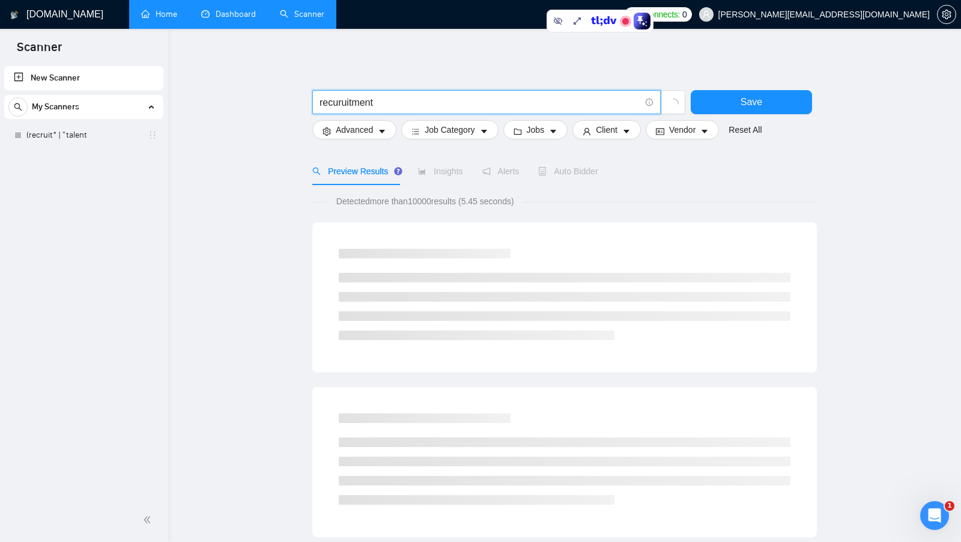
click at [337, 100] on input "recuruitment" at bounding box center [480, 102] width 321 height 15
click at [405, 102] on input "recruitment" at bounding box center [480, 102] width 321 height 15
drag, startPoint x: 380, startPoint y: 108, endPoint x: 373, endPoint y: 108, distance: 7.2
click at [373, 108] on input "recruitment | headhunt" at bounding box center [480, 102] width 321 height 15
click at [454, 102] on input "recruitment | headhunt" at bounding box center [480, 102] width 321 height 15
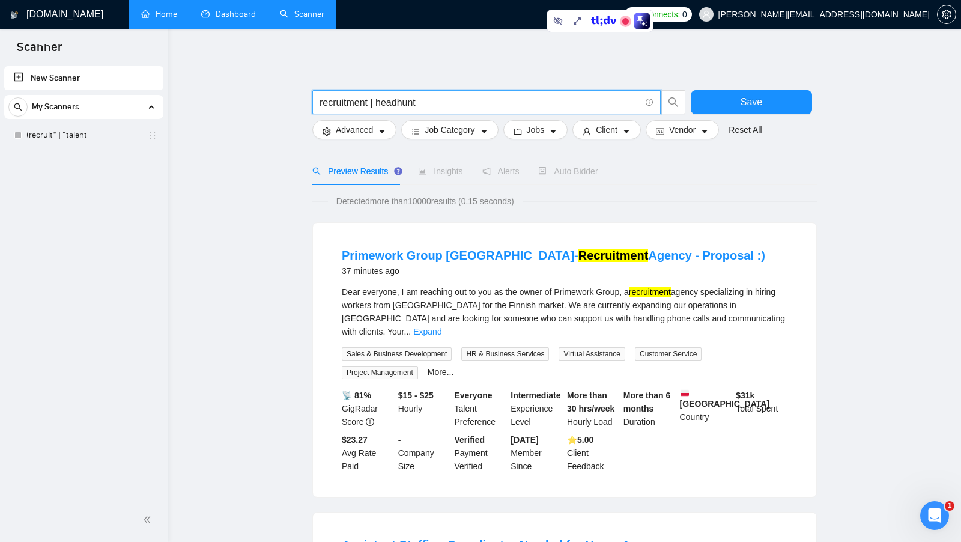
click at [376, 103] on input "recruitment | headhunt" at bounding box center [480, 102] width 321 height 15
click at [433, 103] on input "recruitment | headhunt" at bounding box center [480, 102] width 321 height 15
click at [374, 103] on input "recruitment | headhunt" at bounding box center [480, 102] width 321 height 15
click at [454, 102] on input "recruitment | headhunt" at bounding box center [480, 102] width 321 height 15
drag, startPoint x: 371, startPoint y: 105, endPoint x: 378, endPoint y: 106, distance: 7.3
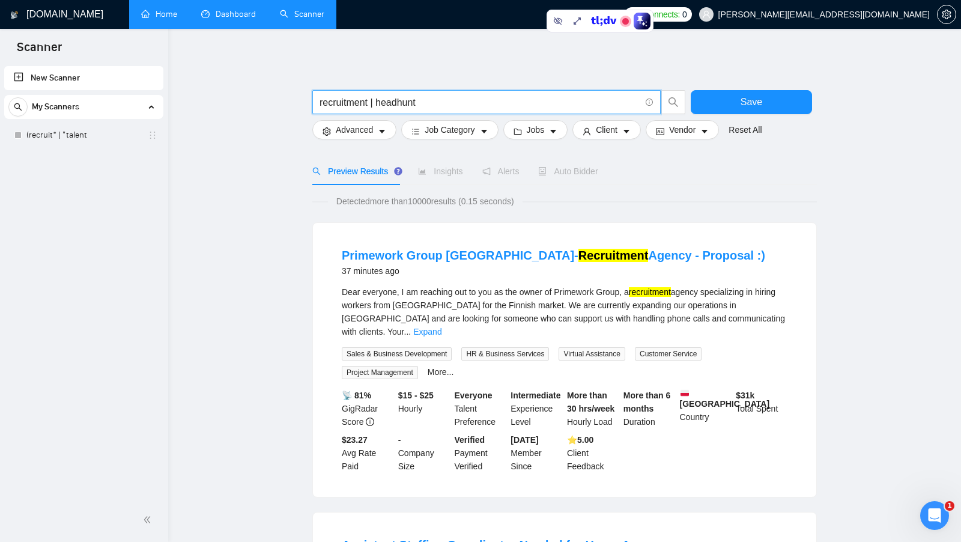
click at [378, 105] on input "recruitment | headhunt" at bounding box center [480, 102] width 321 height 15
click at [369, 101] on input "recruitmentor headhunt" at bounding box center [480, 102] width 321 height 15
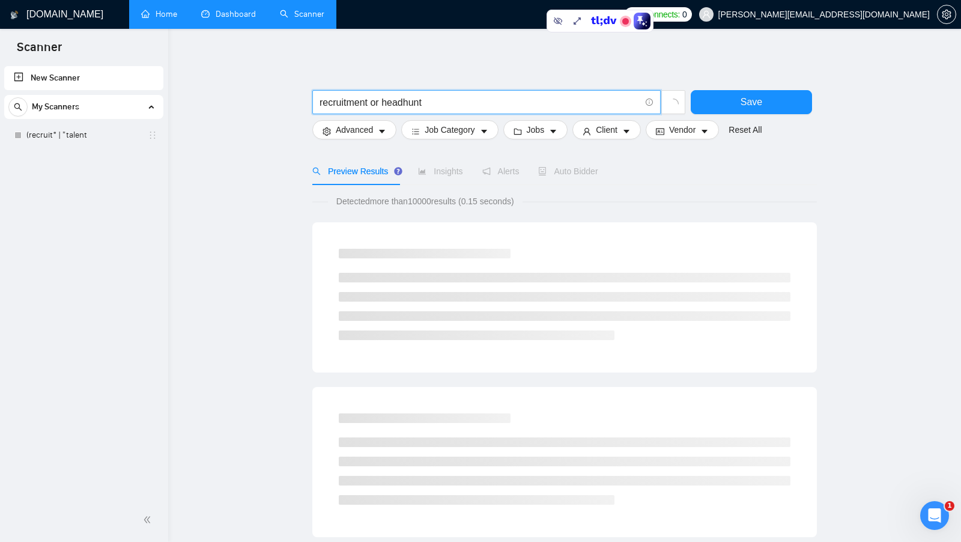
click at [439, 99] on input "recruitment or headhunt" at bounding box center [480, 102] width 321 height 15
click at [376, 103] on input "recruitment or headhunt" at bounding box center [480, 102] width 321 height 15
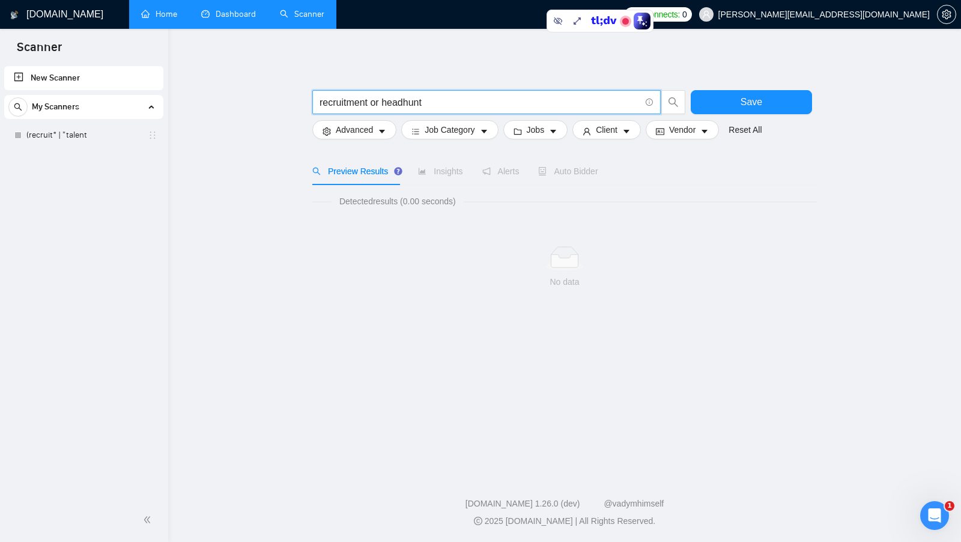
click at [376, 103] on input "recruitment or headhunt" at bounding box center [480, 102] width 321 height 15
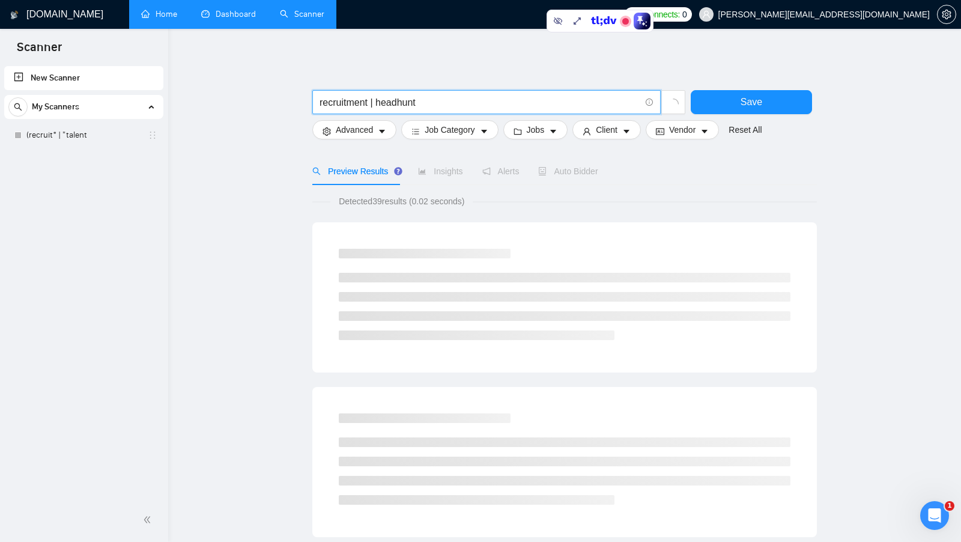
type input "recruitment | headhunt"
click at [549, 94] on span "recruitment | headhunt" at bounding box center [486, 102] width 349 height 24
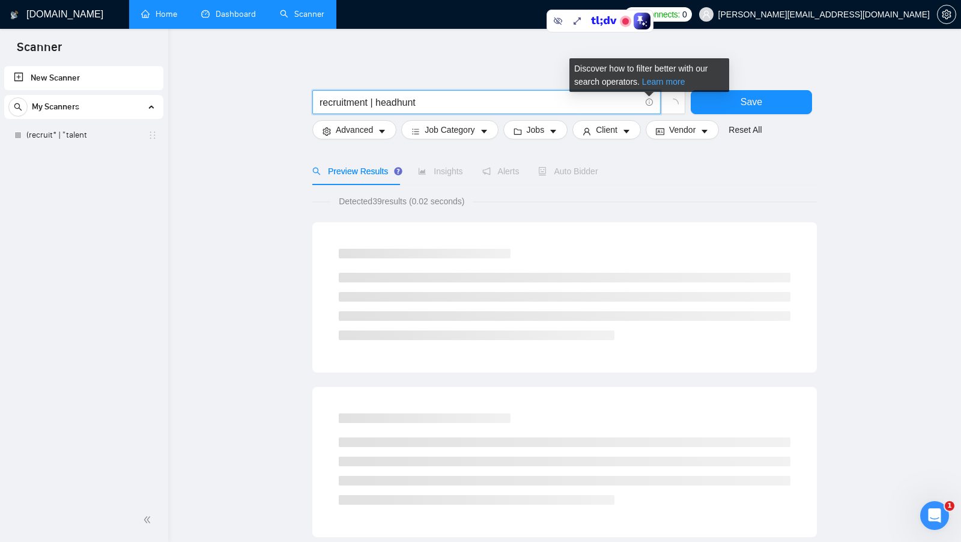
click at [668, 85] on link "Learn more" at bounding box center [663, 82] width 43 height 10
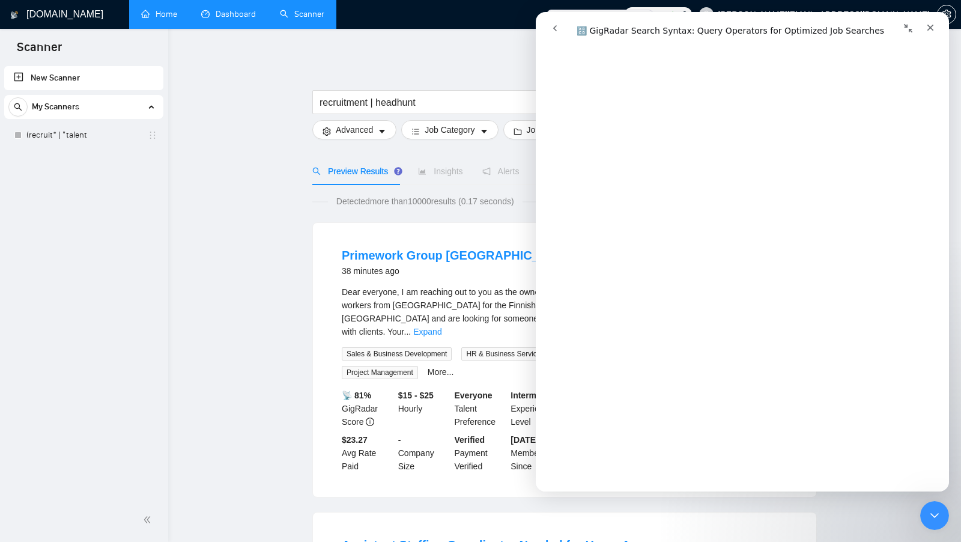
scroll to position [716, 0]
click at [921, 505] on div "Закрити програму для спілкування Intercom" at bounding box center [933, 513] width 29 height 29
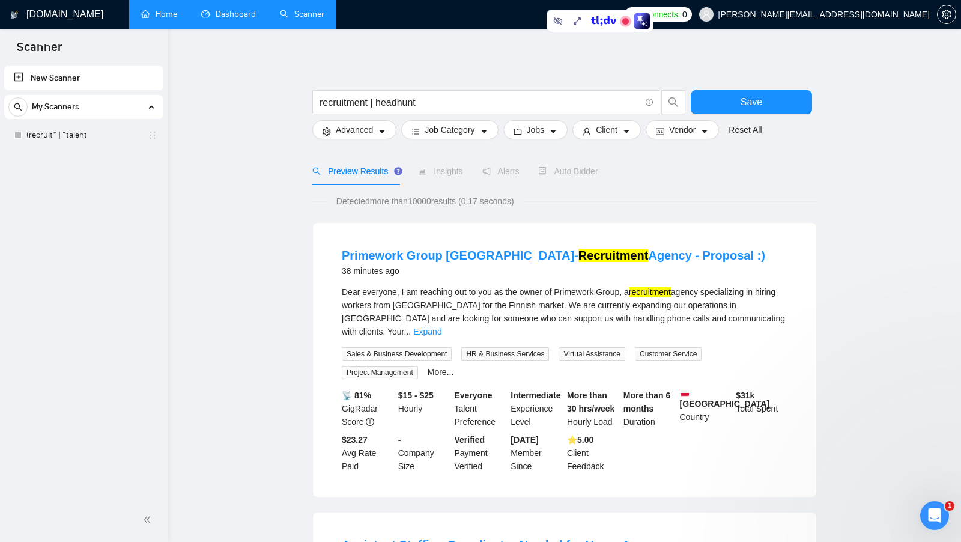
scroll to position [0, 0]
click at [791, 317] on li "Primework Group Sweden- Recruitment Agency - Proposal :) 38 minutes ago Dear ev…" at bounding box center [565, 359] width 475 height 245
click at [442, 327] on link "Expand" at bounding box center [427, 332] width 28 height 10
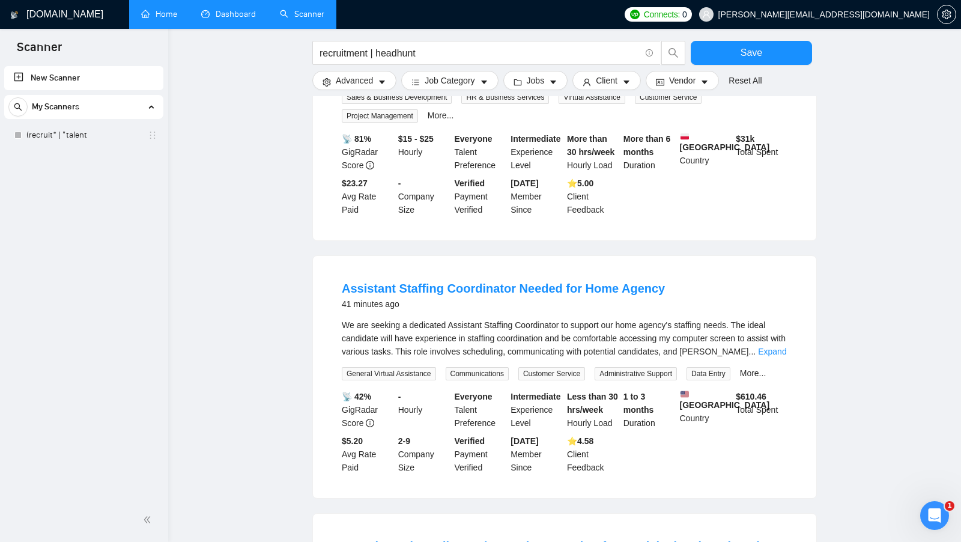
scroll to position [300, 0]
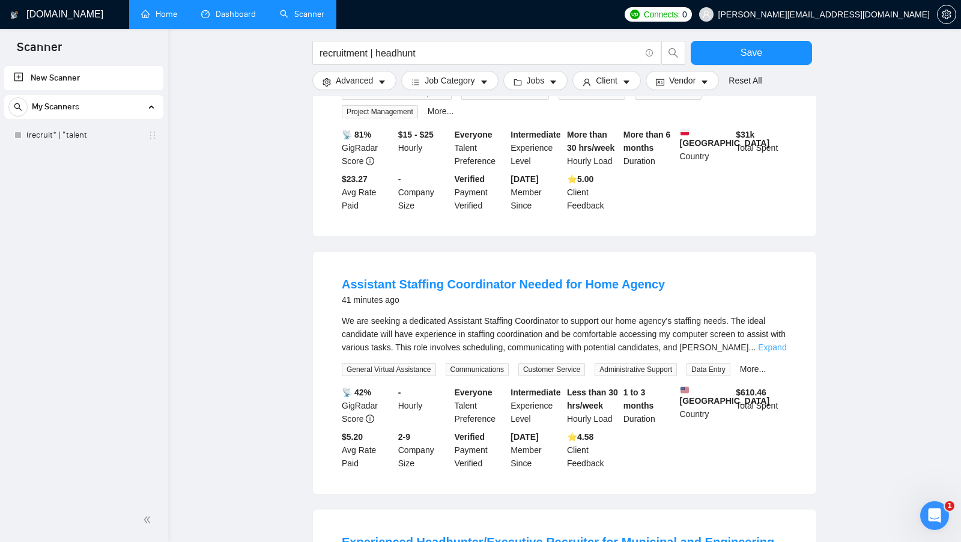
click at [773, 343] on link "Expand" at bounding box center [772, 348] width 28 height 10
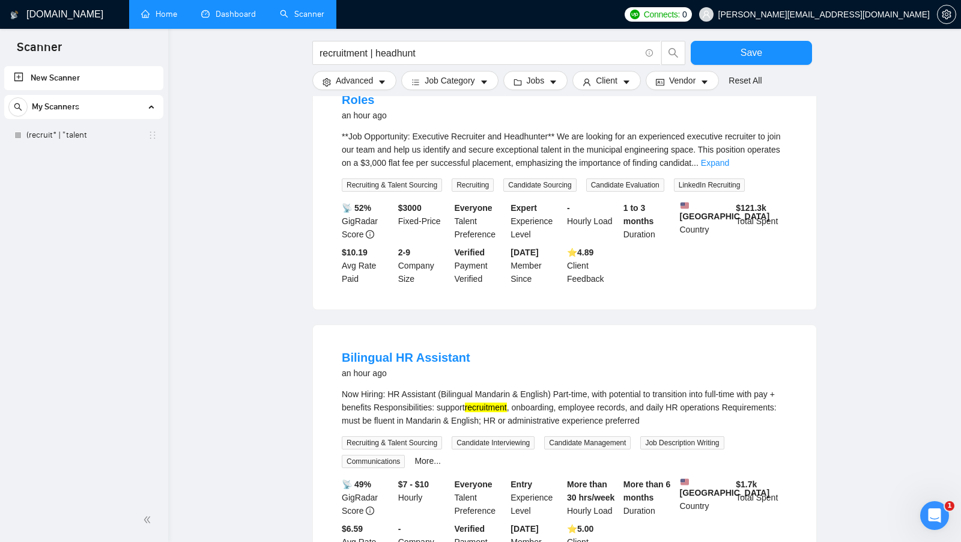
scroll to position [659, 0]
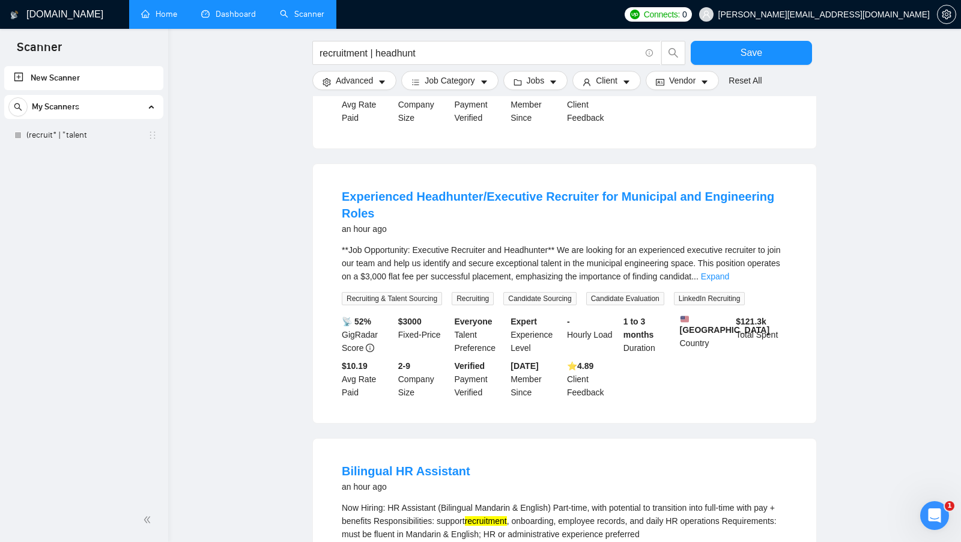
click at [775, 283] on div "**Job Opportunity: Executive Recruiter and Headhunter** We are looking for an e…" at bounding box center [565, 263] width 446 height 40
click at [780, 283] on div "**Job Opportunity: Executive Recruiter and Headhunter** We are looking for an e…" at bounding box center [565, 263] width 446 height 40
click at [730, 281] on link "Expand" at bounding box center [715, 277] width 28 height 10
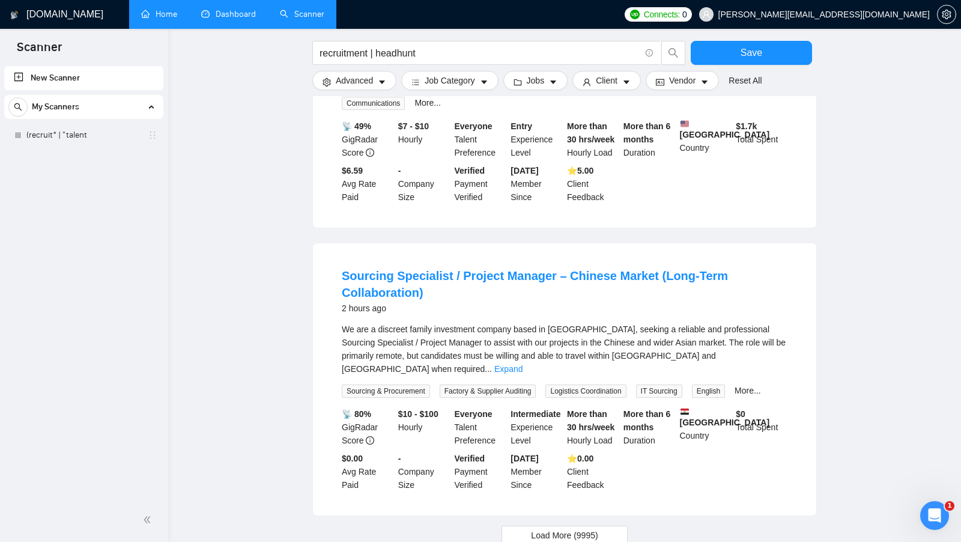
scroll to position [1203, 0]
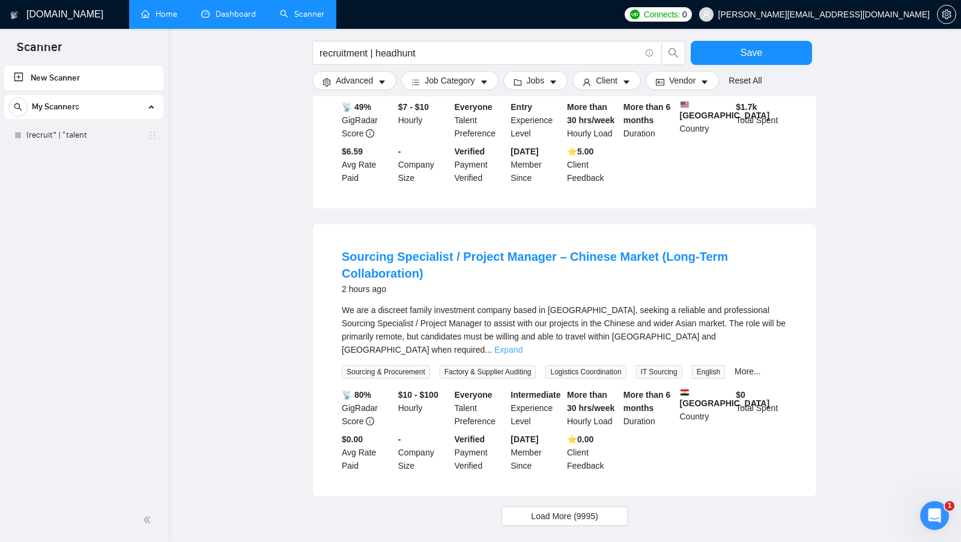
click at [523, 355] on link "Expand" at bounding box center [509, 350] width 28 height 10
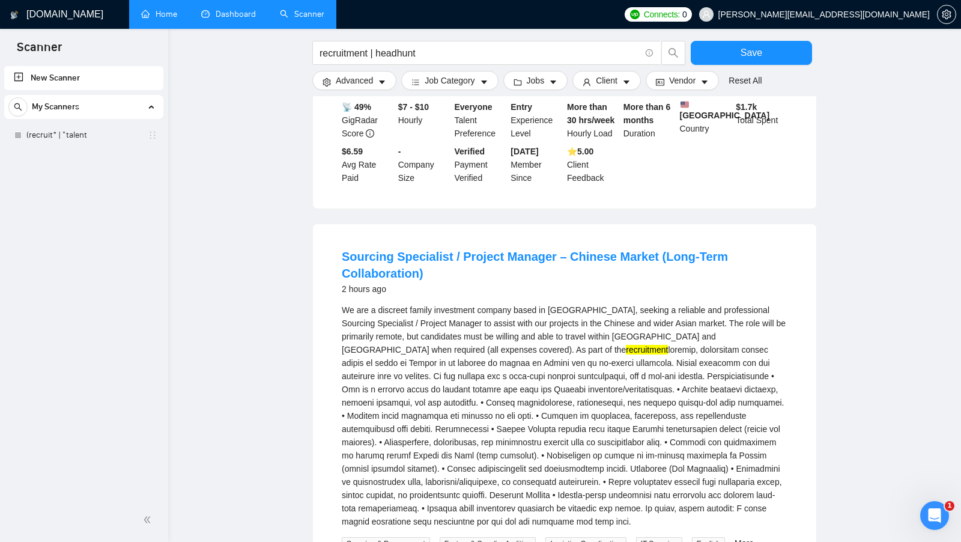
click at [626, 355] on mark "recruitment" at bounding box center [647, 350] width 42 height 10
click at [538, 380] on div "We are a discreet family investment company based in Europe, seeking a reliable…" at bounding box center [565, 415] width 446 height 225
drag, startPoint x: 418, startPoint y: 380, endPoint x: 549, endPoint y: 379, distance: 131.6
click at [549, 379] on div "We are a discreet family investment company based in Europe, seeking a reliable…" at bounding box center [565, 415] width 446 height 225
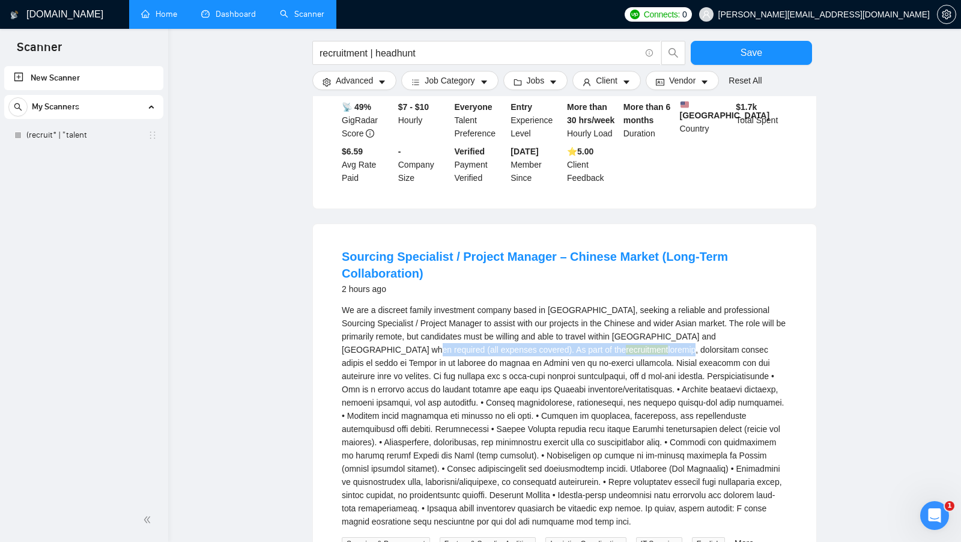
click at [549, 379] on div "We are a discreet family investment company based in Europe, seeking a reliable…" at bounding box center [565, 415] width 446 height 225
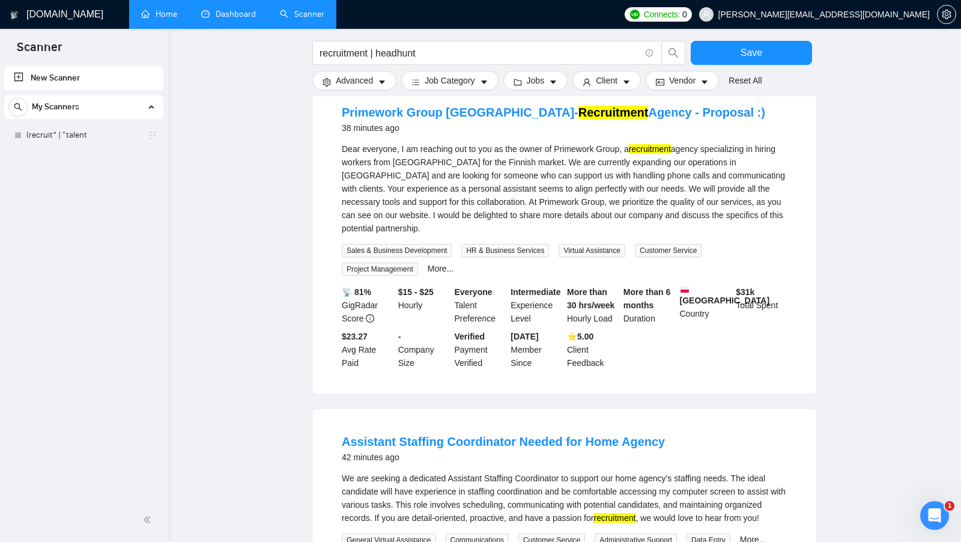
scroll to position [0, 0]
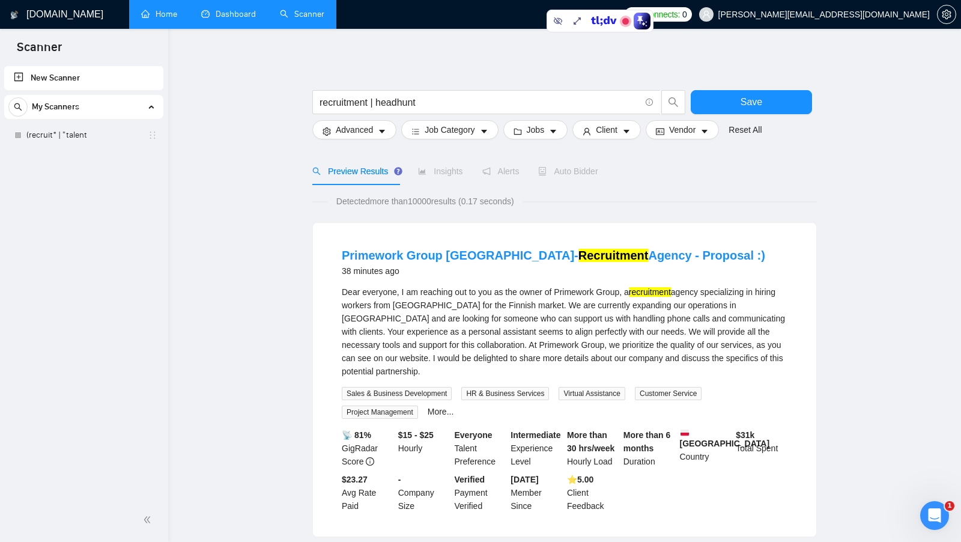
click at [485, 144] on form "recruitment | headhunt Save Advanced Job Category Jobs Client Vendor Reset All" at bounding box center [564, 111] width 505 height 67
click at [481, 139] on form "recruitment | headhunt Save Advanced Job Category Jobs Client Vendor Reset All" at bounding box center [564, 111] width 505 height 67
click at [479, 138] on button "Job Category" at bounding box center [449, 129] width 97 height 19
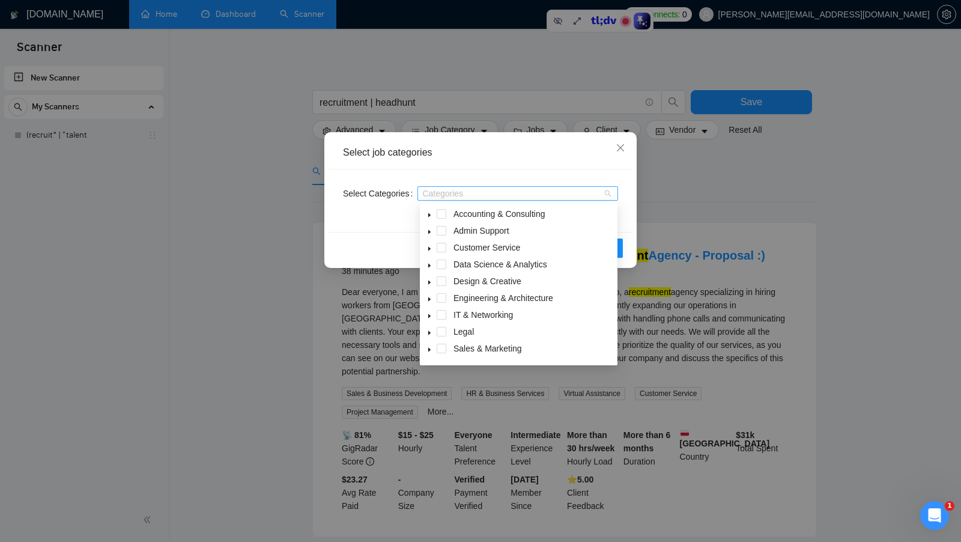
click at [466, 187] on div "Categories" at bounding box center [518, 193] width 201 height 14
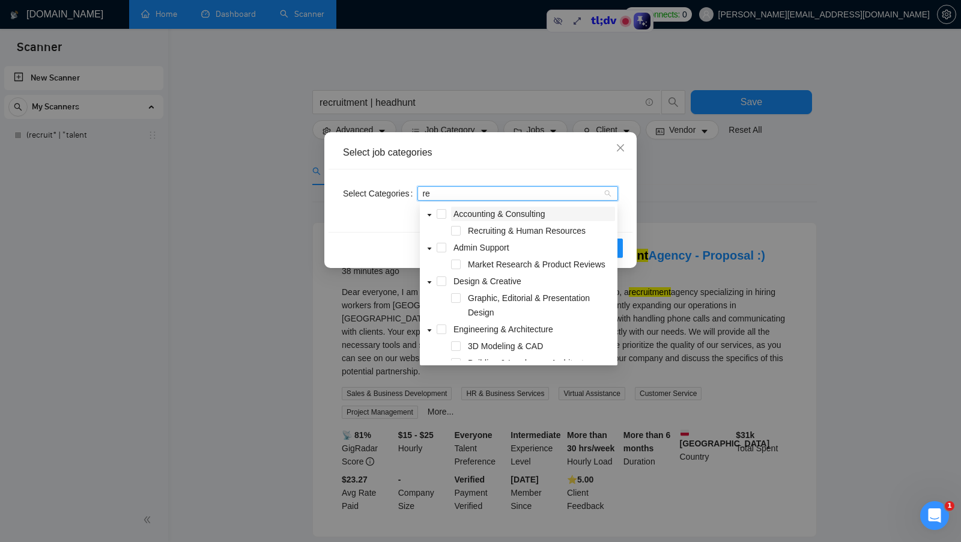
type input "rec"
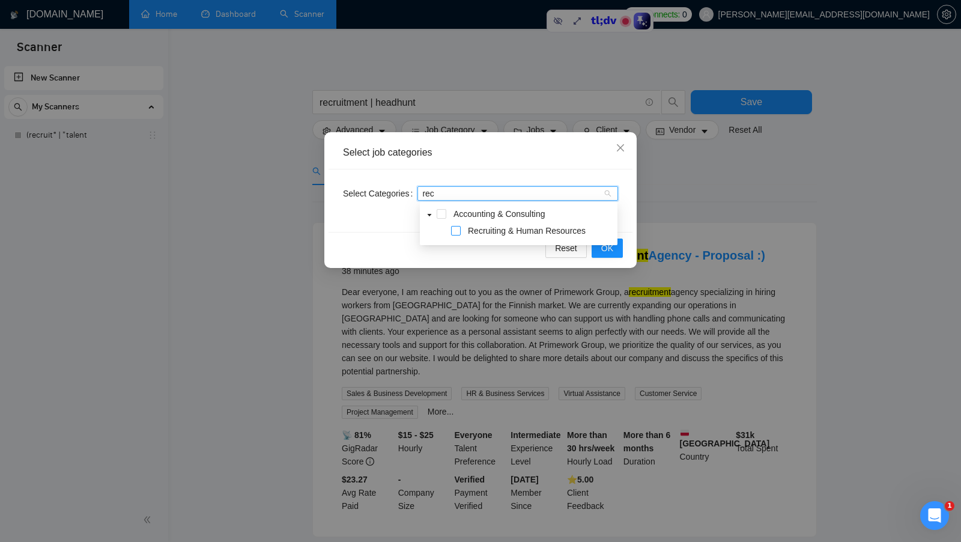
click at [459, 231] on span at bounding box center [456, 231] width 10 height 10
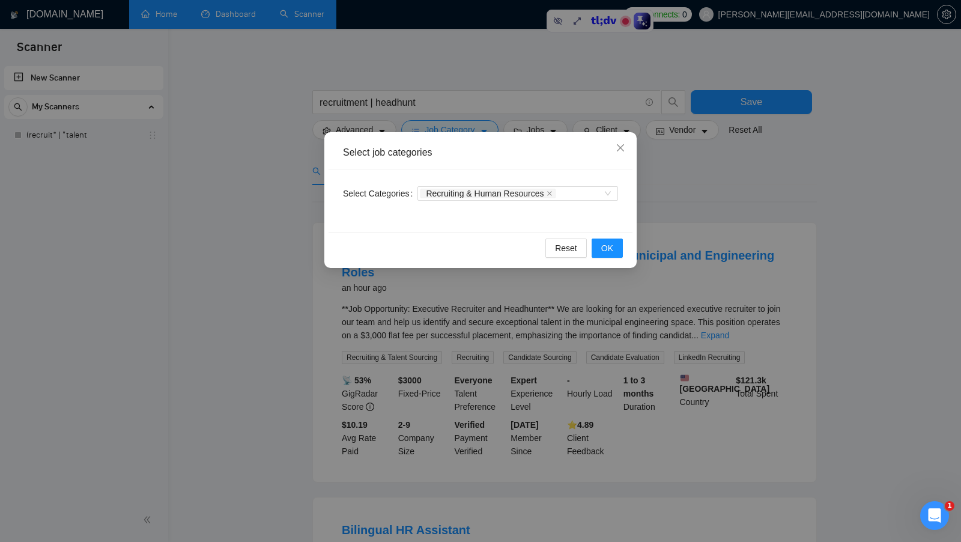
click at [410, 245] on div "Reset OK" at bounding box center [481, 248] width 304 height 32
click at [608, 245] on span "OK" at bounding box center [608, 248] width 12 height 13
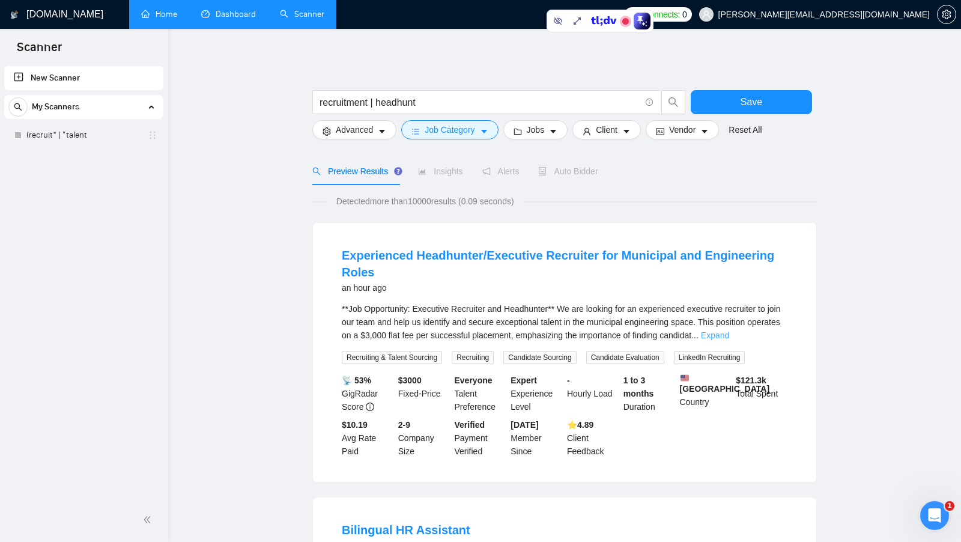
click at [730, 335] on link "Expand" at bounding box center [715, 336] width 28 height 10
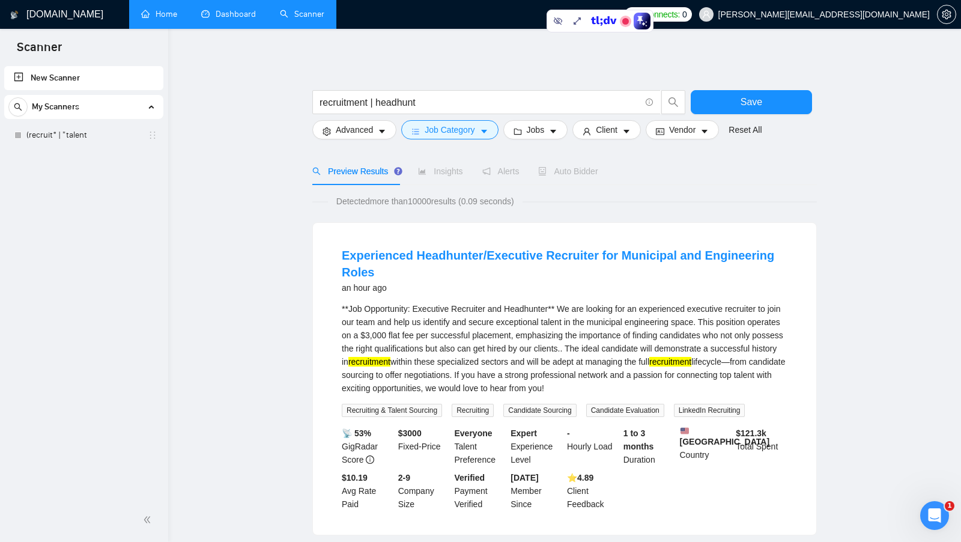
click at [391, 362] on mark "recruitment" at bounding box center [370, 362] width 42 height 10
click at [512, 348] on div "**Job Opportunity: Executive Recruiter and Headhunter** We are looking for an e…" at bounding box center [565, 348] width 446 height 93
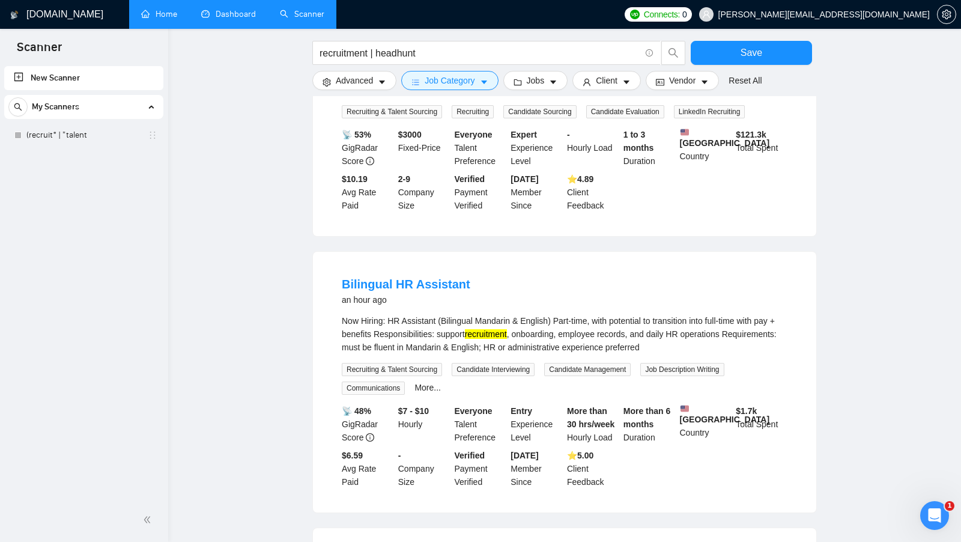
scroll to position [308, 0]
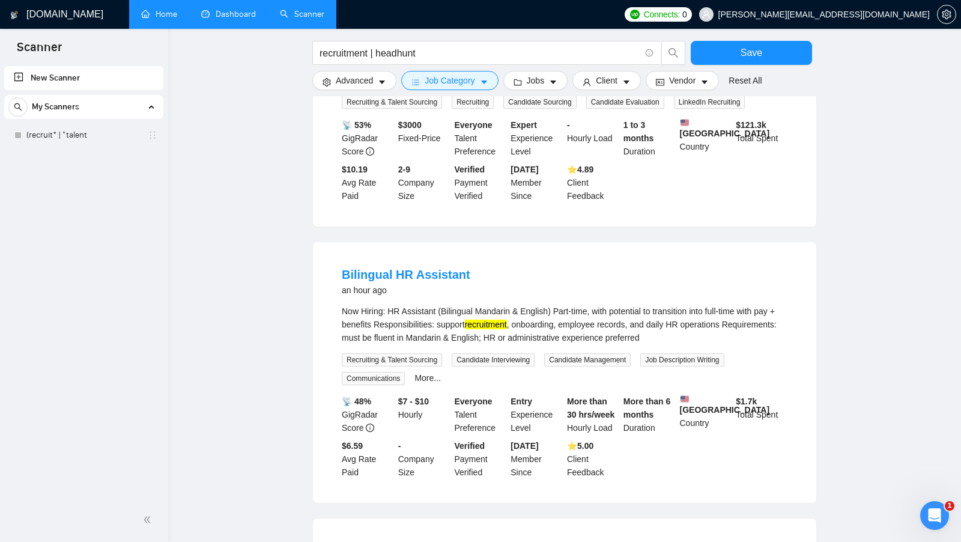
click at [507, 329] on mark "recruitment" at bounding box center [486, 325] width 42 height 10
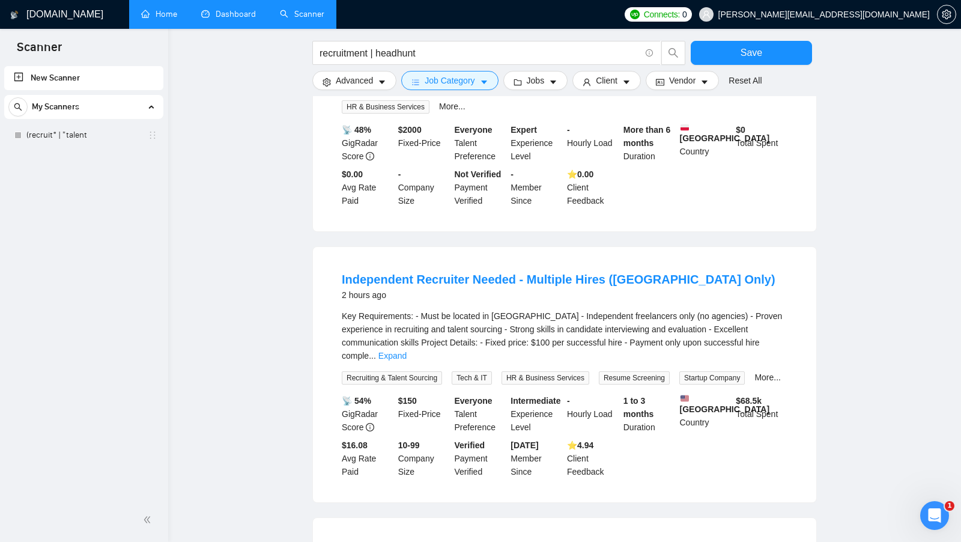
scroll to position [862, 0]
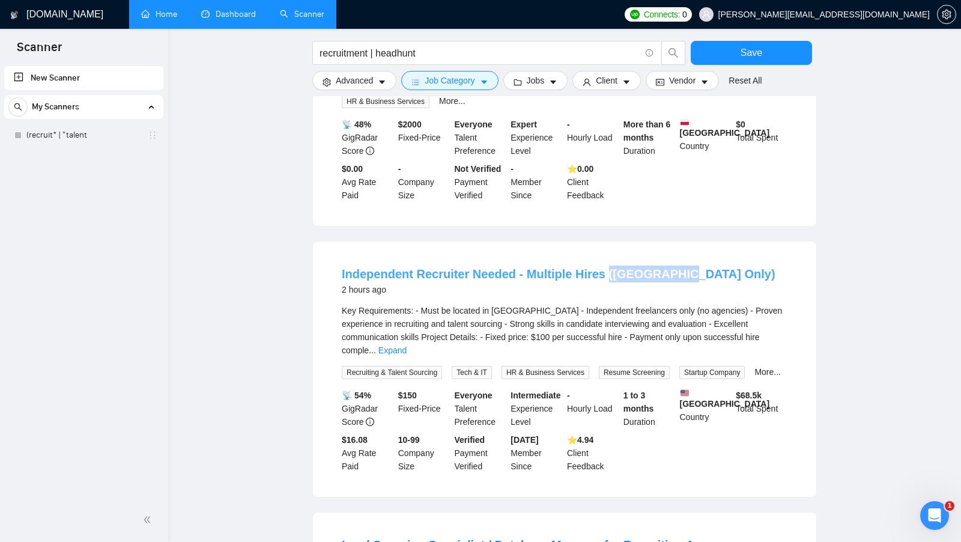
drag, startPoint x: 687, startPoint y: 279, endPoint x: 599, endPoint y: 282, distance: 88.4
click at [600, 282] on div "Independent Recruiter Needed - Multiple Hires (India Only) 2 hours ago" at bounding box center [565, 281] width 446 height 31
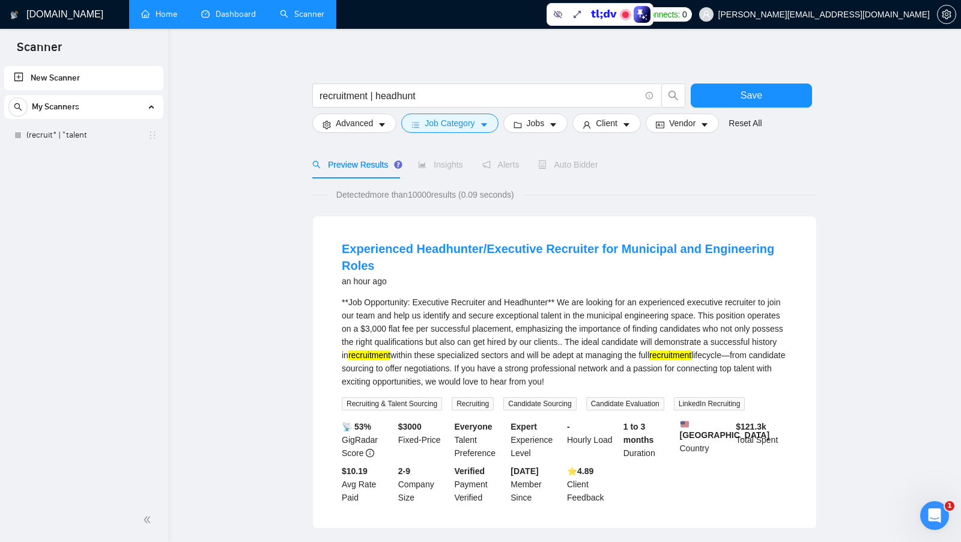
scroll to position [0, 0]
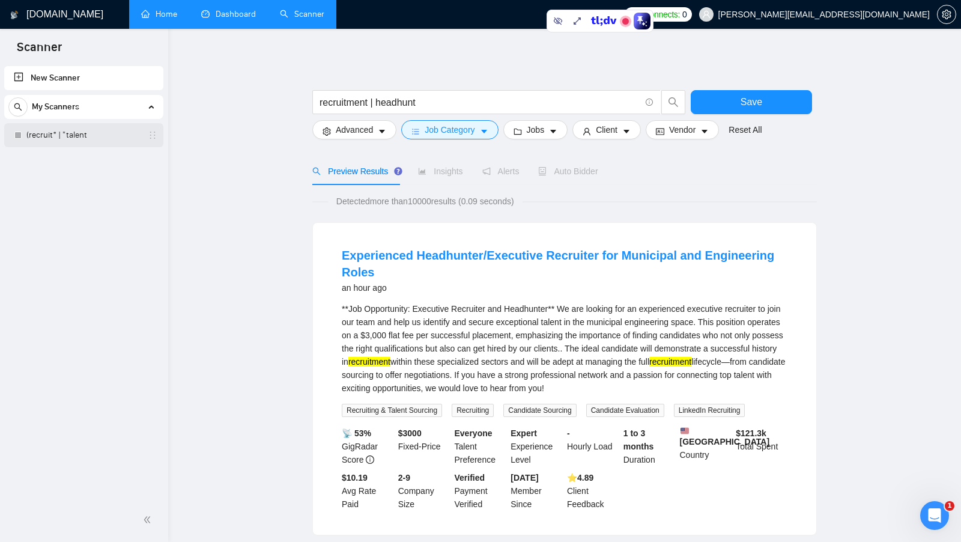
click at [99, 133] on link "(recruit* | "talent" at bounding box center [83, 135] width 114 height 24
click at [755, 99] on span "Save" at bounding box center [752, 101] width 22 height 15
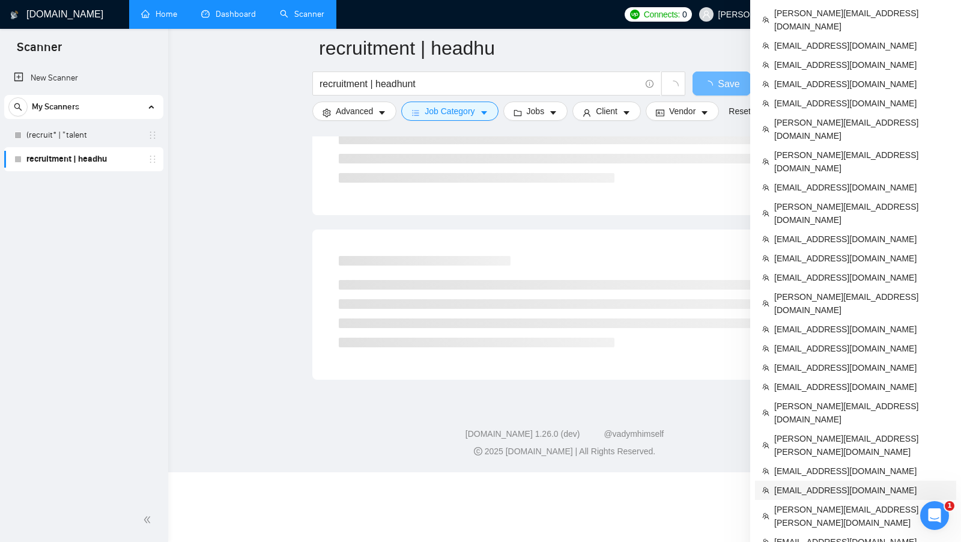
scroll to position [696, 0]
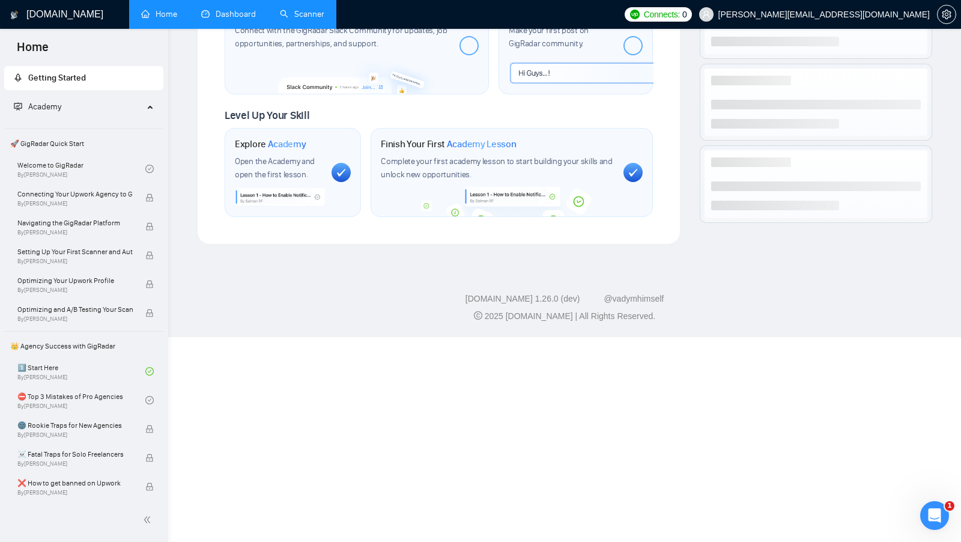
scroll to position [400, 0]
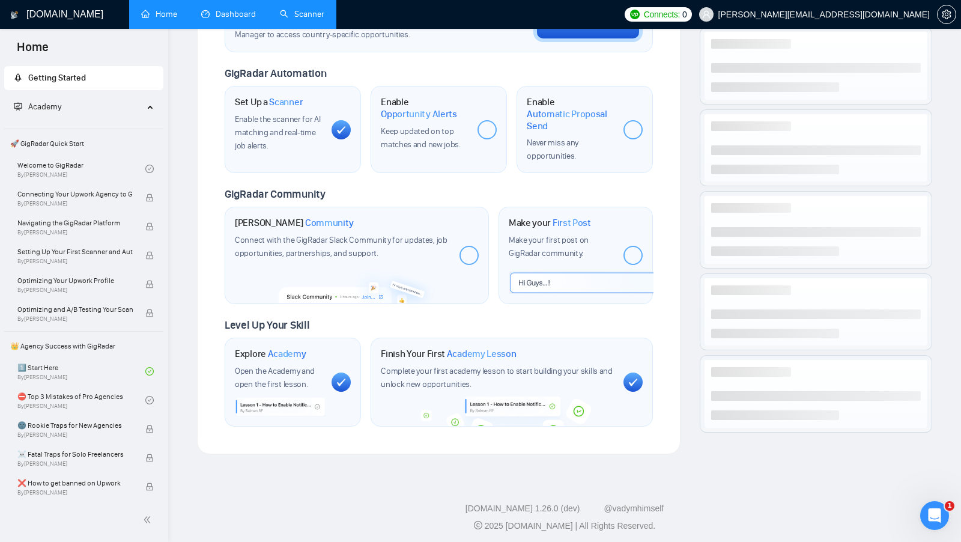
click at [299, 28] on li "Scanner" at bounding box center [302, 14] width 69 height 29
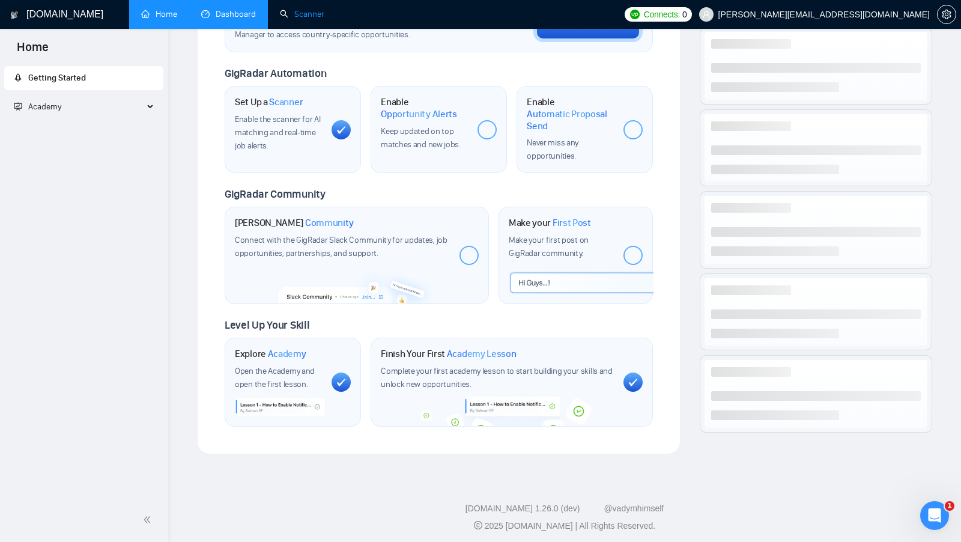
click at [299, 19] on link "Scanner" at bounding box center [302, 14] width 44 height 10
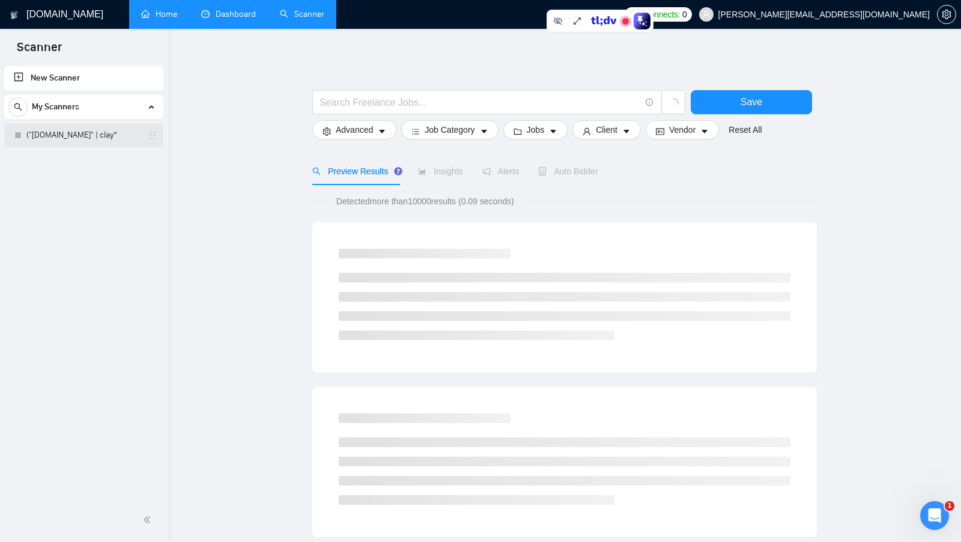
click at [93, 137] on link "("clay.com" | clay*" at bounding box center [83, 135] width 114 height 24
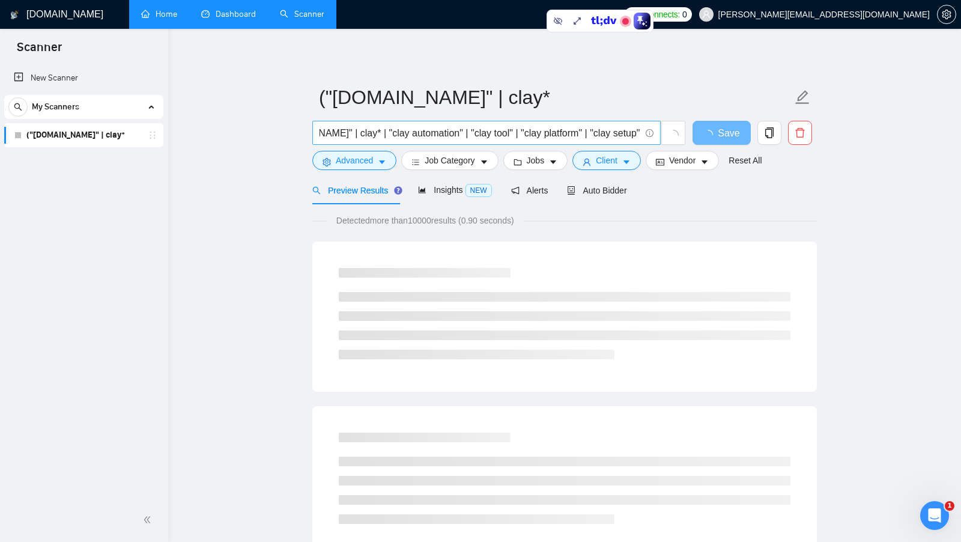
scroll to position [0, 56]
click at [573, 137] on input "("clay.com" | clay* | "clay automation" | "clay tool" | "clay platform" | "clay…" at bounding box center [480, 133] width 321 height 15
click at [574, 137] on input "("clay.com" | clay* | "clay automation" | "clay tool" | "clay platform" | "clay…" at bounding box center [480, 133] width 321 height 15
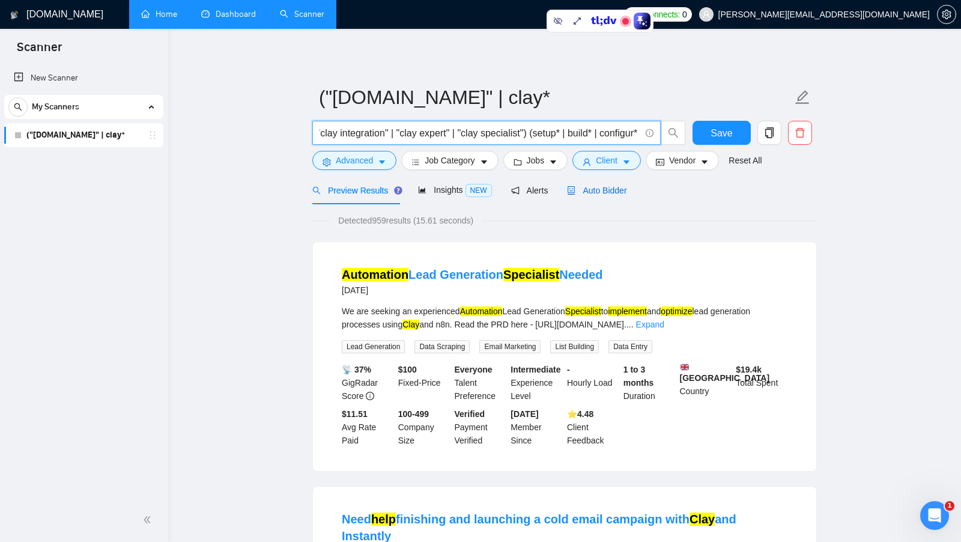
click at [599, 184] on div "Auto Bidder" at bounding box center [596, 190] width 59 height 13
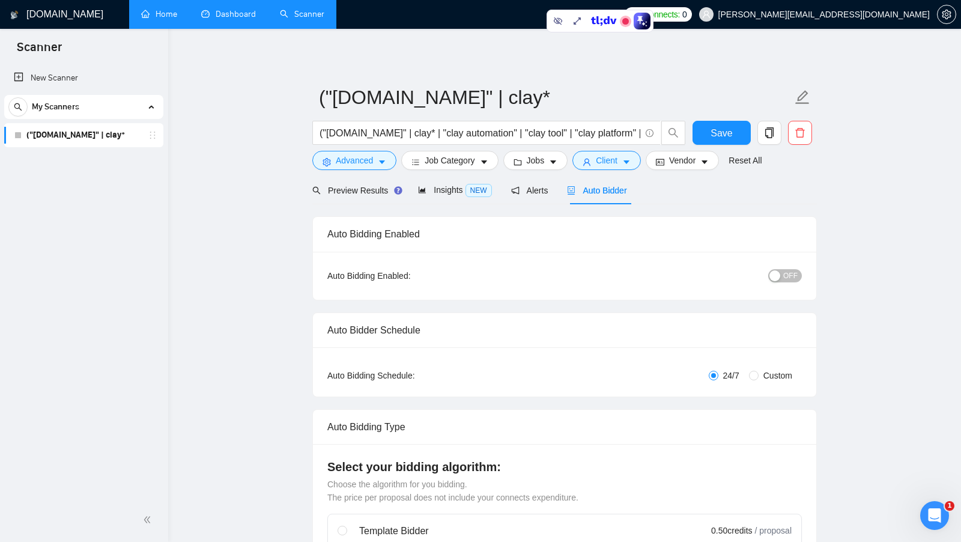
radio input "false"
radio input "true"
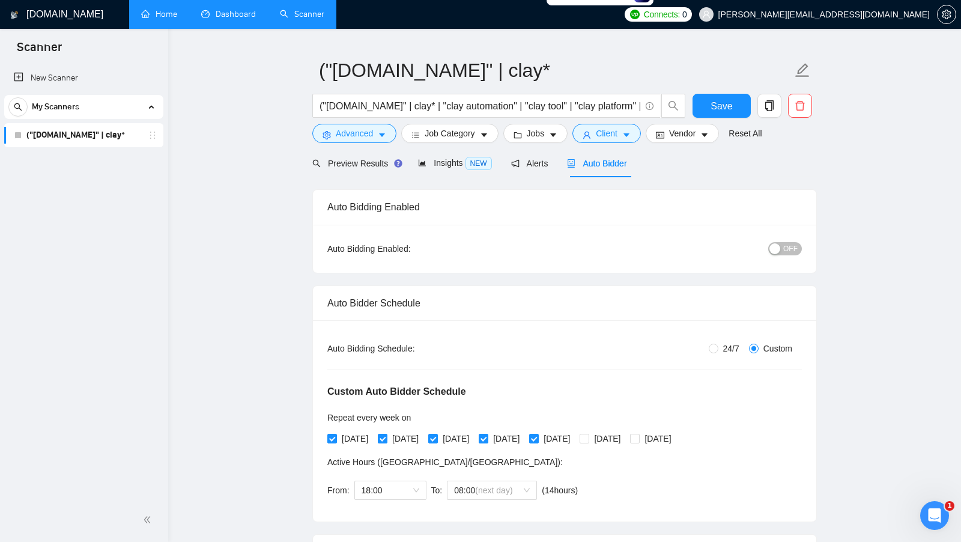
scroll to position [54, 0]
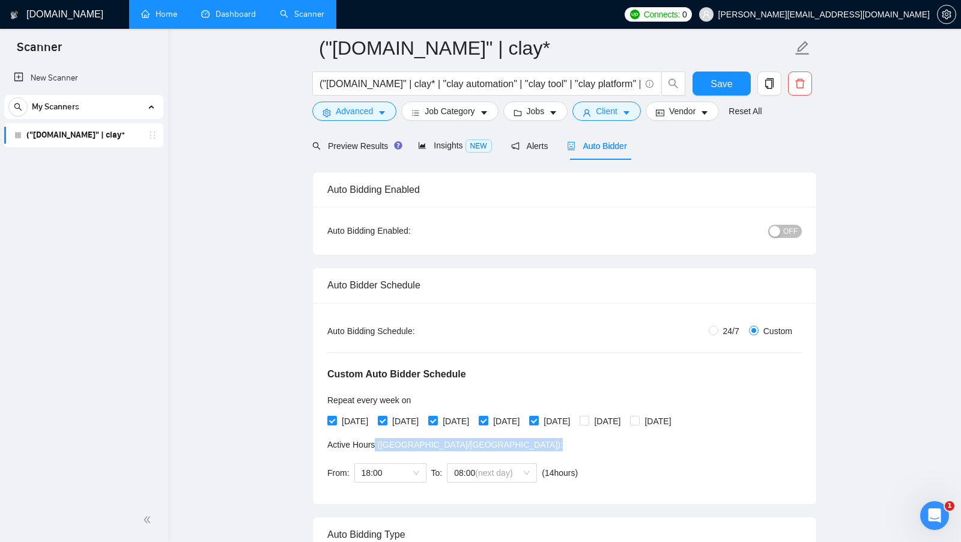
drag, startPoint x: 436, startPoint y: 442, endPoint x: 376, endPoint y: 445, distance: 60.1
click at [376, 445] on div "Active Hours ( Asia/Karachi ):" at bounding box center [455, 444] width 255 height 13
click at [376, 445] on span "Active Hours ( Asia/Karachi ):" at bounding box center [446, 445] width 236 height 10
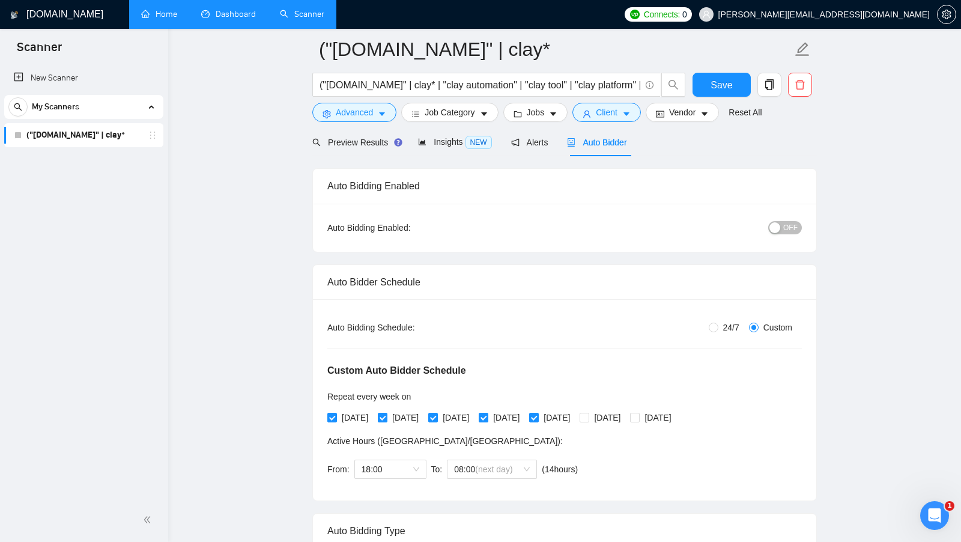
scroll to position [43, 0]
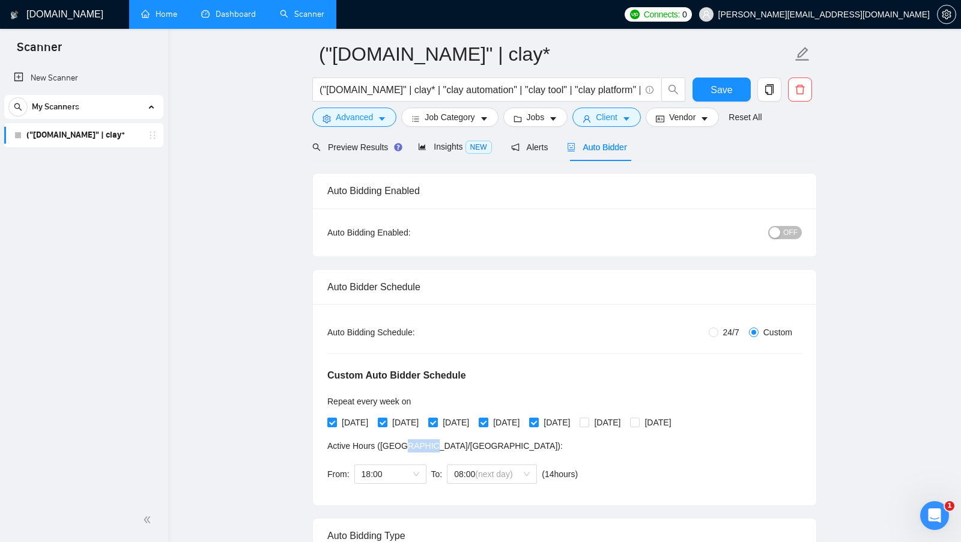
drag, startPoint x: 428, startPoint y: 441, endPoint x: 401, endPoint y: 445, distance: 27.4
click at [401, 445] on span "Active Hours ( Asia/Karachi ):" at bounding box center [446, 446] width 236 height 10
click at [439, 448] on div "Active Hours ( Asia/Karachi ):" at bounding box center [455, 445] width 255 height 13
drag, startPoint x: 450, startPoint y: 445, endPoint x: 328, endPoint y: 446, distance: 122.6
click at [328, 446] on div "Active Hours ( Asia/Karachi ):" at bounding box center [455, 445] width 255 height 13
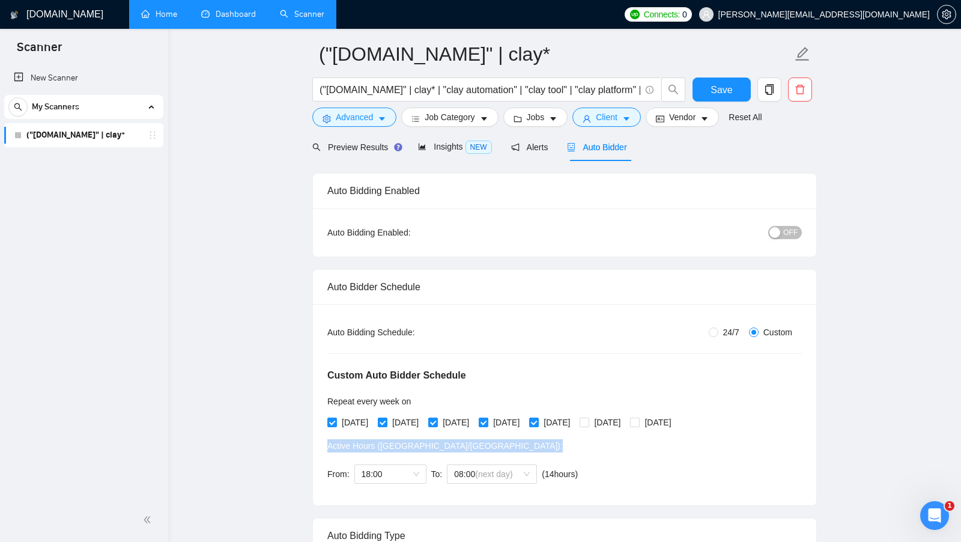
click at [393, 442] on span "Active Hours ( Asia/Karachi ):" at bounding box center [446, 446] width 236 height 10
drag, startPoint x: 444, startPoint y: 445, endPoint x: 356, endPoint y: 446, distance: 87.7
click at [356, 446] on div "Active Hours ( Asia/Karachi ):" at bounding box center [455, 445] width 255 height 13
click at [502, 448] on div "Active Hours ( Asia/Karachi ):" at bounding box center [455, 445] width 255 height 13
drag, startPoint x: 437, startPoint y: 445, endPoint x: 373, endPoint y: 445, distance: 64.3
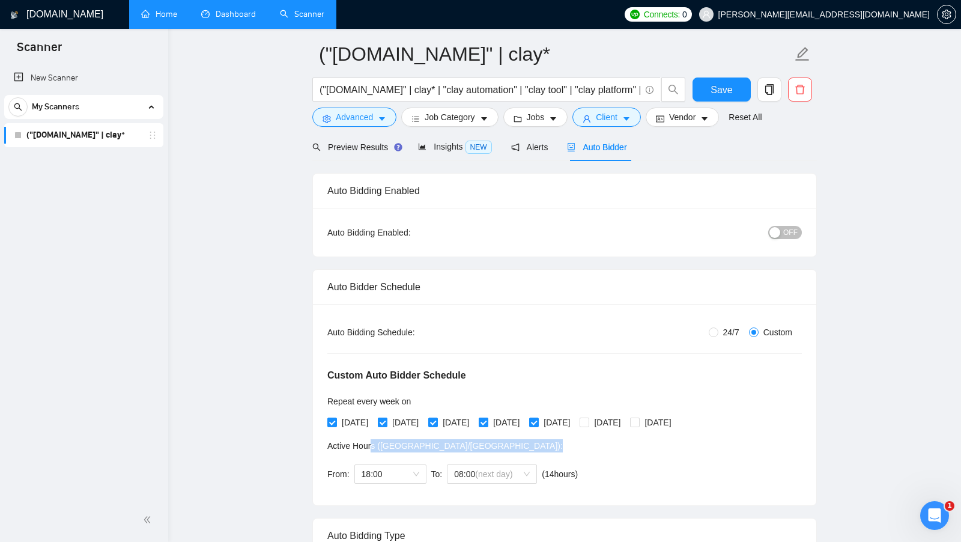
click at [373, 445] on div "Active Hours ( Asia/Karachi ):" at bounding box center [455, 445] width 255 height 13
click at [443, 446] on div "Active Hours ( Asia/Karachi ):" at bounding box center [455, 445] width 255 height 13
click at [418, 467] on span "18:00" at bounding box center [391, 474] width 58 height 18
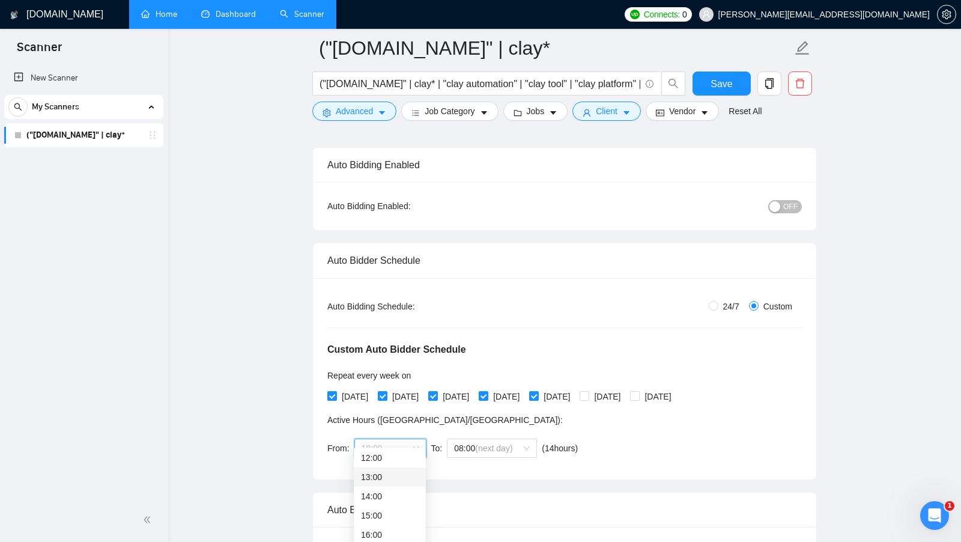
scroll to position [233, 0]
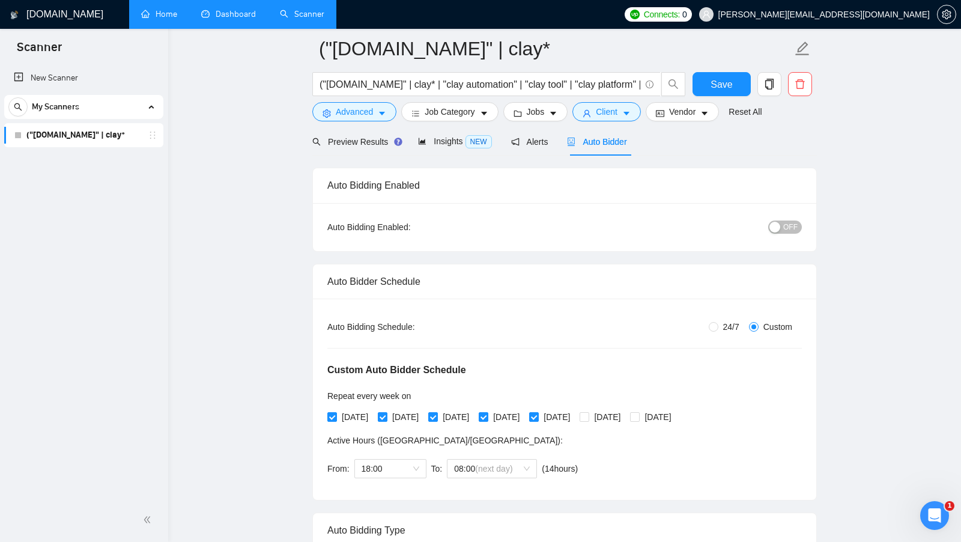
scroll to position [0, 0]
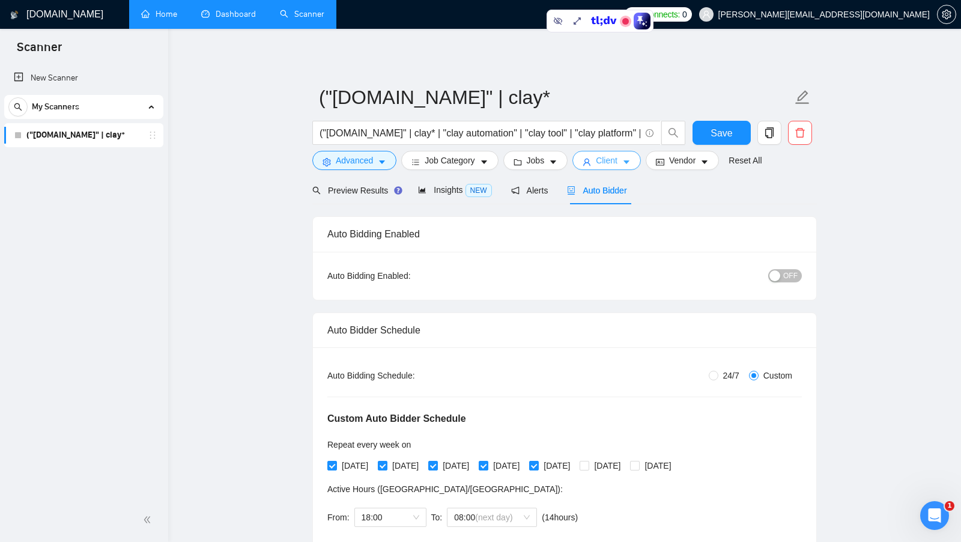
click at [606, 159] on span "Client" at bounding box center [607, 160] width 22 height 13
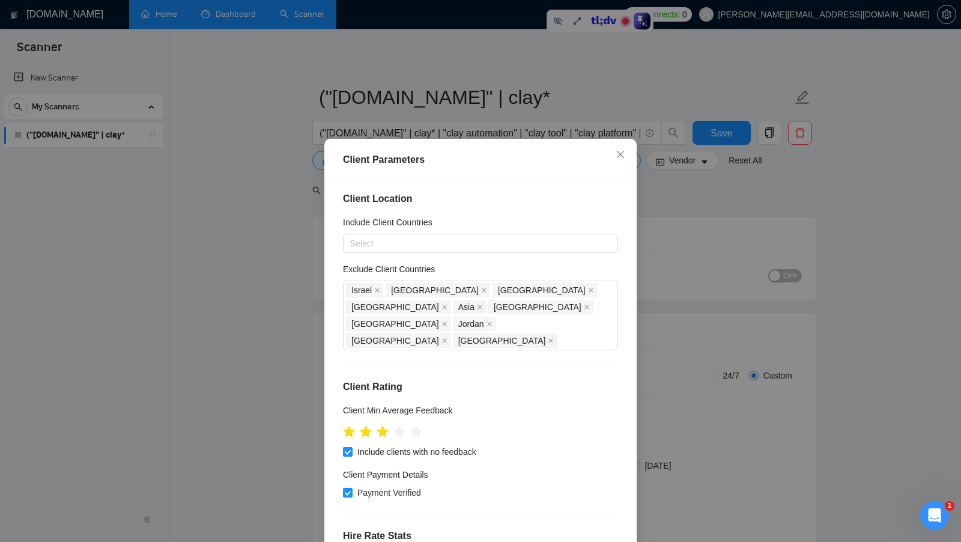
click at [657, 269] on div "Client Parameters Client Location Include Client Countries Select Exclude Clien…" at bounding box center [480, 271] width 961 height 542
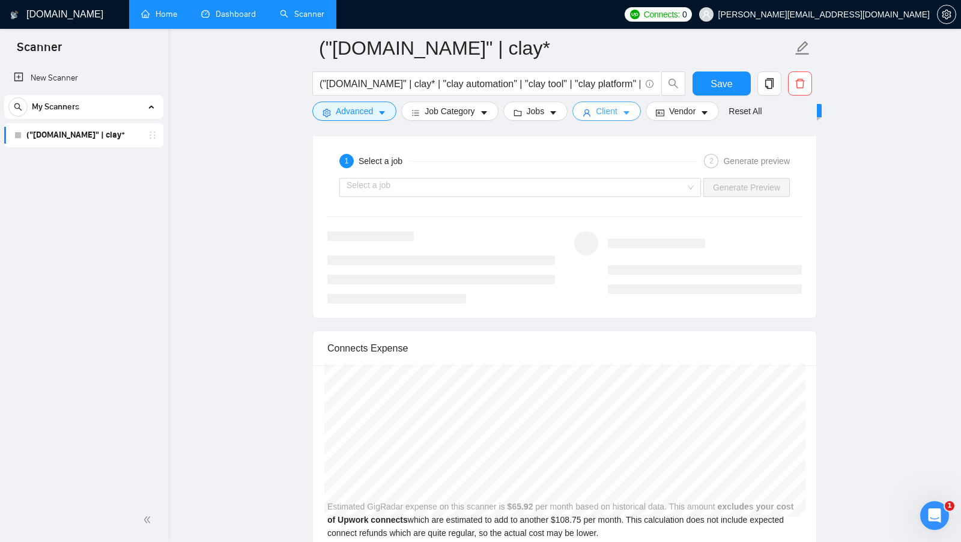
scroll to position [2497, 0]
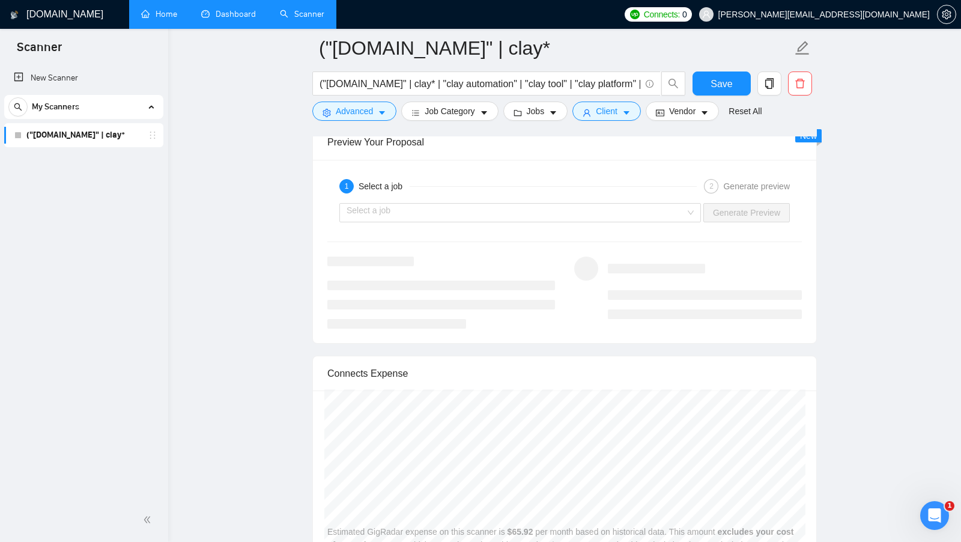
click at [681, 218] on div "1 Select a job 2 Generate preview Select a job Generate Preview" at bounding box center [565, 251] width 504 height 183
click at [653, 208] on input "search" at bounding box center [516, 213] width 339 height 18
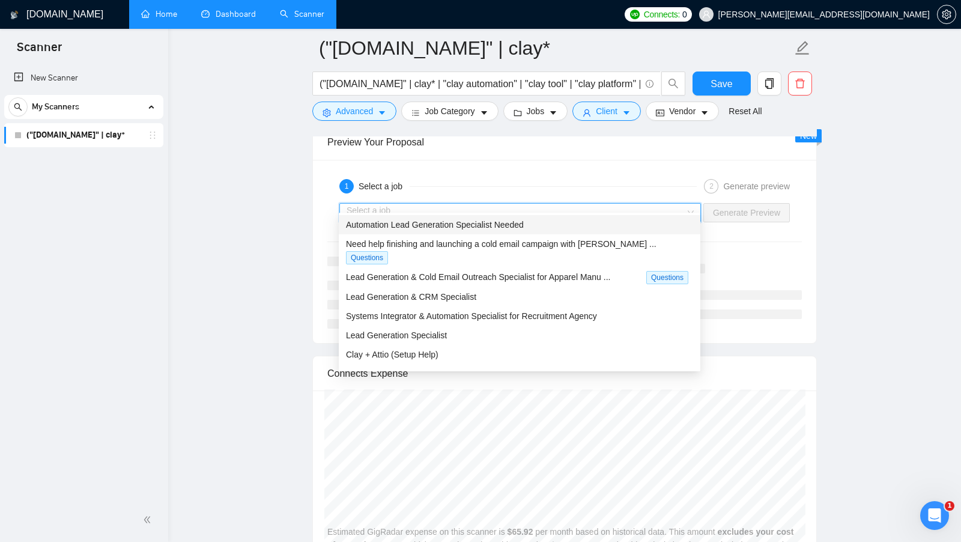
click at [541, 215] on div "Automation Lead Generation Specialist Needed" at bounding box center [520, 224] width 362 height 19
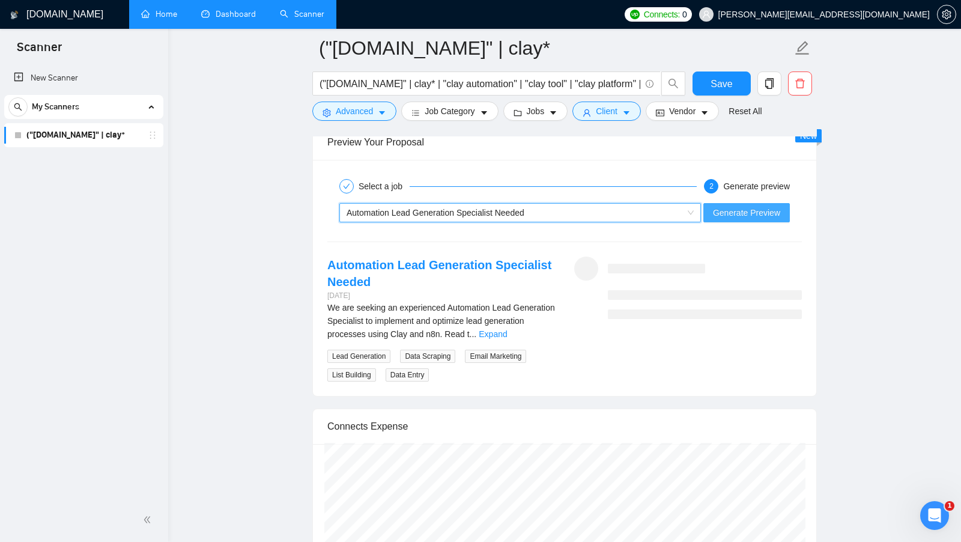
click at [716, 206] on span "Generate Preview" at bounding box center [746, 212] width 67 height 13
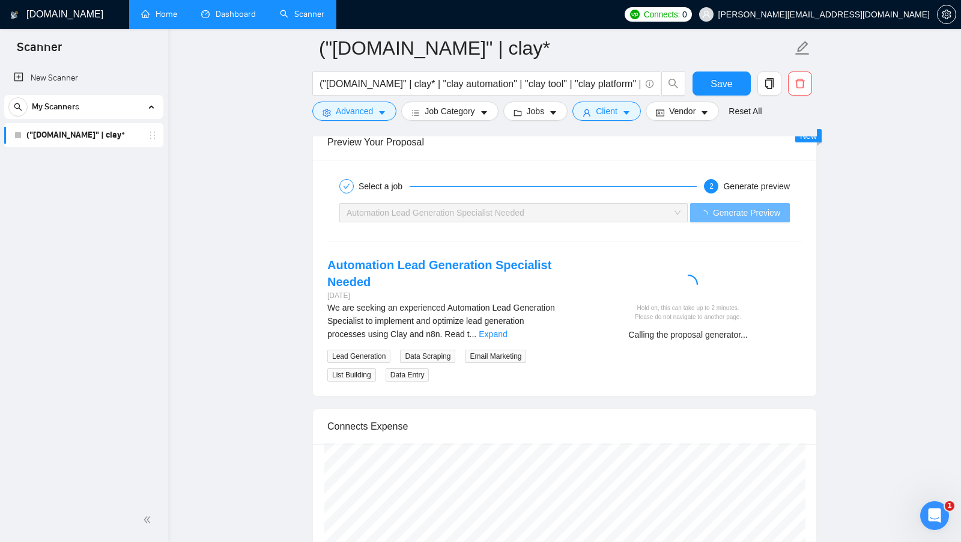
click at [543, 317] on div "We are seeking an experienced Automation Lead Generation Specialist to implemen…" at bounding box center [442, 321] width 228 height 40
click at [507, 329] on link "Expand" at bounding box center [493, 334] width 28 height 10
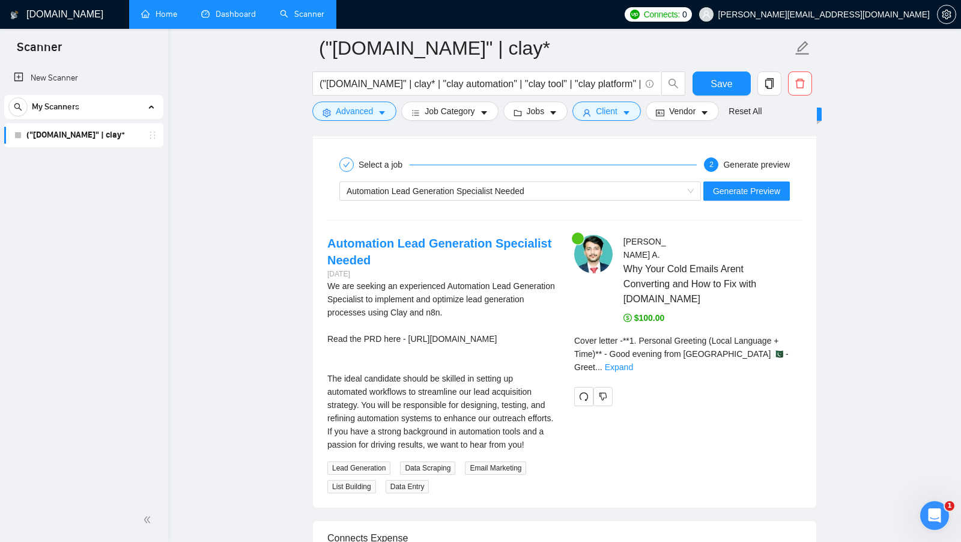
scroll to position [2520, 0]
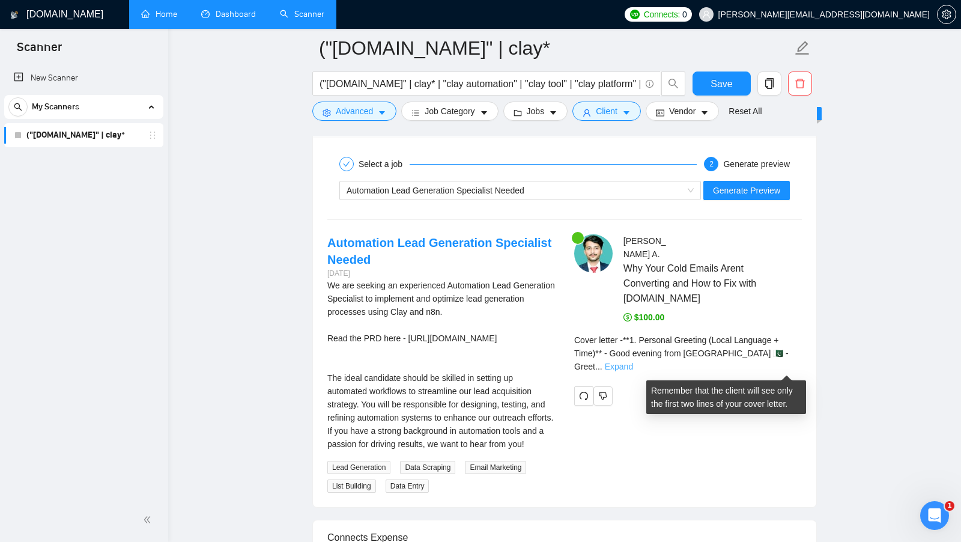
click at [633, 371] on link "Expand" at bounding box center [619, 367] width 28 height 10
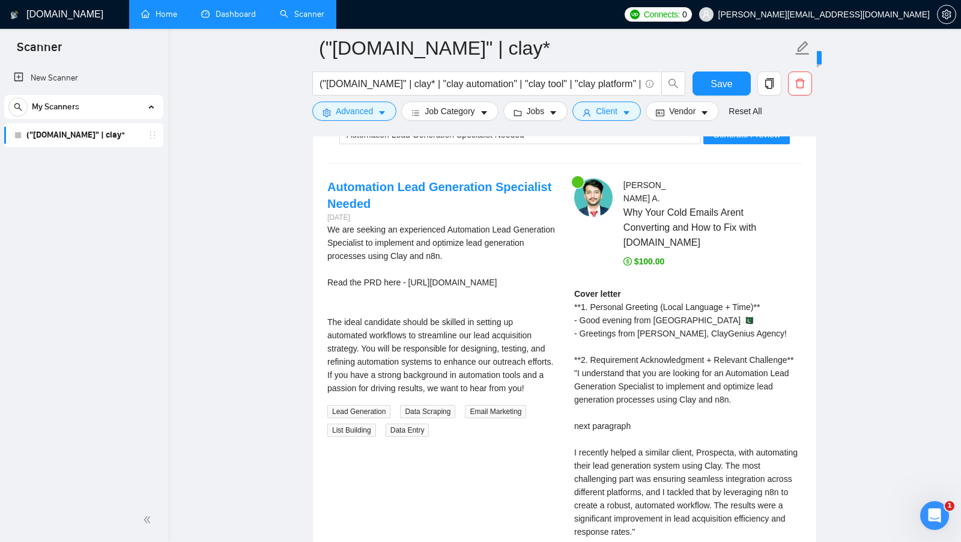
scroll to position [2588, 0]
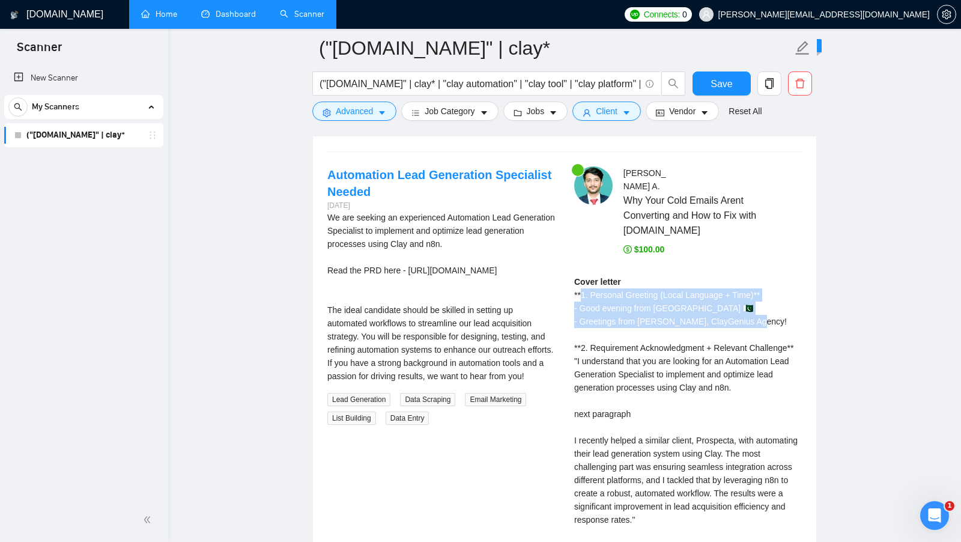
drag, startPoint x: 582, startPoint y: 314, endPoint x: 622, endPoint y: 346, distance: 50.9
click at [622, 346] on div "Cover letter **1. Personal Greeting (Local Language + Time)** - Good evening fr…" at bounding box center [688, 486] width 228 height 423
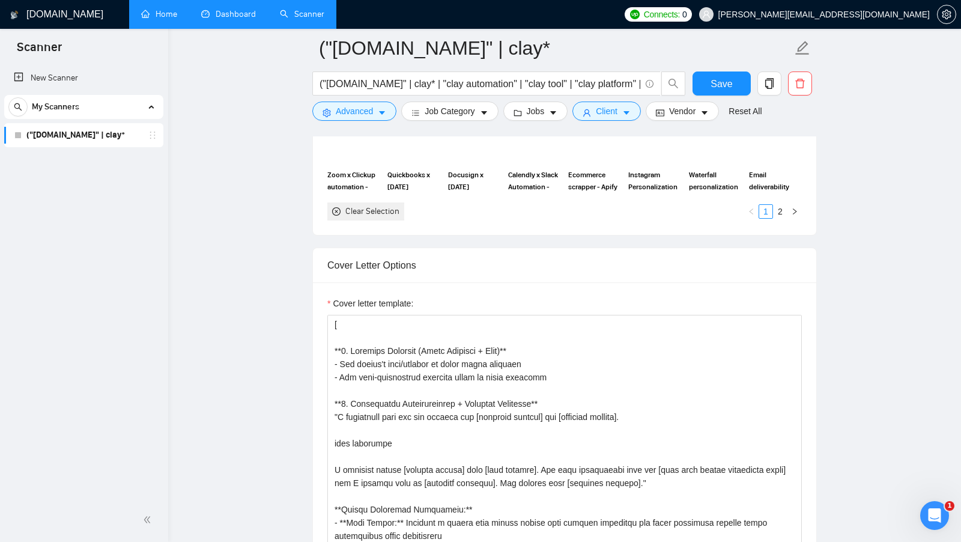
scroll to position [1390, 0]
click at [336, 321] on textarea "Cover letter template:" at bounding box center [565, 449] width 475 height 270
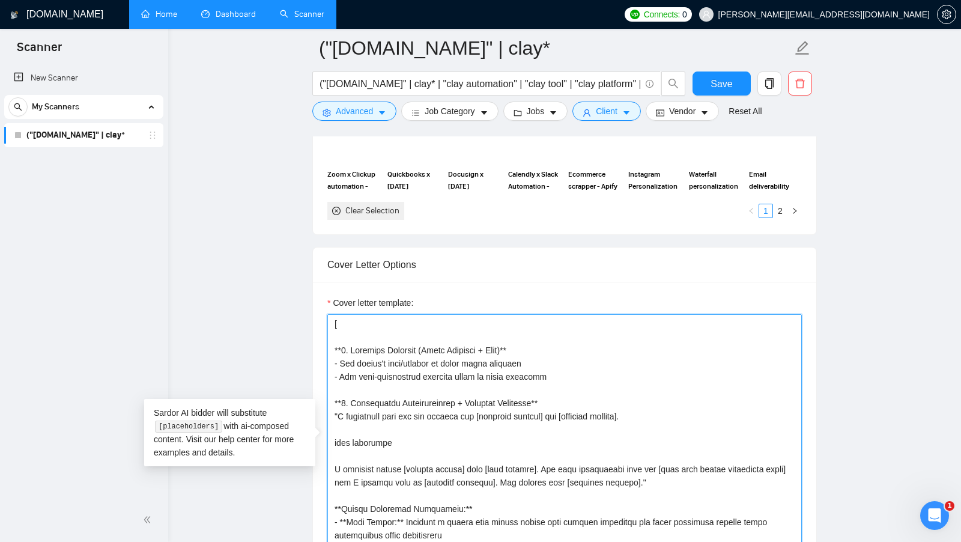
click at [335, 329] on textarea "Cover letter template:" at bounding box center [565, 449] width 475 height 270
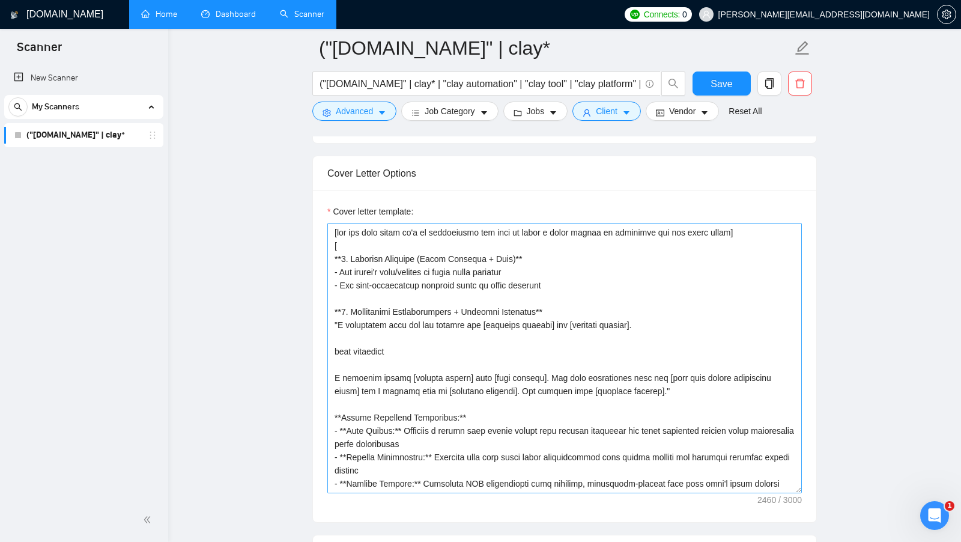
scroll to position [1481, 0]
click at [333, 248] on textarea "Cover letter template:" at bounding box center [565, 359] width 475 height 270
drag, startPoint x: 714, startPoint y: 218, endPoint x: 288, endPoint y: 215, distance: 426.1
click at [288, 215] on main "("clay.com" | clay* ("clay.com" | clay* | "clay automation" | "clay tool" | "cl…" at bounding box center [564, 545] width 755 height 3956
drag, startPoint x: 338, startPoint y: 222, endPoint x: 711, endPoint y: 224, distance: 372.6
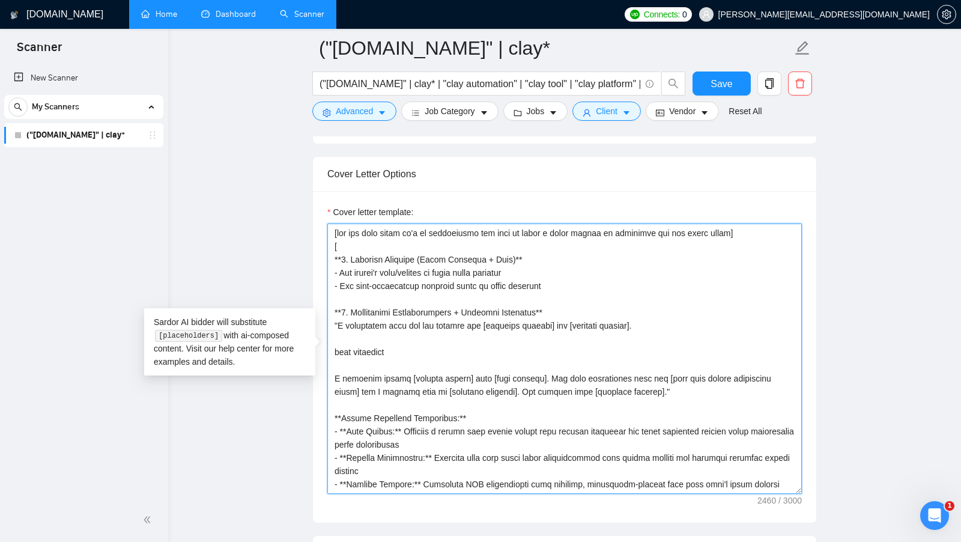
click at [711, 224] on textarea "Cover letter template:" at bounding box center [565, 359] width 475 height 270
click at [422, 240] on textarea "Cover letter template:" at bounding box center [565, 359] width 475 height 270
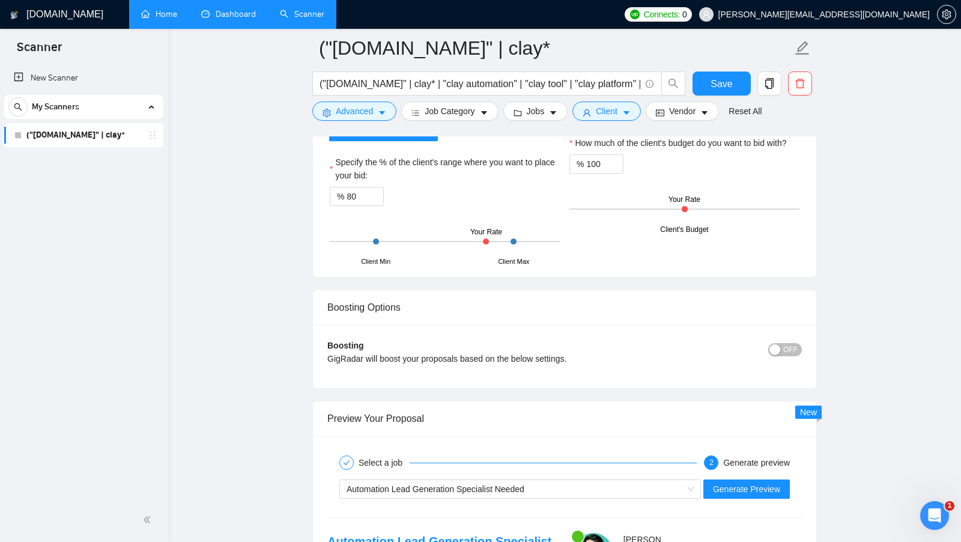
scroll to position [2531, 0]
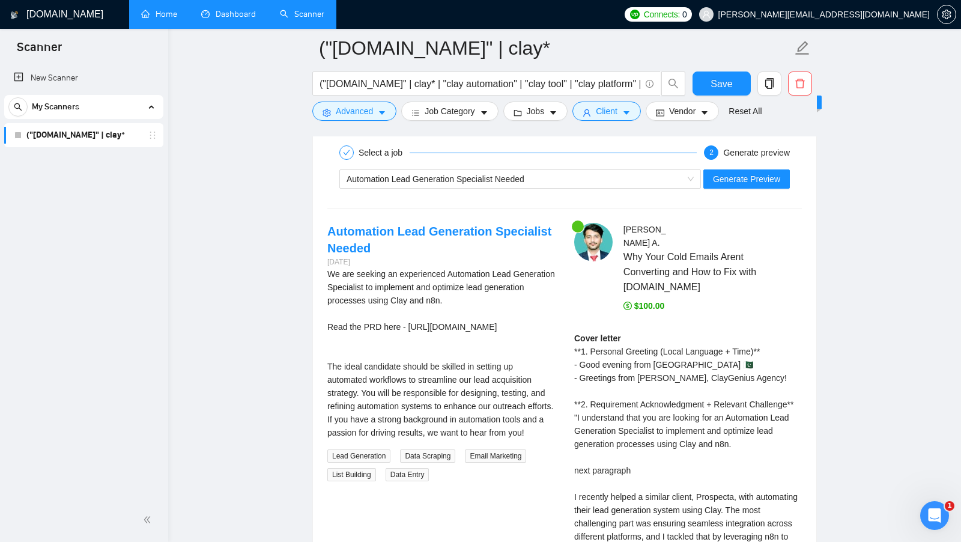
click at [756, 178] on div "Automation Lead Generation Specialist Needed Generate Preview" at bounding box center [564, 179] width 477 height 29
click at [756, 177] on div "Automation Lead Generation Specialist Needed Generate Preview" at bounding box center [564, 179] width 477 height 29
click at [764, 172] on span "Generate Preview" at bounding box center [746, 178] width 67 height 13
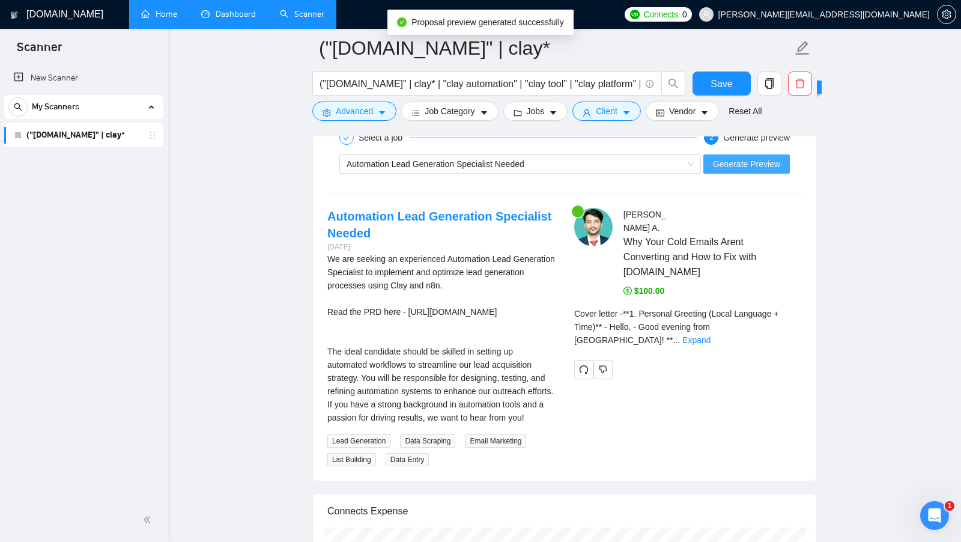
scroll to position [2549, 0]
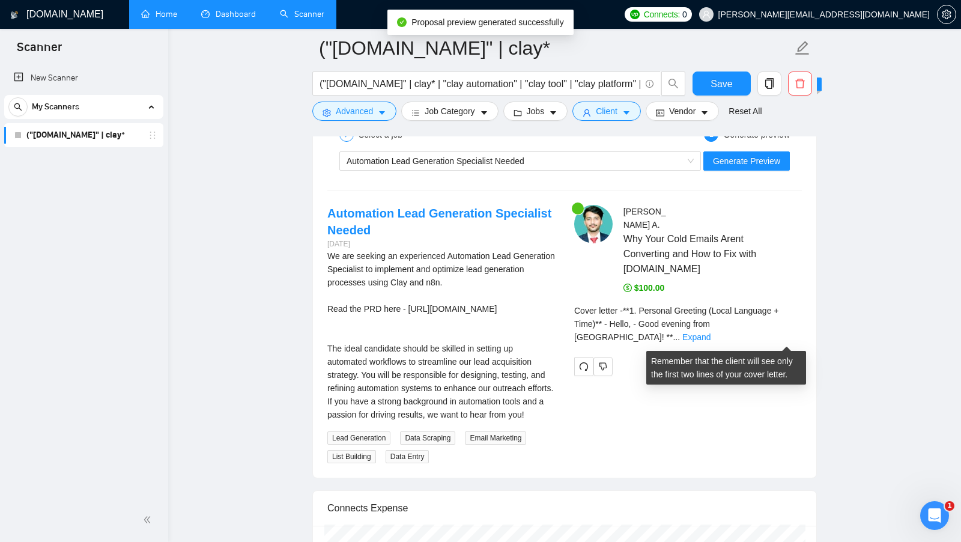
click at [786, 344] on div "Cover letter - **1. Personal Greeting (Local Language + Time)** - Hello, - Good…" at bounding box center [688, 324] width 228 height 40
click at [711, 342] on link "Expand" at bounding box center [697, 337] width 28 height 10
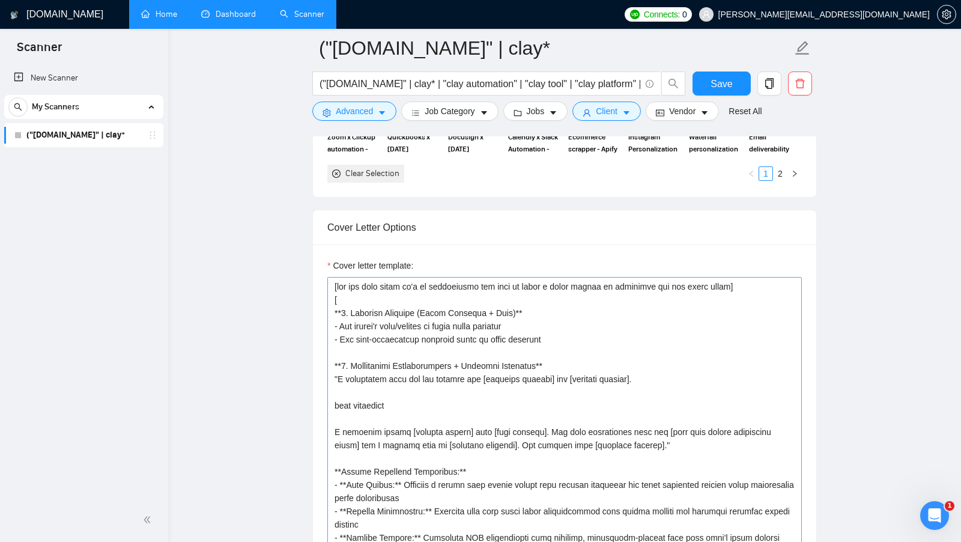
scroll to position [1426, 0]
click at [752, 264] on div "Cover letter template:" at bounding box center [565, 269] width 475 height 18
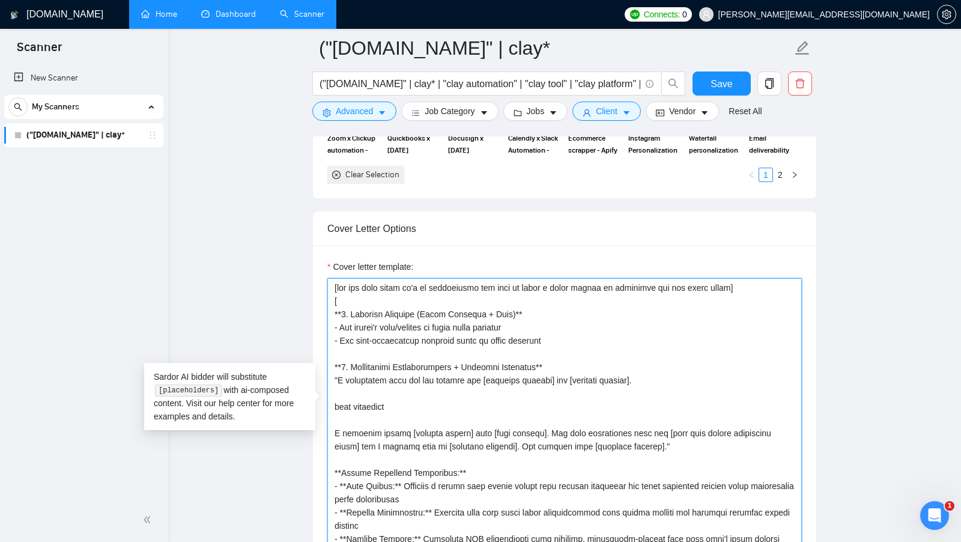
drag, startPoint x: 728, startPoint y: 276, endPoint x: 222, endPoint y: 275, distance: 506.6
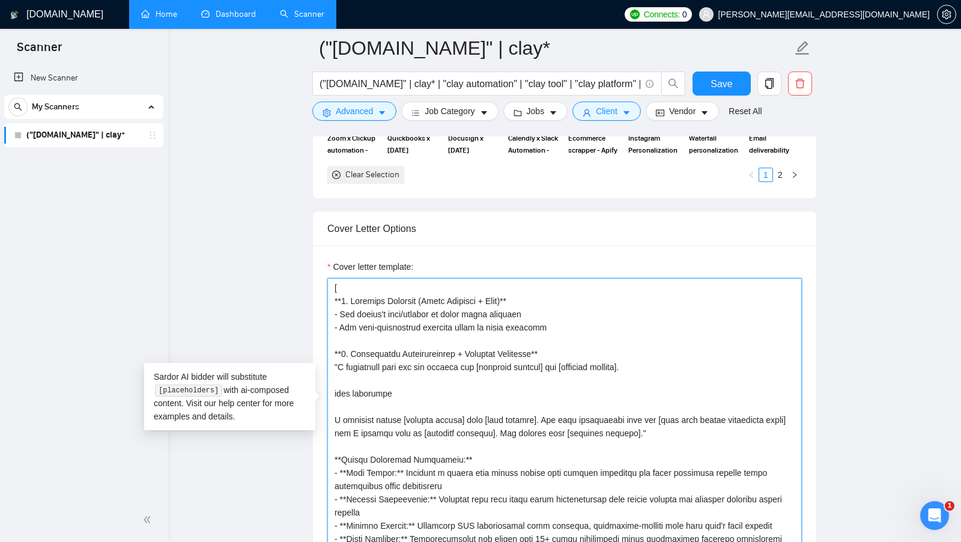
drag, startPoint x: 546, startPoint y: 294, endPoint x: 320, endPoint y: 293, distance: 225.9
click at [320, 293] on div "Cover letter template:" at bounding box center [565, 412] width 504 height 332
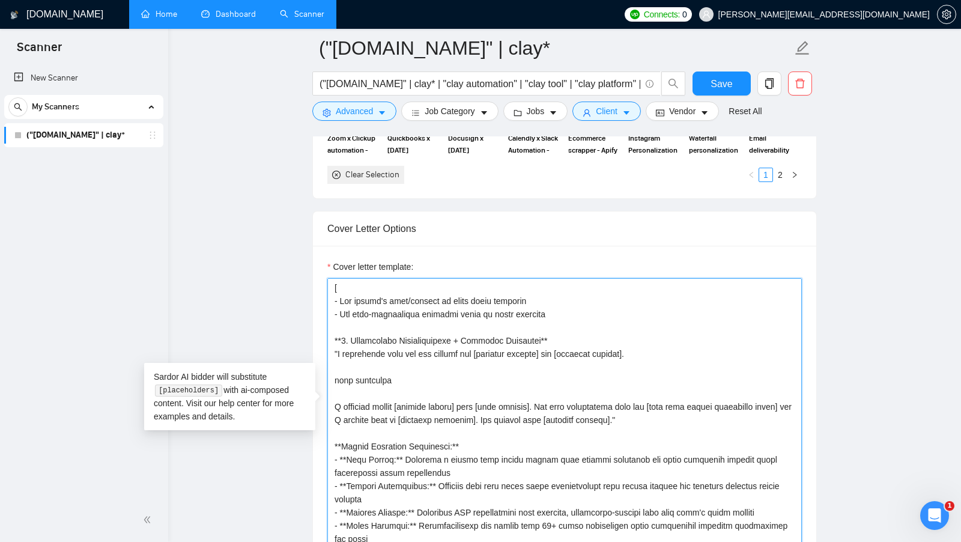
click at [335, 296] on textarea "Cover letter template:" at bounding box center [565, 413] width 475 height 270
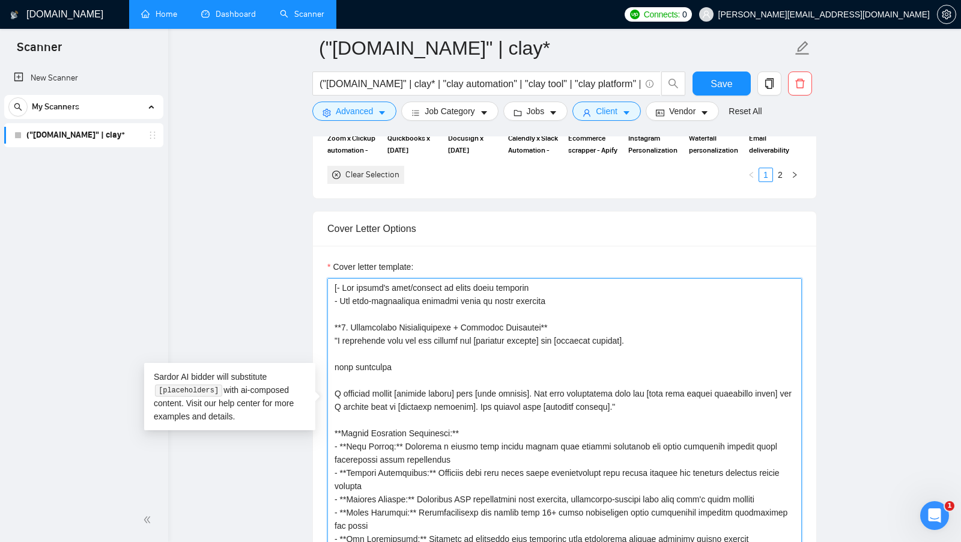
click at [333, 294] on textarea "Cover letter template:" at bounding box center [565, 413] width 475 height 270
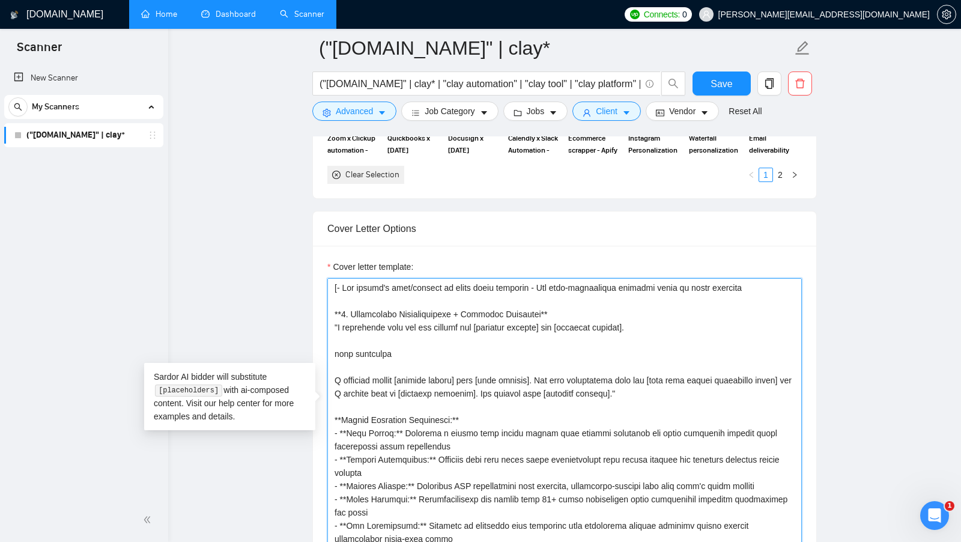
click at [779, 283] on textarea "Cover letter template:" at bounding box center [565, 413] width 475 height 270
click at [340, 278] on textarea "Cover letter template:" at bounding box center [565, 413] width 475 height 270
click at [498, 294] on textarea "Cover letter template:" at bounding box center [565, 413] width 475 height 270
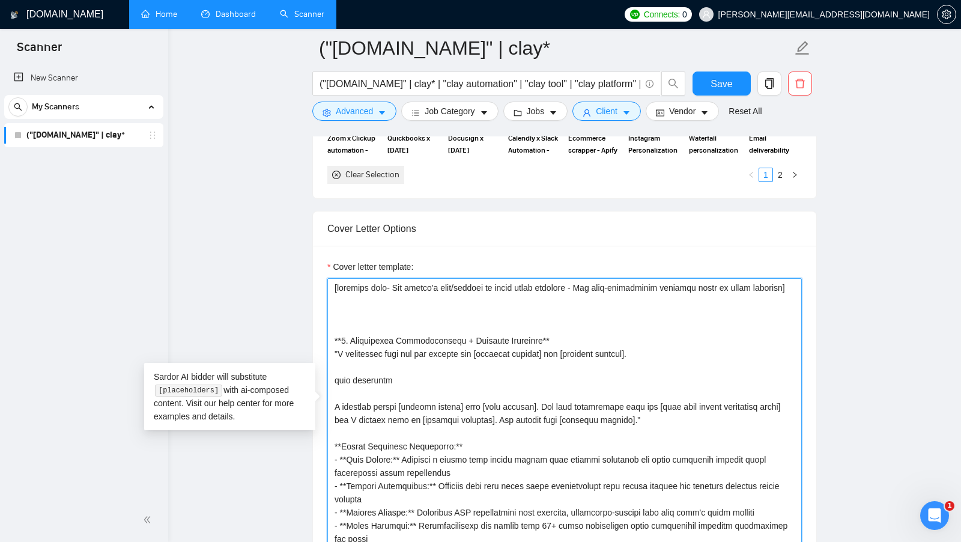
drag, startPoint x: 577, startPoint y: 347, endPoint x: 233, endPoint y: 347, distance: 344.3
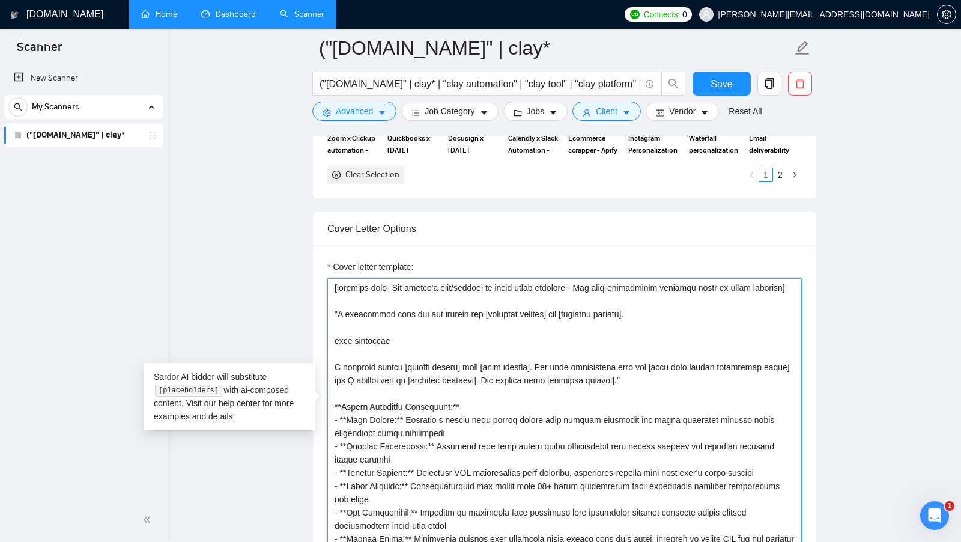
click at [338, 320] on textarea "Cover letter template:" at bounding box center [565, 413] width 475 height 270
click at [637, 323] on textarea "Cover letter template:" at bounding box center [565, 413] width 475 height 270
drag, startPoint x: 331, startPoint y: 324, endPoint x: 474, endPoint y: 323, distance: 143.0
click at [475, 323] on textarea "Cover letter template:" at bounding box center [565, 413] width 475 height 270
click at [493, 323] on textarea "Cover letter template:" at bounding box center [565, 413] width 475 height 270
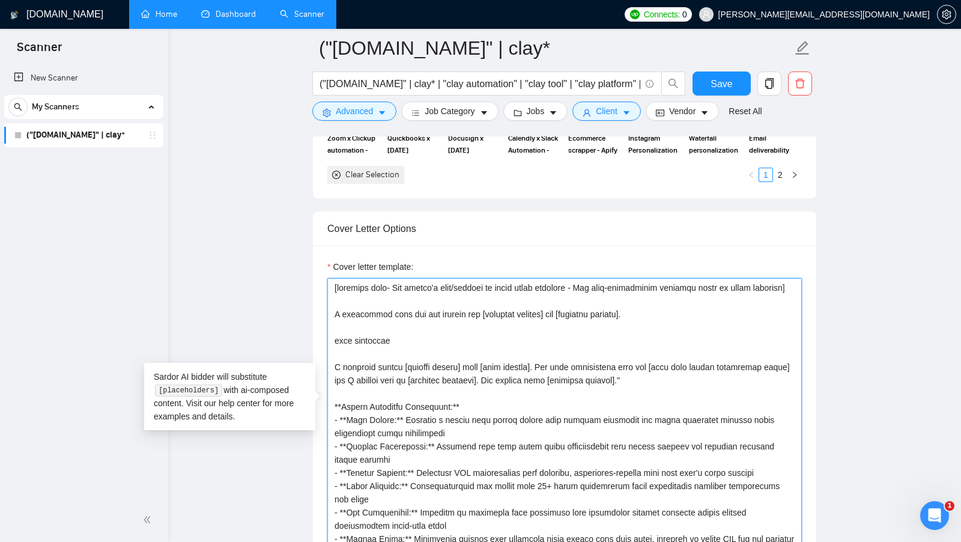
drag, startPoint x: 478, startPoint y: 324, endPoint x: 544, endPoint y: 323, distance: 66.1
click at [544, 323] on textarea "Cover letter template:" at bounding box center [565, 413] width 475 height 270
click at [549, 320] on textarea "Cover letter template:" at bounding box center [565, 413] width 475 height 270
drag, startPoint x: 561, startPoint y: 321, endPoint x: 626, endPoint y: 321, distance: 64.9
click at [626, 321] on textarea "Cover letter template:" at bounding box center [565, 413] width 475 height 270
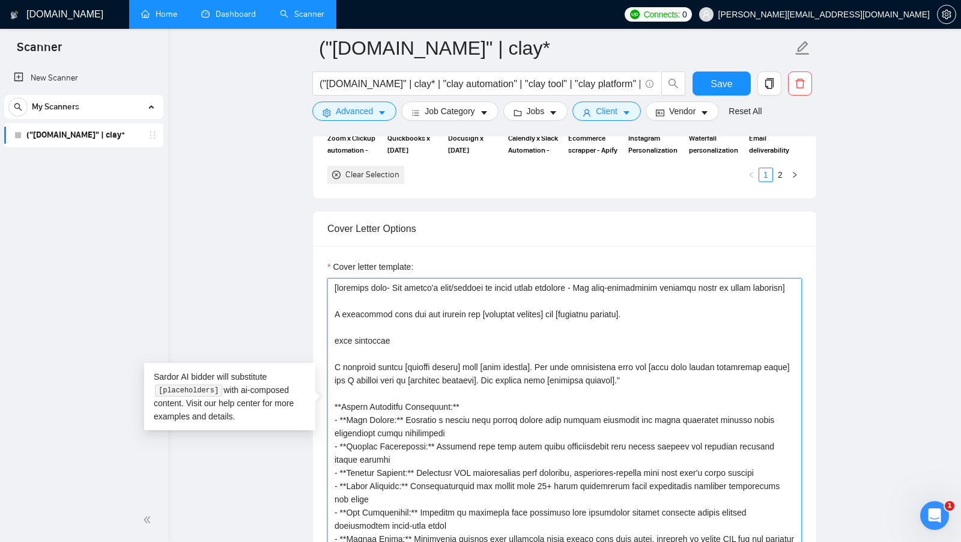
click at [641, 321] on textarea "Cover letter template:" at bounding box center [565, 413] width 475 height 270
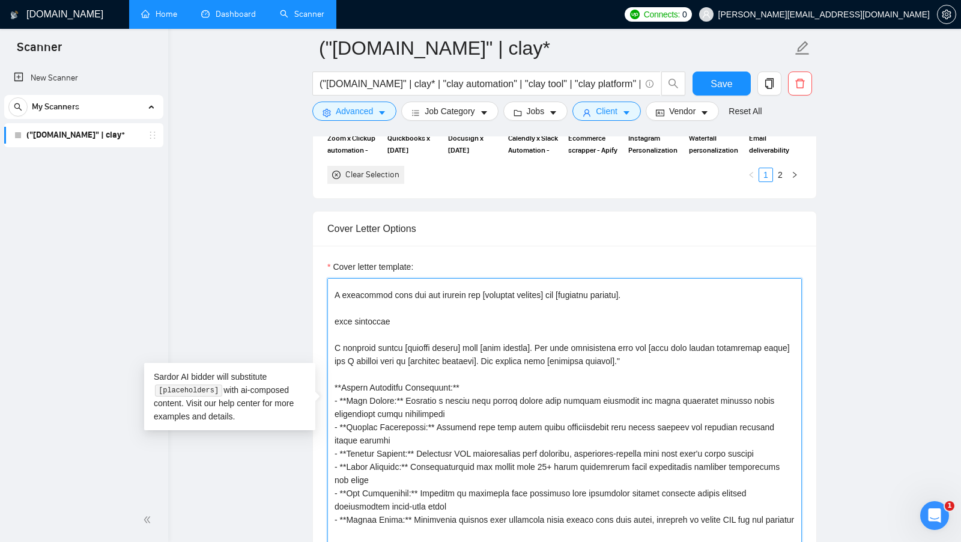
scroll to position [17, 0]
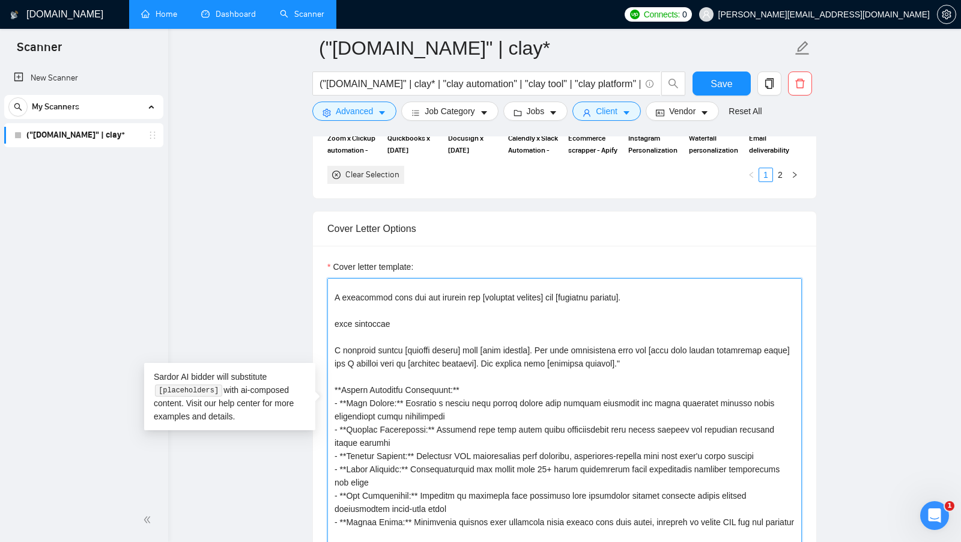
drag, startPoint x: 422, startPoint y: 334, endPoint x: 314, endPoint y: 331, distance: 108.2
click at [314, 331] on div "Cover letter template:" at bounding box center [565, 412] width 504 height 332
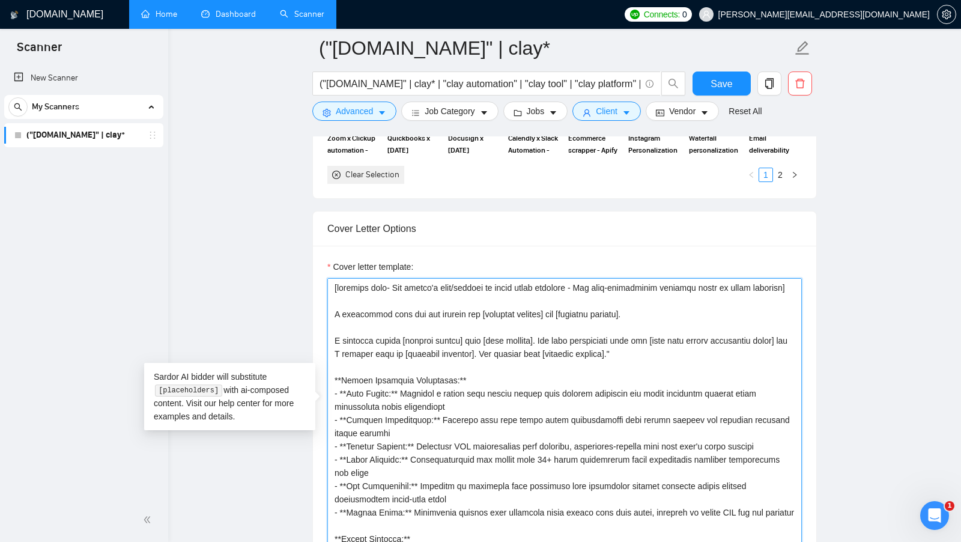
scroll to position [5, 0]
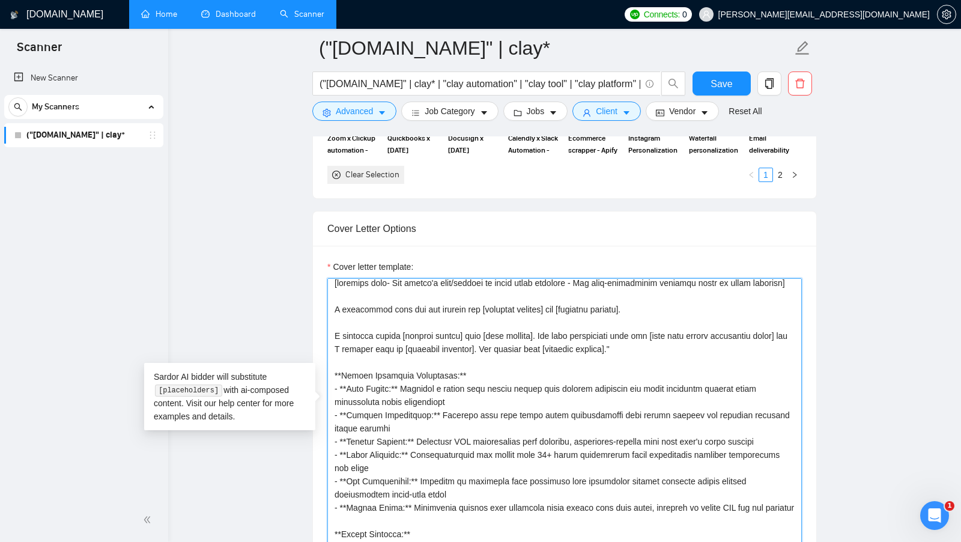
click at [692, 355] on textarea "Cover letter template:" at bounding box center [565, 413] width 475 height 270
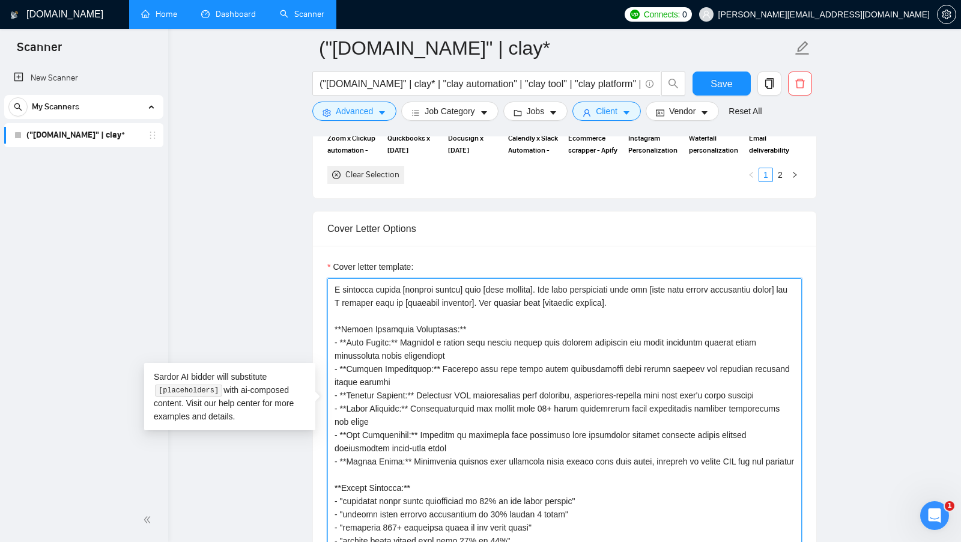
scroll to position [52, 0]
drag, startPoint x: 513, startPoint y: 335, endPoint x: 252, endPoint y: 335, distance: 260.8
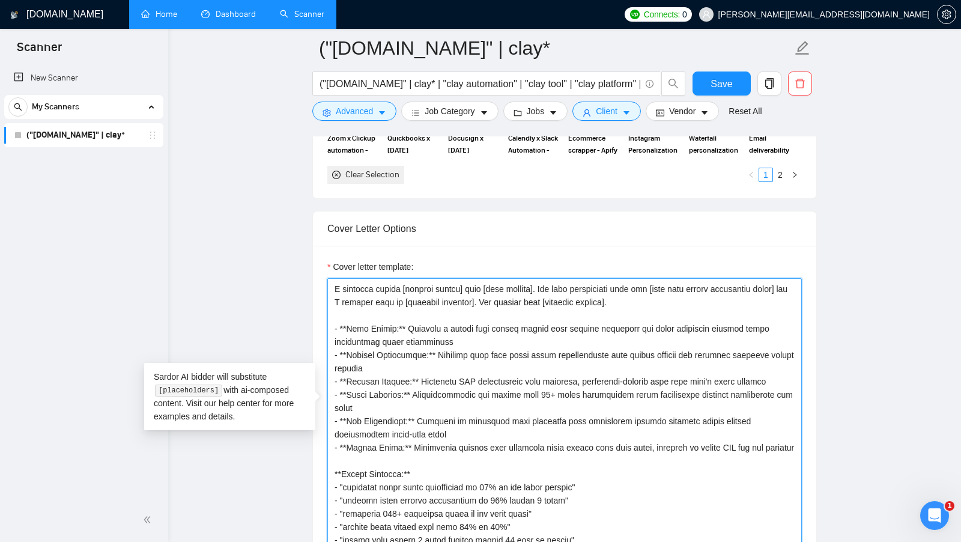
drag, startPoint x: 436, startPoint y: 469, endPoint x: 329, endPoint y: 331, distance: 174.7
click at [329, 331] on textarea "Cover letter template:" at bounding box center [565, 413] width 475 height 270
click at [350, 331] on textarea "Cover letter template:" at bounding box center [565, 413] width 475 height 270
click at [402, 333] on textarea "Cover letter template:" at bounding box center [565, 413] width 475 height 270
click at [352, 362] on textarea "Cover letter template:" at bounding box center [565, 413] width 475 height 270
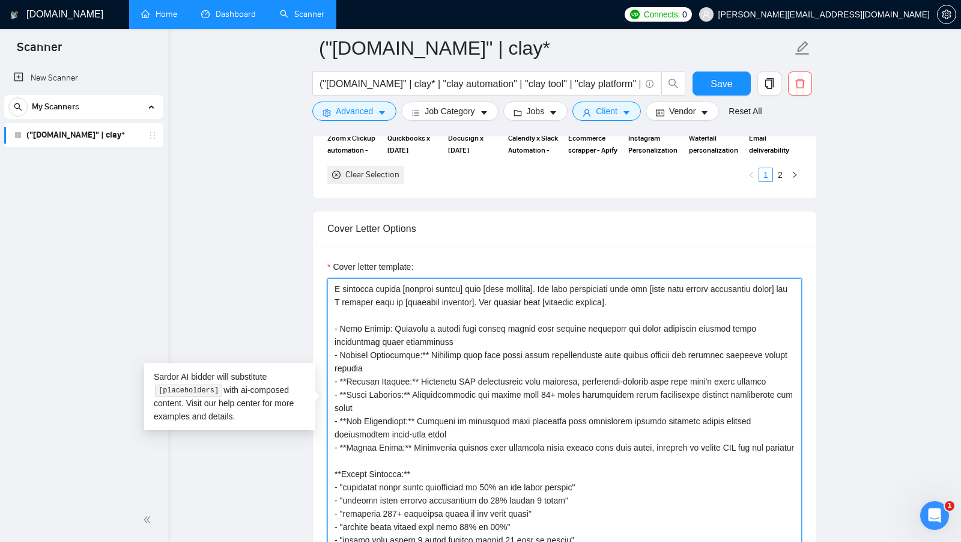
click at [433, 355] on textarea "Cover letter template:" at bounding box center [565, 413] width 475 height 270
click at [421, 381] on textarea "Cover letter template:" at bounding box center [565, 413] width 475 height 270
click at [416, 398] on textarea "Cover letter template:" at bounding box center [565, 413] width 475 height 270
click at [350, 402] on textarea "Cover letter template:" at bounding box center [565, 413] width 475 height 270
click at [348, 387] on textarea "Cover letter template:" at bounding box center [565, 413] width 475 height 270
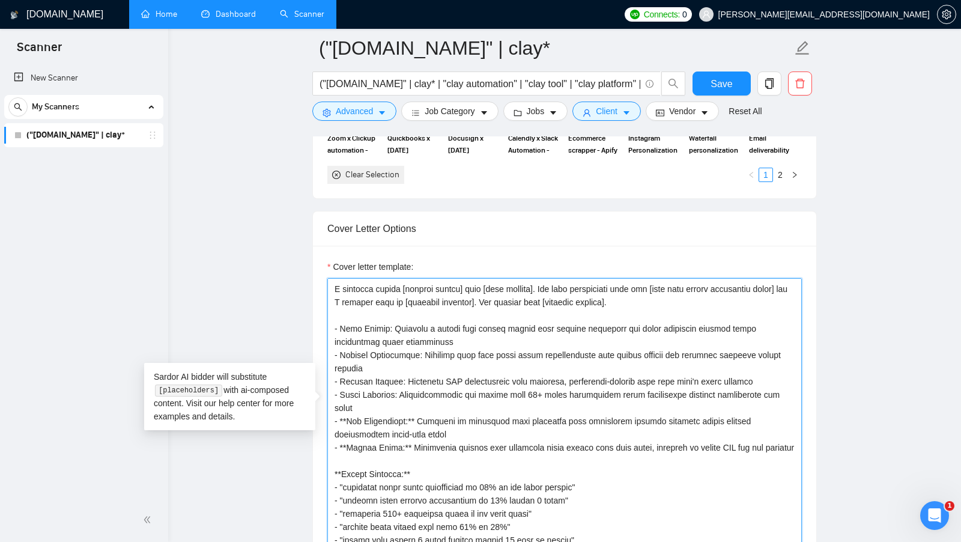
click at [347, 415] on textarea "Cover letter template:" at bounding box center [565, 413] width 475 height 270
click at [421, 412] on textarea "Cover letter template:" at bounding box center [565, 413] width 475 height 270
click at [335, 331] on textarea "Cover letter template:" at bounding box center [565, 413] width 475 height 270
click at [350, 444] on textarea "Cover letter template:" at bounding box center [565, 413] width 475 height 270
click at [398, 437] on textarea "Cover letter template:" at bounding box center [565, 413] width 475 height 270
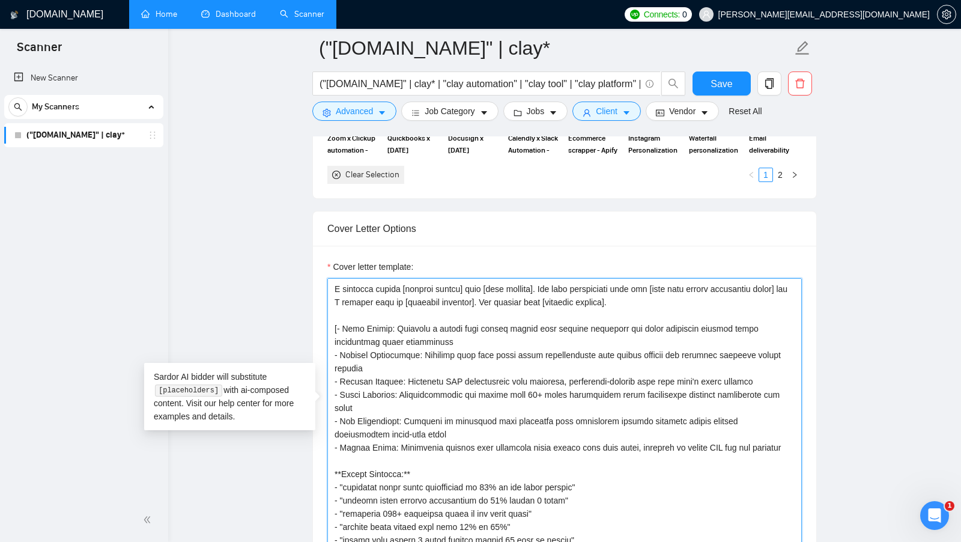
drag, startPoint x: 343, startPoint y: 338, endPoint x: 412, endPoint y: 399, distance: 92.4
click at [412, 399] on textarea "Cover letter template:" at bounding box center [565, 413] width 475 height 270
drag, startPoint x: 342, startPoint y: 362, endPoint x: 380, endPoint y: 362, distance: 38.5
click at [380, 362] on textarea "Cover letter template:" at bounding box center [565, 413] width 475 height 270
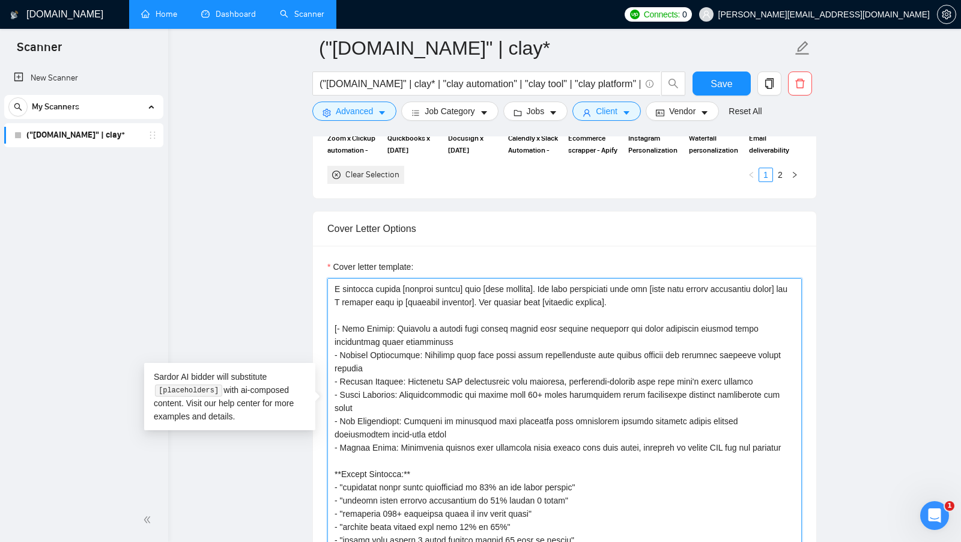
drag, startPoint x: 338, startPoint y: 389, endPoint x: 391, endPoint y: 389, distance: 52.9
click at [391, 389] on textarea "Cover letter template:" at bounding box center [565, 413] width 475 height 270
drag, startPoint x: 349, startPoint y: 400, endPoint x: 385, endPoint y: 400, distance: 36.7
click at [385, 400] on textarea "Cover letter template:" at bounding box center [565, 413] width 475 height 270
drag, startPoint x: 340, startPoint y: 415, endPoint x: 403, endPoint y: 415, distance: 63.1
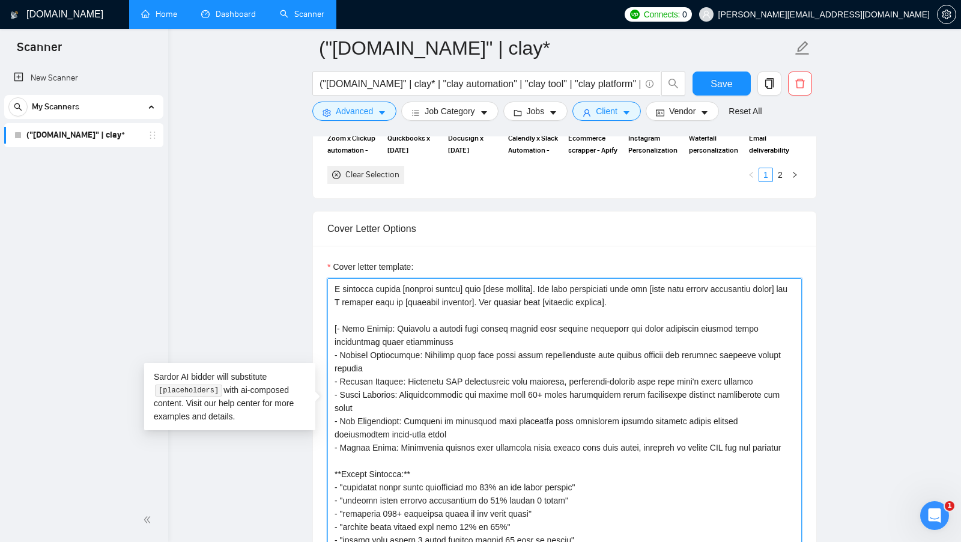
click at [403, 415] on textarea "Cover letter template:" at bounding box center [565, 413] width 475 height 270
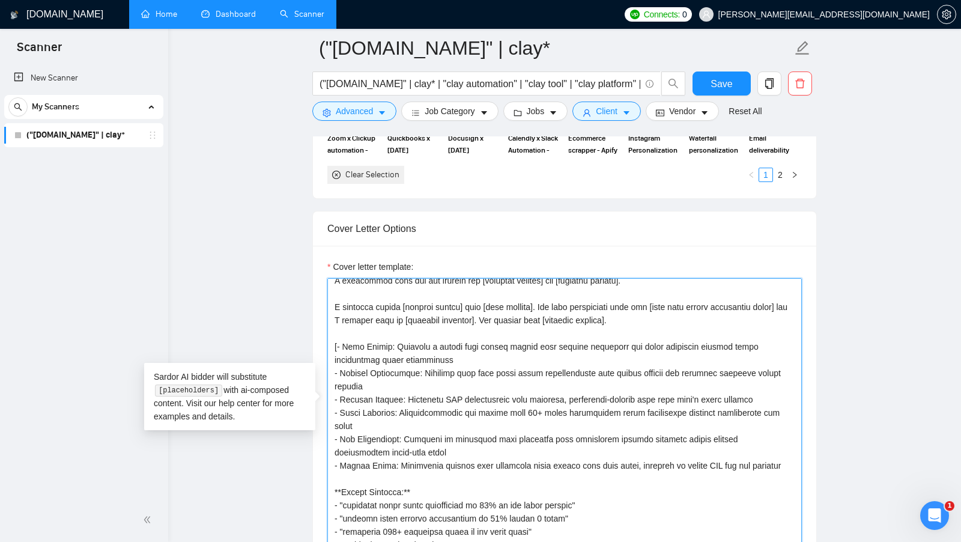
scroll to position [34, 0]
click at [343, 353] on textarea "Cover letter template:" at bounding box center [565, 413] width 475 height 270
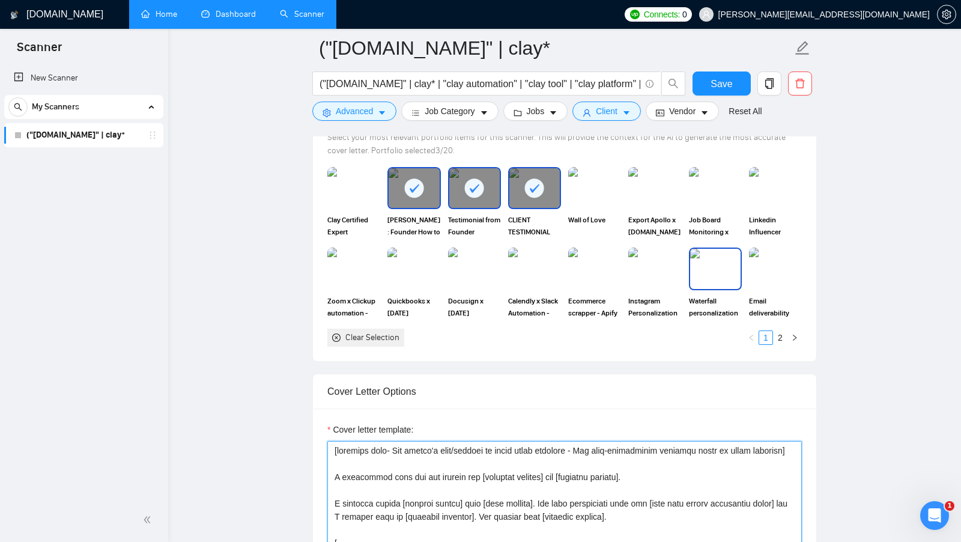
scroll to position [1211, 0]
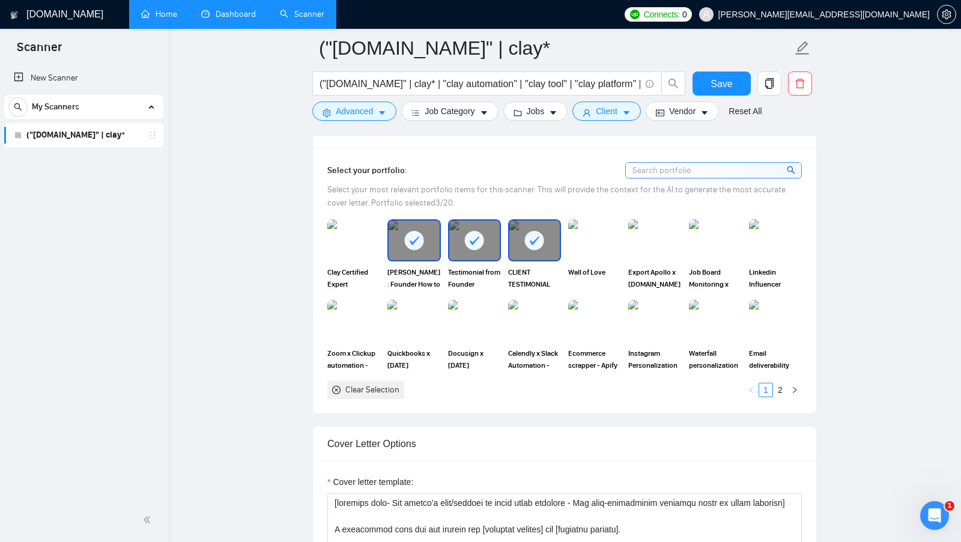
click at [379, 165] on span "Select your portfolio:" at bounding box center [368, 170] width 80 height 10
click at [474, 390] on div "Clear Selection 1 2" at bounding box center [565, 390] width 475 height 18
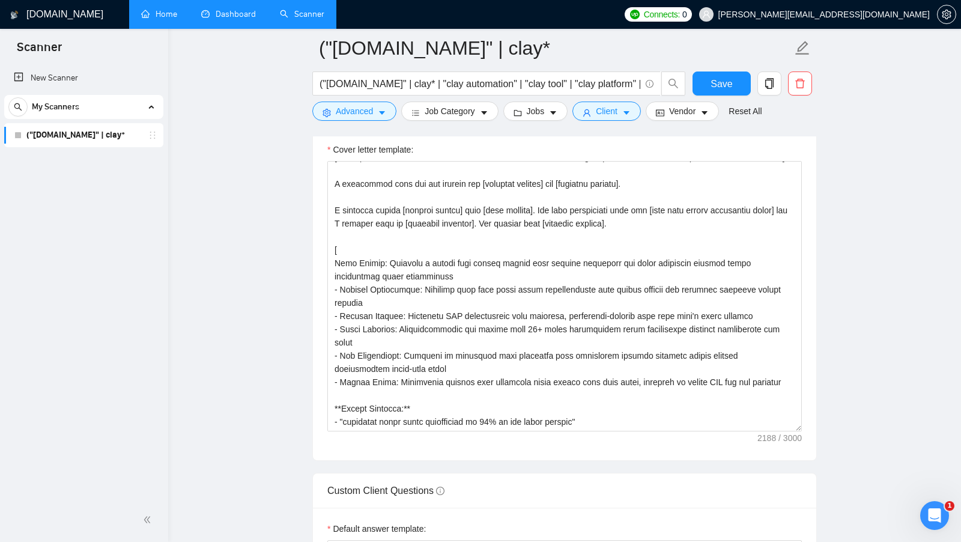
scroll to position [14, 0]
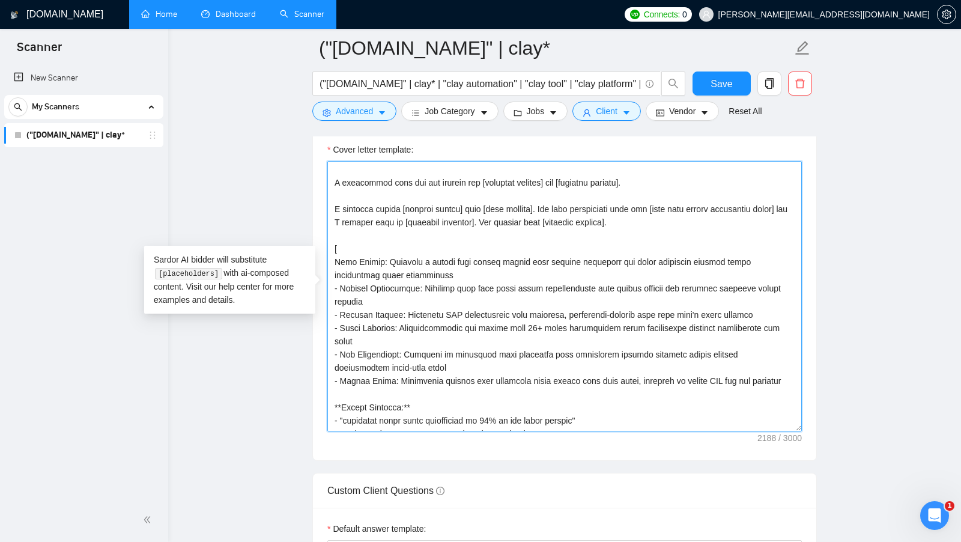
drag, startPoint x: 797, startPoint y: 374, endPoint x: 331, endPoint y: 255, distance: 481.3
click at [331, 255] on textarea "Cover letter template:" at bounding box center [565, 296] width 475 height 270
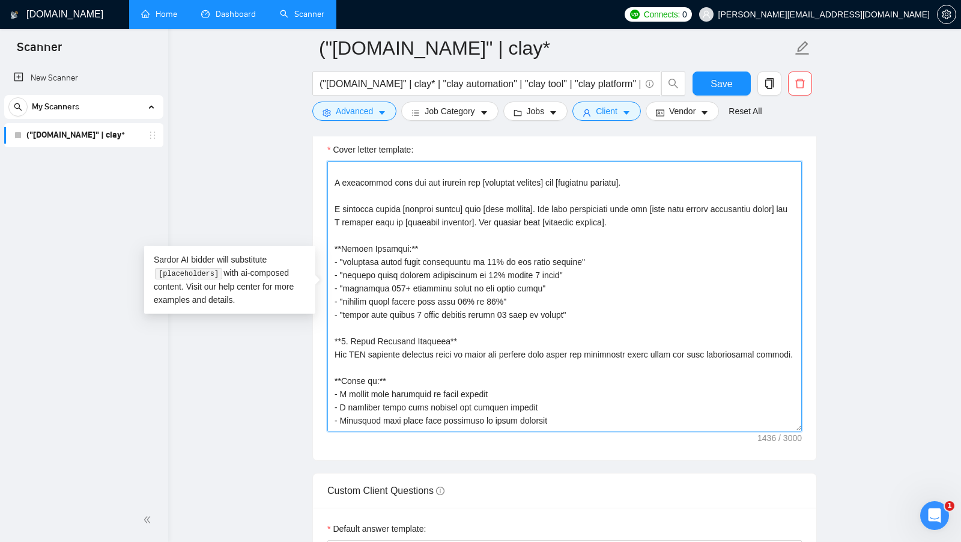
scroll to position [2, 0]
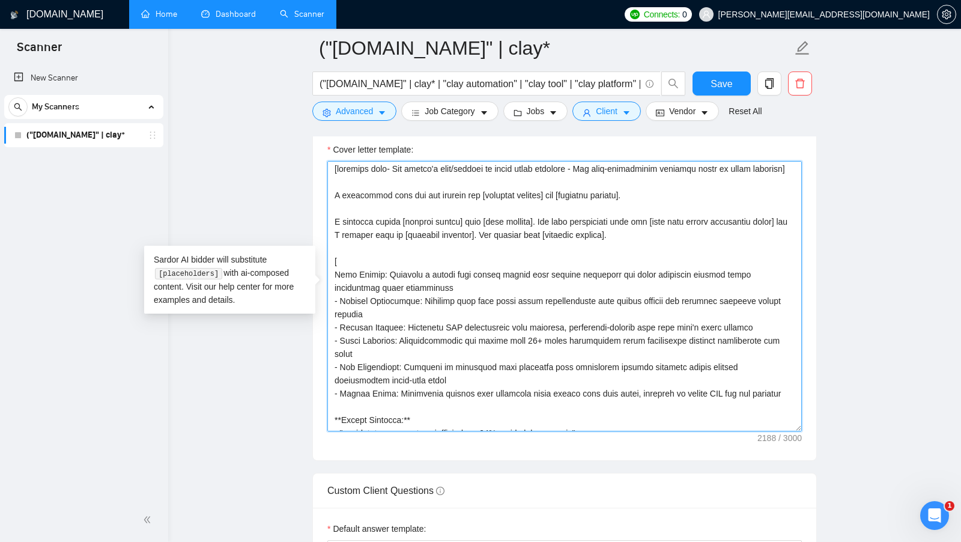
click at [563, 293] on textarea "Cover letter template:" at bounding box center [565, 296] width 475 height 270
drag, startPoint x: 800, startPoint y: 393, endPoint x: 315, endPoint y: 260, distance: 502.2
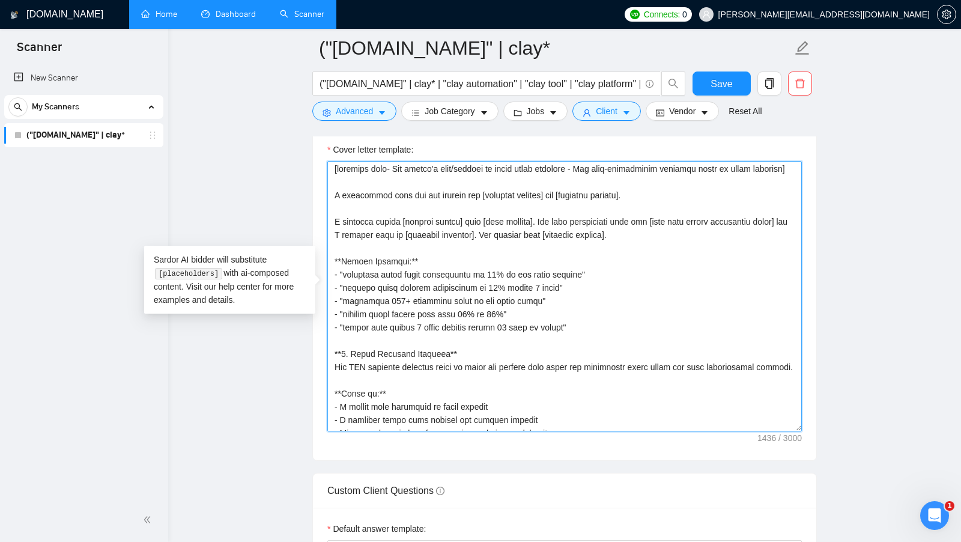
click at [344, 269] on textarea "Cover letter template:" at bounding box center [565, 296] width 475 height 270
click at [436, 269] on textarea "Cover letter template:" at bounding box center [565, 296] width 475 height 270
drag, startPoint x: 436, startPoint y: 269, endPoint x: 324, endPoint y: 264, distance: 112.5
click at [343, 276] on textarea "Cover letter template:" at bounding box center [565, 296] width 475 height 270
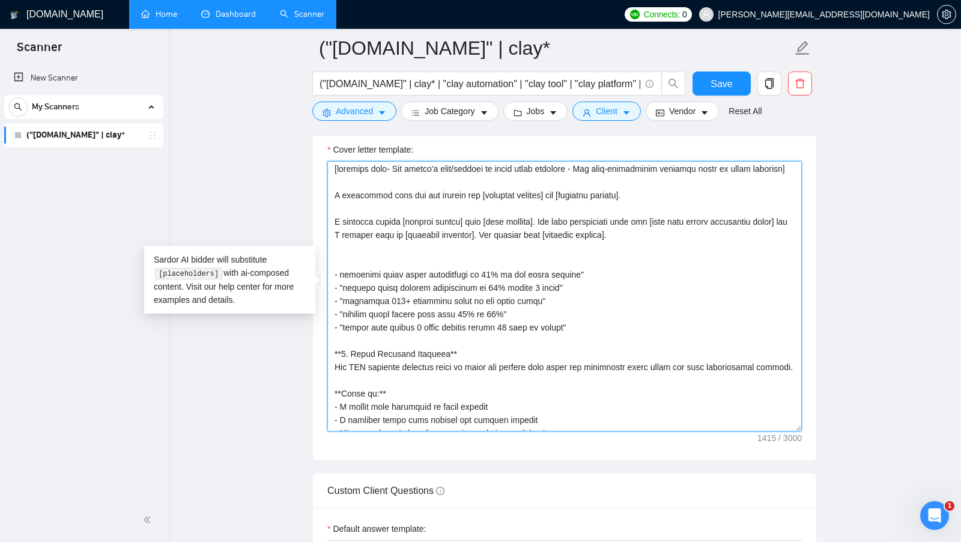
click at [594, 279] on textarea "Cover letter template:" at bounding box center [565, 296] width 475 height 270
click at [591, 290] on textarea "Cover letter template:" at bounding box center [565, 296] width 475 height 270
click at [347, 297] on textarea "Cover letter template:" at bounding box center [565, 296] width 475 height 270
click at [345, 294] on textarea "Cover letter template:" at bounding box center [565, 296] width 475 height 270
click at [345, 302] on textarea "Cover letter template:" at bounding box center [565, 296] width 475 height 270
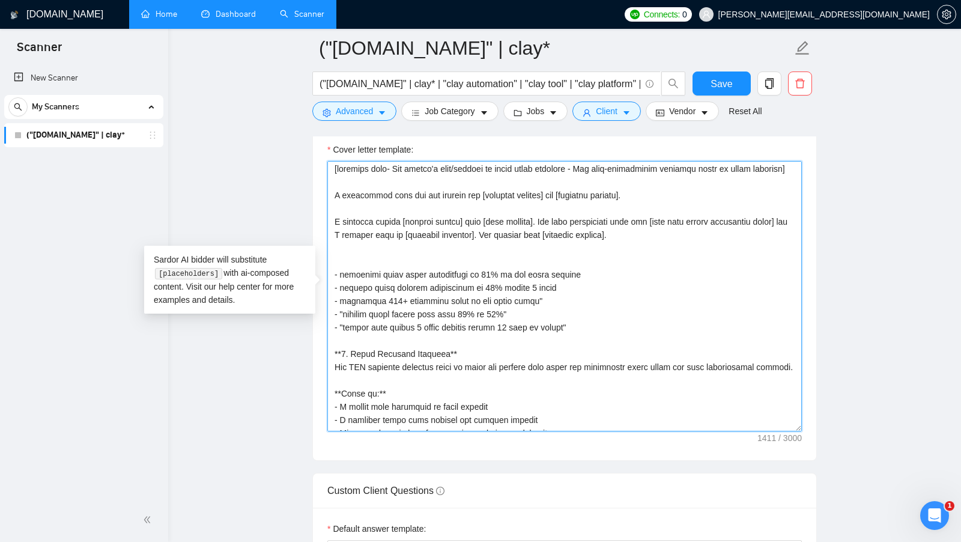
click at [537, 317] on textarea "Cover letter template:" at bounding box center [565, 296] width 475 height 270
click at [538, 312] on textarea "Cover letter template:" at bounding box center [565, 296] width 475 height 270
click at [347, 322] on textarea "Cover letter template:" at bounding box center [565, 296] width 475 height 270
click at [546, 317] on textarea "Cover letter template:" at bounding box center [565, 296] width 475 height 270
click at [592, 332] on textarea "Cover letter template:" at bounding box center [565, 296] width 475 height 270
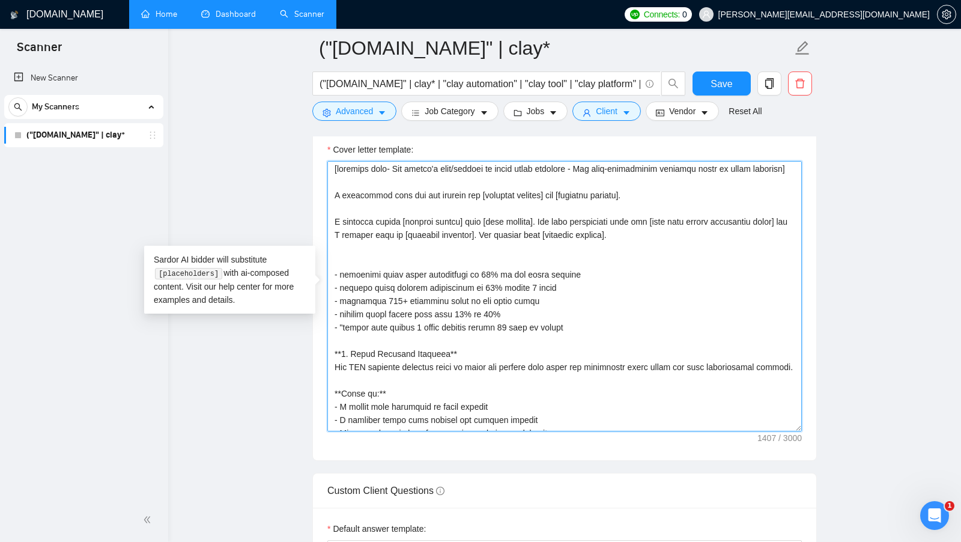
click at [345, 334] on textarea "Cover letter template:" at bounding box center [565, 296] width 475 height 270
click at [348, 274] on textarea "Cover letter template:" at bounding box center [565, 296] width 475 height 270
click at [349, 271] on textarea "Cover letter template:" at bounding box center [565, 296] width 475 height 270
drag, startPoint x: 585, startPoint y: 331, endPoint x: 329, endPoint y: 283, distance: 260.5
click at [329, 283] on textarea "Cover letter template:" at bounding box center [565, 296] width 475 height 270
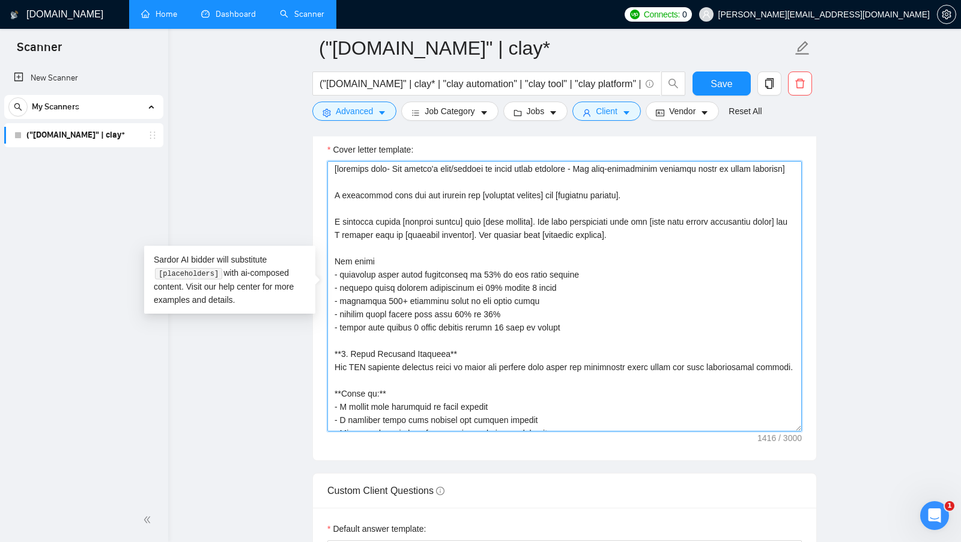
click at [402, 271] on textarea "Cover letter template:" at bounding box center [565, 296] width 475 height 270
drag, startPoint x: 612, startPoint y: 339, endPoint x: 327, endPoint y: 284, distance: 290.7
click at [328, 282] on textarea "Cover letter template:" at bounding box center [565, 296] width 475 height 270
click at [450, 278] on textarea "Cover letter template:" at bounding box center [565, 296] width 475 height 270
click at [420, 273] on textarea "Cover letter template:" at bounding box center [565, 296] width 475 height 270
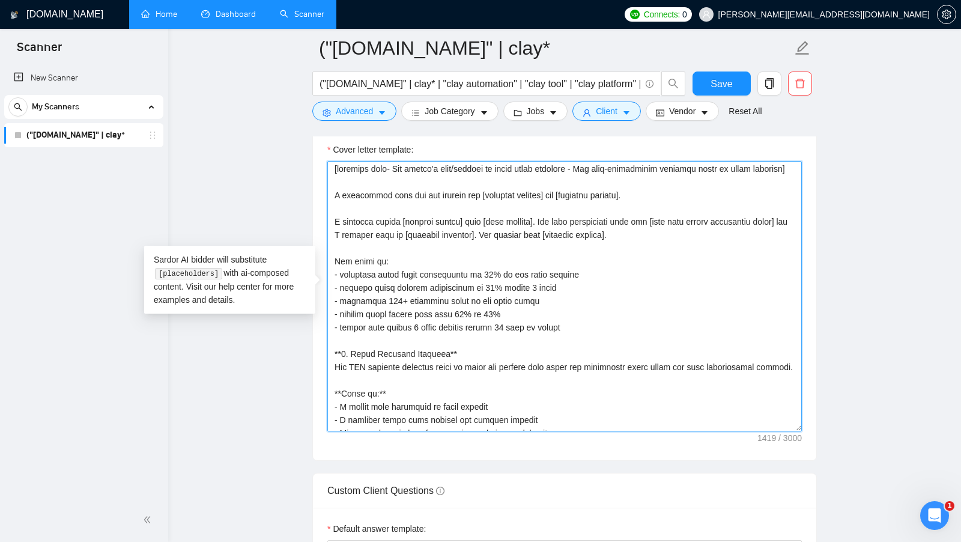
drag, startPoint x: 401, startPoint y: 267, endPoint x: 291, endPoint y: 267, distance: 110.0
click at [591, 330] on textarea "Cover letter template:" at bounding box center [565, 296] width 475 height 270
click at [498, 262] on textarea "Cover letter template:" at bounding box center [565, 296] width 475 height 270
click at [412, 266] on textarea "Cover letter template:" at bounding box center [565, 296] width 475 height 270
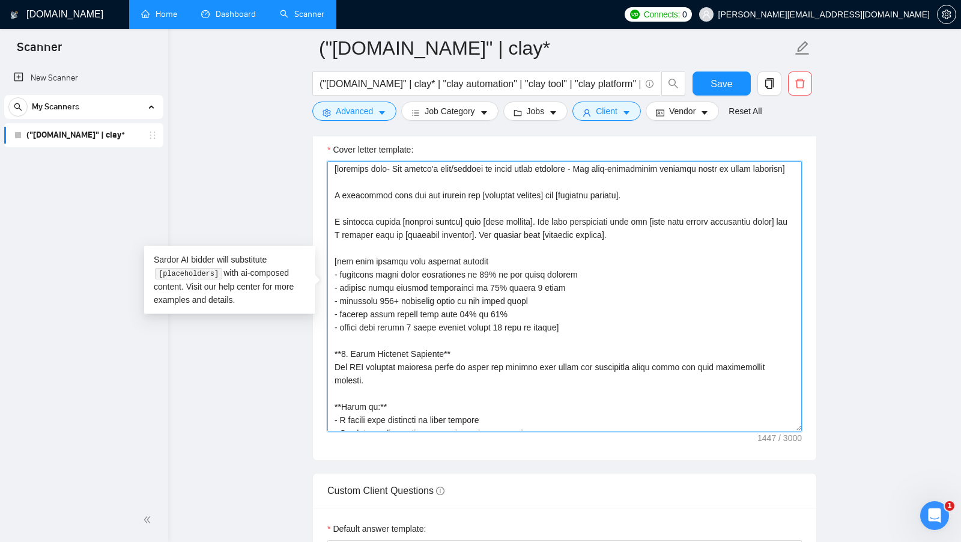
click at [413, 266] on textarea "Cover letter template:" at bounding box center [565, 296] width 475 height 270
click at [501, 267] on textarea "Cover letter template:" at bounding box center [565, 296] width 475 height 270
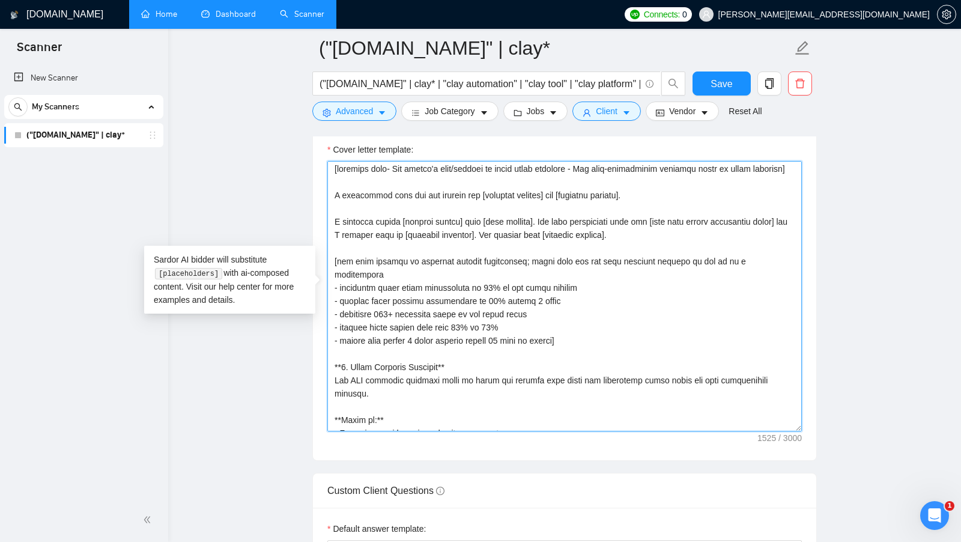
click at [603, 334] on textarea "Cover letter template:" at bounding box center [565, 296] width 475 height 270
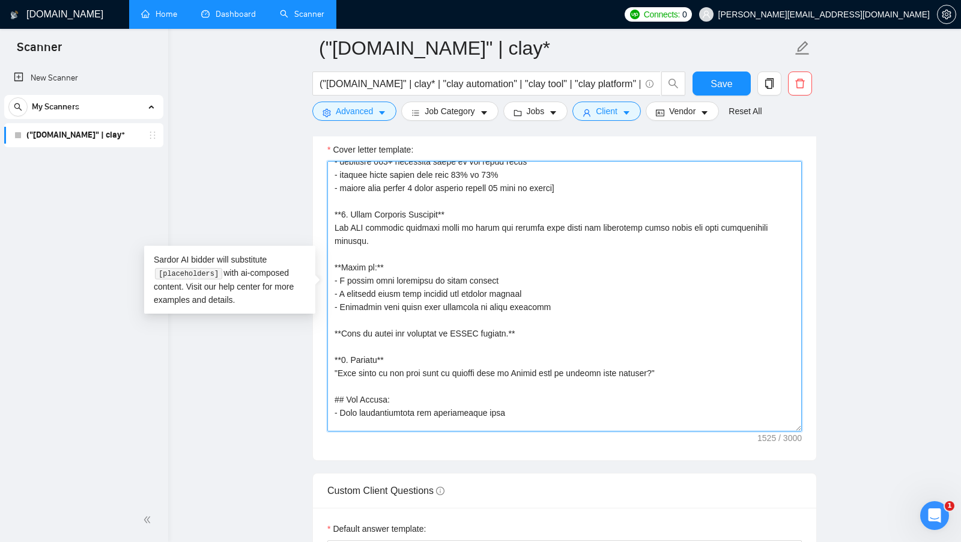
scroll to position [147, 0]
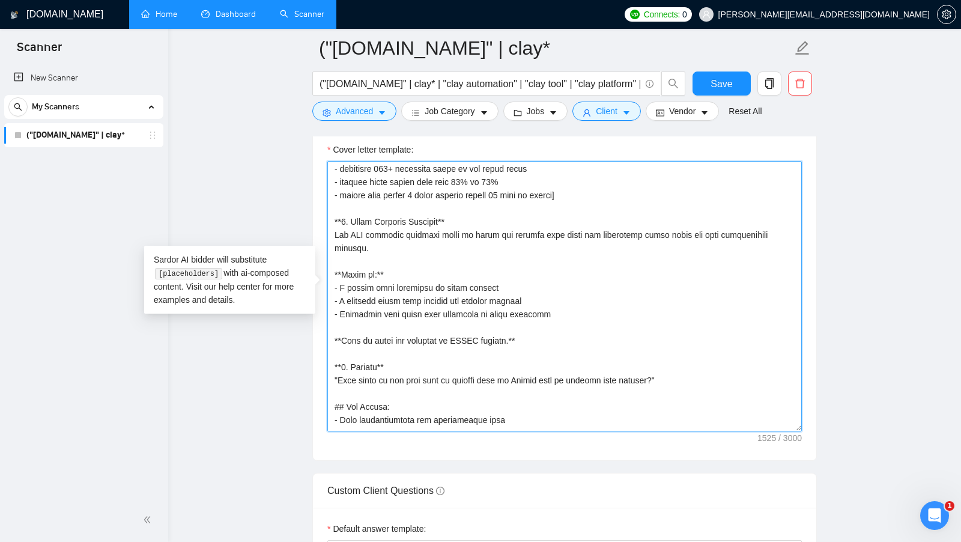
drag, startPoint x: 466, startPoint y: 209, endPoint x: 260, endPoint y: 209, distance: 206.1
click at [260, 209] on main "("clay.com" | clay* ("clay.com" | clay* | "clay automation" | "clay tool" | "cl…" at bounding box center [564, 470] width 755 height 3930
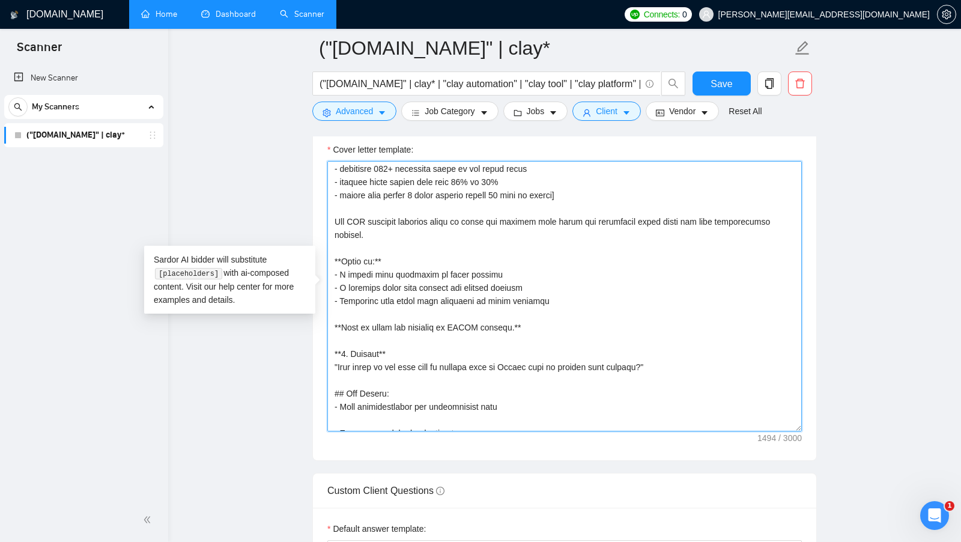
click at [330, 212] on textarea "Cover letter template:" at bounding box center [565, 296] width 475 height 270
click at [375, 224] on textarea "Cover letter template:" at bounding box center [565, 296] width 475 height 270
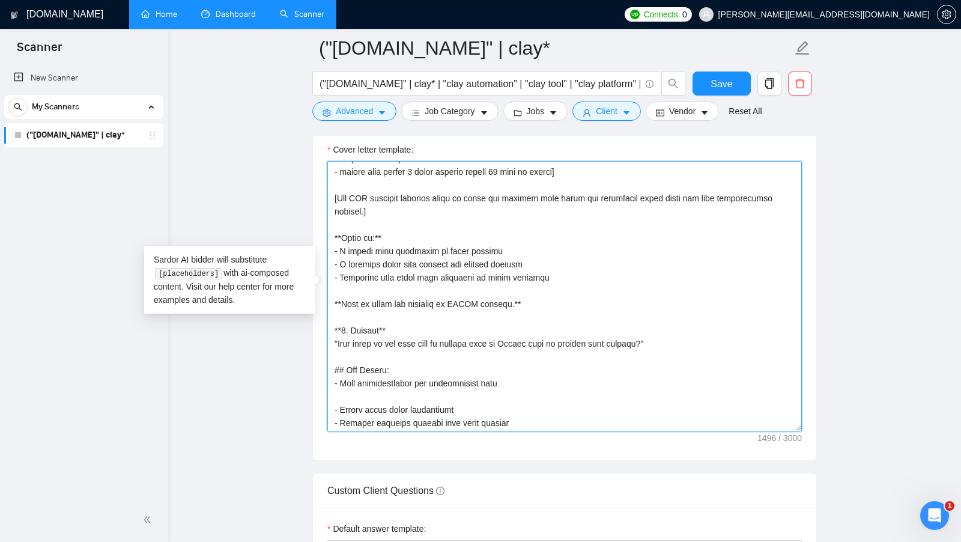
drag, startPoint x: 550, startPoint y: 265, endPoint x: 327, endPoint y: 231, distance: 226.2
click at [328, 231] on textarea "Cover letter template:" at bounding box center [565, 296] width 475 height 270
click at [558, 269] on textarea "Cover letter template:" at bounding box center [565, 296] width 475 height 270
drag, startPoint x: 558, startPoint y: 269, endPoint x: 327, endPoint y: 246, distance: 232.5
click at [328, 246] on textarea "Cover letter template:" at bounding box center [565, 296] width 475 height 270
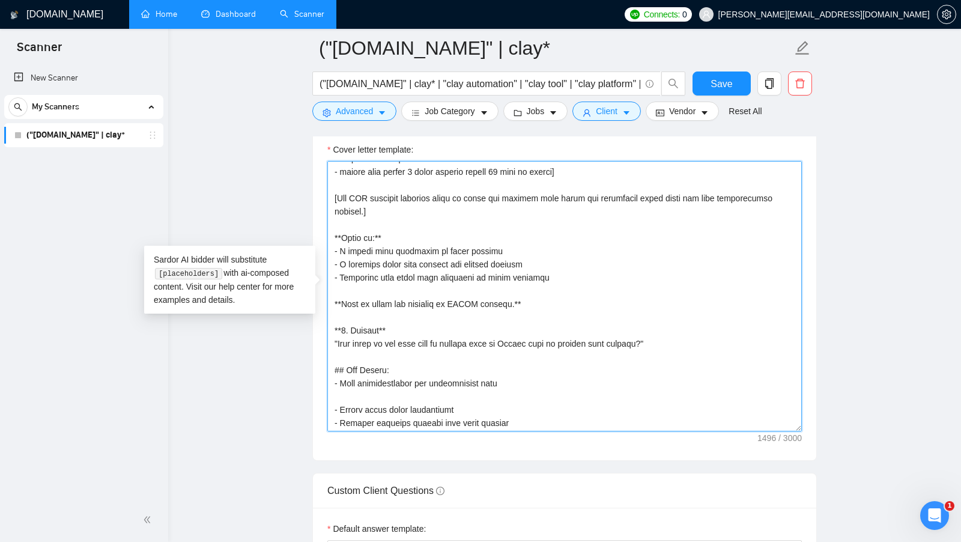
click at [361, 207] on textarea "Cover letter template:" at bounding box center [565, 296] width 475 height 270
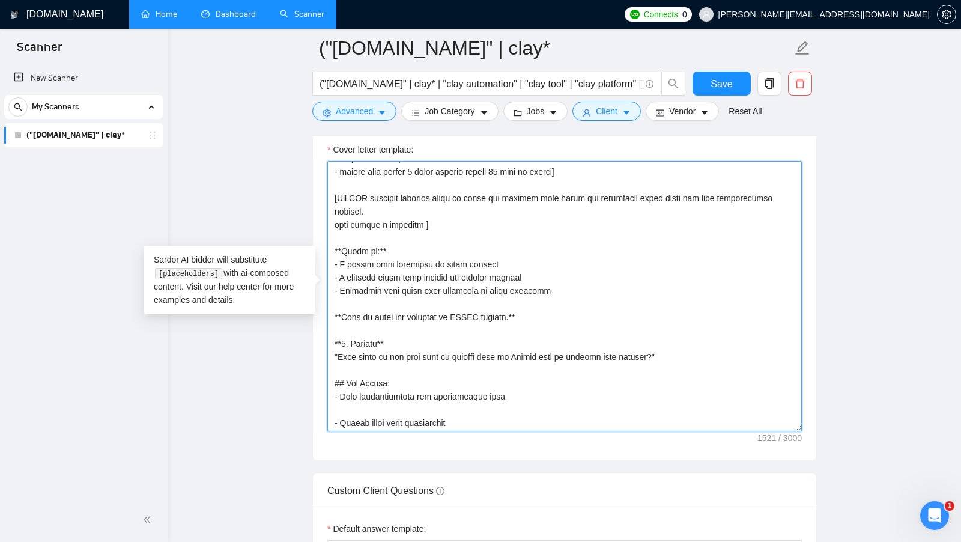
paste textarea "- A detail they mentioned in their posting - A decision point that affects the …"
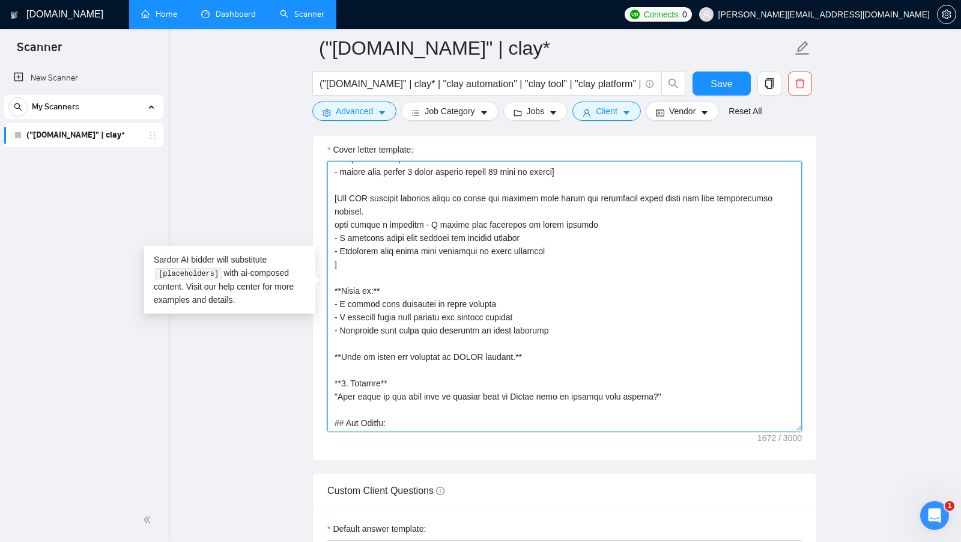
click at [428, 220] on textarea "Cover letter template:" at bounding box center [565, 296] width 475 height 270
click at [431, 215] on textarea "Cover letter template:" at bounding box center [565, 296] width 475 height 270
click at [608, 225] on textarea "Cover letter template:" at bounding box center [565, 296] width 475 height 270
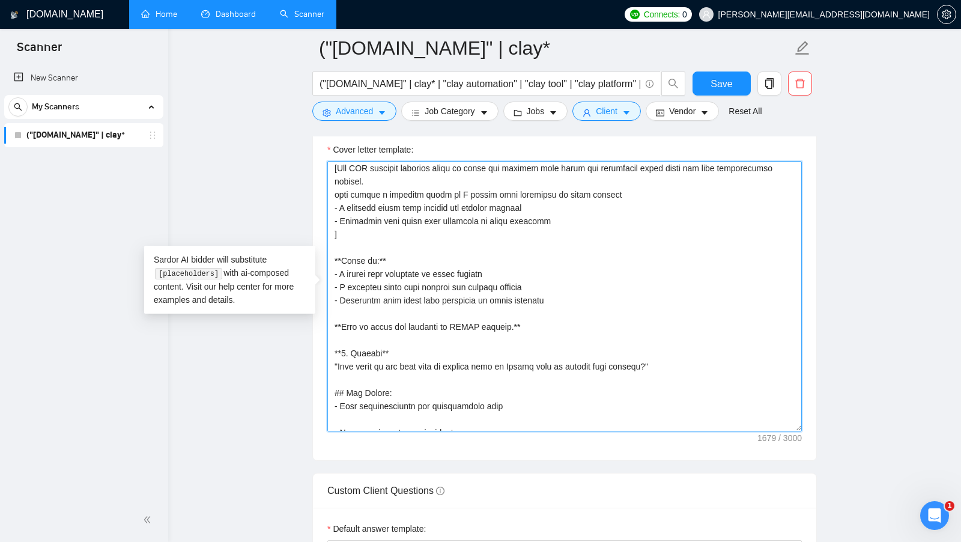
scroll to position [203, 0]
drag, startPoint x: 560, startPoint y: 288, endPoint x: 320, endPoint y: 248, distance: 243.6
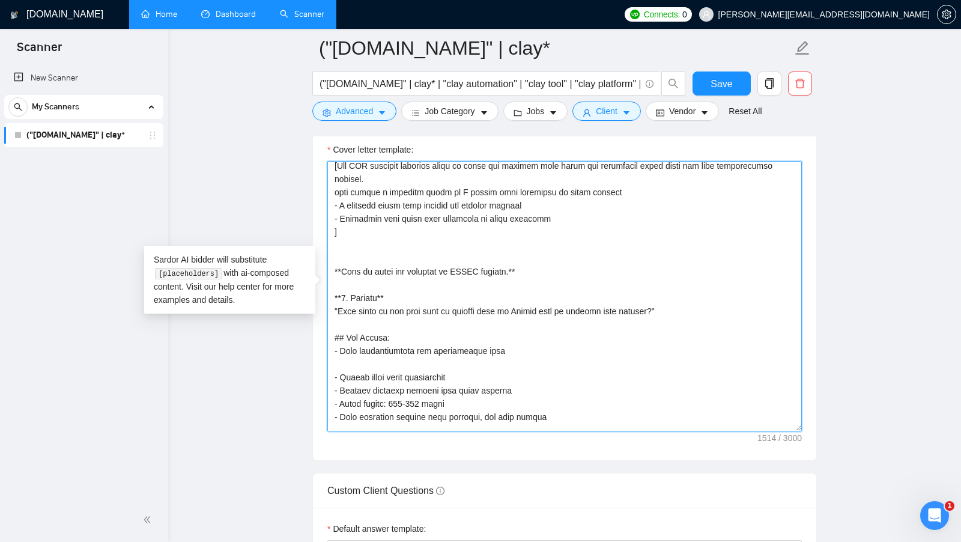
drag, startPoint x: 563, startPoint y: 259, endPoint x: 294, endPoint y: 259, distance: 269.2
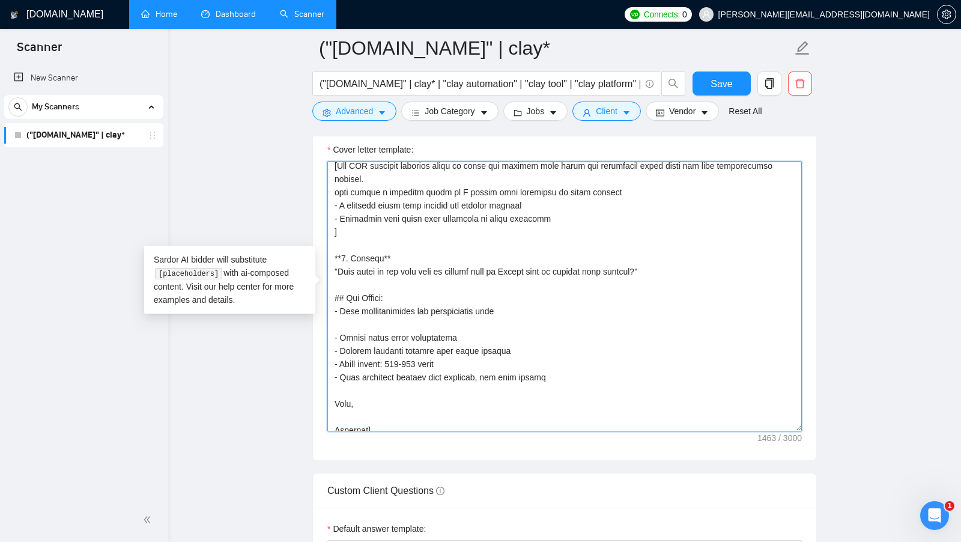
drag, startPoint x: 516, startPoint y: 249, endPoint x: 175, endPoint y: 249, distance: 340.7
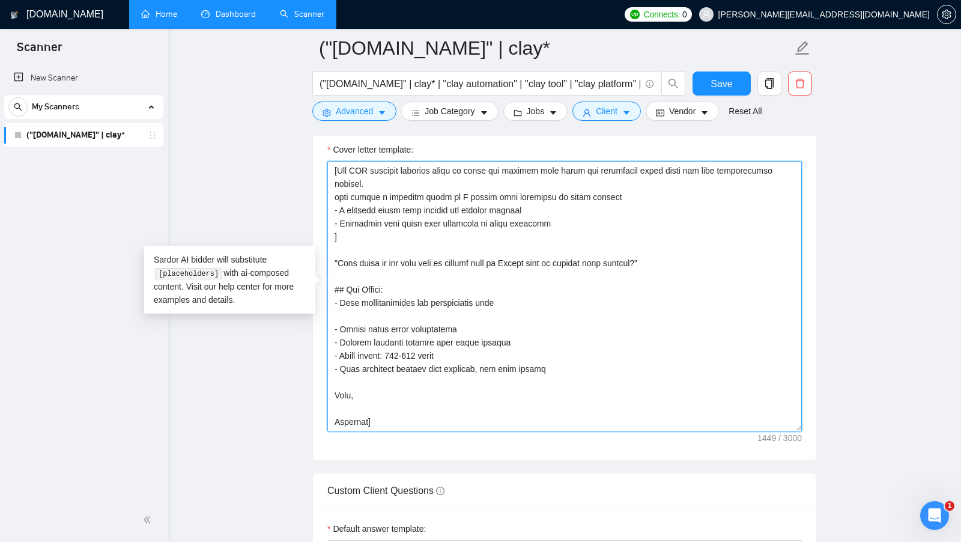
scroll to position [198, 0]
click at [337, 253] on textarea "Cover letter template:" at bounding box center [565, 296] width 475 height 270
click at [721, 251] on textarea "Cover letter template:" at bounding box center [565, 296] width 475 height 270
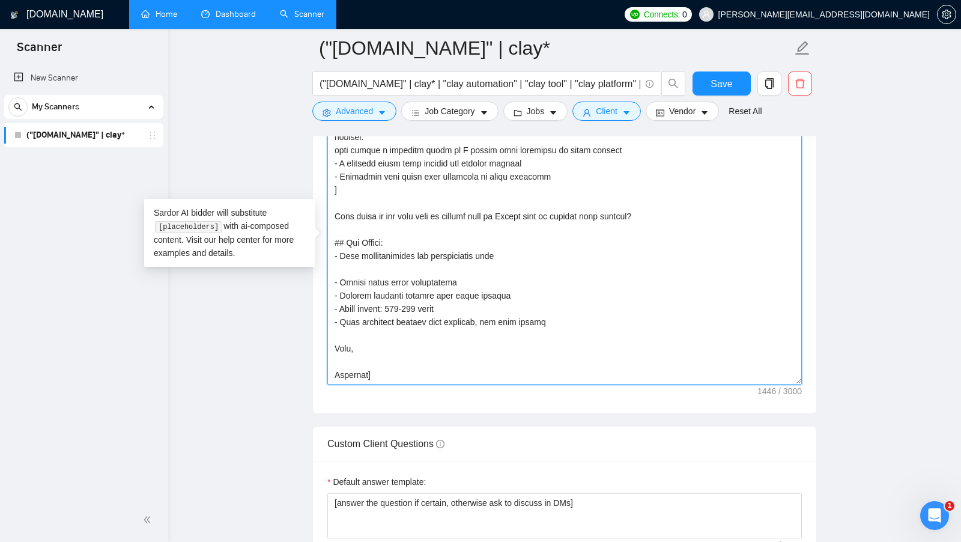
scroll to position [1594, 0]
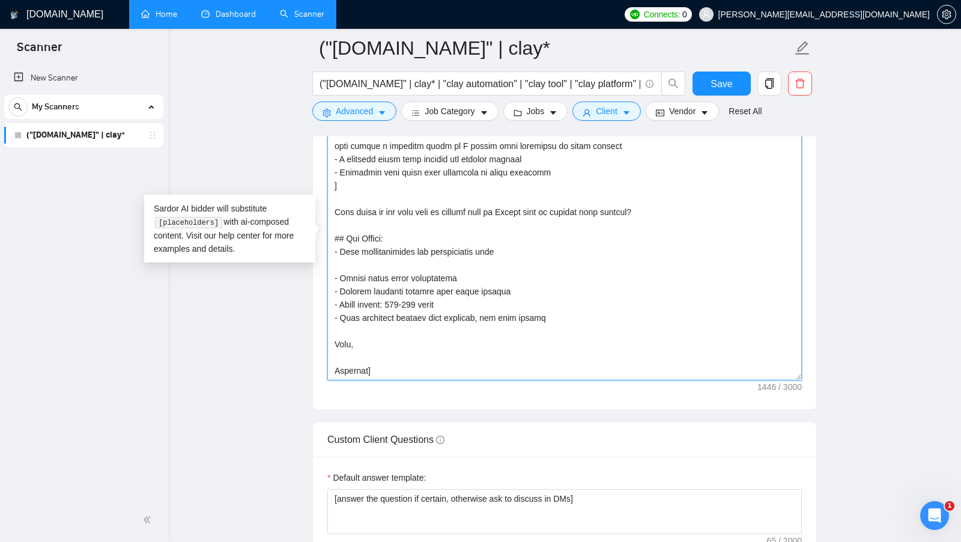
drag, startPoint x: 571, startPoint y: 309, endPoint x: 323, endPoint y: 231, distance: 260.2
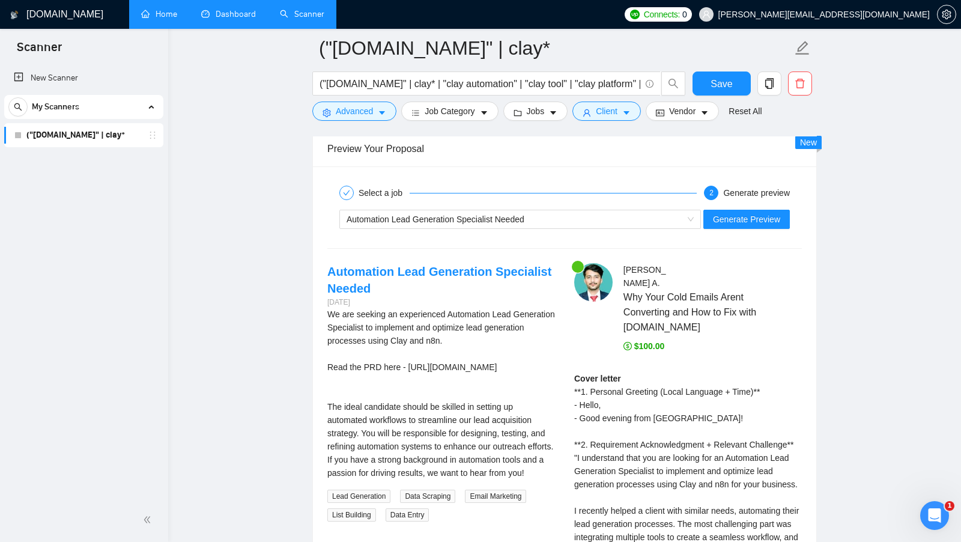
scroll to position [2495, 0]
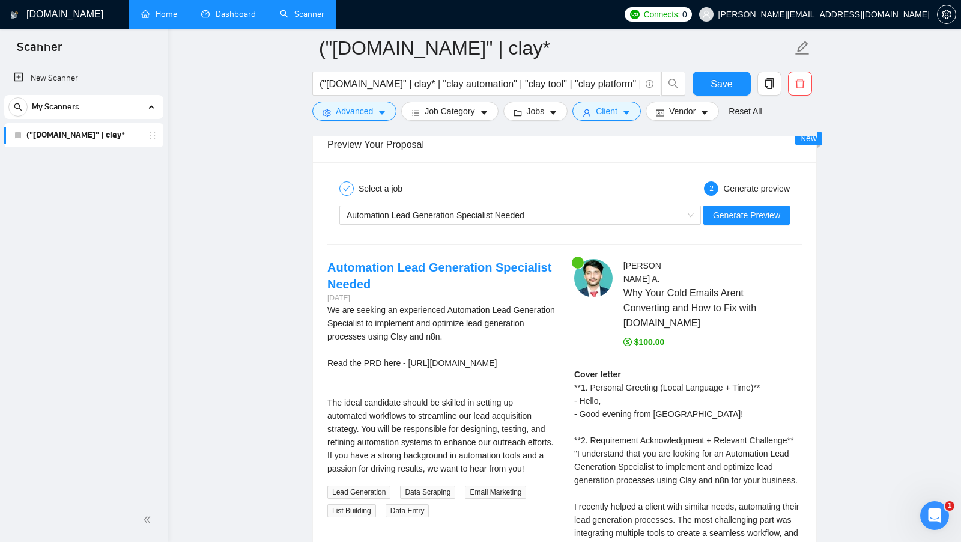
type textarea "[greeting part- Use client's name/company in their local language - Add time-ap…"
click at [774, 201] on div "Automation Lead Generation Specialist Needed Generate Preview" at bounding box center [564, 215] width 477 height 29
click at [748, 209] on span "Generate Preview" at bounding box center [746, 215] width 67 height 13
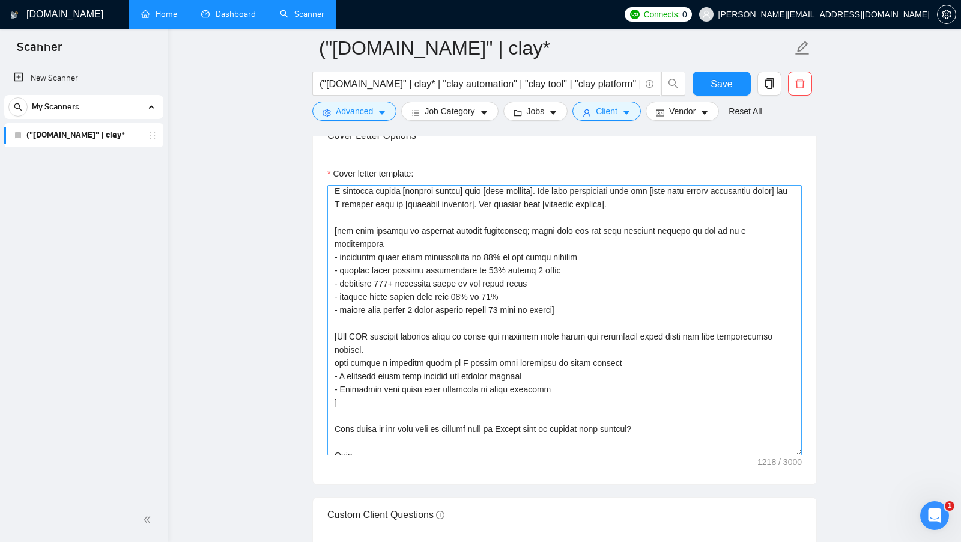
scroll to position [0, 0]
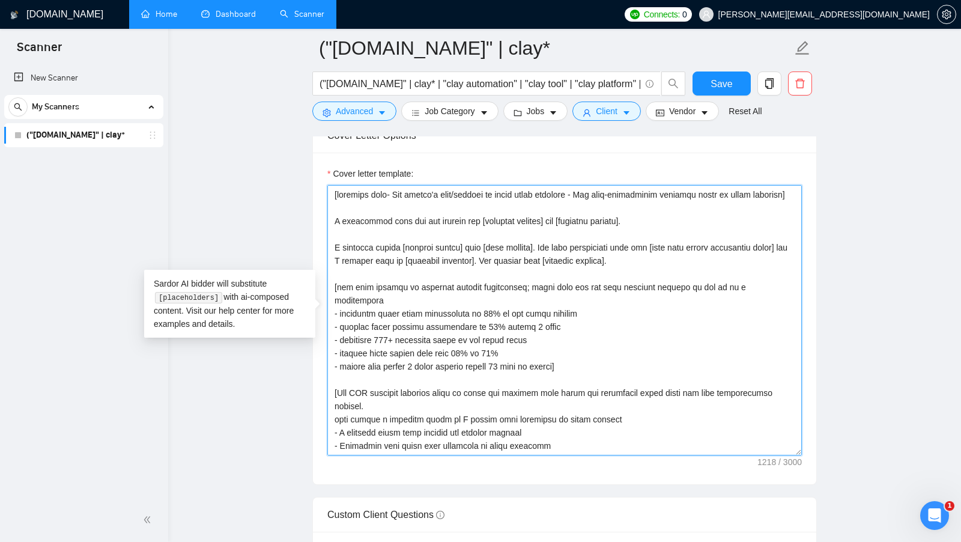
drag, startPoint x: 335, startPoint y: 236, endPoint x: 473, endPoint y: 222, distance: 138.3
click at [473, 222] on textarea "Cover letter template:" at bounding box center [565, 320] width 475 height 270
click at [672, 232] on textarea "Cover letter template:" at bounding box center [565, 320] width 475 height 270
drag, startPoint x: 650, startPoint y: 231, endPoint x: 313, endPoint y: 221, distance: 337.3
click at [313, 220] on div "Cover letter template:" at bounding box center [565, 319] width 504 height 332
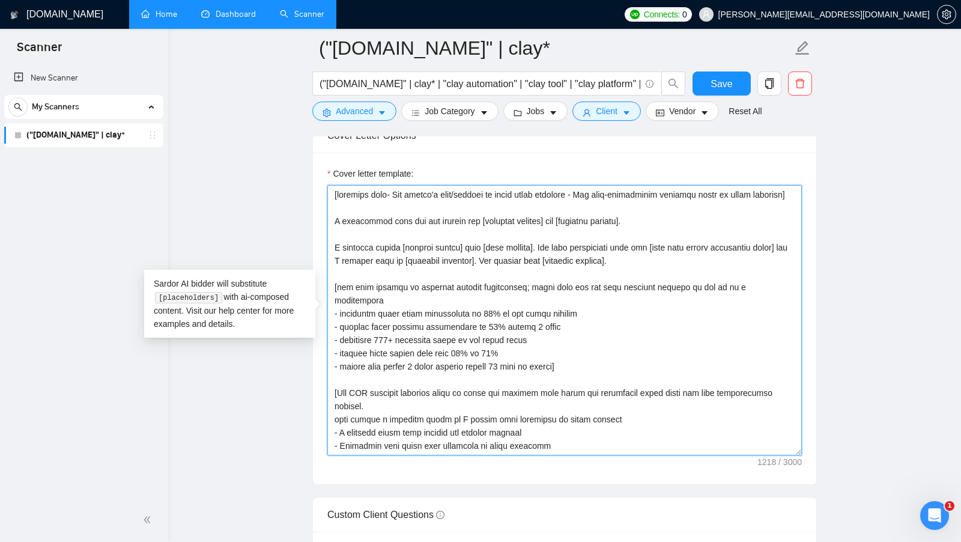
drag, startPoint x: 332, startPoint y: 251, endPoint x: 526, endPoint y: 252, distance: 194.7
click at [526, 252] on textarea "Cover letter template:" at bounding box center [565, 320] width 475 height 270
click at [694, 254] on textarea "Cover letter template:" at bounding box center [565, 320] width 475 height 270
drag, startPoint x: 651, startPoint y: 228, endPoint x: 332, endPoint y: 224, distance: 319.7
click at [332, 224] on textarea "Cover letter template:" at bounding box center [565, 320] width 475 height 270
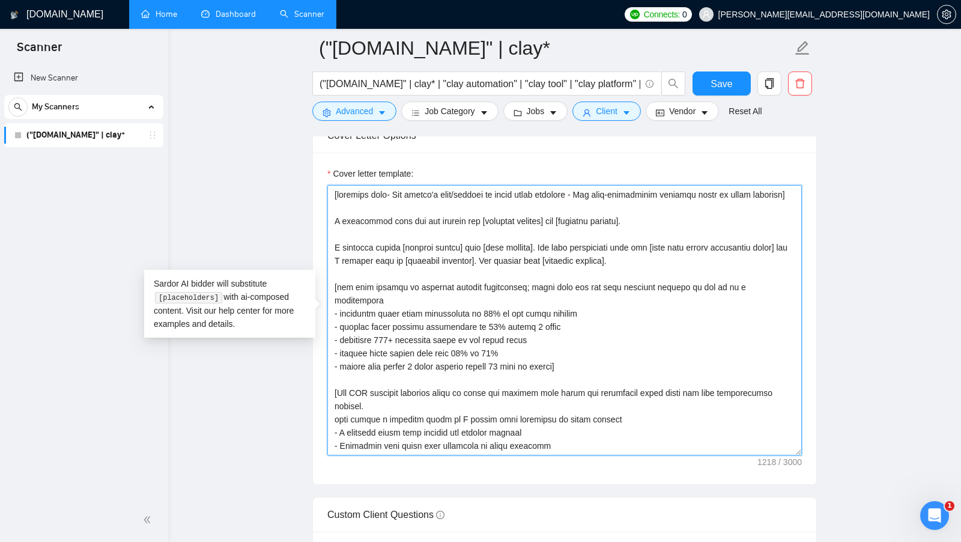
drag, startPoint x: 332, startPoint y: 253, endPoint x: 397, endPoint y: 252, distance: 64.9
click at [398, 252] on textarea "Cover letter template:" at bounding box center [565, 320] width 475 height 270
click at [452, 261] on textarea "Cover letter template:" at bounding box center [565, 320] width 475 height 270
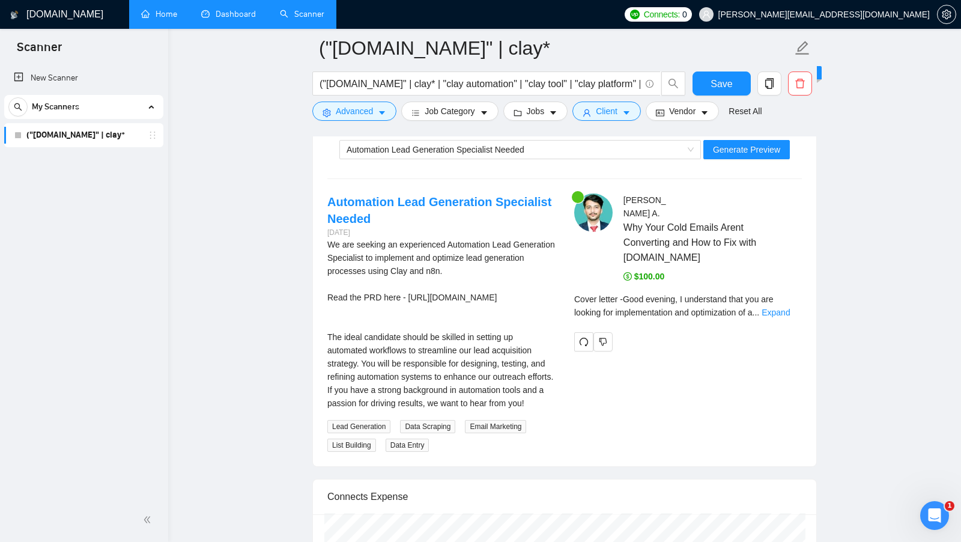
scroll to position [2564, 0]
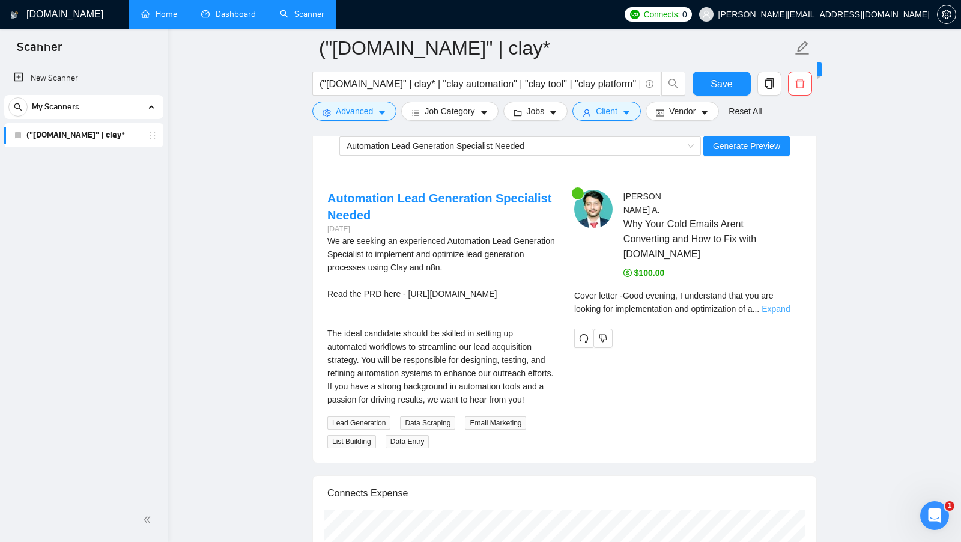
click at [788, 314] on link "Expand" at bounding box center [776, 309] width 28 height 10
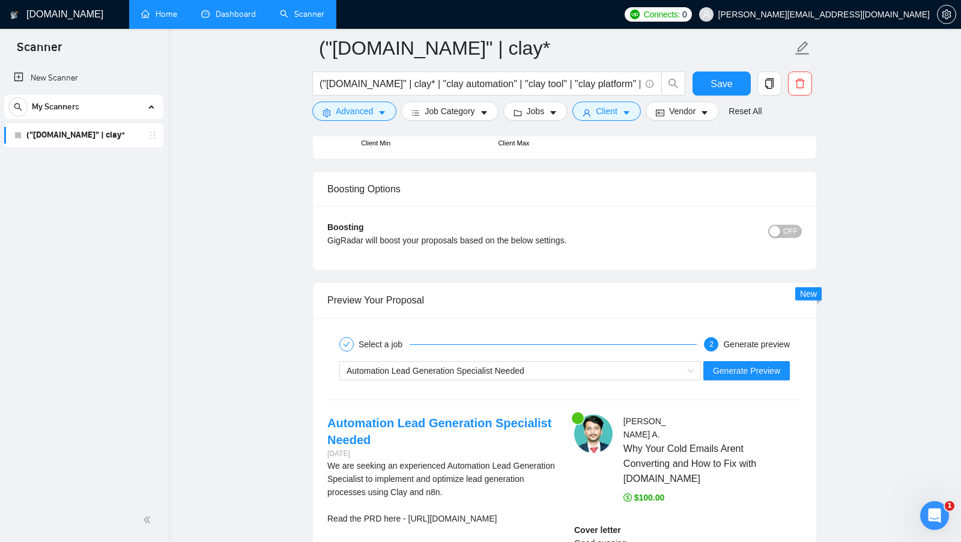
scroll to position [2340, 0]
click at [684, 365] on span "Automation Lead Generation Specialist Needed" at bounding box center [520, 370] width 347 height 18
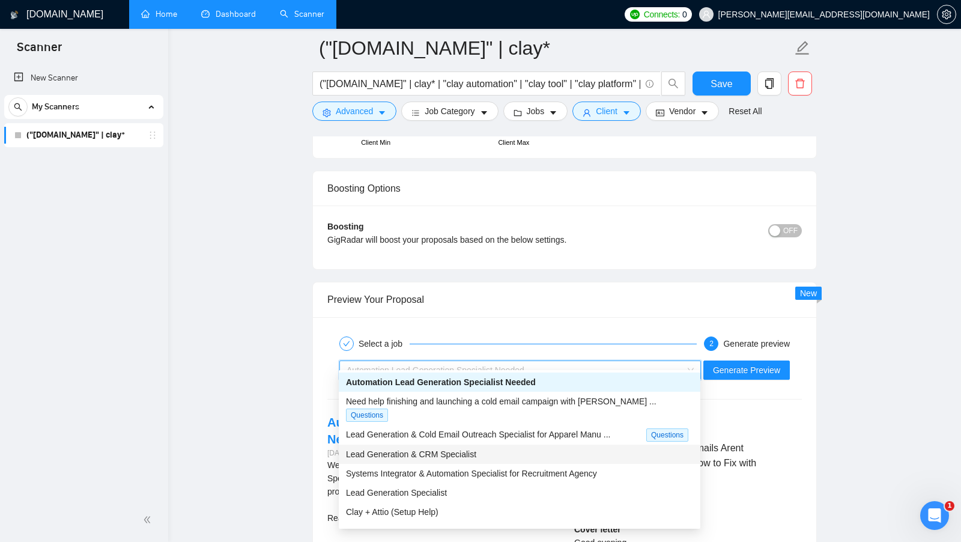
click at [507, 448] on div "Lead Generation & CRM Specialist" at bounding box center [519, 454] width 347 height 13
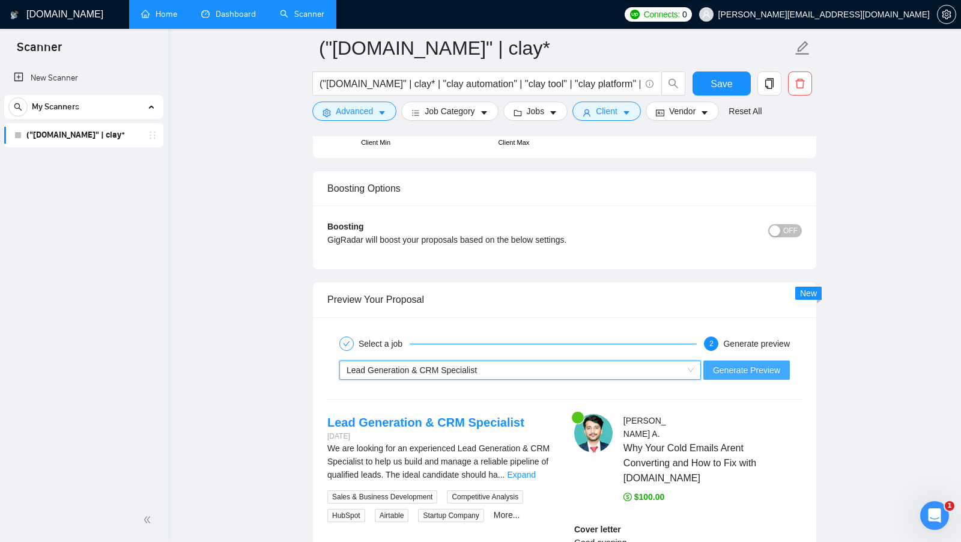
click at [745, 365] on button "Generate Preview" at bounding box center [747, 370] width 87 height 19
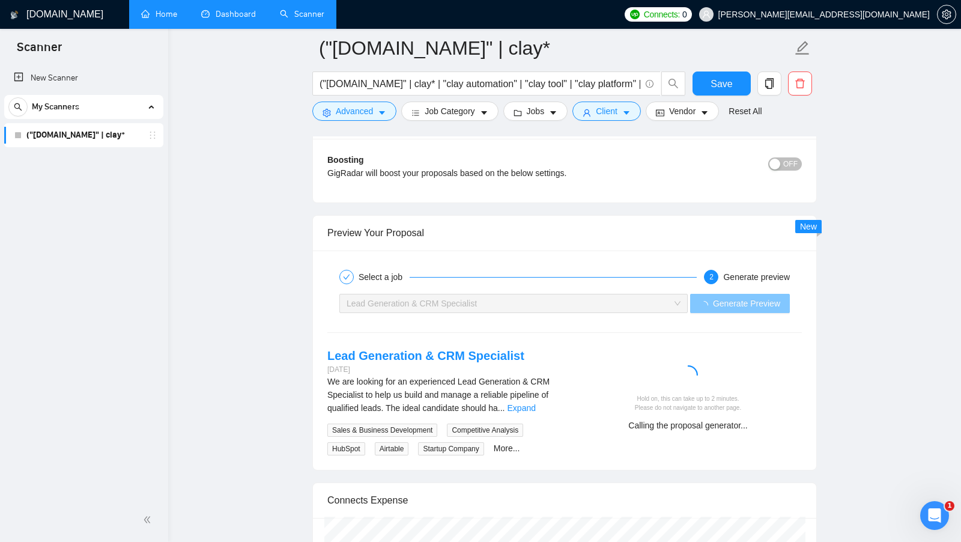
scroll to position [2416, 0]
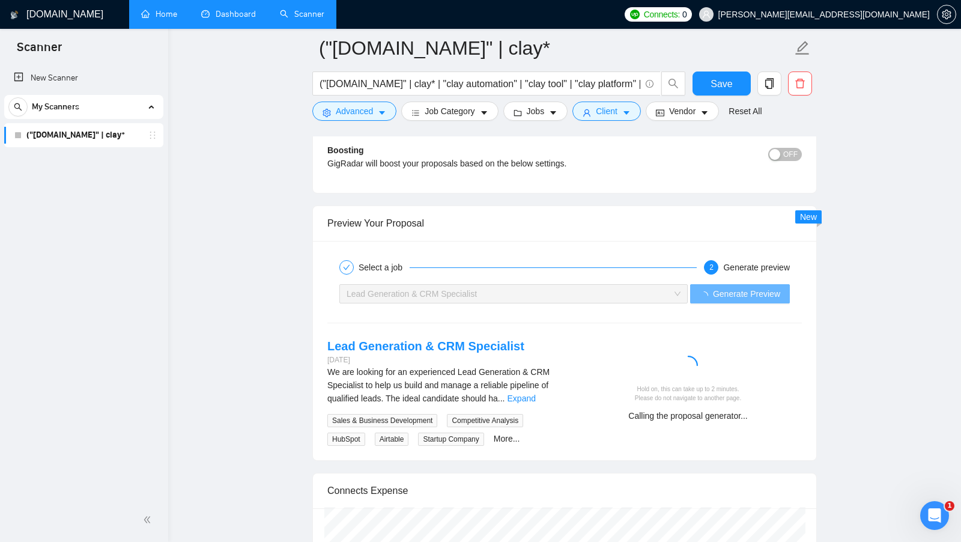
click at [536, 382] on div "We are looking for an experienced Lead Generation & CRM Specialist to help us b…" at bounding box center [442, 385] width 228 height 40
click at [533, 394] on link "Expand" at bounding box center [522, 399] width 28 height 10
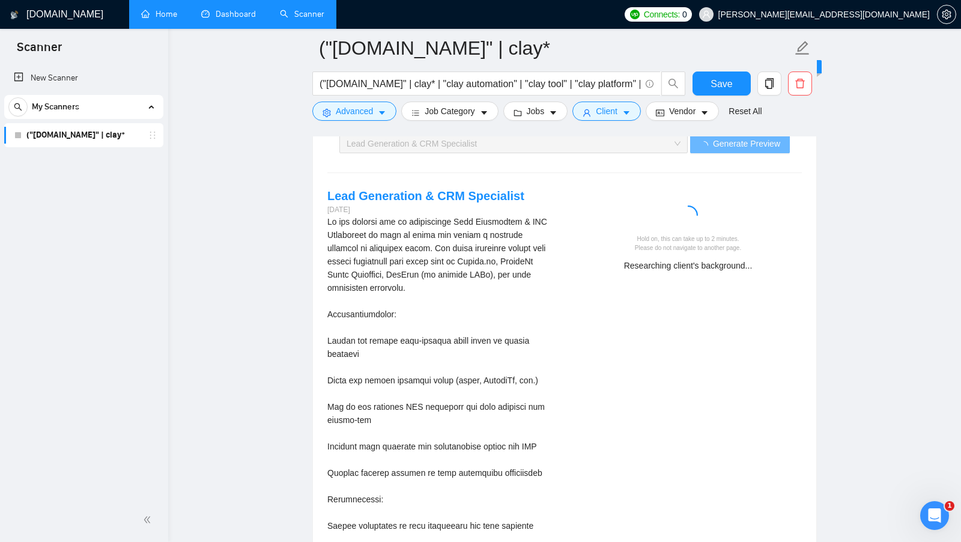
scroll to position [2563, 0]
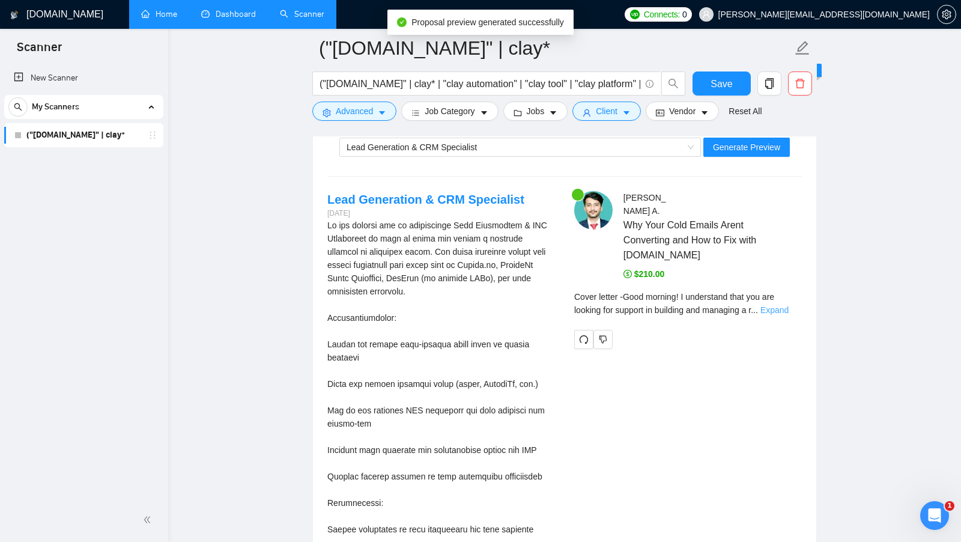
click at [784, 315] on link "Expand" at bounding box center [775, 310] width 28 height 10
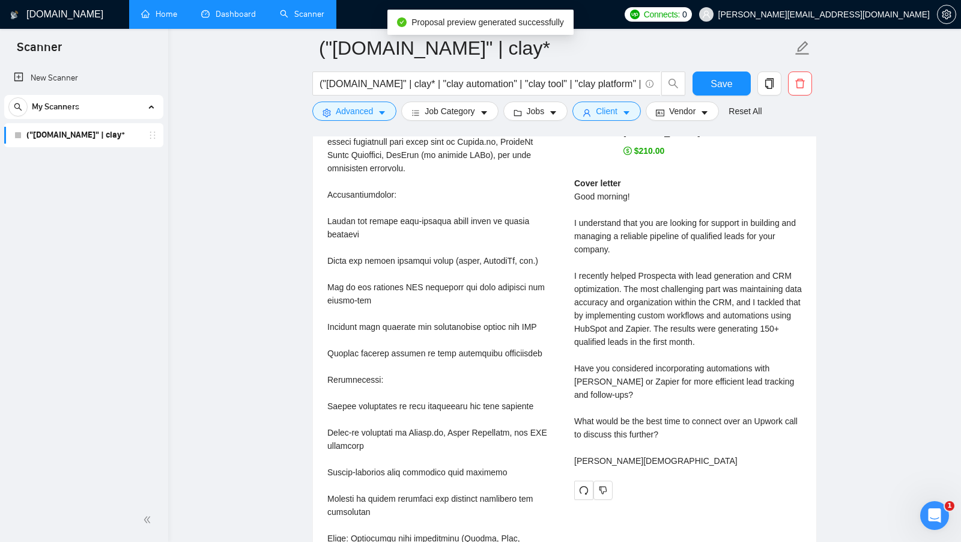
scroll to position [2693, 0]
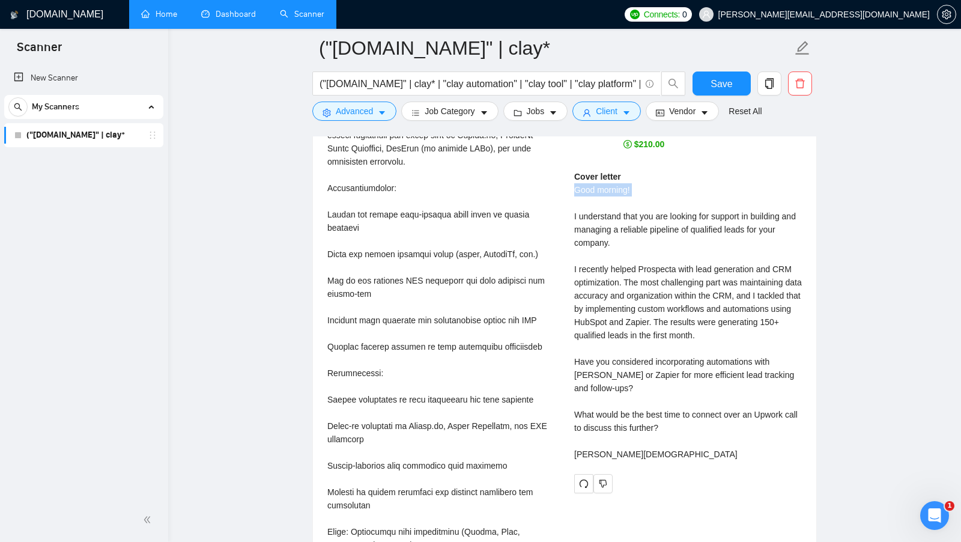
drag, startPoint x: 571, startPoint y: 207, endPoint x: 582, endPoint y: 215, distance: 12.9
click at [582, 215] on div "Muhammad Shamshad A . Why Your Cold Emails Arent Converting and How to Fix with…" at bounding box center [688, 277] width 247 height 432
click at [582, 215] on div "Cover letter Good morning! I understand that you are looking for support in bui…" at bounding box center [688, 315] width 228 height 291
click at [730, 82] on span "Save" at bounding box center [722, 83] width 22 height 15
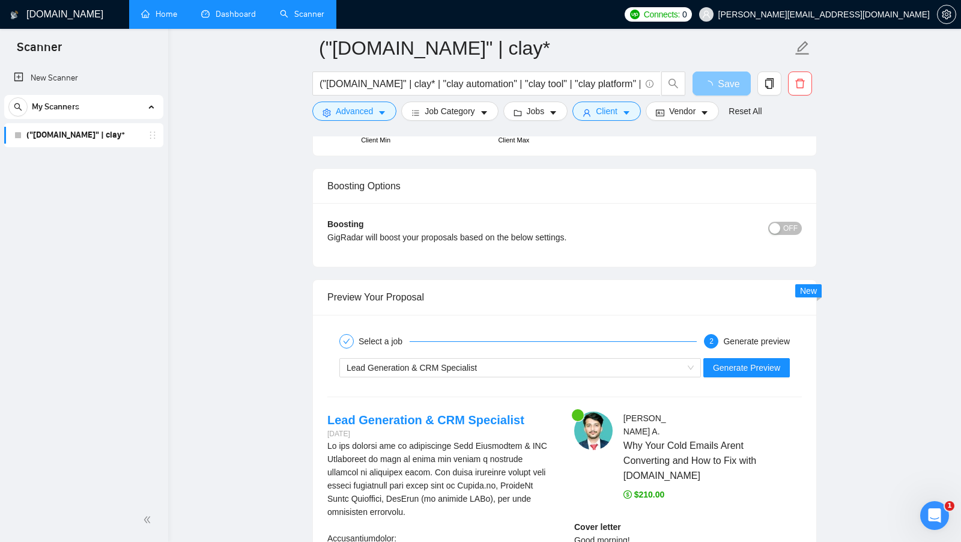
scroll to position [2652, 0]
